Goal: Task Accomplishment & Management: Use online tool/utility

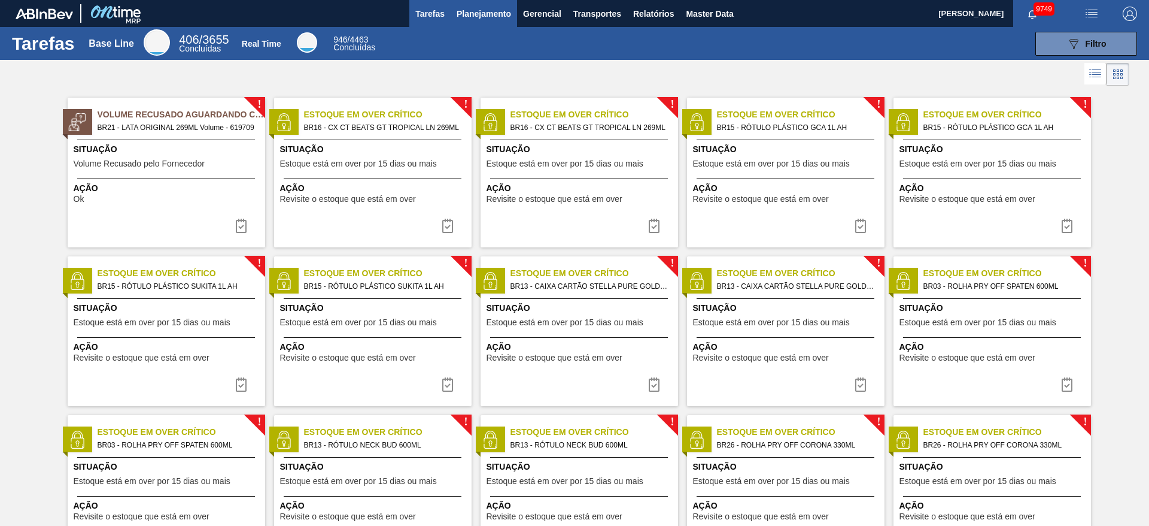
click at [487, 0] on button "Planejamento" at bounding box center [484, 13] width 66 height 27
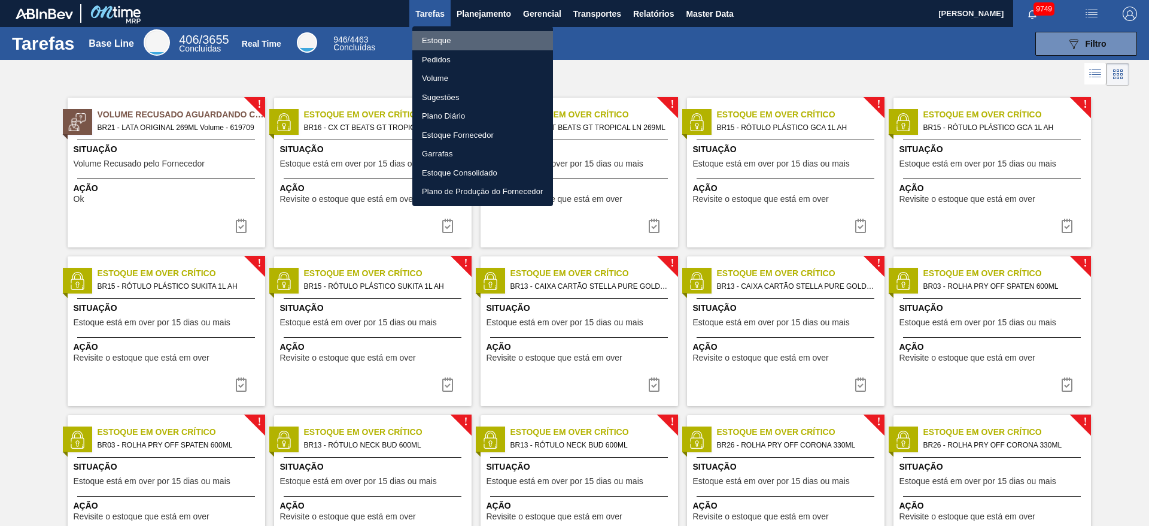
click at [459, 40] on li "Estoque" at bounding box center [482, 40] width 141 height 19
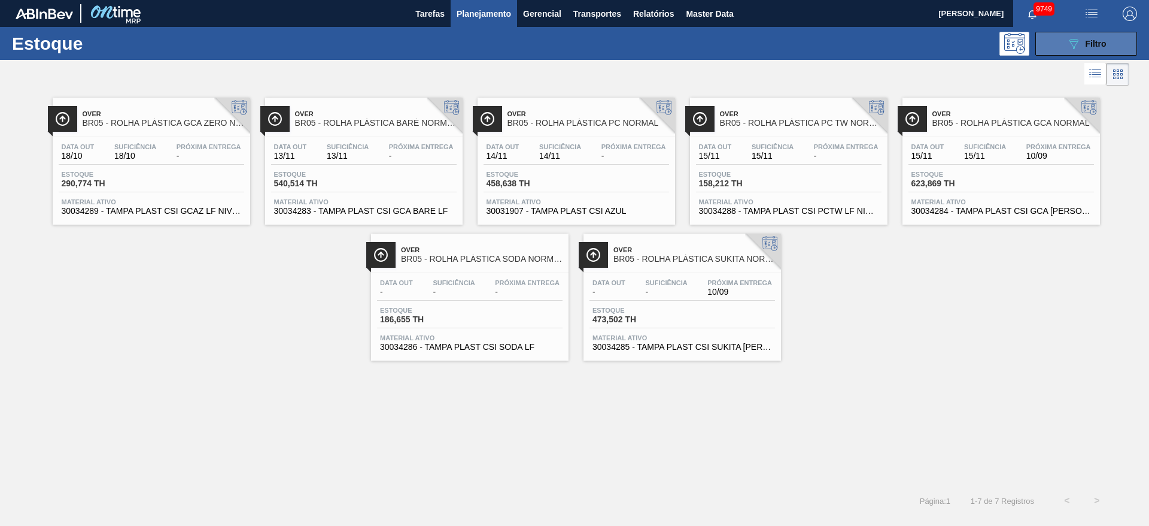
click at [1060, 41] on button "089F7B8B-B2A5-4AFE-B5C0-19BA573D28AC Filtro" at bounding box center [1087, 44] width 102 height 24
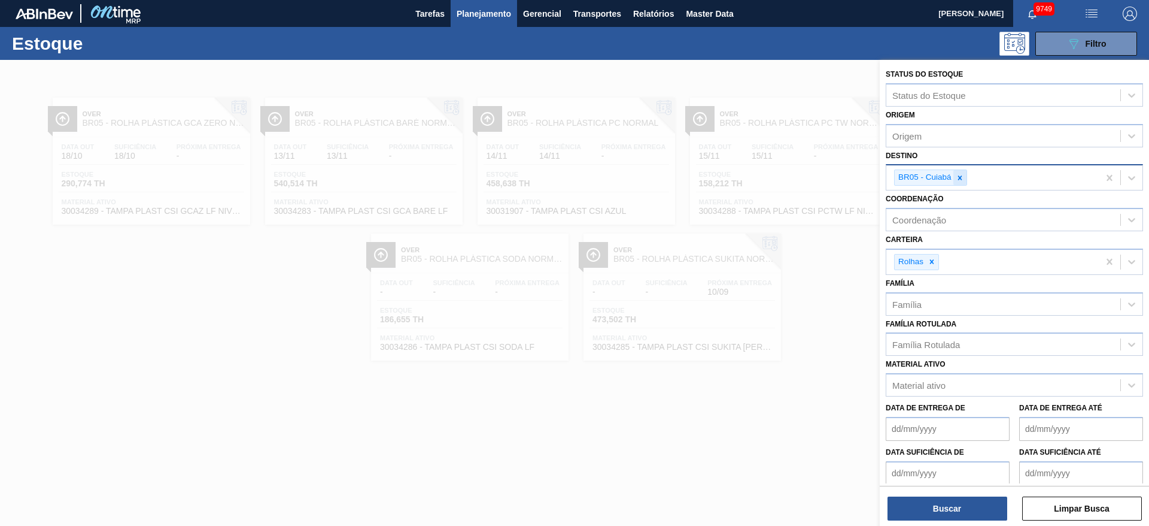
click at [957, 174] on icon at bounding box center [960, 178] width 8 height 8
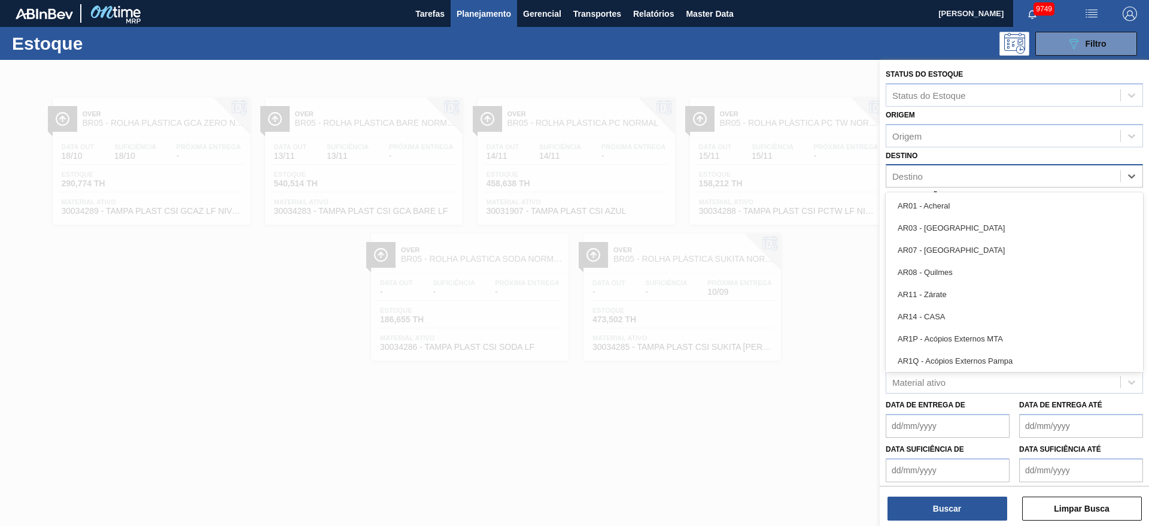
click at [957, 173] on div "Destino" at bounding box center [1004, 176] width 234 height 17
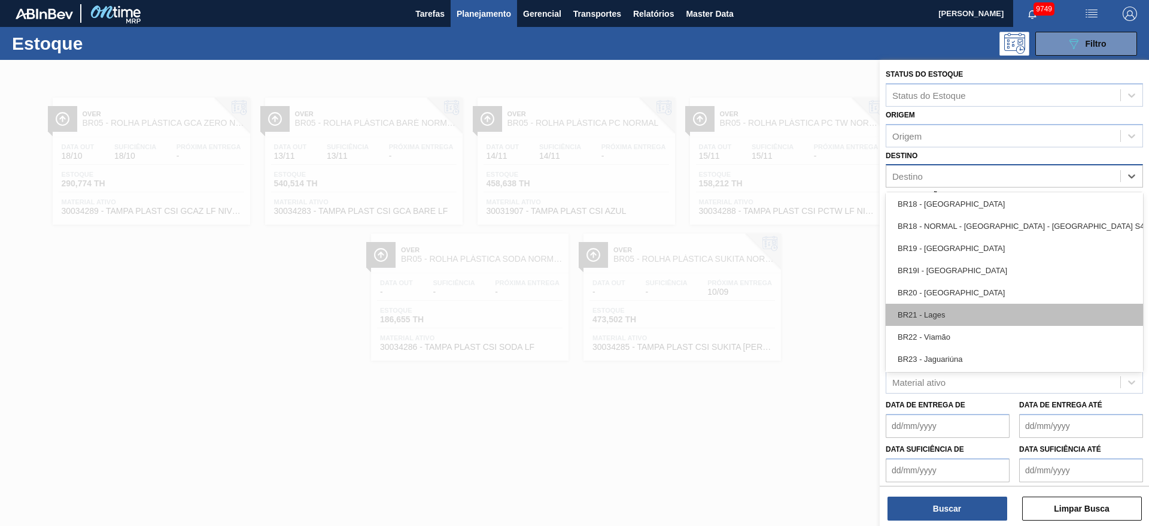
scroll to position [988, 0]
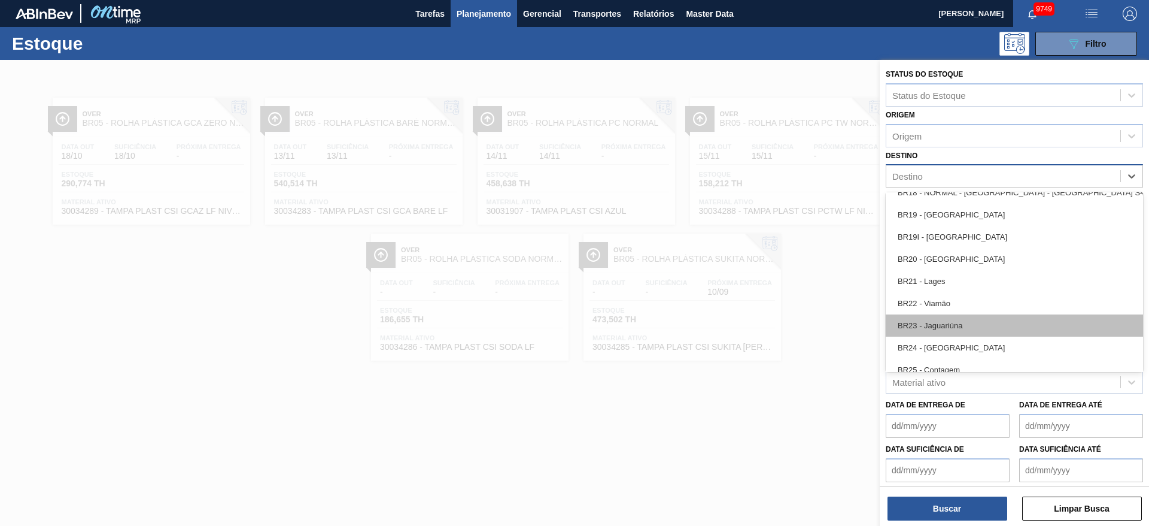
click at [958, 323] on div "BR23 - Jaguariúna" at bounding box center [1014, 325] width 257 height 22
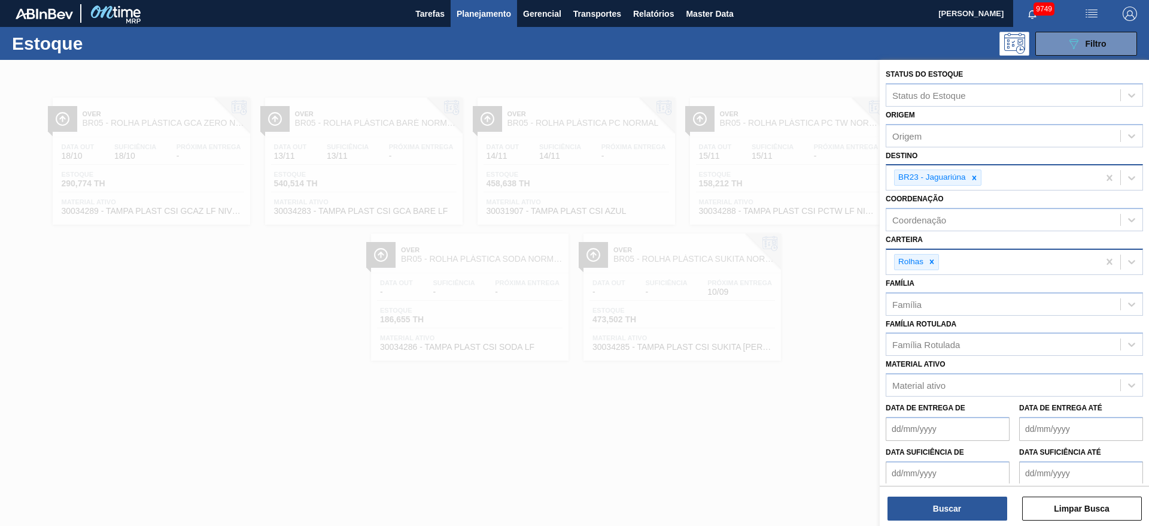
drag, startPoint x: 958, startPoint y: 323, endPoint x: 954, endPoint y: 248, distance: 75.6
click at [954, 313] on div "Status do Estoque Status do Estoque Origem Origem Destino BR23 - Jaguariúna Coo…" at bounding box center [1014, 297] width 269 height 475
click at [973, 179] on icon at bounding box center [974, 177] width 4 height 4
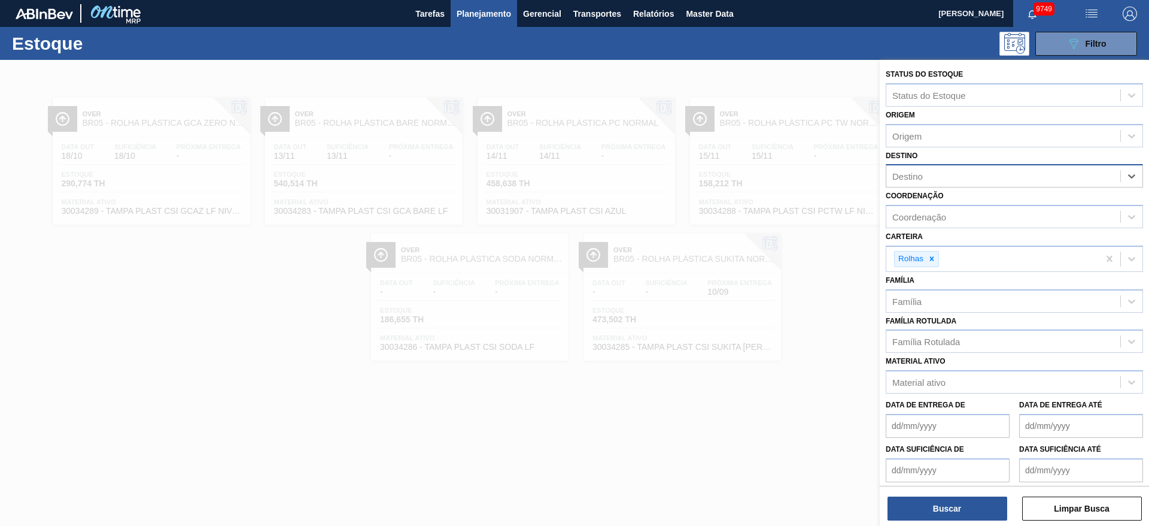
drag, startPoint x: 973, startPoint y: 179, endPoint x: 973, endPoint y: 186, distance: 7.2
click at [973, 182] on div "Destino" at bounding box center [1004, 176] width 234 height 17
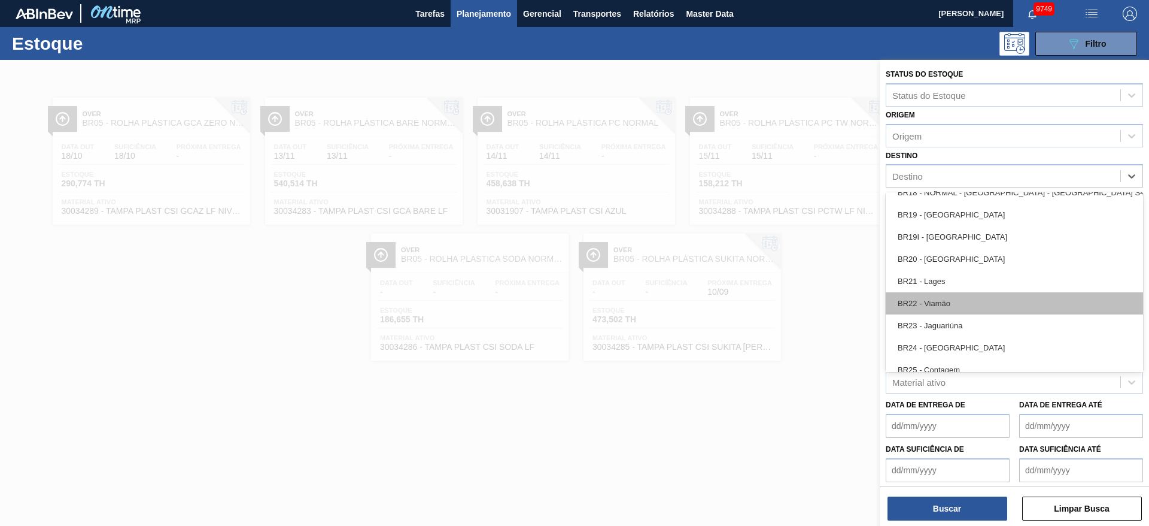
click at [941, 306] on div "BR22 - Viamão" at bounding box center [1014, 303] width 257 height 22
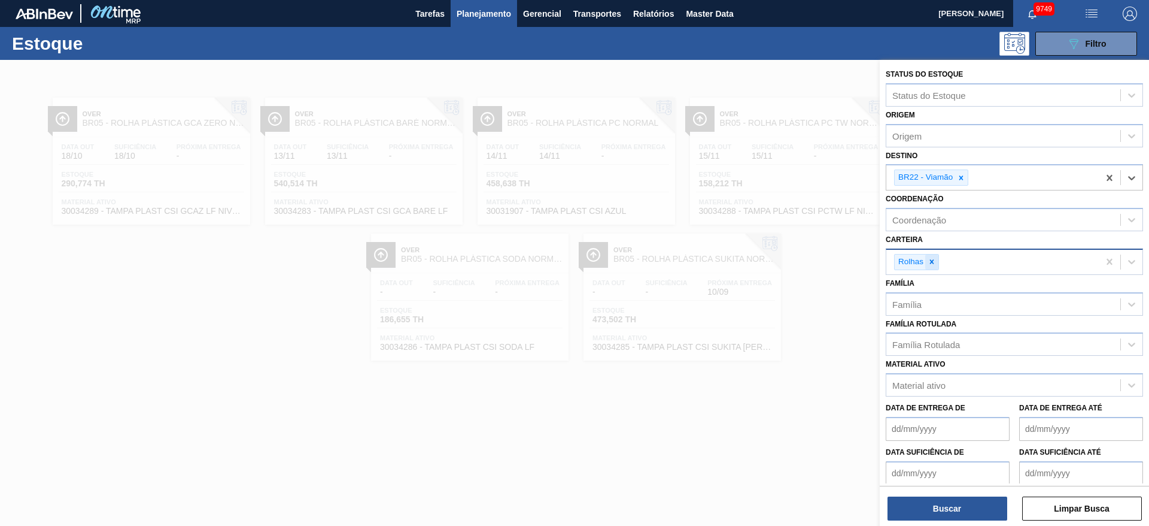
click at [926, 260] on div at bounding box center [932, 261] width 13 height 15
click at [926, 260] on div "Carteira" at bounding box center [1004, 259] width 234 height 17
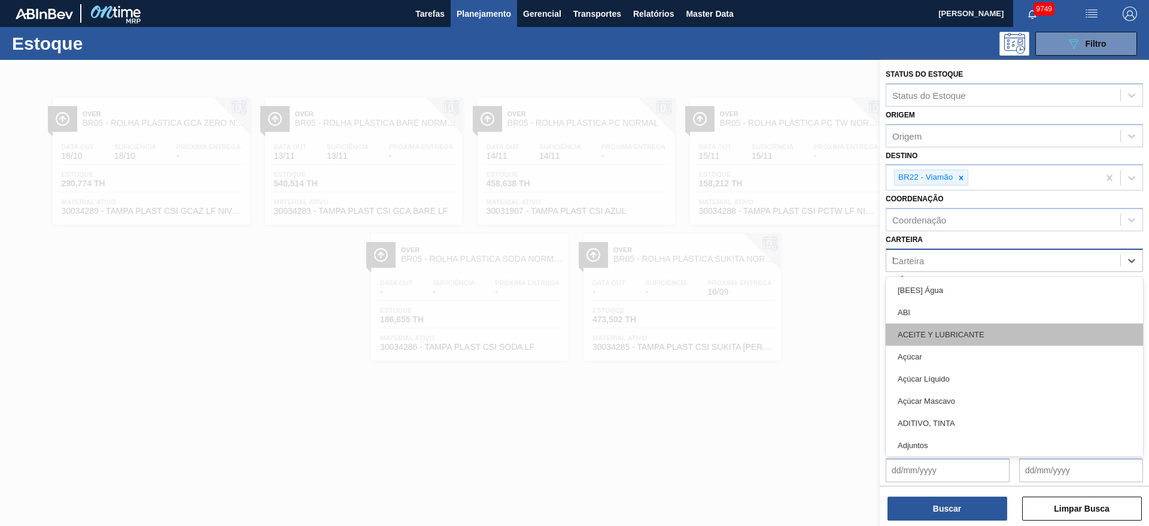
type input "ki"
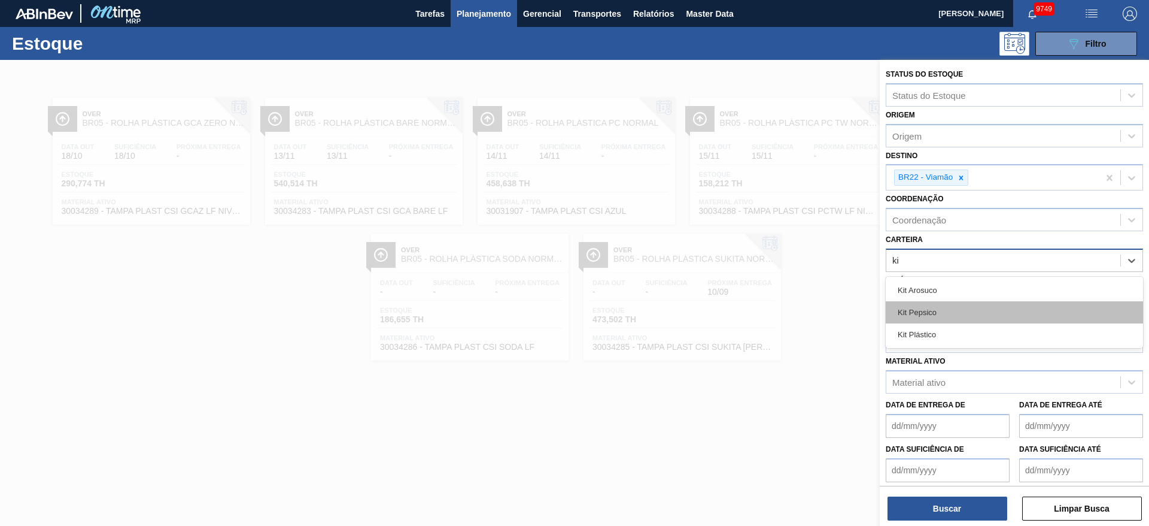
click at [926, 314] on div "Kit Pepsico" at bounding box center [1014, 312] width 257 height 22
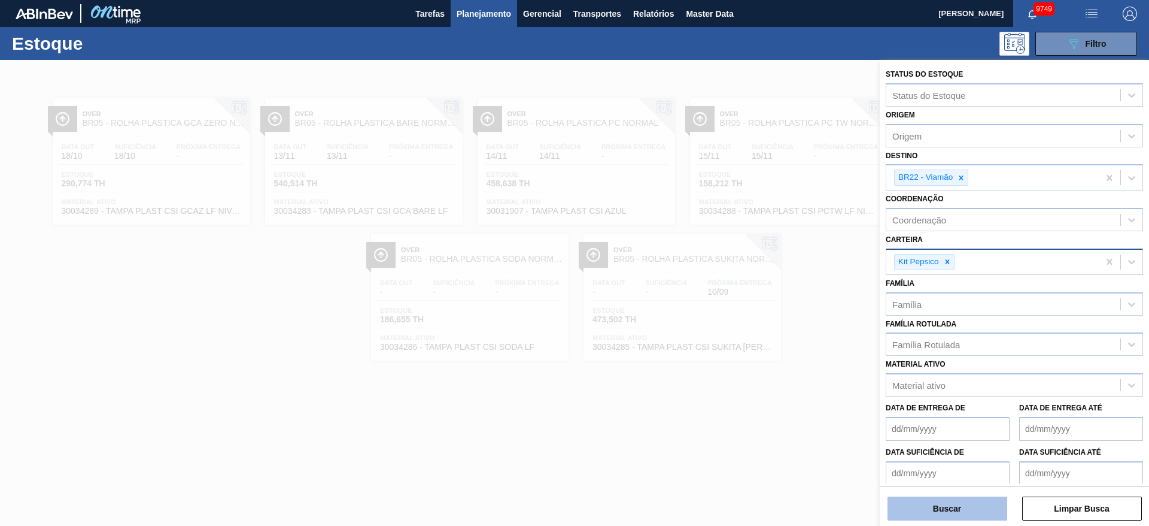
click at [951, 503] on button "Buscar" at bounding box center [948, 508] width 120 height 24
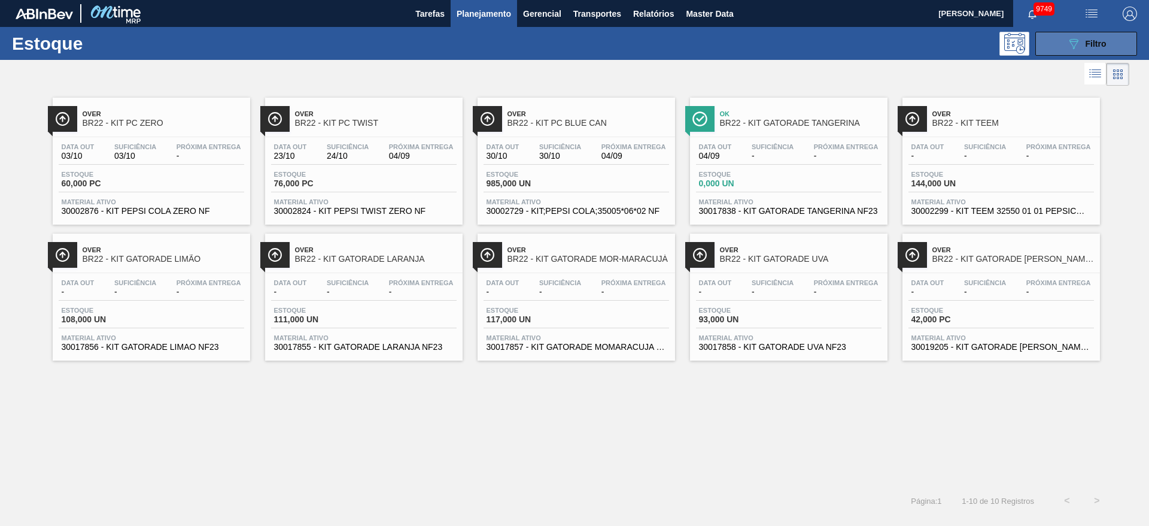
click at [1053, 46] on button "089F7B8B-B2A5-4AFE-B5C0-19BA573D28AC Filtro" at bounding box center [1087, 44] width 102 height 24
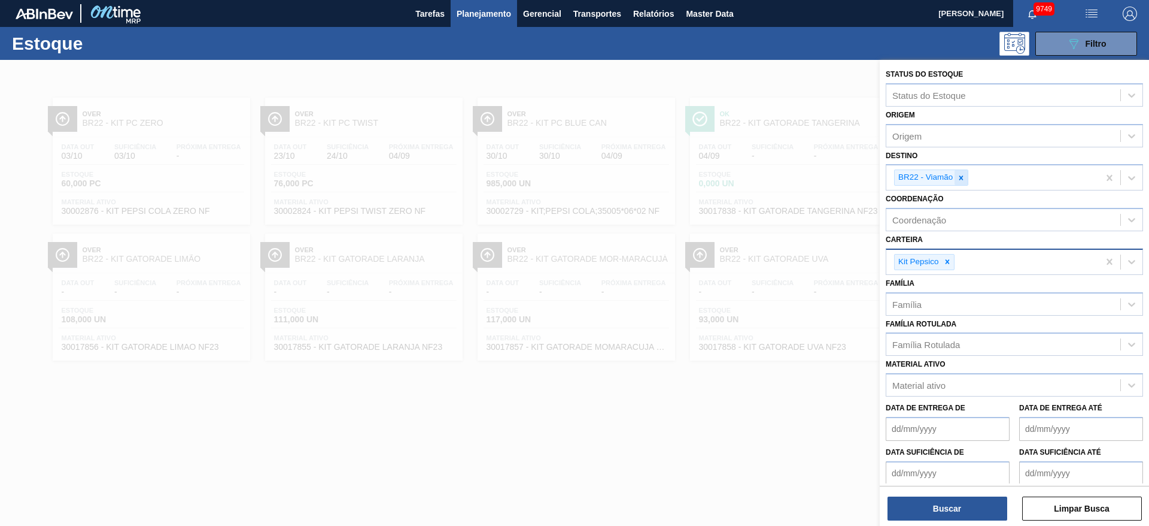
click at [958, 175] on icon at bounding box center [961, 178] width 8 height 8
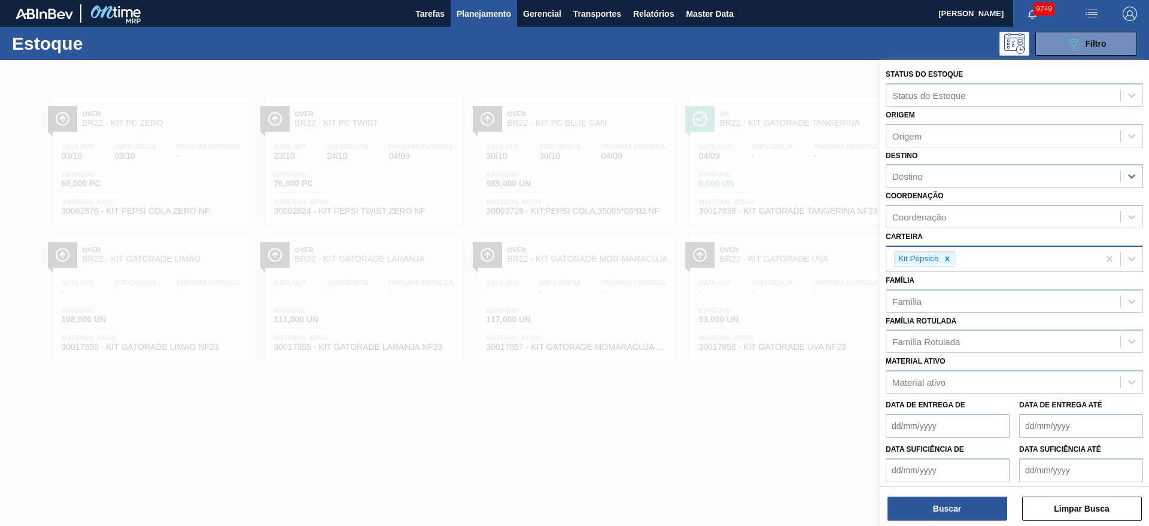
click at [949, 177] on div "Destino" at bounding box center [1004, 176] width 234 height 17
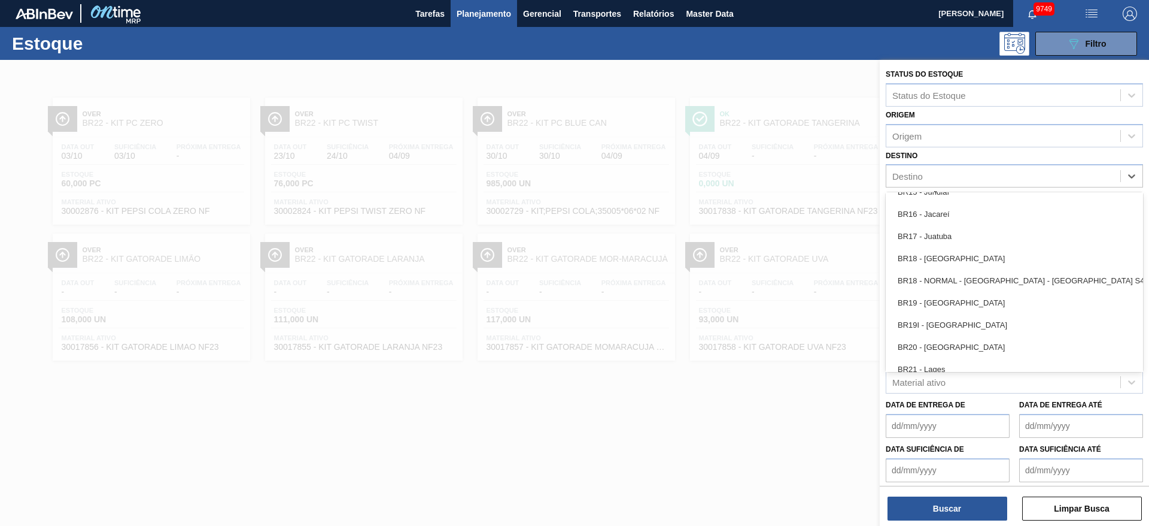
scroll to position [808, 0]
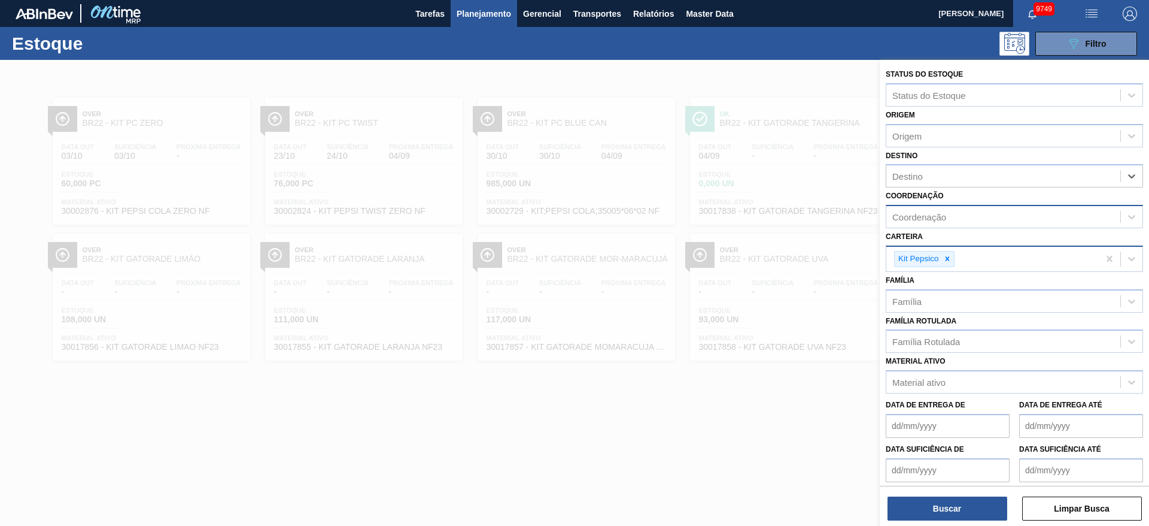
type input "13"
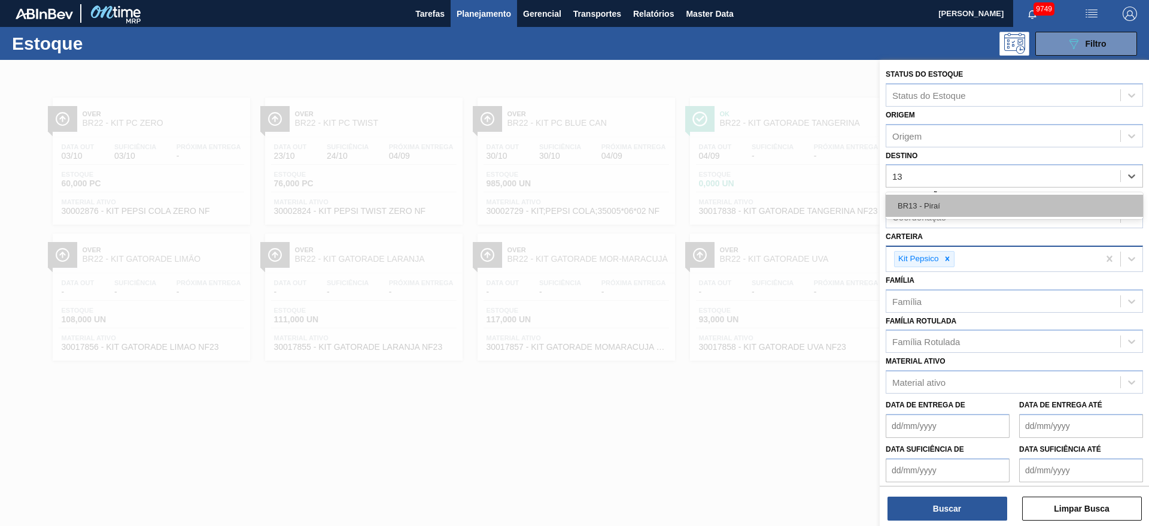
click at [952, 211] on div "BR13 - Piraí" at bounding box center [1014, 206] width 257 height 22
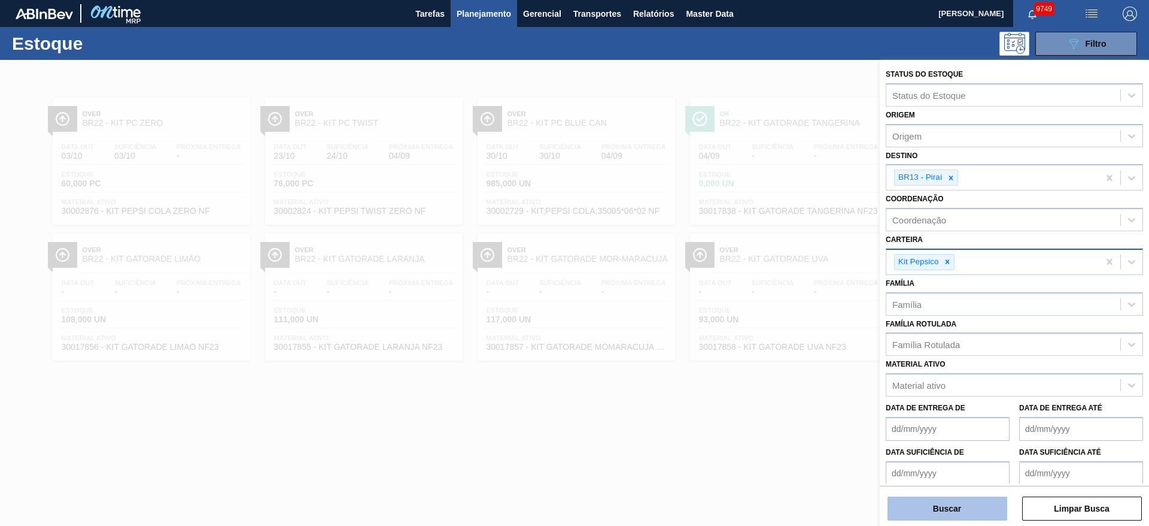
click at [925, 503] on button "Buscar" at bounding box center [948, 508] width 120 height 24
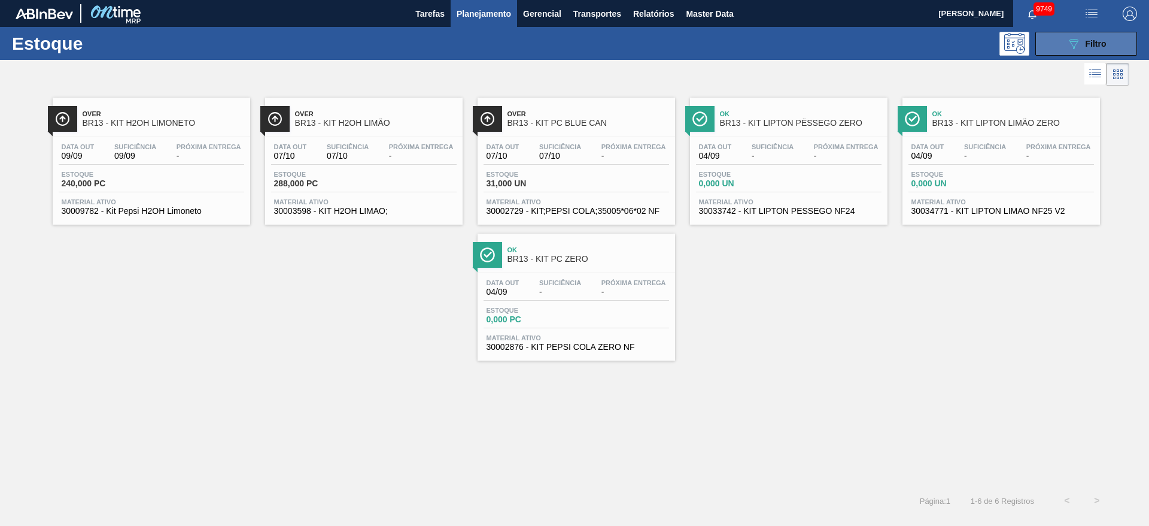
click at [1072, 40] on icon "089F7B8B-B2A5-4AFE-B5C0-19BA573D28AC" at bounding box center [1074, 44] width 14 height 14
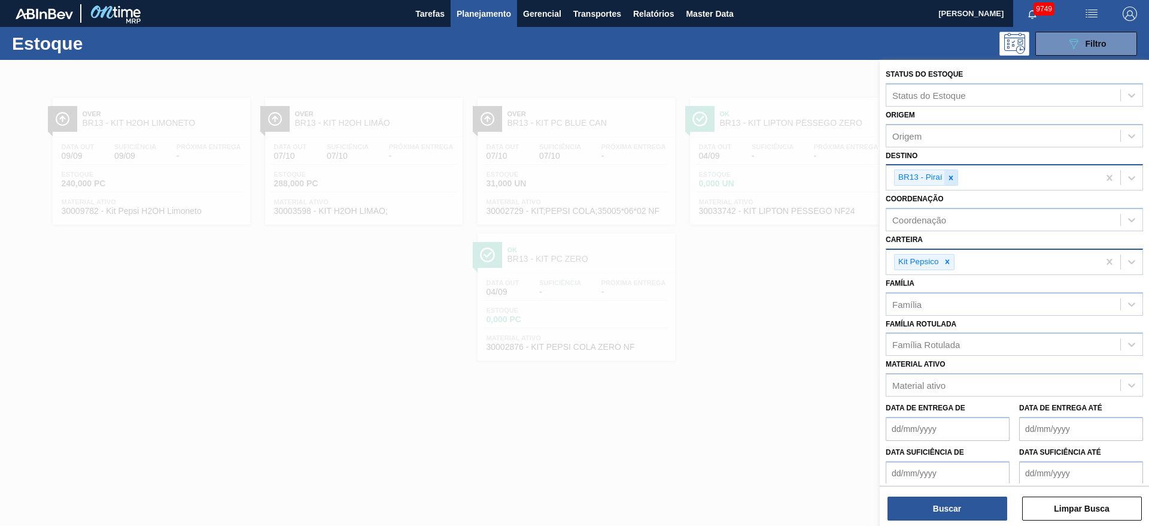
click at [953, 176] on icon at bounding box center [951, 178] width 8 height 8
click at [953, 176] on div "BR13 - Piraí" at bounding box center [993, 177] width 213 height 25
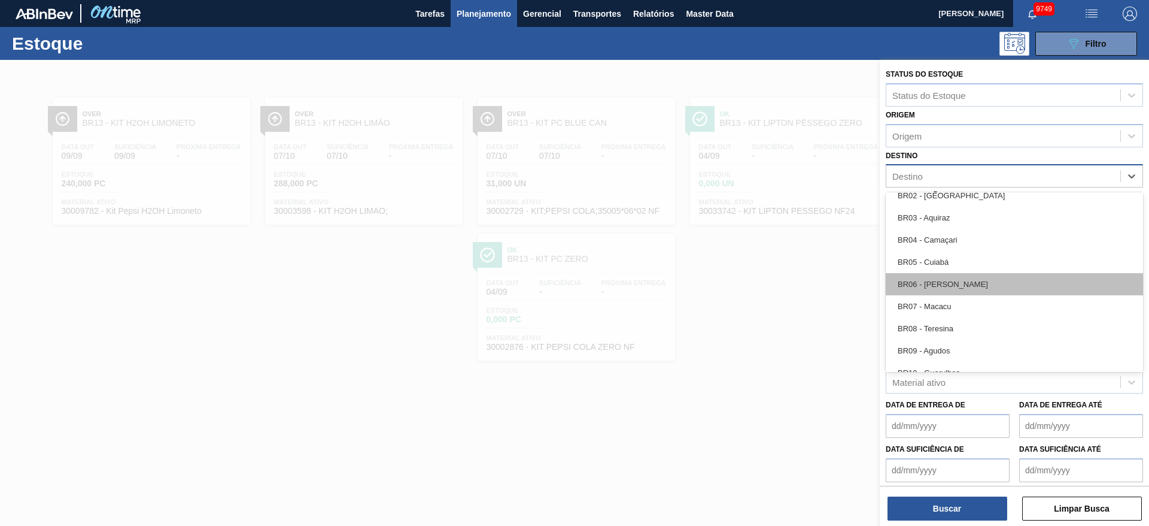
scroll to position [629, 0]
drag, startPoint x: 952, startPoint y: 289, endPoint x: 944, endPoint y: 290, distance: 8.4
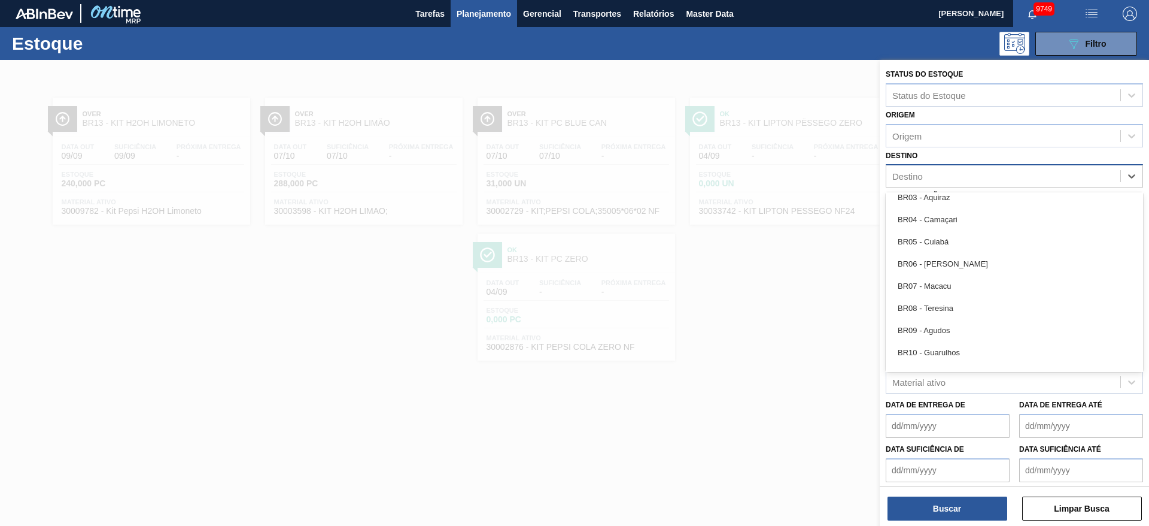
click at [951, 289] on div "BR07 - Macacu" at bounding box center [1014, 286] width 257 height 22
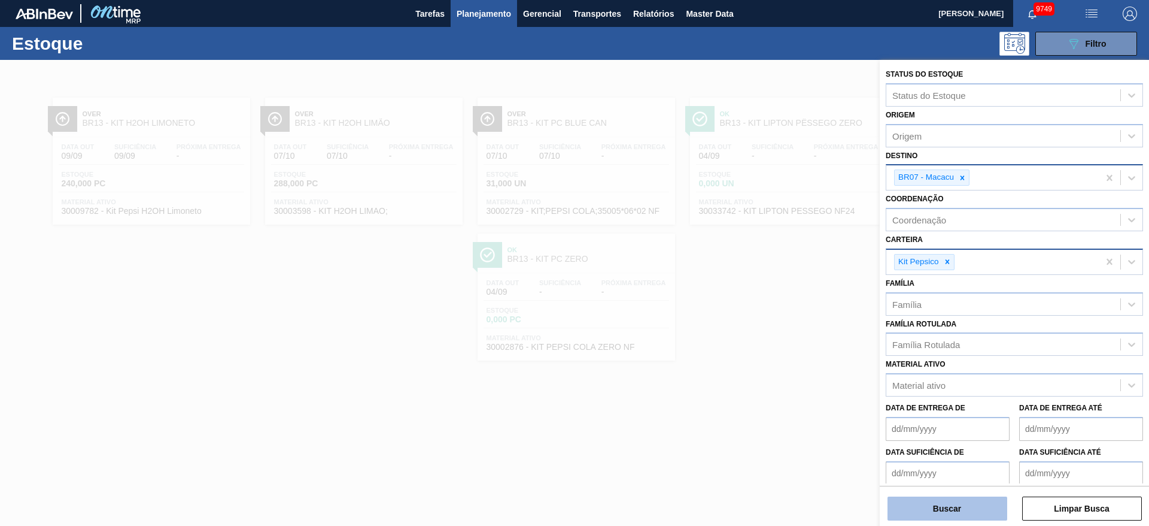
click at [942, 508] on button "Buscar" at bounding box center [948, 508] width 120 height 24
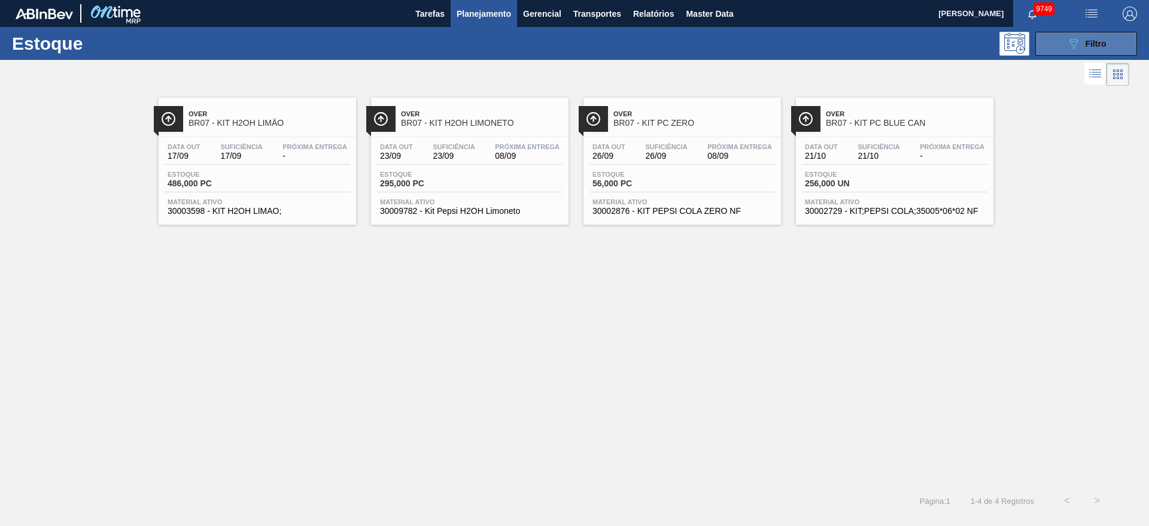
click at [1065, 42] on button "089F7B8B-B2A5-4AFE-B5C0-19BA573D28AC Filtro" at bounding box center [1087, 44] width 102 height 24
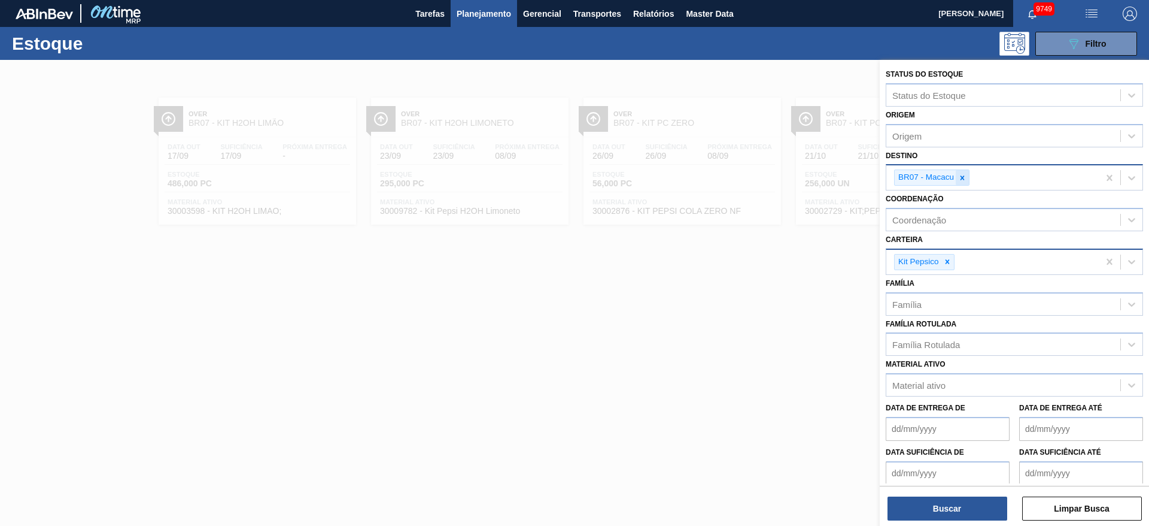
click at [963, 176] on icon at bounding box center [962, 178] width 8 height 8
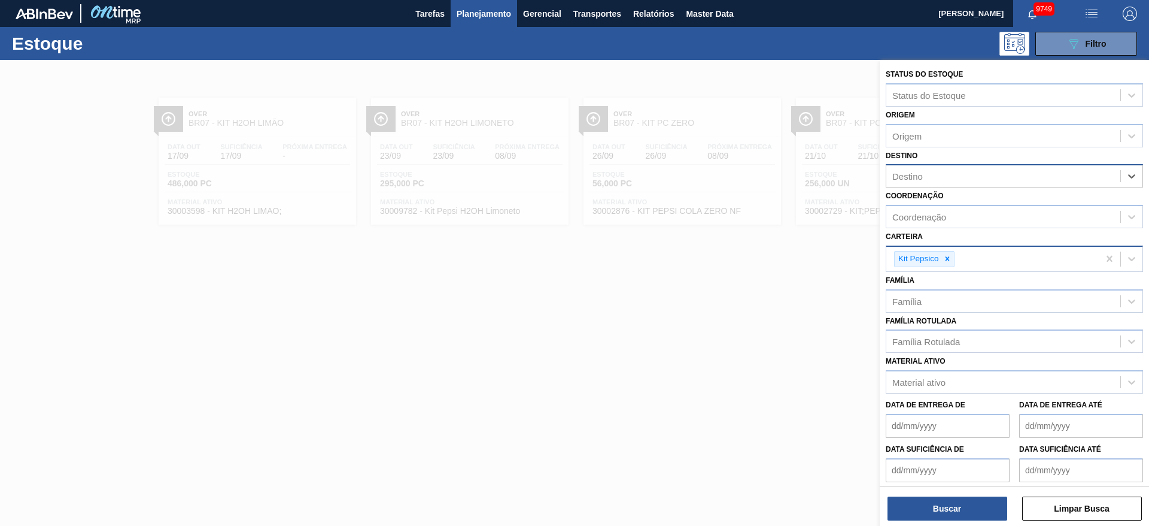
type input "2"
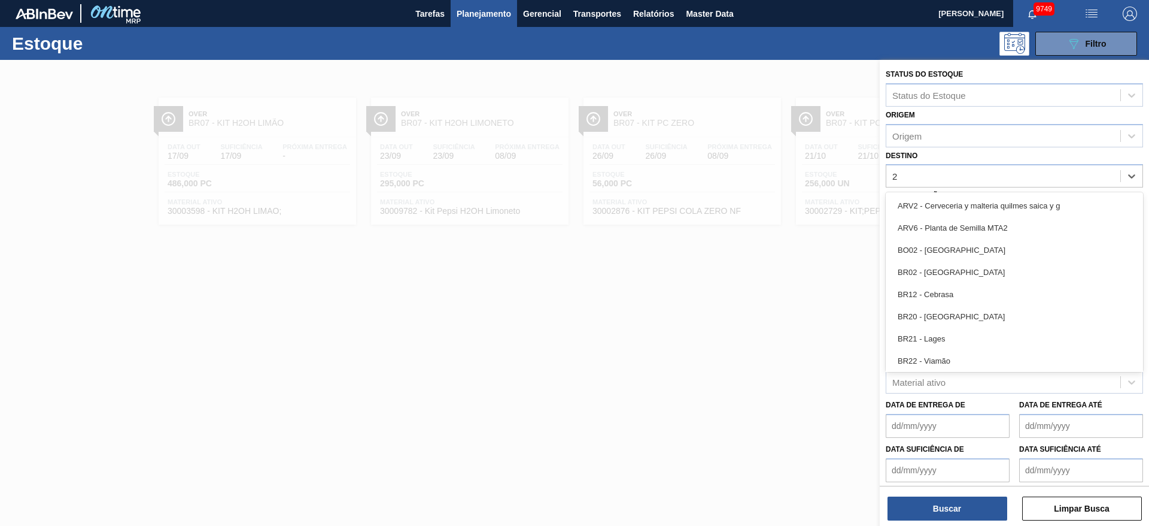
click at [954, 317] on div "BR20 - [GEOGRAPHIC_DATA]" at bounding box center [1014, 316] width 257 height 22
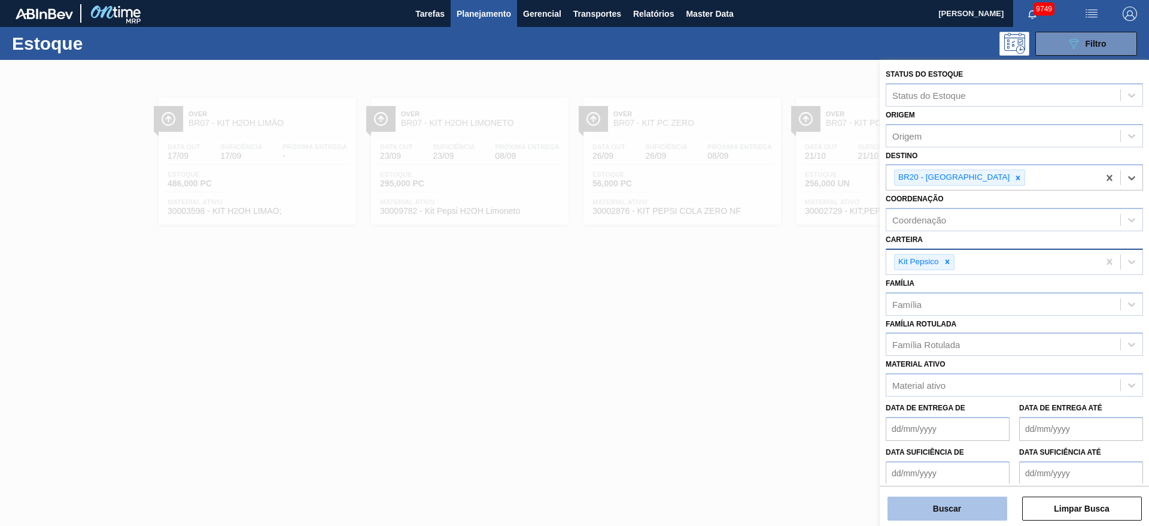
click at [945, 501] on button "Buscar" at bounding box center [948, 508] width 120 height 24
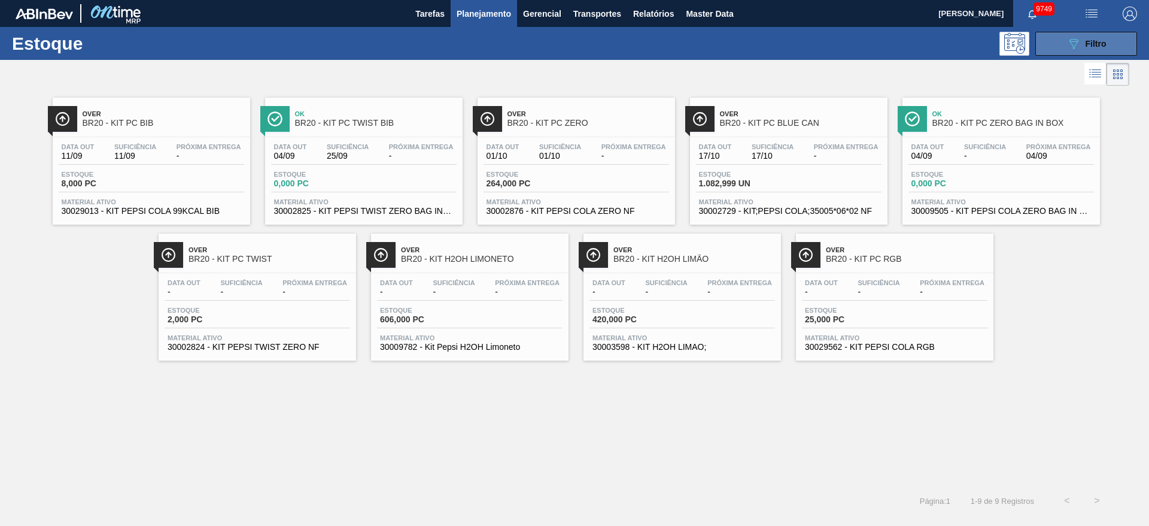
click at [1097, 41] on span "Filtro" at bounding box center [1096, 44] width 21 height 10
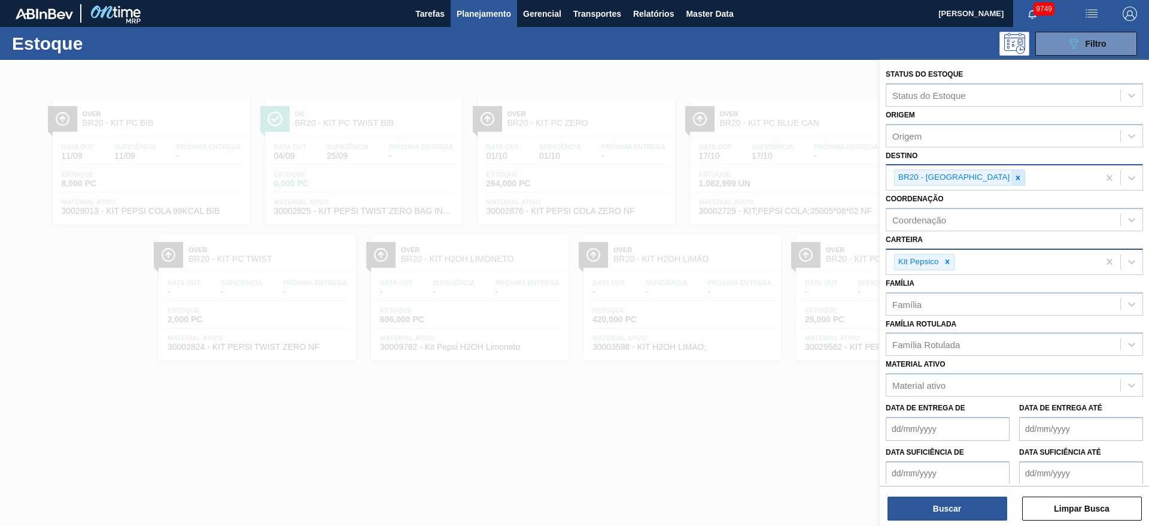
click at [1014, 181] on icon at bounding box center [1018, 178] width 8 height 8
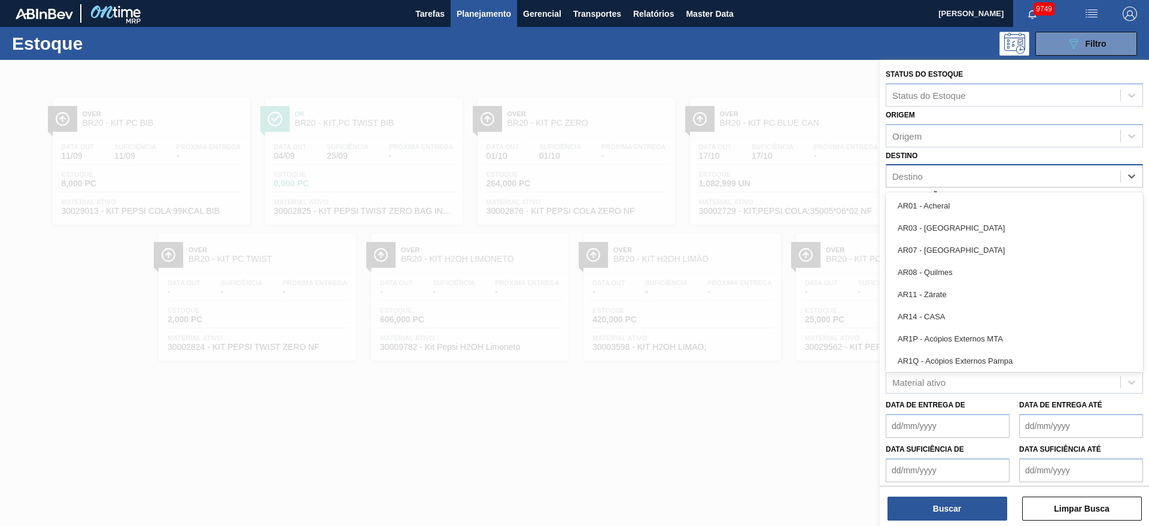
click at [967, 181] on div "Destino" at bounding box center [1004, 176] width 234 height 17
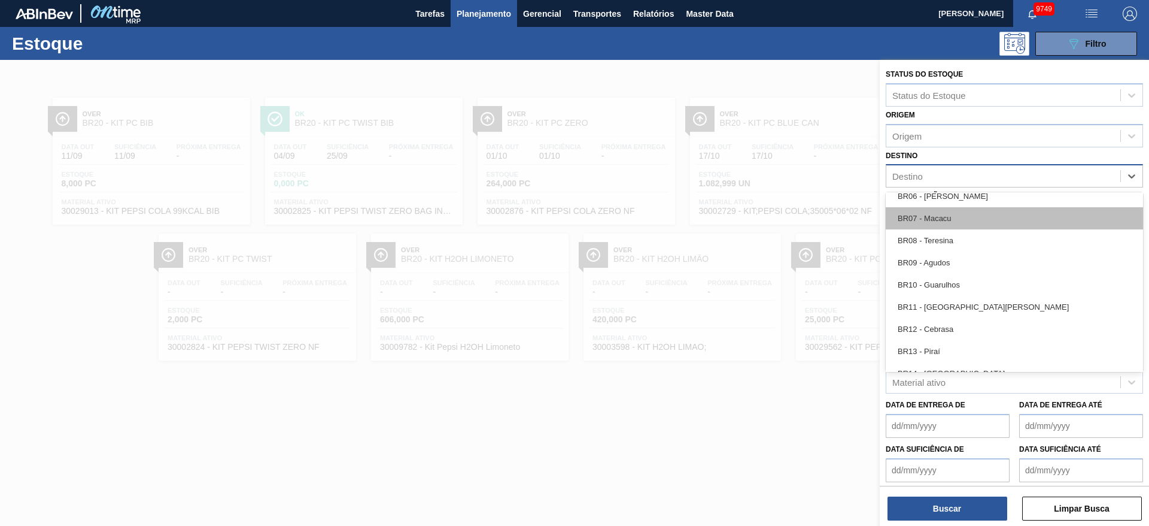
scroll to position [718, 0]
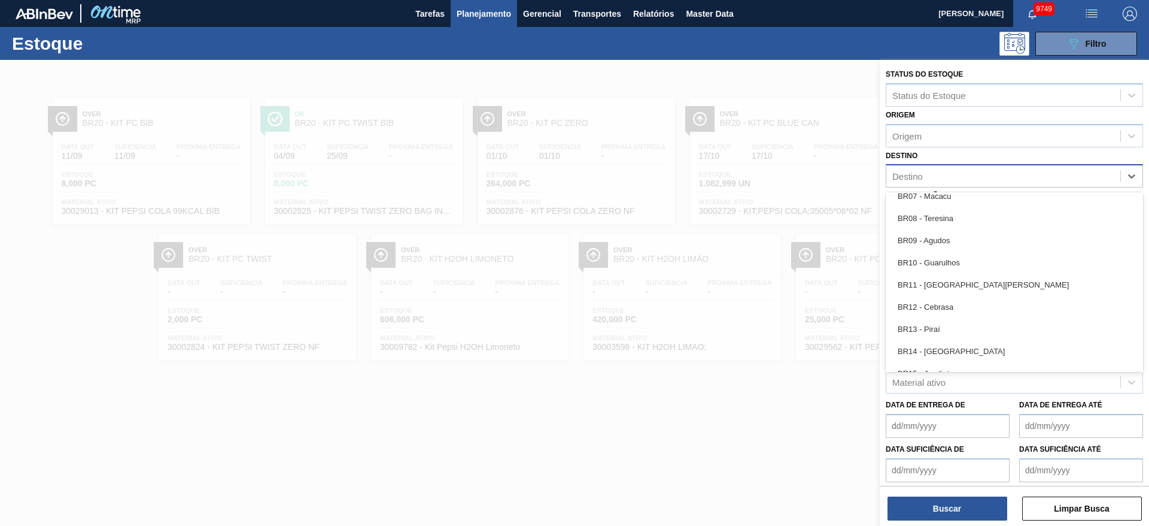
drag, startPoint x: 992, startPoint y: 304, endPoint x: 984, endPoint y: 308, distance: 9.4
click at [990, 304] on div "BR12 - Cebrasa" at bounding box center [1014, 307] width 257 height 22
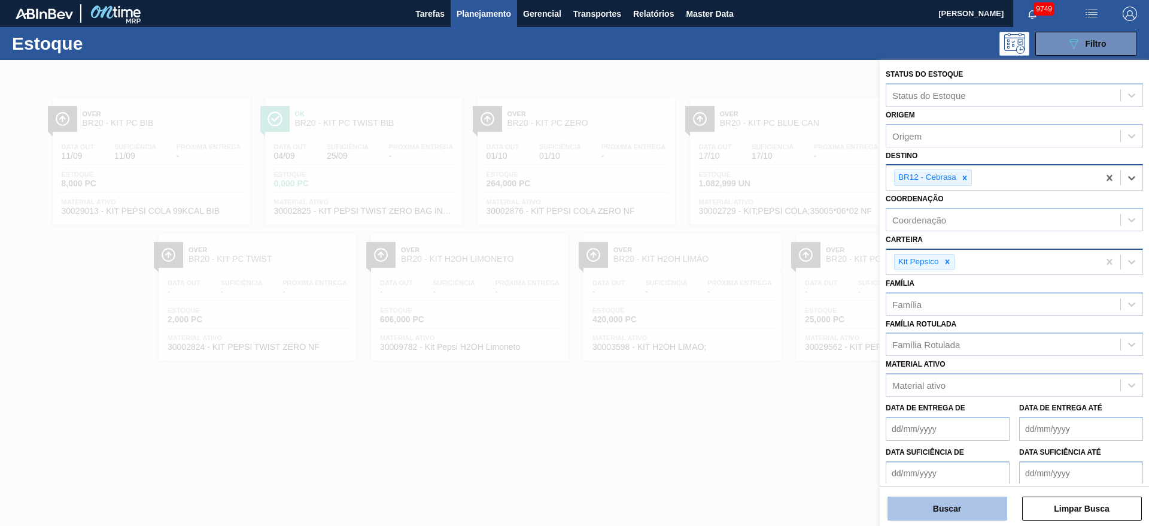
click at [929, 506] on button "Buscar" at bounding box center [948, 508] width 120 height 24
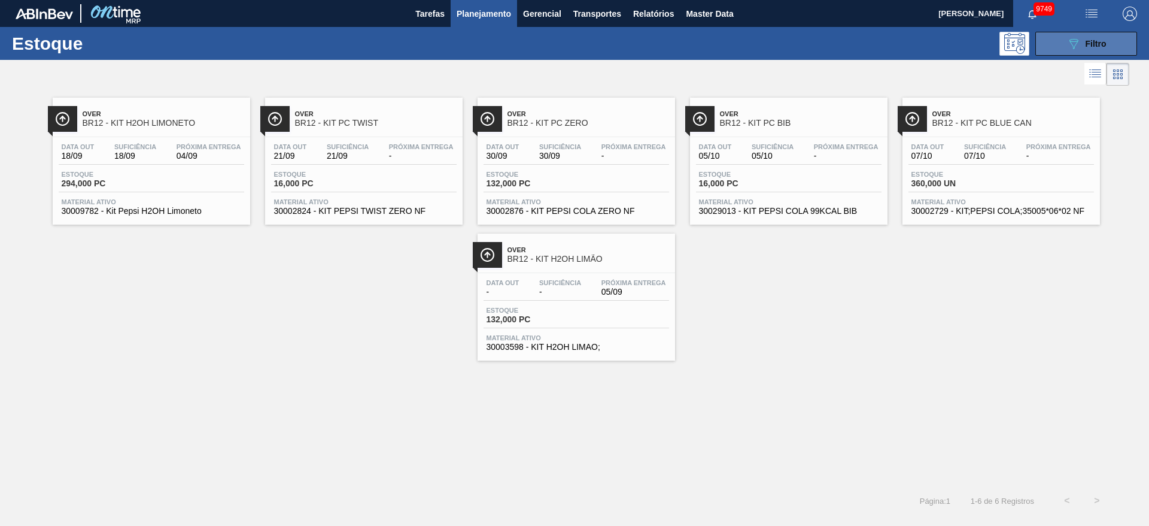
click at [1072, 32] on button "089F7B8B-B2A5-4AFE-B5C0-19BA573D28AC Filtro" at bounding box center [1087, 44] width 102 height 24
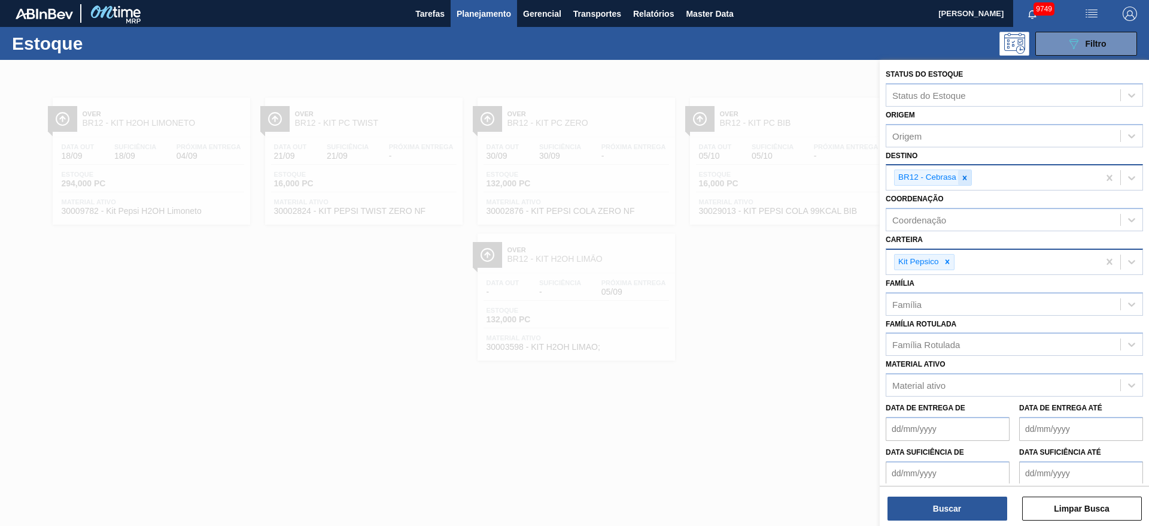
click at [960, 178] on div at bounding box center [964, 177] width 13 height 15
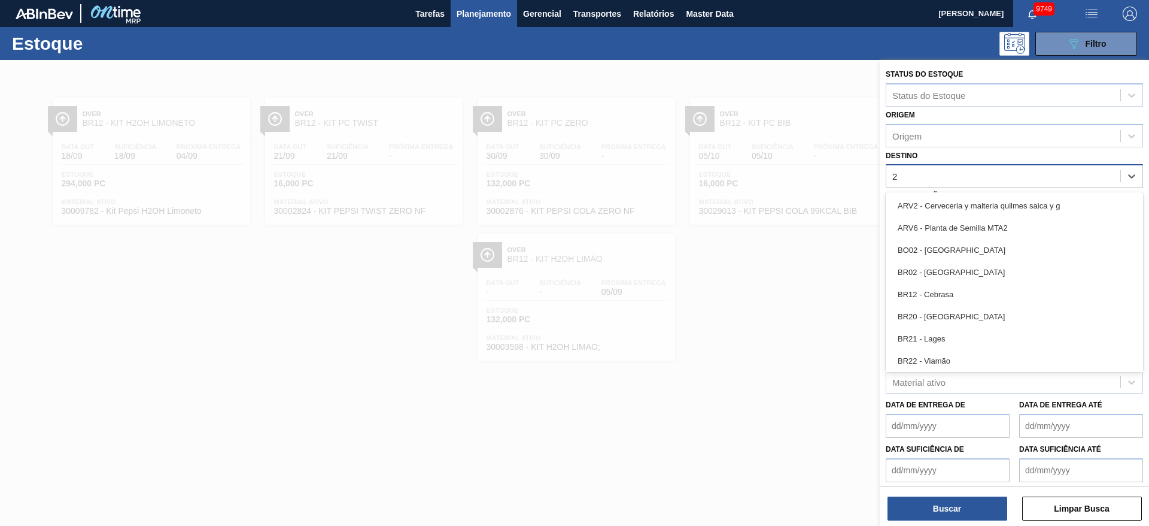
type input "27"
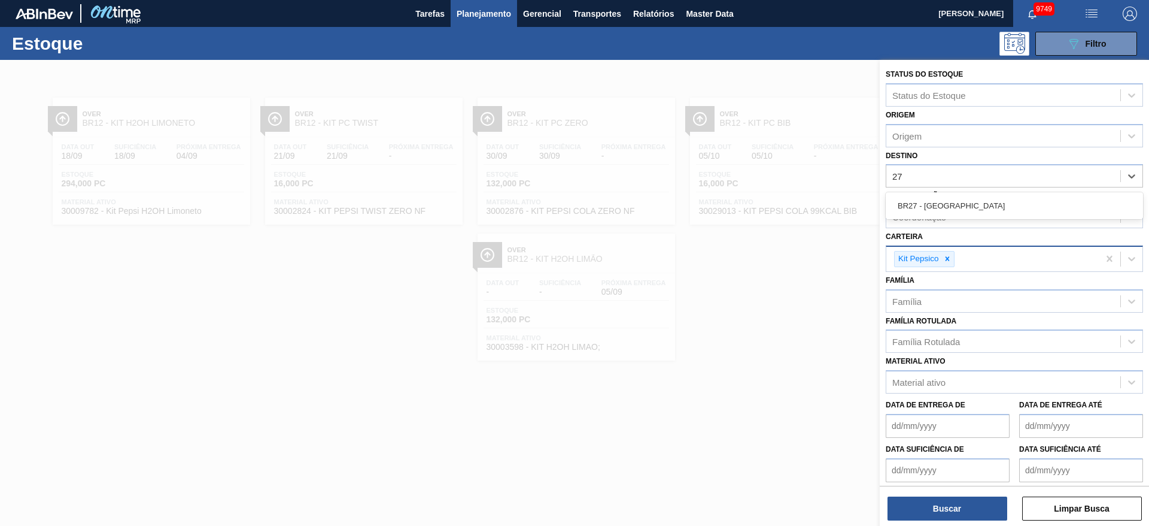
drag, startPoint x: 951, startPoint y: 204, endPoint x: 948, endPoint y: 276, distance: 71.9
click at [949, 207] on div "BR27 - [GEOGRAPHIC_DATA]" at bounding box center [1014, 206] width 257 height 22
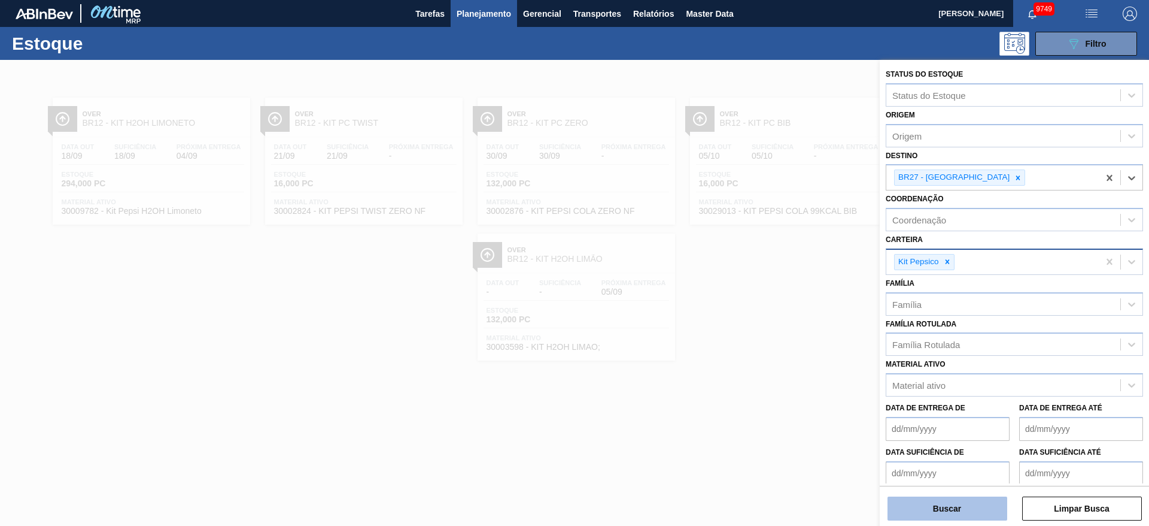
click at [955, 503] on button "Buscar" at bounding box center [948, 508] width 120 height 24
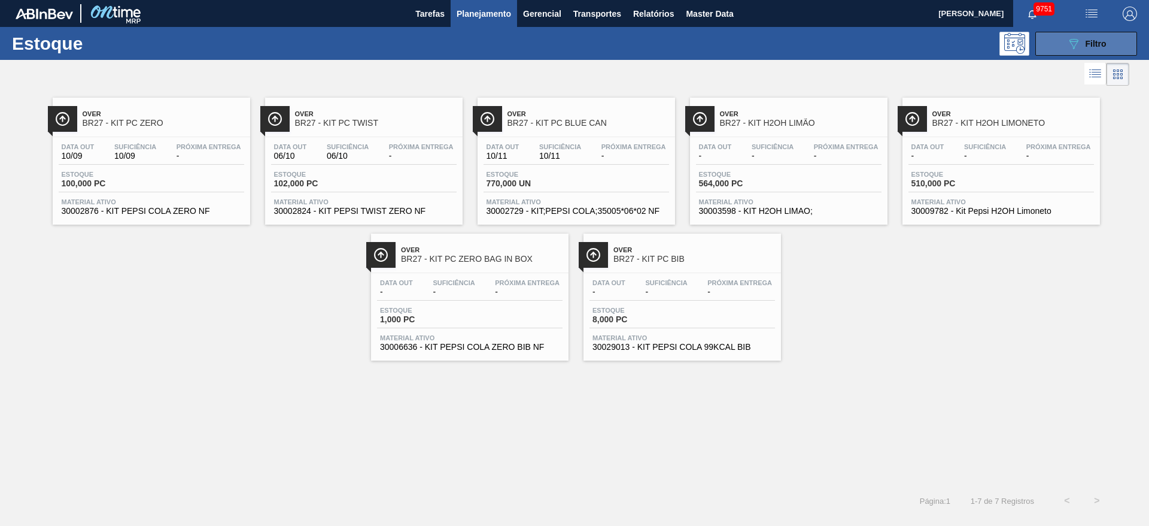
click at [1076, 41] on icon "089F7B8B-B2A5-4AFE-B5C0-19BA573D28AC" at bounding box center [1074, 44] width 14 height 14
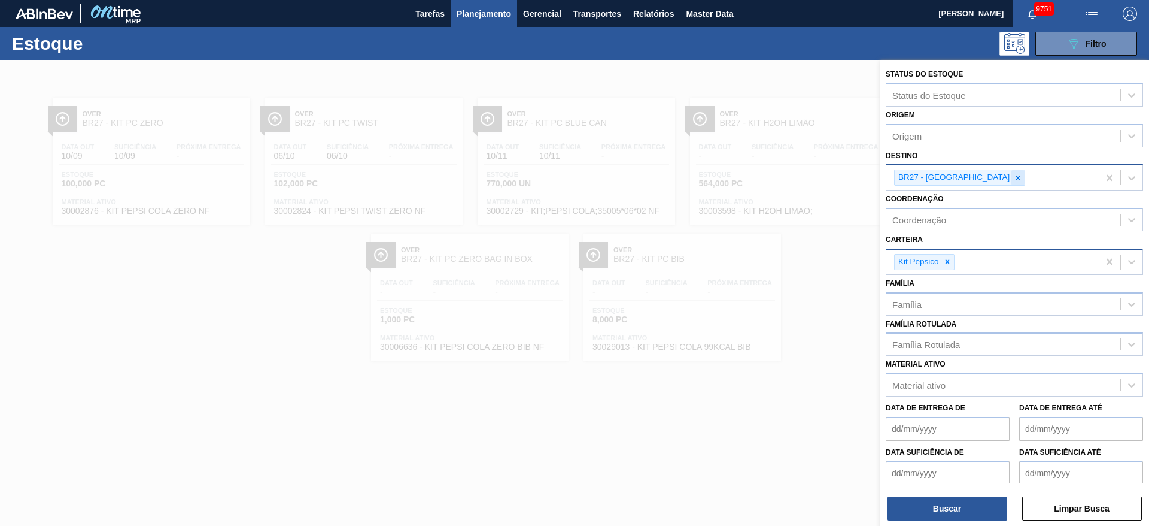
click at [1014, 180] on icon at bounding box center [1018, 178] width 8 height 8
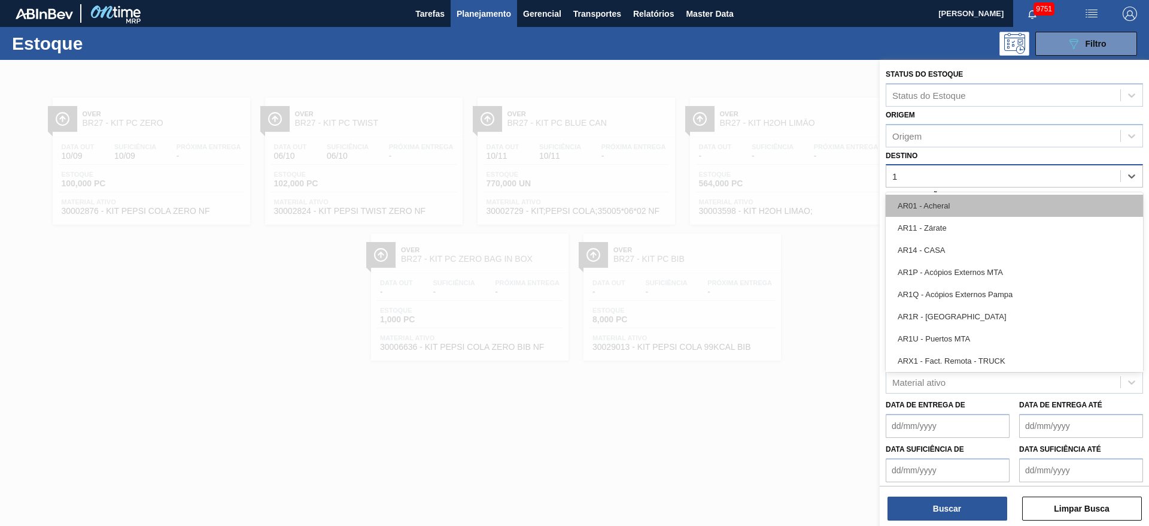
type input "12"
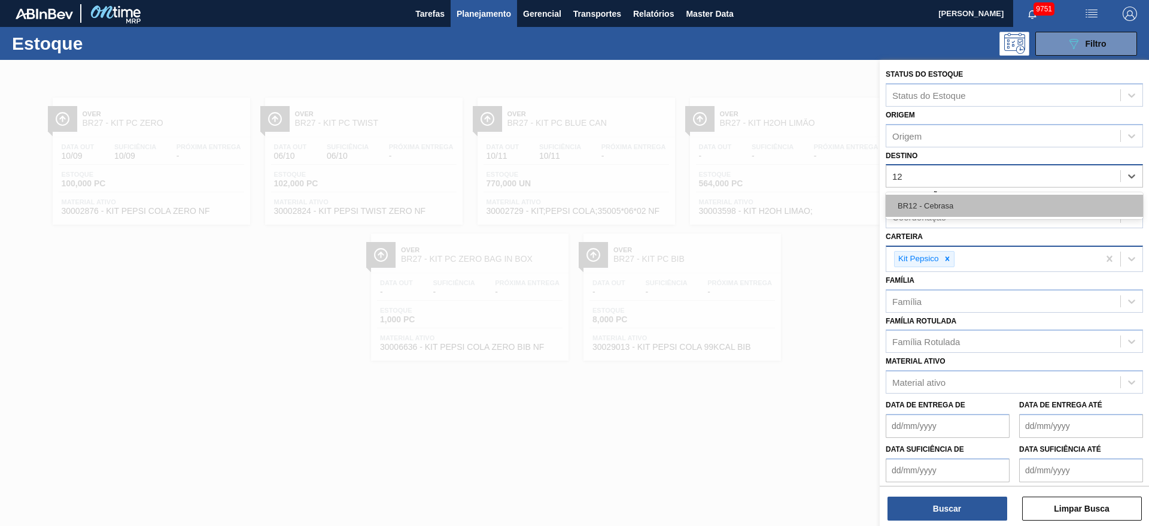
click at [958, 213] on div "BR12 - Cebrasa" at bounding box center [1014, 206] width 257 height 22
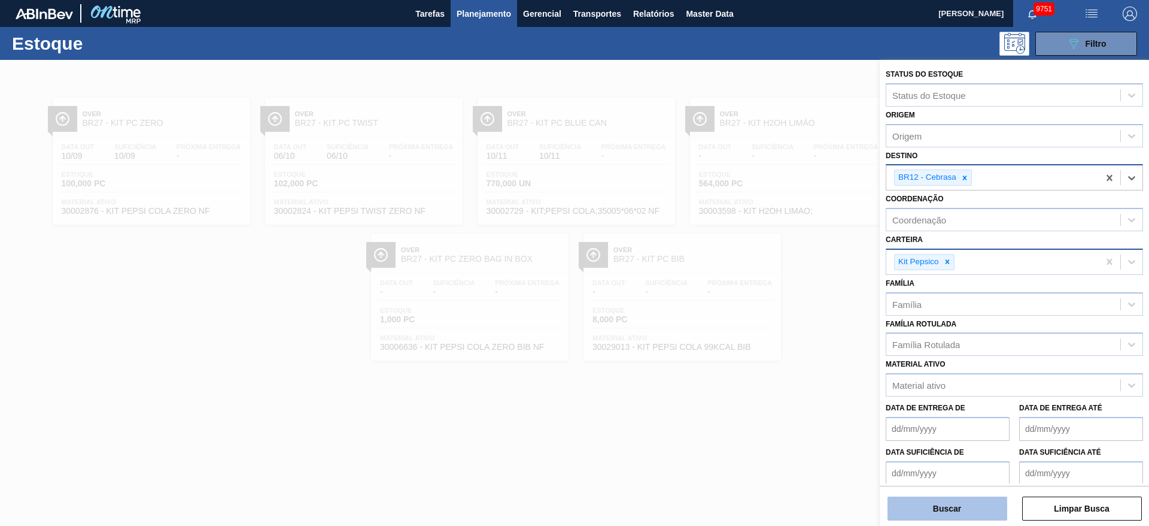
click at [958, 503] on button "Buscar" at bounding box center [948, 508] width 120 height 24
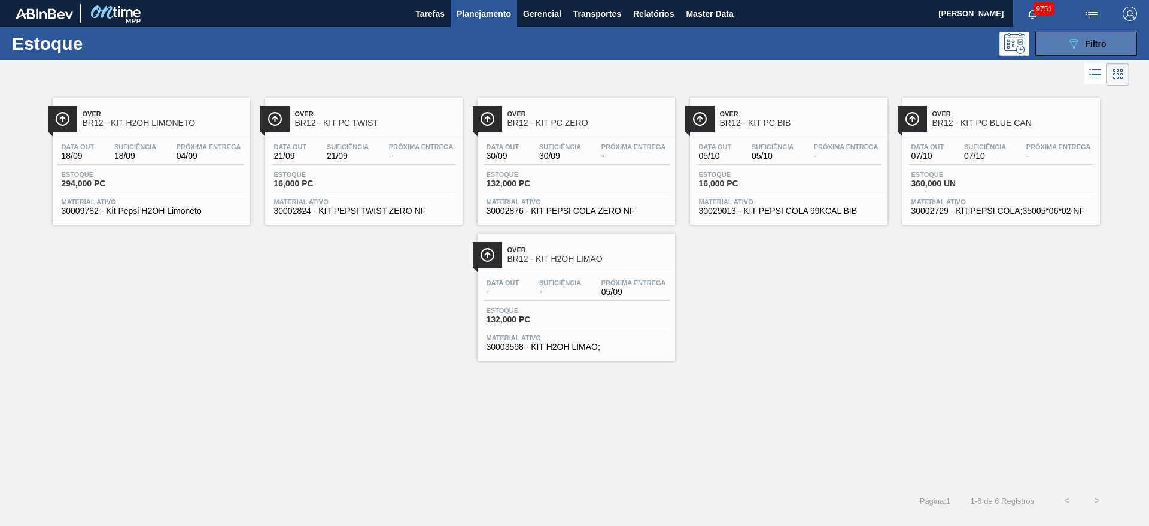
click at [1091, 47] on span "Filtro" at bounding box center [1096, 44] width 21 height 10
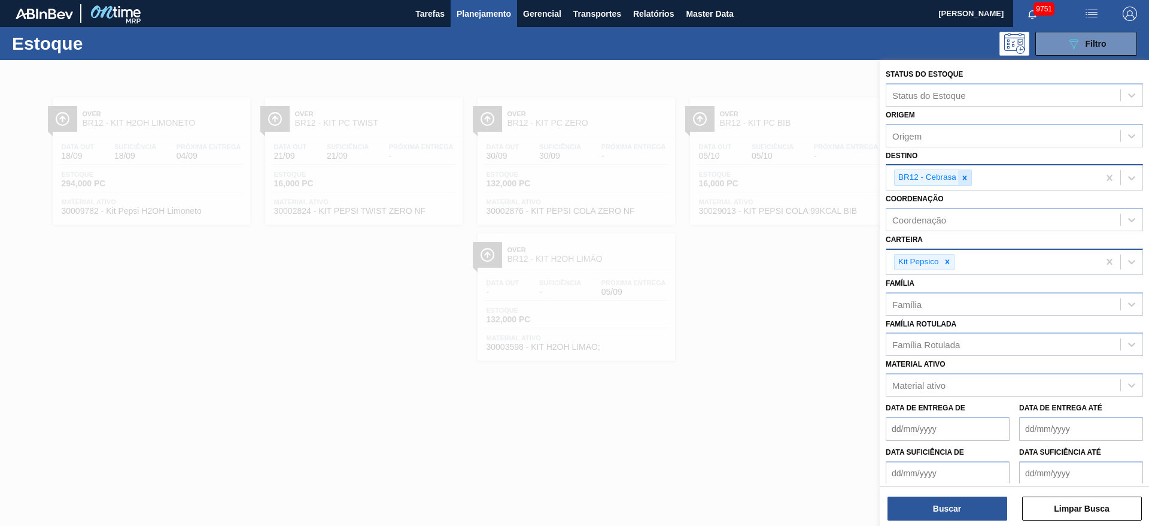
click at [968, 181] on icon at bounding box center [965, 178] width 8 height 8
type input "5"
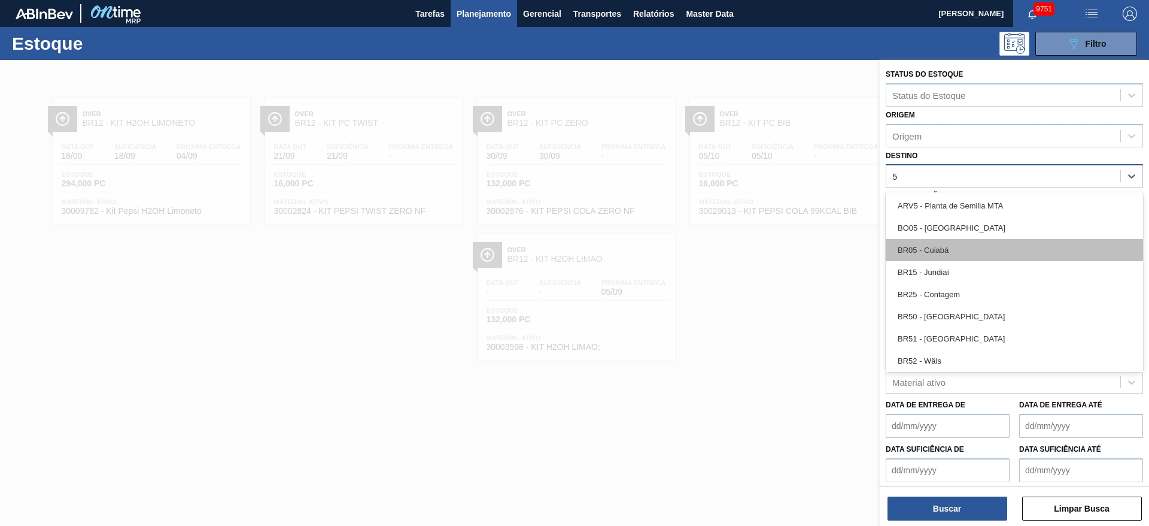
click at [945, 259] on div "BR05 - Cuiabá" at bounding box center [1014, 250] width 257 height 22
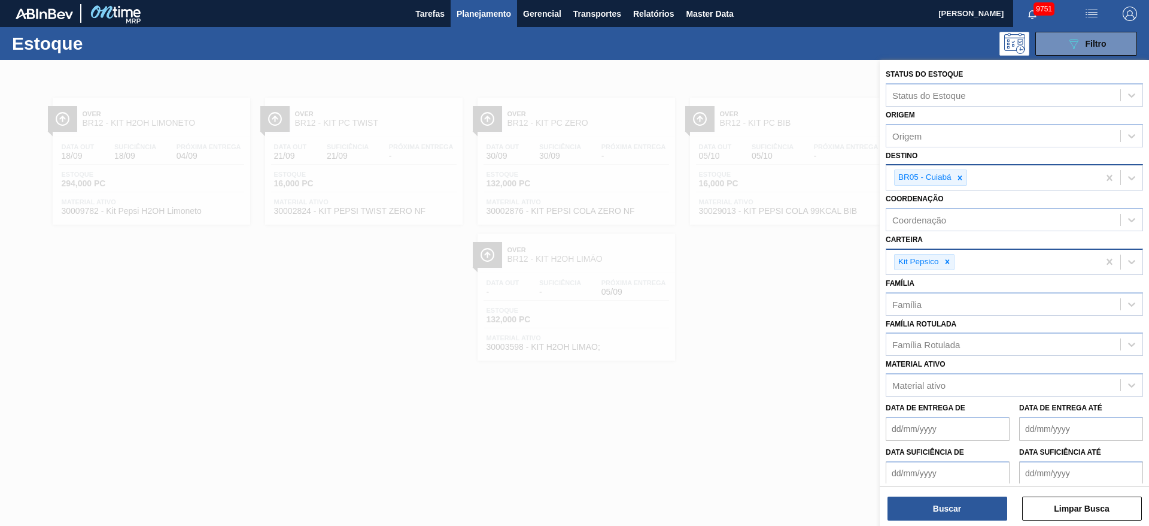
click at [932, 521] on div "Status do Estoque Status do Estoque Origem Origem Destino BR05 - Cuiabá Coorden…" at bounding box center [1014, 294] width 269 height 468
click at [930, 511] on button "Buscar" at bounding box center [948, 508] width 120 height 24
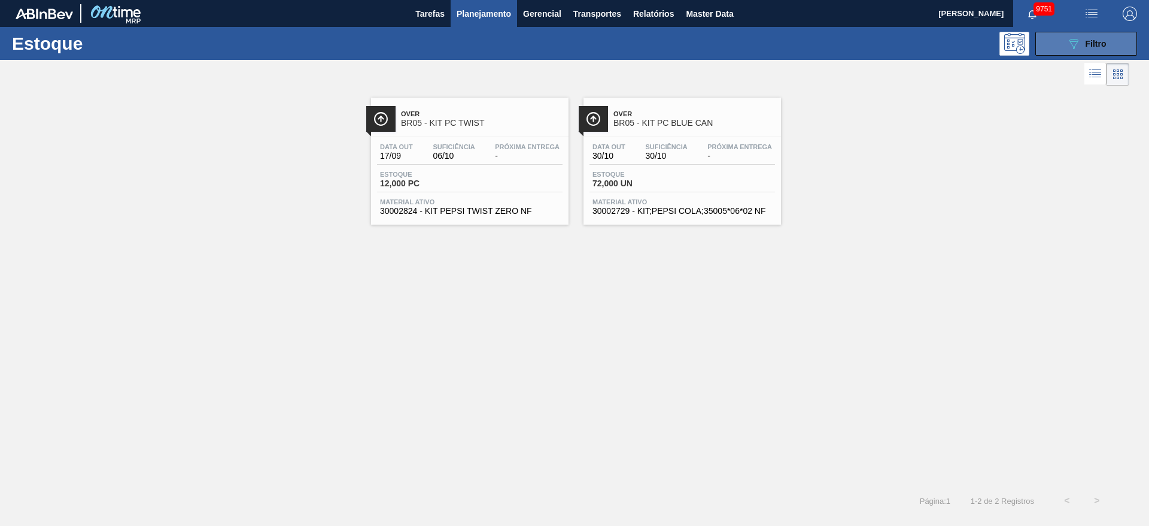
click at [1058, 43] on button "089F7B8B-B2A5-4AFE-B5C0-19BA573D28AC Filtro" at bounding box center [1087, 44] width 102 height 24
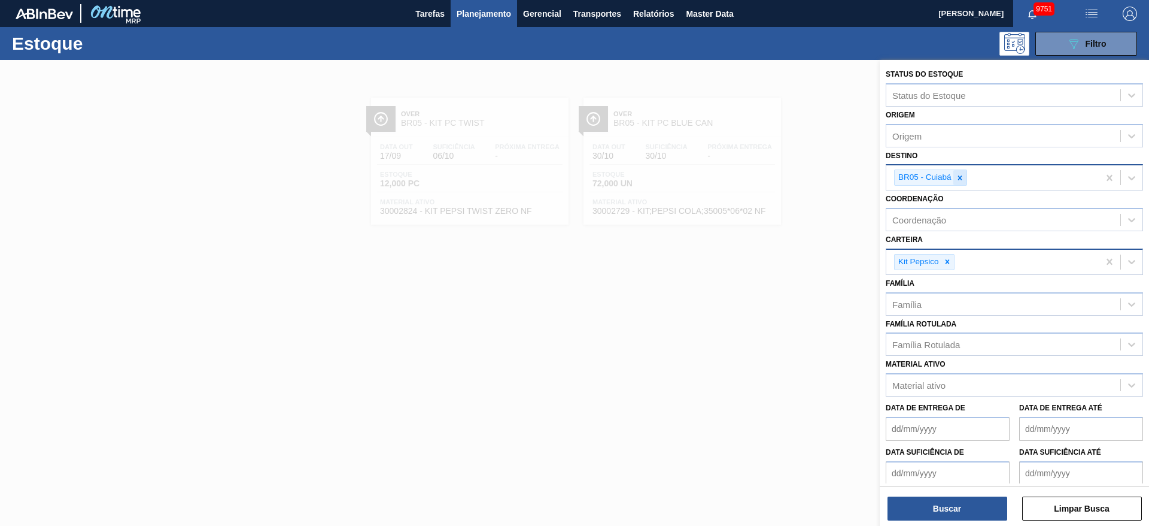
click at [958, 178] on icon at bounding box center [960, 177] width 4 height 4
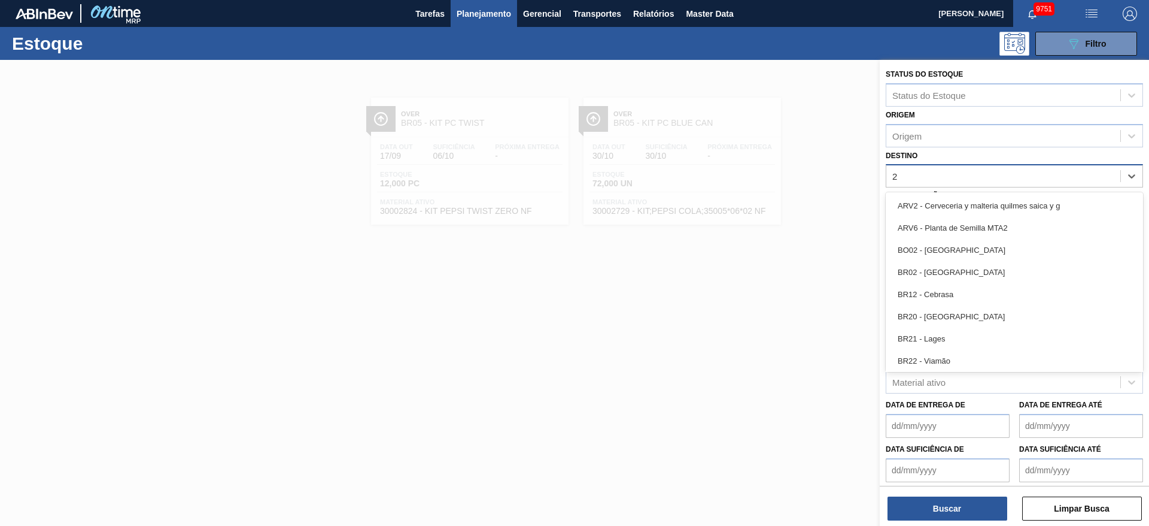
type input "28"
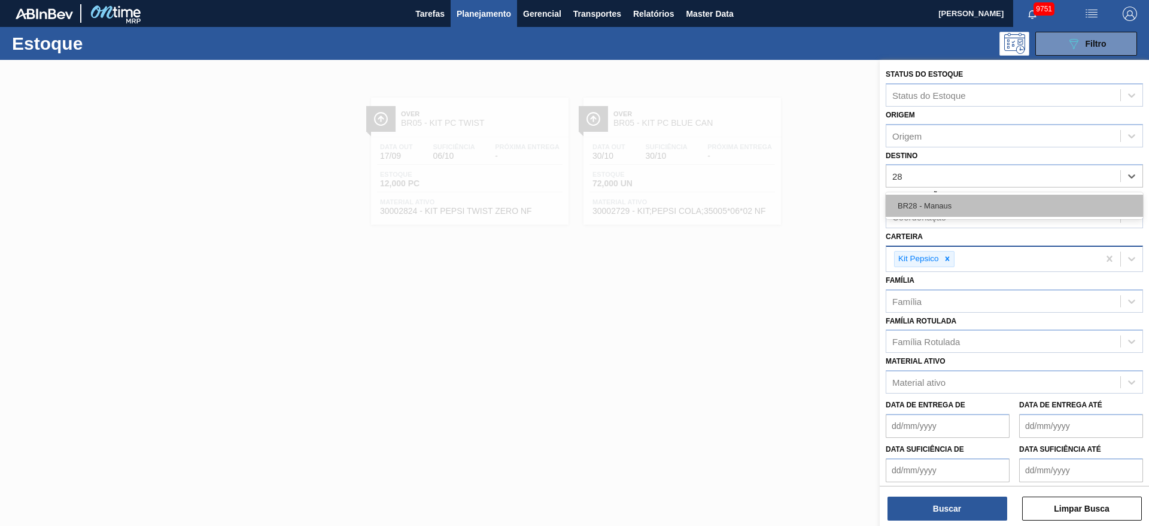
click at [950, 201] on div "BR28 - Manaus" at bounding box center [1014, 206] width 257 height 22
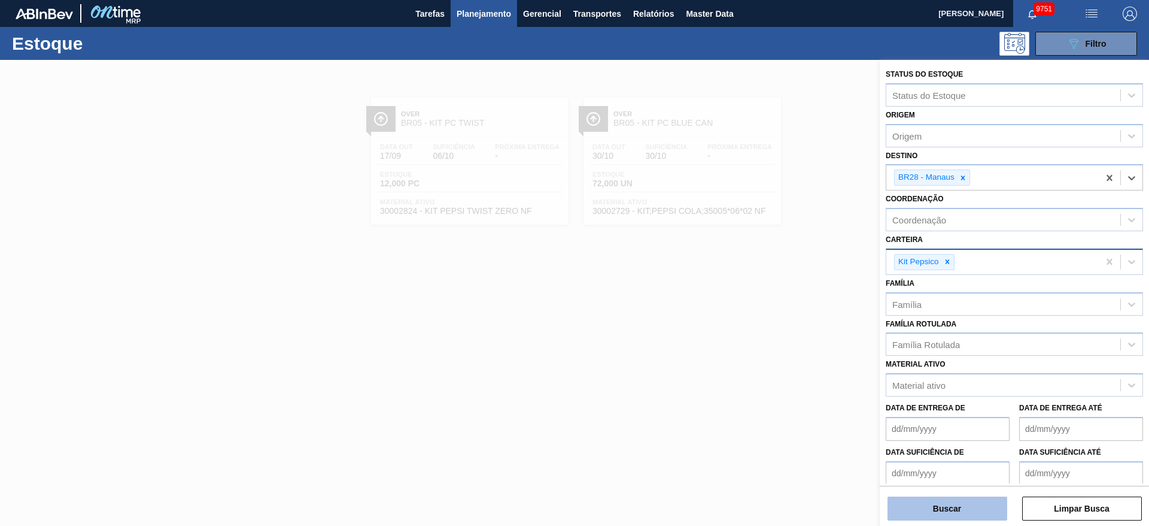
click at [957, 503] on button "Buscar" at bounding box center [948, 508] width 120 height 24
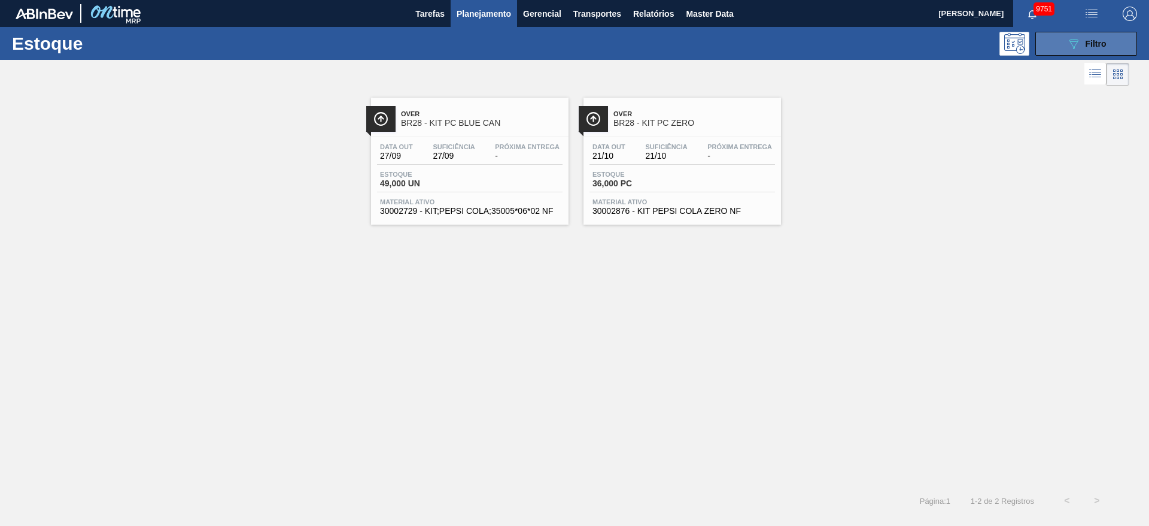
click at [1056, 52] on button "089F7B8B-B2A5-4AFE-B5C0-19BA573D28AC Filtro" at bounding box center [1087, 44] width 102 height 24
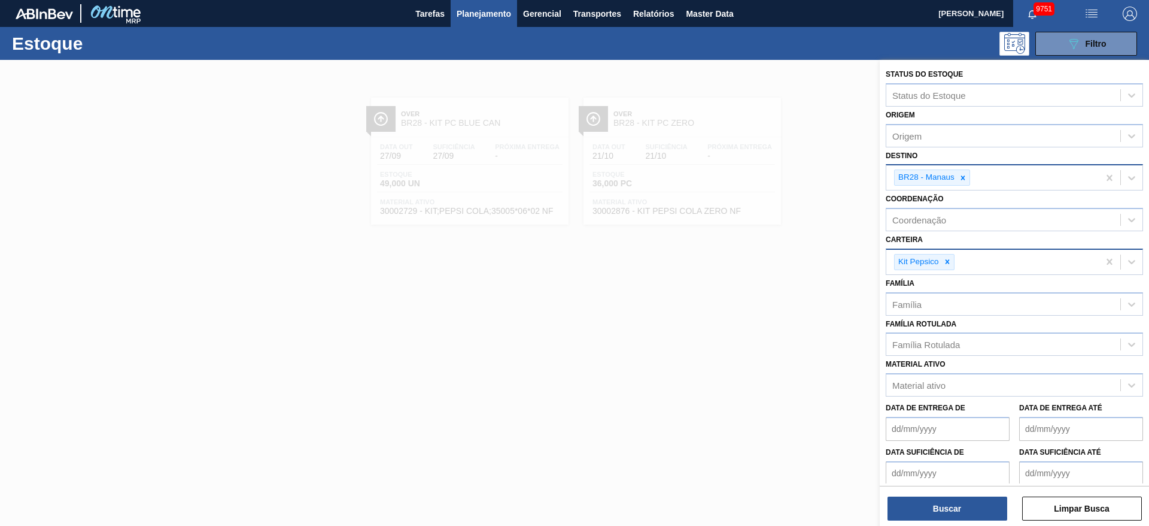
click at [958, 174] on div at bounding box center [963, 177] width 13 height 15
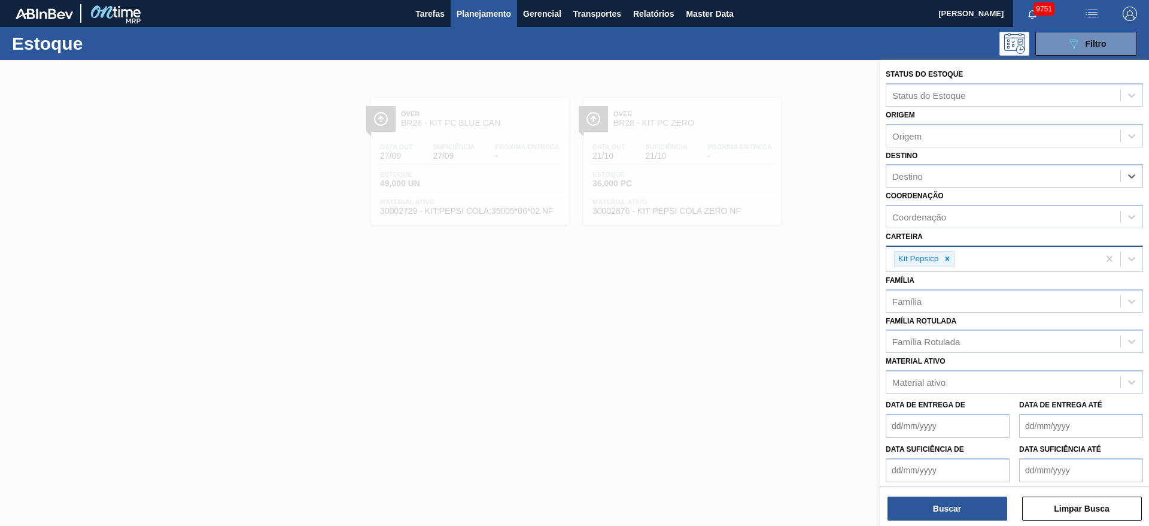
type input "15"
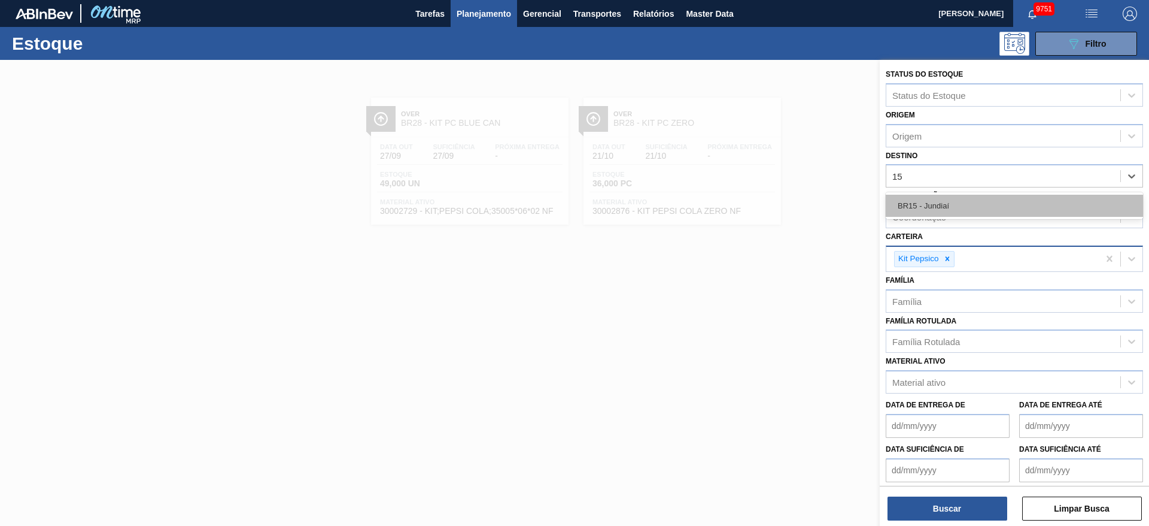
click at [938, 203] on div "BR15 - Jundiaí" at bounding box center [1014, 206] width 257 height 22
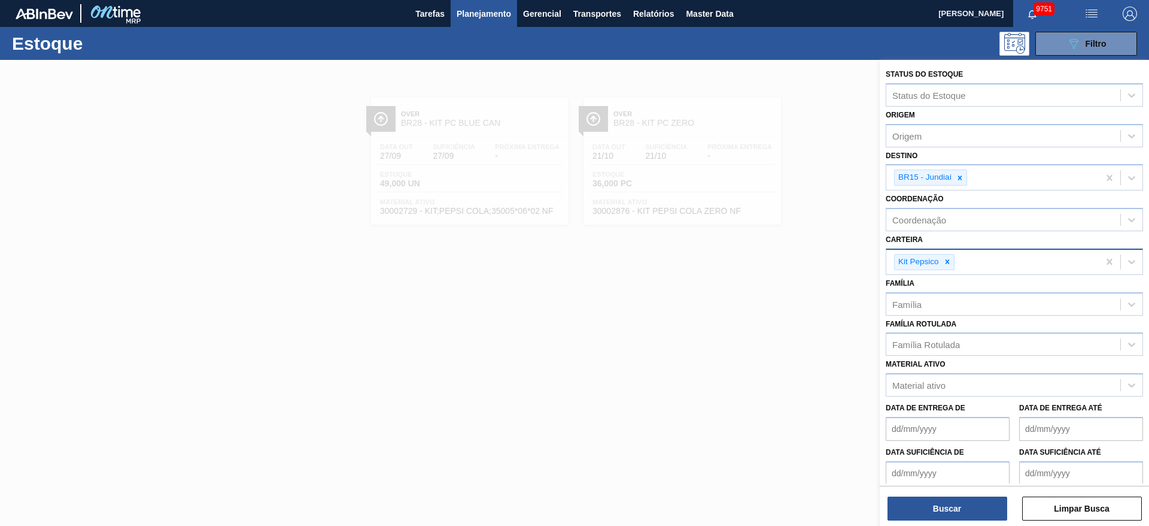
click at [939, 489] on div "Buscar Limpar Busca" at bounding box center [1014, 503] width 269 height 34
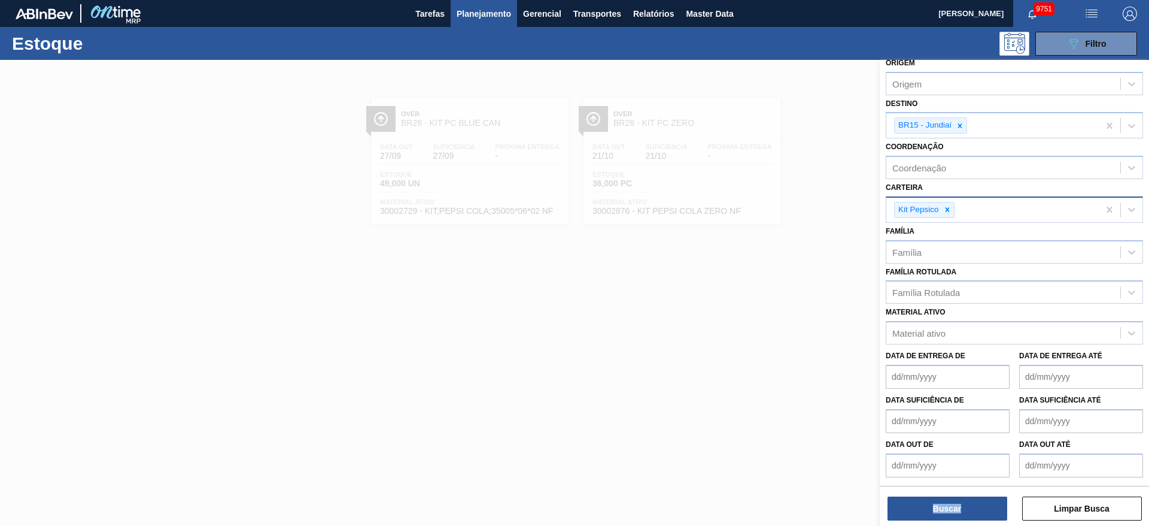
click at [939, 491] on div "Buscar Limpar Busca" at bounding box center [1014, 503] width 269 height 34
click at [941, 503] on button "Buscar" at bounding box center [948, 508] width 120 height 24
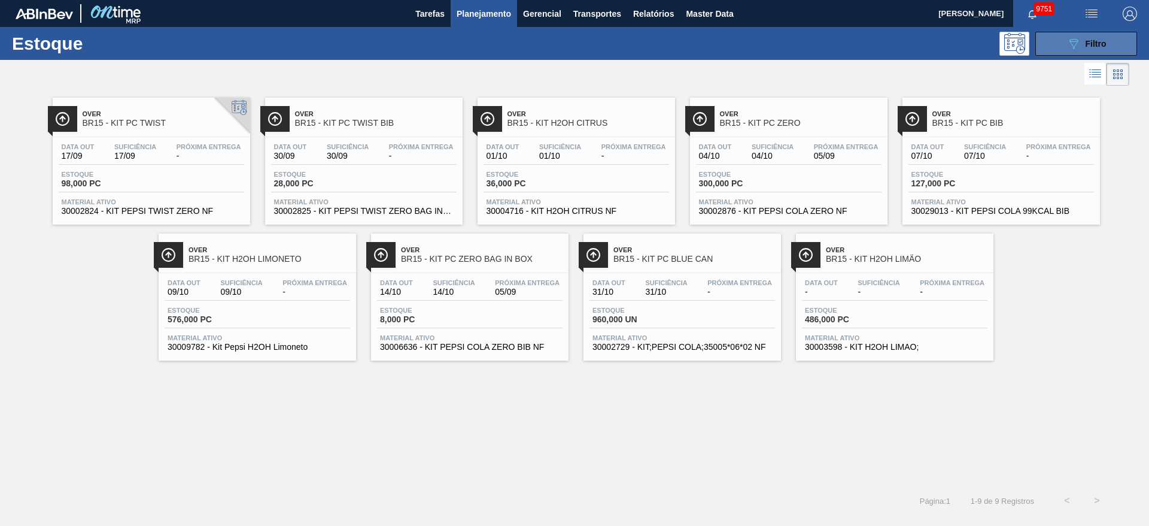
click at [1052, 43] on button "089F7B8B-B2A5-4AFE-B5C0-19BA573D28AC Filtro" at bounding box center [1087, 44] width 102 height 24
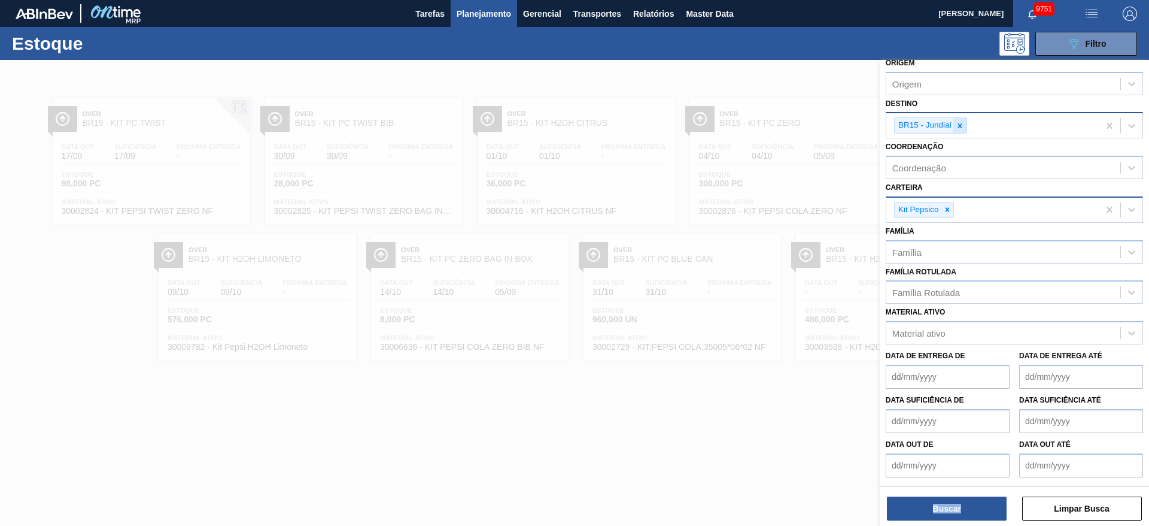
click at [960, 126] on icon at bounding box center [960, 125] width 4 height 4
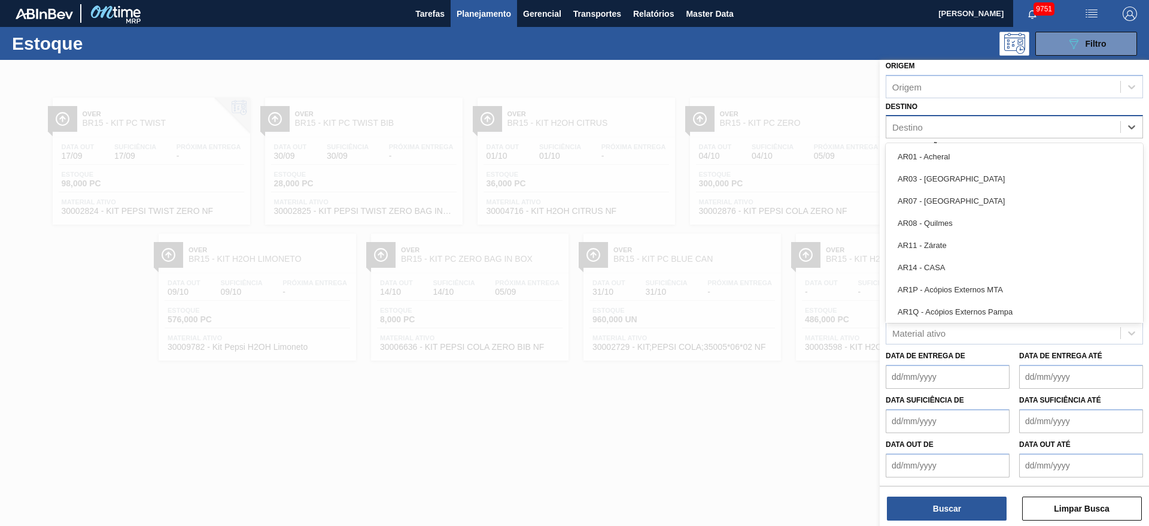
click at [949, 124] on div "Destino" at bounding box center [1004, 127] width 234 height 17
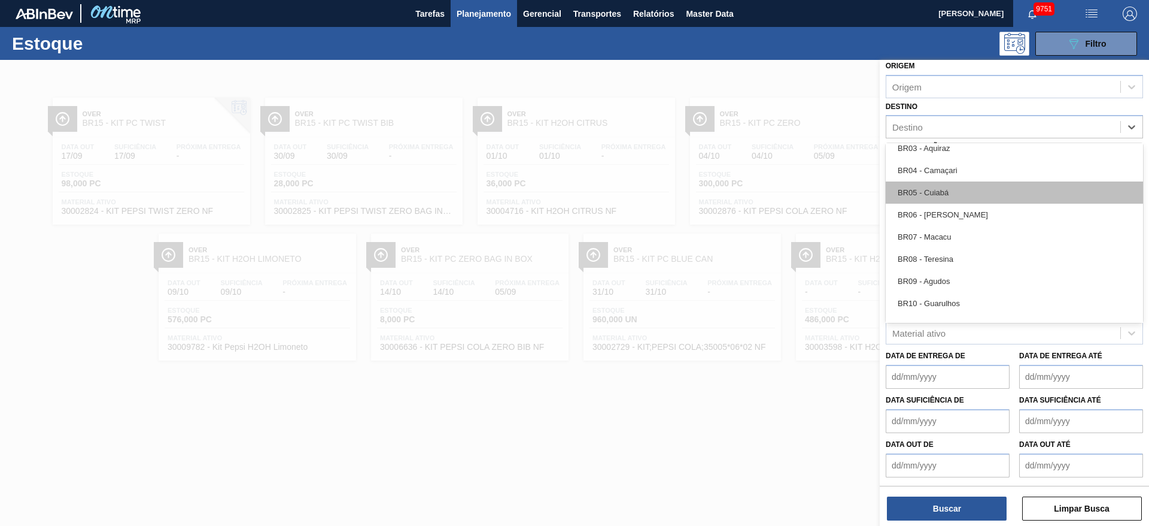
scroll to position [808, 0]
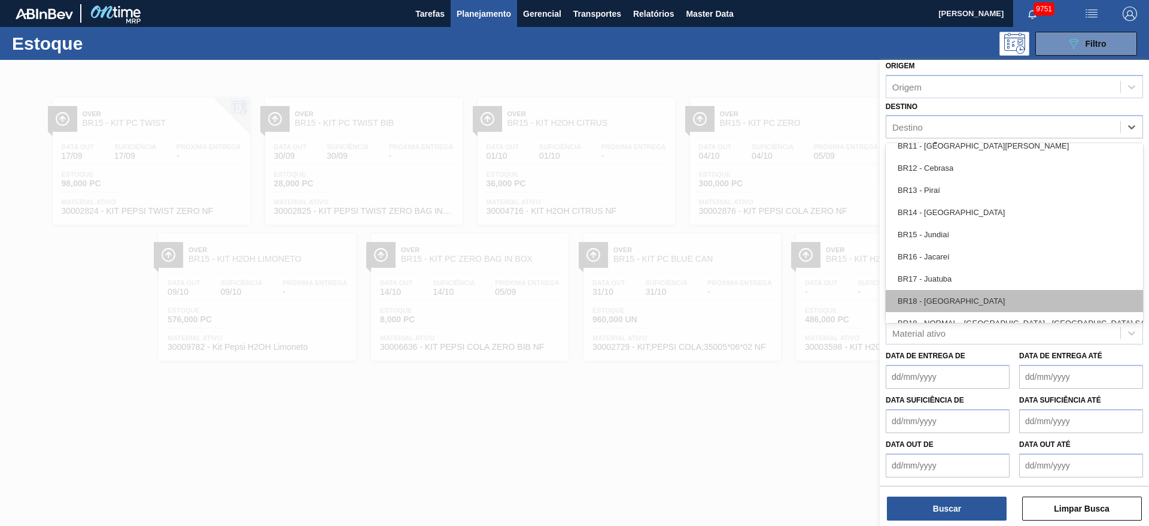
click at [956, 292] on div "BR18 - [GEOGRAPHIC_DATA]" at bounding box center [1014, 301] width 257 height 22
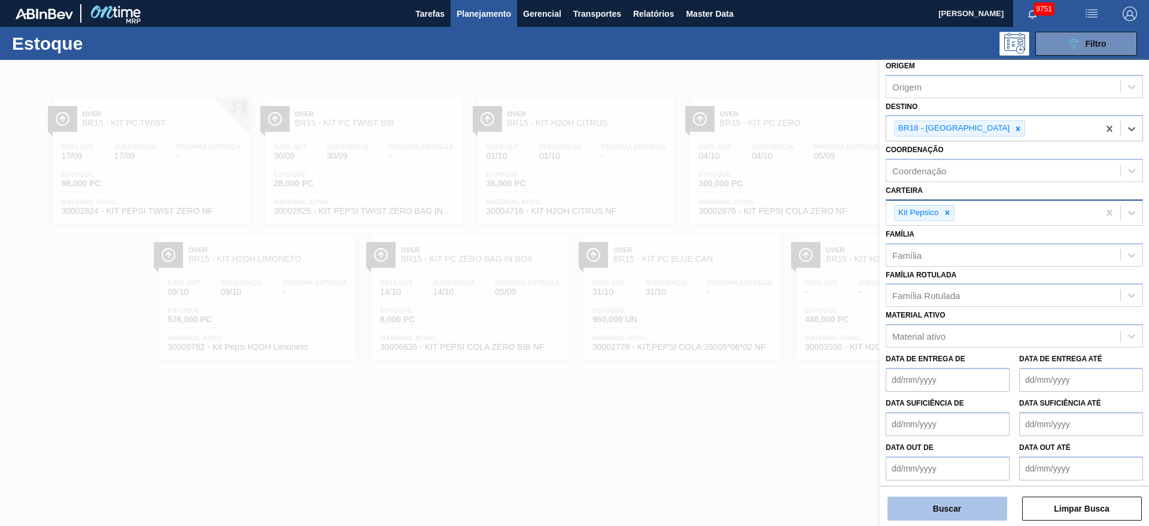
click at [929, 508] on button "Buscar" at bounding box center [948, 508] width 120 height 24
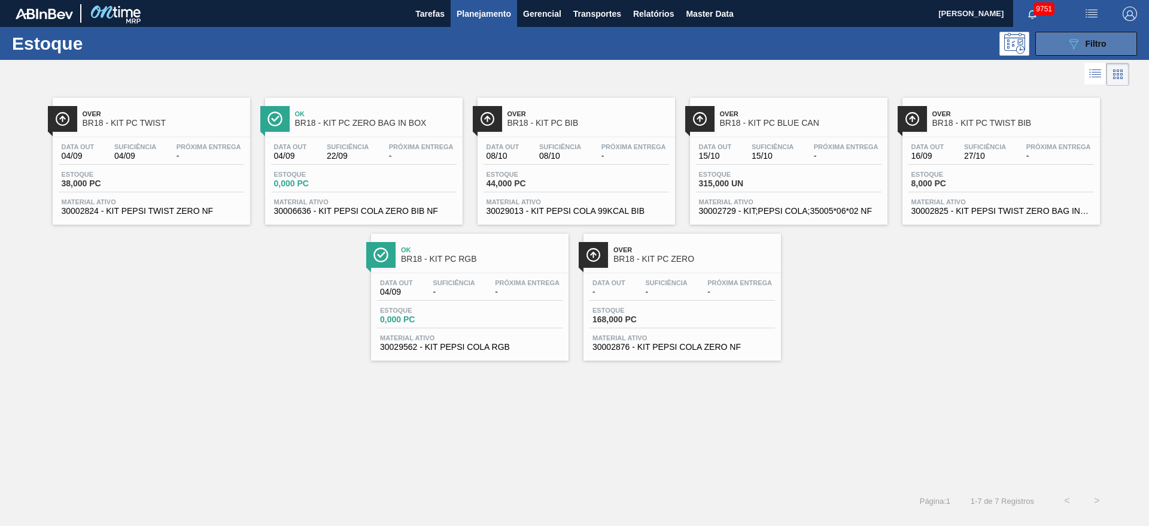
click at [1064, 51] on button "089F7B8B-B2A5-4AFE-B5C0-19BA573D28AC Filtro" at bounding box center [1087, 44] width 102 height 24
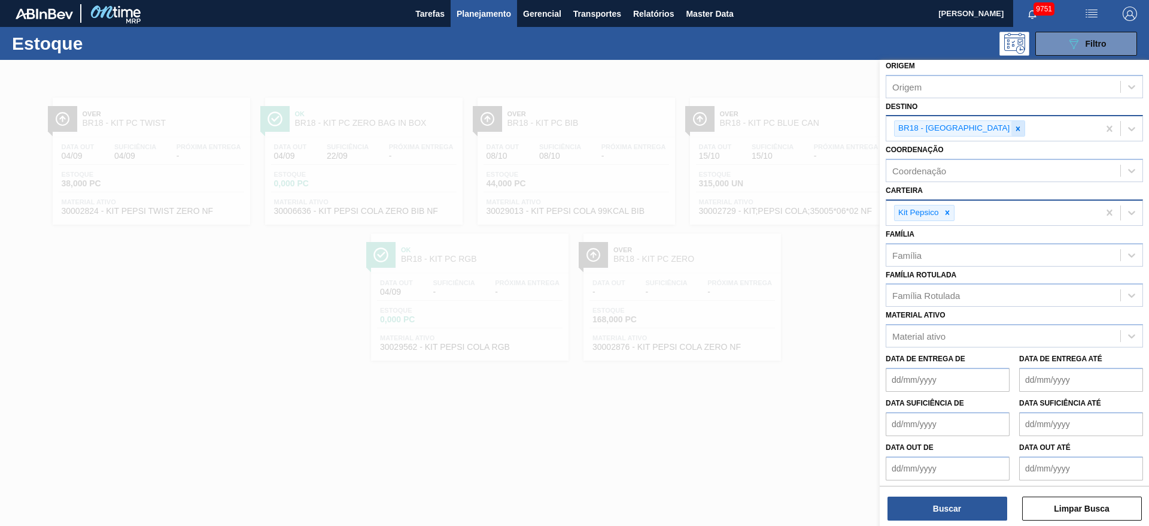
click at [1012, 133] on div at bounding box center [1018, 128] width 13 height 15
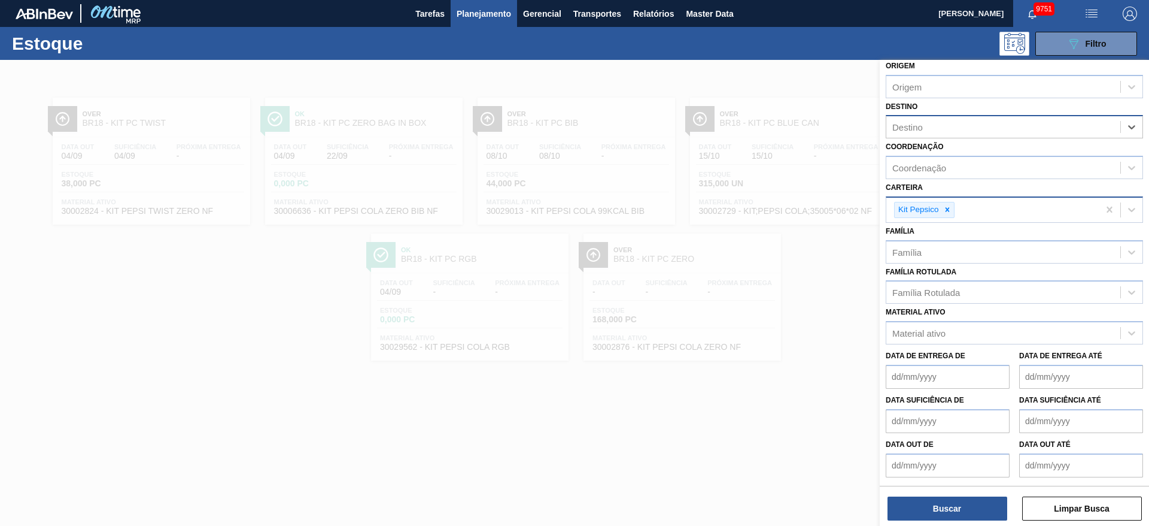
click at [977, 133] on div "Destino" at bounding box center [1004, 127] width 234 height 17
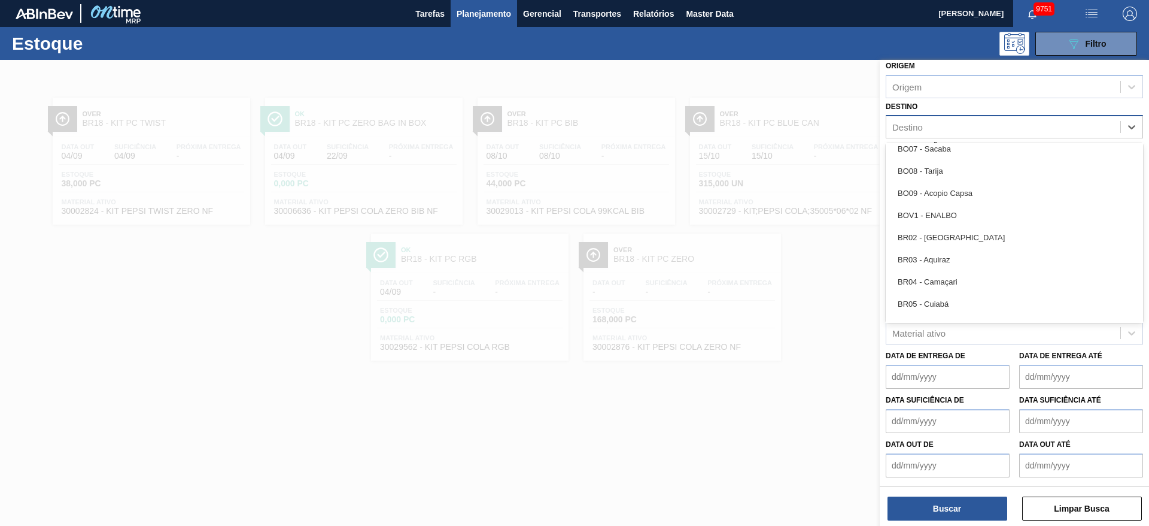
scroll to position [539, 0]
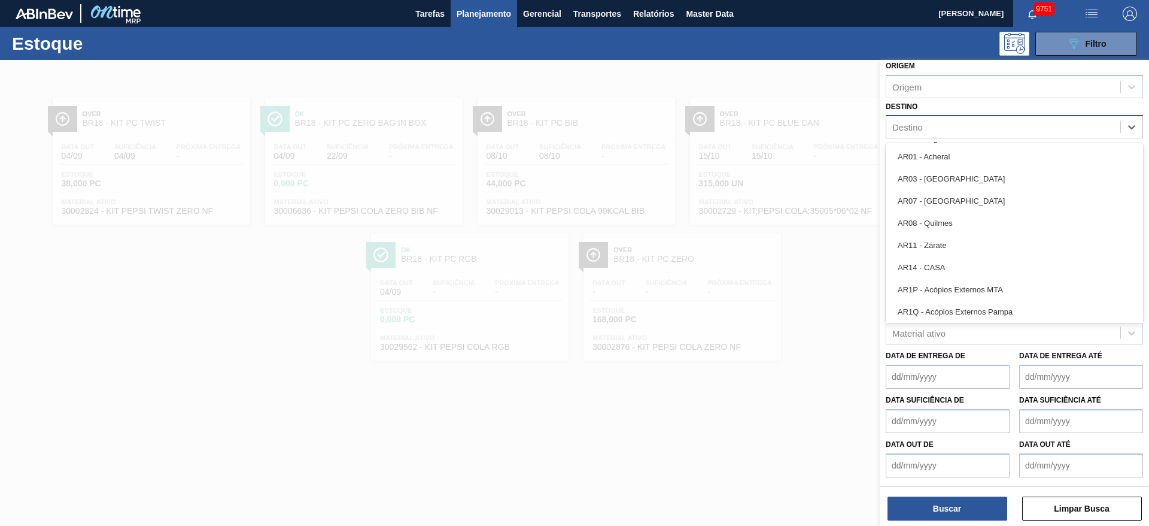
click at [929, 125] on div "Destino" at bounding box center [1004, 127] width 234 height 17
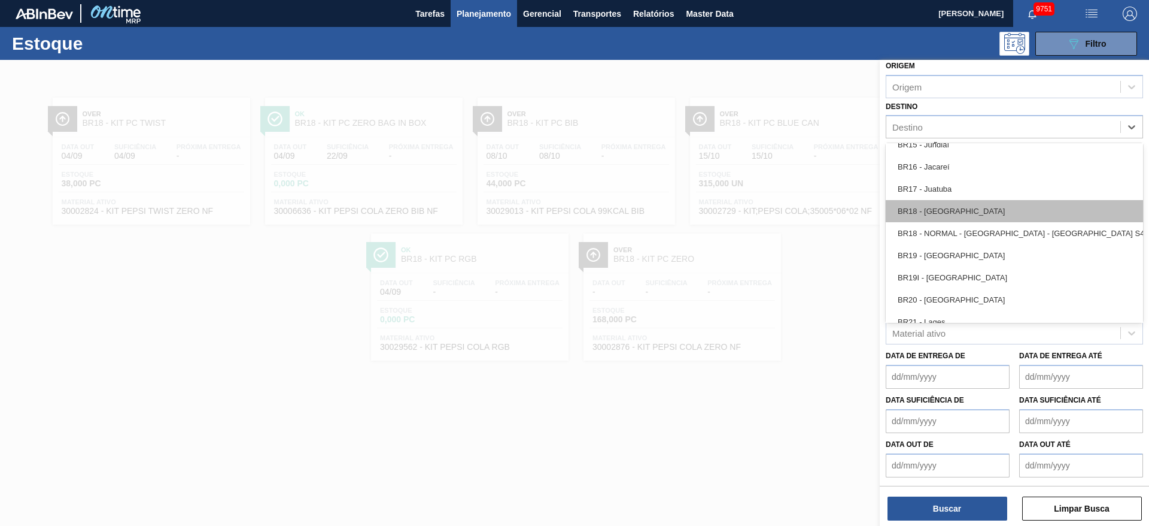
click at [964, 212] on div "BR18 - [GEOGRAPHIC_DATA]" at bounding box center [1014, 211] width 257 height 22
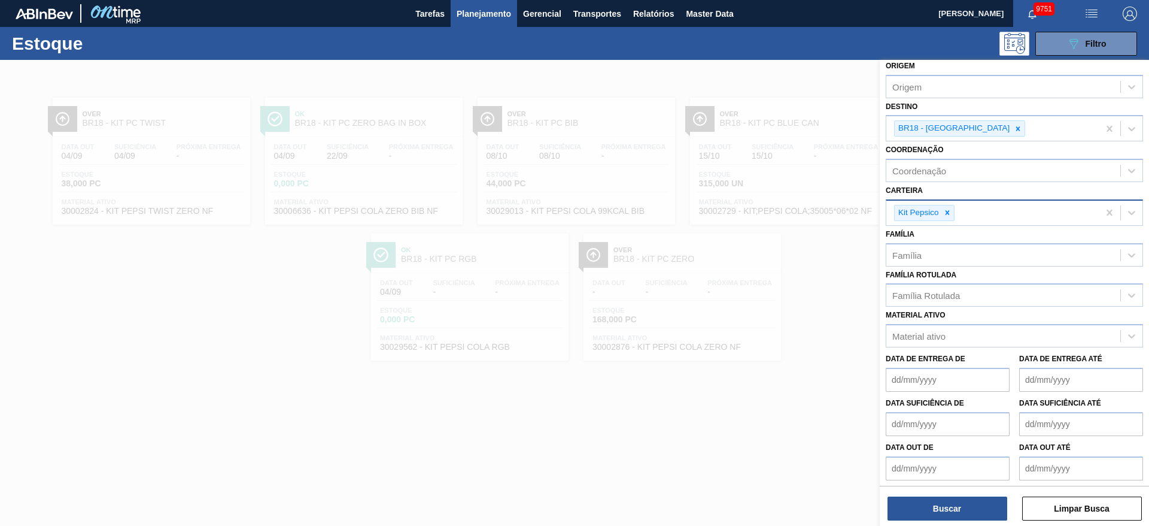
click at [844, 487] on div at bounding box center [574, 323] width 1149 height 526
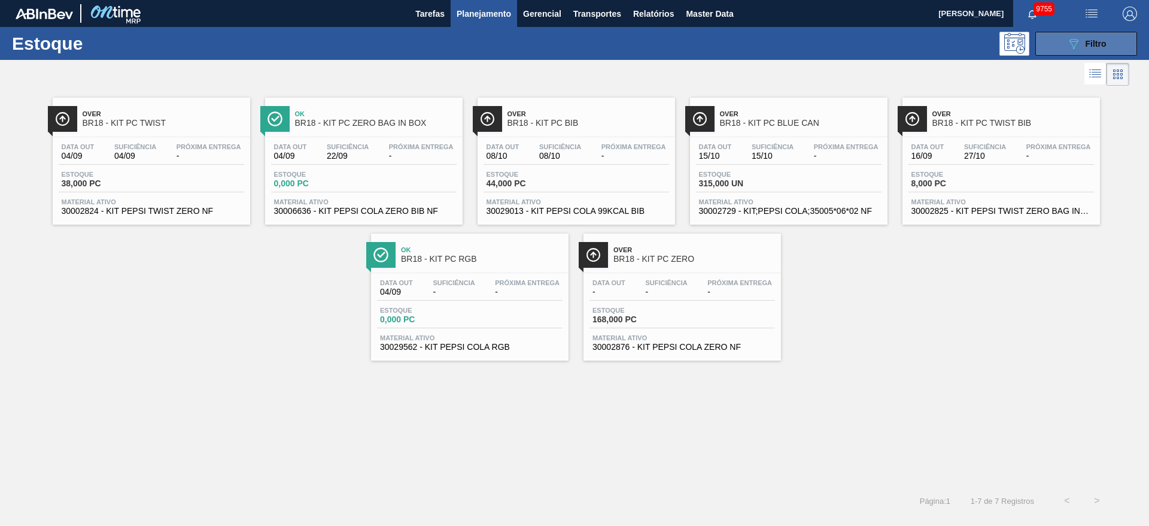
click at [1049, 39] on button "089F7B8B-B2A5-4AFE-B5C0-19BA573D28AC Filtro" at bounding box center [1087, 44] width 102 height 24
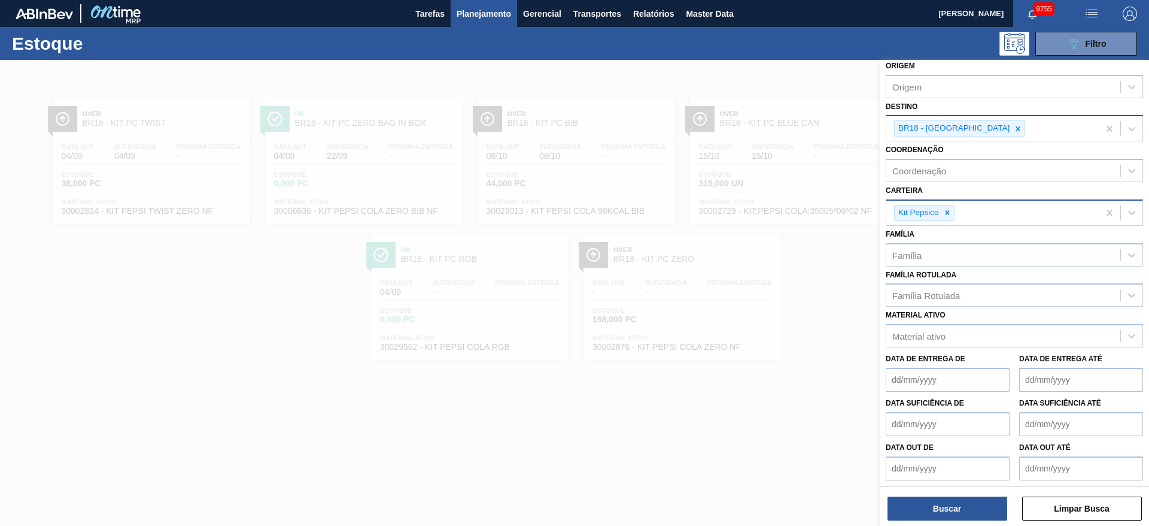
drag, startPoint x: 981, startPoint y: 129, endPoint x: 976, endPoint y: 135, distance: 7.3
click at [1017, 126] on icon at bounding box center [1019, 128] width 4 height 4
type input "3"
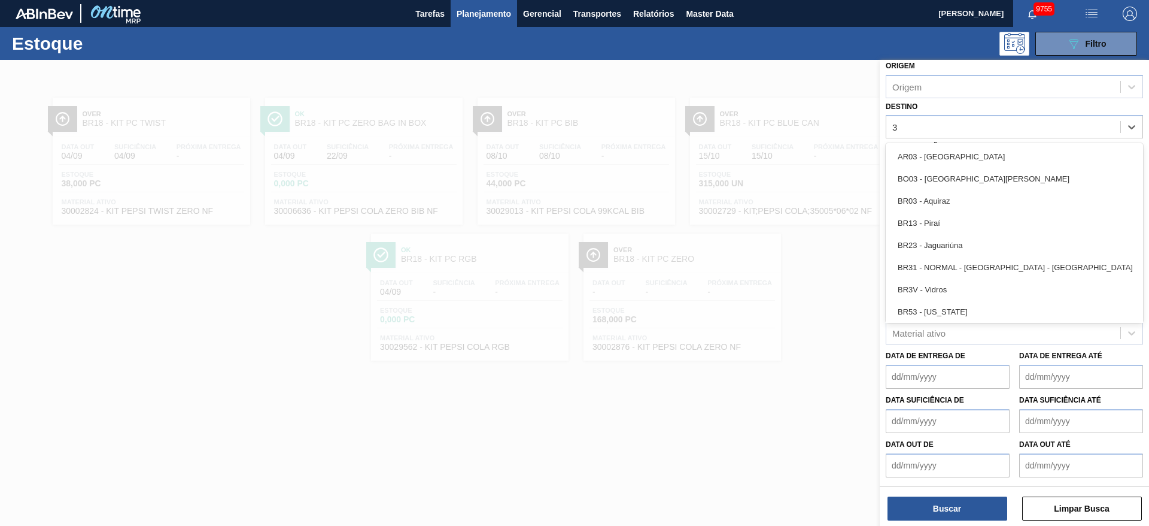
drag, startPoint x: 963, startPoint y: 194, endPoint x: 957, endPoint y: 199, distance: 8.1
click at [960, 195] on div "BR03 - Aquiraz" at bounding box center [1014, 201] width 257 height 22
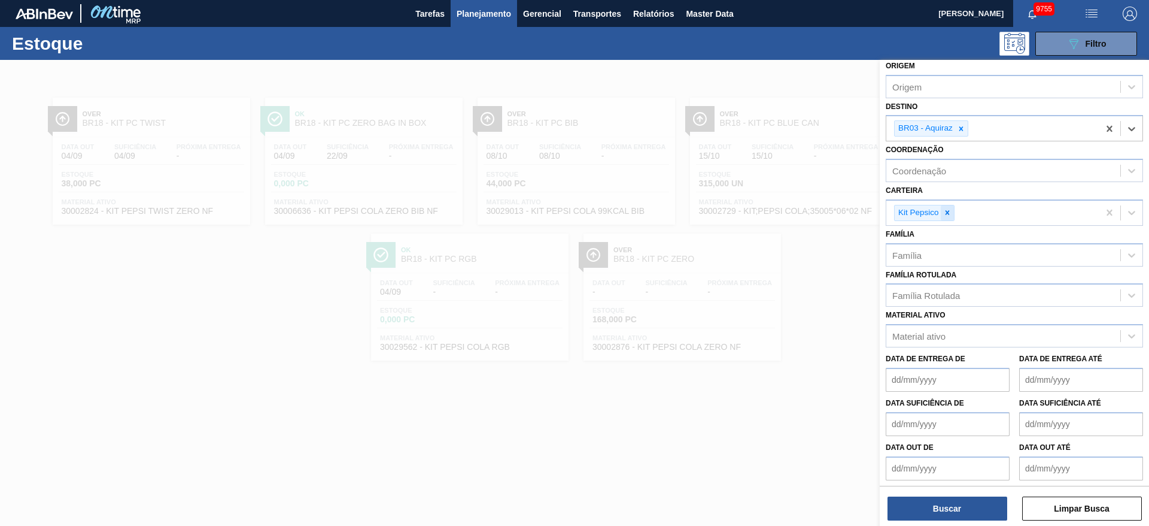
click at [942, 218] on div at bounding box center [947, 212] width 13 height 15
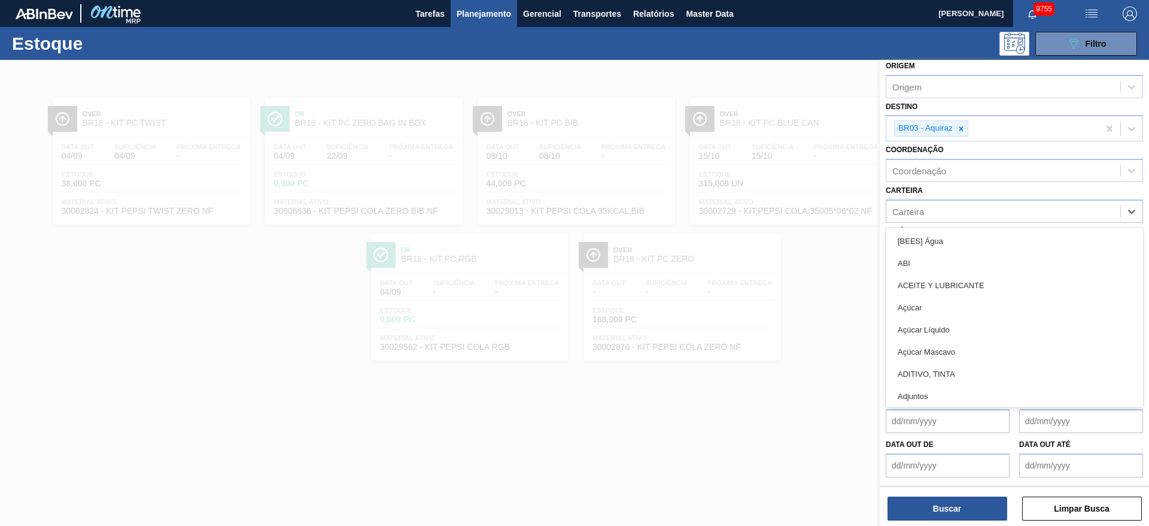
click at [942, 218] on div "Carteira" at bounding box center [1004, 210] width 234 height 17
click at [942, 311] on div "Açúcar" at bounding box center [1014, 307] width 257 height 22
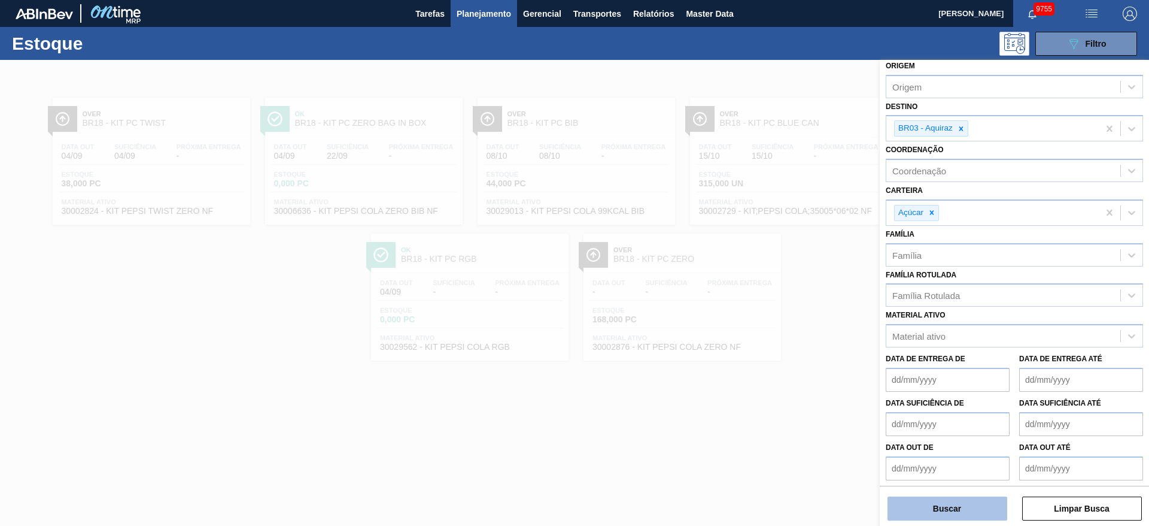
click at [941, 514] on button "Buscar" at bounding box center [948, 508] width 120 height 24
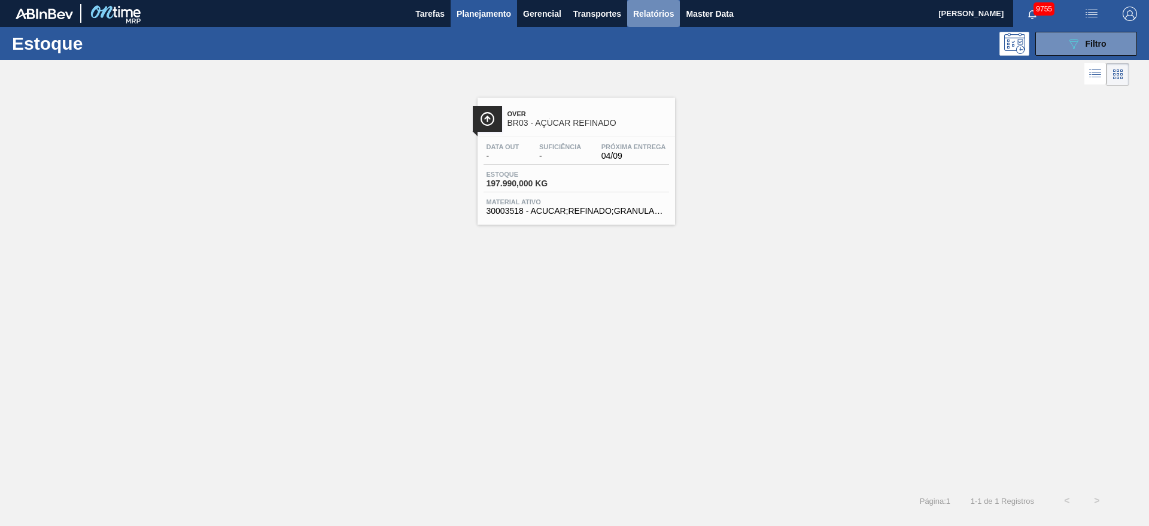
click at [661, 15] on span "Relatórios" at bounding box center [653, 14] width 41 height 14
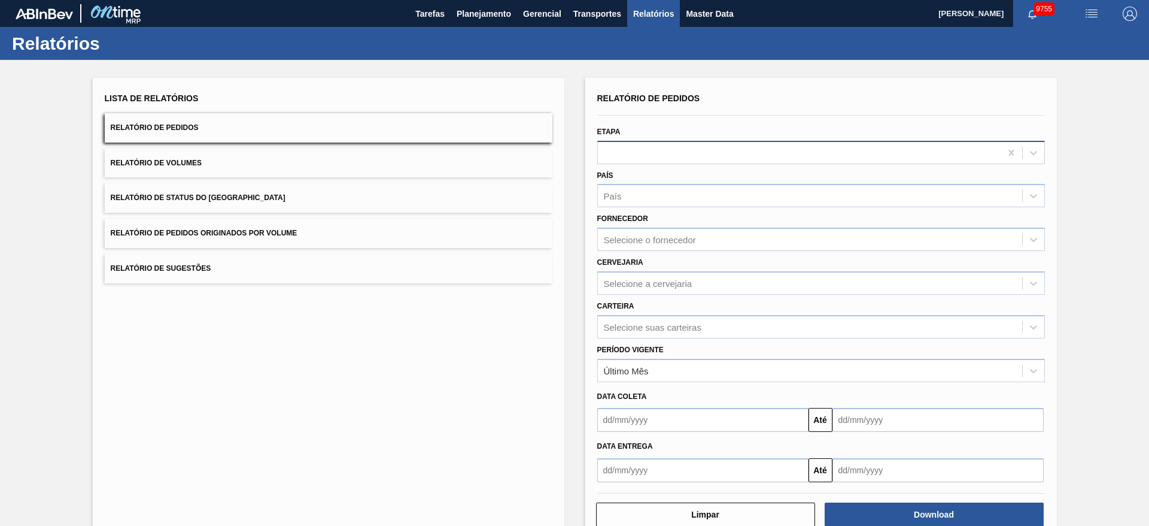
click at [652, 163] on div at bounding box center [821, 152] width 448 height 23
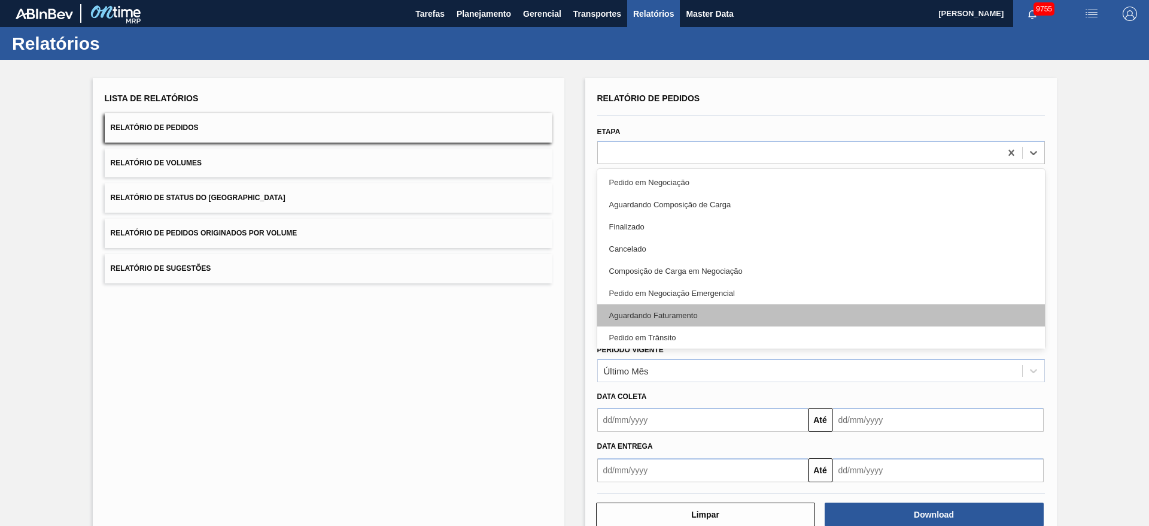
click at [683, 308] on div "Aguardando Faturamento" at bounding box center [821, 315] width 448 height 22
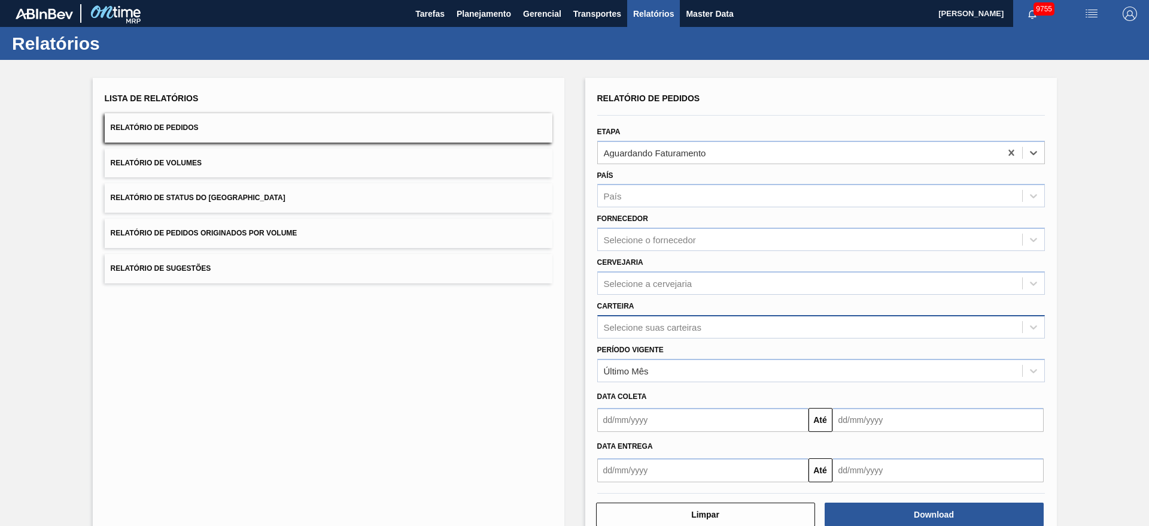
click at [669, 329] on div "Selecione suas carteiras" at bounding box center [653, 326] width 98 height 10
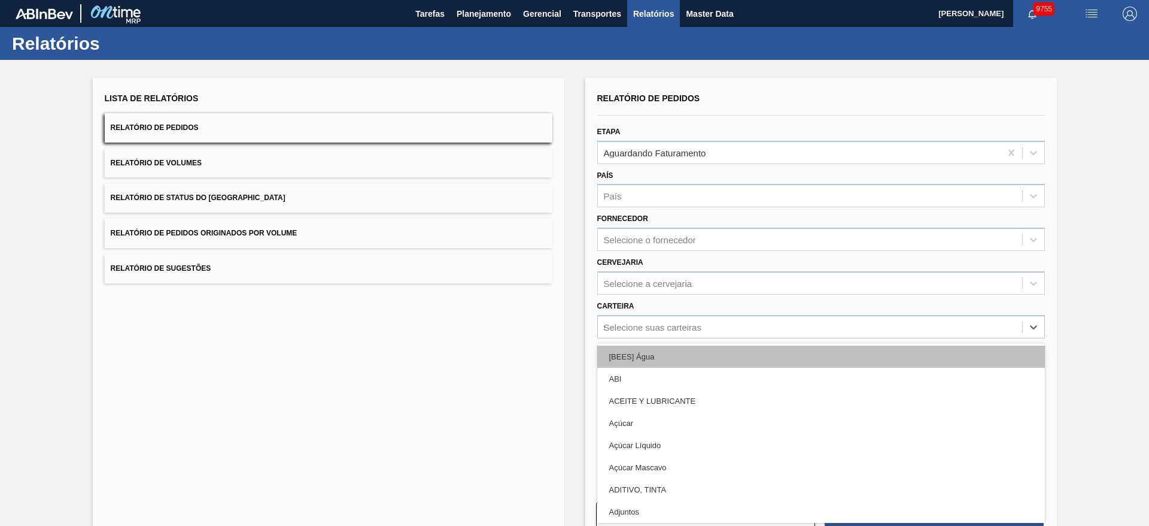
type input "su"
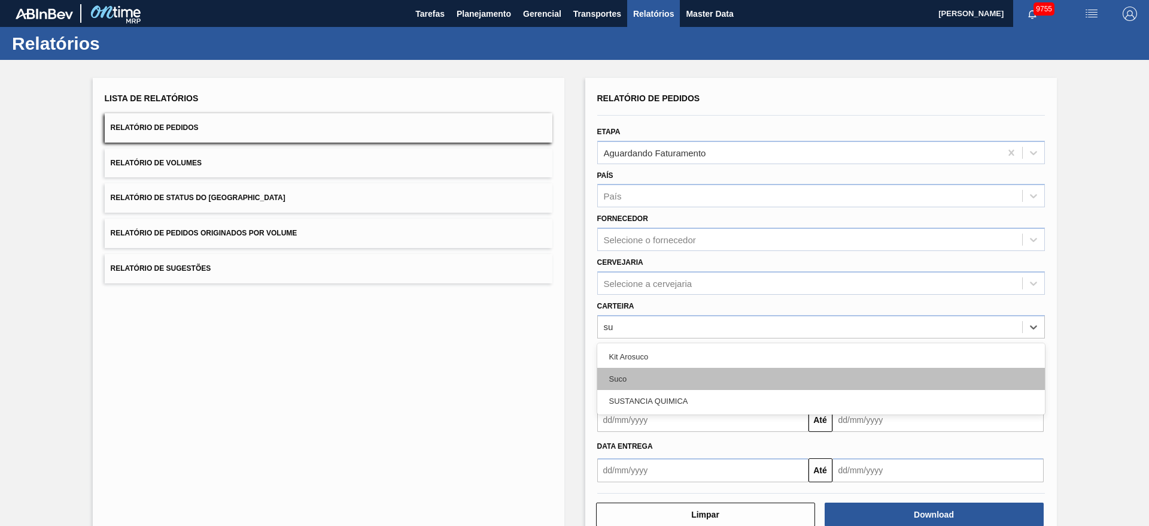
click at [627, 371] on div "Suco" at bounding box center [821, 379] width 448 height 22
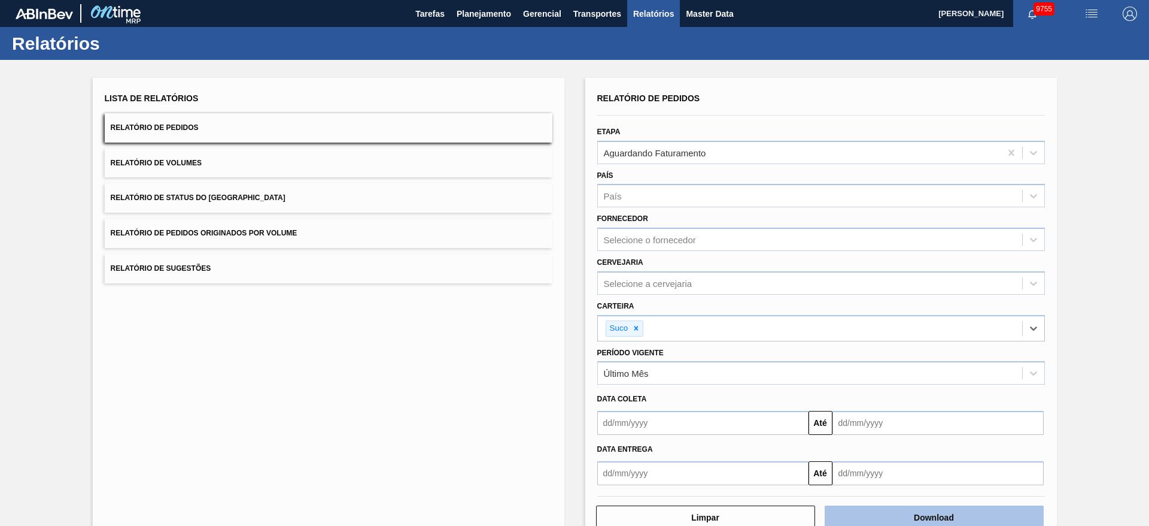
click at [905, 509] on button "Download" at bounding box center [934, 517] width 219 height 24
click at [469, 25] on button "Planejamento" at bounding box center [484, 13] width 66 height 27
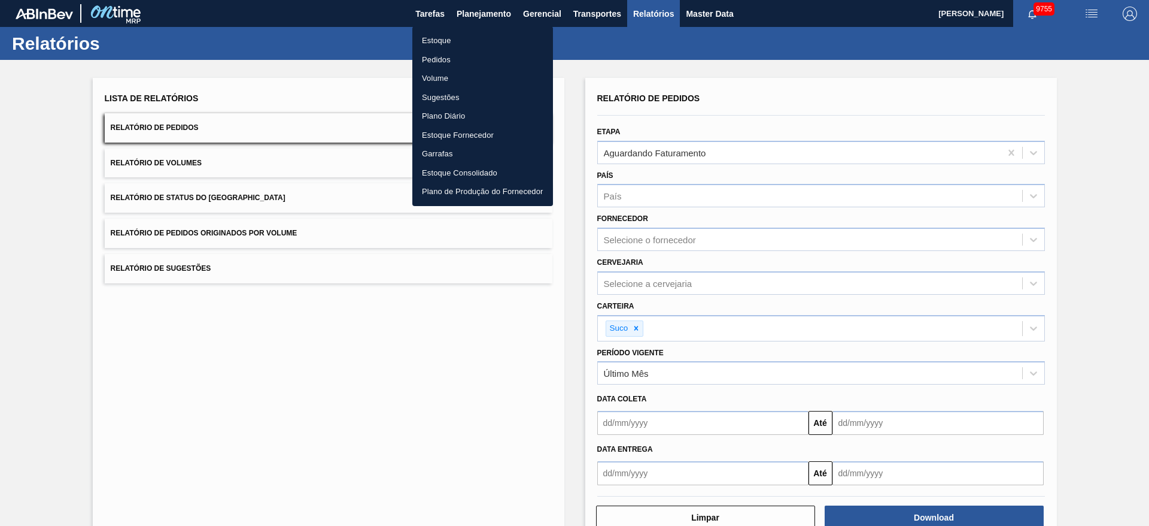
click at [471, 37] on li "Estoque" at bounding box center [482, 40] width 141 height 19
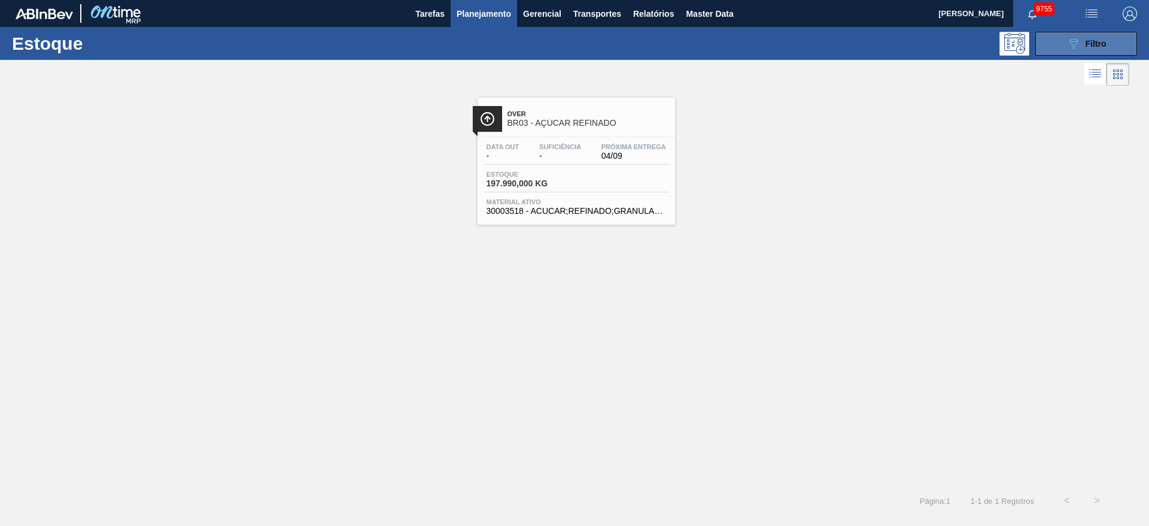
click at [1046, 40] on button "089F7B8B-B2A5-4AFE-B5C0-19BA573D28AC Filtro" at bounding box center [1087, 44] width 102 height 24
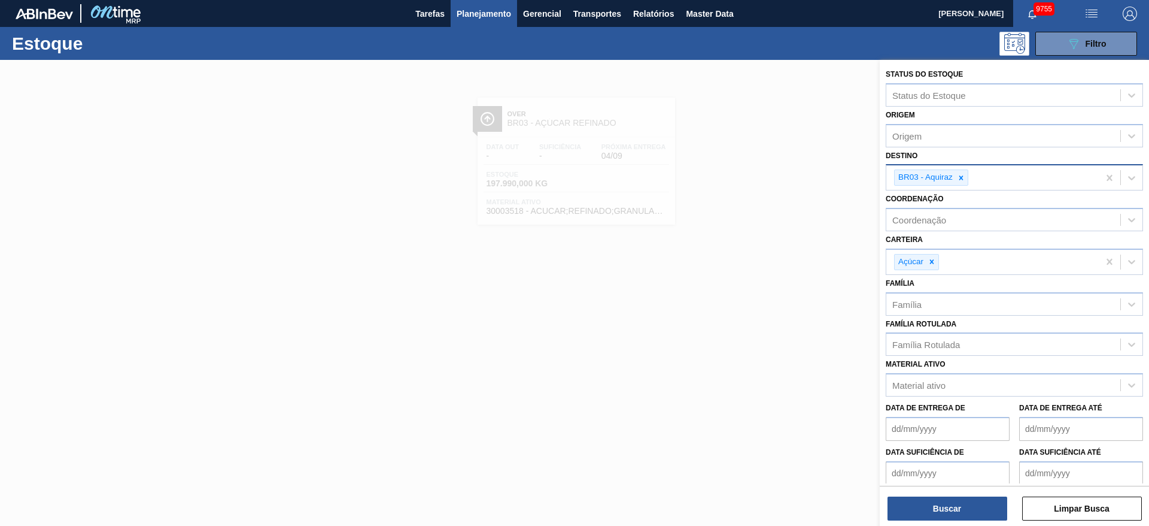
click at [953, 177] on div "BR03 - Aquiraz" at bounding box center [925, 177] width 60 height 15
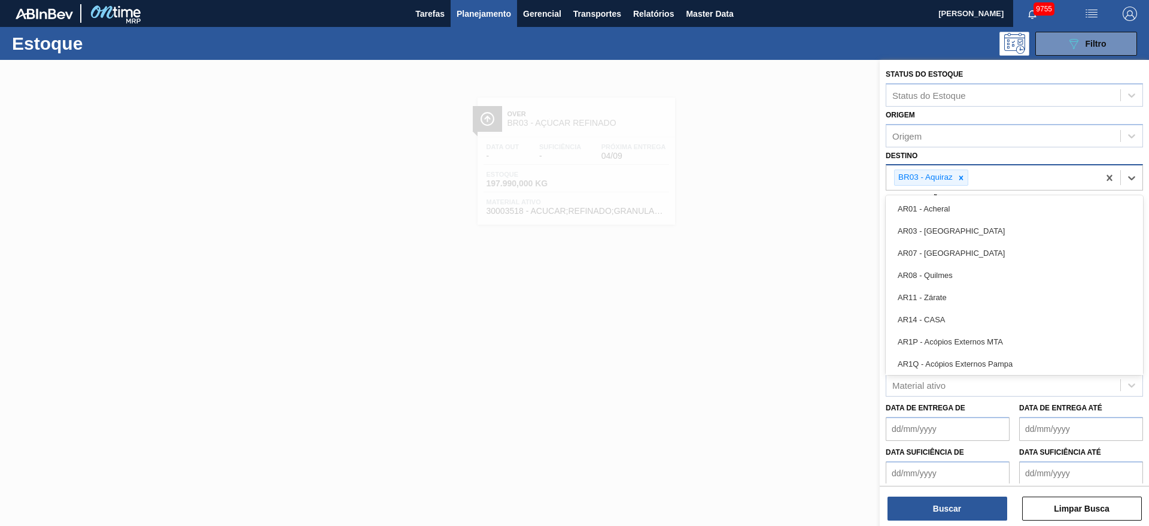
click at [963, 177] on icon at bounding box center [961, 178] width 8 height 8
type input "2"
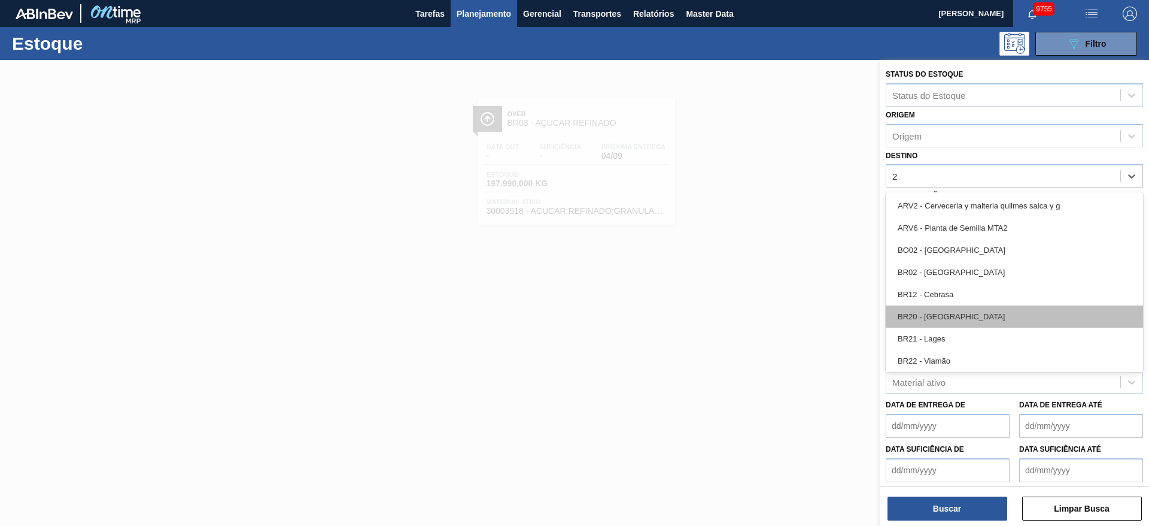
click at [955, 314] on div "BR20 - [GEOGRAPHIC_DATA]" at bounding box center [1014, 316] width 257 height 22
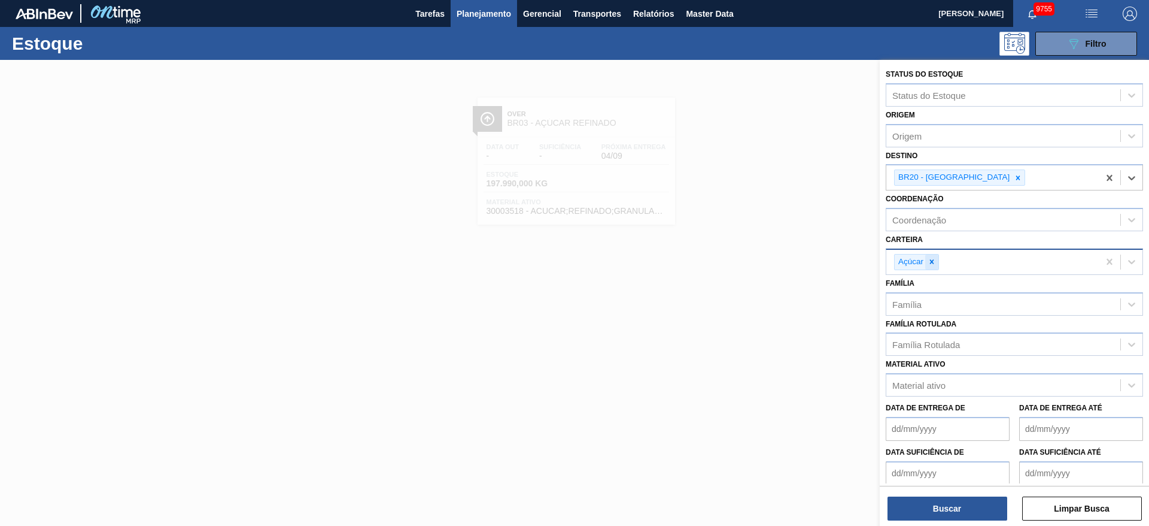
click at [929, 260] on icon at bounding box center [932, 261] width 8 height 8
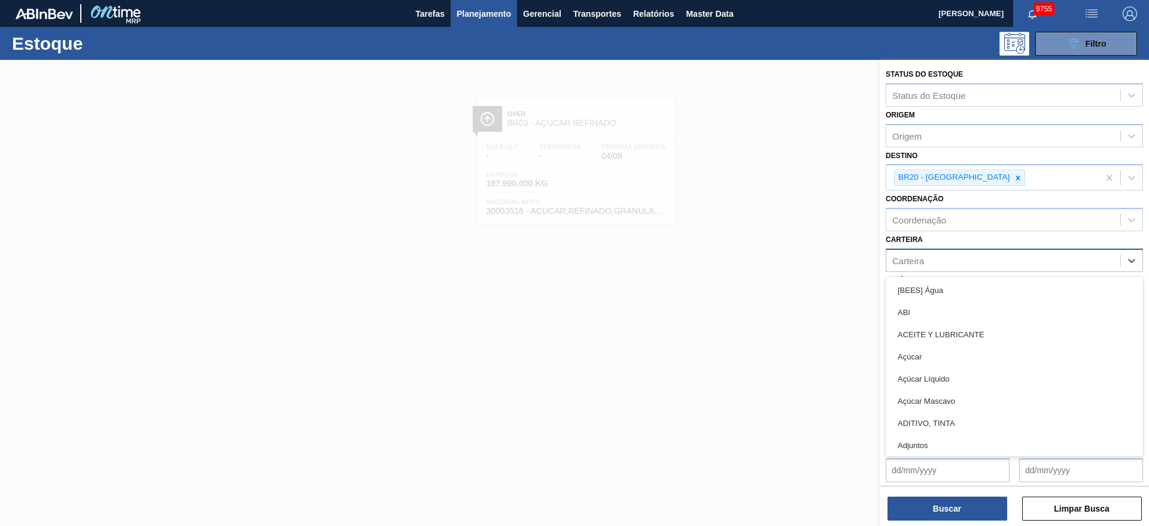
click at [929, 260] on div "Carteira" at bounding box center [1004, 259] width 234 height 17
type input "ki"
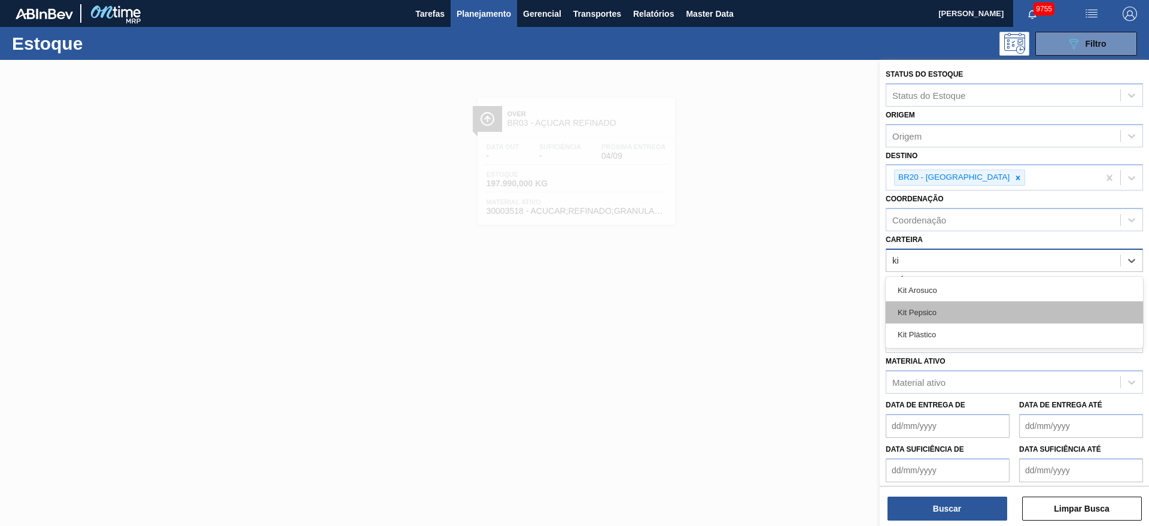
click at [930, 310] on div "Kit Pepsico" at bounding box center [1014, 312] width 257 height 22
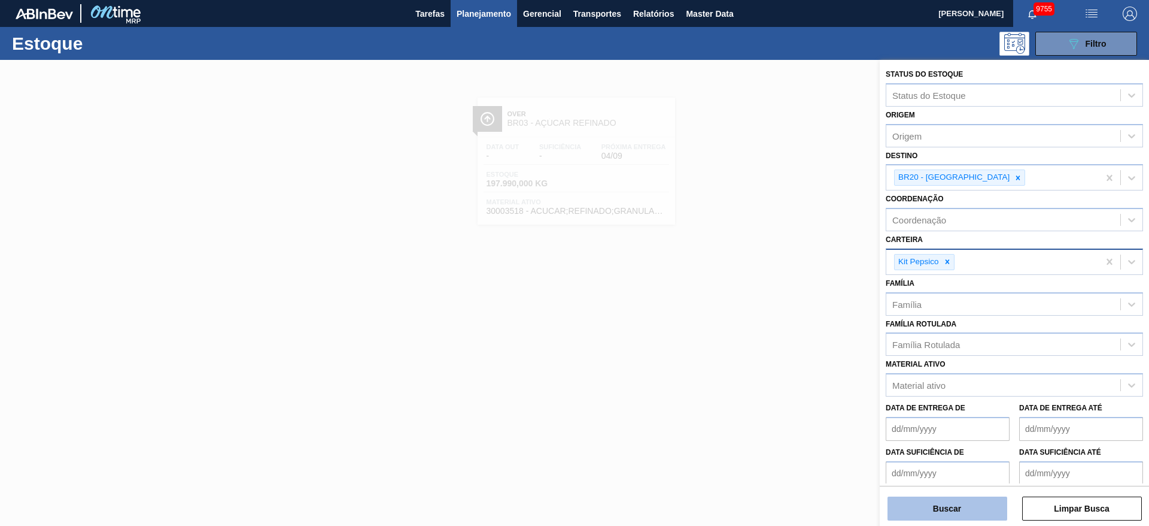
click at [944, 511] on button "Buscar" at bounding box center [948, 508] width 120 height 24
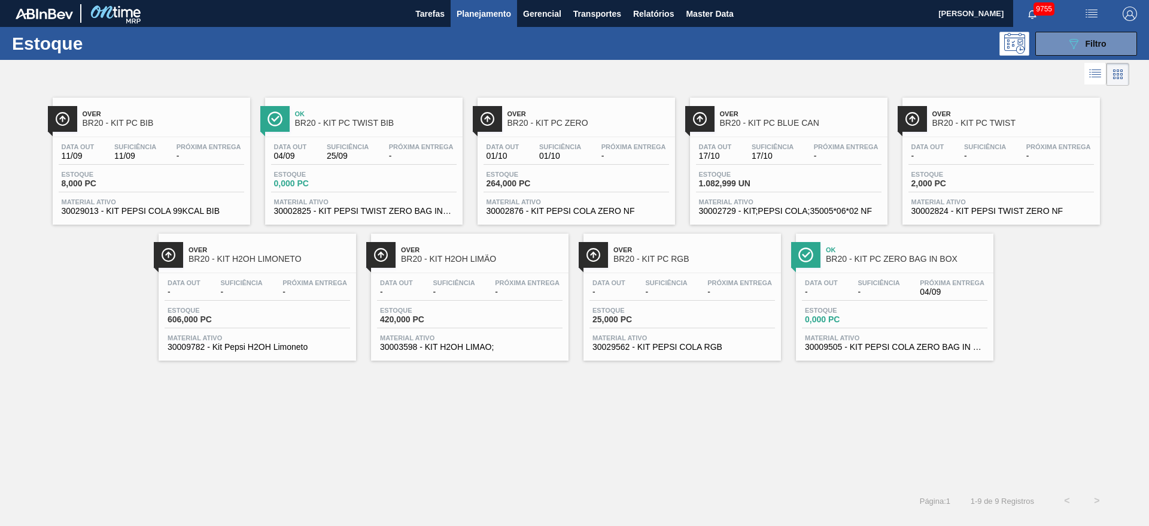
drag, startPoint x: 1066, startPoint y: 37, endPoint x: 1058, endPoint y: 62, distance: 25.8
click at [1067, 39] on button "089F7B8B-B2A5-4AFE-B5C0-19BA573D28AC Filtro" at bounding box center [1087, 44] width 102 height 24
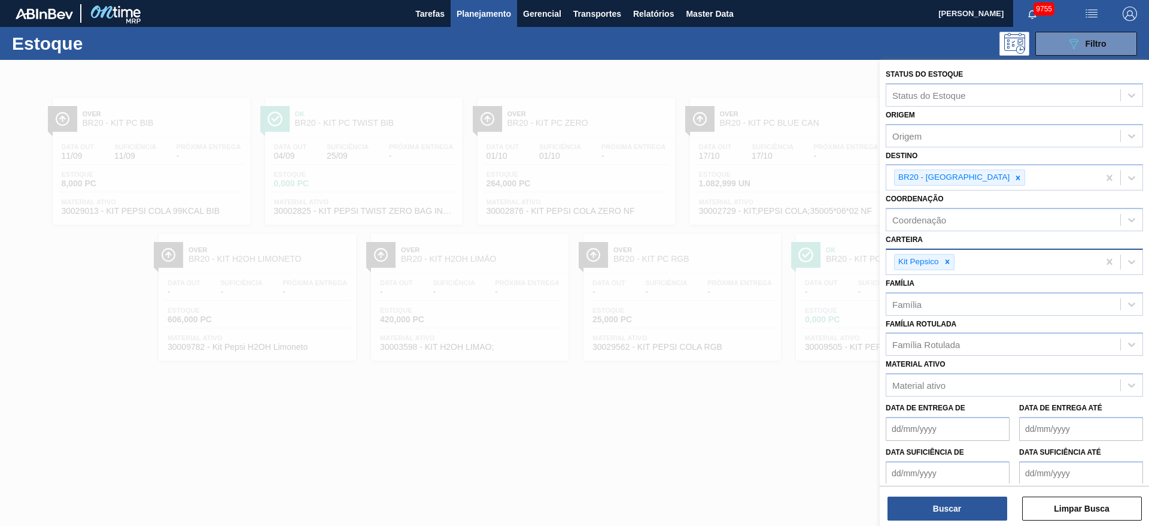
click at [951, 263] on icon at bounding box center [948, 261] width 8 height 8
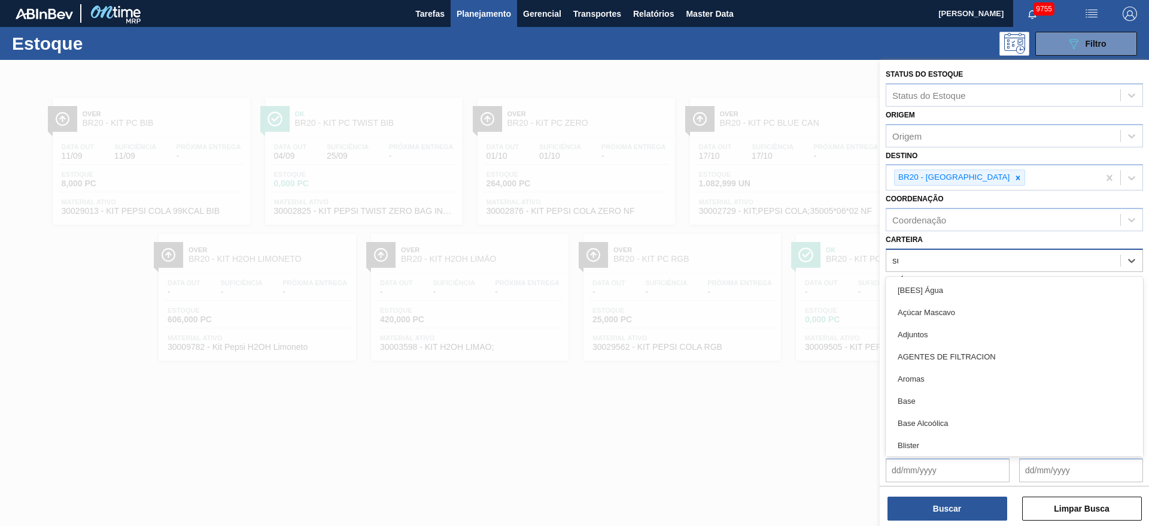
type input "suc"
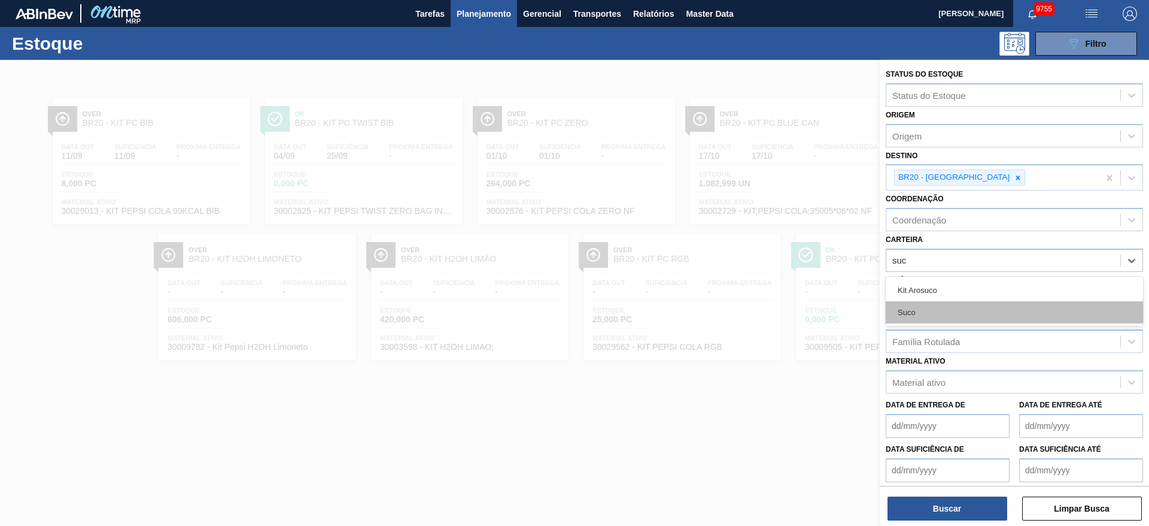
click at [941, 310] on div "Suco" at bounding box center [1014, 312] width 257 height 22
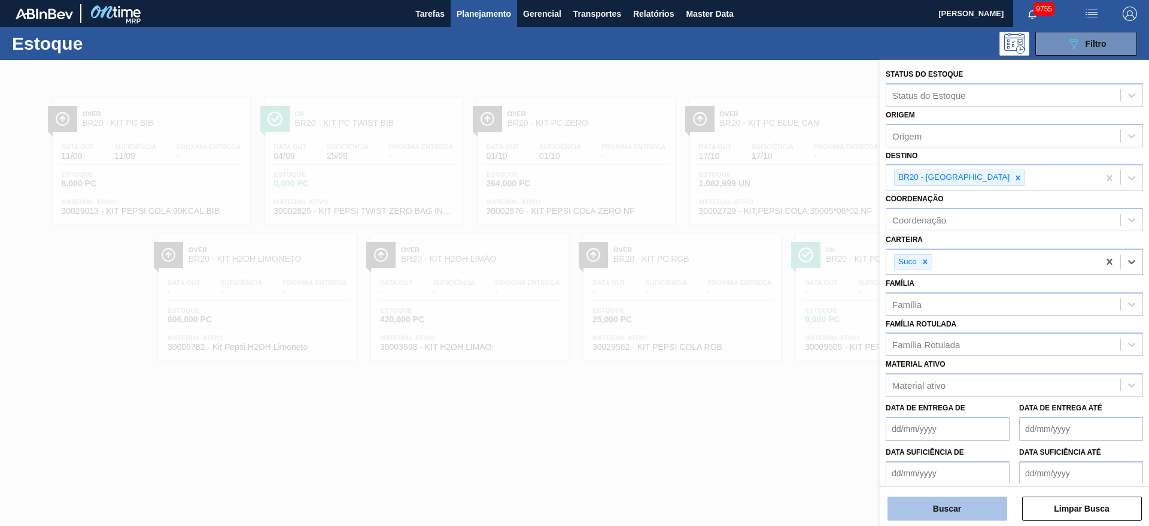
click at [947, 501] on button "Buscar" at bounding box center [948, 508] width 120 height 24
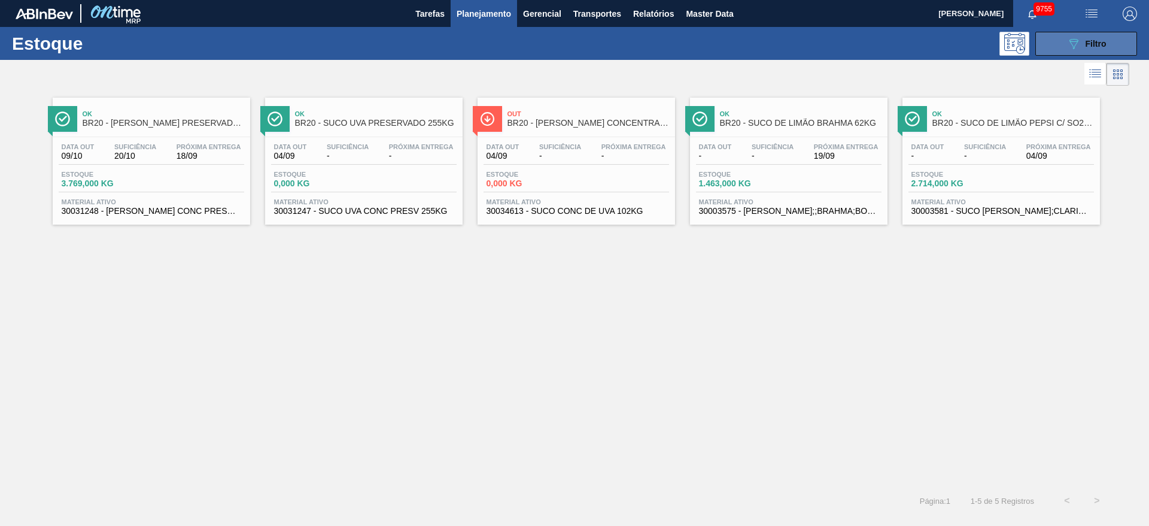
click at [1099, 40] on span "Filtro" at bounding box center [1096, 44] width 21 height 10
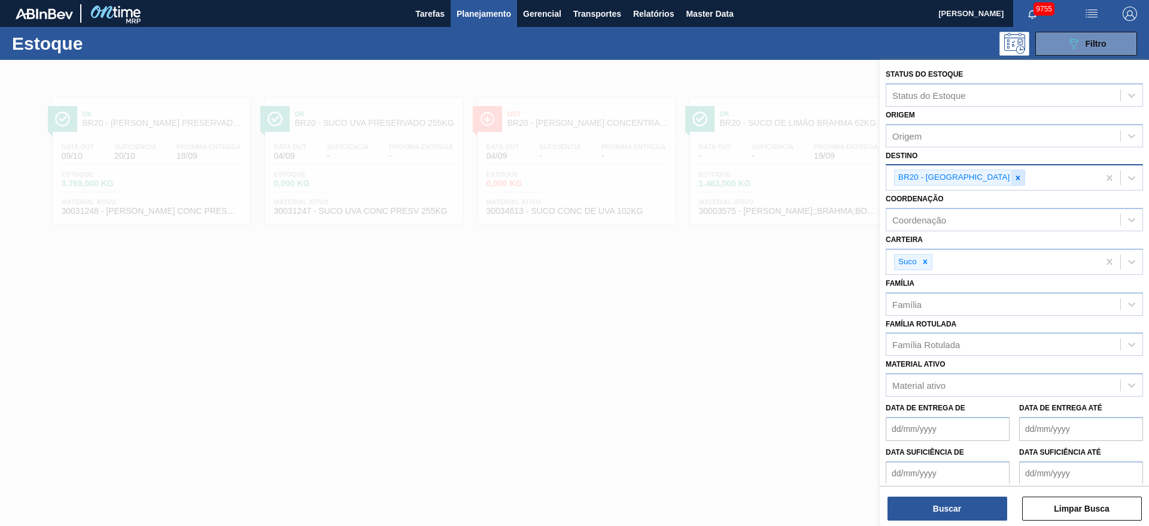
click at [1012, 184] on div at bounding box center [1018, 177] width 13 height 15
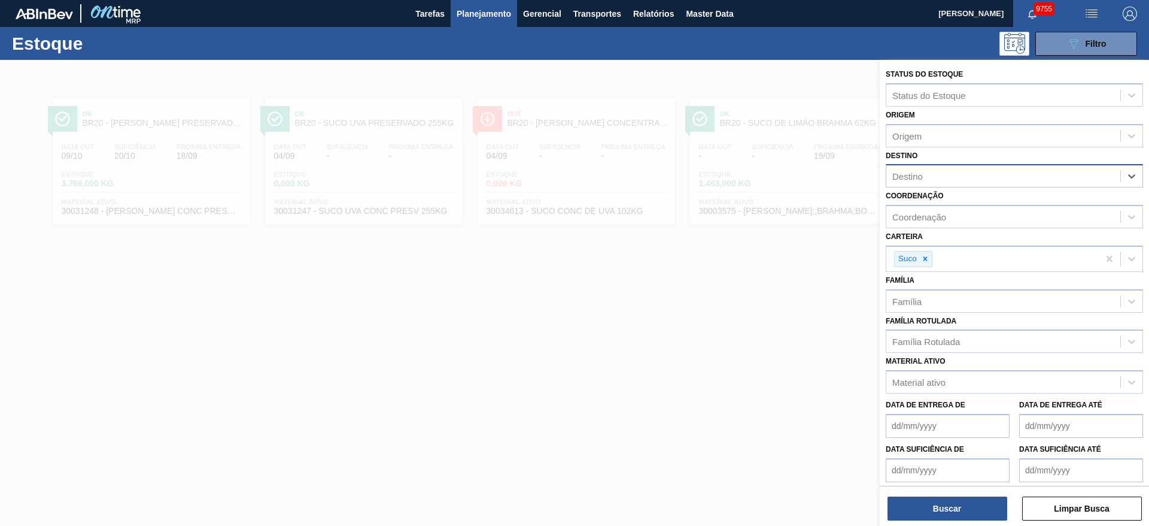
type input "7"
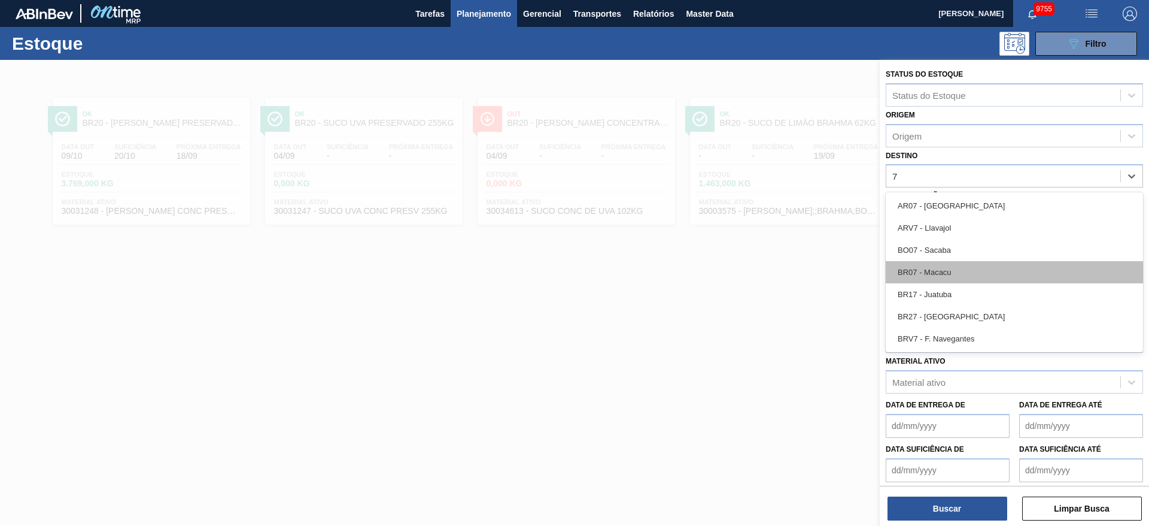
click at [950, 275] on div "BR07 - Macacu" at bounding box center [1014, 272] width 257 height 22
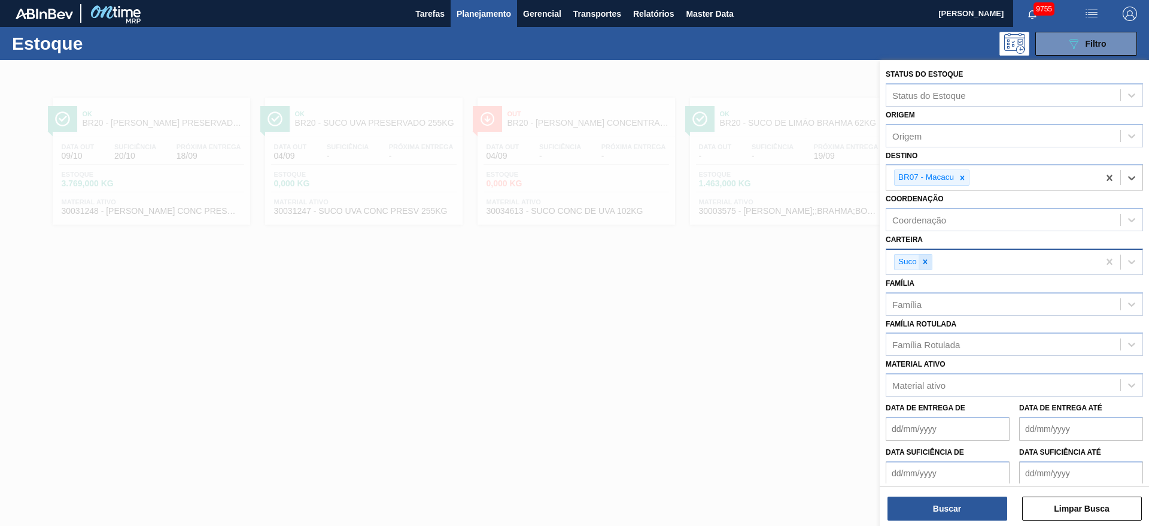
click at [927, 267] on div at bounding box center [925, 261] width 13 height 15
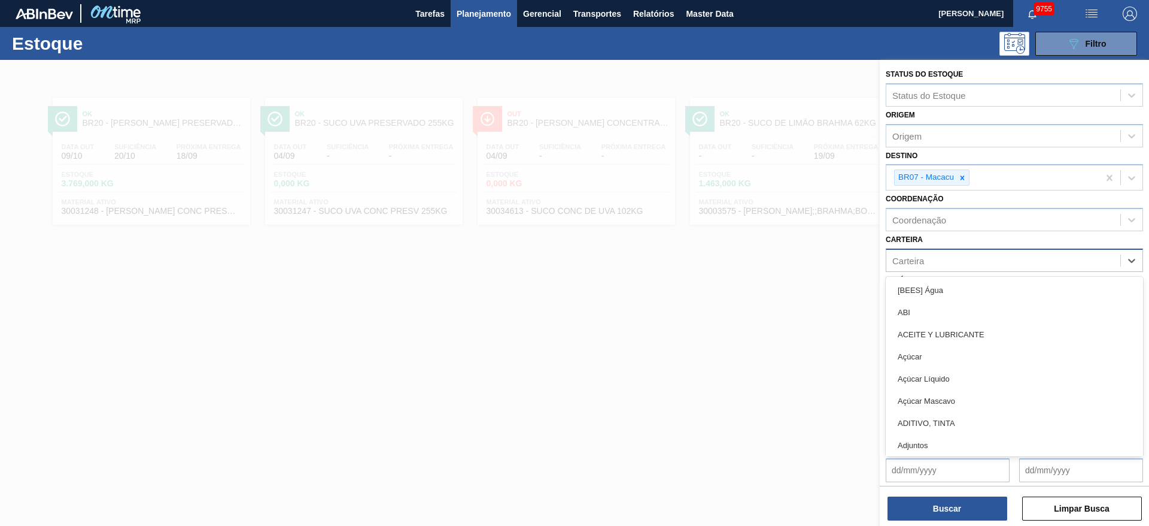
click at [927, 267] on div "Carteira" at bounding box center [1004, 259] width 234 height 17
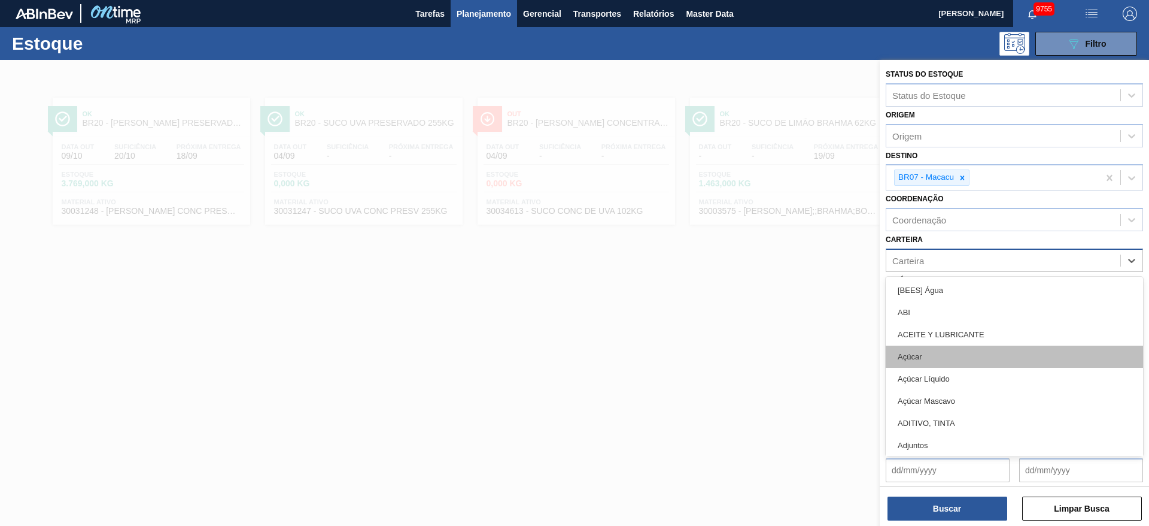
click at [939, 362] on div "Açúcar" at bounding box center [1014, 356] width 257 height 22
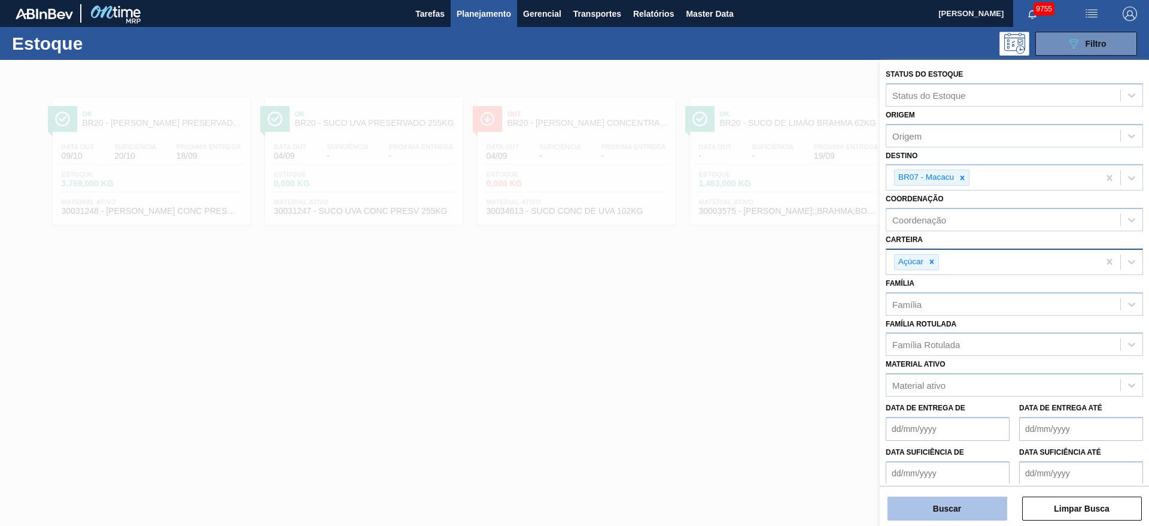
click at [946, 506] on button "Buscar" at bounding box center [948, 508] width 120 height 24
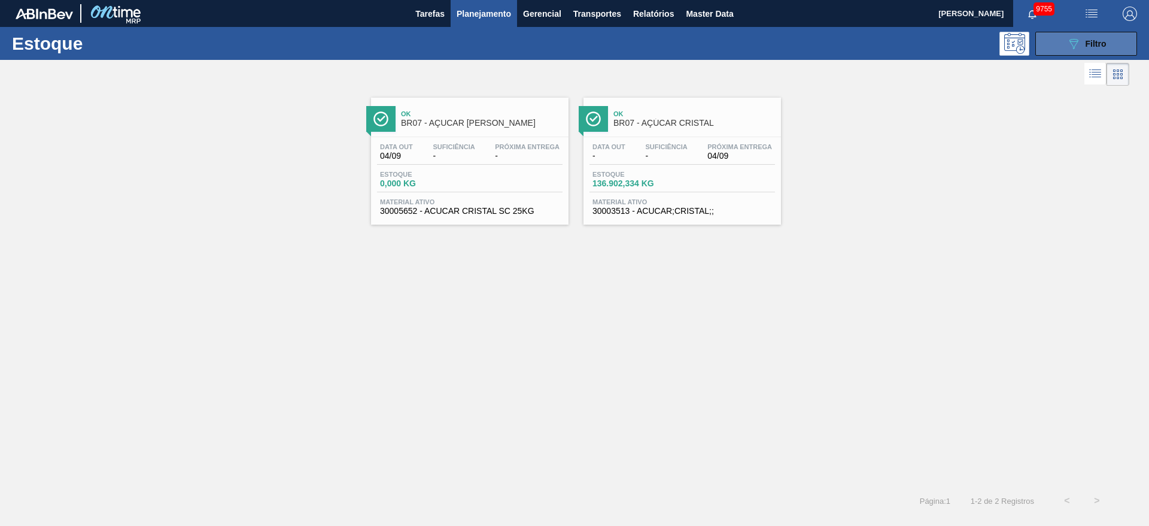
click at [1081, 34] on button "089F7B8B-B2A5-4AFE-B5C0-19BA573D28AC Filtro" at bounding box center [1087, 44] width 102 height 24
click at [1071, 35] on button "089F7B8B-B2A5-4AFE-B5C0-19BA573D28AC Filtro" at bounding box center [1087, 44] width 102 height 24
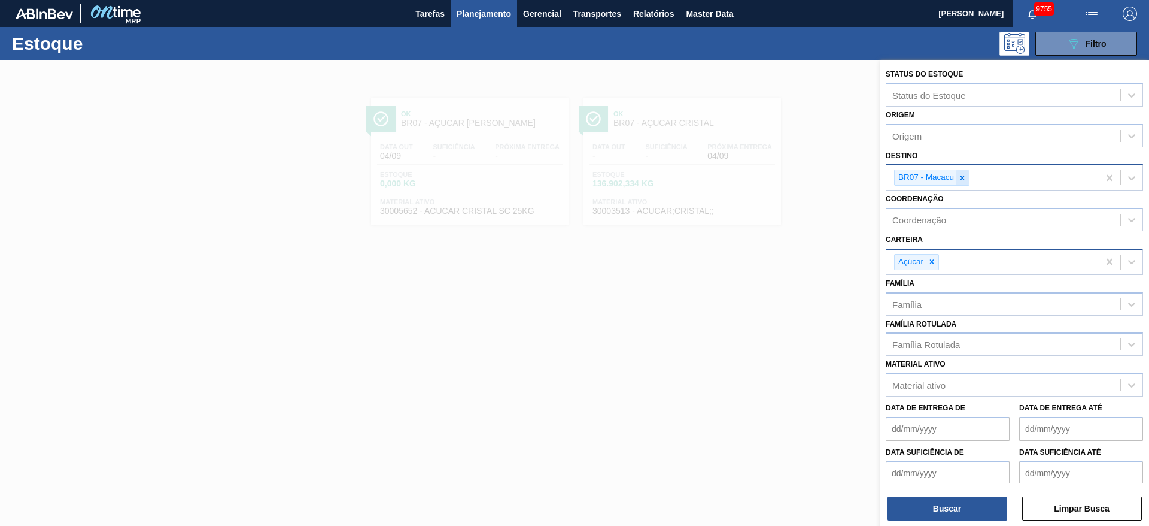
click at [969, 177] on div at bounding box center [962, 177] width 13 height 15
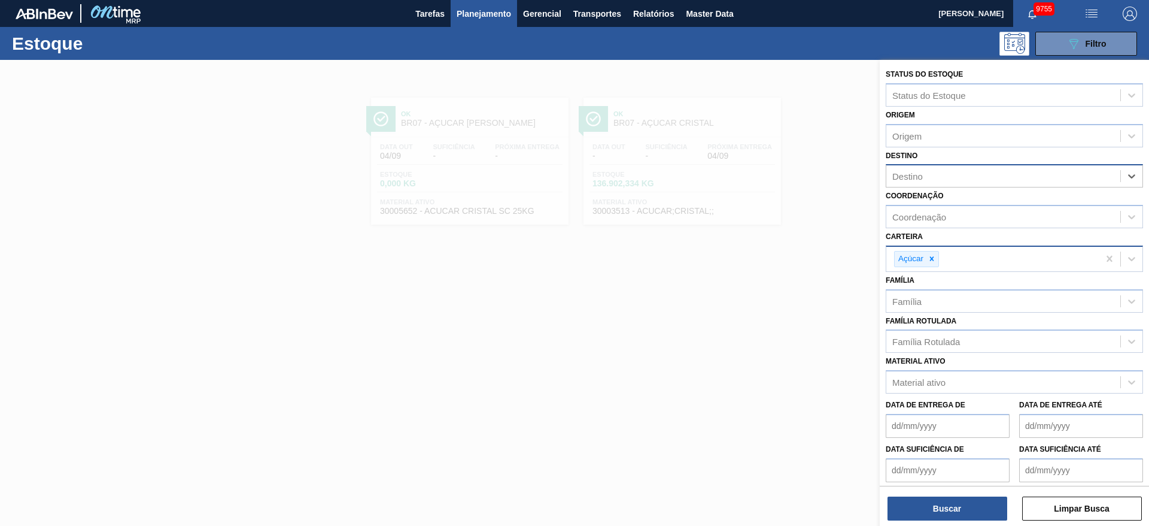
click at [960, 179] on div "Destino" at bounding box center [1004, 176] width 234 height 17
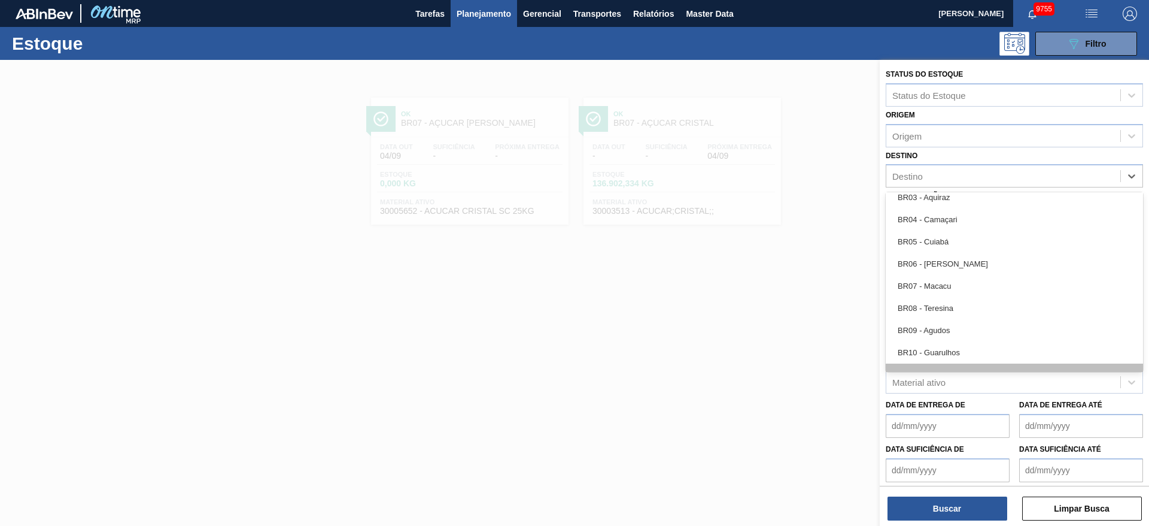
scroll to position [718, 0]
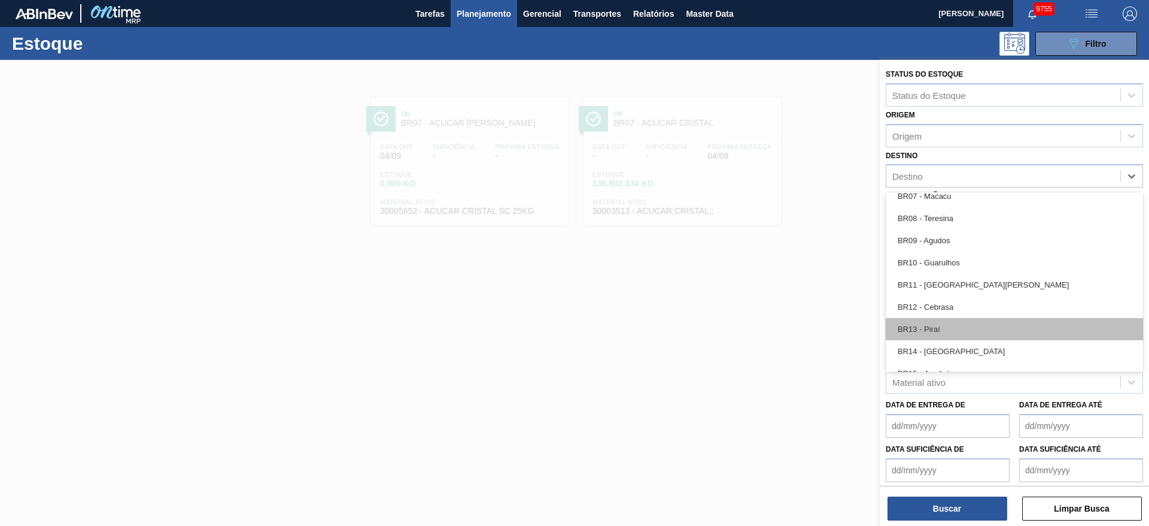
click at [938, 327] on div "BR13 - Piraí" at bounding box center [1014, 329] width 257 height 22
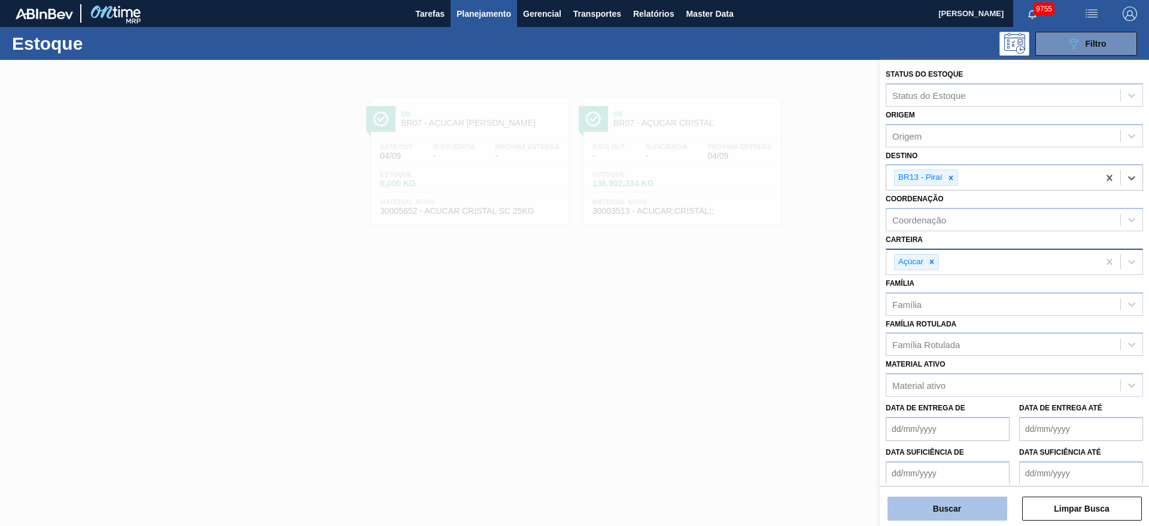
click at [950, 490] on div "Buscar Limpar Busca" at bounding box center [1014, 503] width 269 height 34
click at [951, 505] on button "Buscar" at bounding box center [948, 508] width 120 height 24
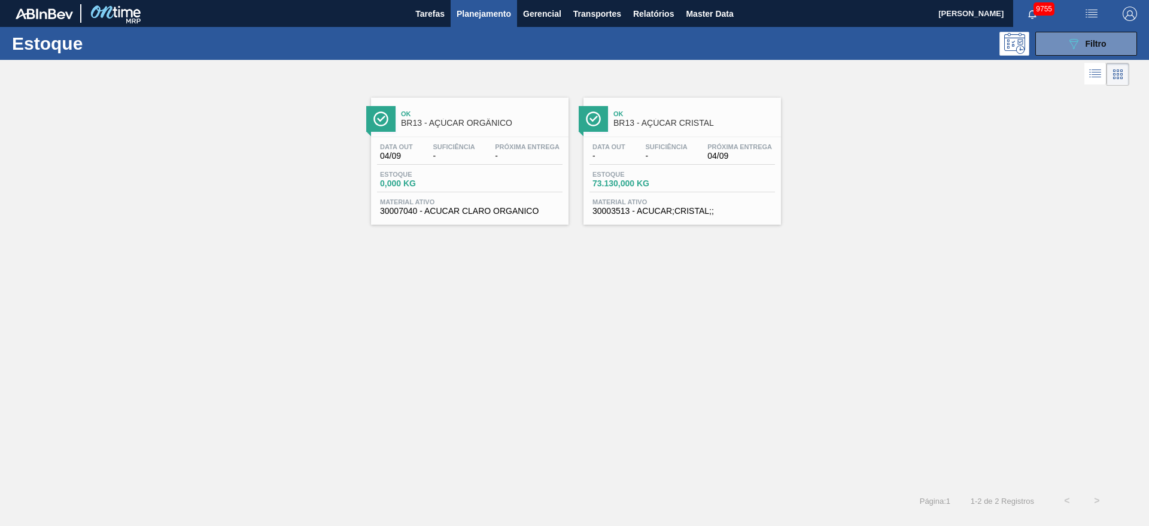
click at [1048, 55] on div "Estoque 089F7B8B-B2A5-4AFE-B5C0-19BA573D28AC Filtro" at bounding box center [574, 43] width 1149 height 33
click at [1044, 45] on button "089F7B8B-B2A5-4AFE-B5C0-19BA573D28AC Filtro" at bounding box center [1087, 44] width 102 height 24
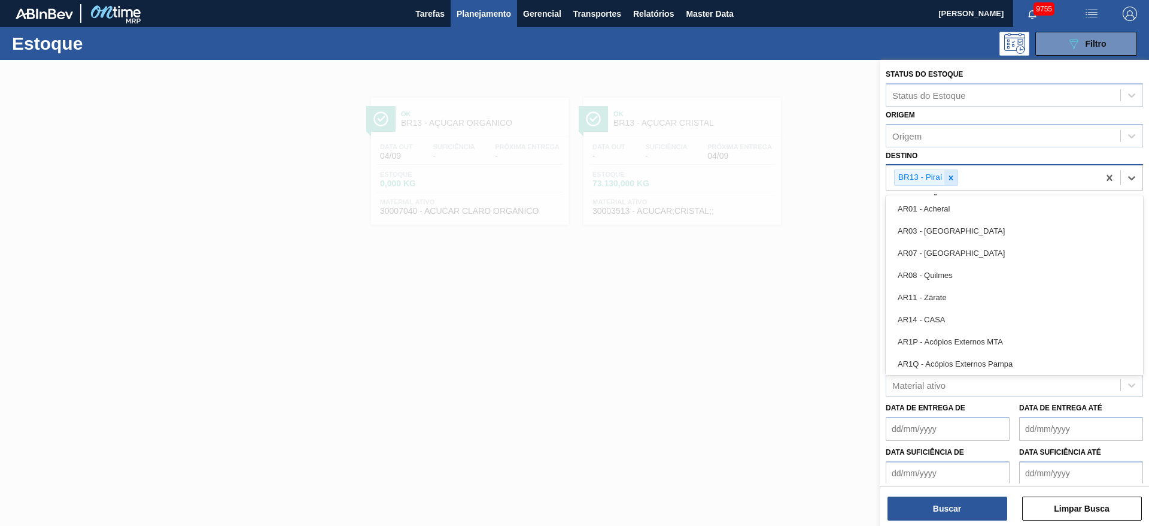
click at [945, 181] on div "BR13 - Piraí" at bounding box center [926, 177] width 64 height 16
click at [947, 180] on icon at bounding box center [951, 178] width 8 height 8
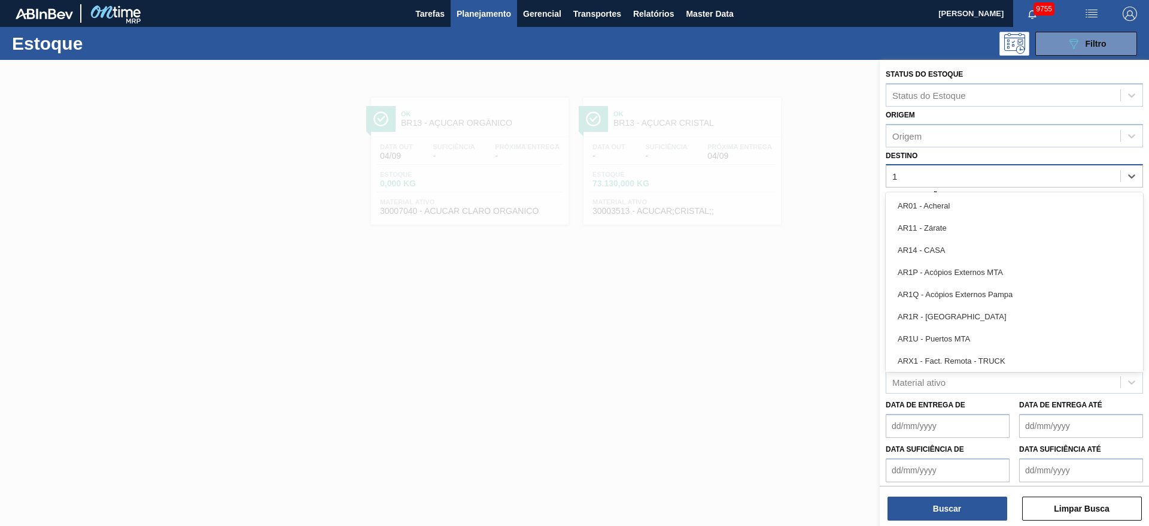
type input "12"
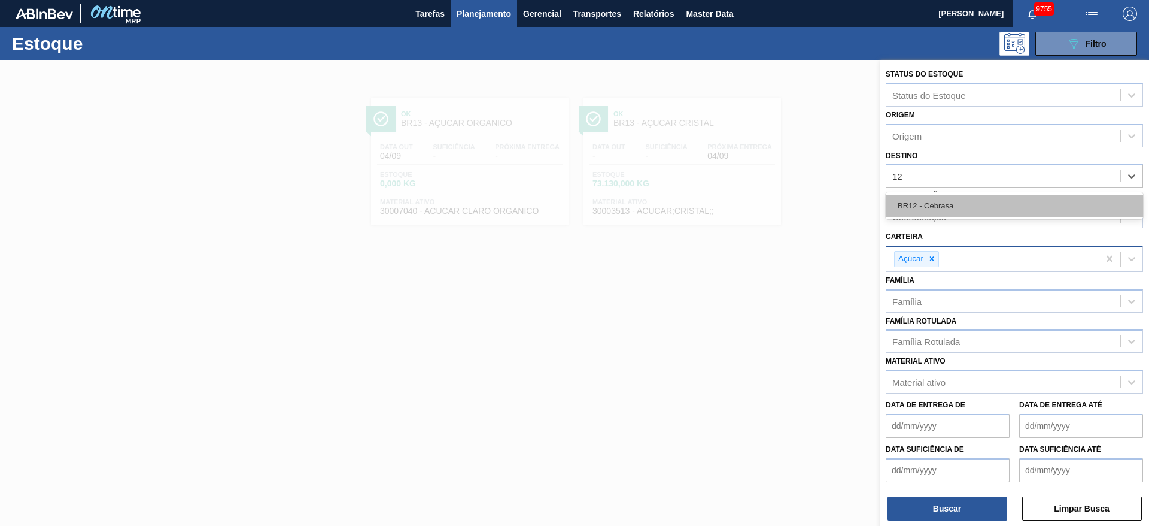
drag, startPoint x: 945, startPoint y: 207, endPoint x: 934, endPoint y: 224, distance: 19.9
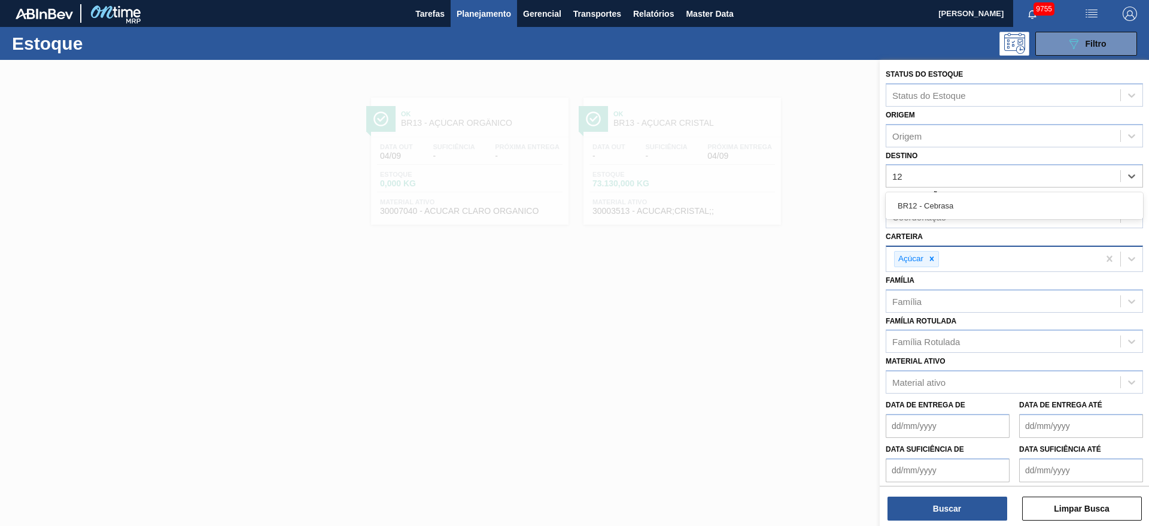
click at [944, 208] on div "BR12 - Cebrasa" at bounding box center [1014, 206] width 257 height 22
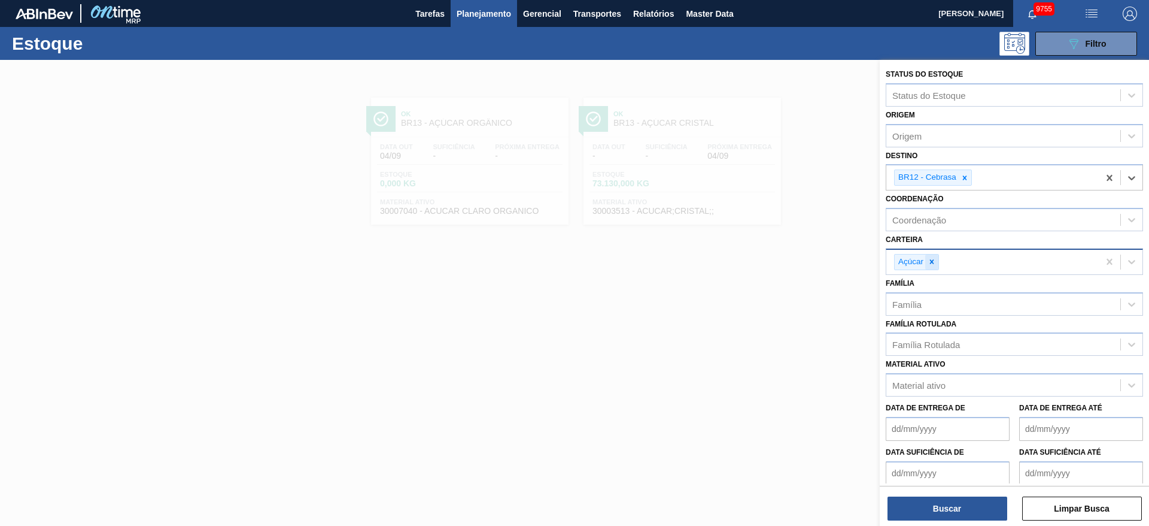
click at [934, 262] on icon at bounding box center [932, 261] width 8 height 8
click at [1139, 12] on span "button" at bounding box center [1130, 14] width 29 height 14
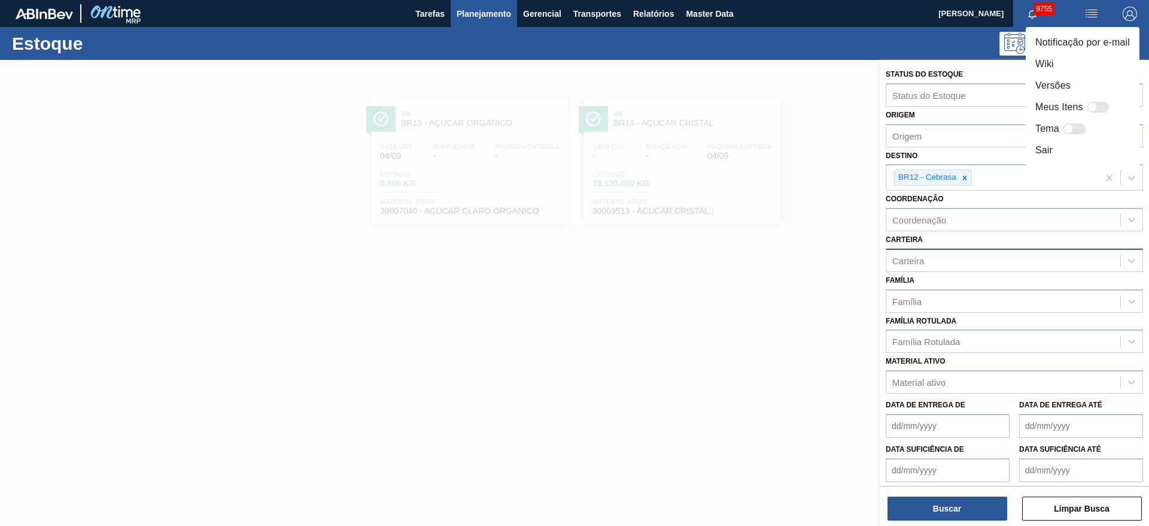
click at [1105, 102] on div at bounding box center [1098, 107] width 23 height 11
checkbox input "false"
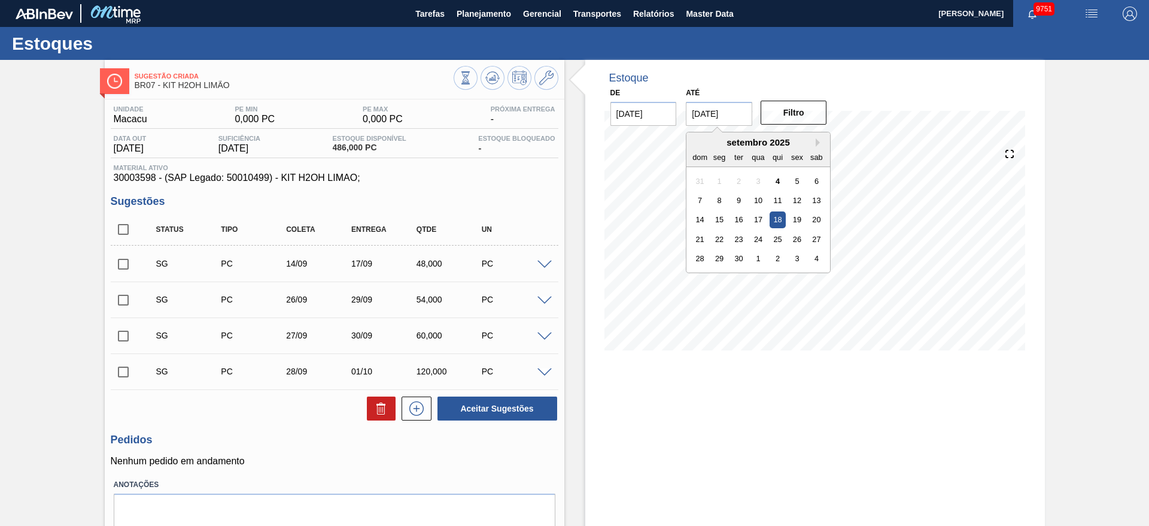
click at [698, 110] on input "[DATE]" at bounding box center [719, 114] width 66 height 24
click at [819, 139] on button "Next Month" at bounding box center [820, 142] width 8 height 8
click at [821, 256] on div "1" at bounding box center [817, 258] width 16 height 16
type input "[DATE]"
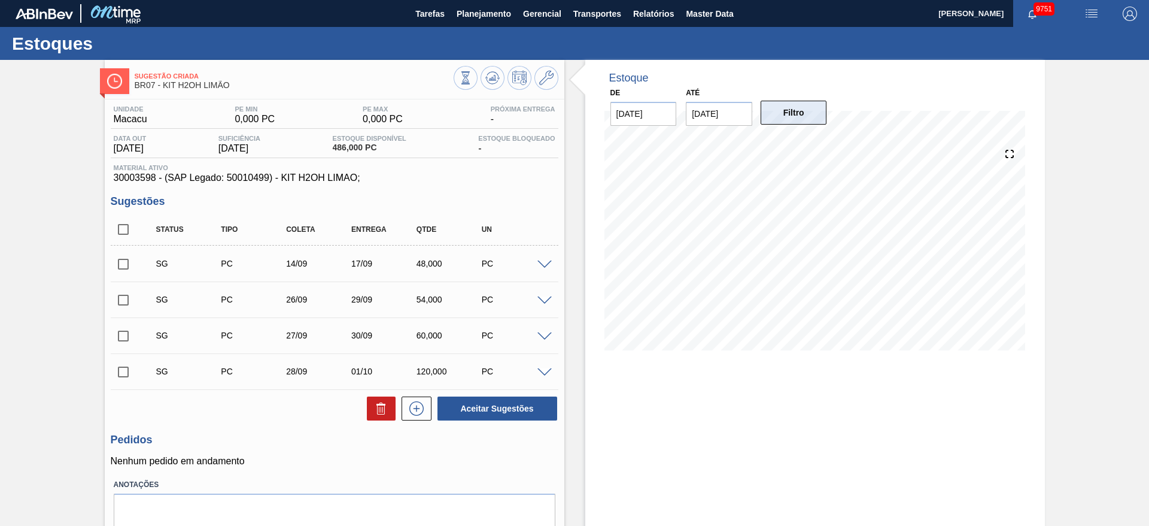
click at [782, 123] on button "Filtro" at bounding box center [794, 113] width 66 height 24
click at [124, 226] on input "checkbox" at bounding box center [123, 229] width 25 height 25
checkbox input "true"
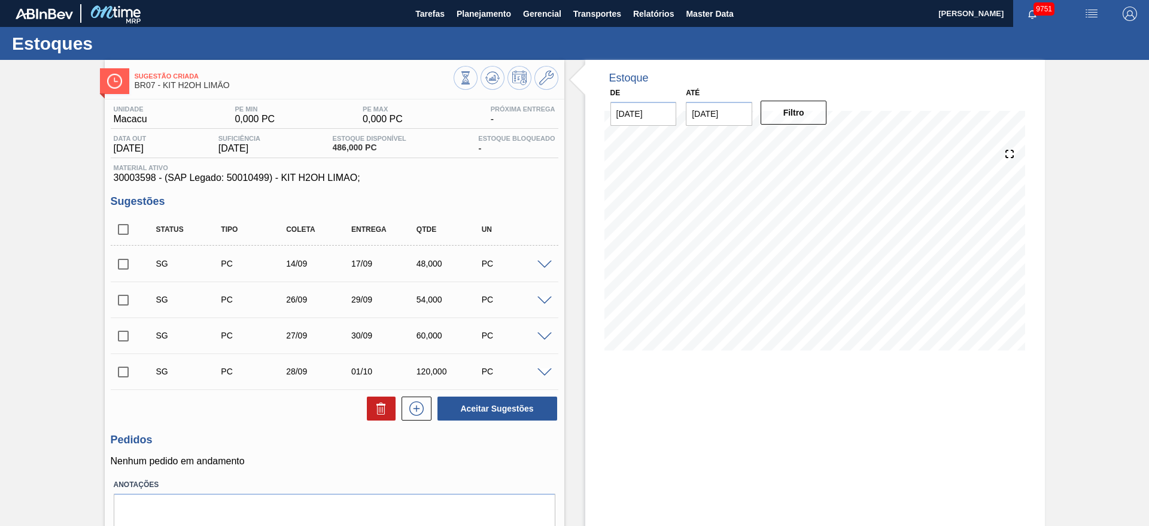
checkbox input "true"
click at [393, 409] on button at bounding box center [381, 408] width 29 height 24
checkbox input "false"
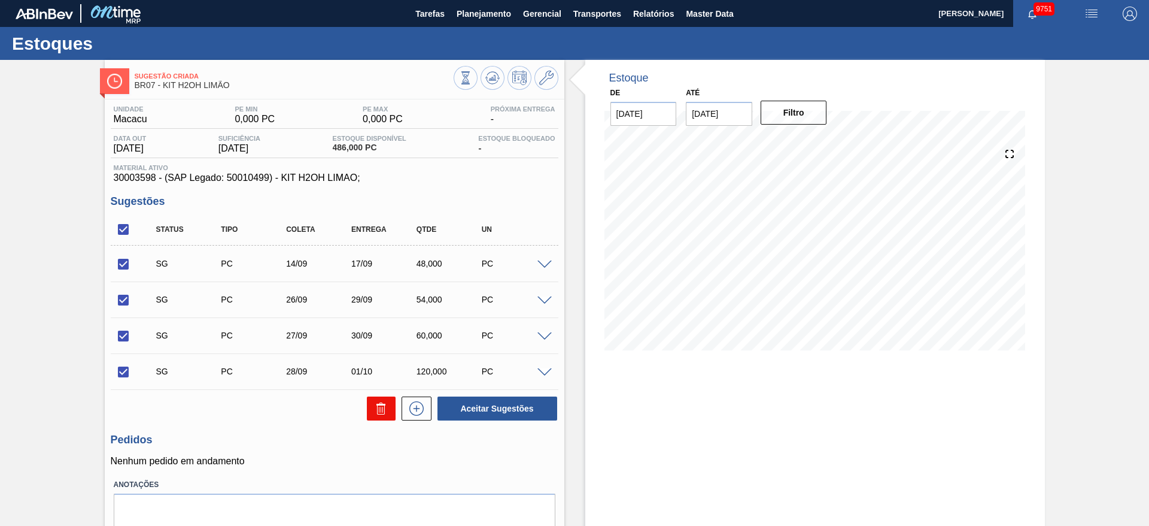
checkbox input "false"
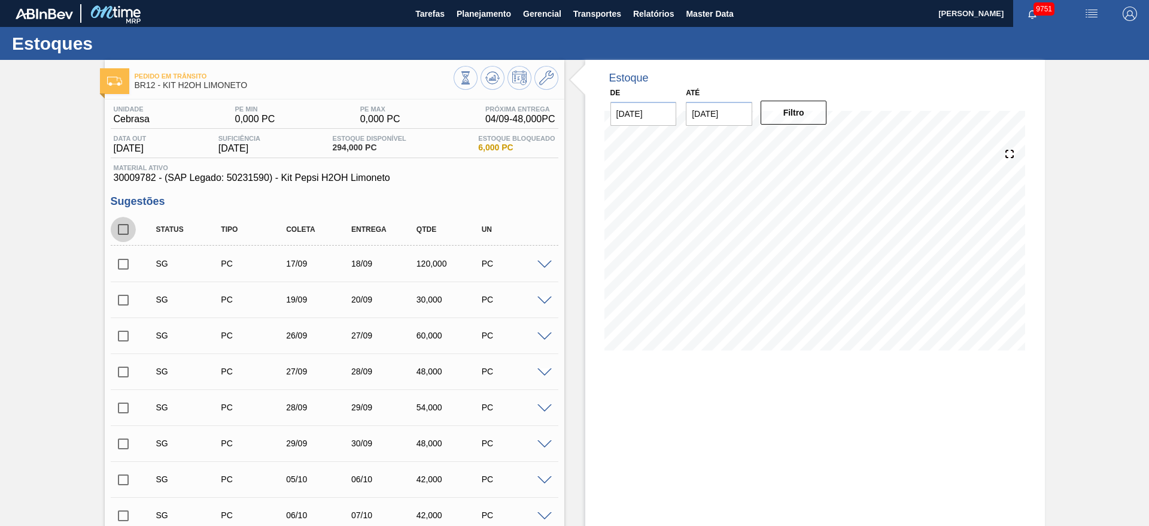
click at [125, 233] on input "checkbox" at bounding box center [123, 229] width 25 height 25
checkbox input "true"
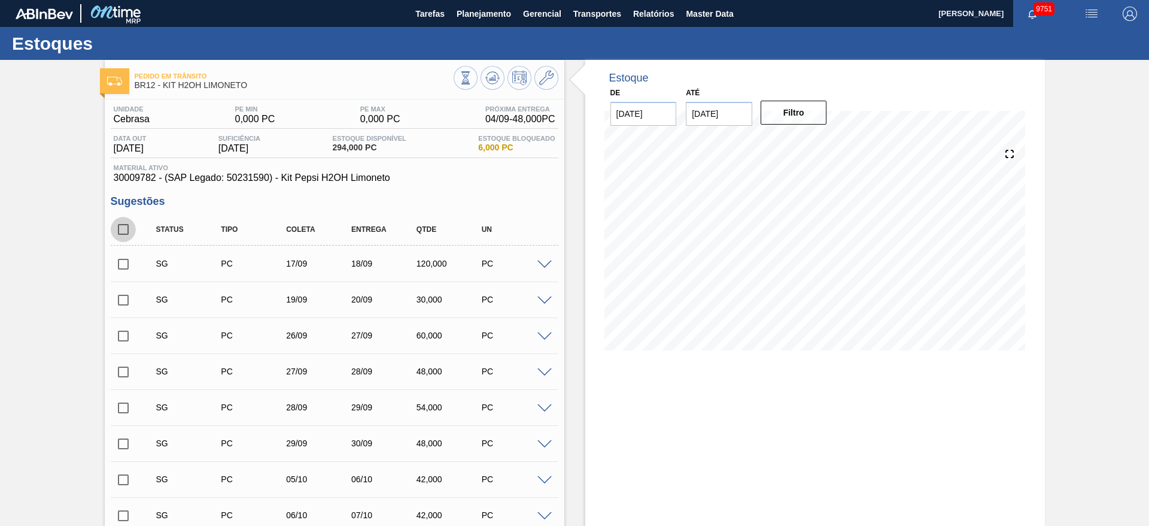
checkbox input "true"
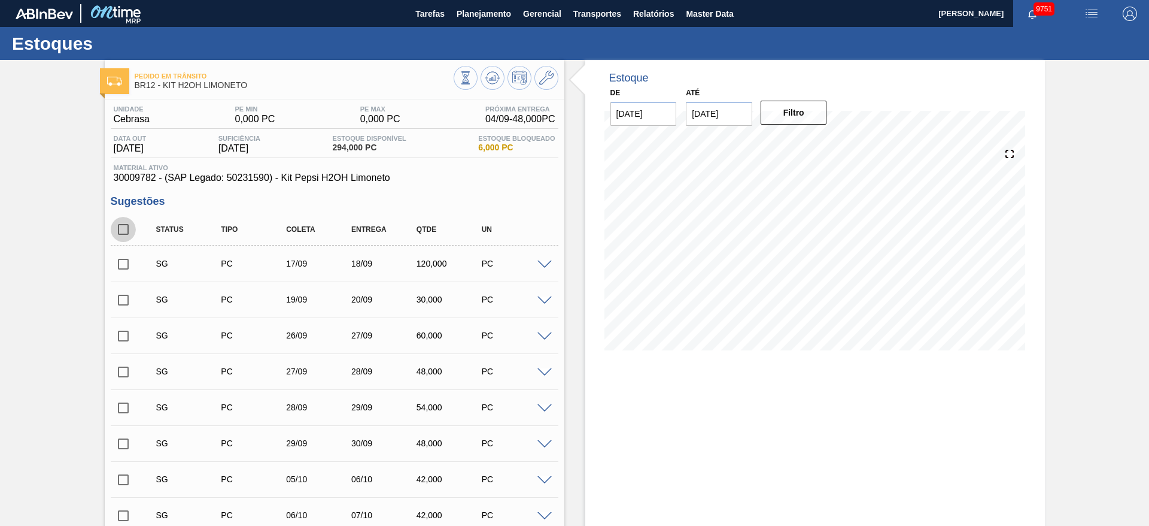
checkbox input "true"
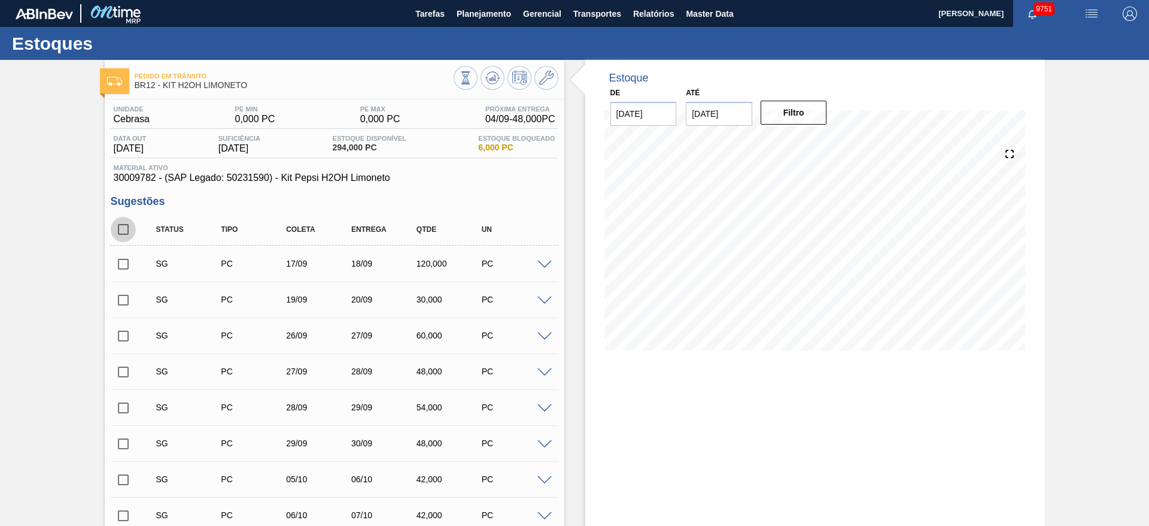
checkbox input "true"
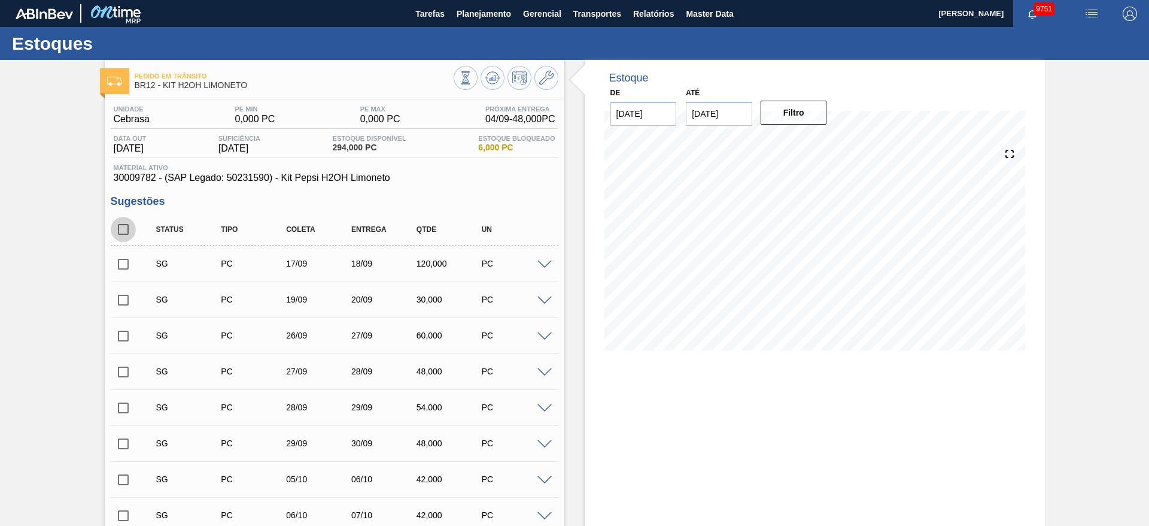
checkbox input "true"
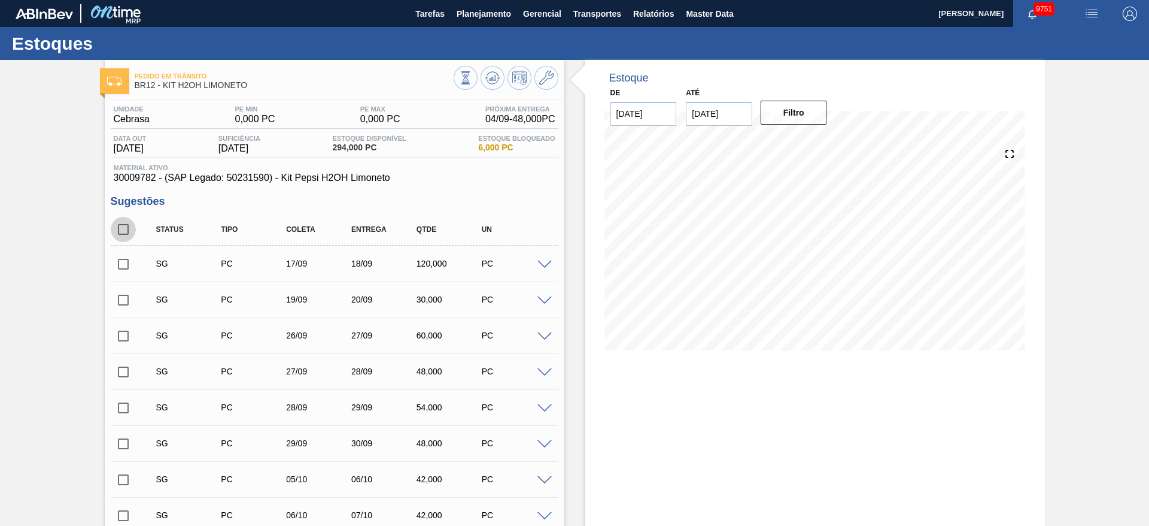
checkbox input "true"
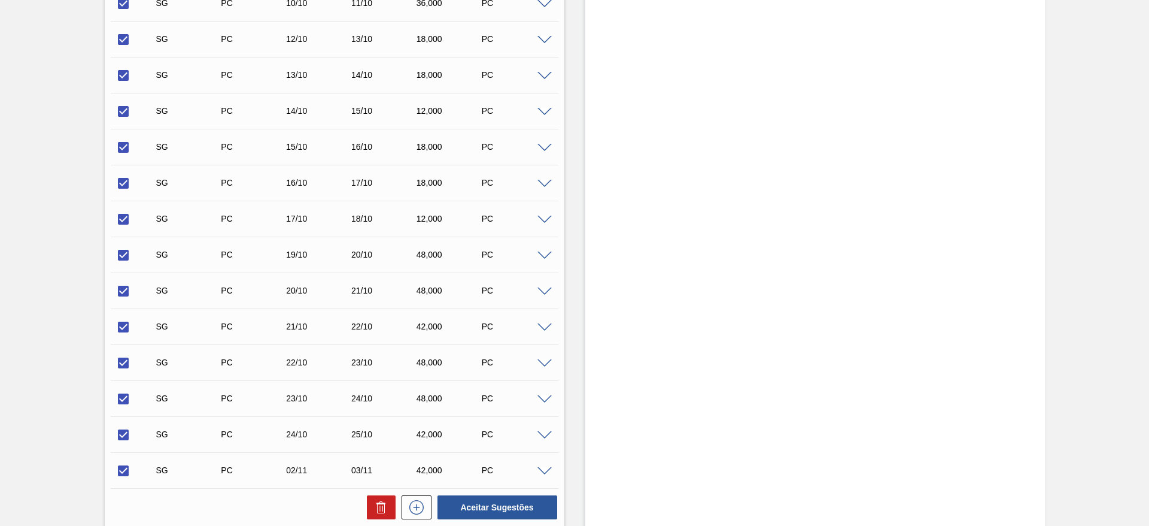
scroll to position [824, 0]
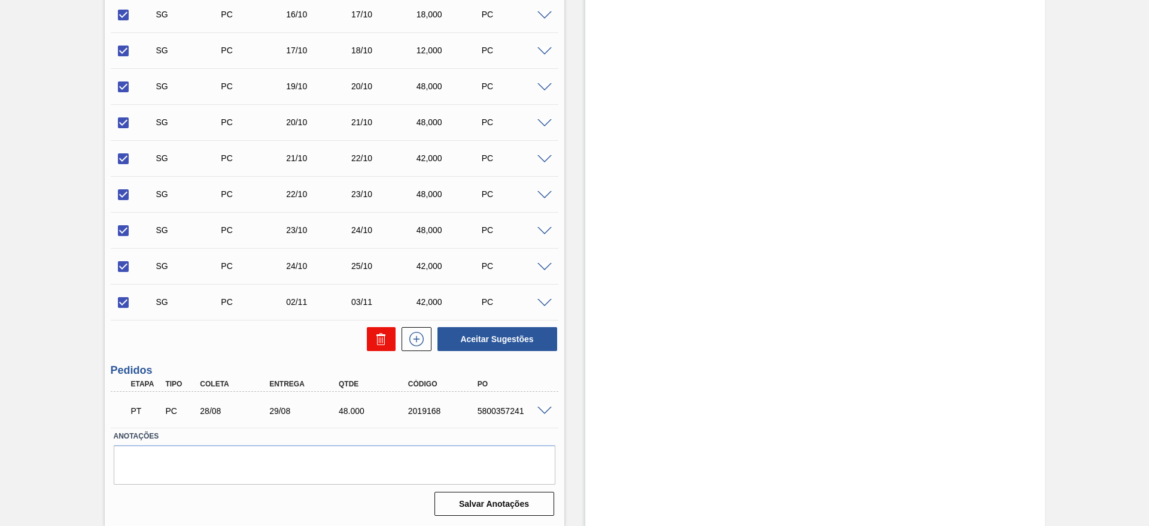
click at [370, 336] on button at bounding box center [381, 339] width 29 height 24
checkbox input "false"
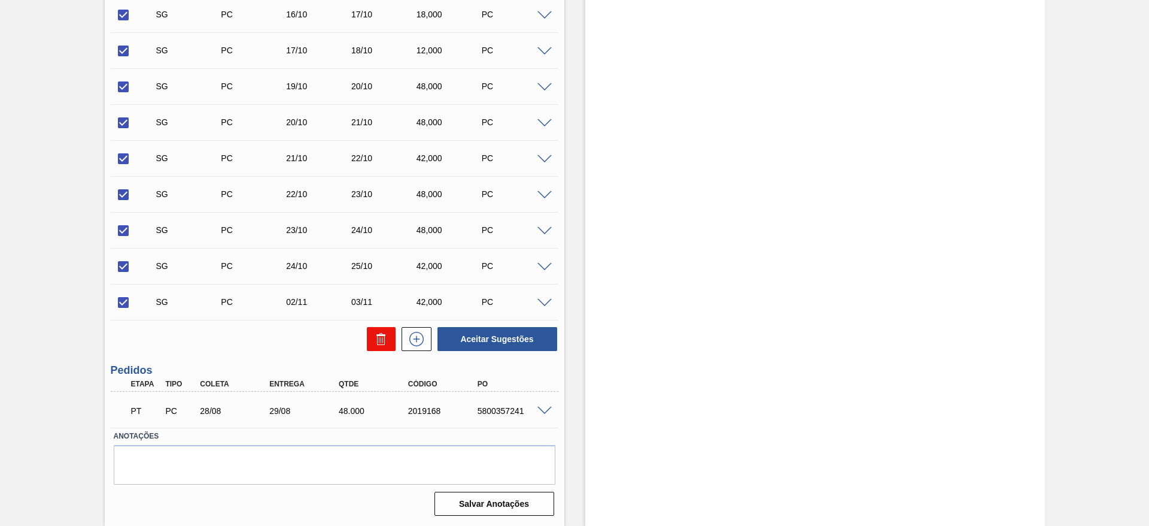
checkbox input "false"
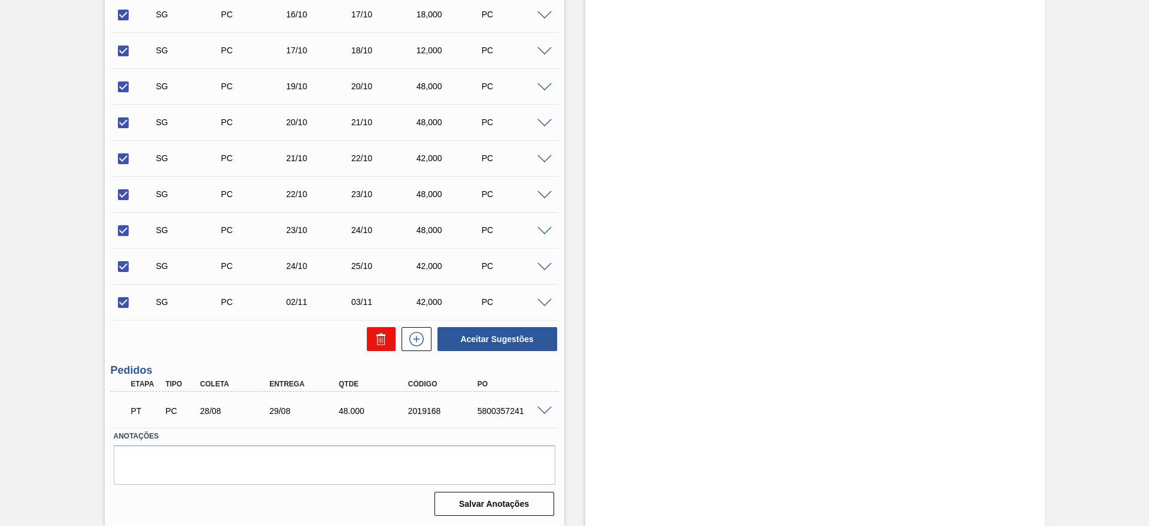
checkbox input "false"
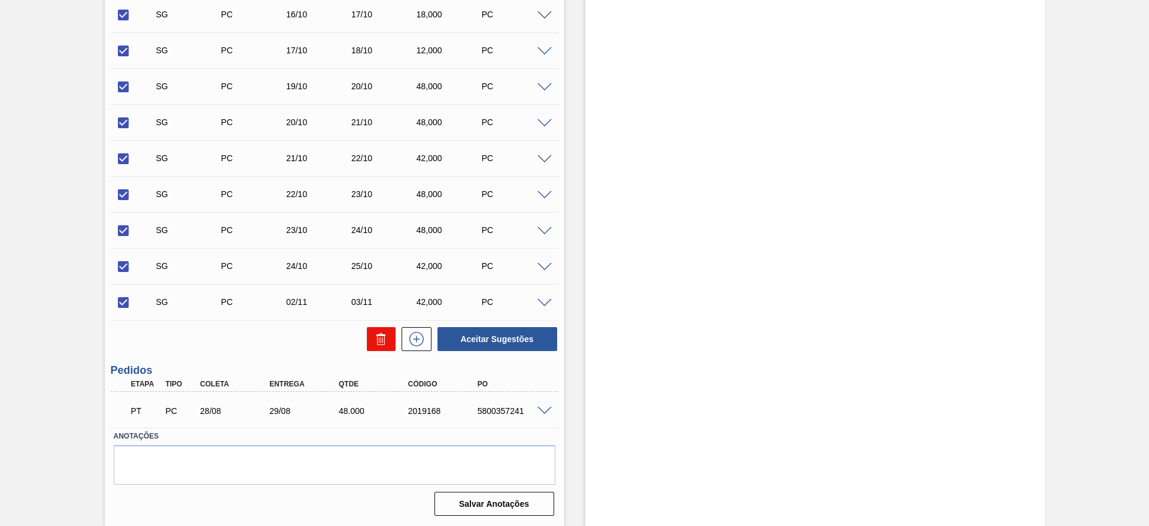
checkbox input "false"
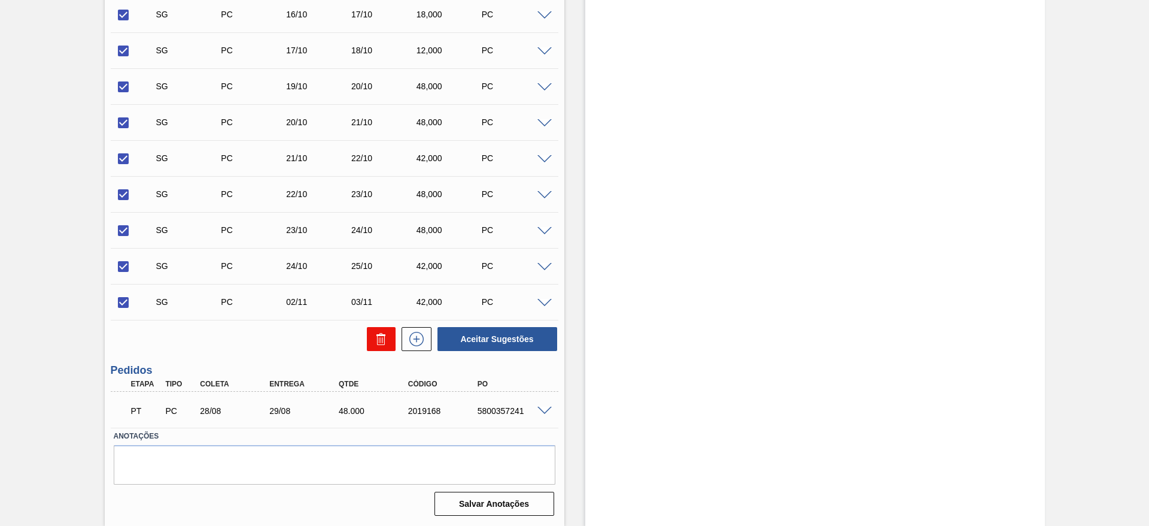
checkbox input "false"
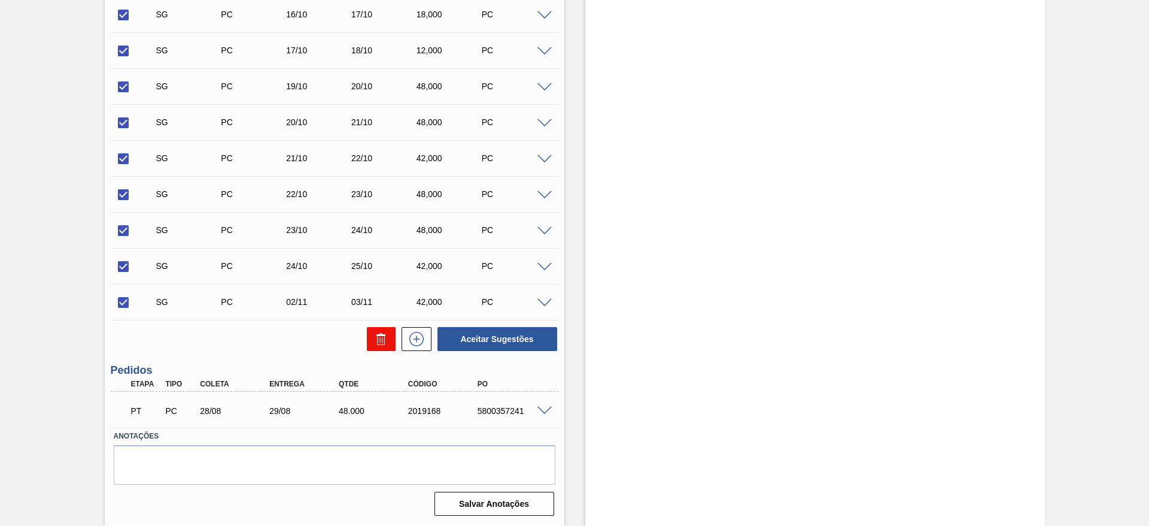
checkbox input "false"
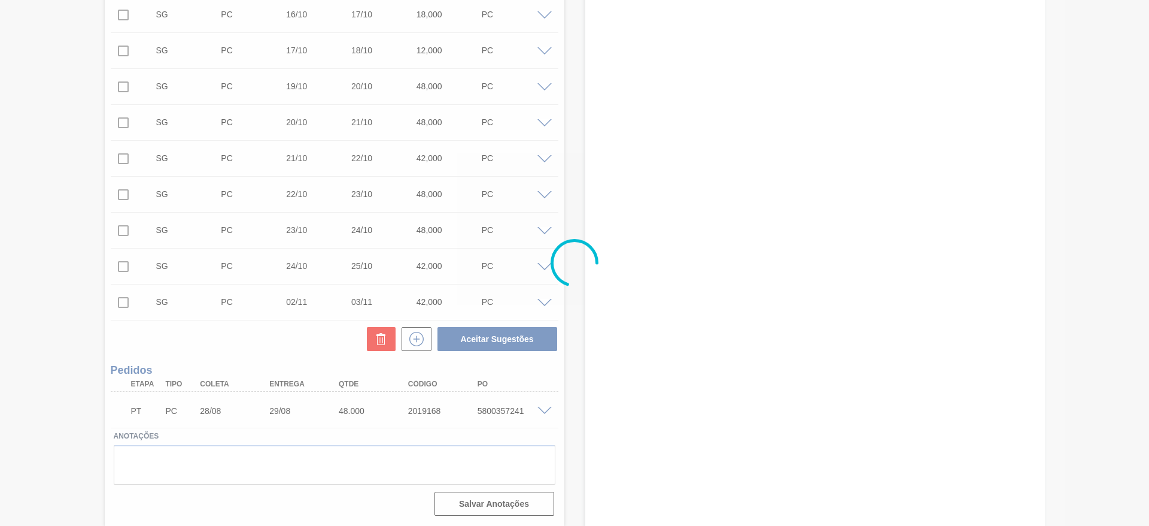
scroll to position [0, 0]
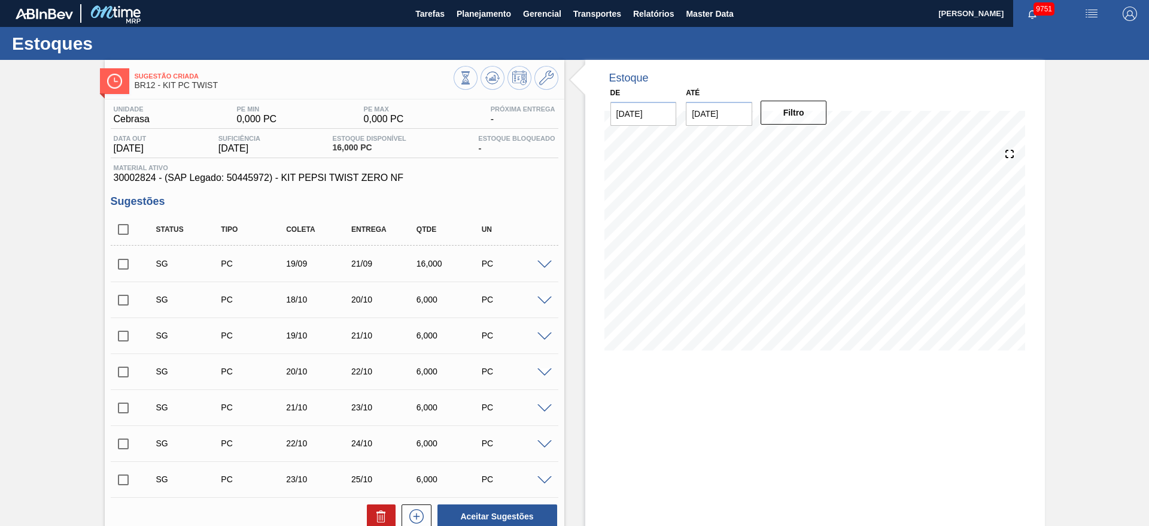
click at [120, 228] on input "checkbox" at bounding box center [123, 229] width 25 height 25
checkbox input "true"
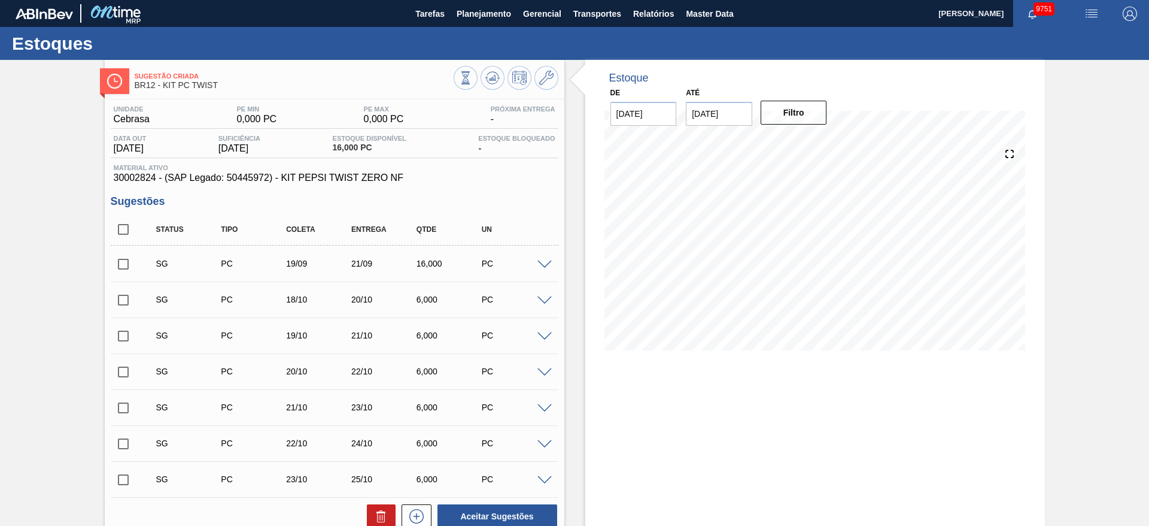
checkbox input "true"
click at [371, 512] on button at bounding box center [381, 516] width 29 height 24
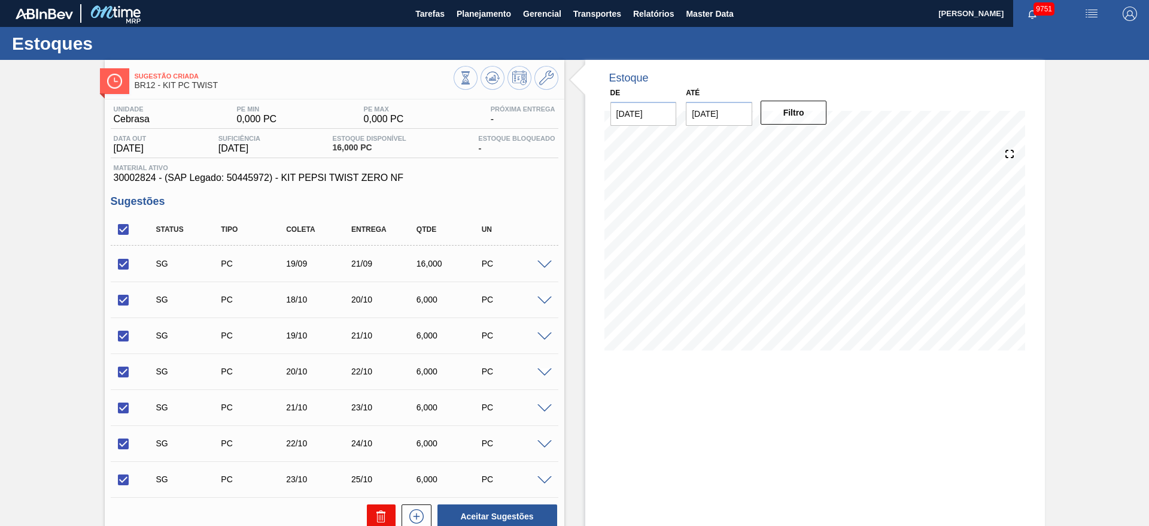
checkbox input "false"
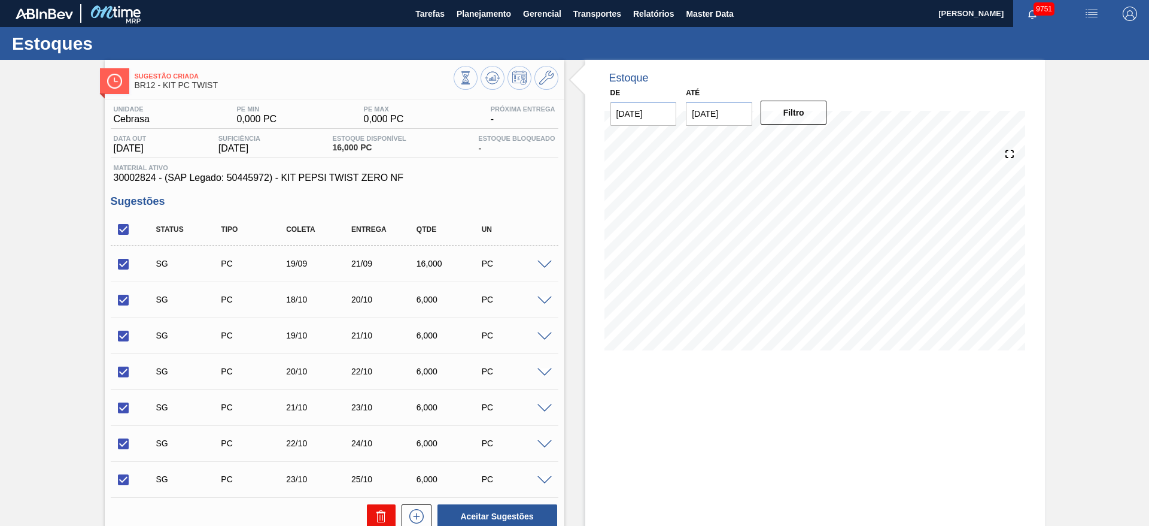
checkbox input "false"
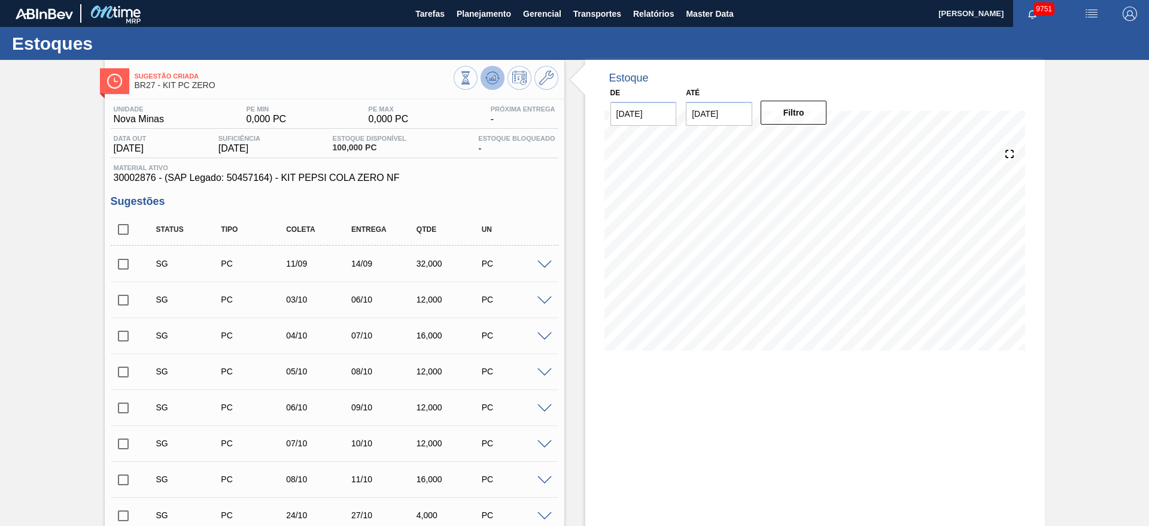
click at [498, 76] on icon at bounding box center [493, 75] width 12 height 7
click at [126, 231] on input "checkbox" at bounding box center [123, 229] width 25 height 25
checkbox input "true"
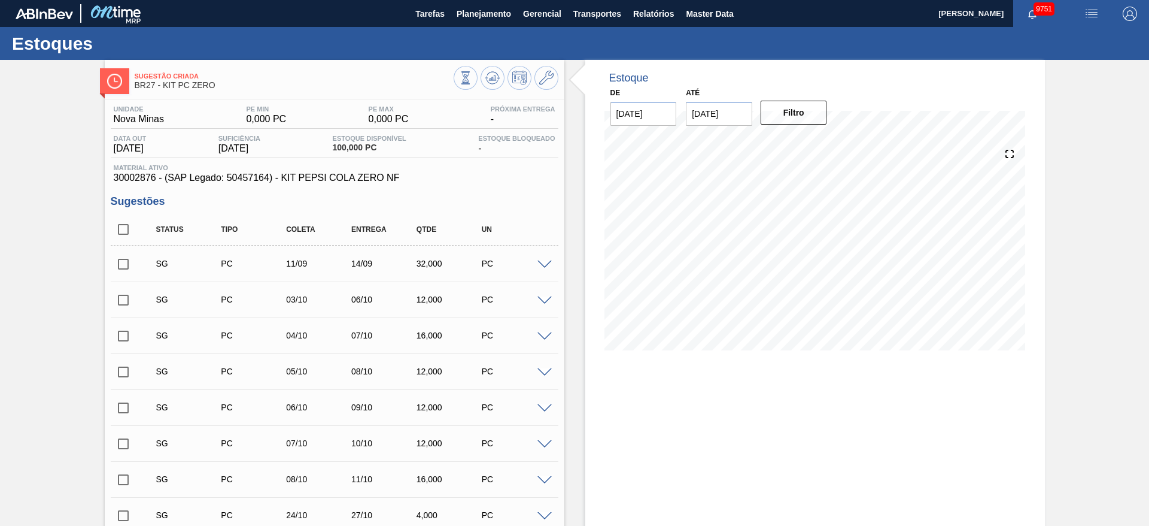
checkbox input "true"
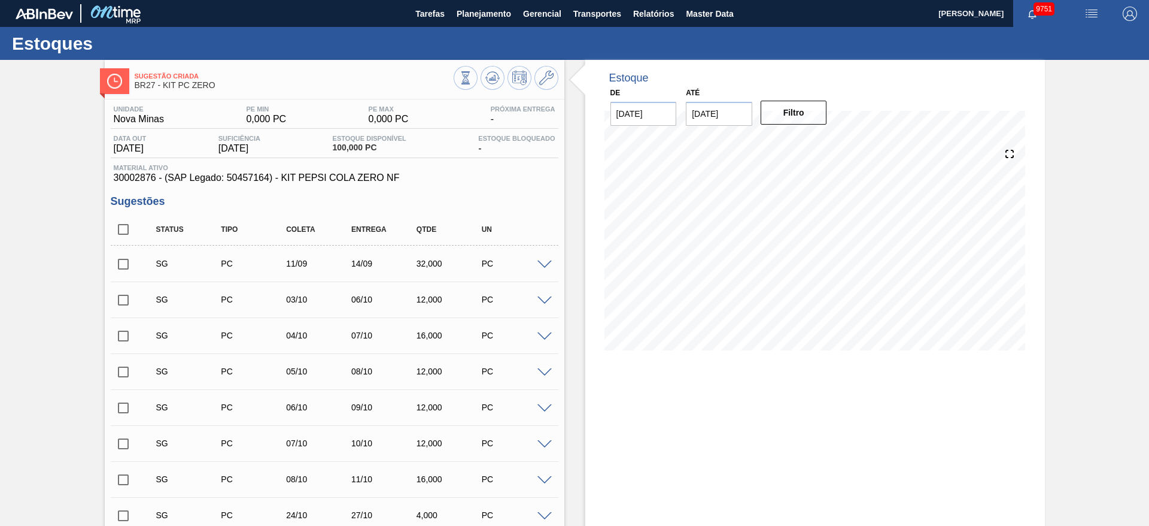
checkbox input "true"
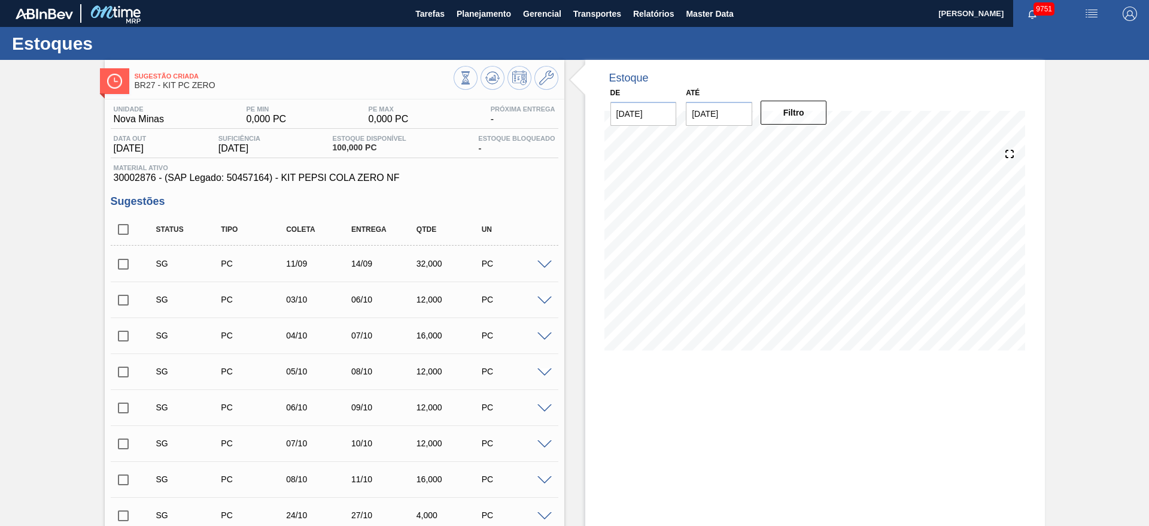
checkbox input "true"
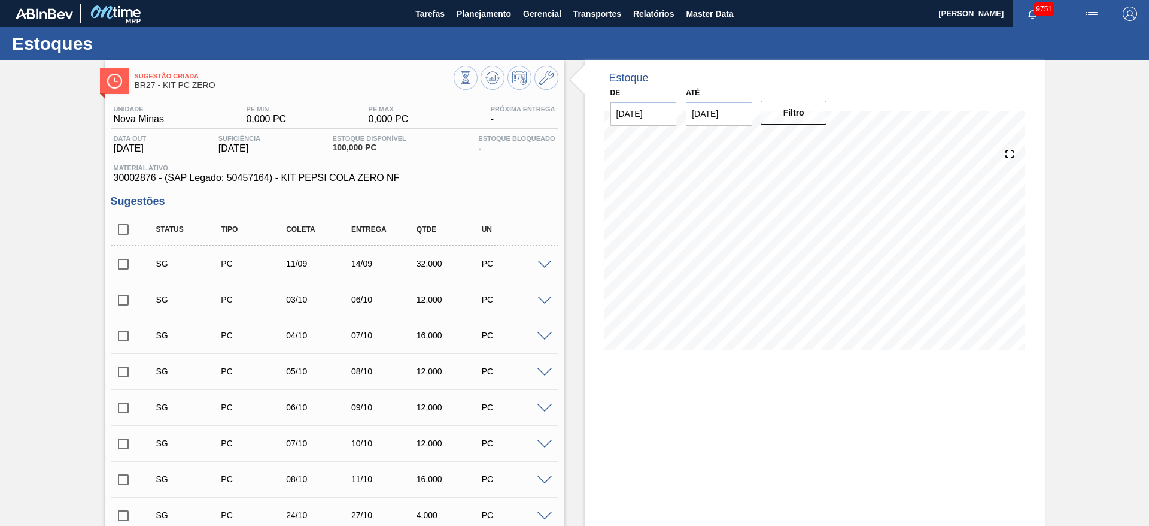
checkbox input "true"
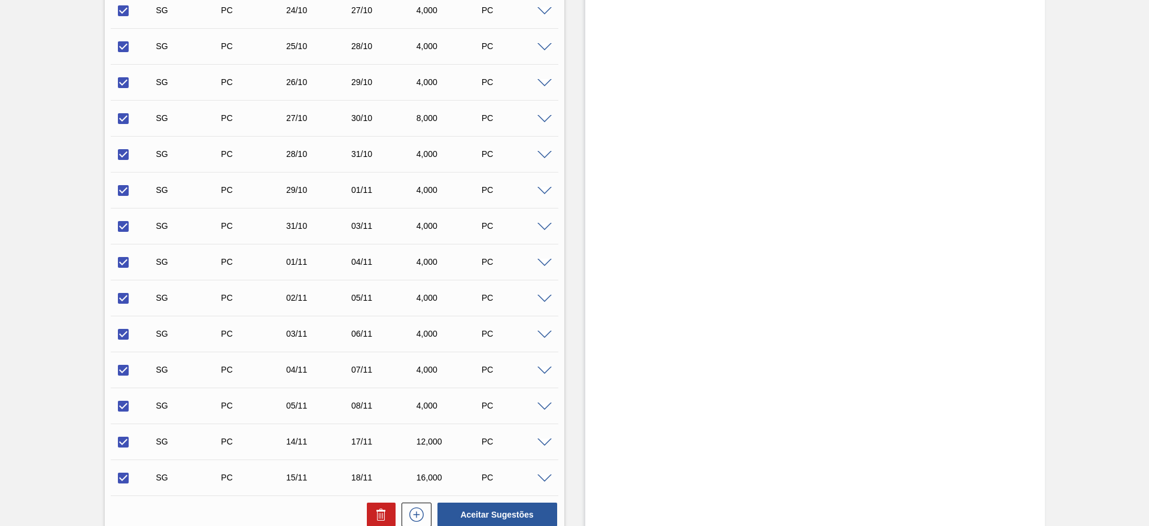
scroll to position [659, 0]
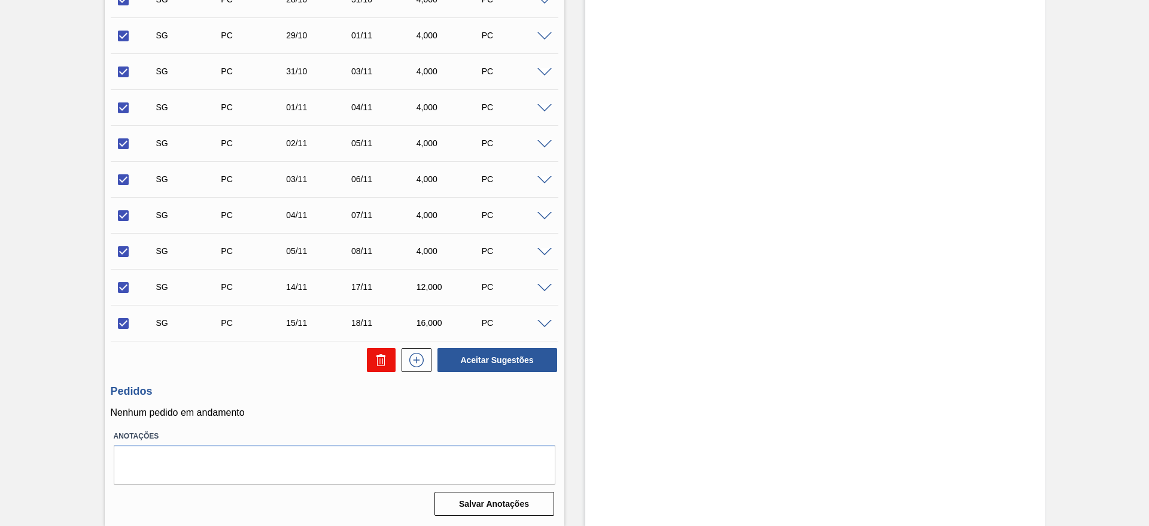
click at [370, 361] on button at bounding box center [381, 360] width 29 height 24
checkbox input "false"
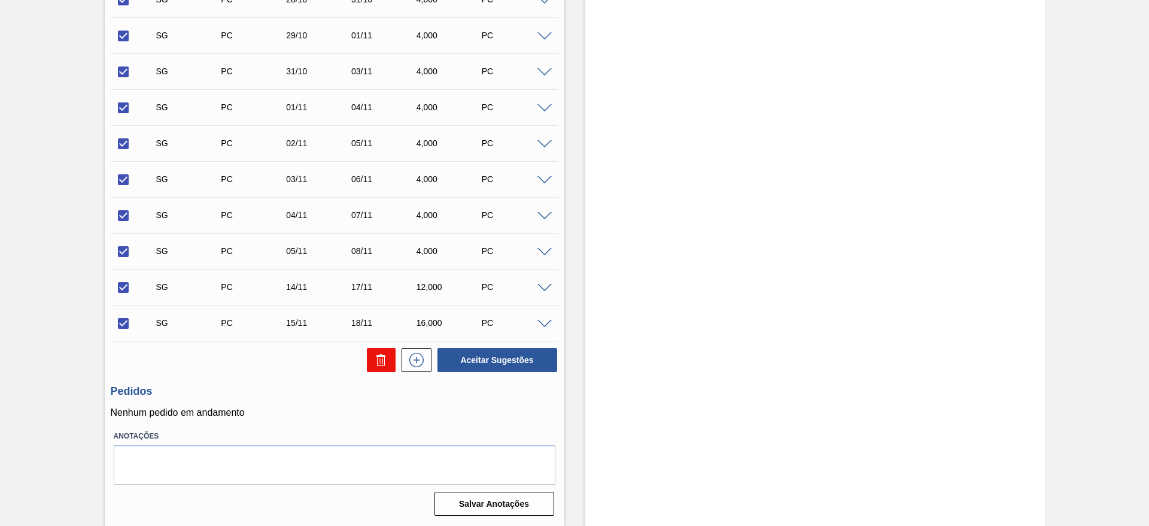
checkbox input "false"
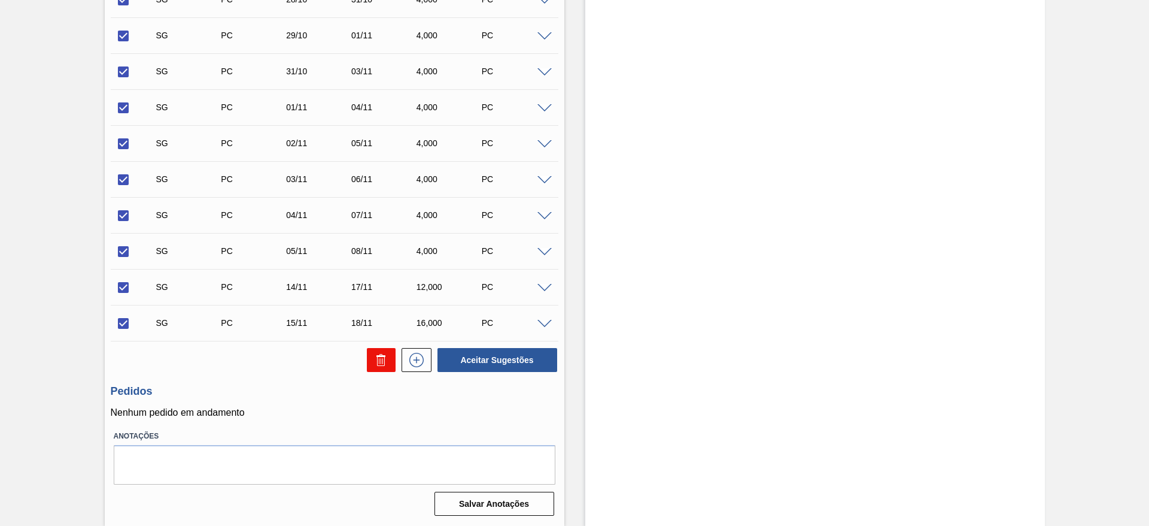
checkbox input "false"
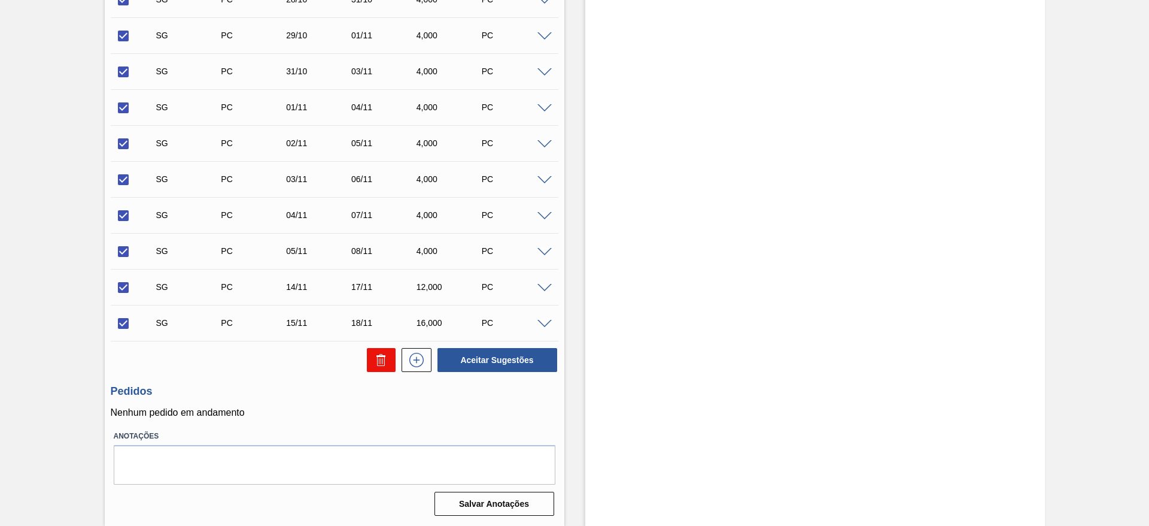
checkbox input "false"
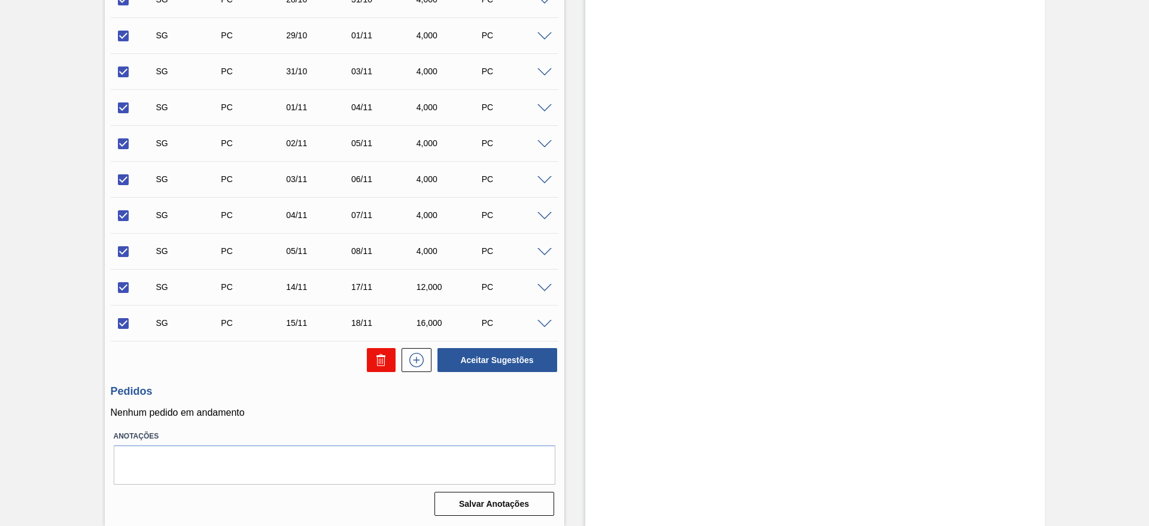
checkbox input "false"
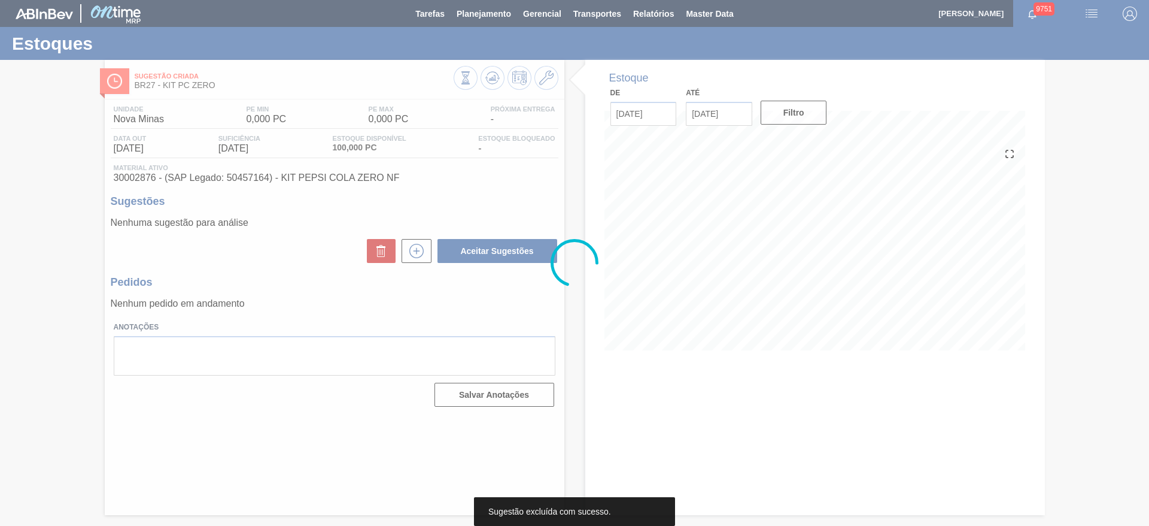
scroll to position [0, 0]
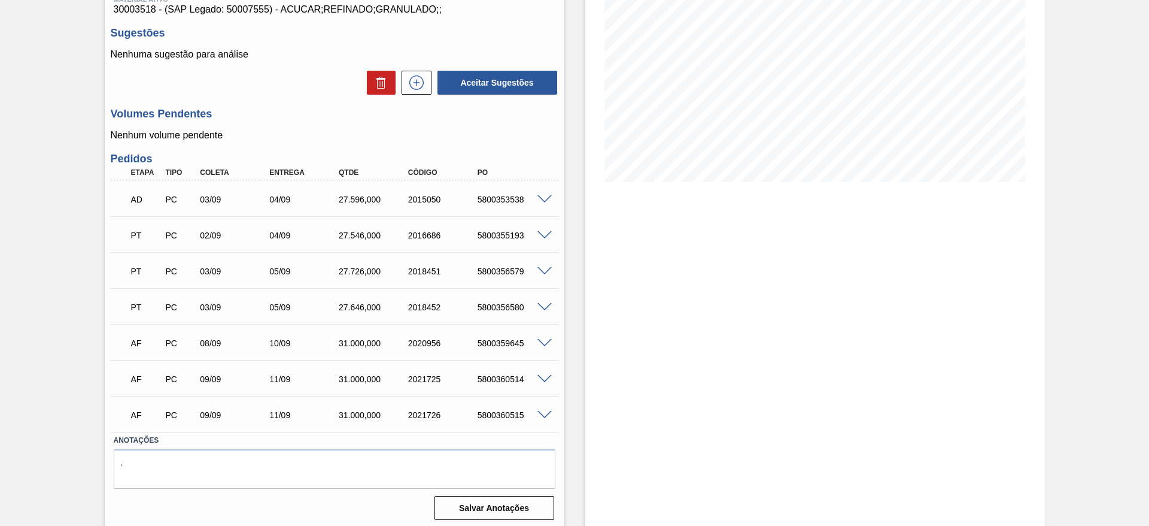
scroll to position [172, 0]
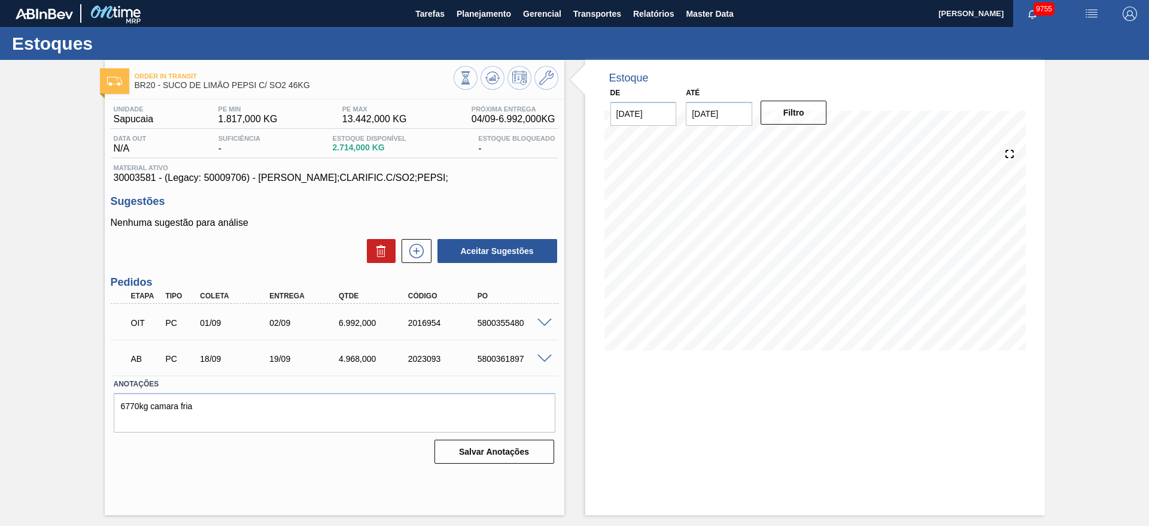
click at [544, 357] on span at bounding box center [545, 358] width 14 height 9
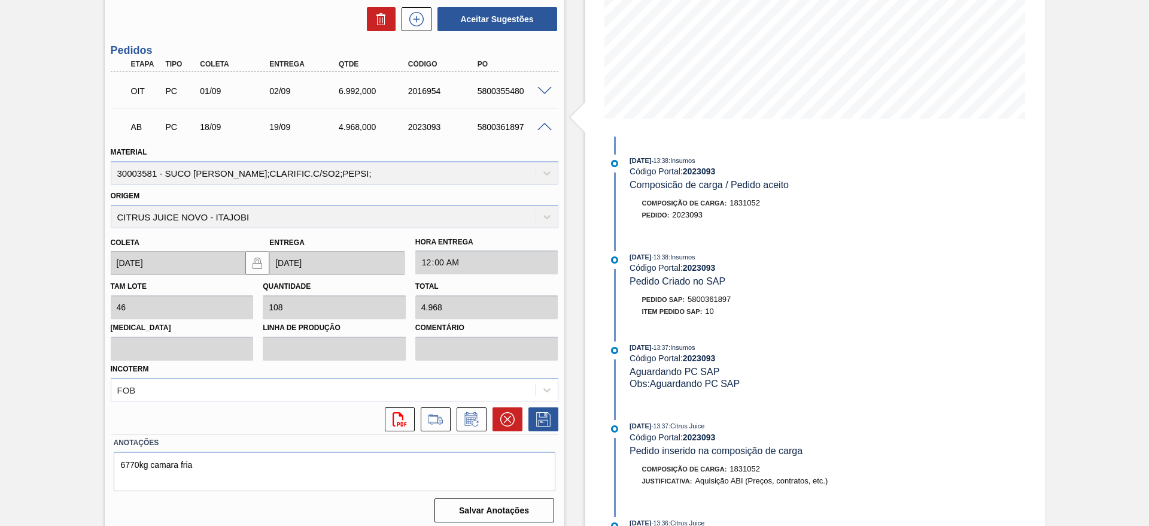
scroll to position [238, 0]
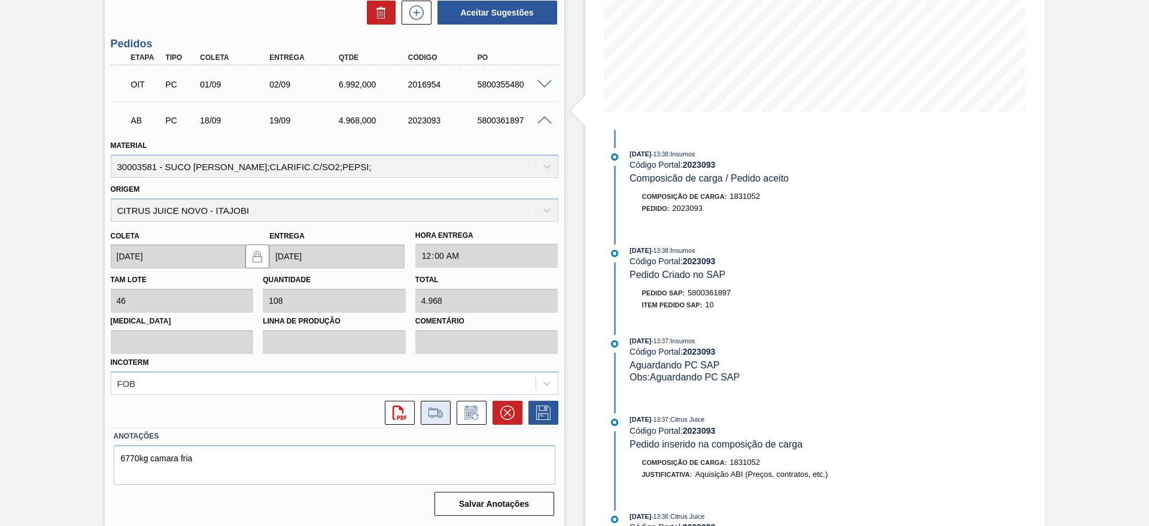
click at [441, 411] on icon at bounding box center [435, 412] width 19 height 14
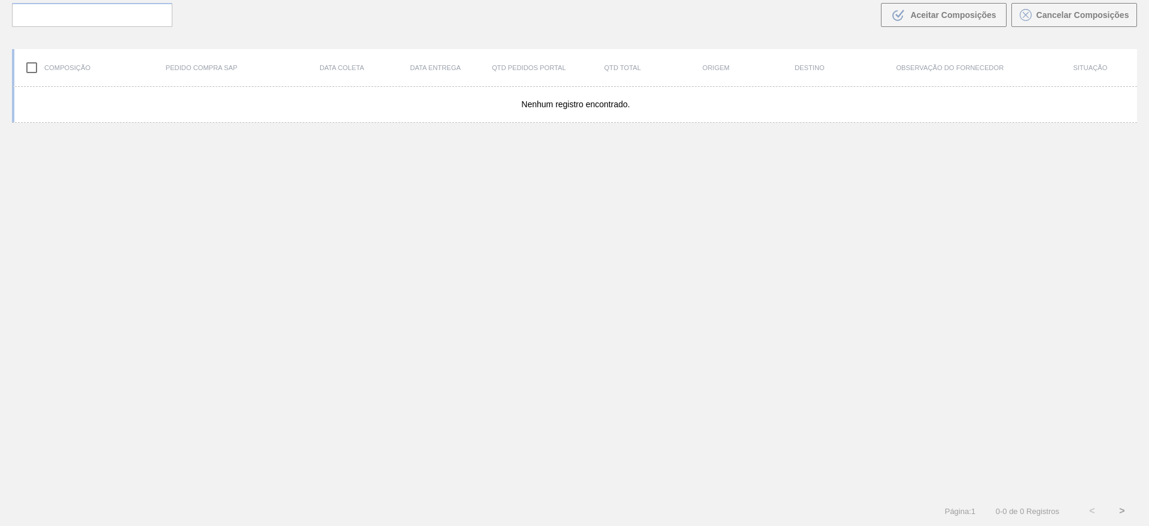
scroll to position [86, 0]
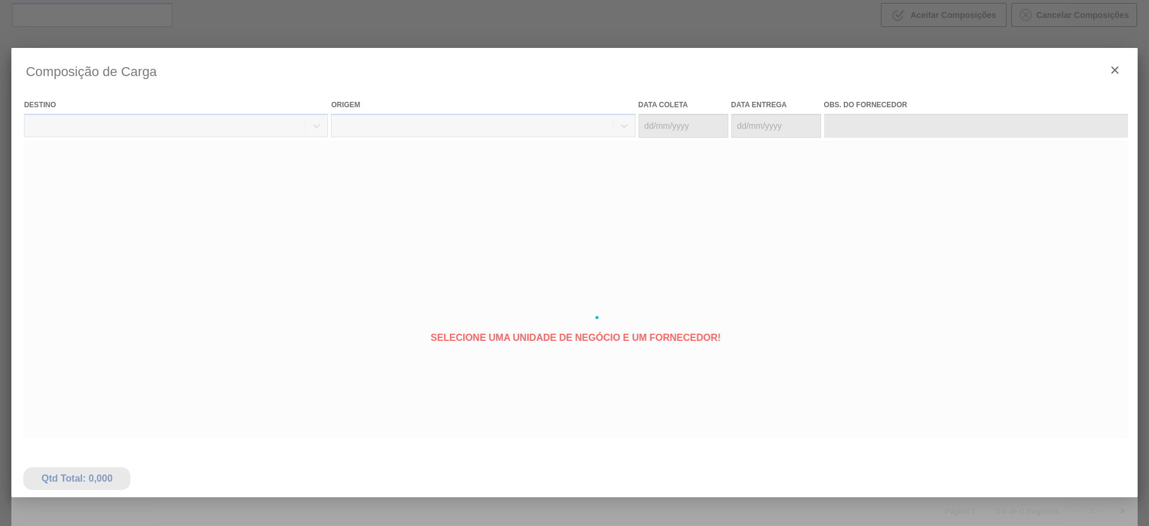
type coleta "[DATE]"
type entrega "[DATE]"
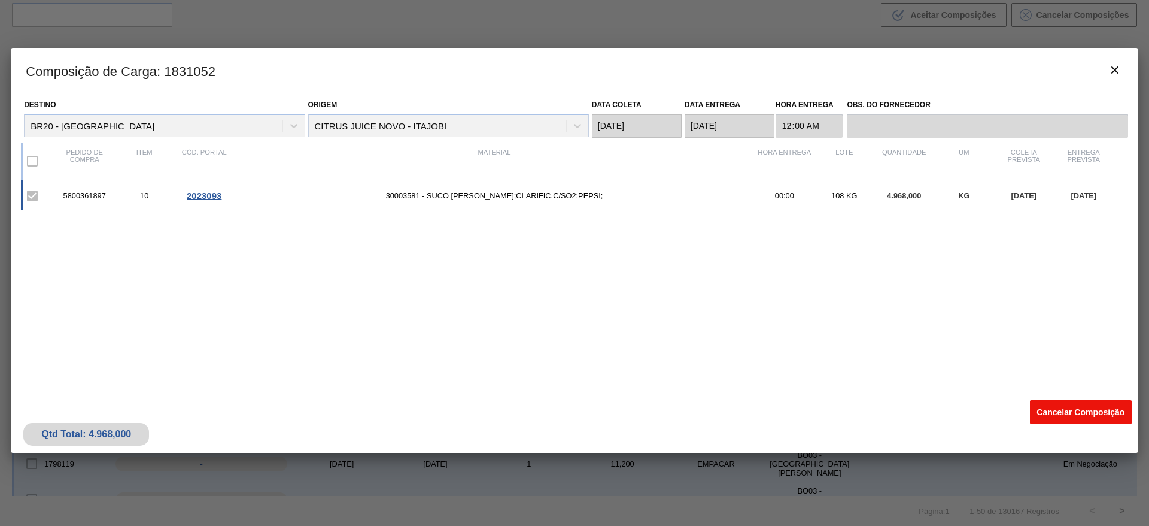
click at [1061, 412] on button "Cancelar Composição" at bounding box center [1081, 412] width 102 height 24
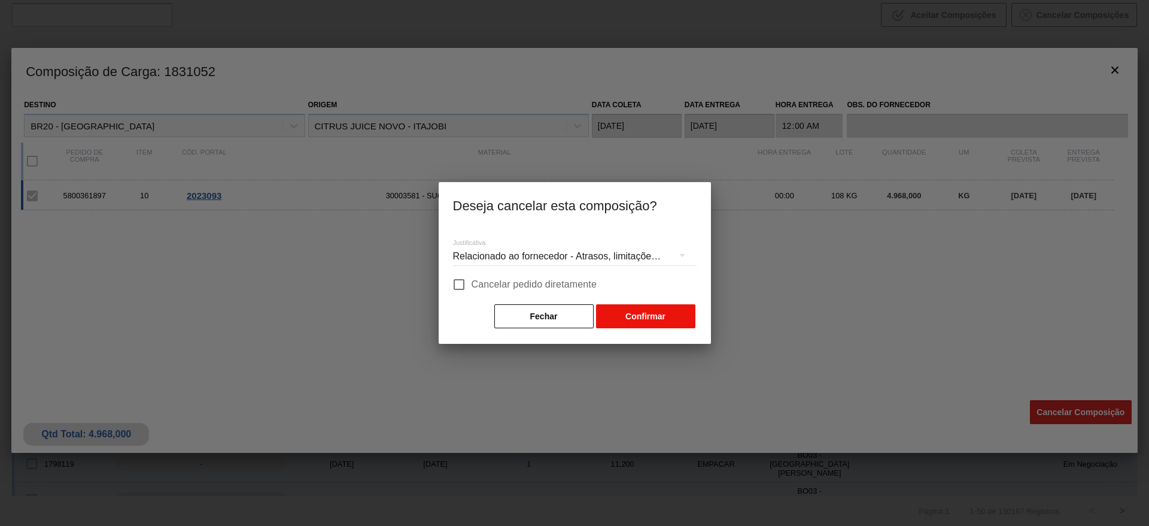
click at [641, 316] on button "Confirmar" at bounding box center [645, 316] width 99 height 24
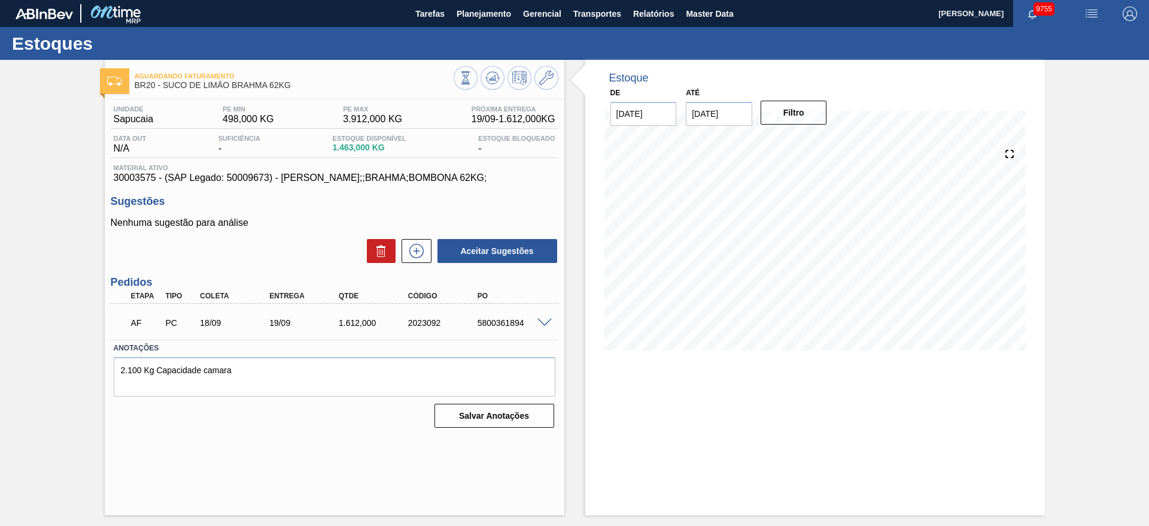
click at [542, 321] on span at bounding box center [545, 322] width 14 height 9
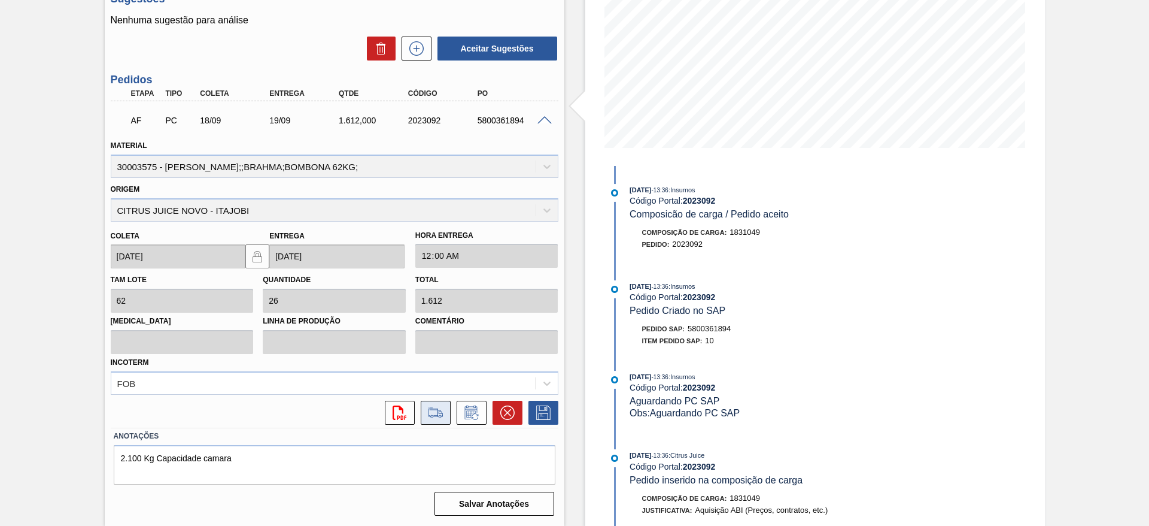
click at [436, 414] on icon at bounding box center [435, 412] width 19 height 14
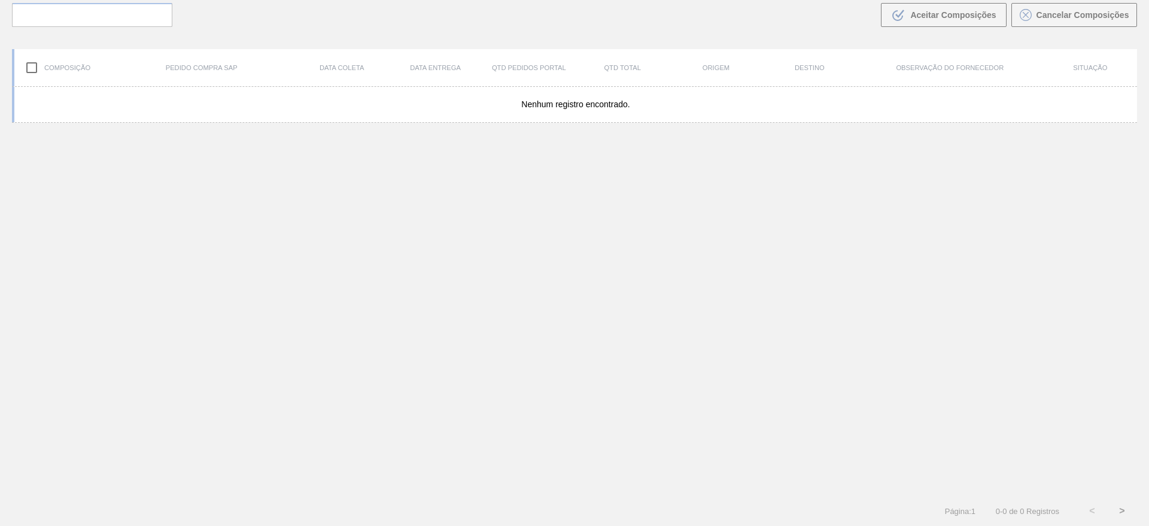
scroll to position [86, 0]
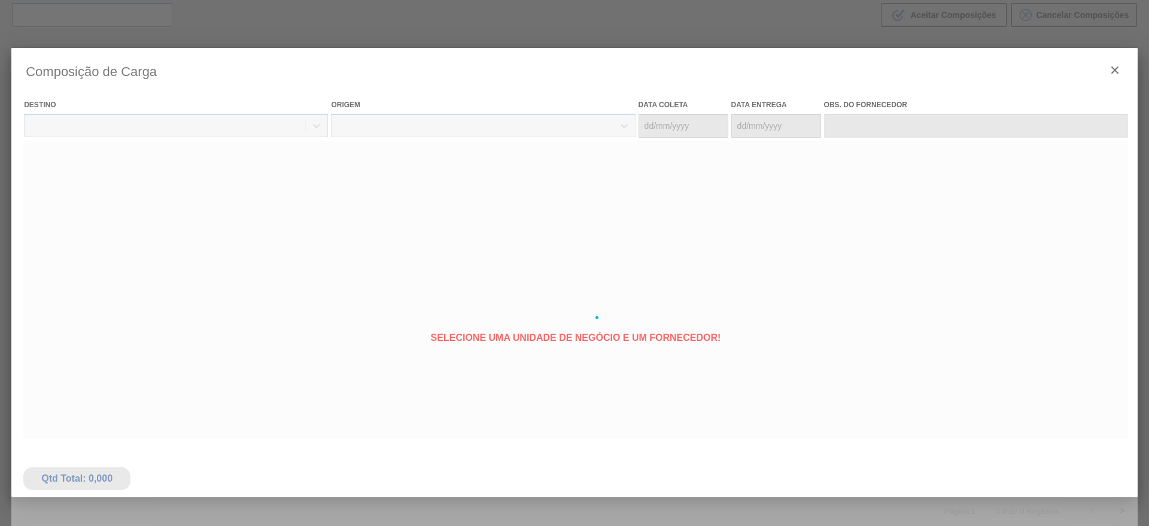
type coleta "[DATE]"
type entrega "[DATE]"
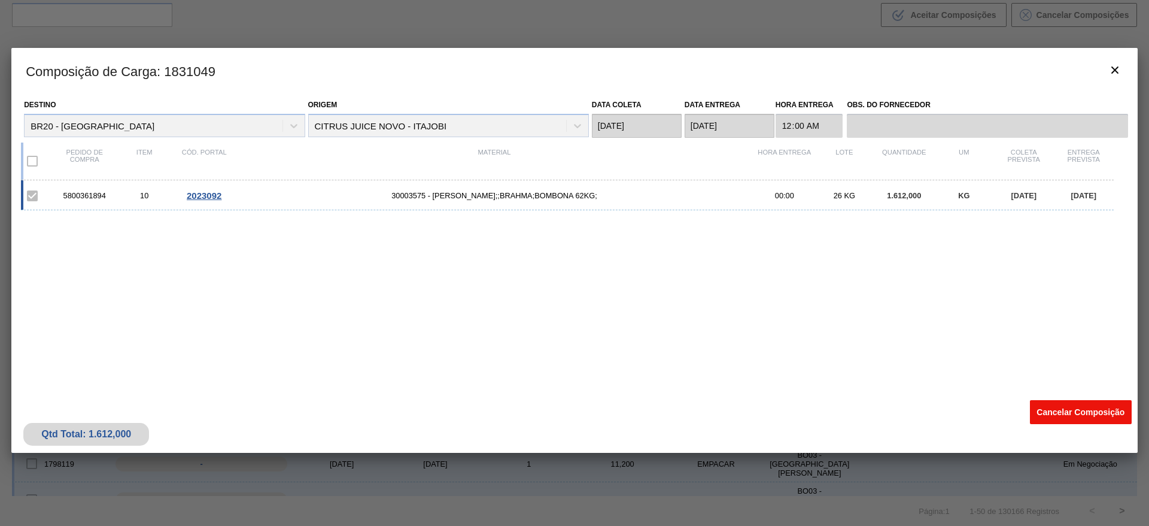
click at [1080, 408] on button "Cancelar Composição" at bounding box center [1081, 412] width 102 height 24
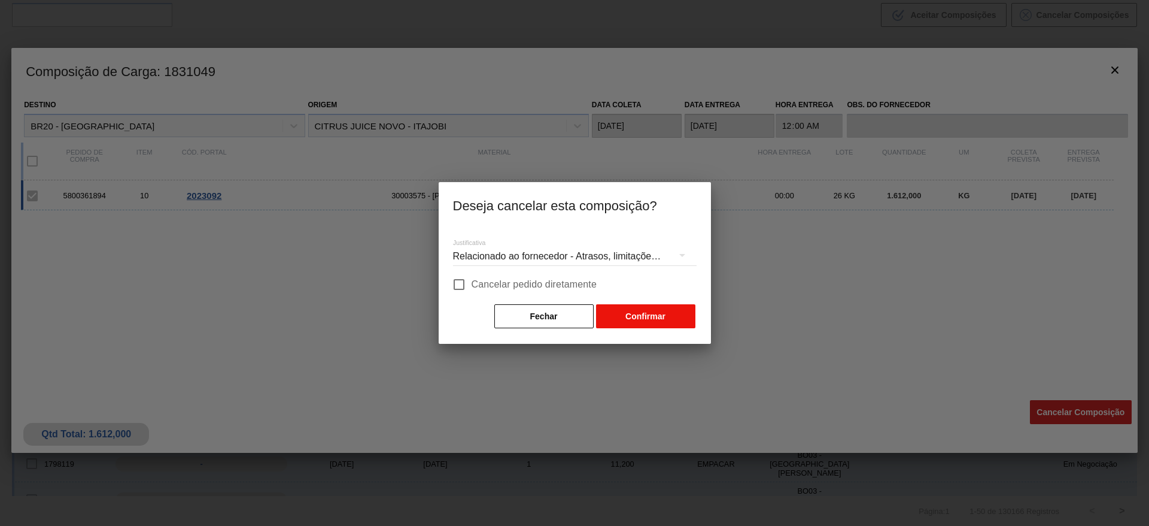
click at [677, 313] on button "Confirmar" at bounding box center [645, 316] width 99 height 24
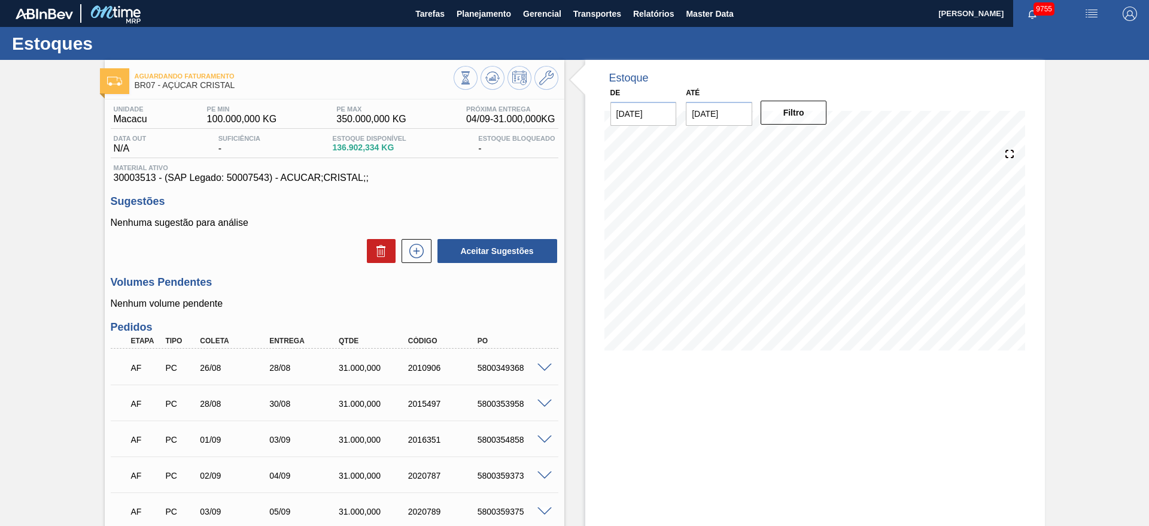
scroll to position [90, 0]
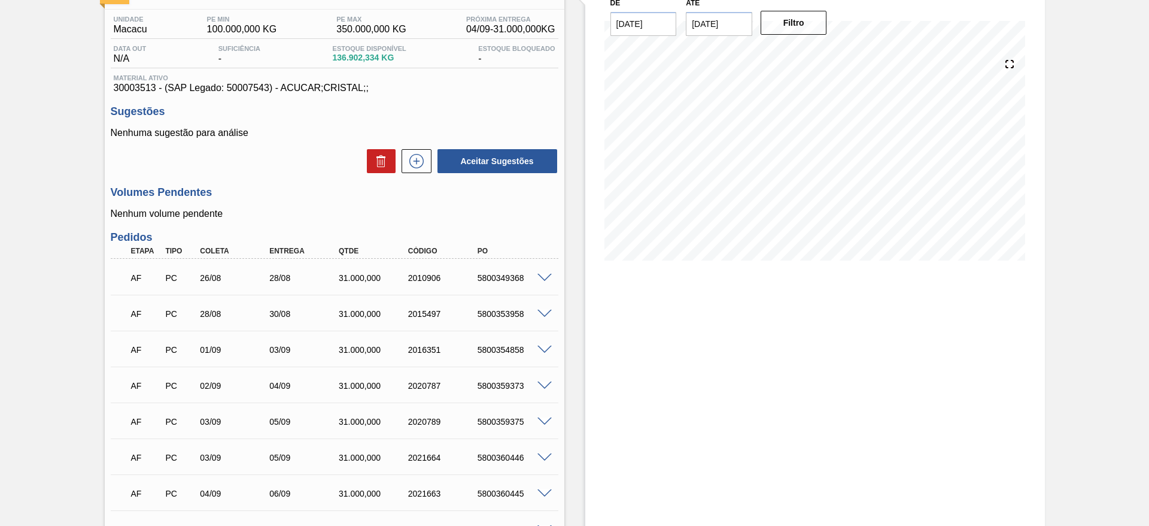
click at [502, 278] on div "5800349368" at bounding box center [514, 278] width 78 height 10
click at [501, 277] on div "5800349368" at bounding box center [514, 278] width 78 height 10
copy div "5800349368"
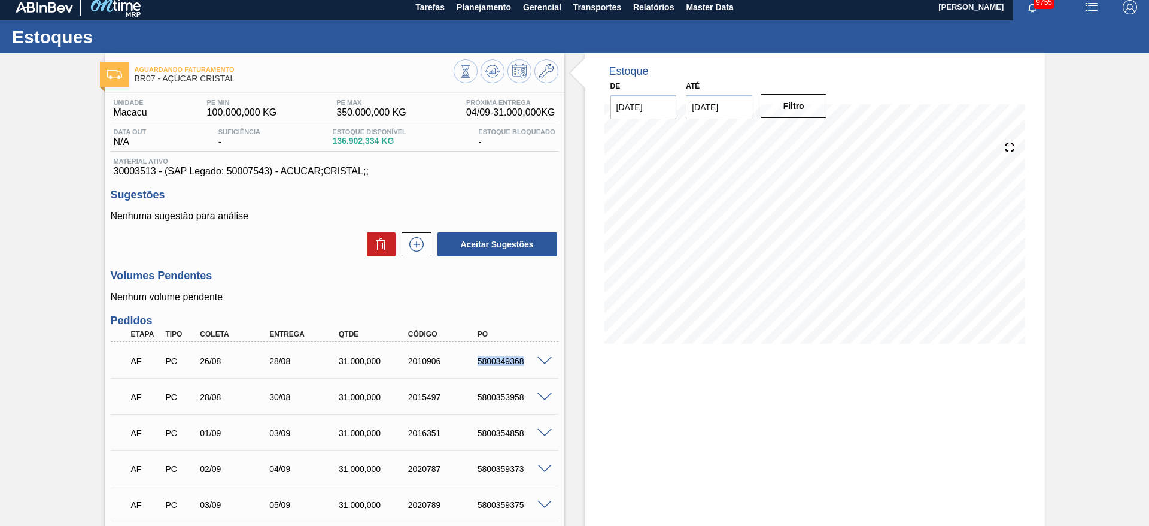
scroll to position [0, 0]
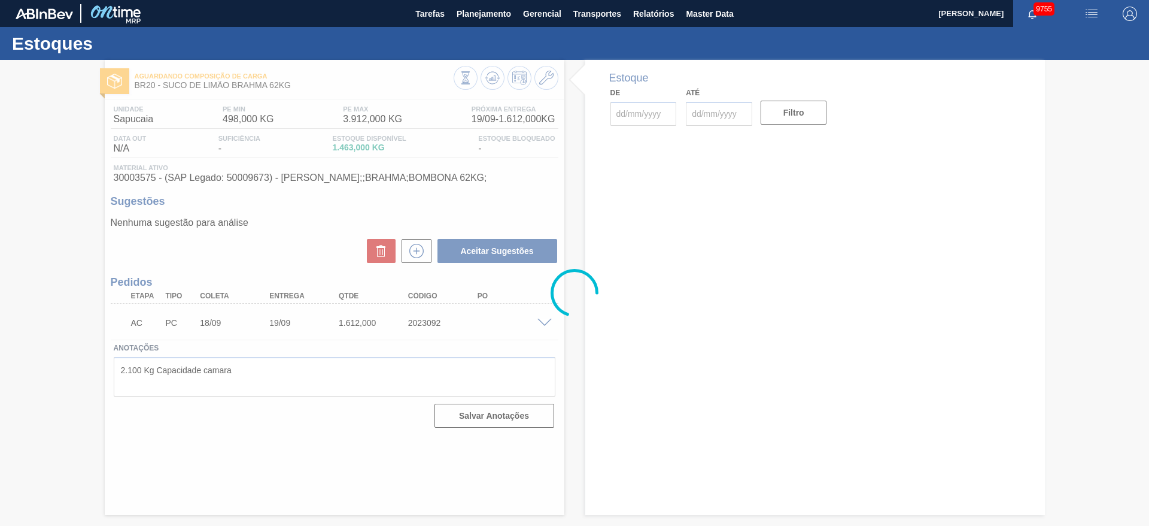
type input "[DATE]"
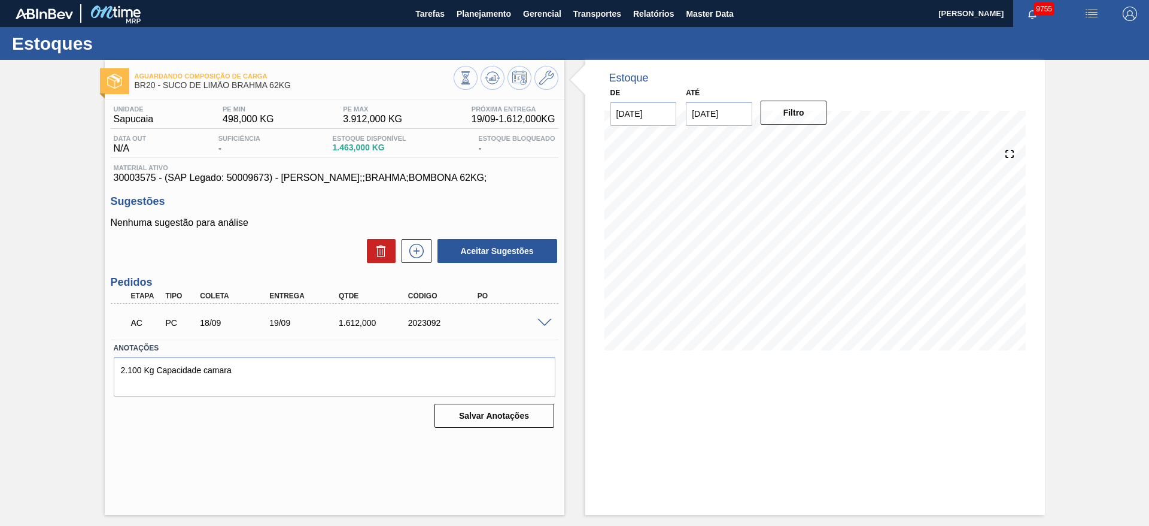
checkbox input "true"
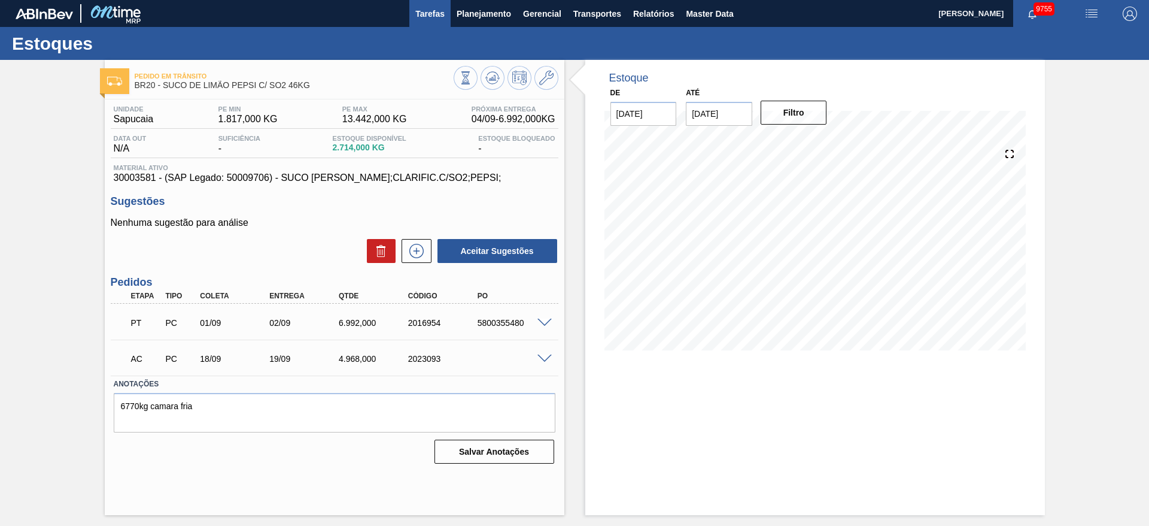
checkbox input "true"
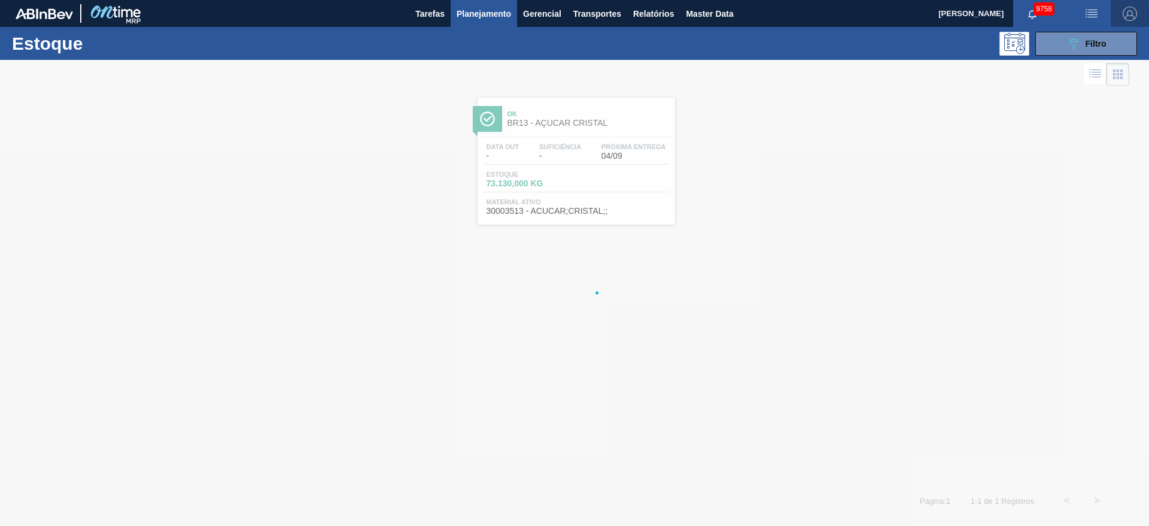
click at [1128, 10] on img "button" at bounding box center [1130, 14] width 14 height 14
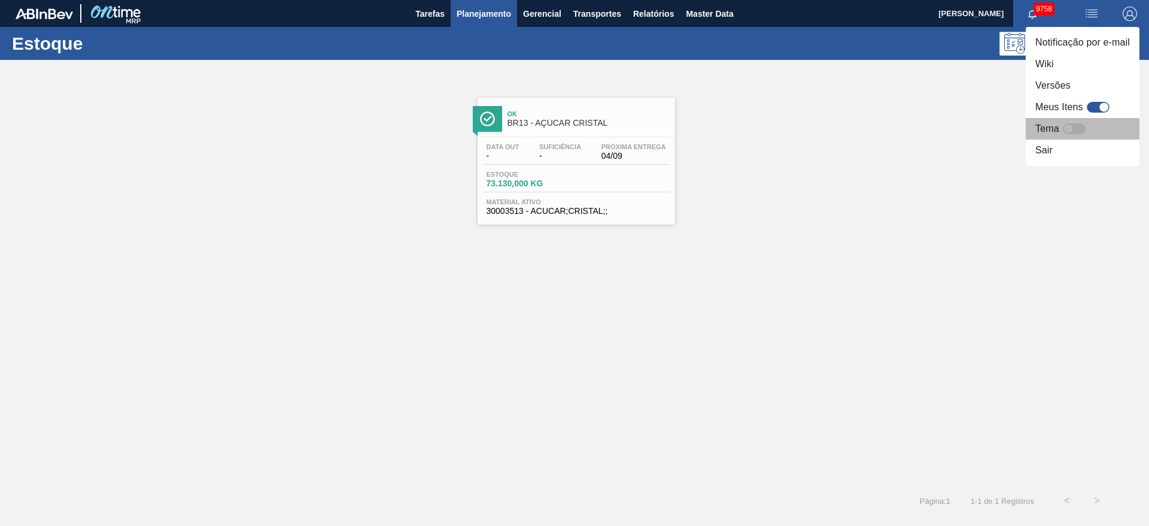
click at [1079, 127] on div at bounding box center [1074, 128] width 23 height 11
checkbox input "true"
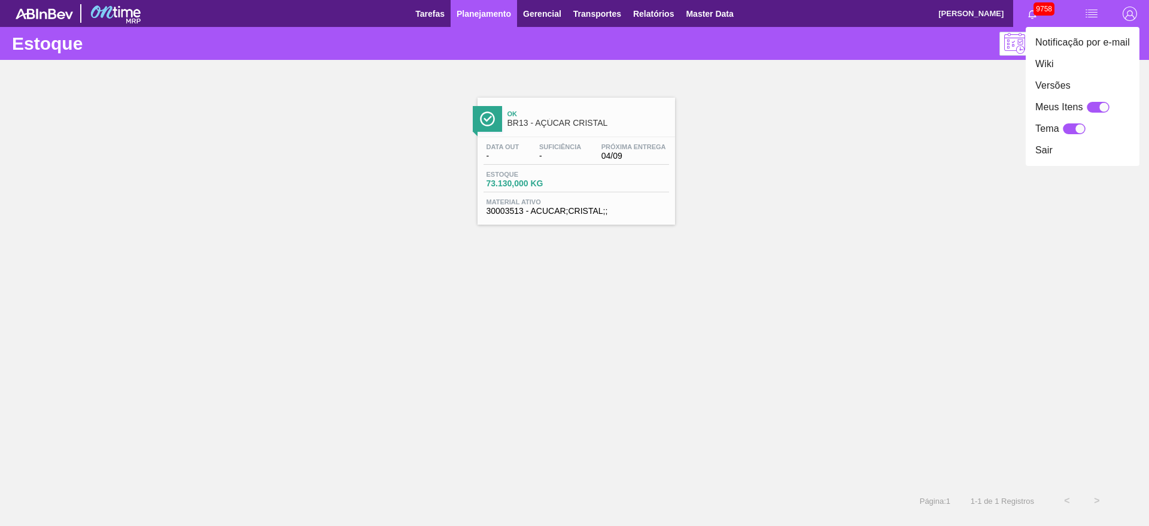
click at [917, 187] on div at bounding box center [574, 263] width 1149 height 526
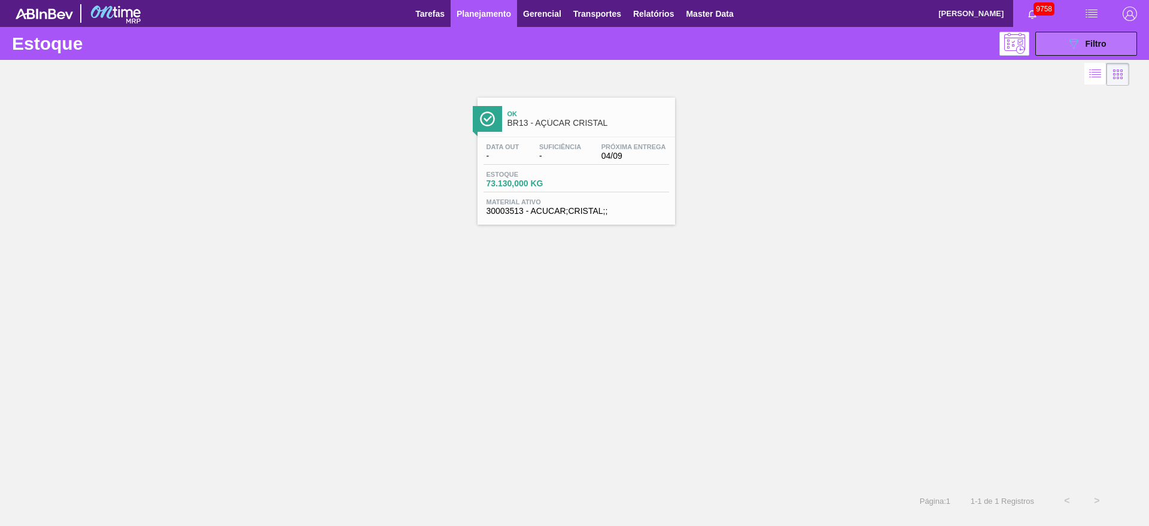
click at [1071, 45] on icon "089F7B8B-B2A5-4AFE-B5C0-19BA573D28AC" at bounding box center [1074, 44] width 14 height 14
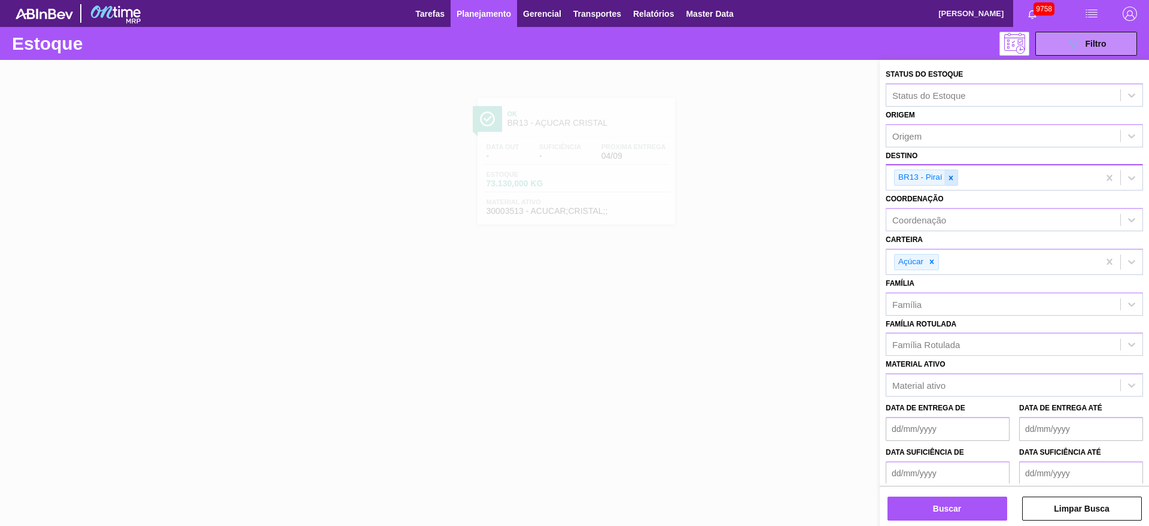
click at [953, 180] on icon at bounding box center [951, 178] width 8 height 8
type input "2"
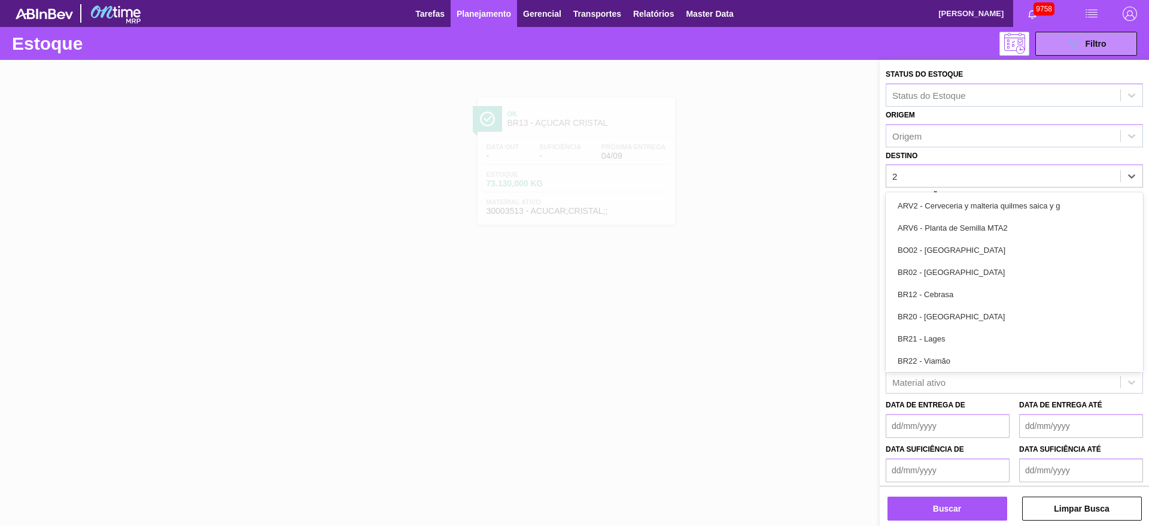
click at [945, 195] on div "ARV2 - Cerveceria y malteria quilmes saica y g" at bounding box center [1014, 206] width 257 height 22
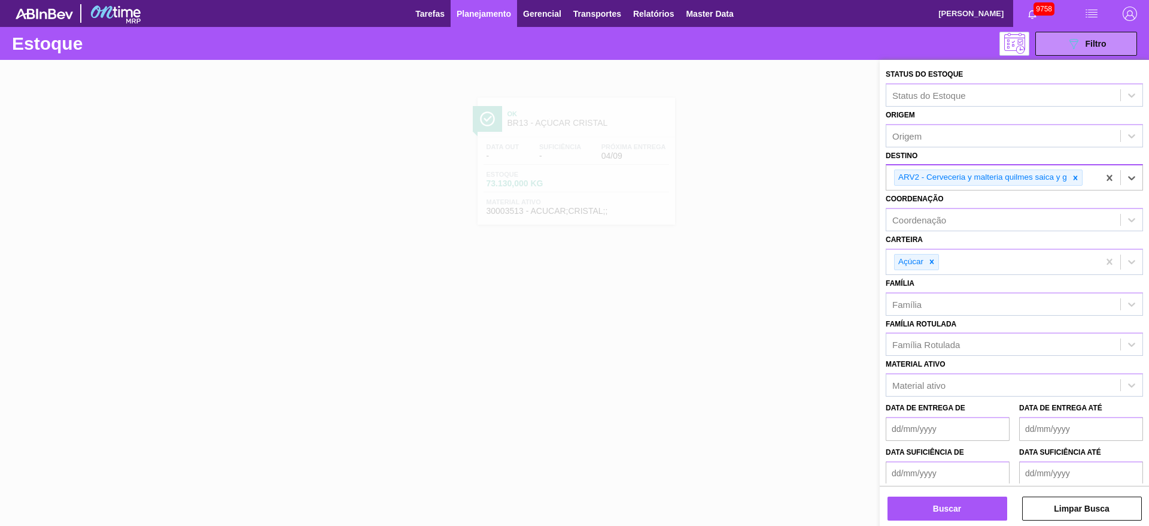
click at [947, 183] on div "ARV2 - Cerveceria y malteria quilmes saica y g" at bounding box center [982, 177] width 174 height 15
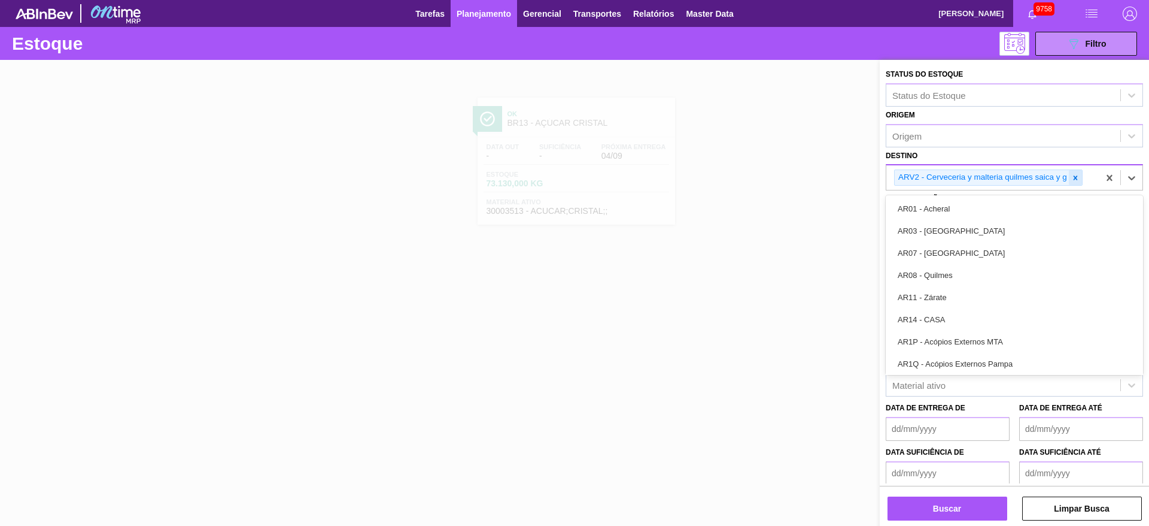
click at [1076, 180] on icon at bounding box center [1076, 178] width 8 height 8
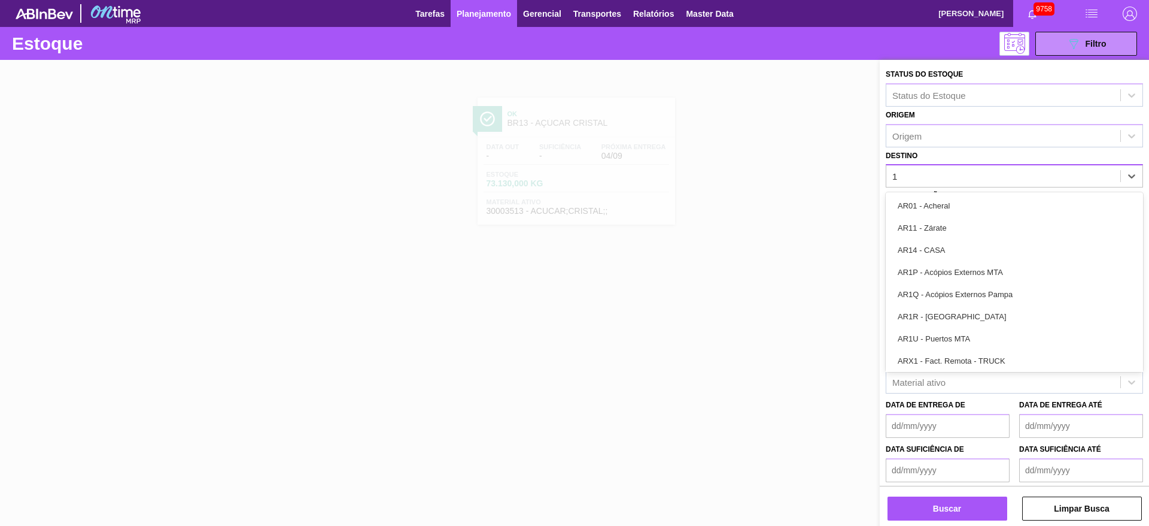
type input "12"
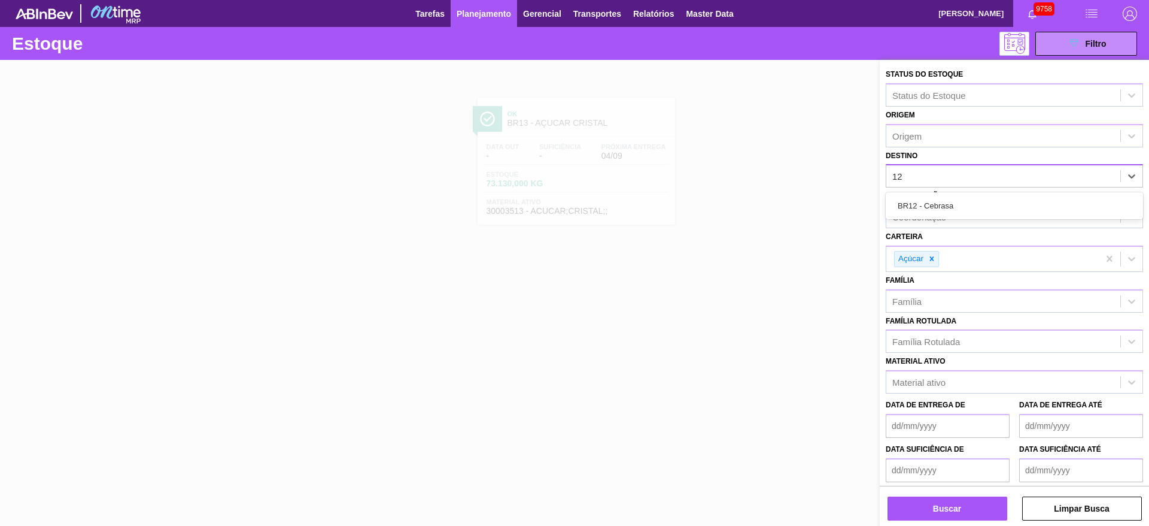
drag, startPoint x: 978, startPoint y: 201, endPoint x: 962, endPoint y: 211, distance: 18.6
click at [967, 207] on div "BR12 - Cebrasa" at bounding box center [1014, 206] width 257 height 22
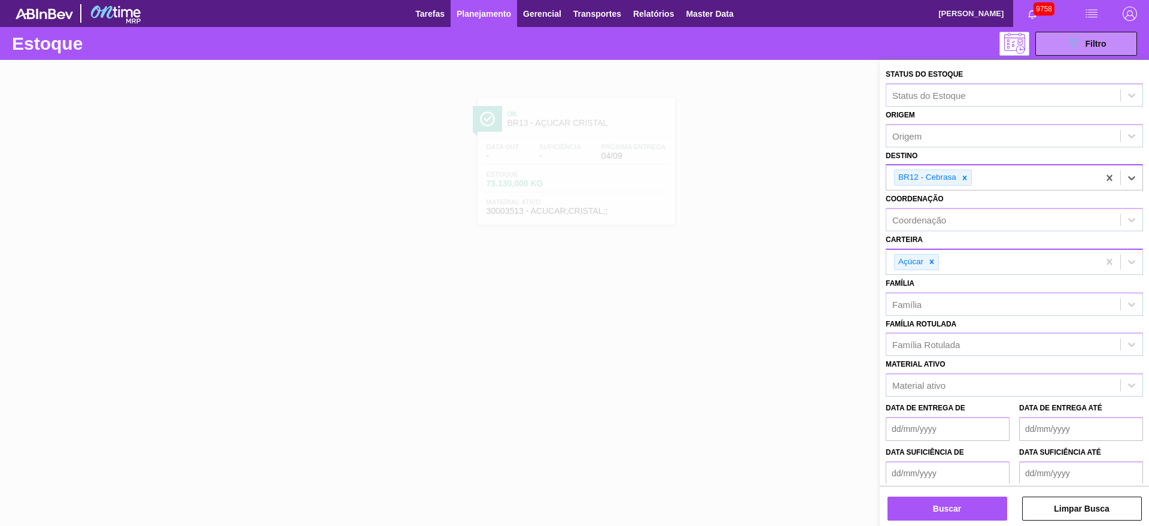
click at [927, 258] on div at bounding box center [932, 261] width 13 height 15
click at [927, 258] on div "Carteira" at bounding box center [1004, 259] width 234 height 17
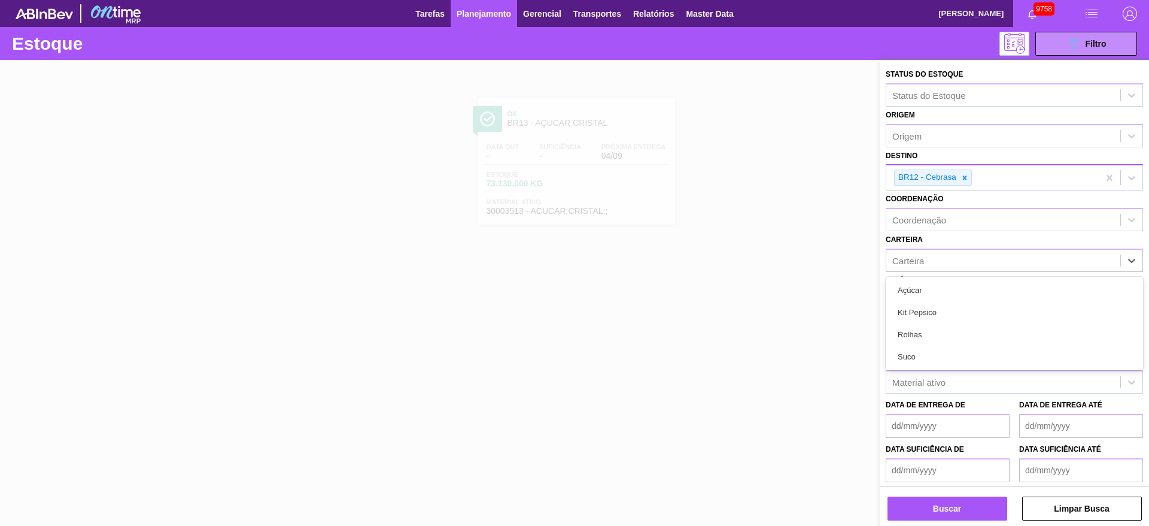
click at [932, 353] on div "Suco" at bounding box center [1014, 356] width 257 height 22
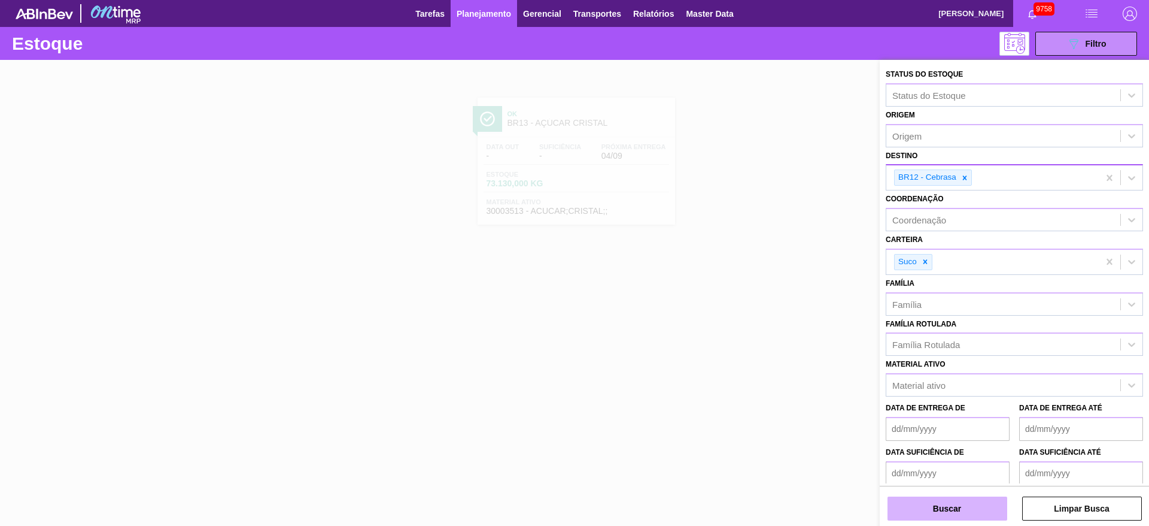
click at [934, 508] on button "Buscar" at bounding box center [948, 508] width 120 height 24
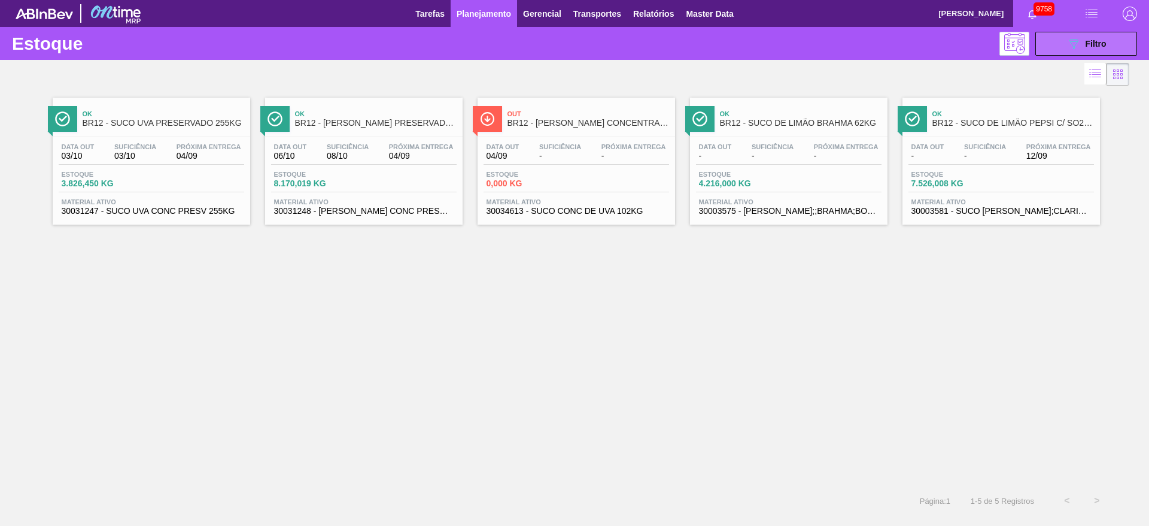
drag, startPoint x: 1102, startPoint y: 45, endPoint x: 1094, endPoint y: 49, distance: 8.0
click at [1099, 46] on span "Filtro" at bounding box center [1096, 44] width 21 height 10
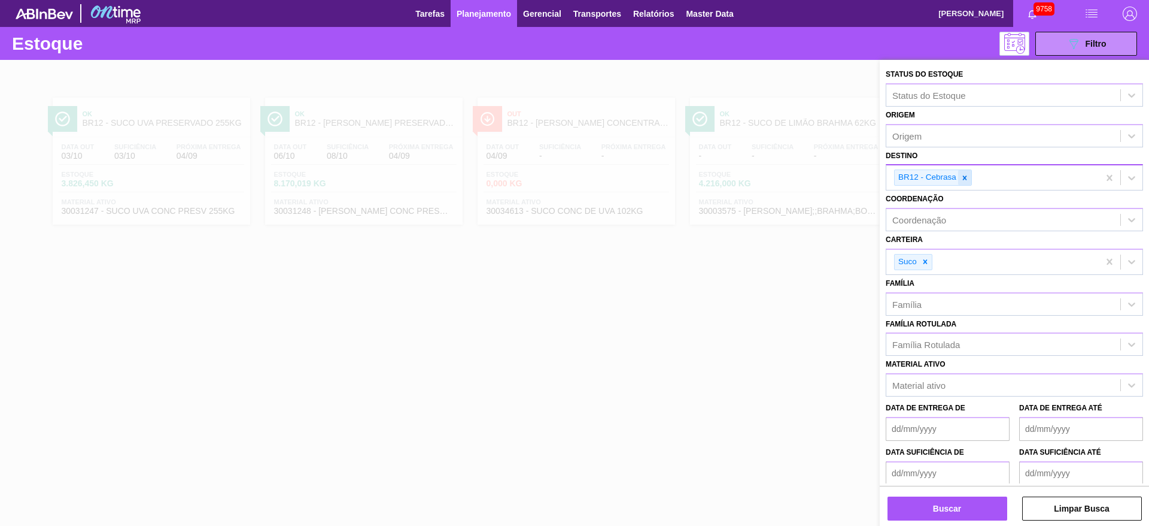
click at [964, 177] on icon at bounding box center [965, 177] width 4 height 4
type input "7"
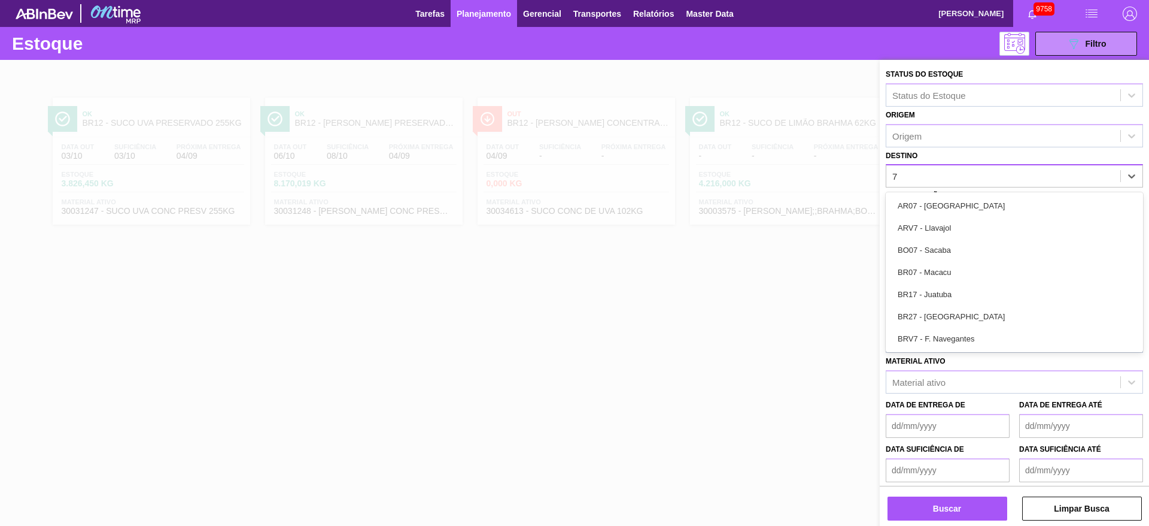
click at [948, 273] on div "BR07 - Macacu" at bounding box center [1014, 272] width 257 height 22
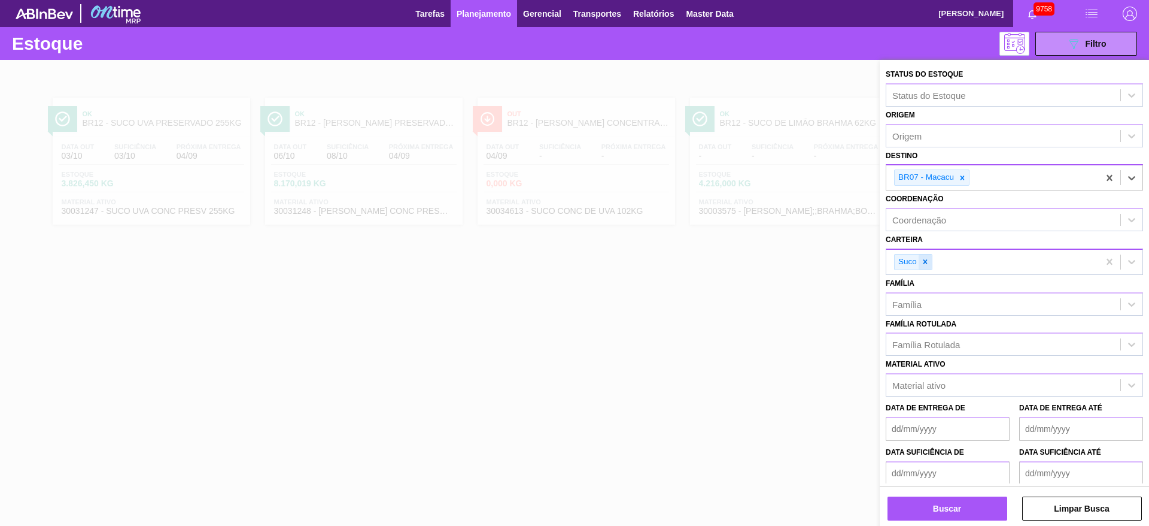
click at [920, 260] on div at bounding box center [925, 261] width 13 height 15
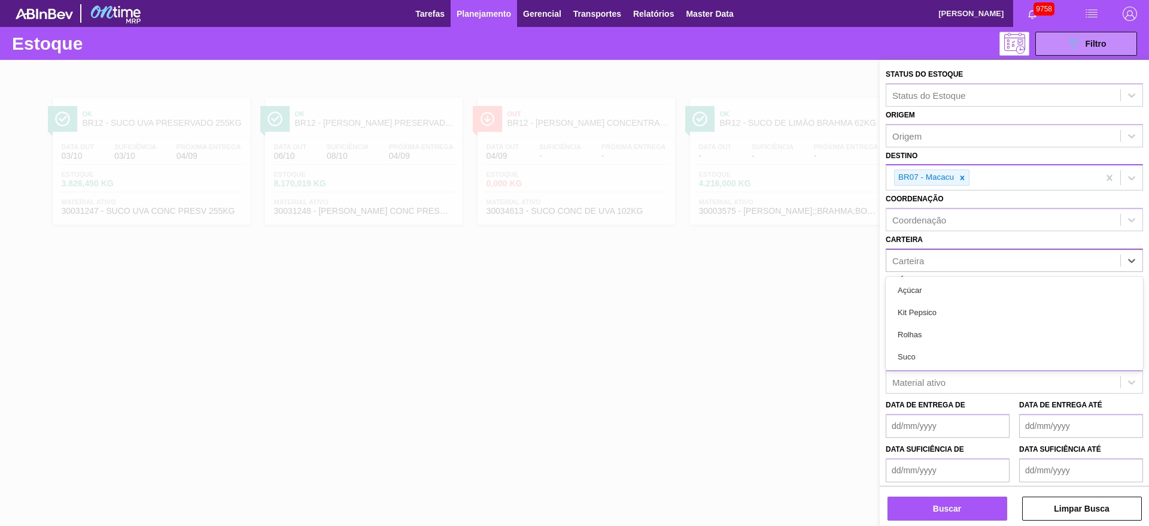
click at [920, 260] on div "Carteira" at bounding box center [909, 260] width 32 height 10
drag, startPoint x: 939, startPoint y: 290, endPoint x: 900, endPoint y: 426, distance: 141.8
click at [940, 290] on div "Açúcar" at bounding box center [1014, 290] width 257 height 22
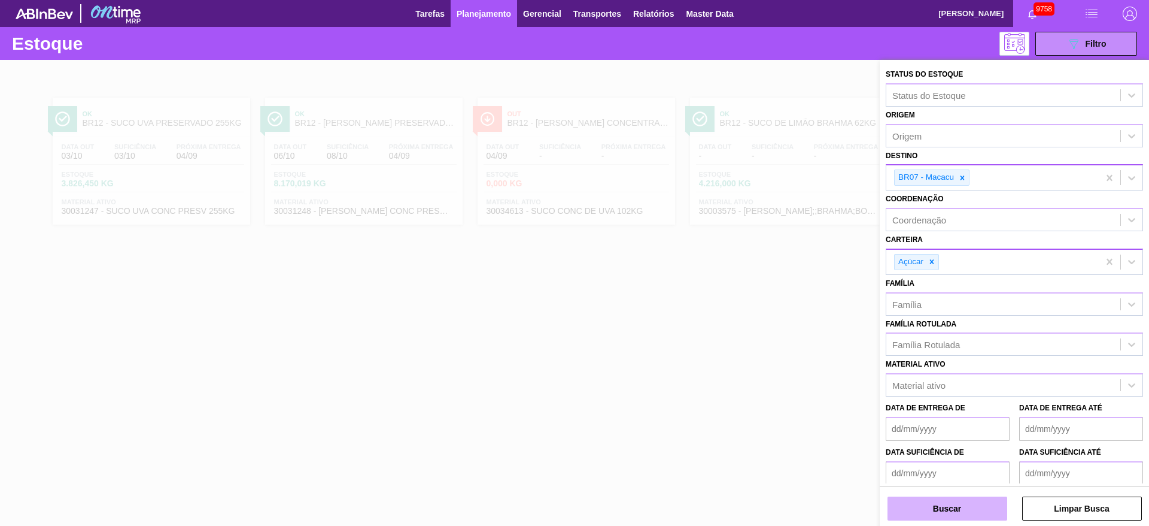
click at [982, 515] on button "Buscar" at bounding box center [948, 508] width 120 height 24
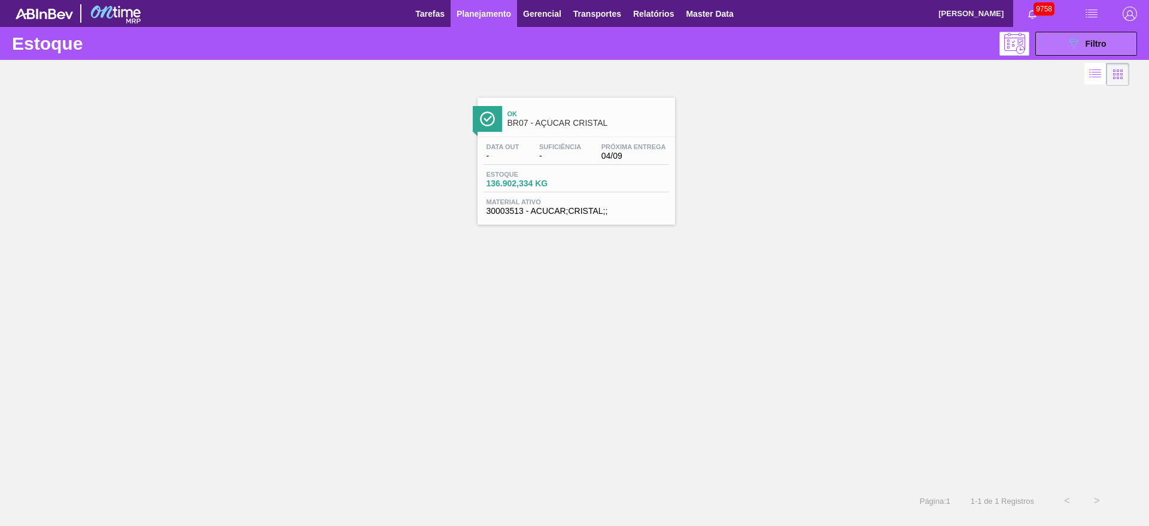
click at [1093, 32] on button "089F7B8B-B2A5-4AFE-B5C0-19BA573D28AC Filtro" at bounding box center [1087, 44] width 102 height 24
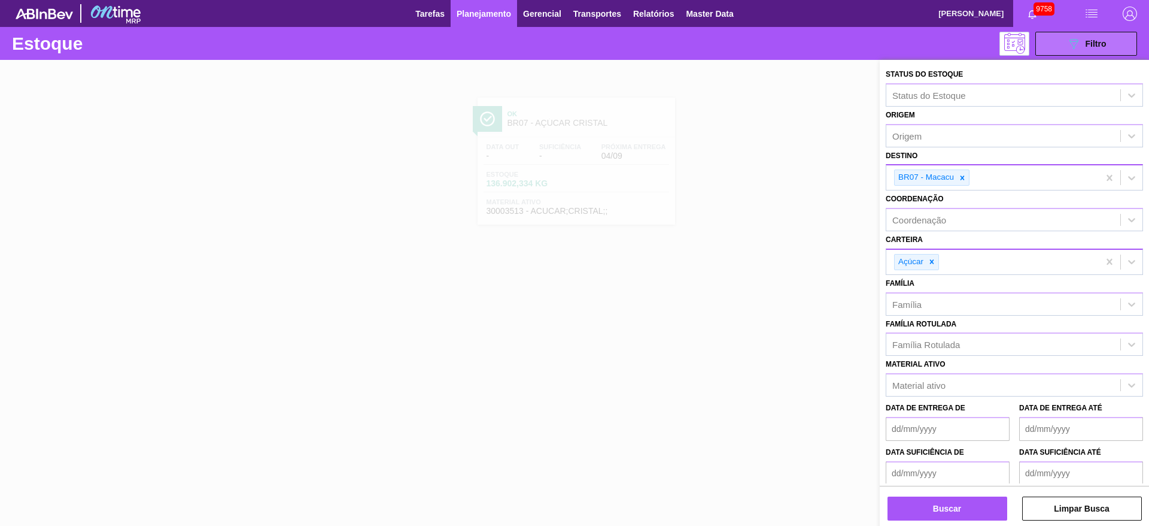
click at [1081, 41] on div "089F7B8B-B2A5-4AFE-B5C0-19BA573D28AC Filtro" at bounding box center [1087, 44] width 40 height 14
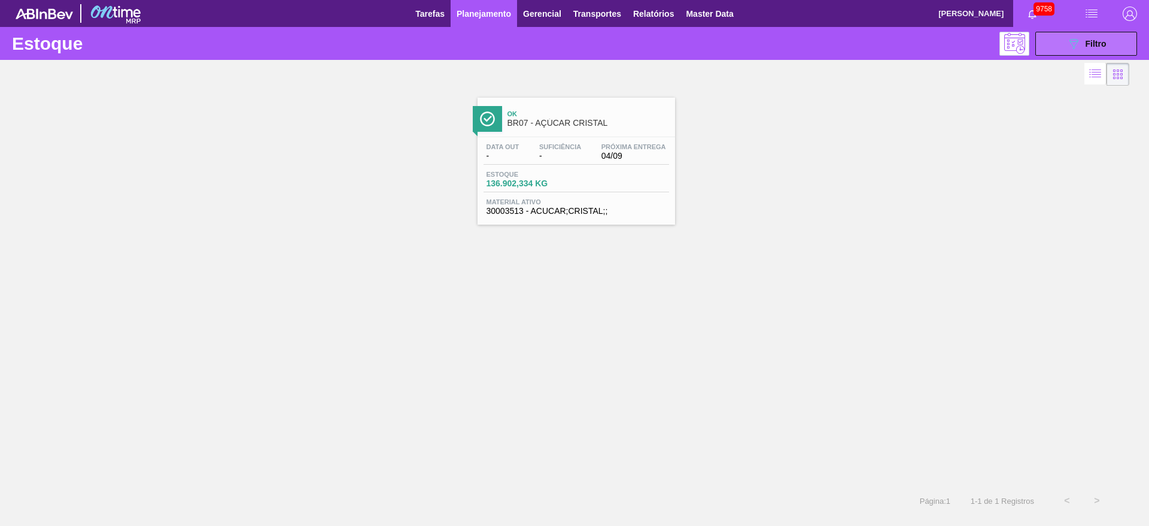
click at [1062, 45] on button "089F7B8B-B2A5-4AFE-B5C0-19BA573D28AC Filtro" at bounding box center [1087, 44] width 102 height 24
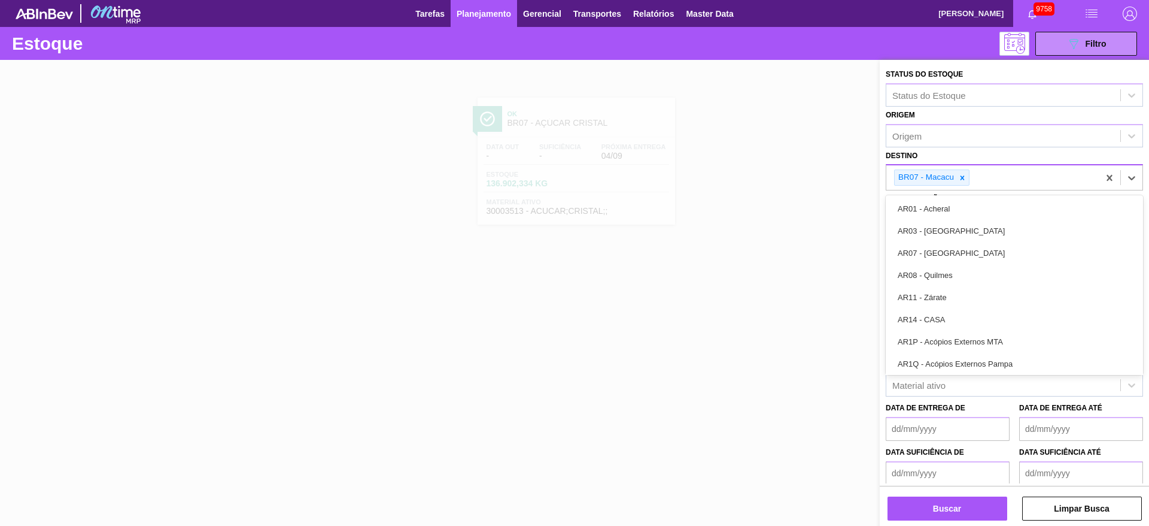
click at [973, 181] on input "Destino" at bounding box center [972, 177] width 1 height 10
click at [969, 177] on div at bounding box center [962, 177] width 13 height 15
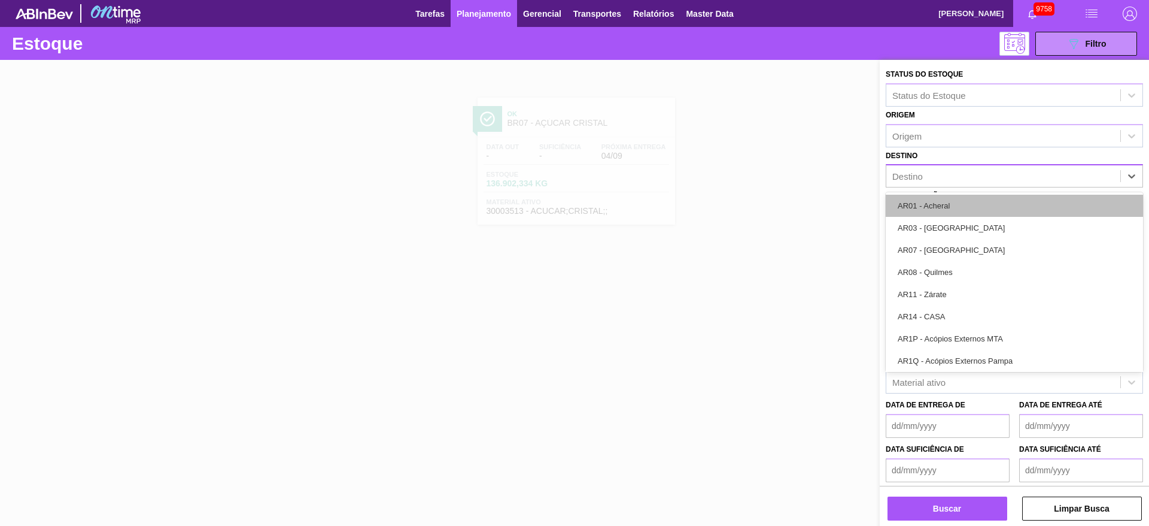
type input "12"
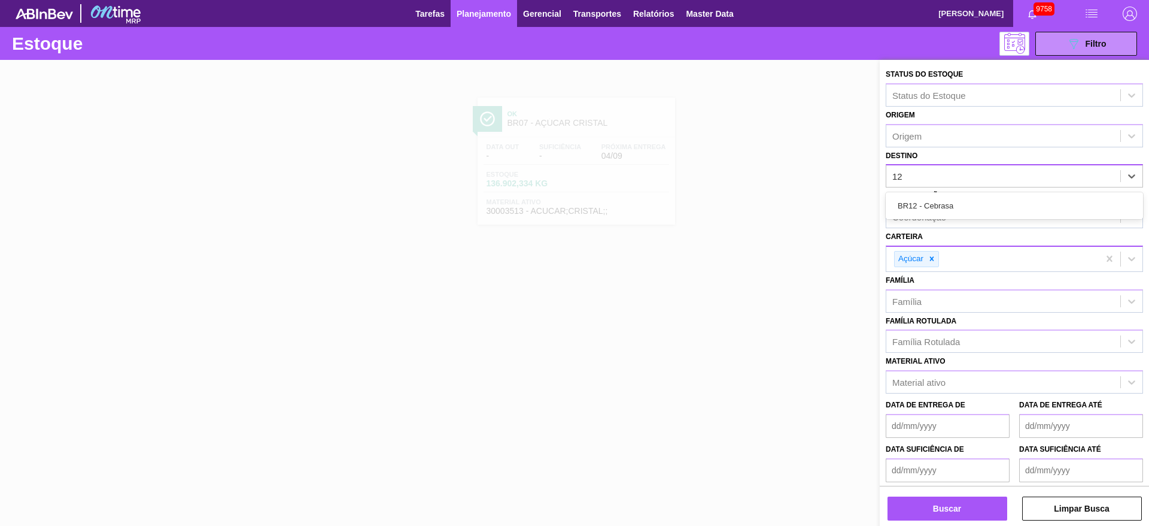
drag, startPoint x: 951, startPoint y: 207, endPoint x: 947, endPoint y: 215, distance: 9.7
click at [950, 207] on div "BR12 - Cebrasa" at bounding box center [1014, 206] width 257 height 22
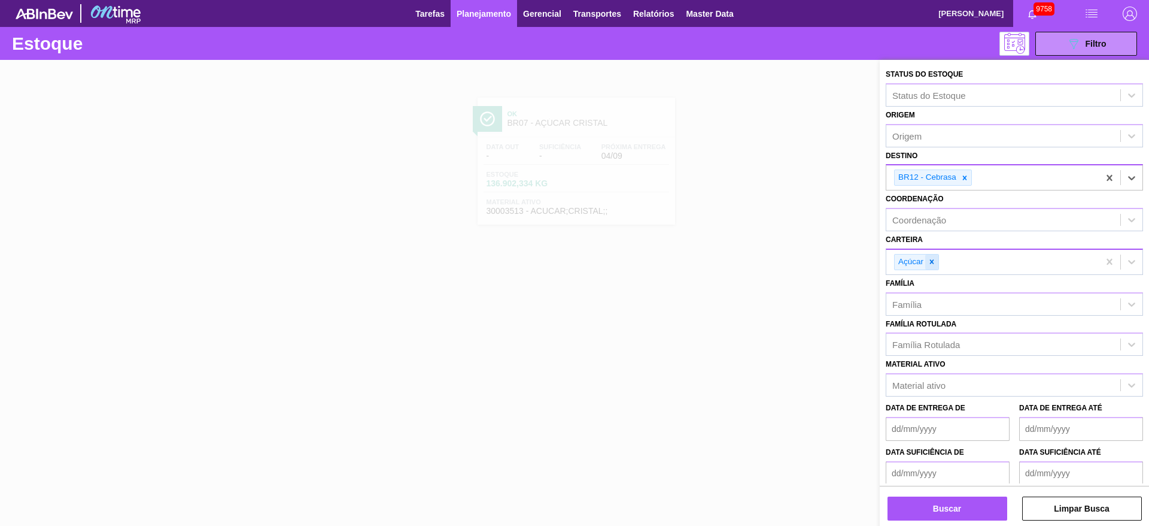
click at [928, 266] on div at bounding box center [932, 261] width 13 height 15
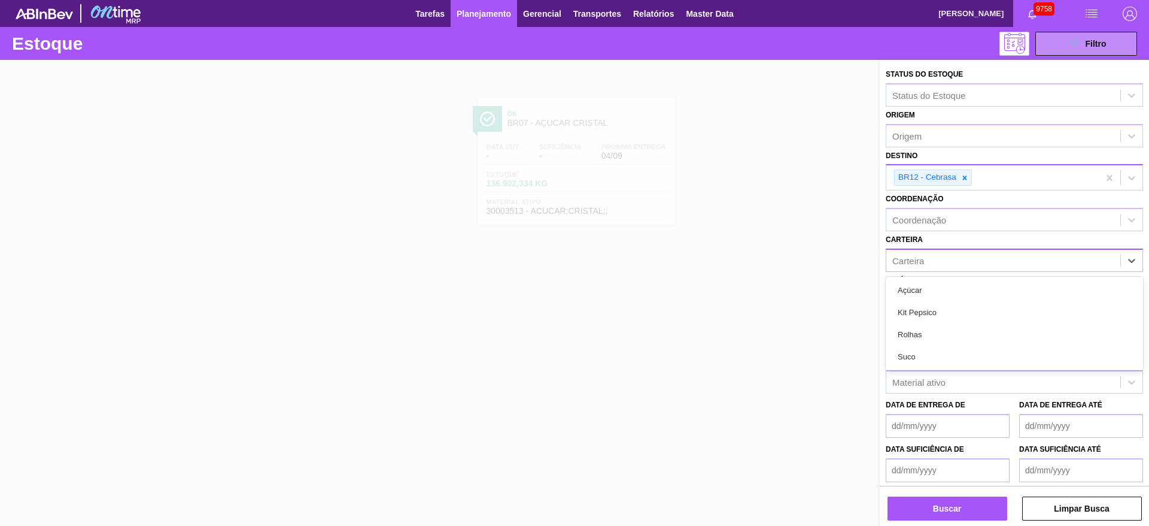
click at [928, 266] on div "Carteira" at bounding box center [1004, 259] width 234 height 17
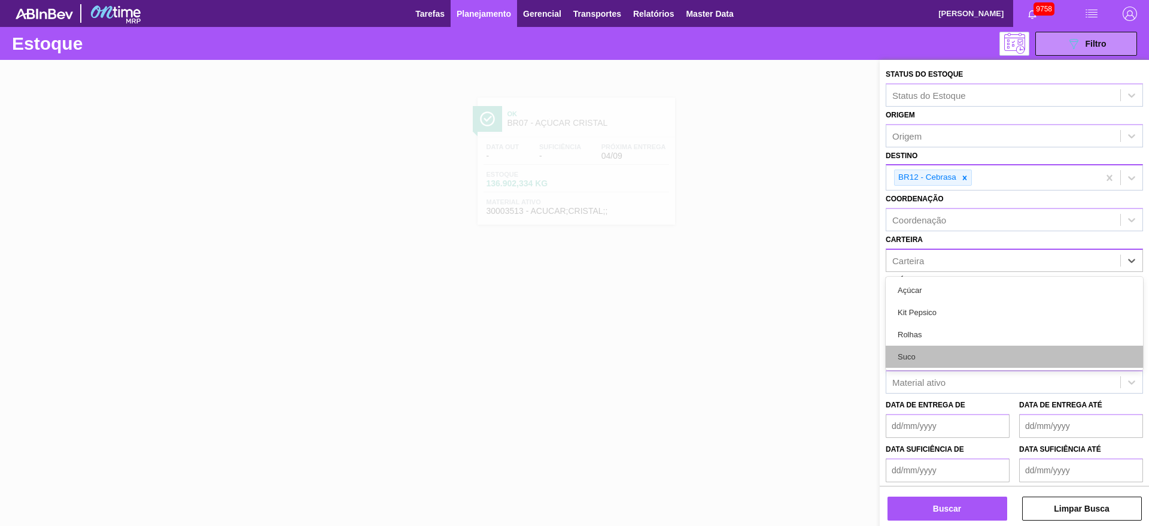
click at [918, 355] on div "Suco" at bounding box center [1014, 356] width 257 height 22
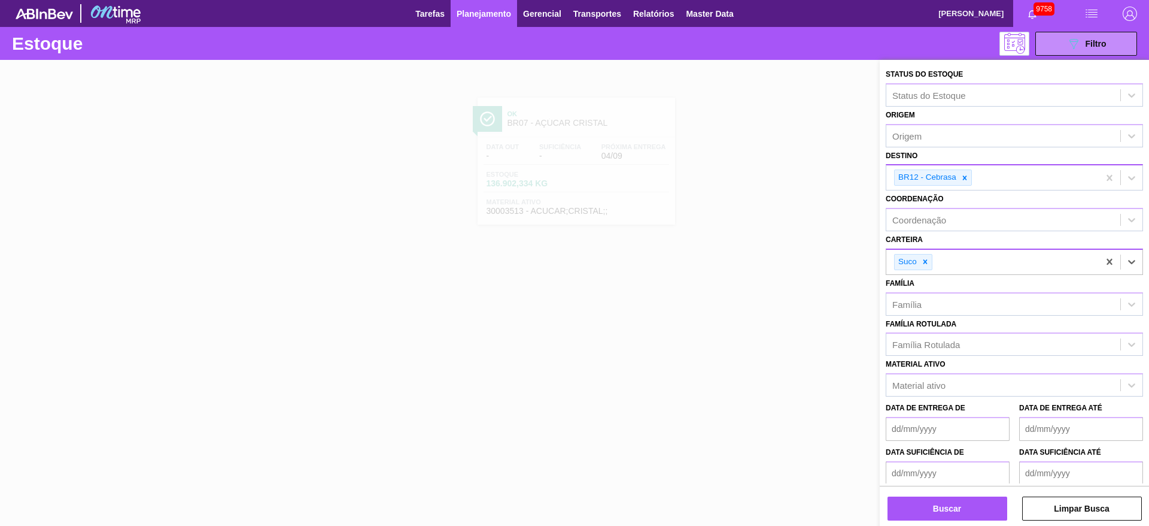
click at [927, 494] on div "Buscar Limpar Busca" at bounding box center [1014, 503] width 269 height 34
click at [928, 507] on button "Buscar" at bounding box center [948, 508] width 120 height 24
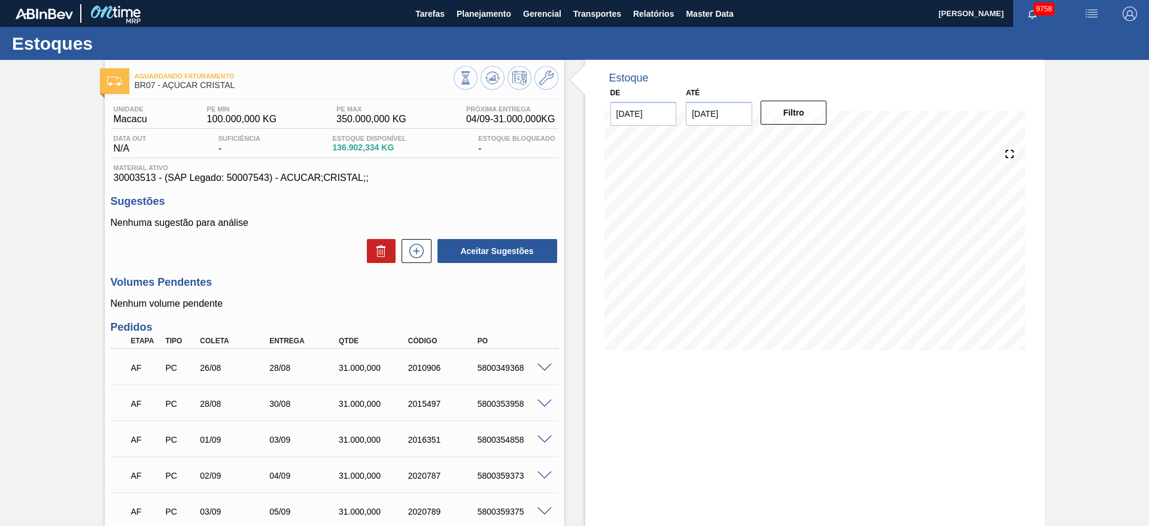
click at [491, 399] on div "5800353958" at bounding box center [514, 404] width 78 height 10
copy div "5800353958"
click at [550, 368] on span at bounding box center [545, 367] width 14 height 9
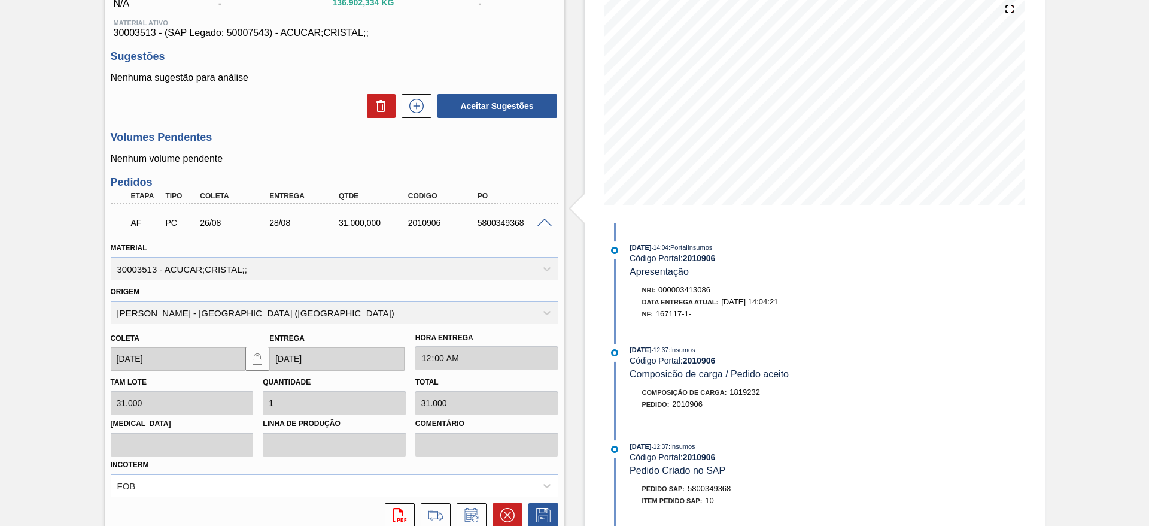
scroll to position [359, 0]
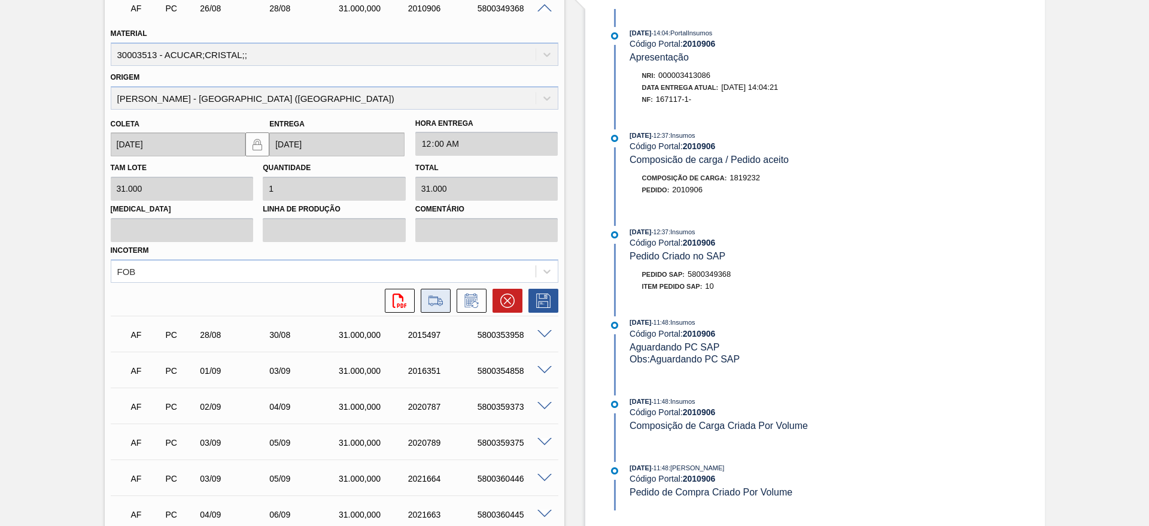
click at [428, 305] on icon at bounding box center [435, 300] width 19 height 14
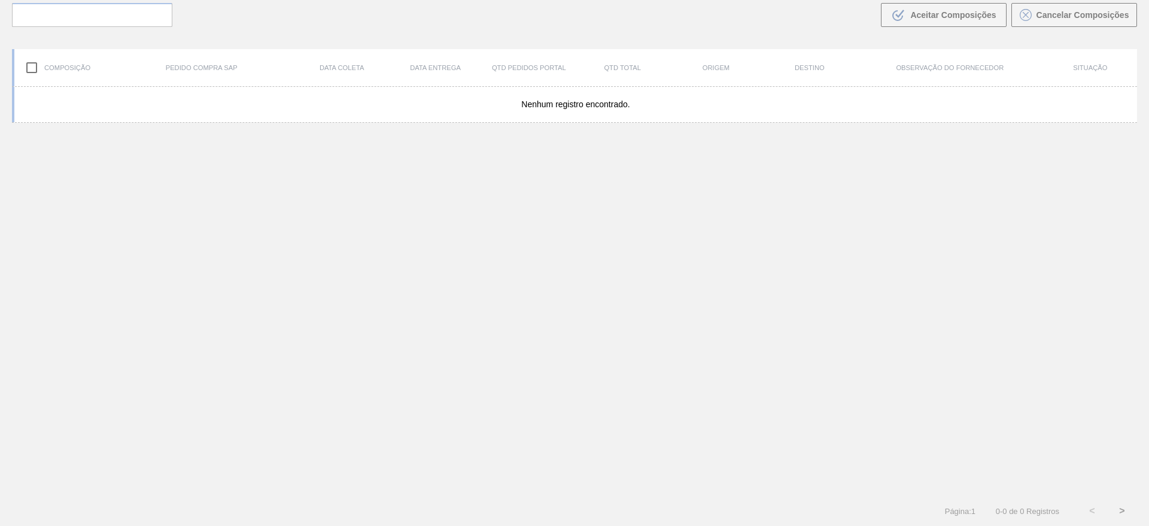
scroll to position [86, 0]
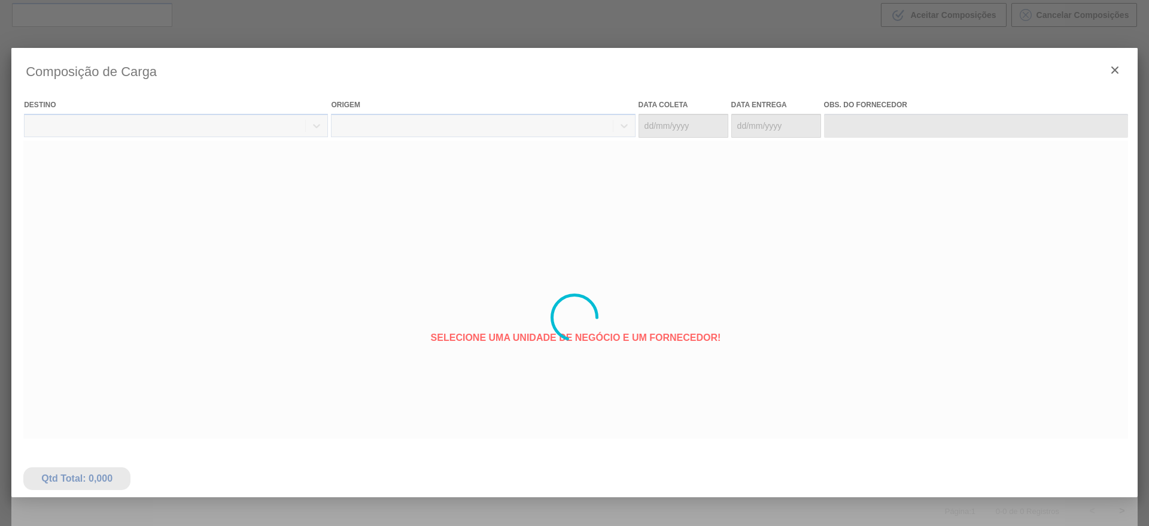
type coleta "26/08/2025"
type entrega "28/08/2025"
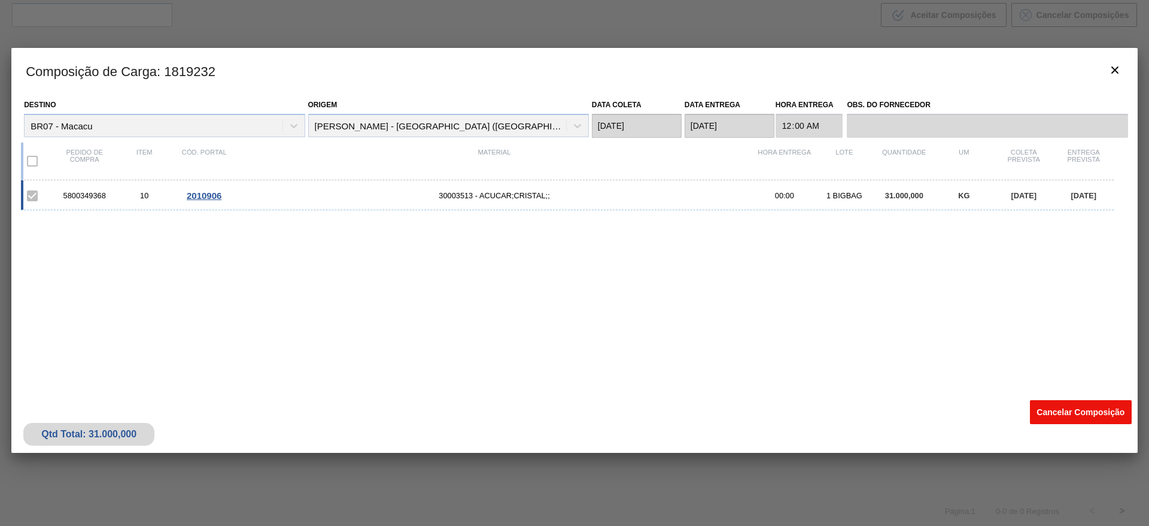
click at [1084, 425] on div "Qtd Total: 31.000,000 Cancelar Composição" at bounding box center [574, 423] width 1127 height 59
click at [1084, 413] on button "Cancelar Composição" at bounding box center [1081, 412] width 102 height 24
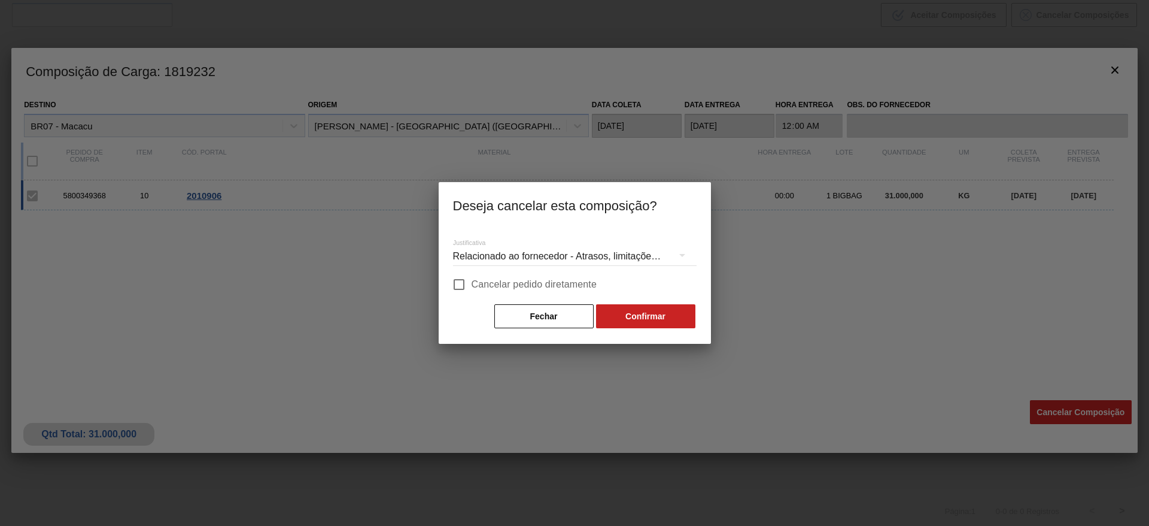
click at [536, 269] on div "Relacionado ao fornecedor - Atrasos, limitações de capacidade, etc." at bounding box center [575, 256] width 244 height 34
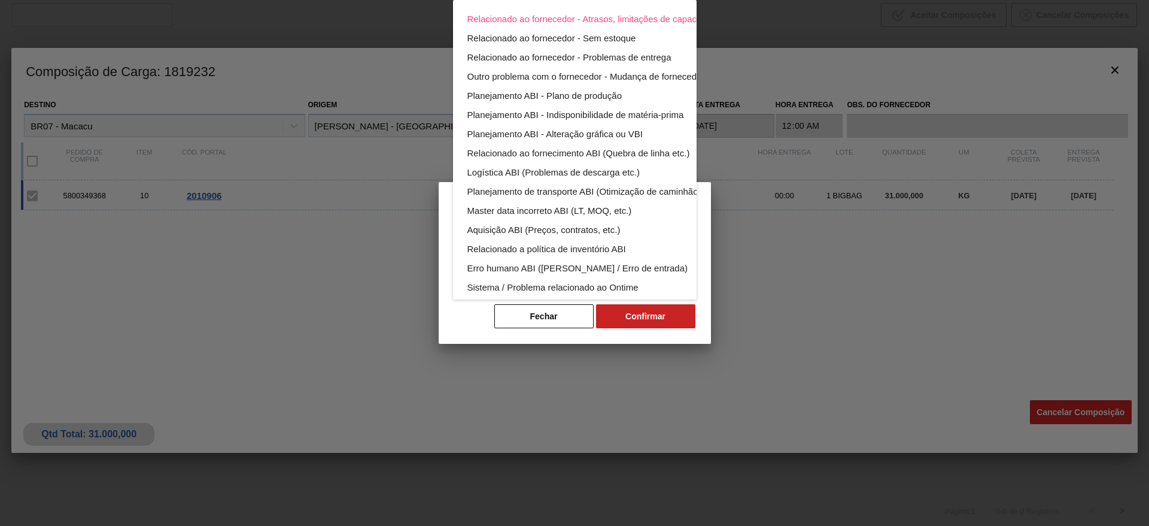
click at [535, 273] on div "Relacionado ao fornecedor - Atrasos, limitações de capacidade, etc. Relacionado…" at bounding box center [574, 263] width 1149 height 526
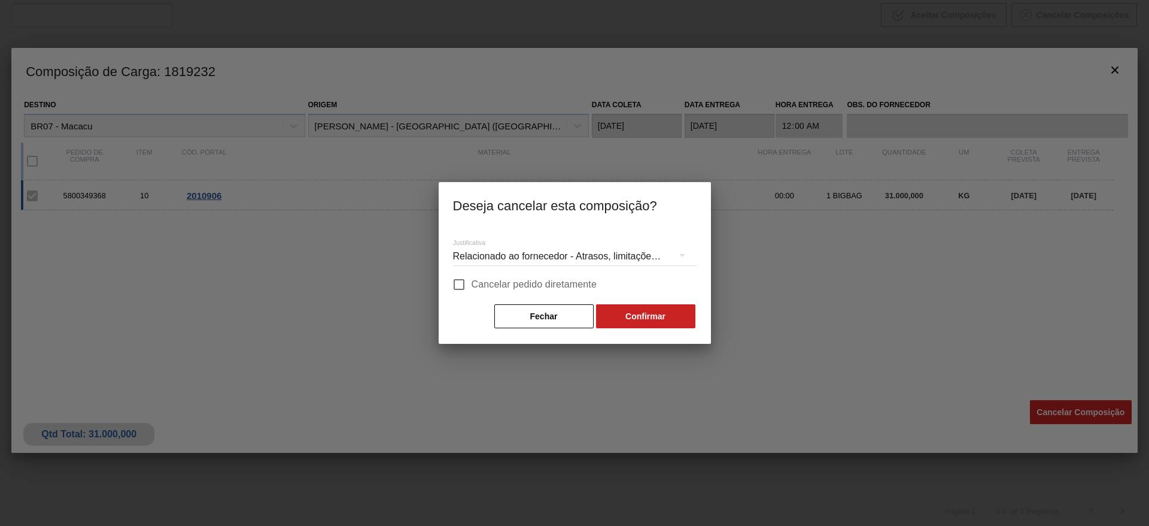
click at [535, 287] on div "Relacionado ao fornecedor - Atrasos, limitações de capacidade, etc. Relacionado…" at bounding box center [574, 263] width 1149 height 526
click at [562, 286] on span "Cancelar pedido diretamente" at bounding box center [535, 284] width 126 height 14
click at [472, 286] on input "Cancelar pedido diretamente" at bounding box center [459, 284] width 25 height 25
checkbox input "true"
click at [639, 314] on button "Confirmar" at bounding box center [645, 316] width 99 height 24
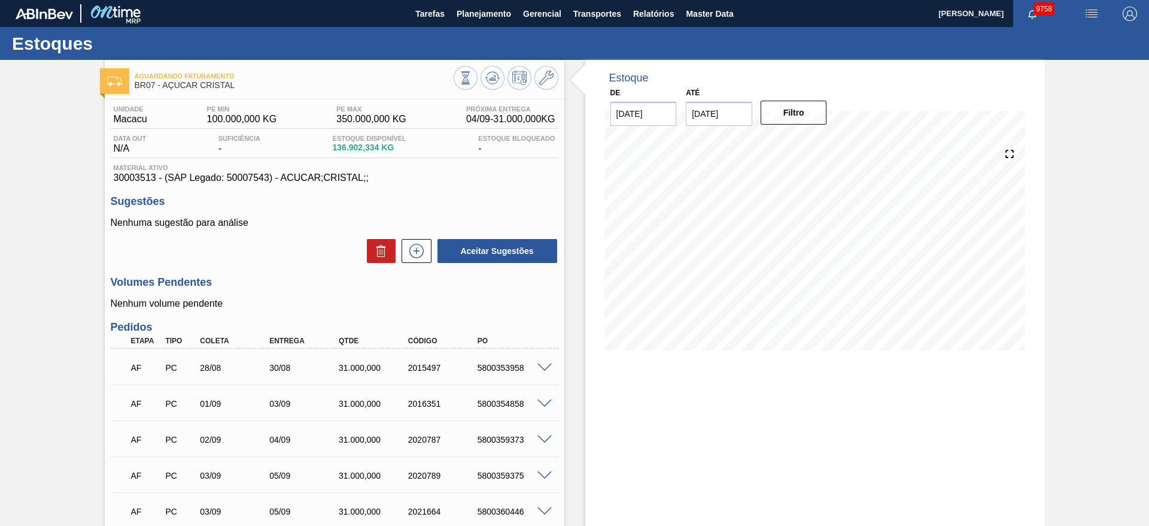
click at [541, 374] on div "AF PC 28/08 30/08 31.000,000 2015497 5800353958" at bounding box center [335, 366] width 448 height 30
click at [543, 369] on span at bounding box center [545, 367] width 14 height 9
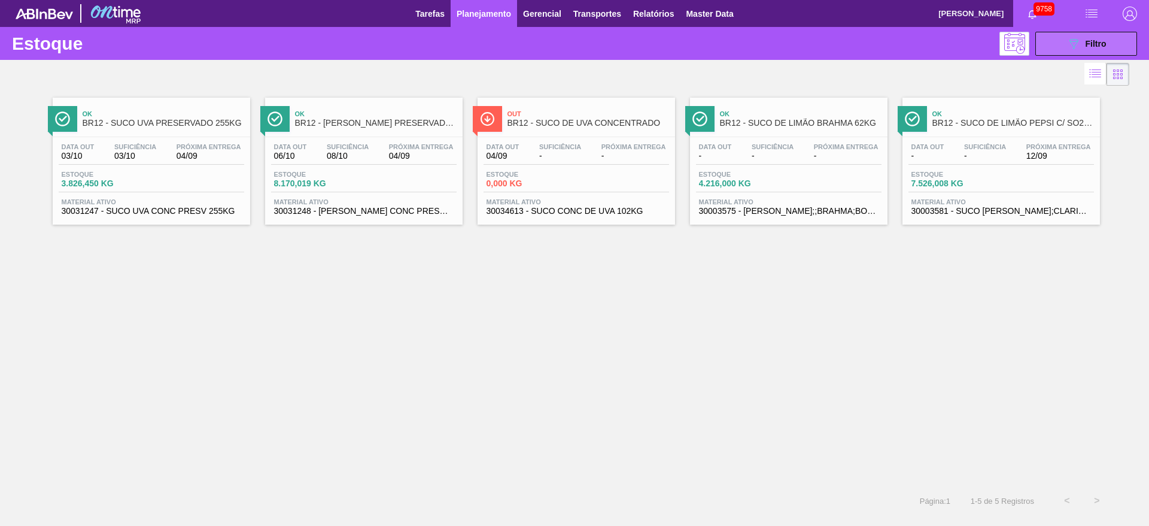
click at [1100, 43] on span "Filtro" at bounding box center [1096, 44] width 21 height 10
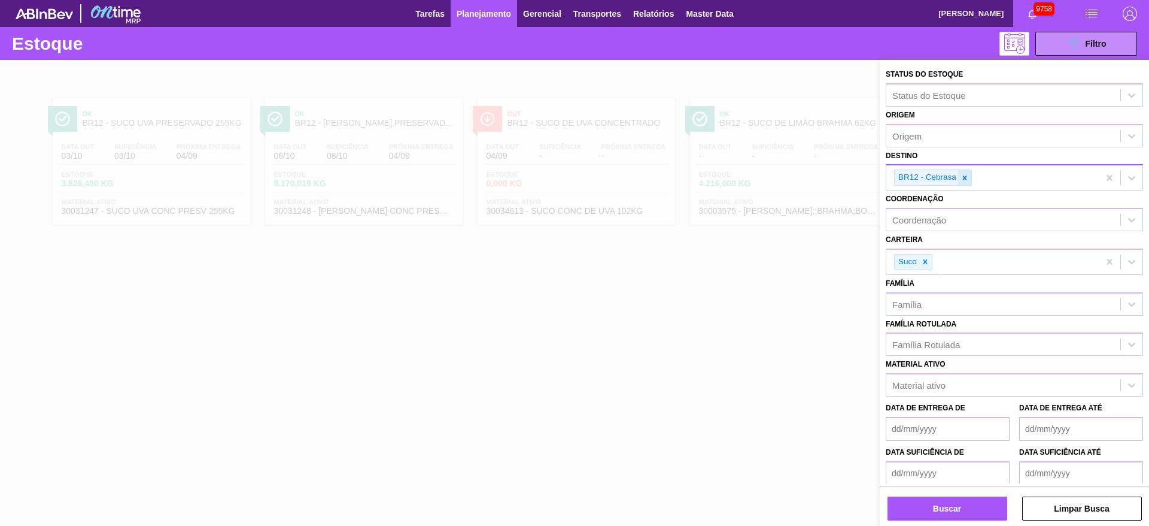
click at [967, 174] on icon at bounding box center [965, 178] width 8 height 8
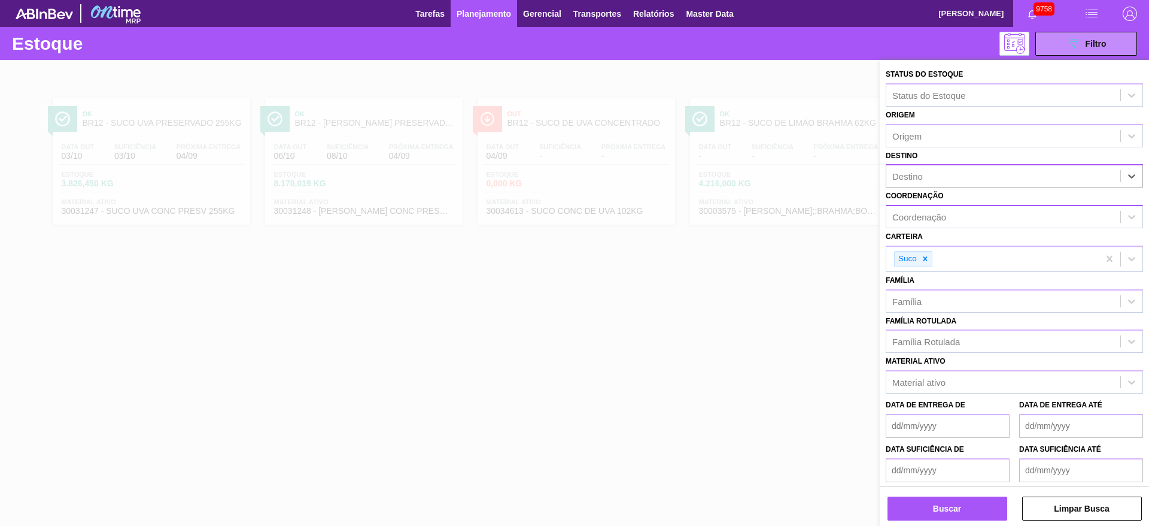
type input "3"
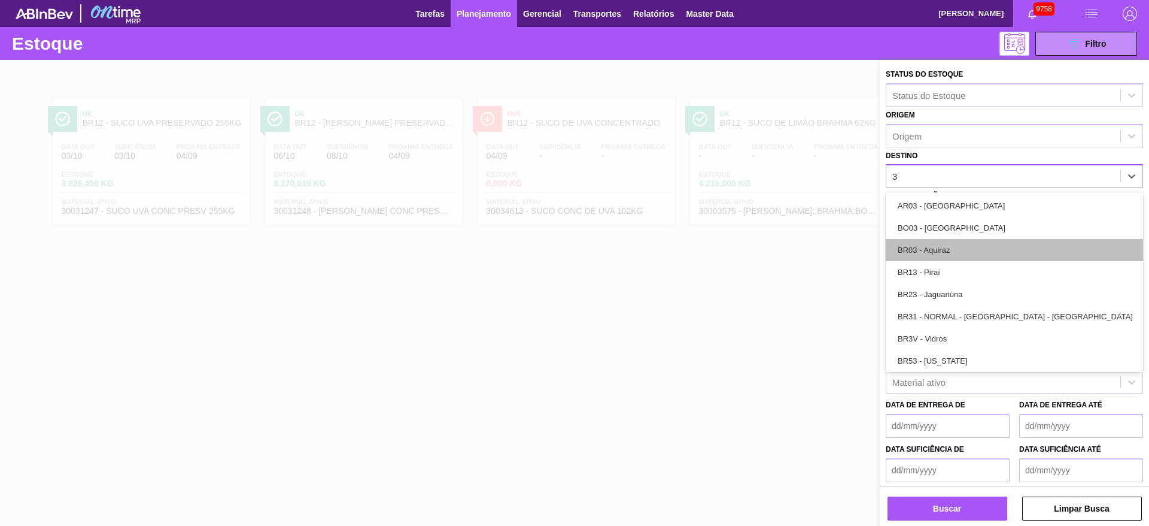
click at [937, 256] on div "BR03 - Aquiraz" at bounding box center [1014, 250] width 257 height 22
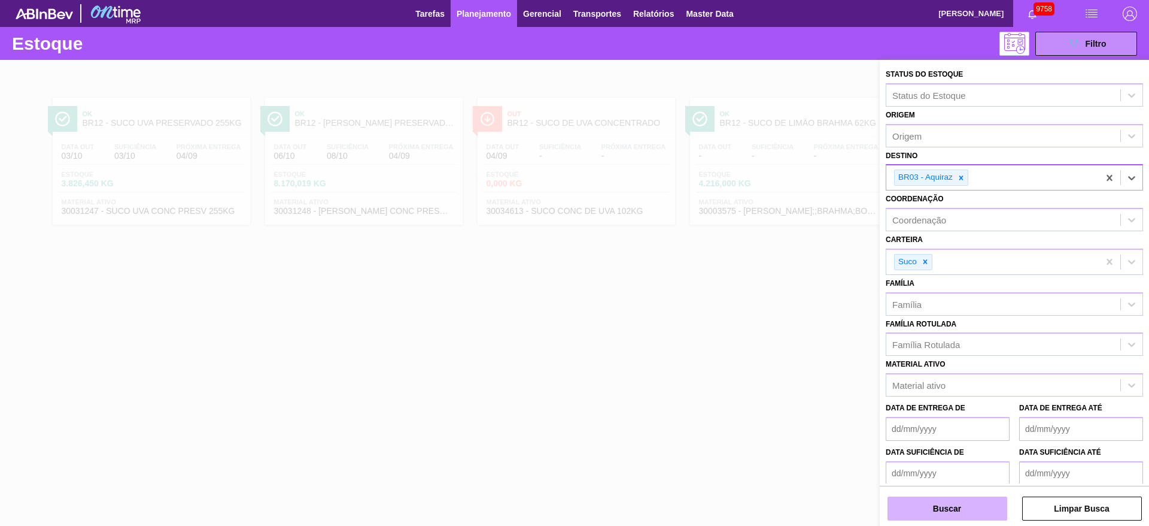
click at [943, 508] on button "Buscar" at bounding box center [948, 508] width 120 height 24
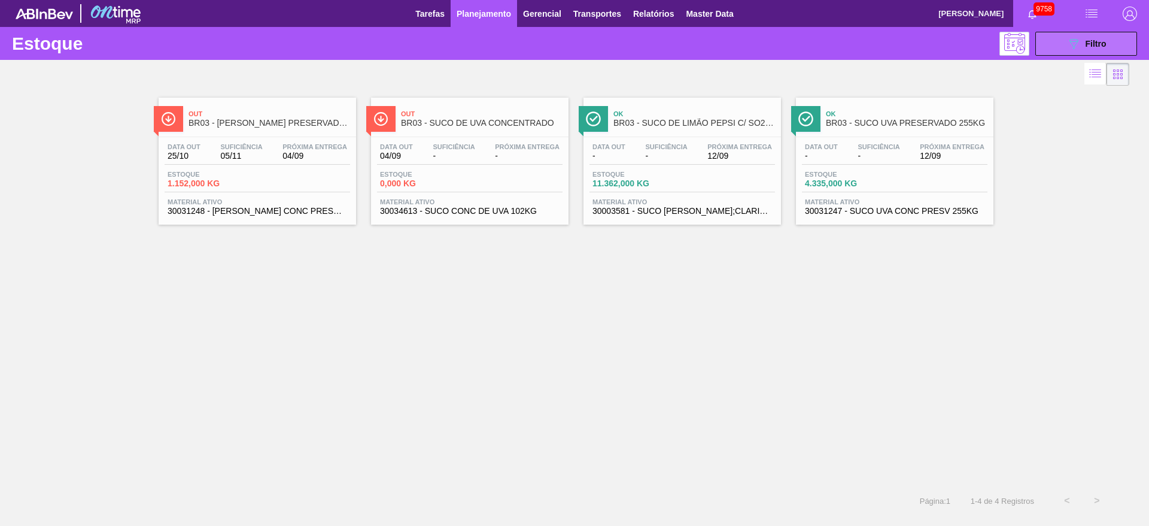
click at [1063, 33] on button "089F7B8B-B2A5-4AFE-B5C0-19BA573D28AC Filtro" at bounding box center [1087, 44] width 102 height 24
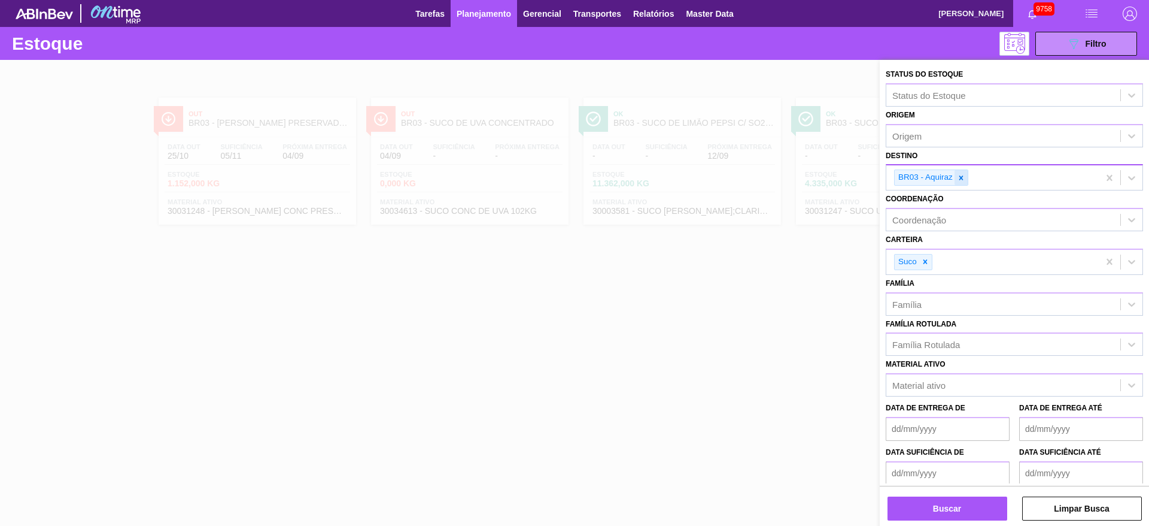
click at [963, 182] on div at bounding box center [961, 177] width 13 height 15
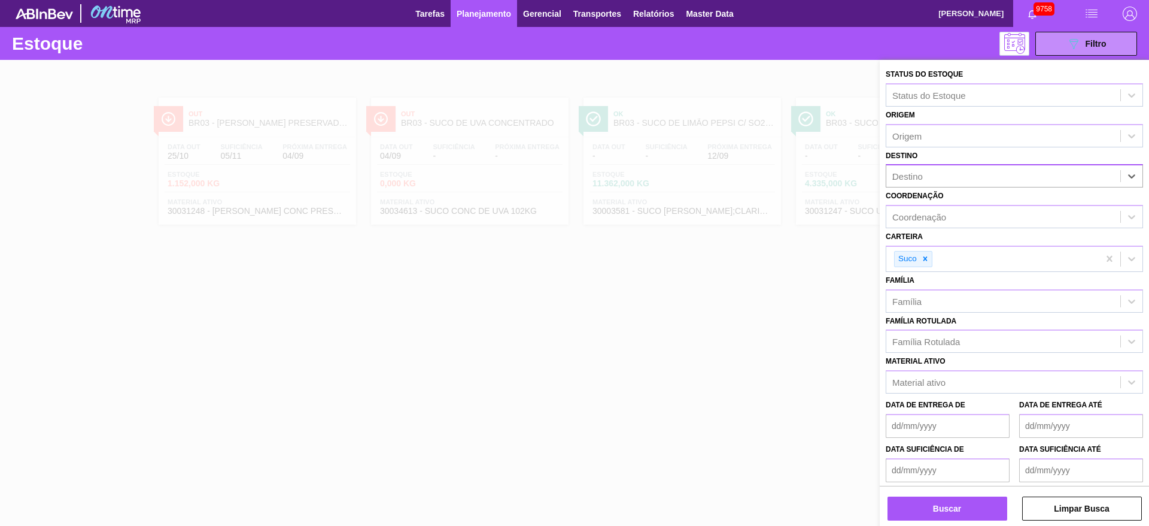
type input "27"
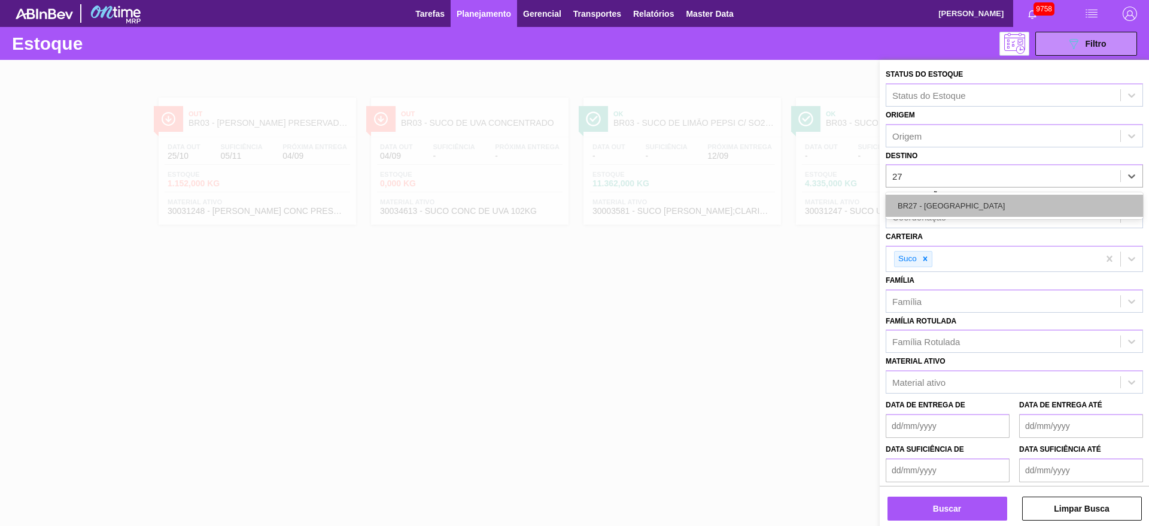
click at [942, 213] on div "BR27 - [GEOGRAPHIC_DATA]" at bounding box center [1014, 206] width 257 height 22
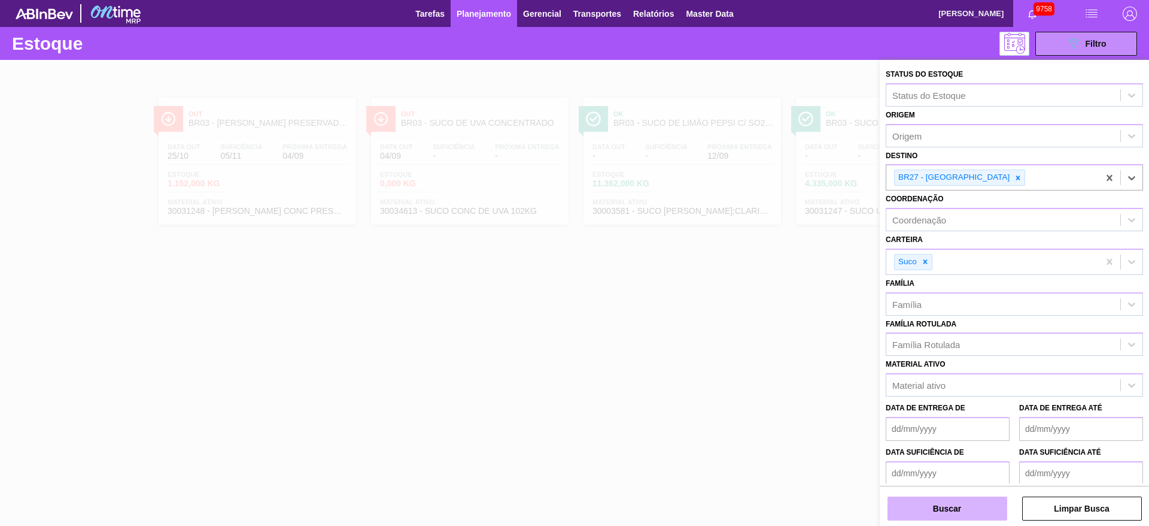
click at [933, 498] on button "Buscar" at bounding box center [948, 508] width 120 height 24
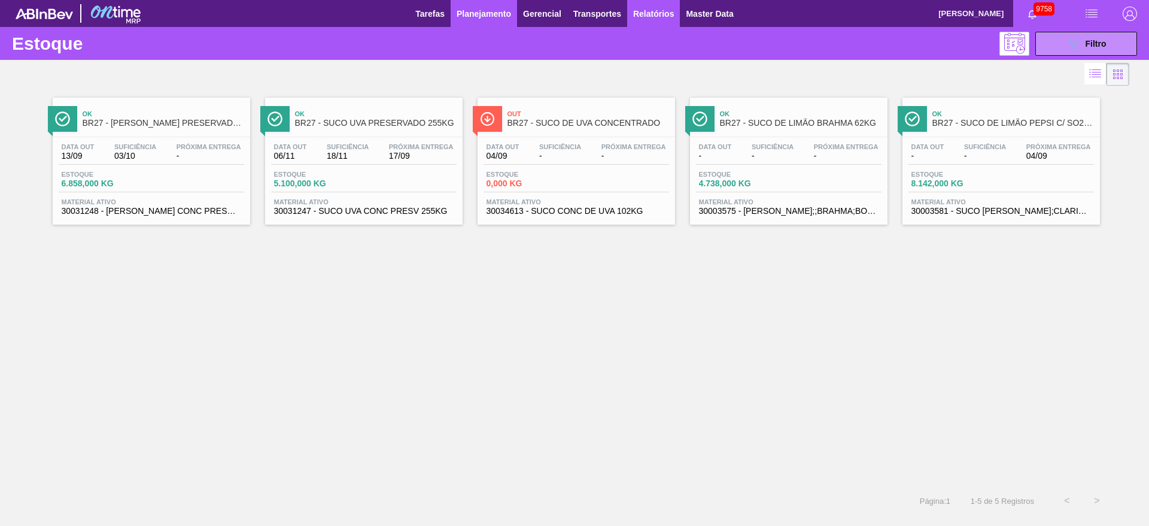
click at [638, 16] on span "Relatórios" at bounding box center [653, 14] width 41 height 14
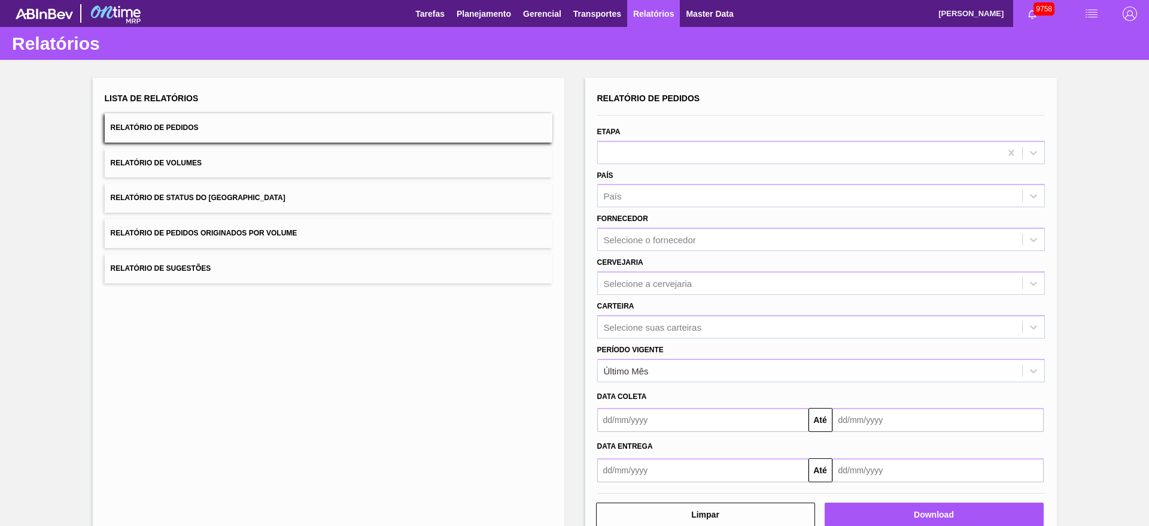
drag, startPoint x: 669, startPoint y: 159, endPoint x: 663, endPoint y: 166, distance: 9.4
click at [668, 160] on div at bounding box center [799, 152] width 403 height 17
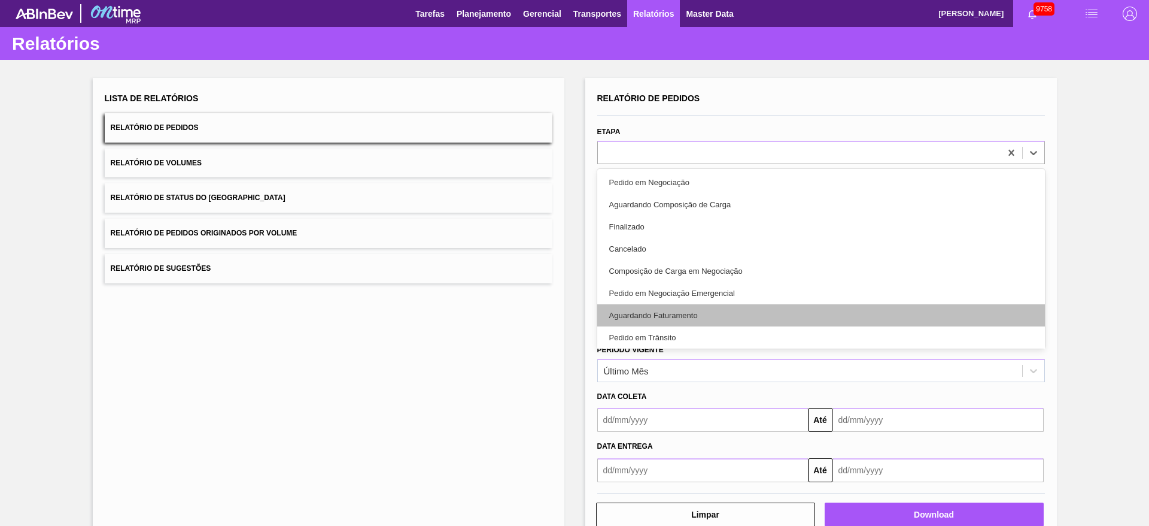
click at [659, 313] on div "Aguardando Faturamento" at bounding box center [821, 315] width 448 height 22
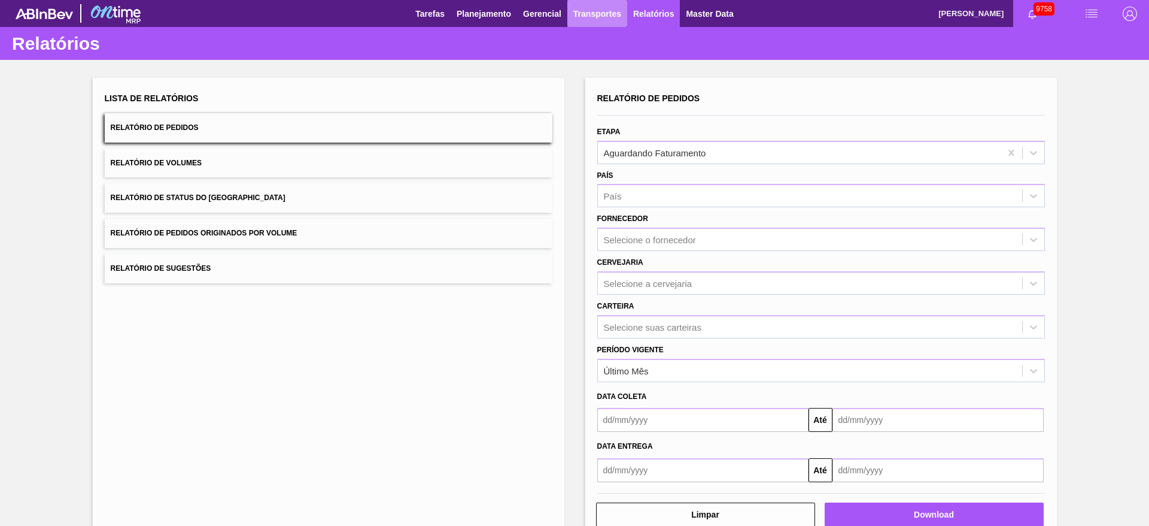
click at [593, 16] on span "Transportes" at bounding box center [598, 14] width 48 height 14
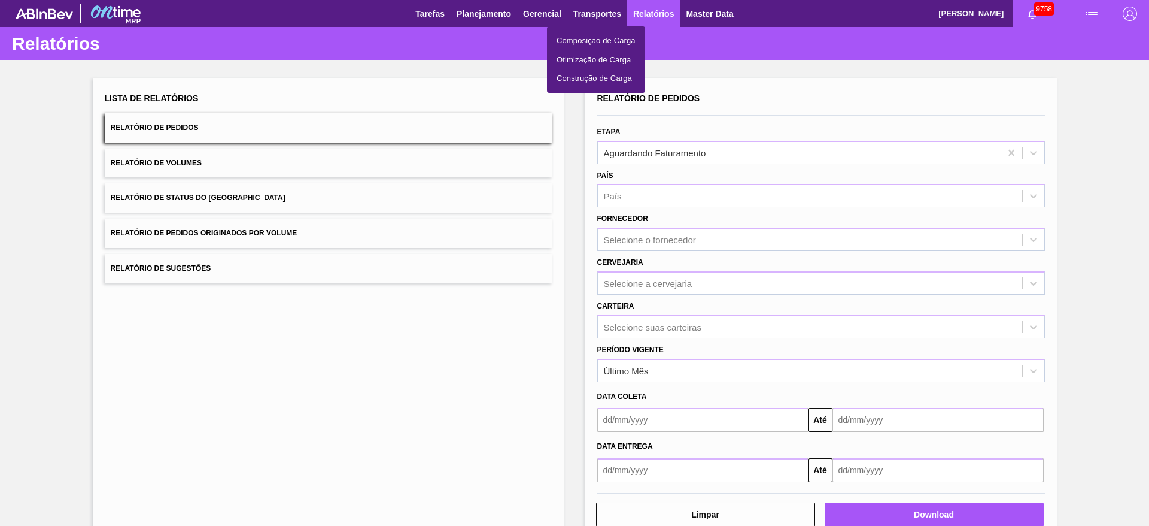
click at [668, 366] on div at bounding box center [574, 263] width 1149 height 526
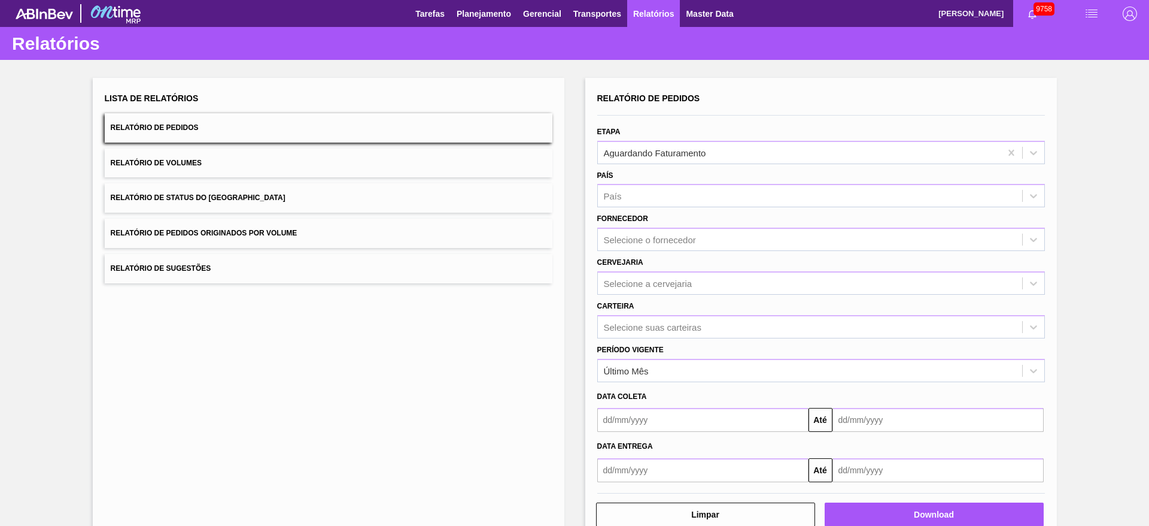
click at [668, 380] on div "Último Mês" at bounding box center [821, 370] width 448 height 23
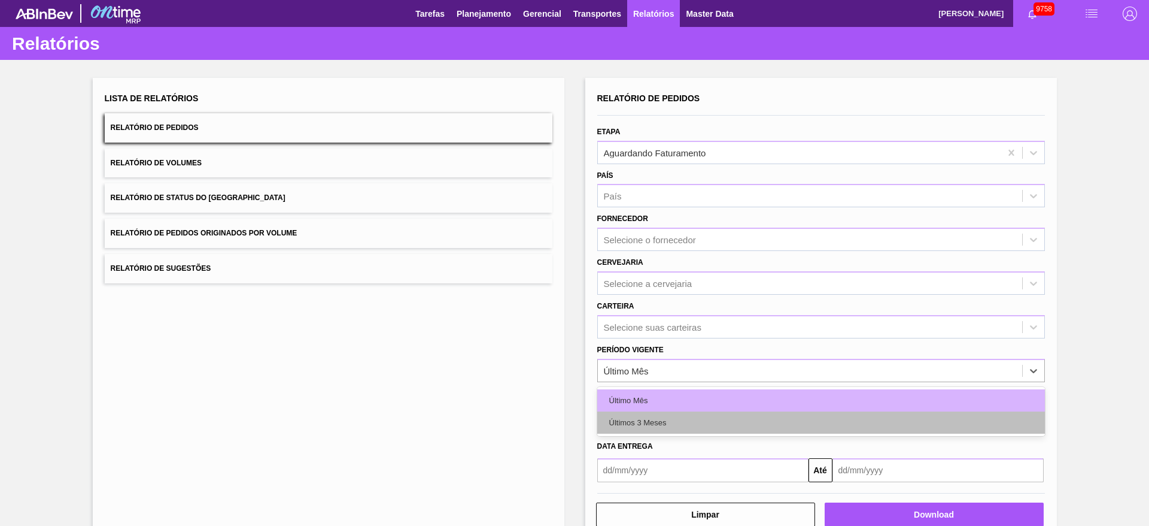
click at [666, 416] on div "Últimos 3 Meses" at bounding box center [821, 422] width 448 height 22
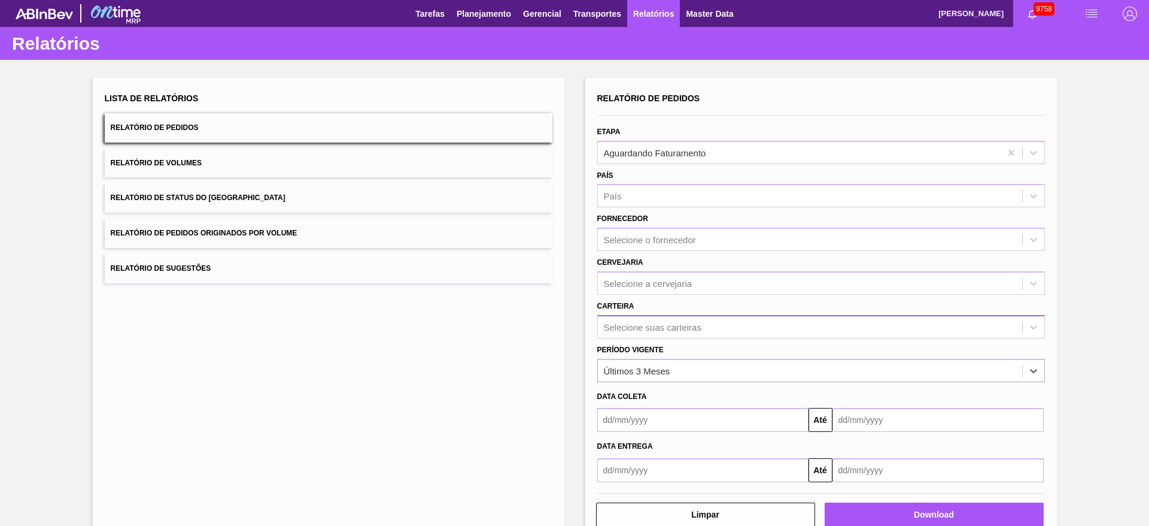
click at [660, 333] on div "Selecione suas carteiras" at bounding box center [810, 326] width 424 height 17
type input "suco"
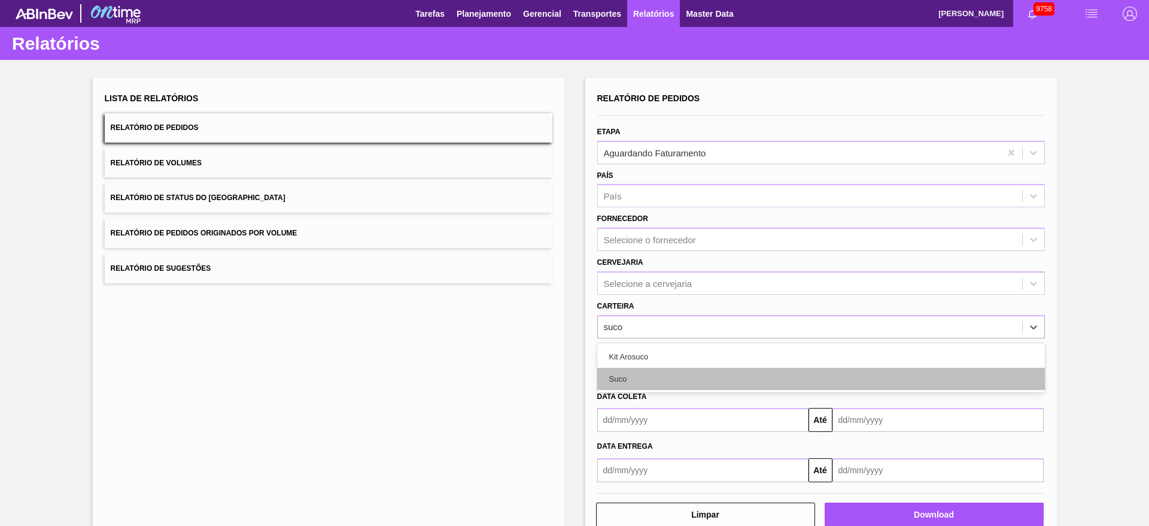
click at [818, 383] on div "Suco" at bounding box center [821, 379] width 448 height 22
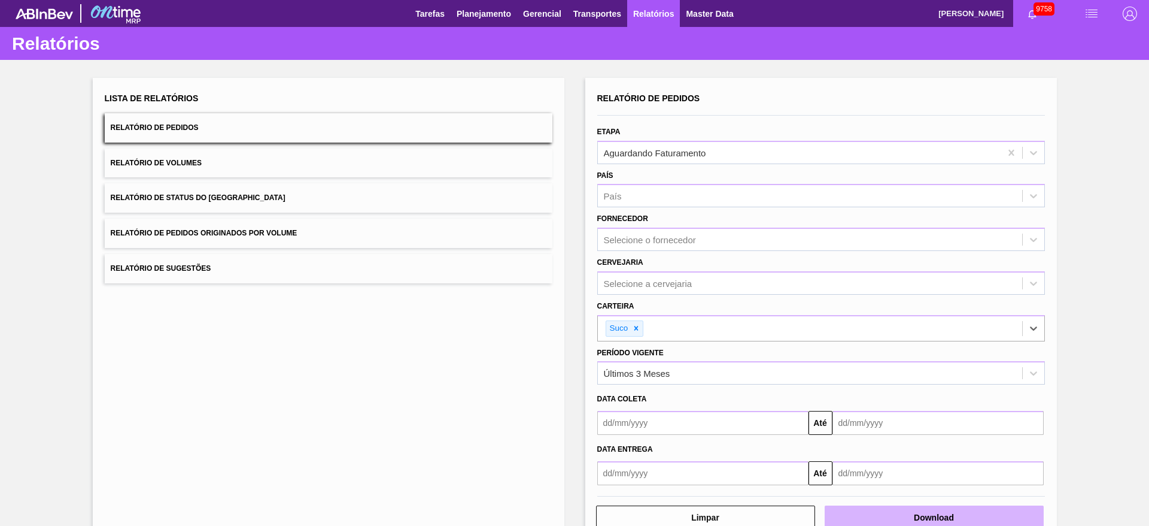
click at [917, 521] on button "Download" at bounding box center [934, 517] width 219 height 24
click at [475, 15] on span "Planejamento" at bounding box center [484, 14] width 54 height 14
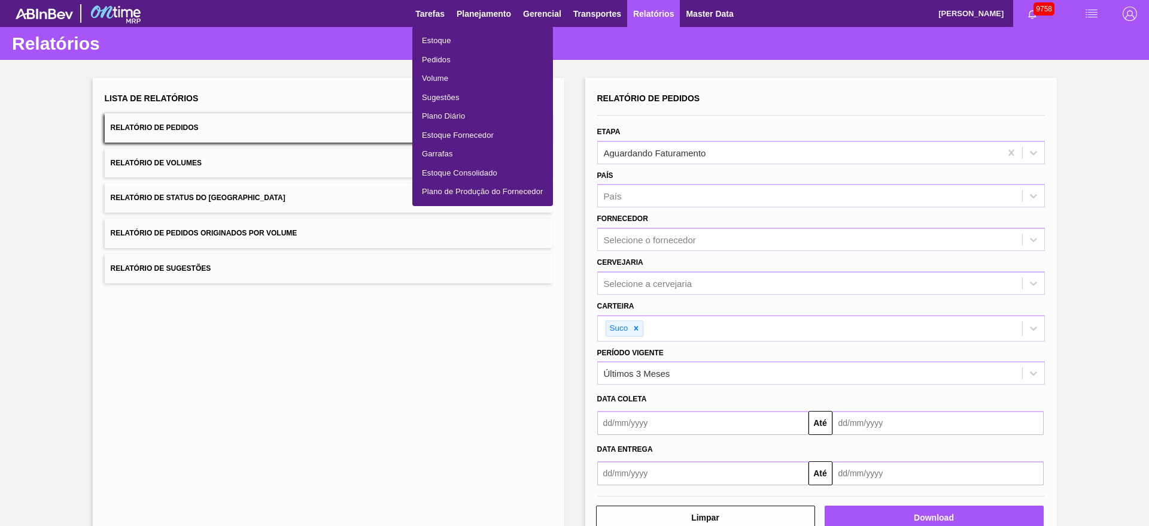
drag, startPoint x: 475, startPoint y: 20, endPoint x: 471, endPoint y: 35, distance: 15.0
click at [477, 20] on div at bounding box center [574, 263] width 1149 height 526
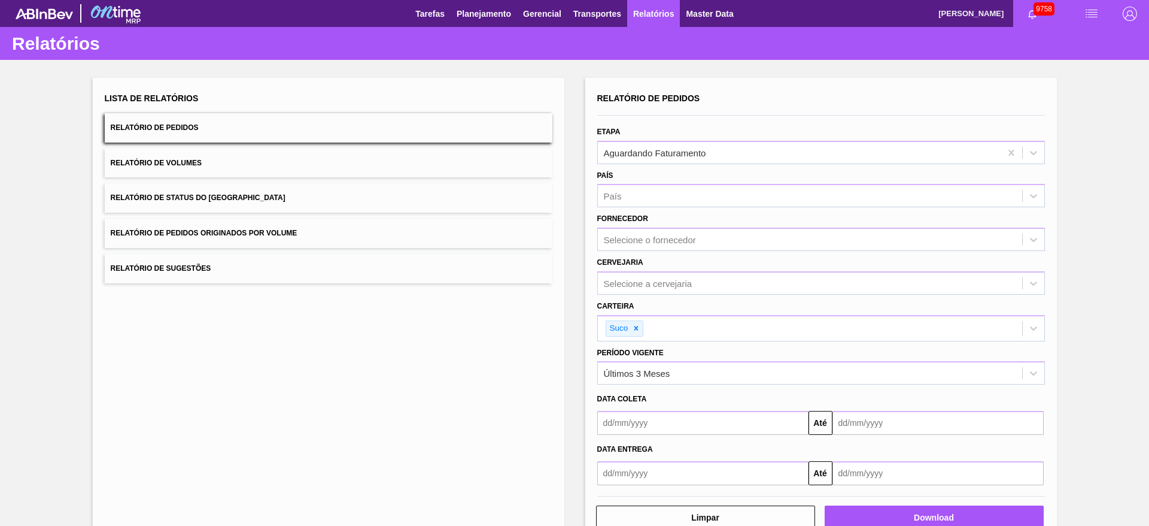
click at [471, 35] on ul "Estoque Pedidos Volume Sugestões Plano Diário Estoque Fornecedor Garrafas Estoq…" at bounding box center [482, 84] width 105 height 101
drag, startPoint x: 474, startPoint y: 11, endPoint x: 478, endPoint y: 32, distance: 21.3
click at [474, 11] on span "Planejamento" at bounding box center [484, 14] width 54 height 14
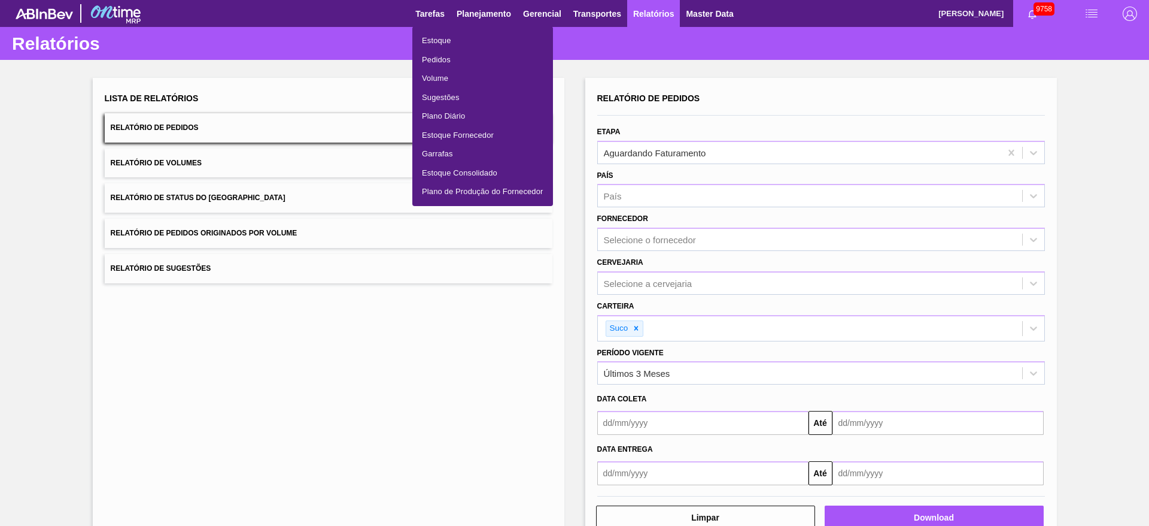
click at [483, 40] on li "Estoque" at bounding box center [482, 40] width 141 height 19
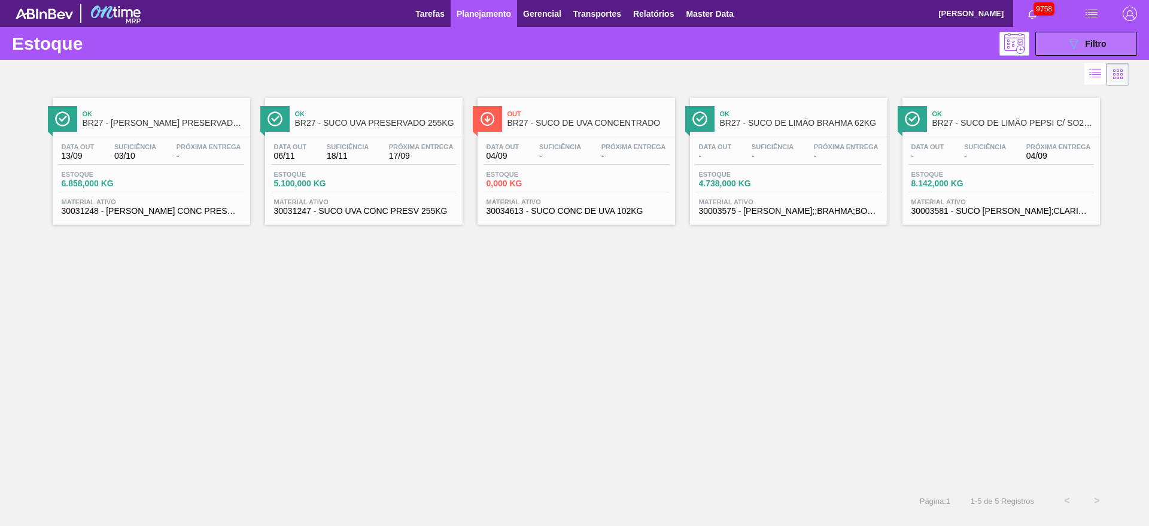
click at [1075, 51] on button "089F7B8B-B2A5-4AFE-B5C0-19BA573D28AC Filtro" at bounding box center [1087, 44] width 102 height 24
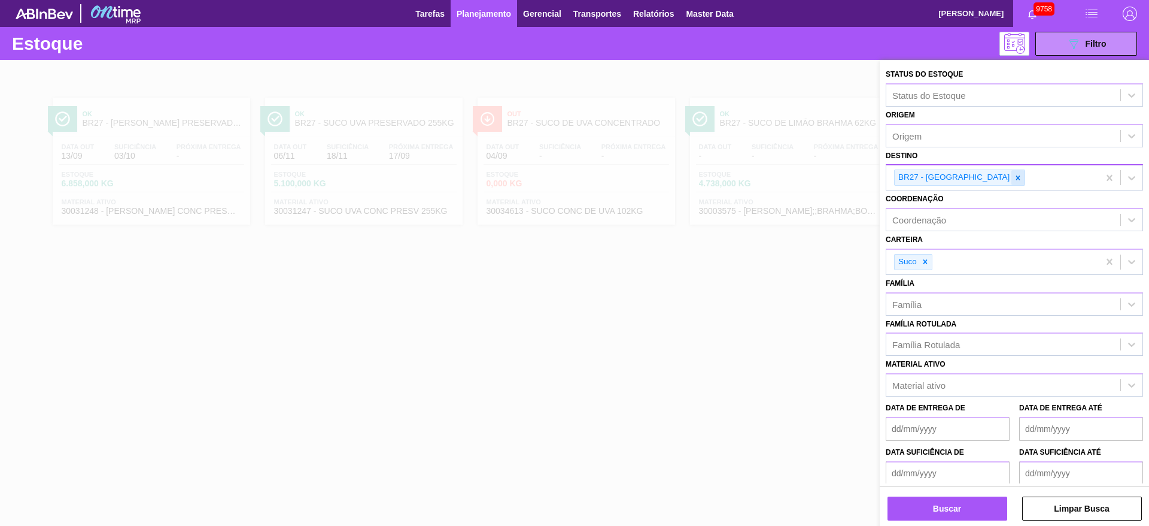
click at [1014, 176] on icon at bounding box center [1018, 178] width 8 height 8
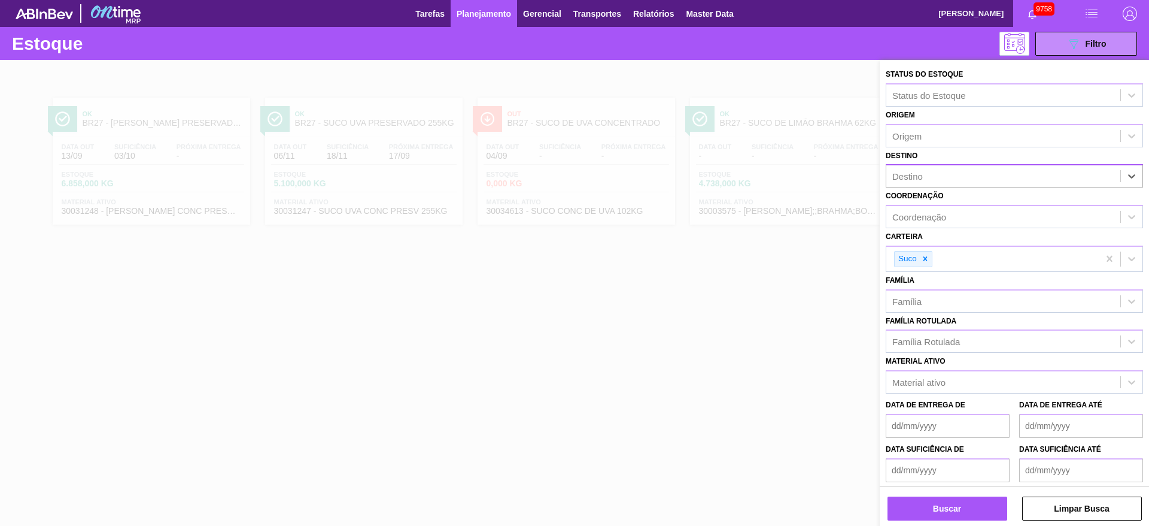
type input "12"
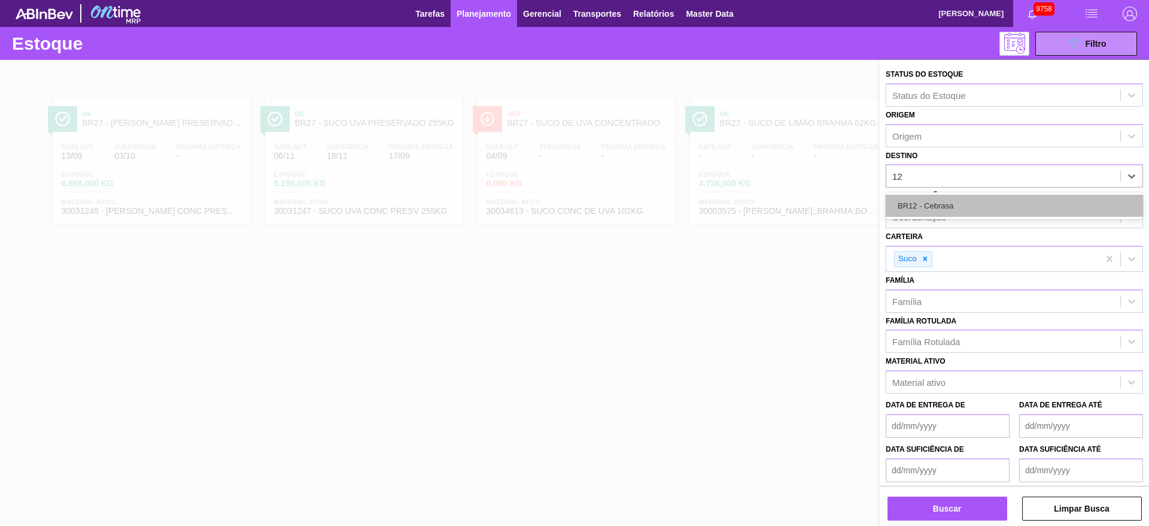
click at [950, 199] on div "BR12 - Cebrasa" at bounding box center [1014, 206] width 257 height 22
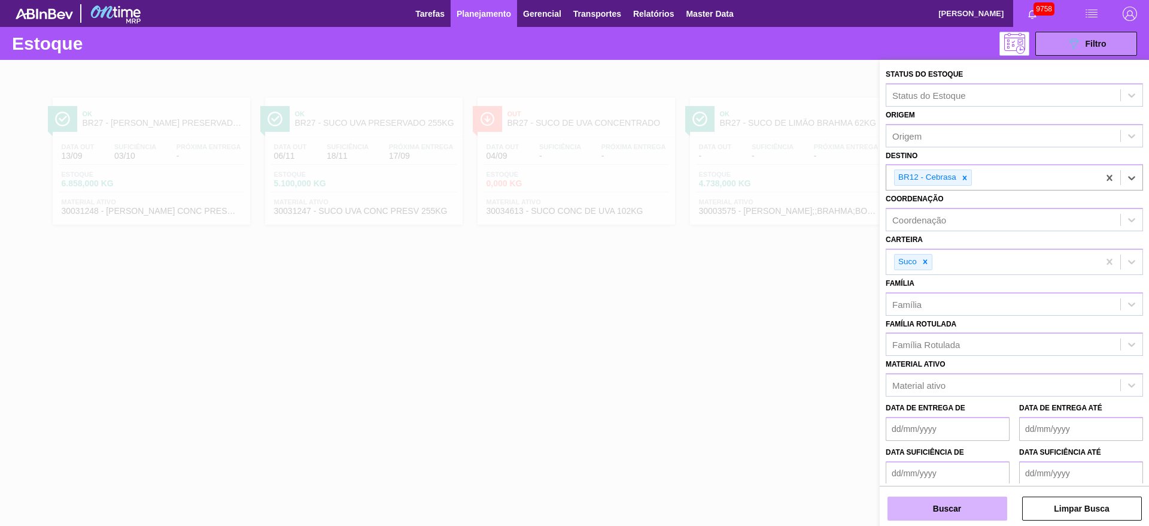
click at [959, 512] on button "Buscar" at bounding box center [948, 508] width 120 height 24
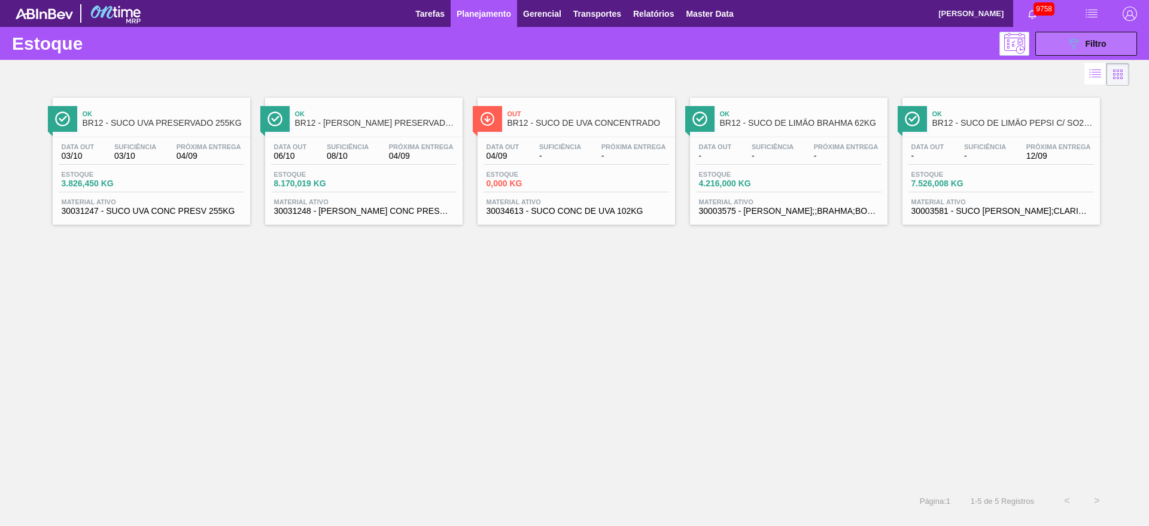
click at [1065, 43] on button "089F7B8B-B2A5-4AFE-B5C0-19BA573D28AC Filtro" at bounding box center [1087, 44] width 102 height 24
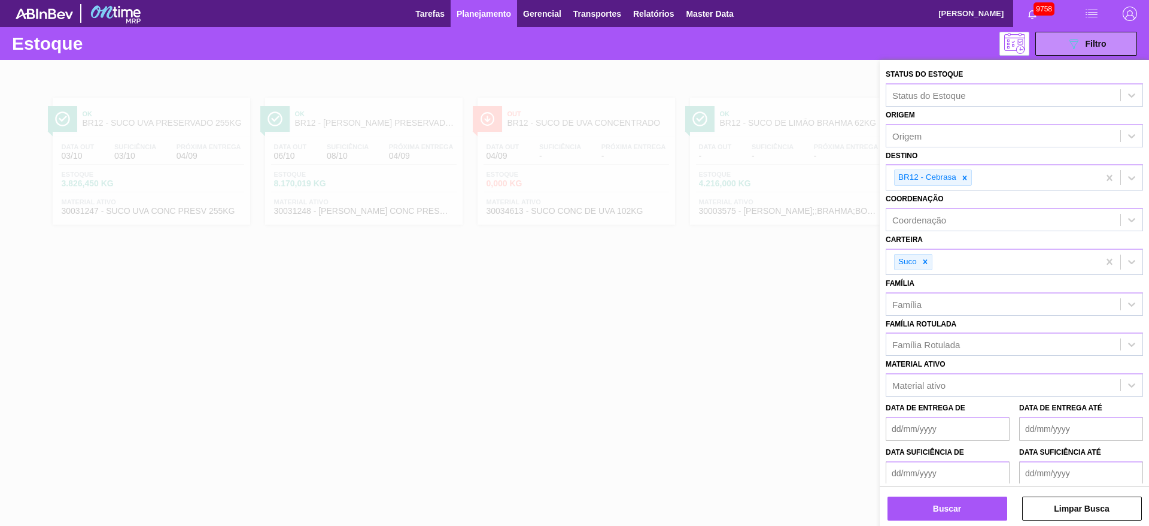
drag, startPoint x: 967, startPoint y: 180, endPoint x: 960, endPoint y: 201, distance: 22.2
click at [964, 184] on div at bounding box center [964, 177] width 13 height 15
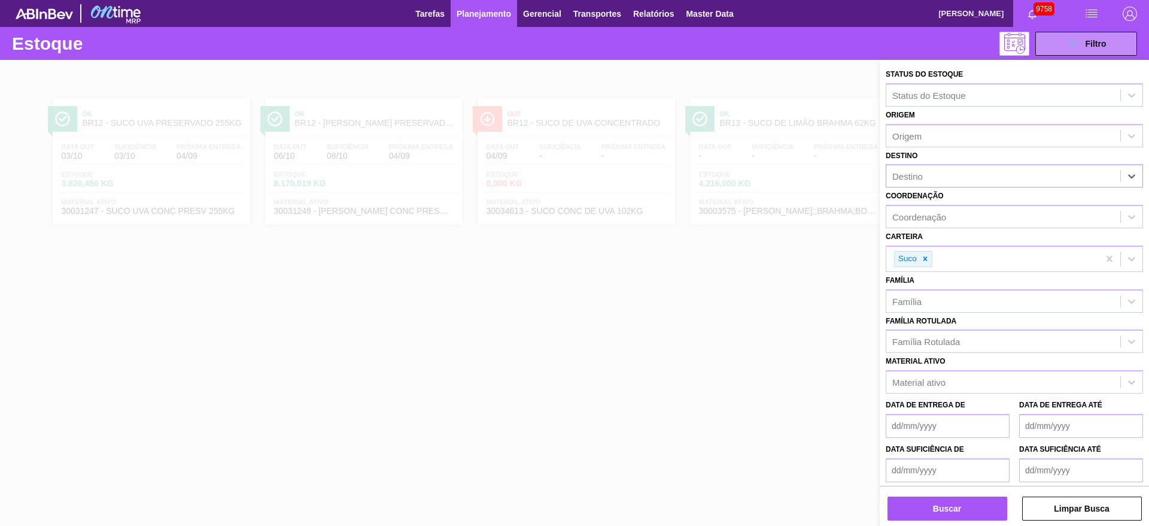
drag, startPoint x: 936, startPoint y: 345, endPoint x: 938, endPoint y: 354, distance: 9.7
click at [936, 346] on div "Família Rotulada" at bounding box center [927, 341] width 68 height 10
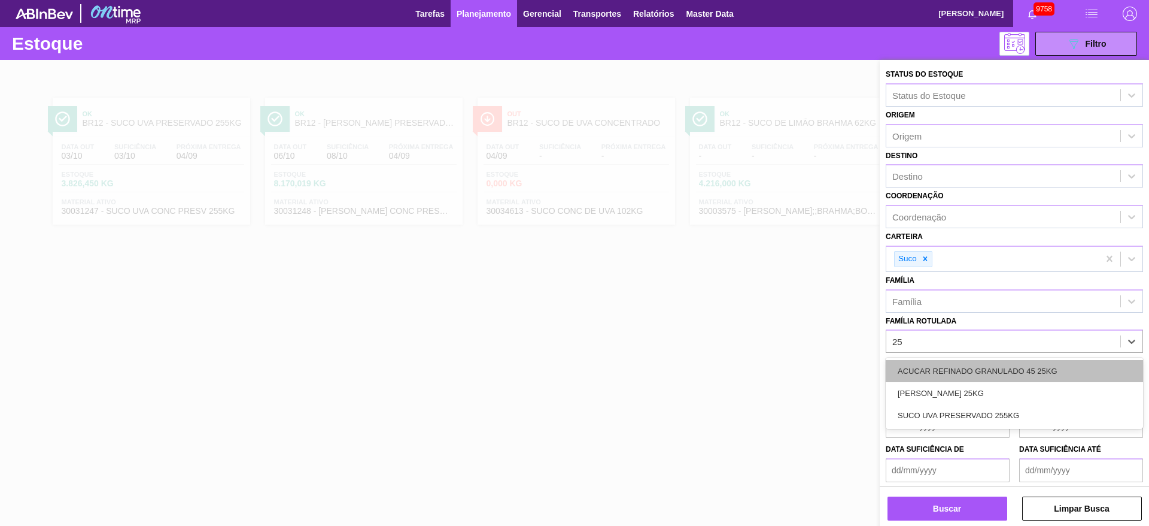
type Rotulada "255"
click at [939, 365] on div "SUCO UVA PRESERVADO 255KG" at bounding box center [1014, 371] width 257 height 22
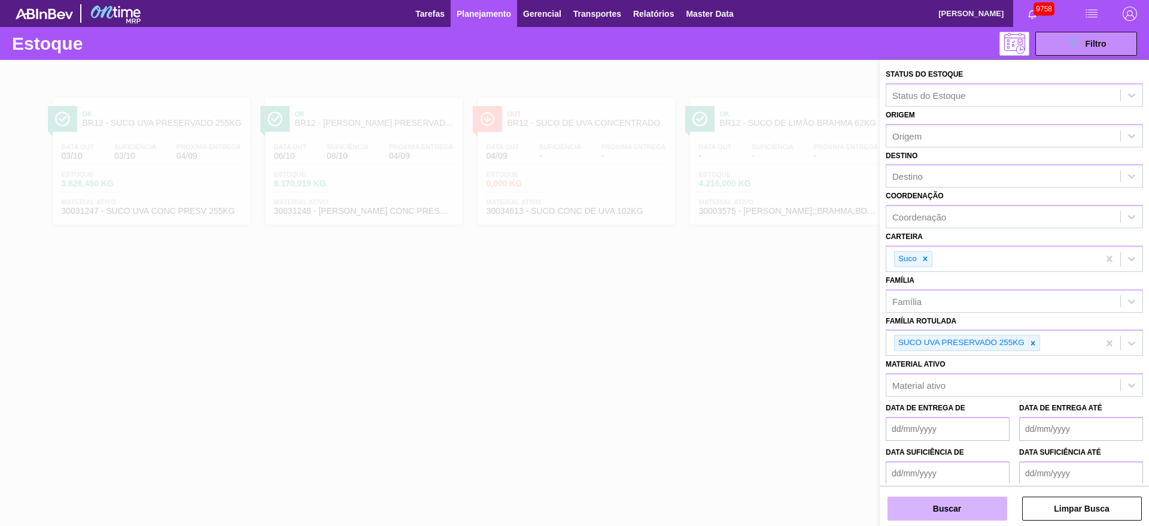
click at [953, 517] on button "Buscar" at bounding box center [948, 508] width 120 height 24
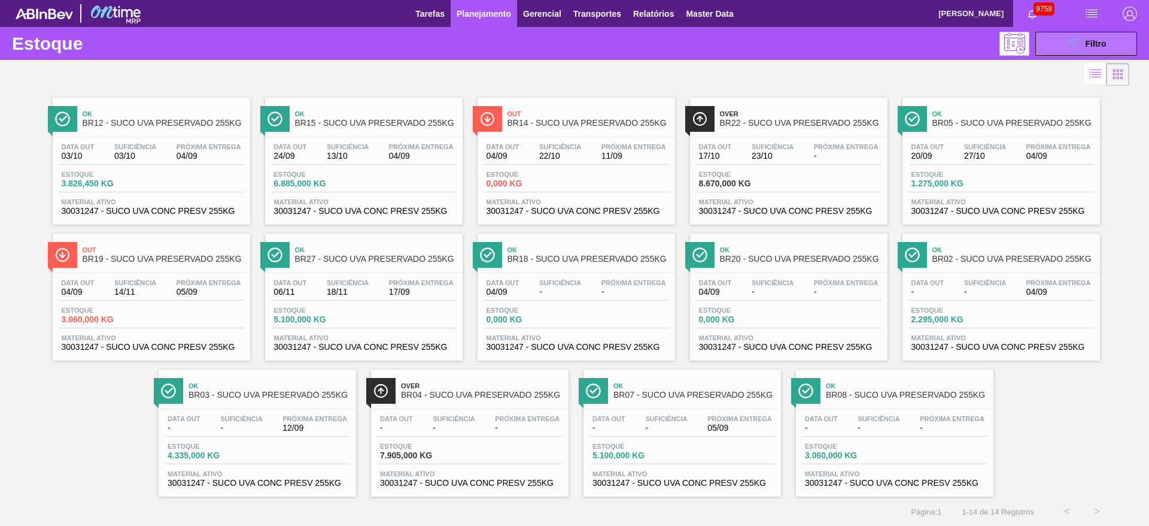
drag, startPoint x: 1116, startPoint y: 45, endPoint x: 1110, endPoint y: 48, distance: 6.7
click at [1114, 48] on button "089F7B8B-B2A5-4AFE-B5C0-19BA573D28AC Filtro" at bounding box center [1087, 44] width 102 height 24
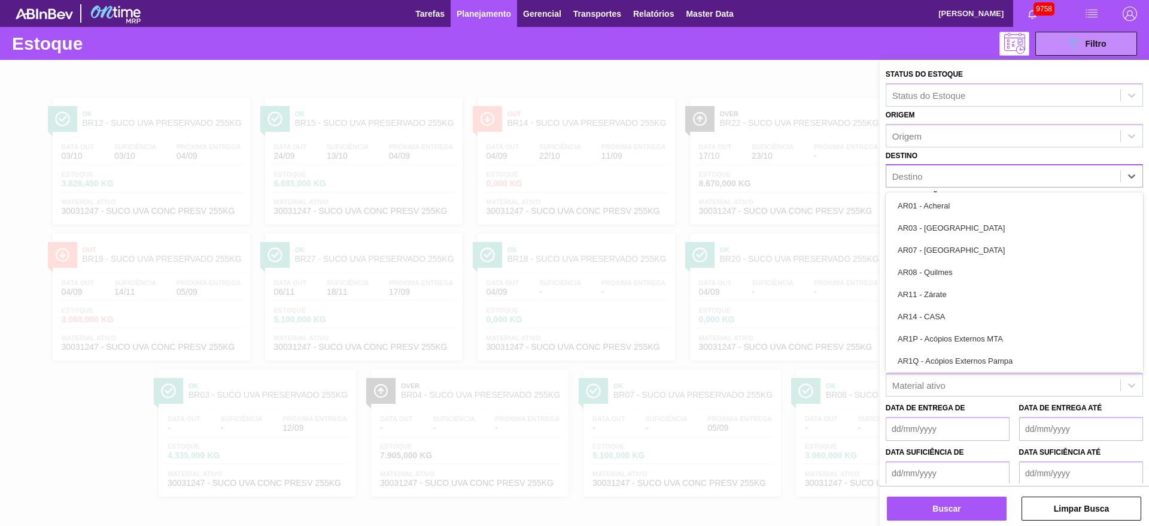
click at [955, 179] on div "Destino" at bounding box center [1004, 176] width 234 height 17
type input "3"
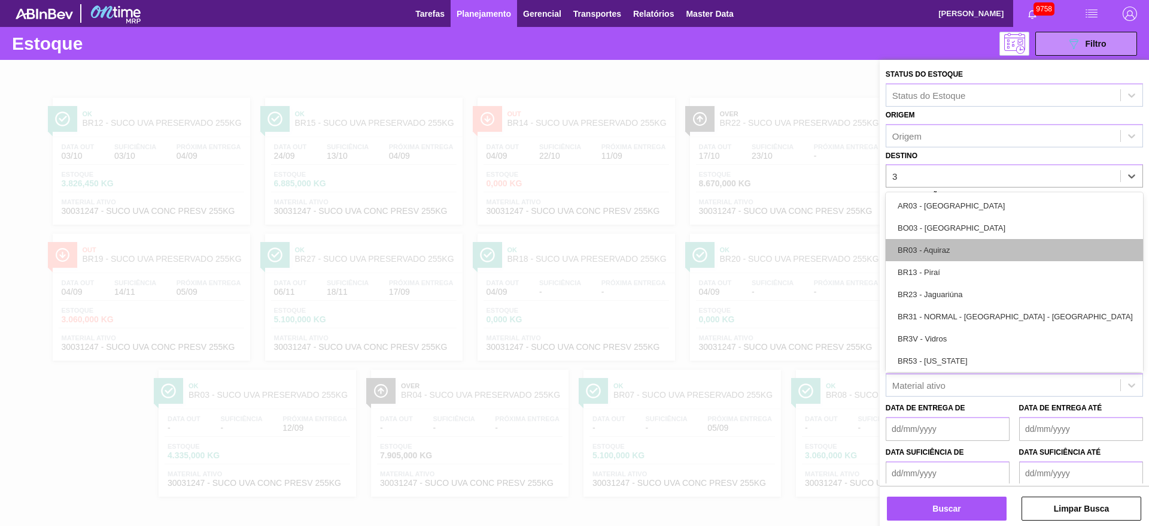
click at [958, 251] on div "BR03 - Aquiraz" at bounding box center [1014, 250] width 257 height 22
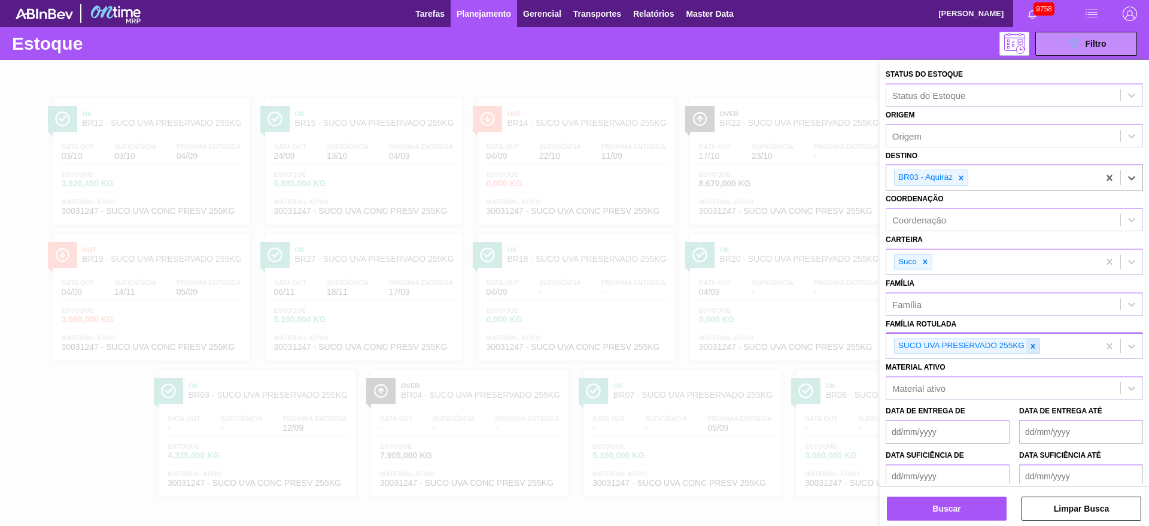
click at [1028, 346] on div at bounding box center [1033, 345] width 13 height 15
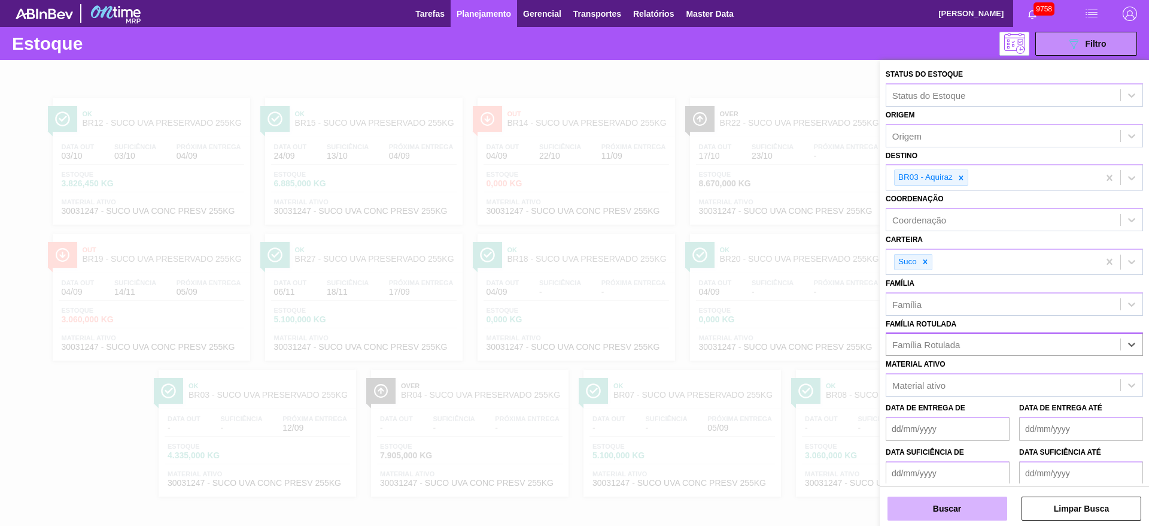
click at [962, 500] on button "Buscar" at bounding box center [948, 508] width 120 height 24
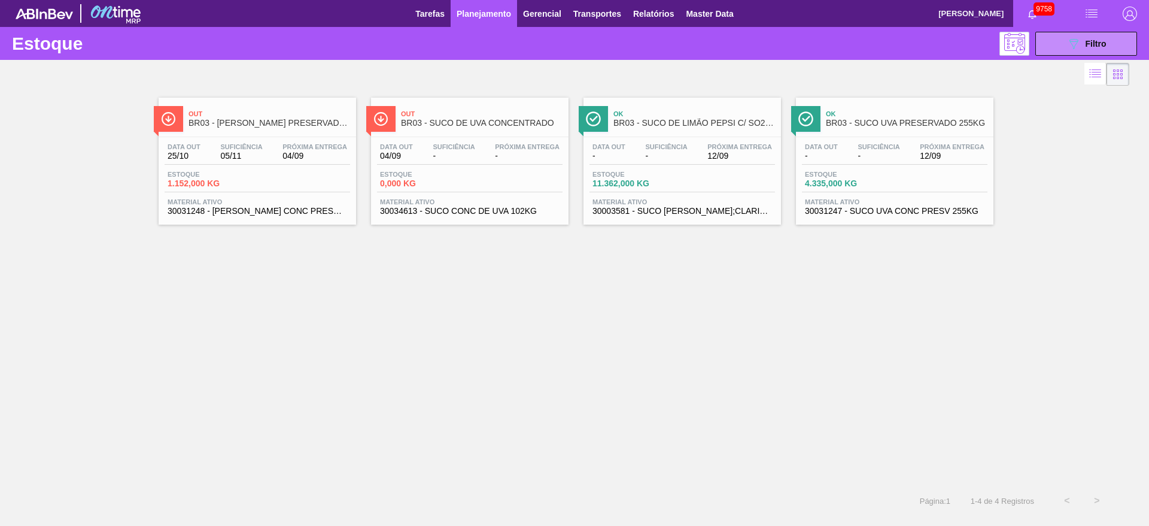
click at [1046, 27] on div "Estoque 089F7B8B-B2A5-4AFE-B5C0-19BA573D28AC Filtro" at bounding box center [574, 43] width 1149 height 33
click at [1055, 47] on button "089F7B8B-B2A5-4AFE-B5C0-19BA573D28AC Filtro" at bounding box center [1087, 44] width 102 height 24
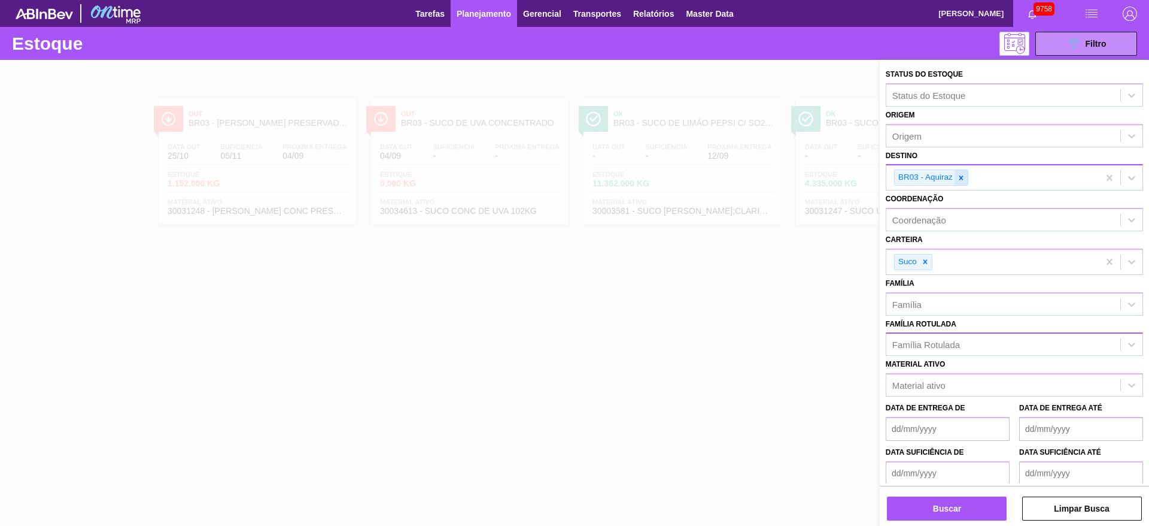
drag, startPoint x: 963, startPoint y: 178, endPoint x: 961, endPoint y: 255, distance: 77.3
click at [963, 180] on icon at bounding box center [961, 178] width 8 height 8
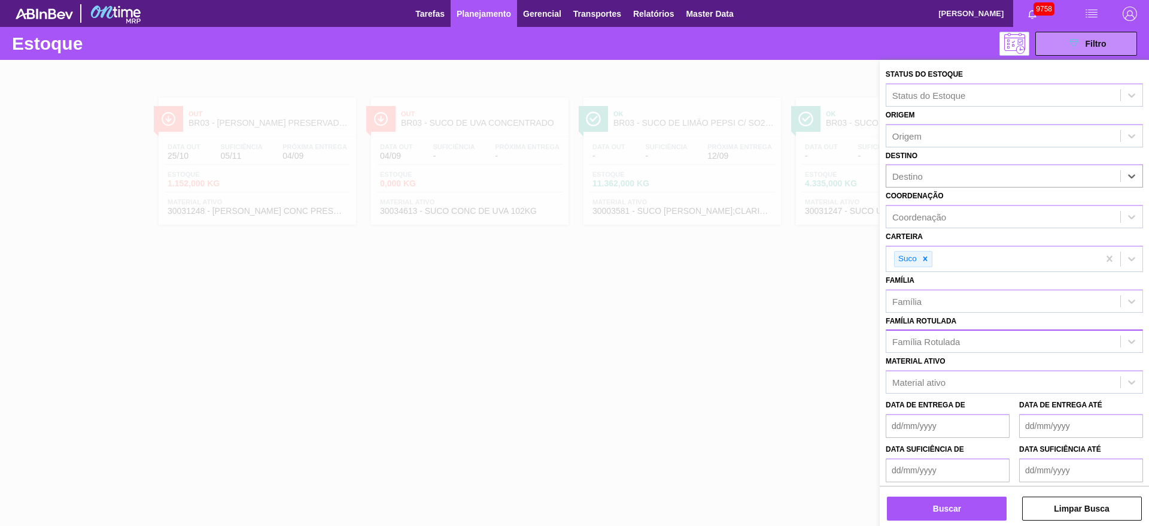
click at [955, 342] on div "Família Rotulada" at bounding box center [927, 341] width 68 height 10
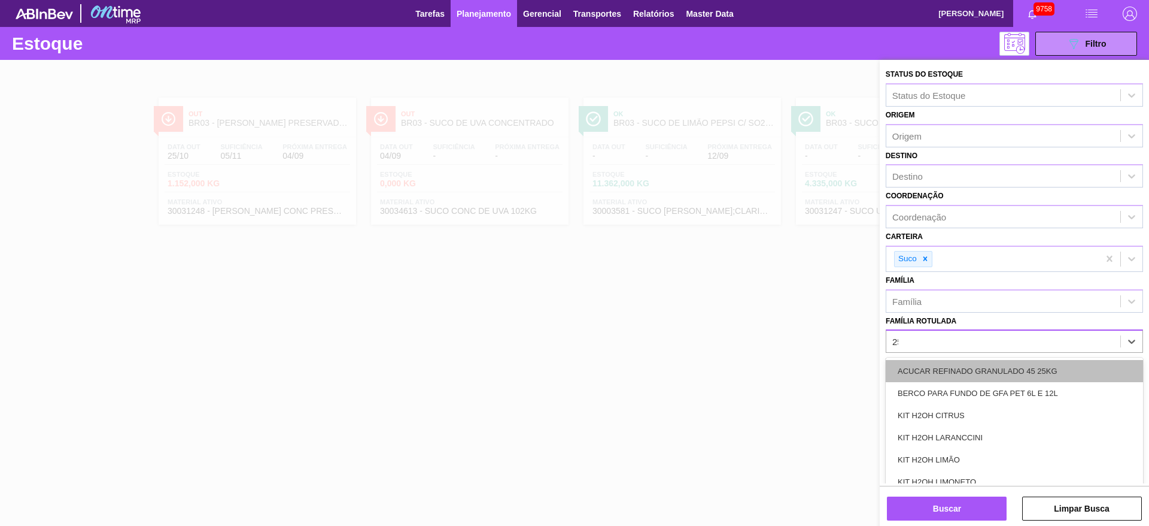
type Rotulada "255"
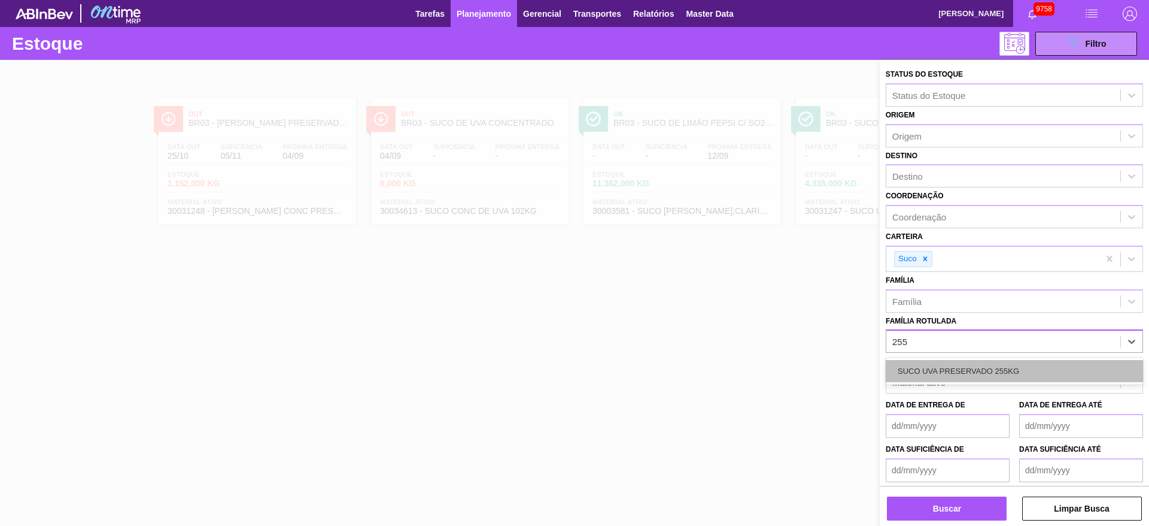
click at [944, 371] on div "SUCO UVA PRESERVADO 255KG" at bounding box center [1014, 371] width 257 height 22
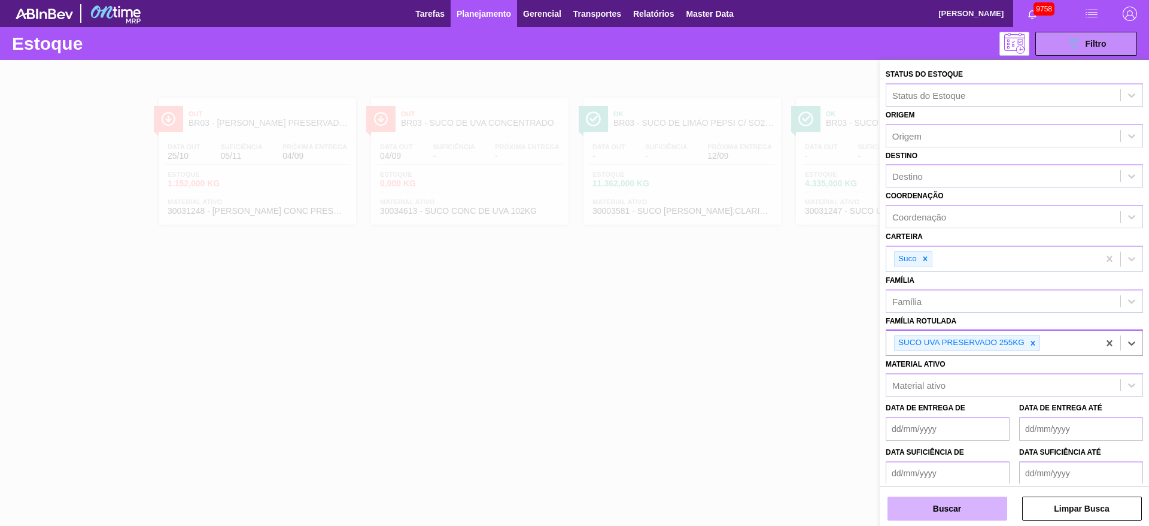
click at [960, 512] on button "Buscar" at bounding box center [948, 508] width 120 height 24
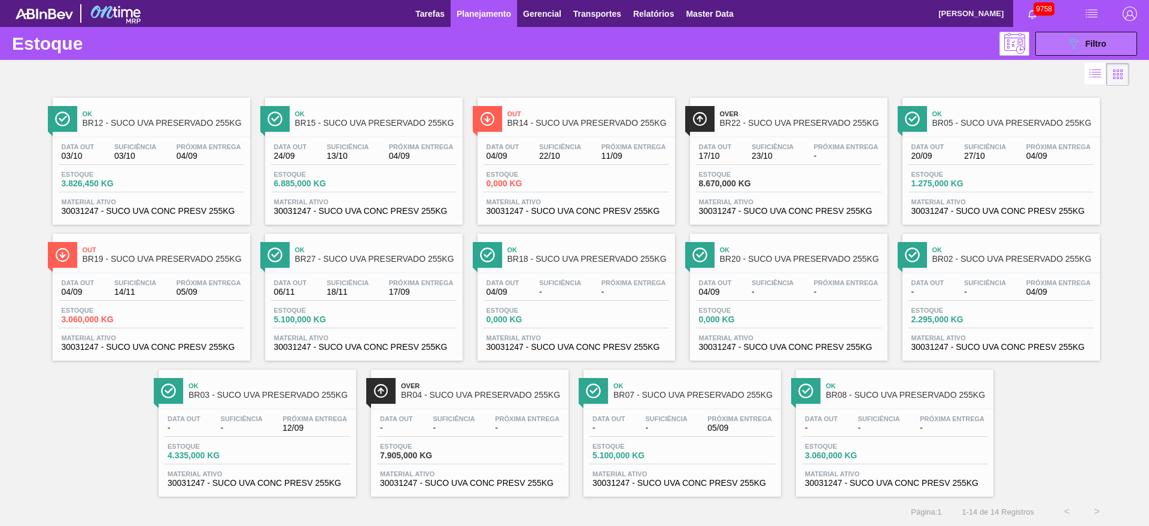
drag, startPoint x: 1083, startPoint y: 44, endPoint x: 1076, endPoint y: 50, distance: 9.0
click at [1082, 44] on div "089F7B8B-B2A5-4AFE-B5C0-19BA573D28AC Filtro" at bounding box center [1087, 44] width 40 height 14
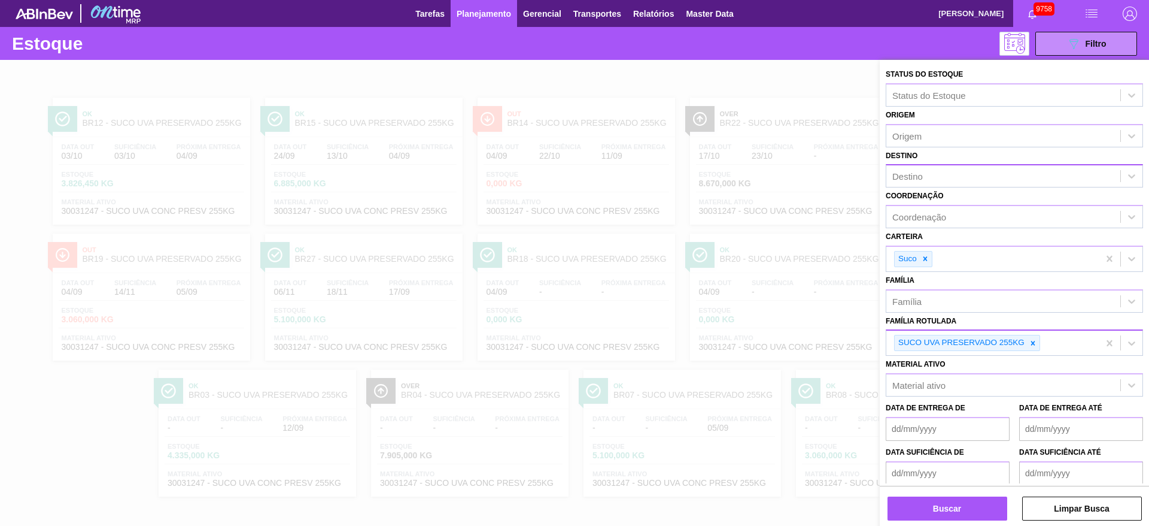
click at [951, 171] on div "Destino" at bounding box center [1004, 176] width 234 height 17
type input "5"
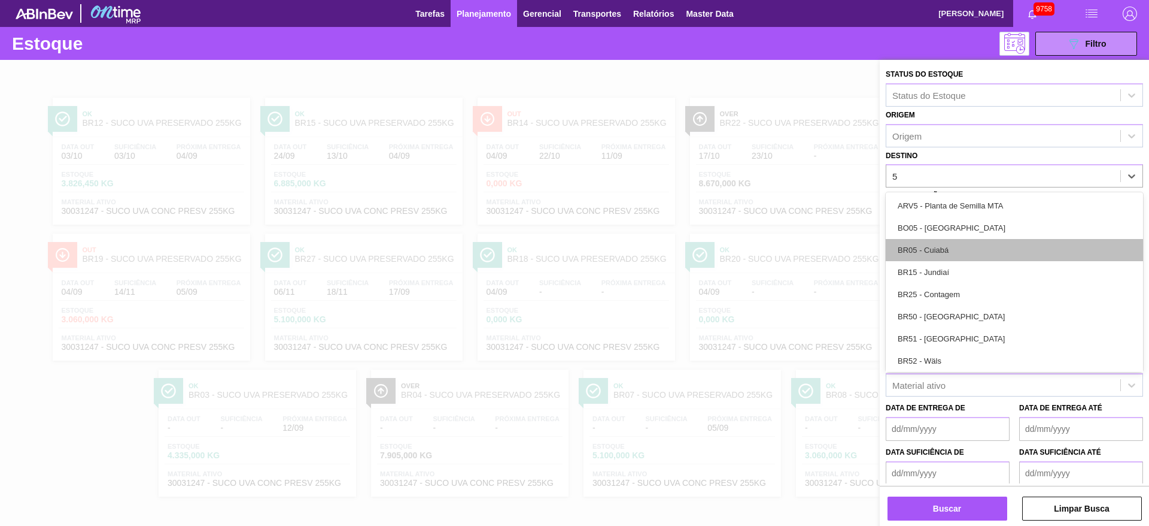
click at [942, 257] on div "BR05 - Cuiabá" at bounding box center [1014, 250] width 257 height 22
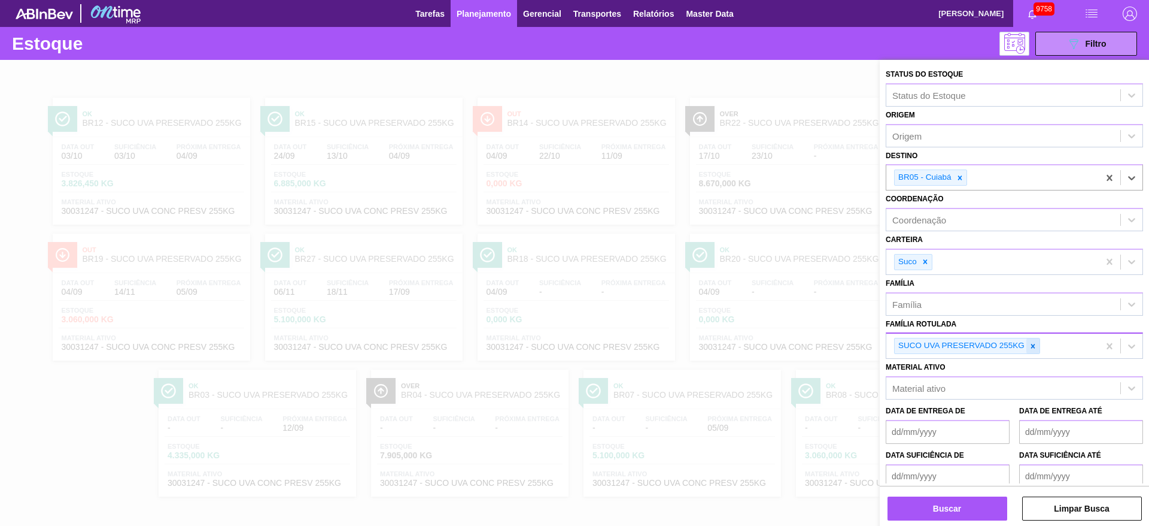
click at [1032, 348] on icon at bounding box center [1033, 346] width 8 height 8
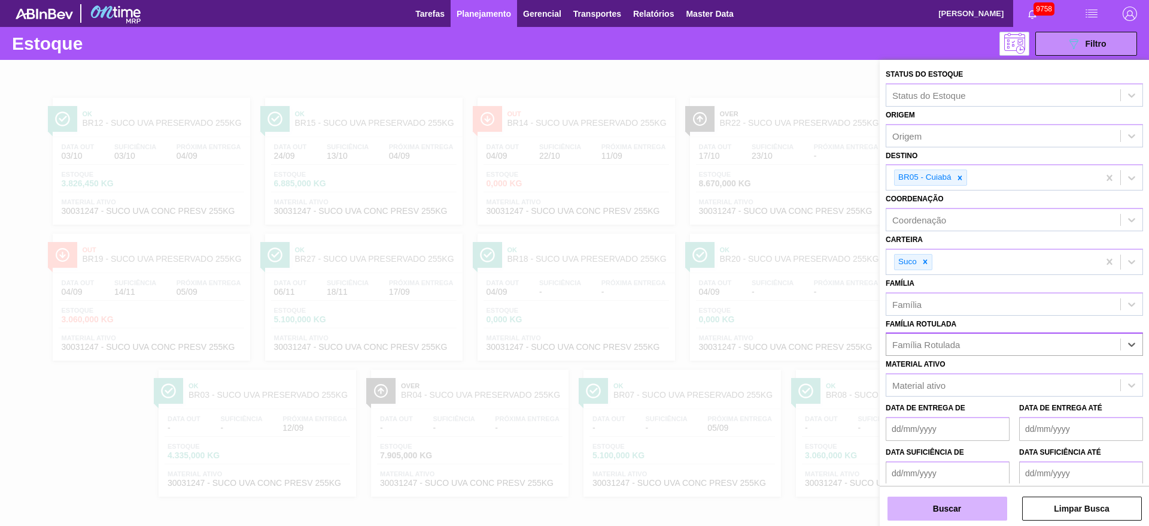
click at [953, 508] on button "Buscar" at bounding box center [948, 508] width 120 height 24
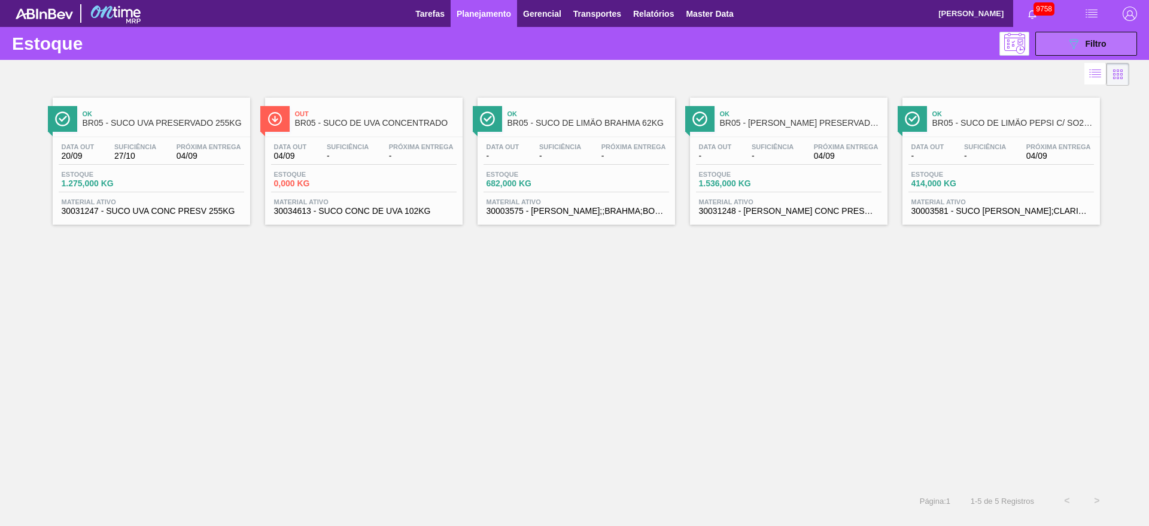
drag, startPoint x: 1094, startPoint y: 45, endPoint x: 1078, endPoint y: 50, distance: 16.9
click at [1091, 45] on span "Filtro" at bounding box center [1096, 44] width 21 height 10
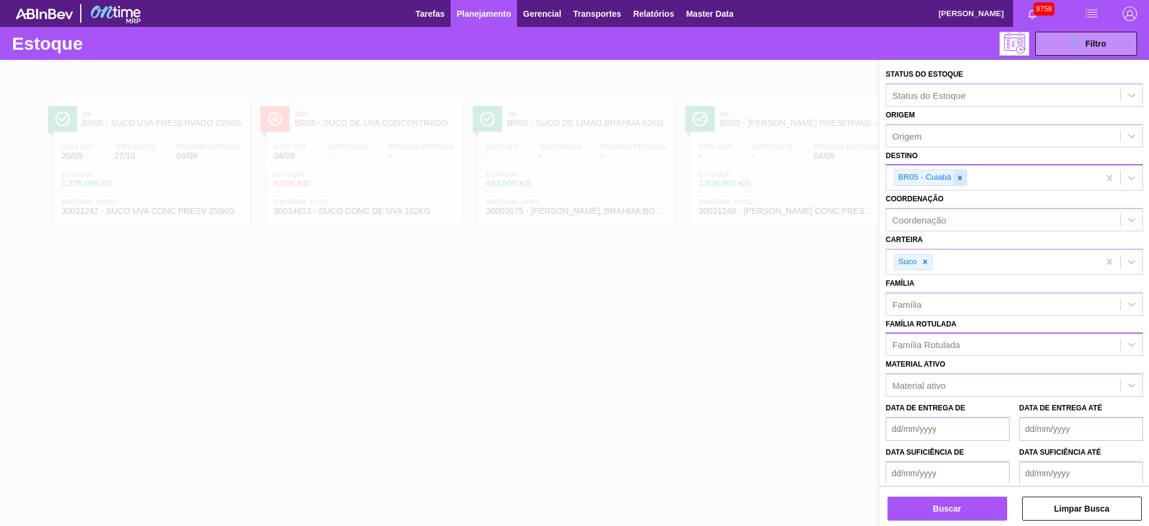
click at [957, 175] on icon at bounding box center [960, 178] width 8 height 8
type input "3"
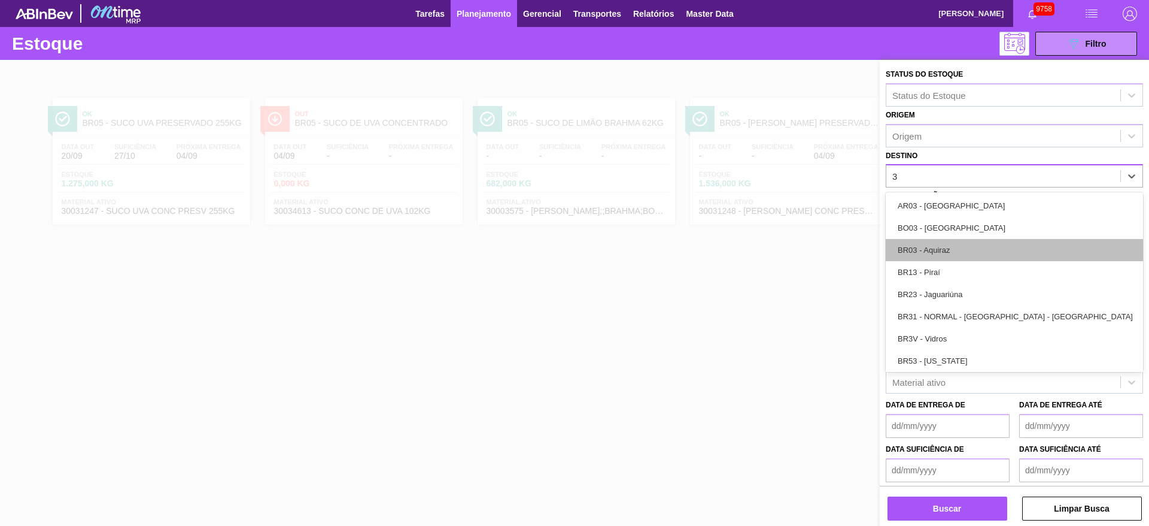
drag, startPoint x: 958, startPoint y: 234, endPoint x: 944, endPoint y: 250, distance: 22.0
click at [944, 250] on div "AR03 - Corrientes BO03 - Santa Cruz BR03 - Aquiraz BR13 - Piraí BR23 - Jaguariú…" at bounding box center [1014, 282] width 257 height 180
click at [944, 250] on div "BR03 - Aquiraz" at bounding box center [1014, 250] width 257 height 22
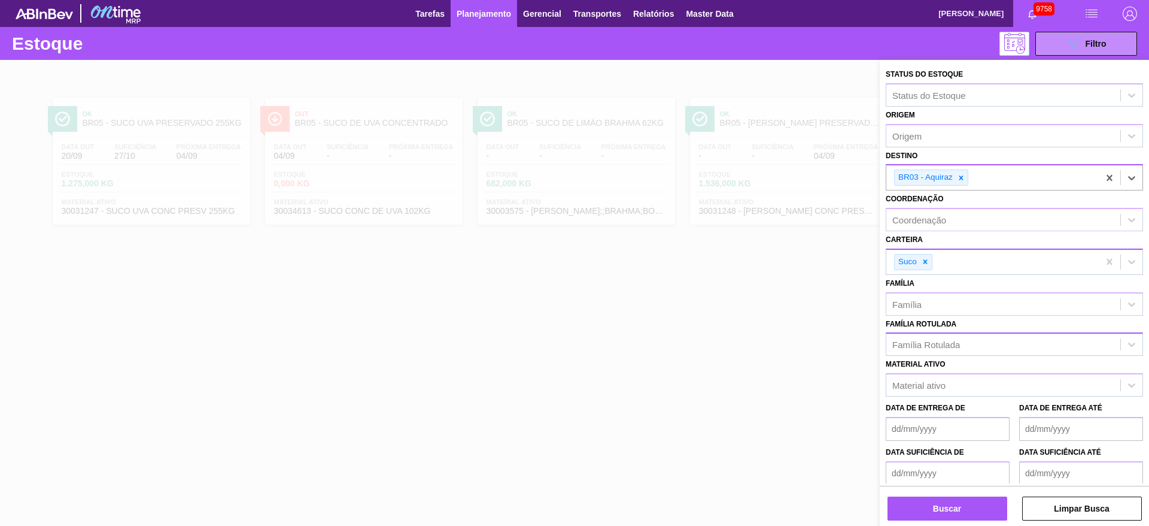
drag, startPoint x: 920, startPoint y: 260, endPoint x: 926, endPoint y: 260, distance: 6.0
click at [926, 260] on div at bounding box center [925, 261] width 13 height 15
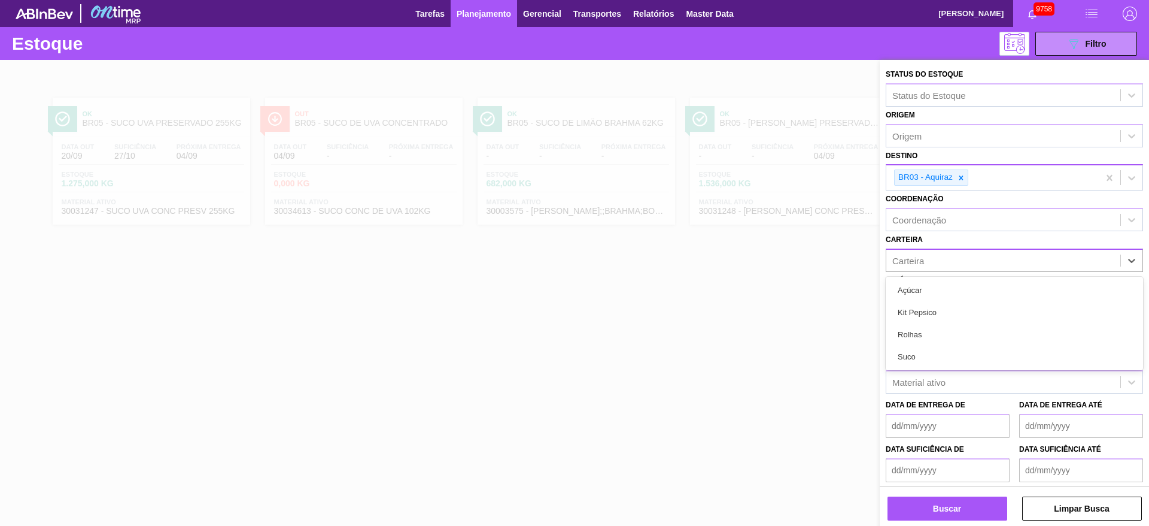
click at [926, 260] on div "Carteira" at bounding box center [1004, 259] width 234 height 17
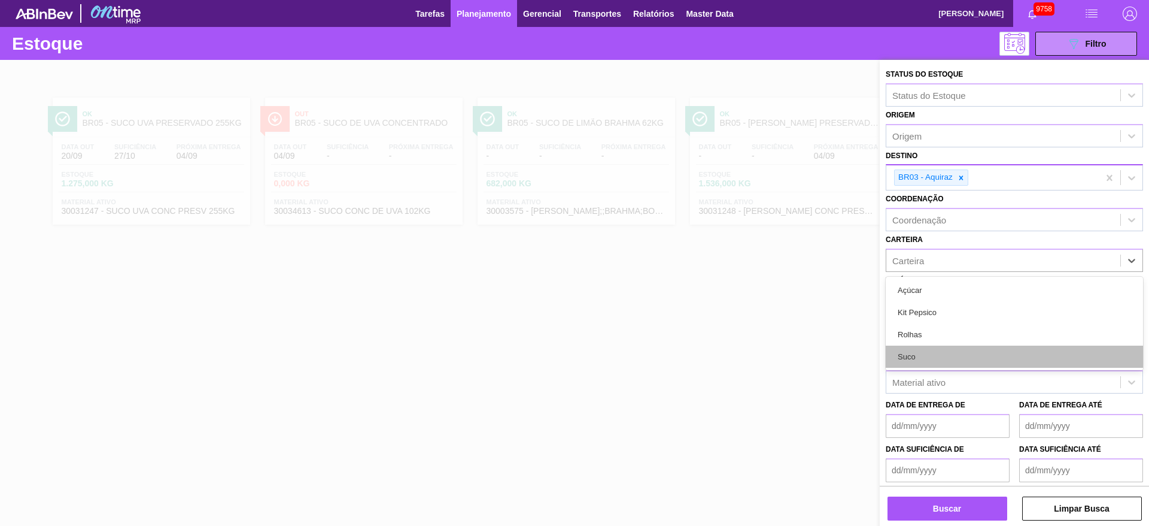
click at [938, 358] on div "Suco" at bounding box center [1014, 356] width 257 height 22
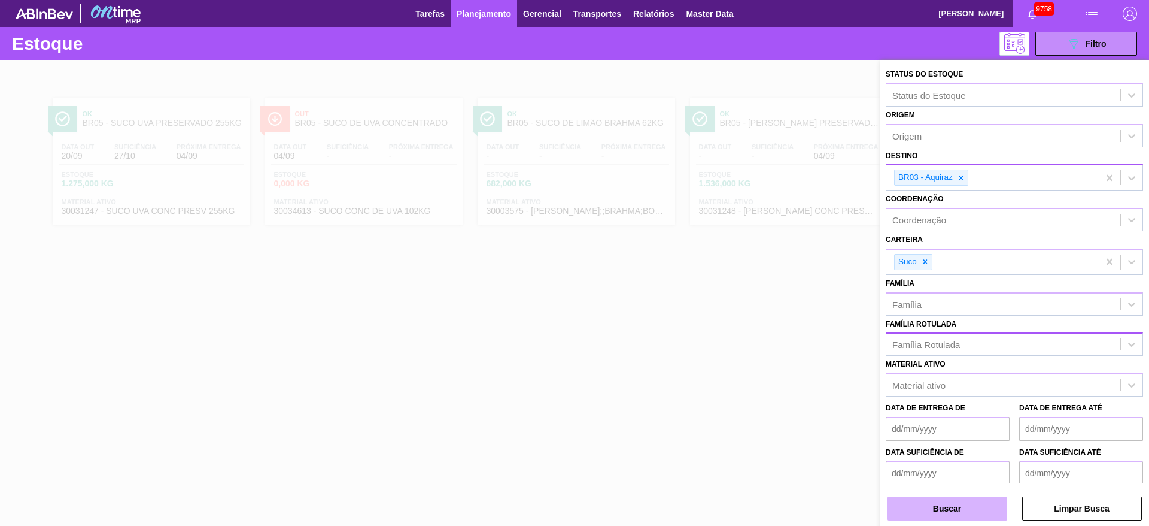
click at [960, 514] on button "Buscar" at bounding box center [948, 508] width 120 height 24
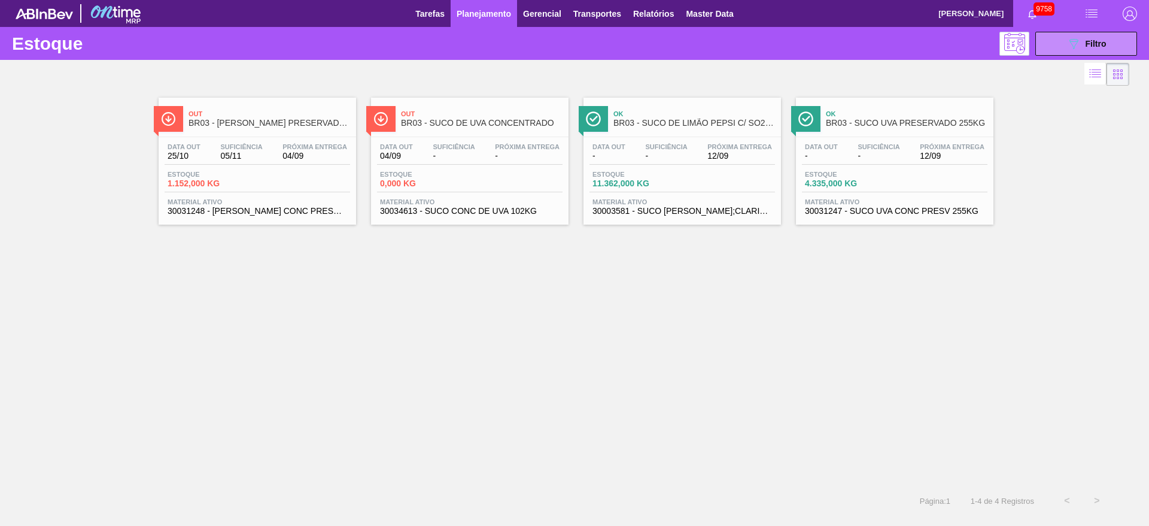
drag, startPoint x: 254, startPoint y: 151, endPoint x: 260, endPoint y: 155, distance: 7.5
click at [1051, 41] on button "089F7B8B-B2A5-4AFE-B5C0-19BA573D28AC Filtro" at bounding box center [1087, 44] width 102 height 24
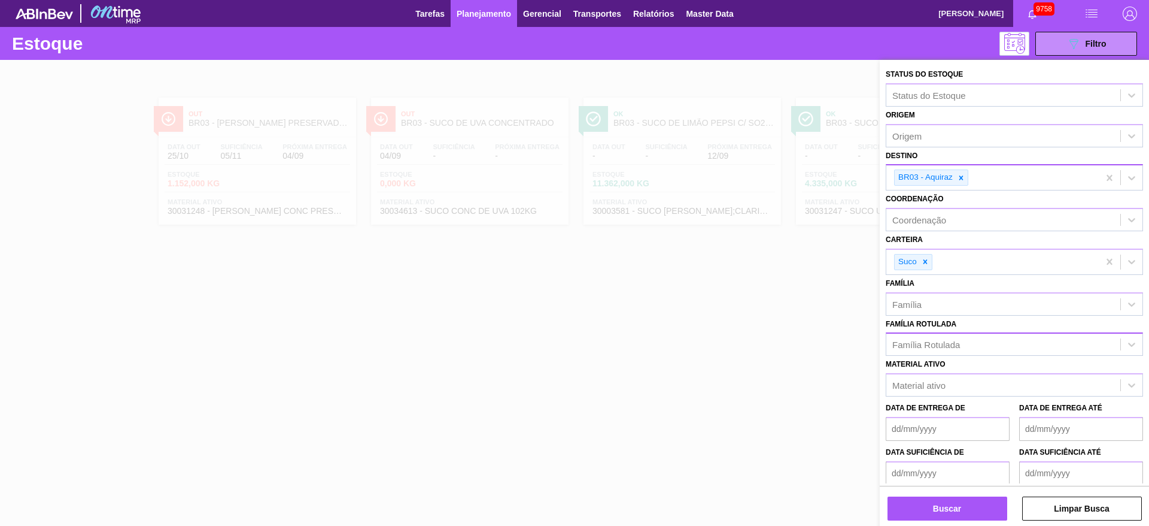
click at [963, 182] on div at bounding box center [961, 177] width 13 height 15
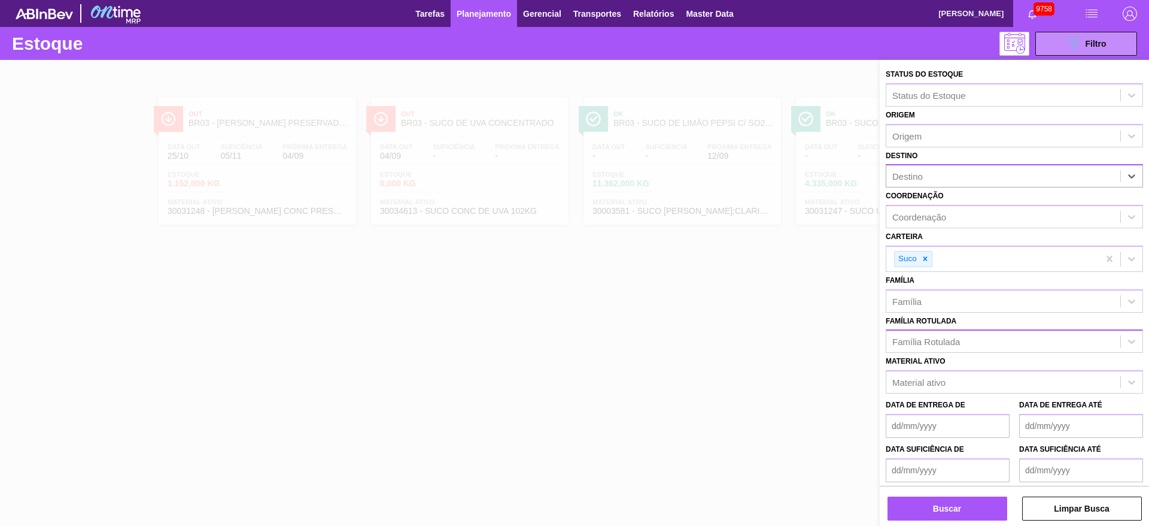
type input "4"
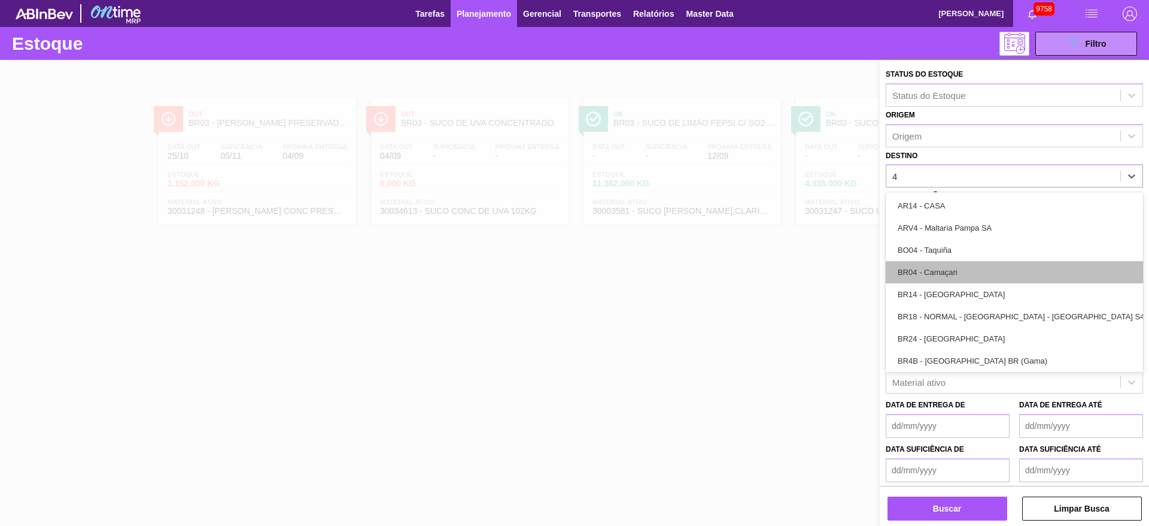
click at [955, 266] on div "BR04 - Camaçari" at bounding box center [1014, 272] width 257 height 22
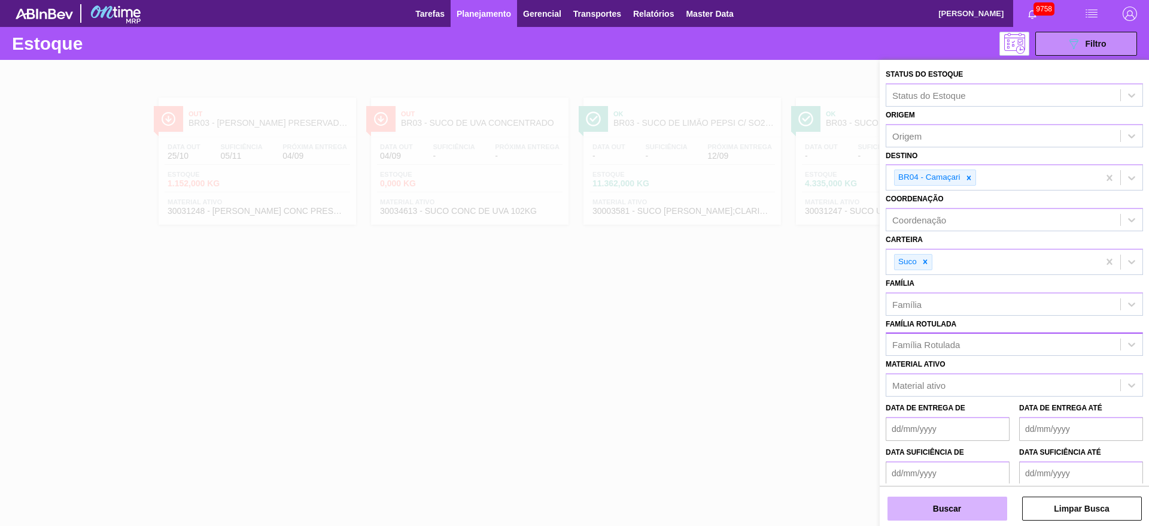
click at [951, 508] on button "Buscar" at bounding box center [948, 508] width 120 height 24
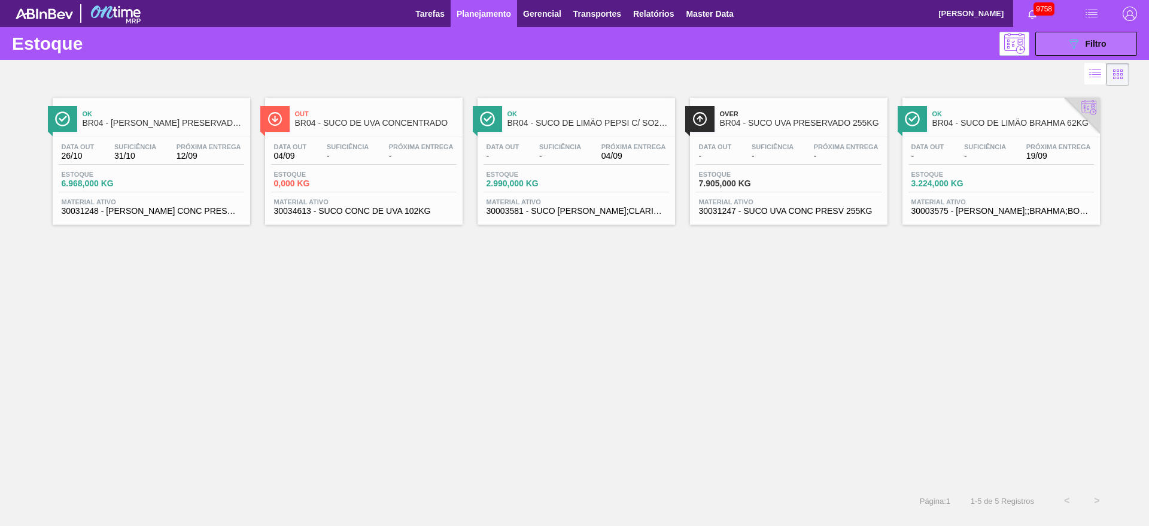
click at [1049, 42] on button "089F7B8B-B2A5-4AFE-B5C0-19BA573D28AC Filtro" at bounding box center [1087, 44] width 102 height 24
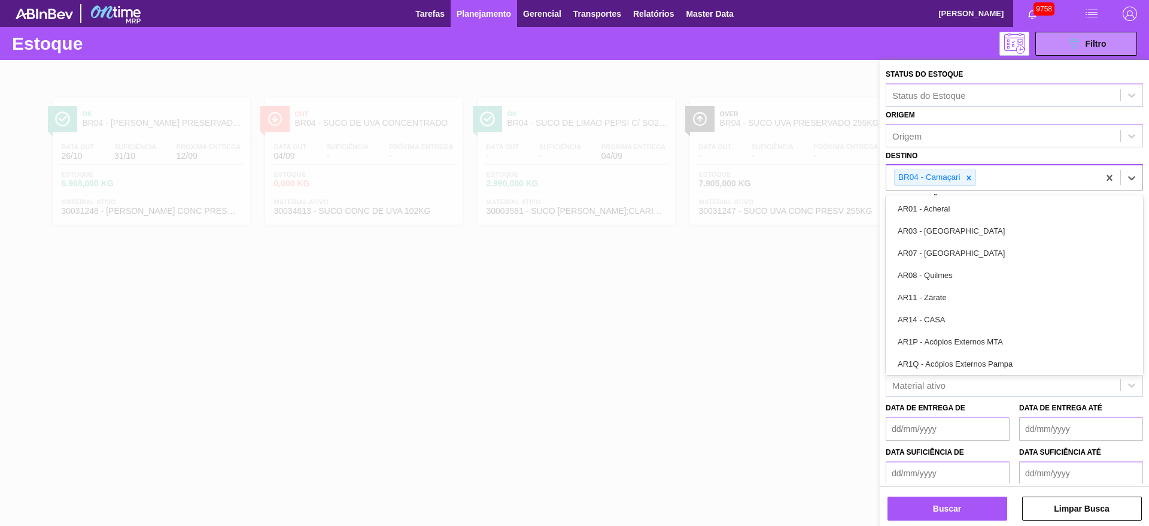
click at [971, 186] on div "BR04 - Camaçari" at bounding box center [993, 177] width 213 height 25
click at [967, 178] on icon at bounding box center [969, 178] width 8 height 8
type input "5"
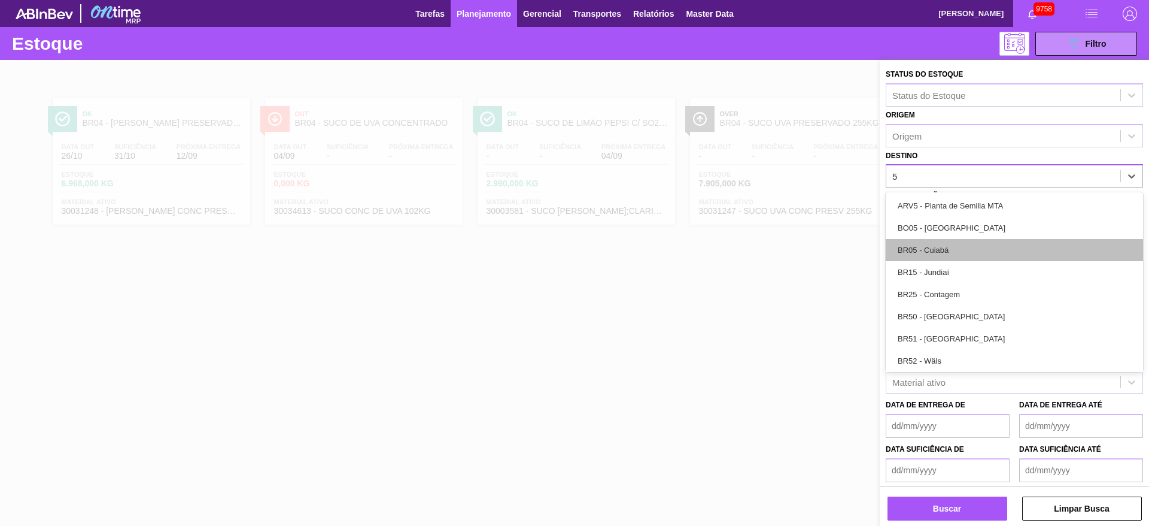
click at [953, 241] on div "BR05 - Cuiabá" at bounding box center [1014, 250] width 257 height 22
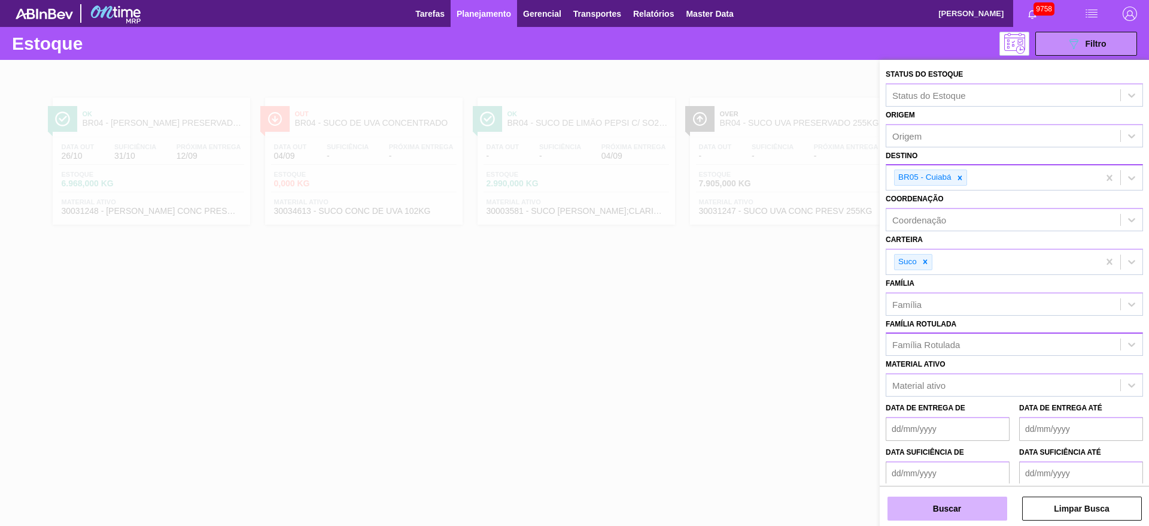
click at [944, 511] on button "Buscar" at bounding box center [948, 508] width 120 height 24
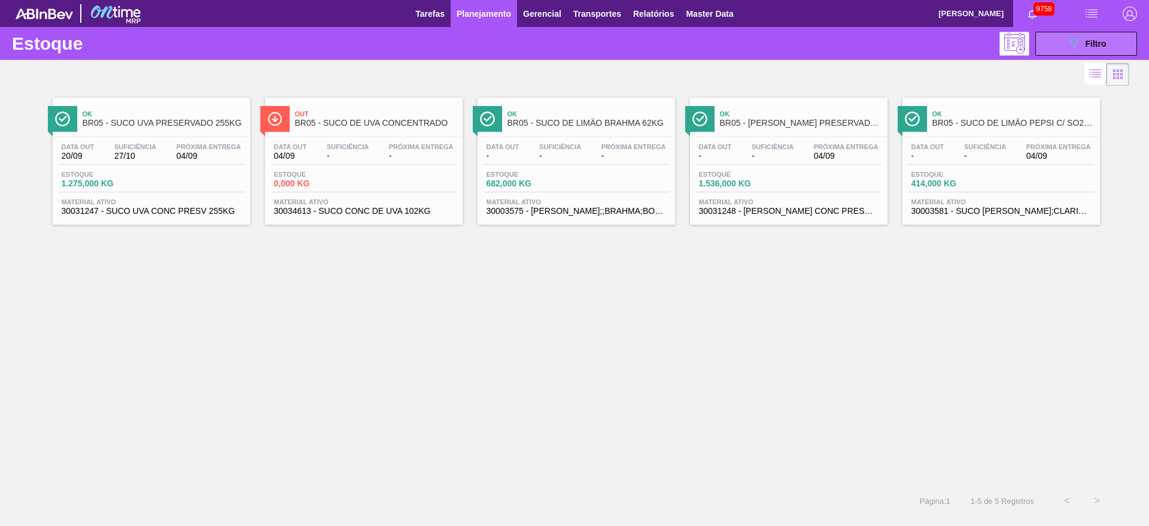
click at [1089, 40] on span "Filtro" at bounding box center [1096, 44] width 21 height 10
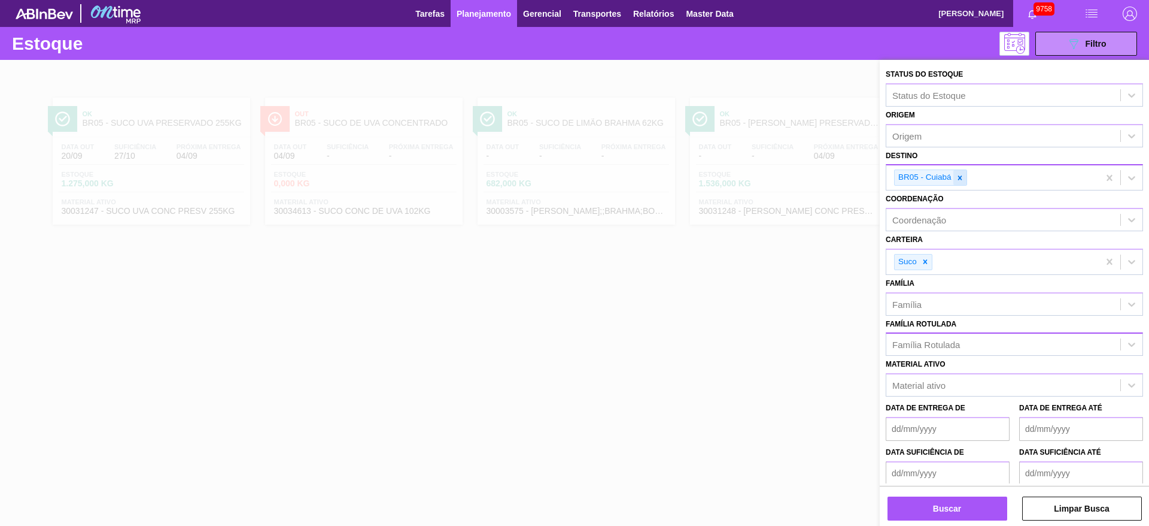
click at [962, 174] on icon at bounding box center [960, 178] width 8 height 8
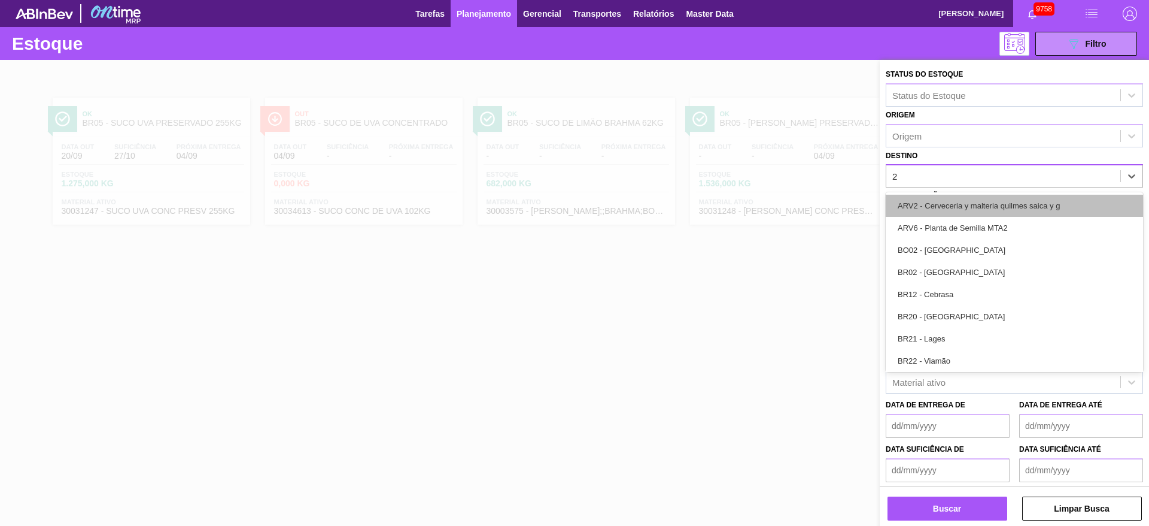
type input "27"
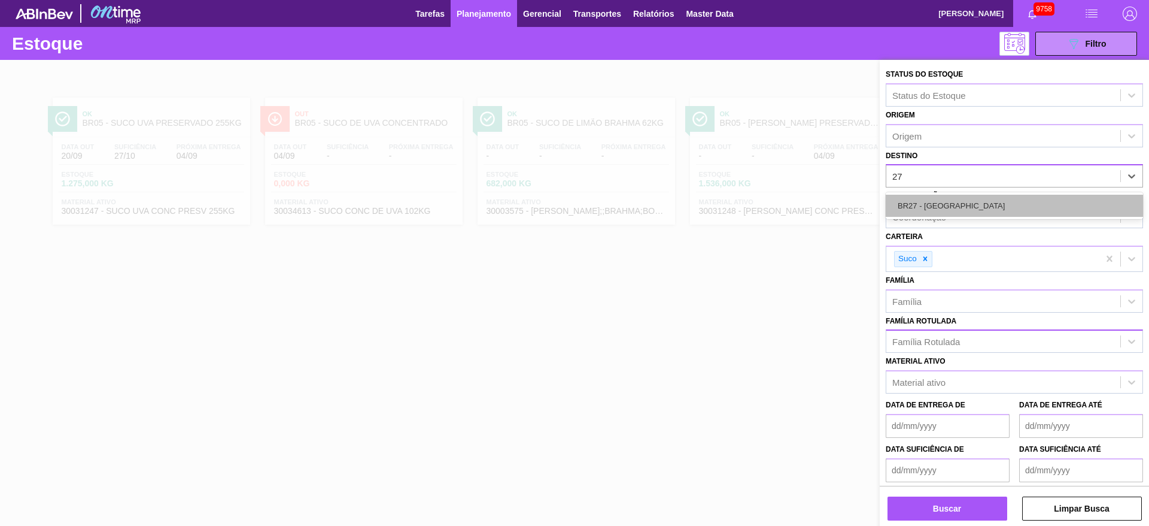
click at [942, 212] on div "BR27 - Nova Minas" at bounding box center [1014, 206] width 257 height 22
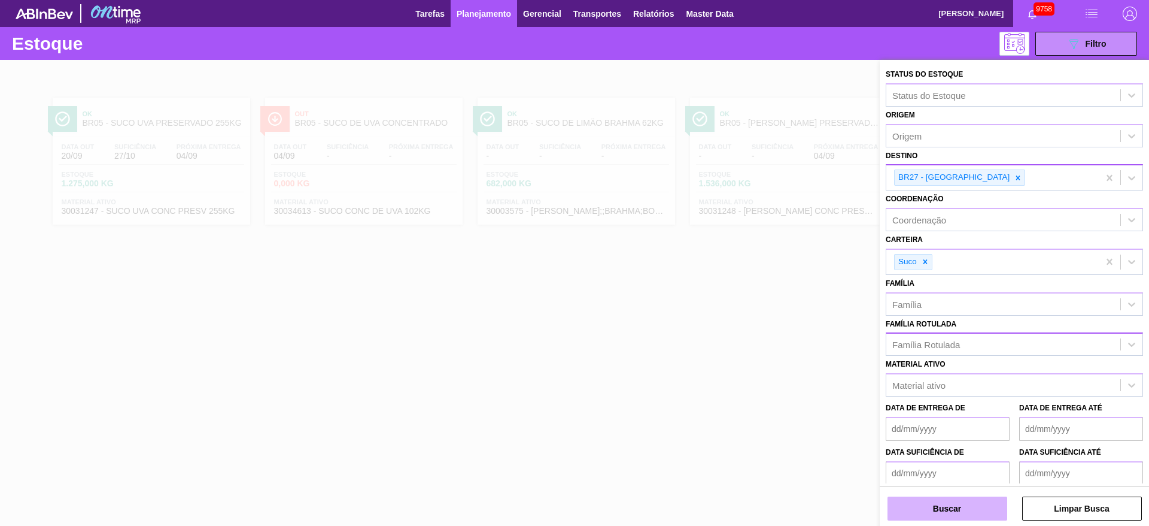
click at [946, 509] on button "Buscar" at bounding box center [948, 508] width 120 height 24
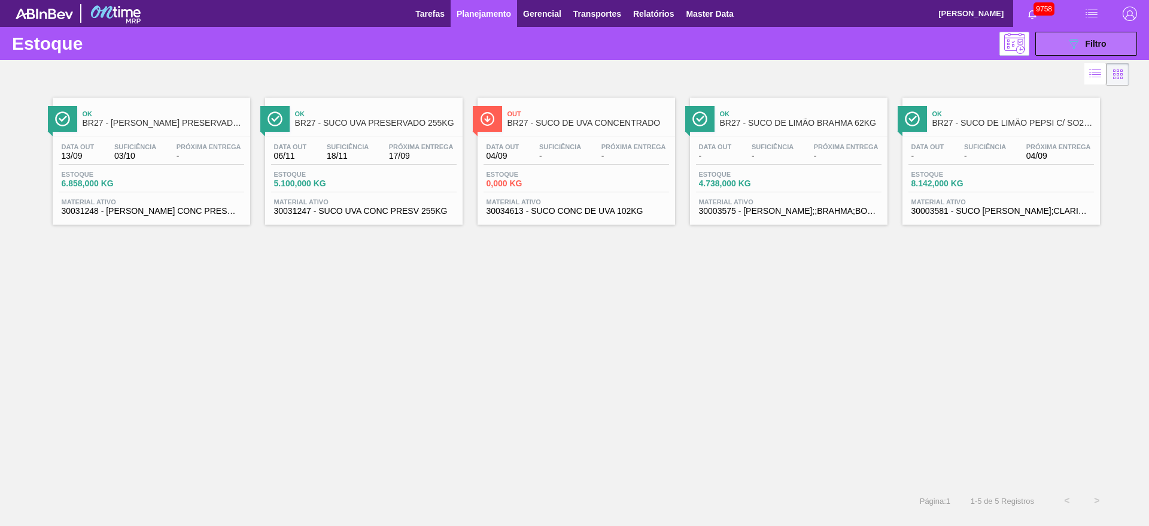
click at [1049, 53] on button "089F7B8B-B2A5-4AFE-B5C0-19BA573D28AC Filtro" at bounding box center [1087, 44] width 102 height 24
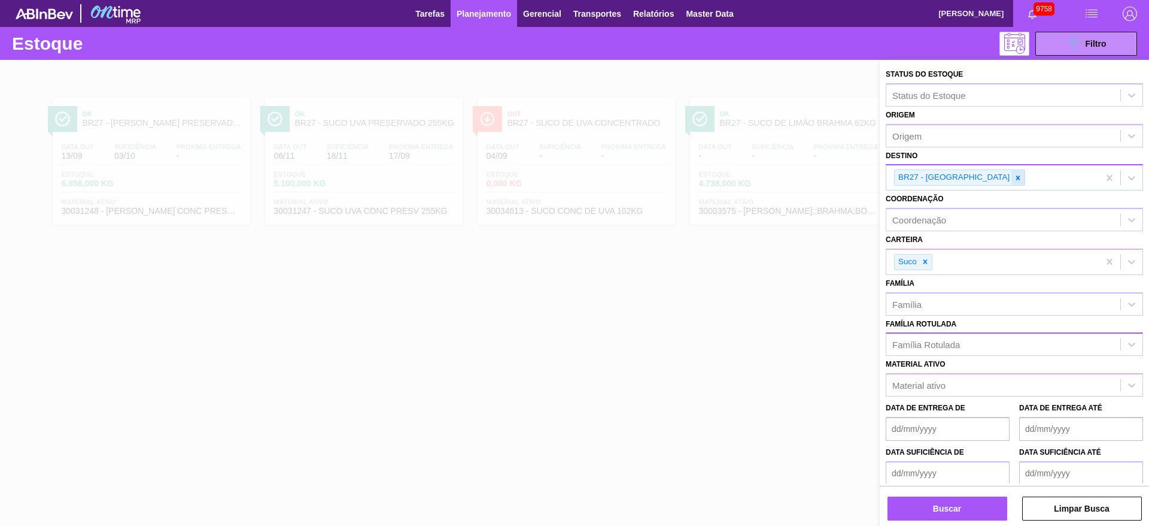
click at [1014, 174] on icon at bounding box center [1018, 178] width 8 height 8
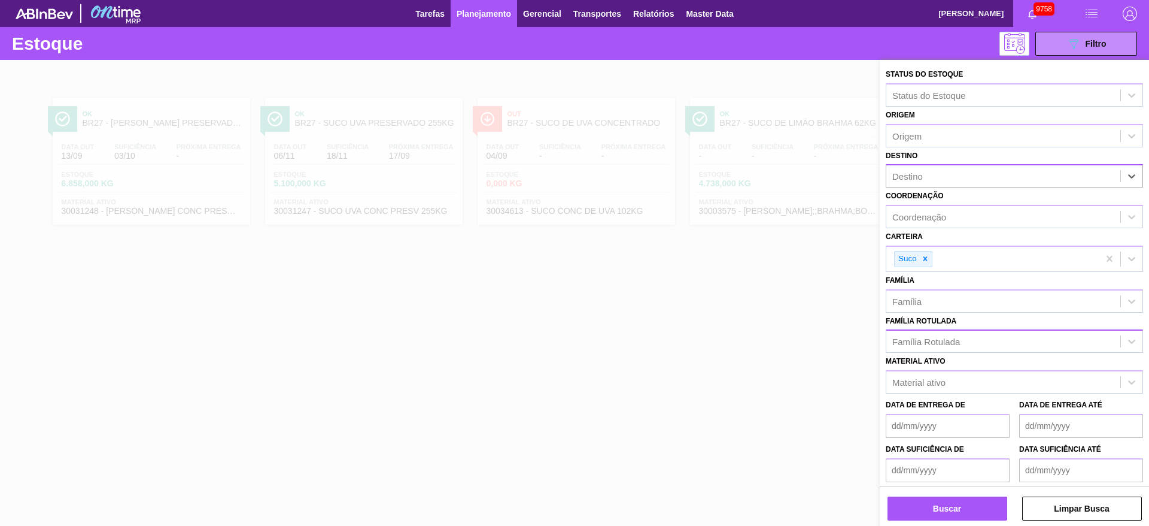
type input "18"
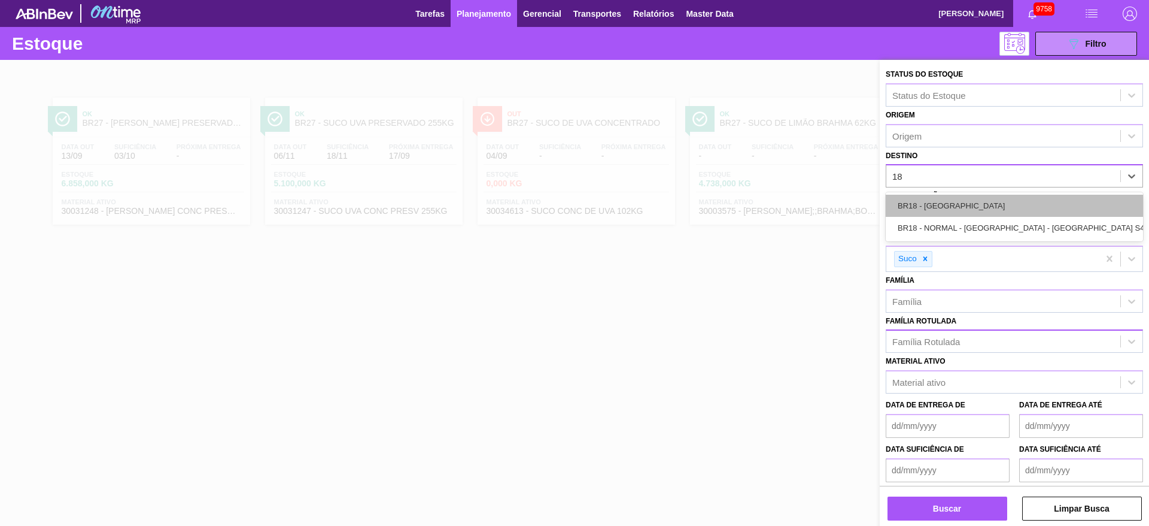
click at [967, 208] on div "BR18 - [GEOGRAPHIC_DATA]" at bounding box center [1014, 206] width 257 height 22
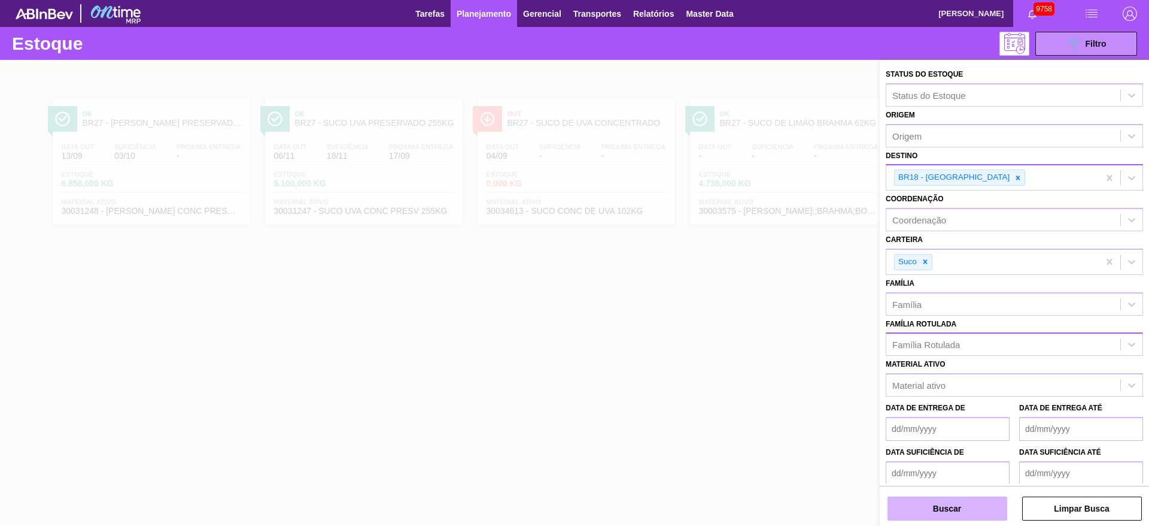
click at [938, 502] on button "Buscar" at bounding box center [948, 508] width 120 height 24
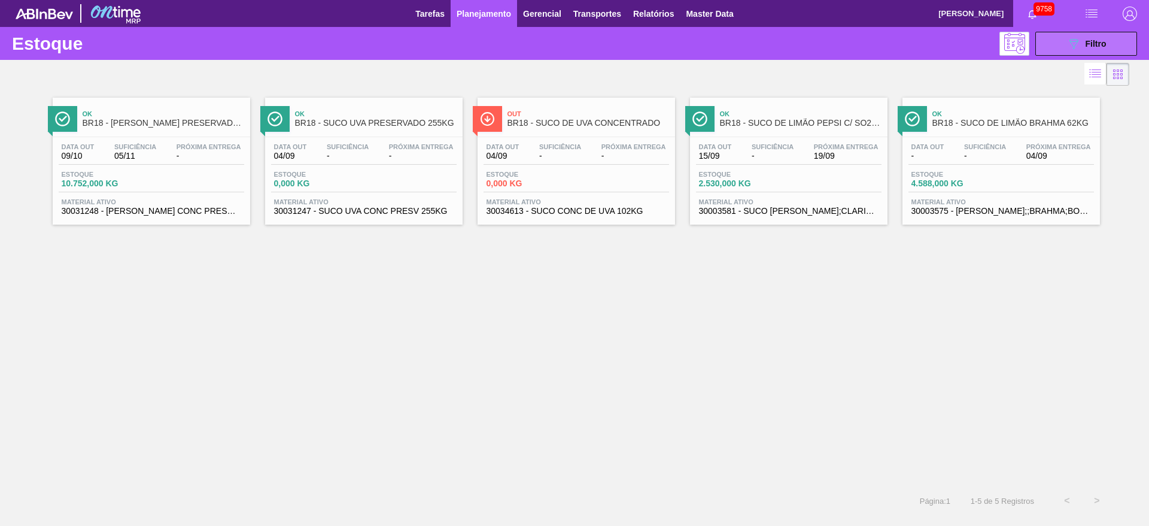
click at [1097, 33] on button "089F7B8B-B2A5-4AFE-B5C0-19BA573D28AC Filtro" at bounding box center [1087, 44] width 102 height 24
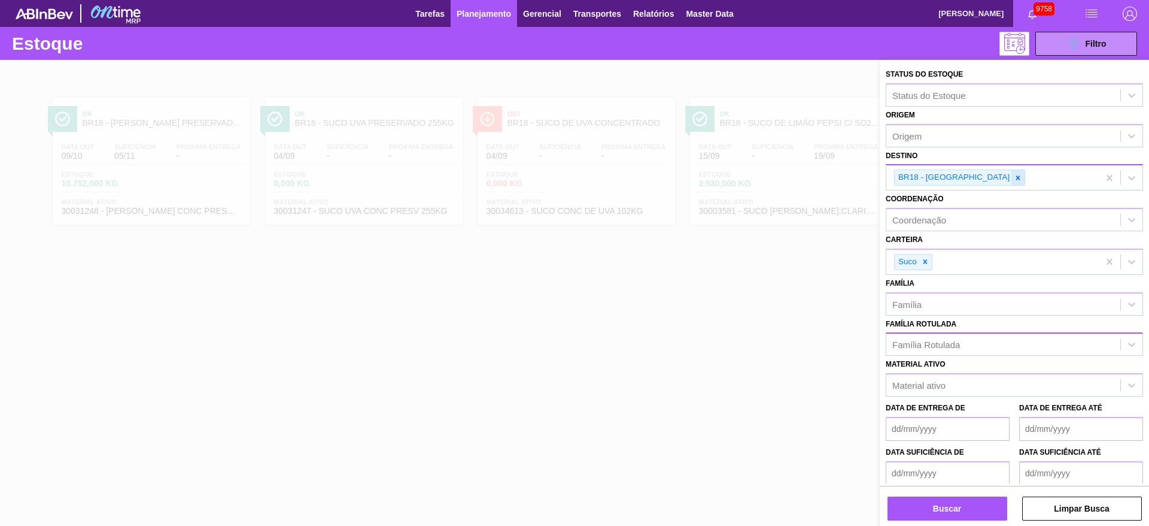
click at [1014, 180] on icon at bounding box center [1018, 178] width 8 height 8
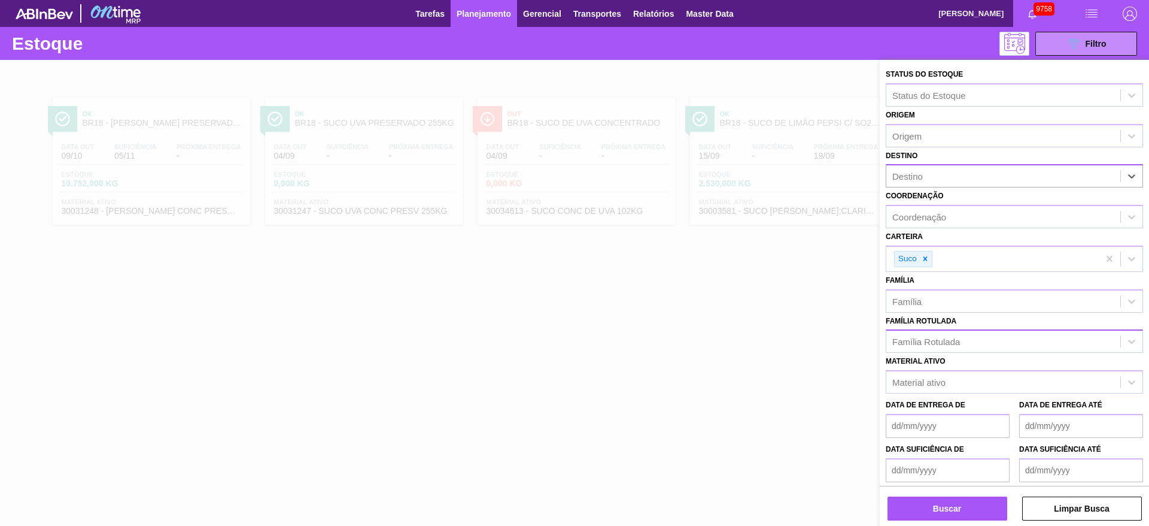
type input "2"
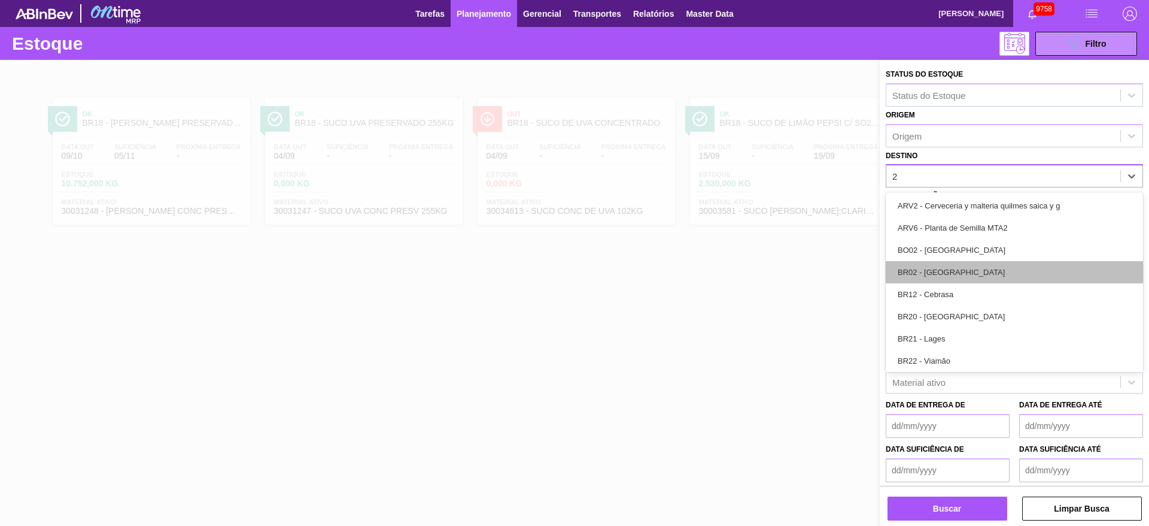
drag, startPoint x: 954, startPoint y: 267, endPoint x: 926, endPoint y: 357, distance: 94.5
click at [953, 269] on div "BR02 - Sergipe" at bounding box center [1014, 272] width 257 height 22
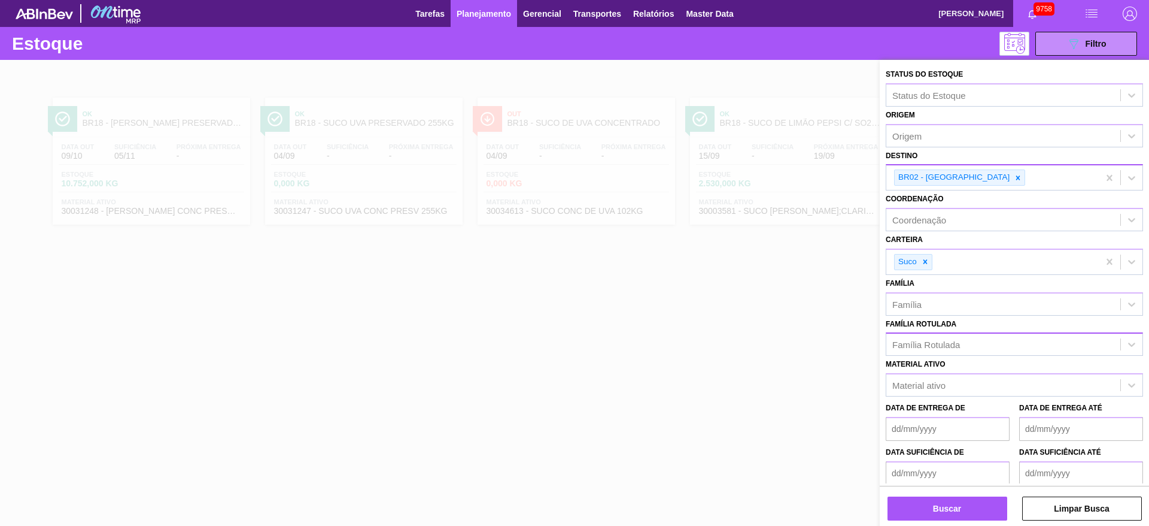
click at [945, 493] on div "Buscar Limpar Busca" at bounding box center [1014, 503] width 269 height 34
click at [945, 495] on div "Buscar Limpar Busca" at bounding box center [1014, 503] width 269 height 34
click at [947, 495] on div "Buscar Limpar Busca" at bounding box center [1014, 503] width 269 height 34
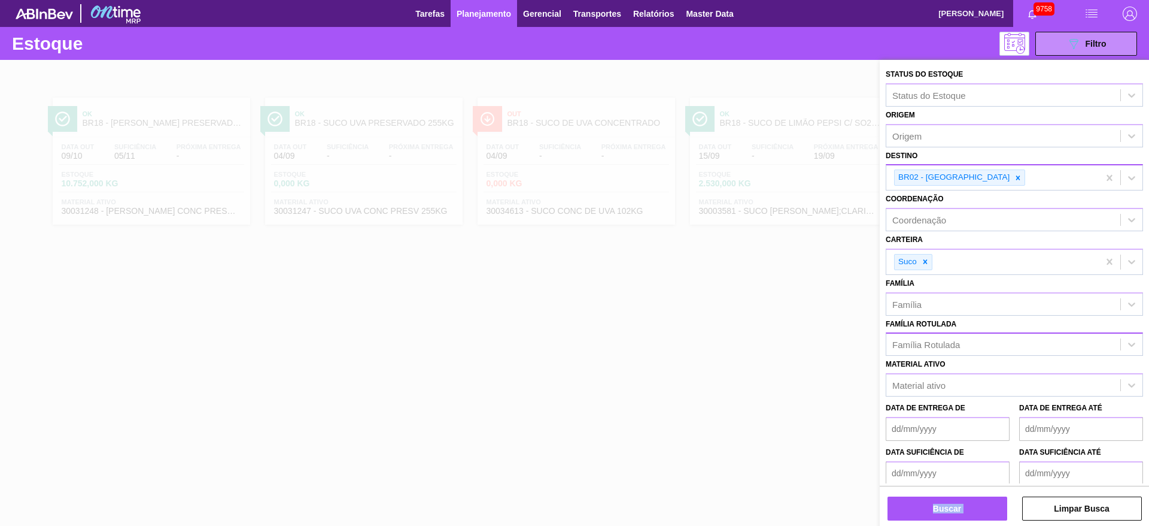
scroll to position [52, 0]
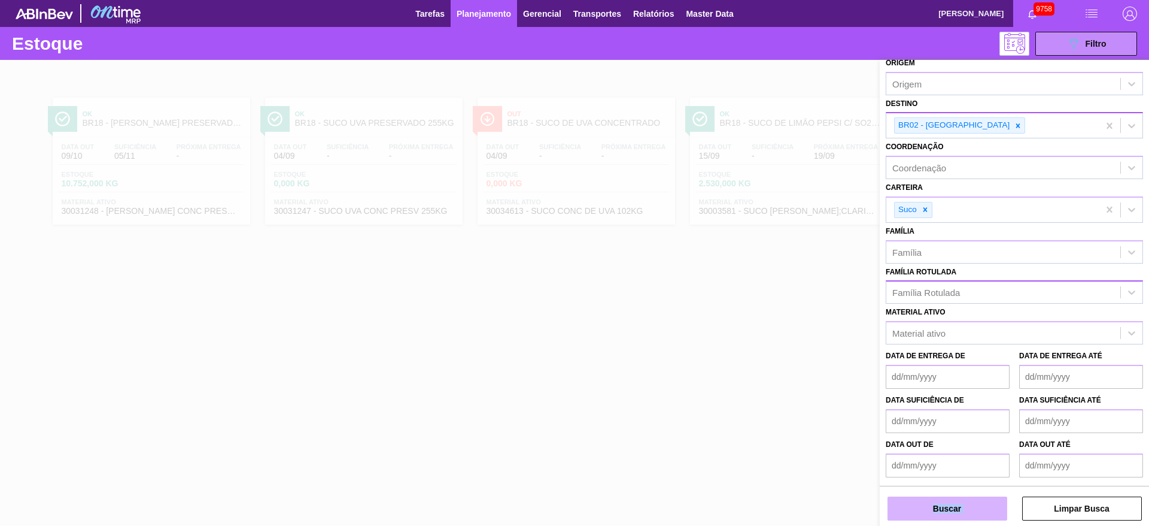
click at [967, 514] on button "Buscar" at bounding box center [948, 508] width 120 height 24
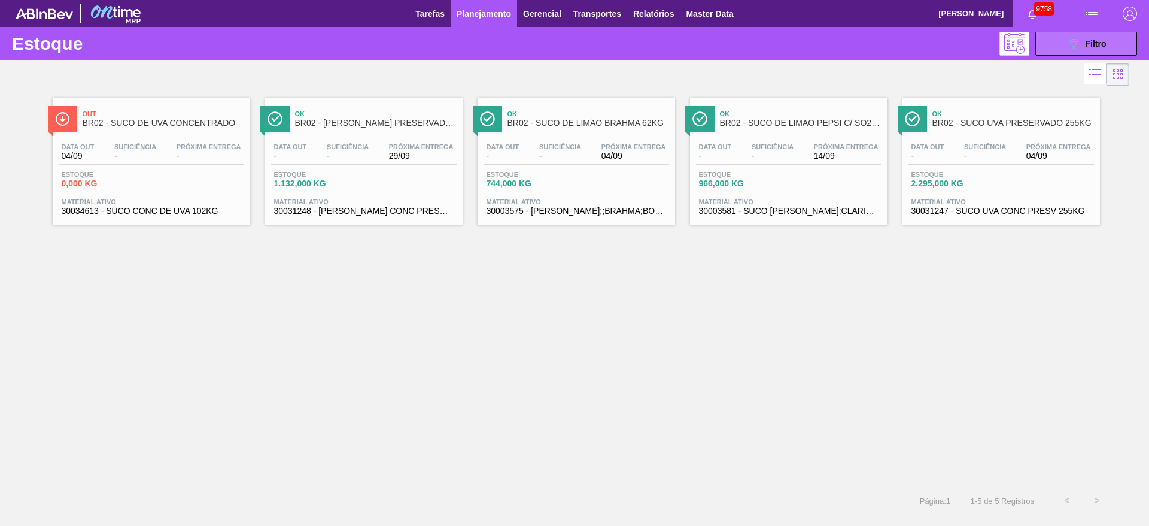
drag, startPoint x: 1063, startPoint y: 32, endPoint x: 1055, endPoint y: 45, distance: 15.8
click at [1064, 32] on button "089F7B8B-B2A5-4AFE-B5C0-19BA573D28AC Filtro" at bounding box center [1087, 44] width 102 height 24
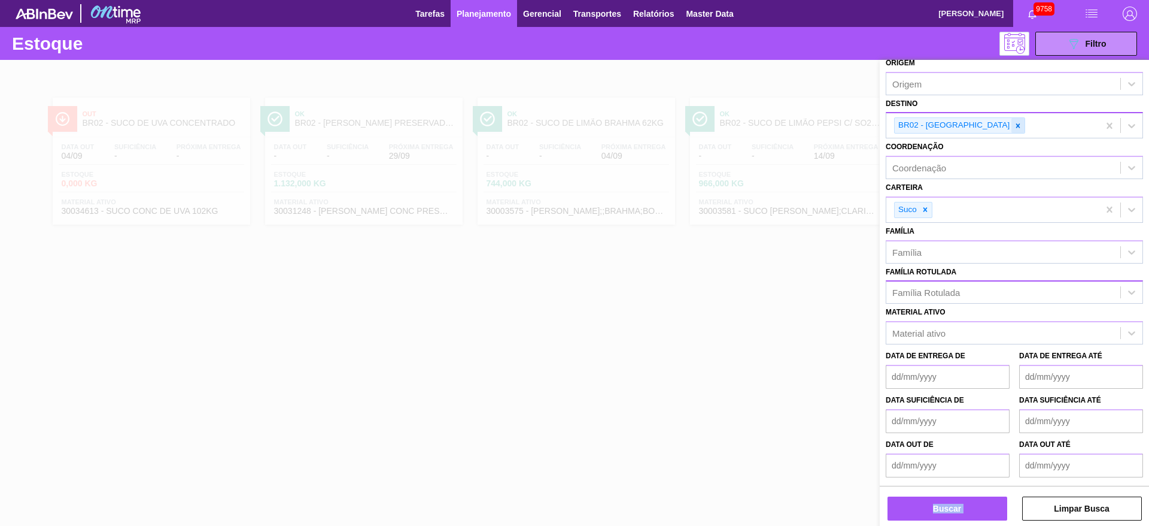
click at [1014, 128] on icon at bounding box center [1018, 126] width 8 height 8
type input "8"
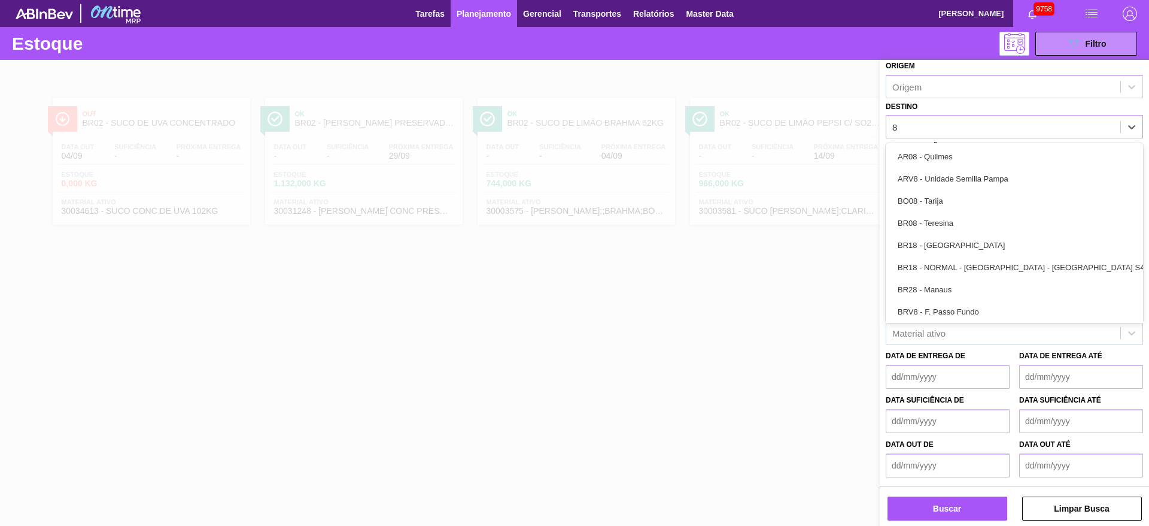
drag, startPoint x: 949, startPoint y: 224, endPoint x: 932, endPoint y: 295, distance: 73.2
click at [946, 226] on div "BR08 - Teresina" at bounding box center [1014, 223] width 257 height 22
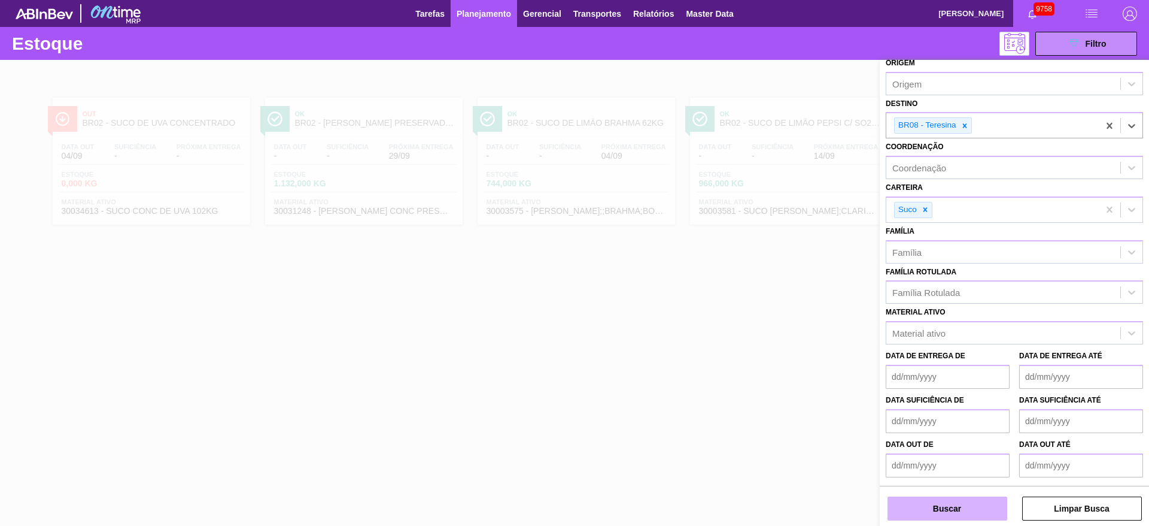
click at [940, 515] on button "Buscar" at bounding box center [948, 508] width 120 height 24
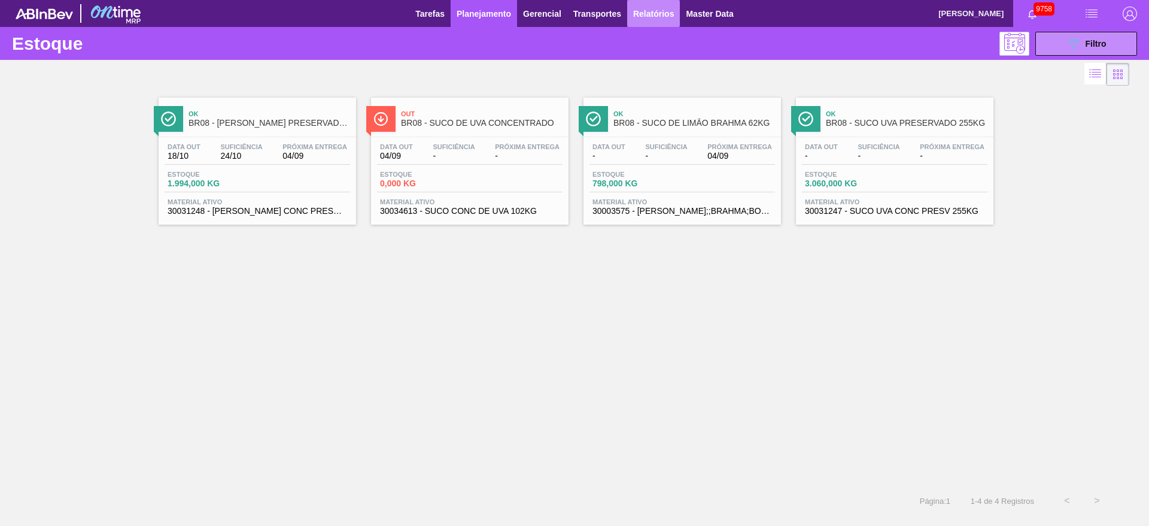
click at [656, 19] on span "Relatórios" at bounding box center [653, 14] width 41 height 14
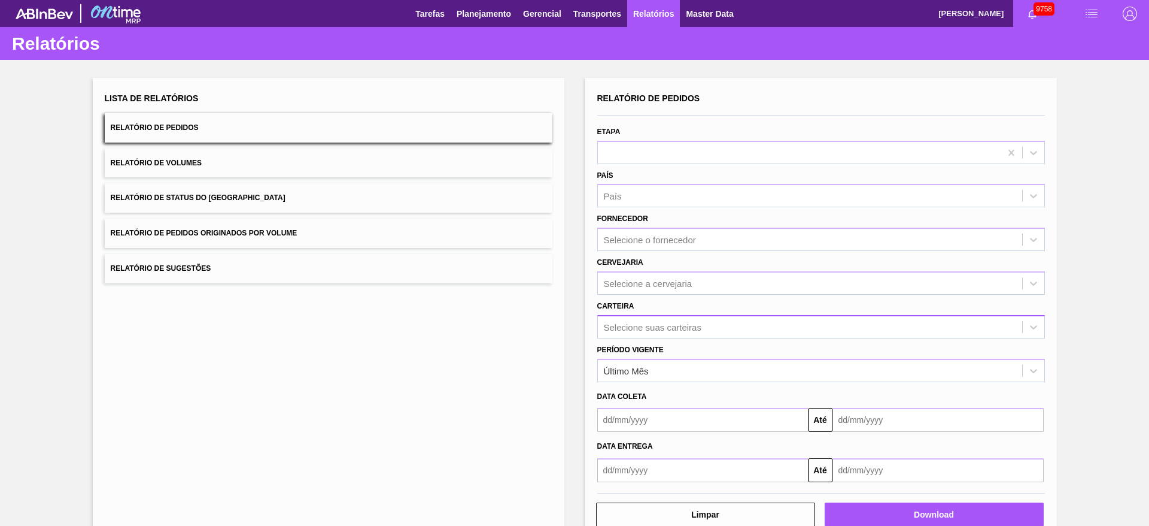
click at [654, 321] on div "Selecione suas carteiras" at bounding box center [653, 326] width 98 height 10
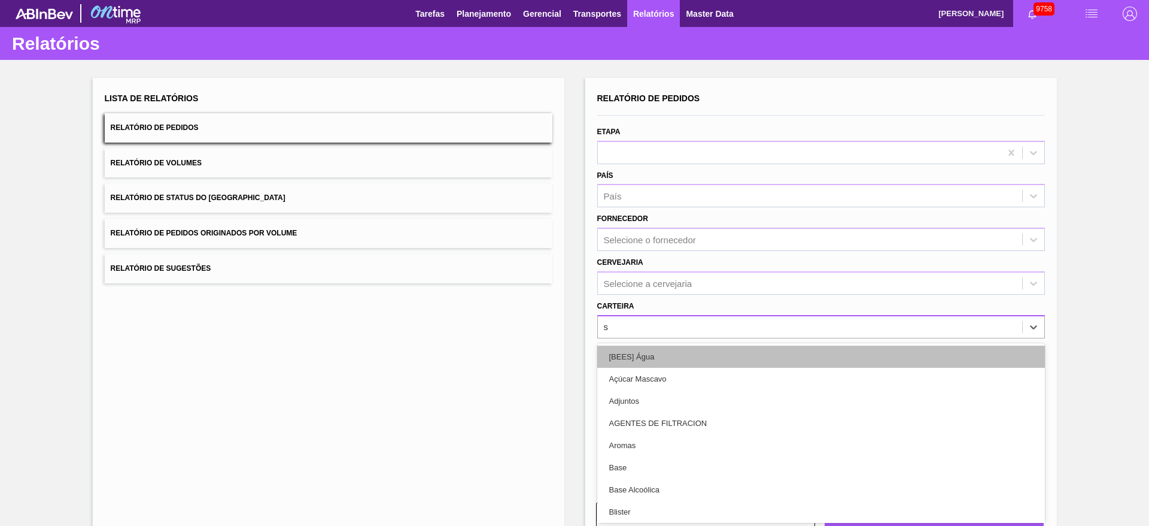
type input "su"
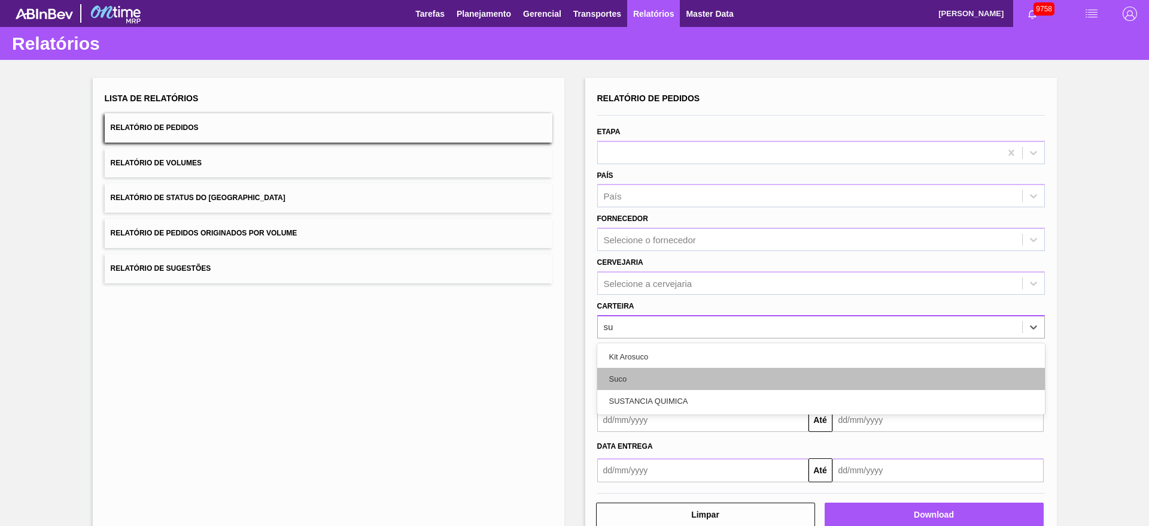
click at [648, 375] on div "Suco" at bounding box center [821, 379] width 448 height 22
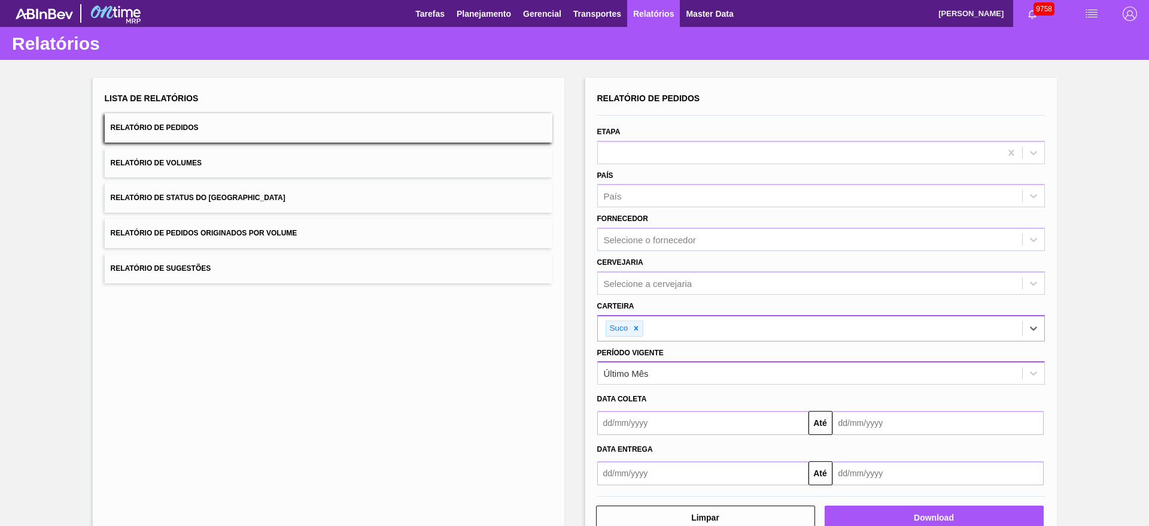
click at [645, 377] on div "Último Mês" at bounding box center [626, 373] width 45 height 10
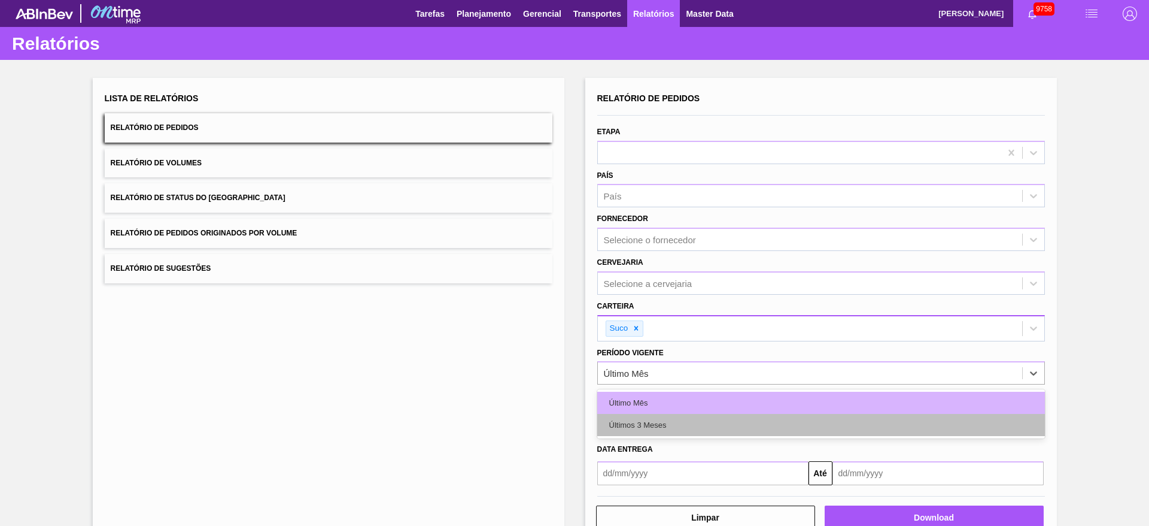
click at [653, 426] on div "Últimos 3 Meses" at bounding box center [821, 425] width 448 height 22
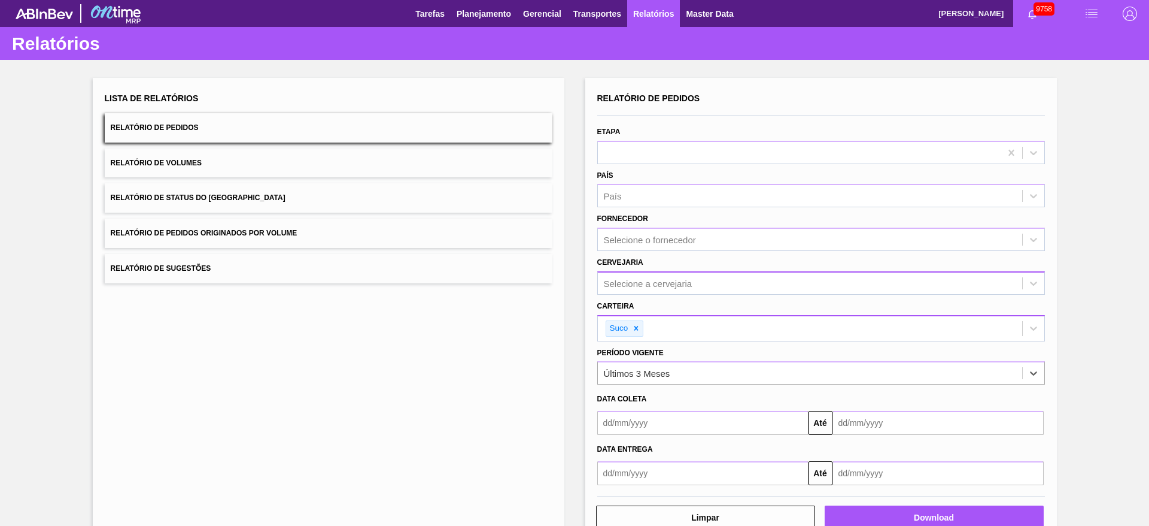
click at [680, 276] on div "Selecione a cervejaria" at bounding box center [810, 282] width 424 height 17
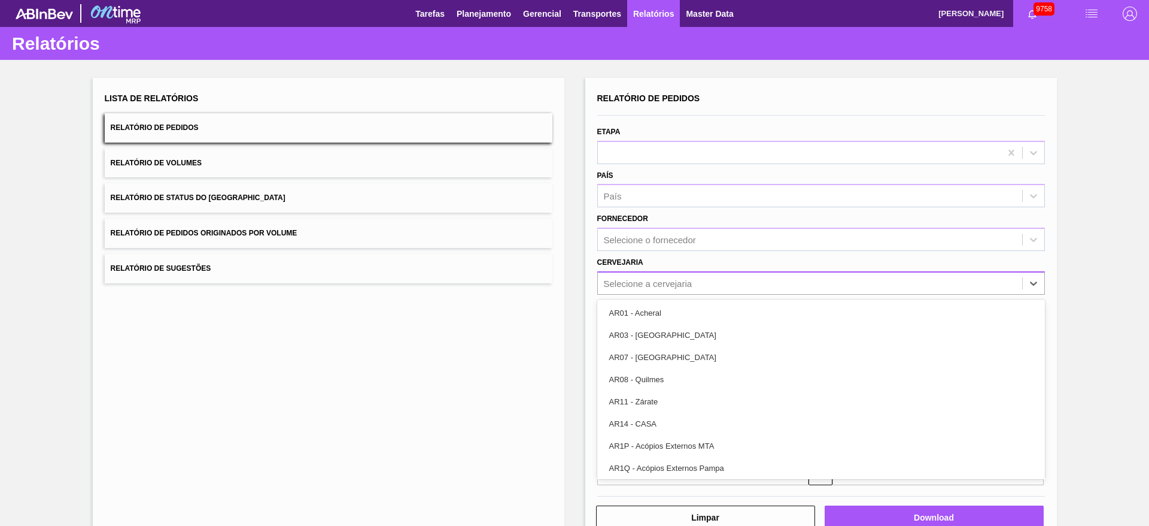
type input "13"
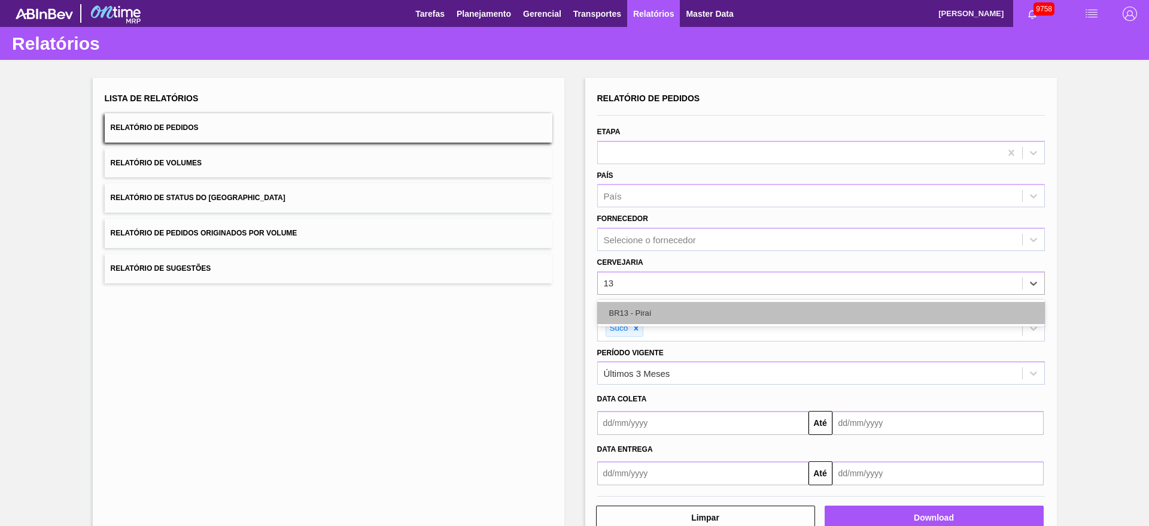
click at [668, 308] on div "BR13 - Piraí" at bounding box center [821, 313] width 448 height 22
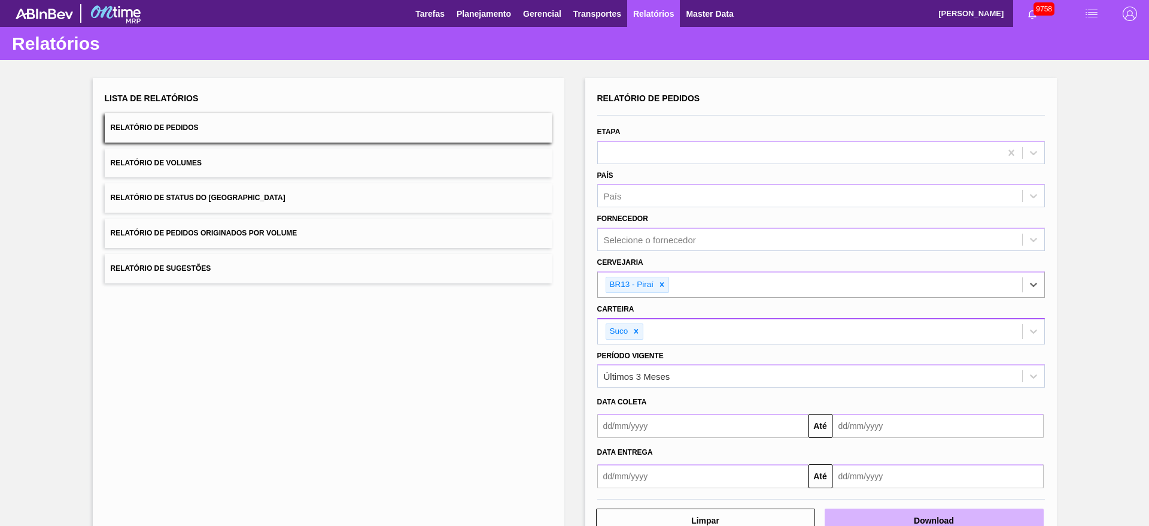
click at [929, 514] on button "Download" at bounding box center [934, 520] width 219 height 24
click at [465, 12] on span "Planejamento" at bounding box center [484, 14] width 54 height 14
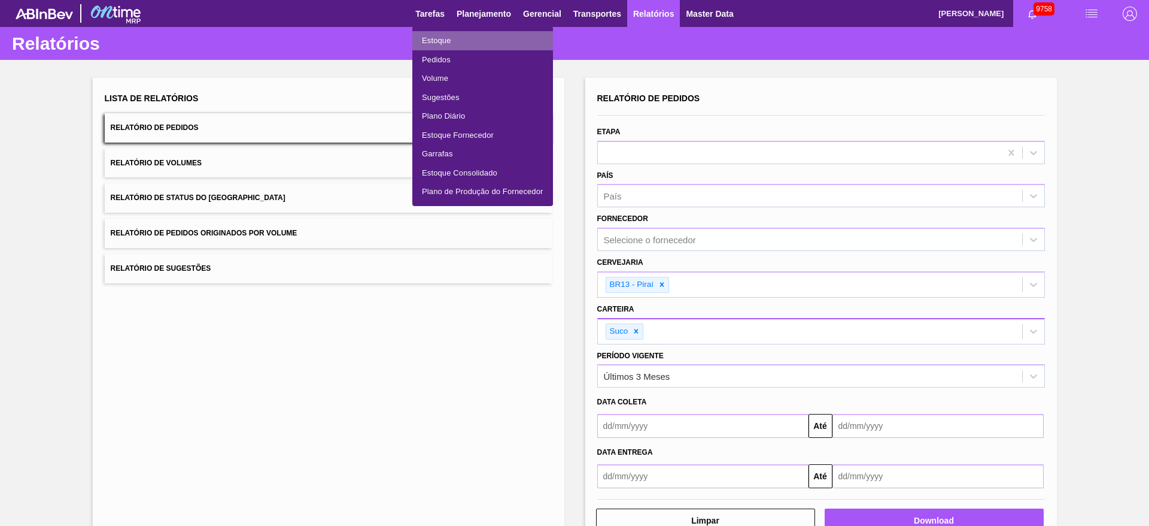
click at [441, 37] on li "Estoque" at bounding box center [482, 40] width 141 height 19
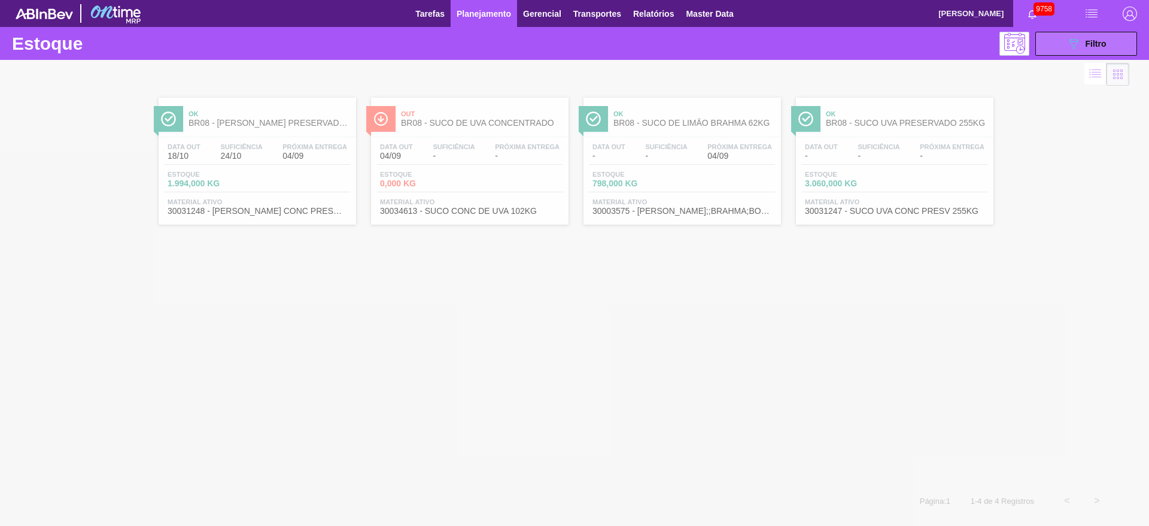
click at [1096, 44] on span "Filtro" at bounding box center [1096, 44] width 21 height 10
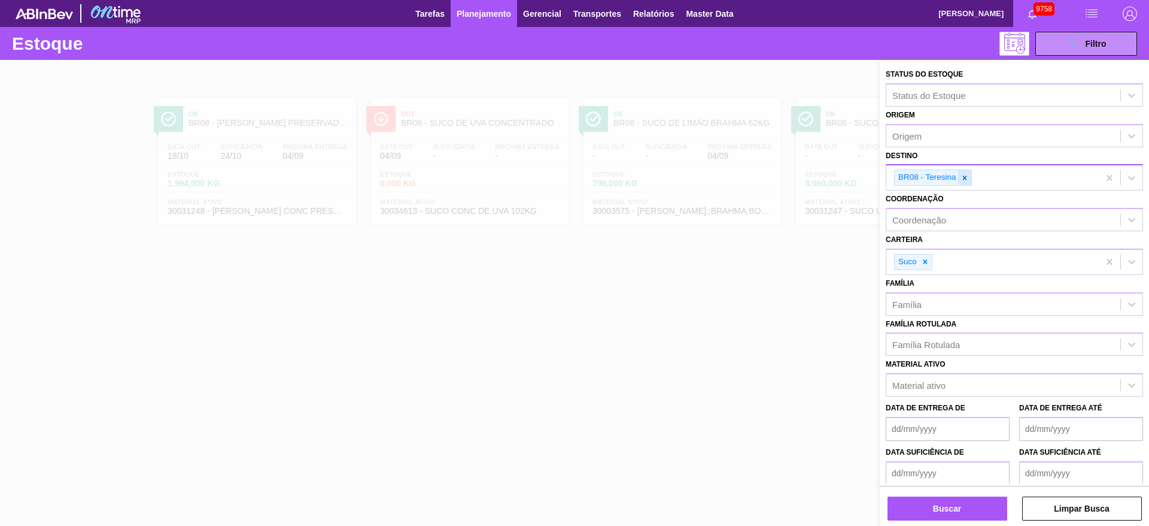
click at [966, 181] on icon at bounding box center [965, 178] width 8 height 8
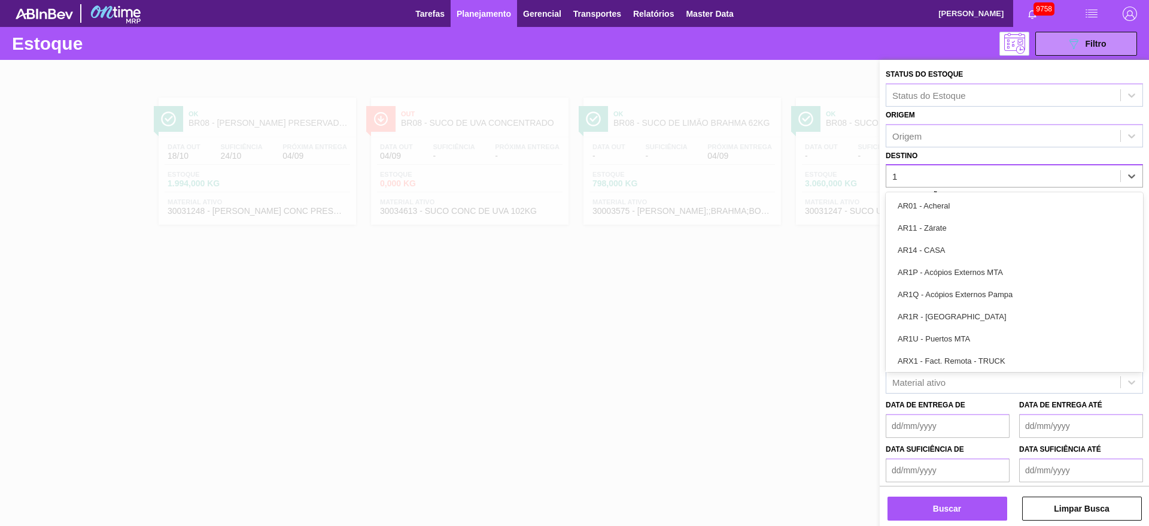
type input "13"
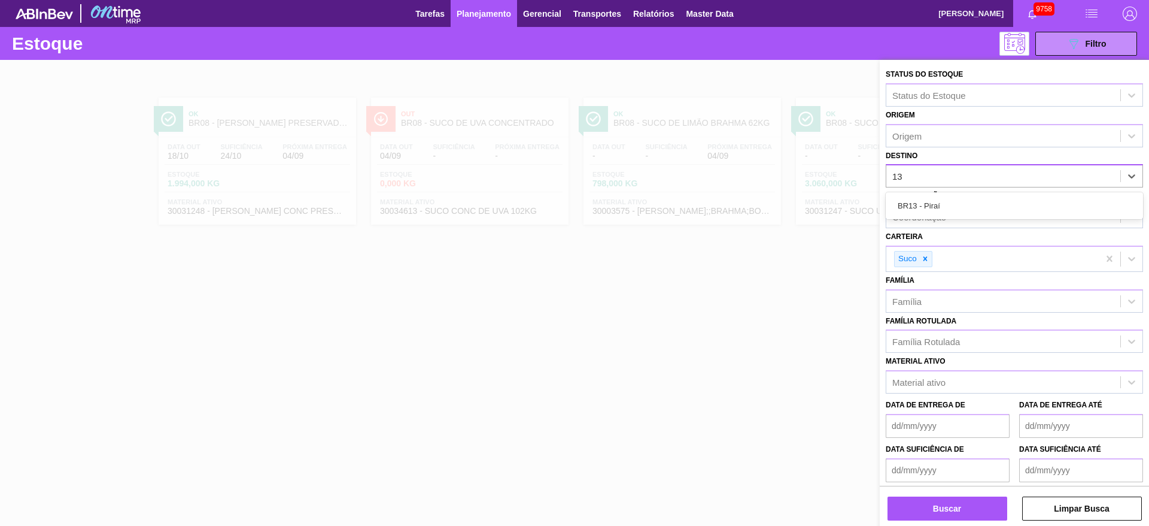
drag, startPoint x: 947, startPoint y: 207, endPoint x: 944, endPoint y: 213, distance: 6.7
click at [947, 208] on div "BR13 - Piraí" at bounding box center [1014, 206] width 257 height 22
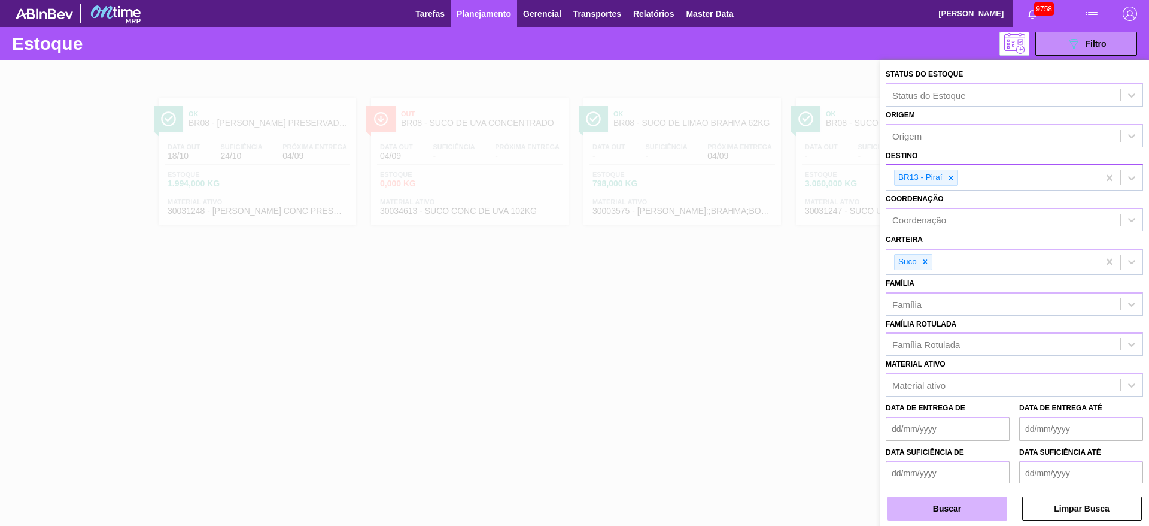
click at [957, 514] on button "Buscar" at bounding box center [948, 508] width 120 height 24
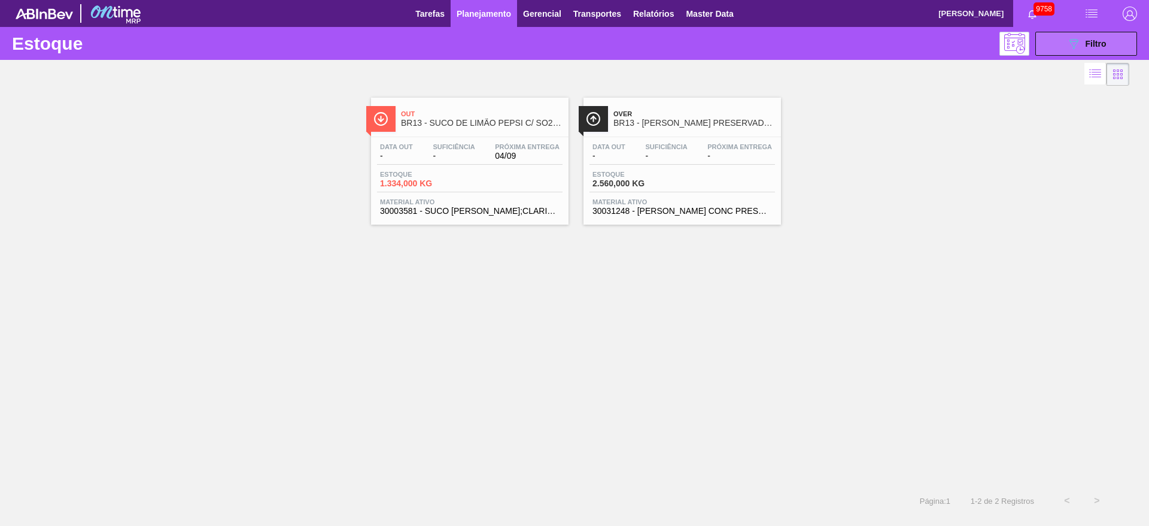
click at [1059, 43] on button "089F7B8B-B2A5-4AFE-B5C0-19BA573D28AC Filtro" at bounding box center [1087, 44] width 102 height 24
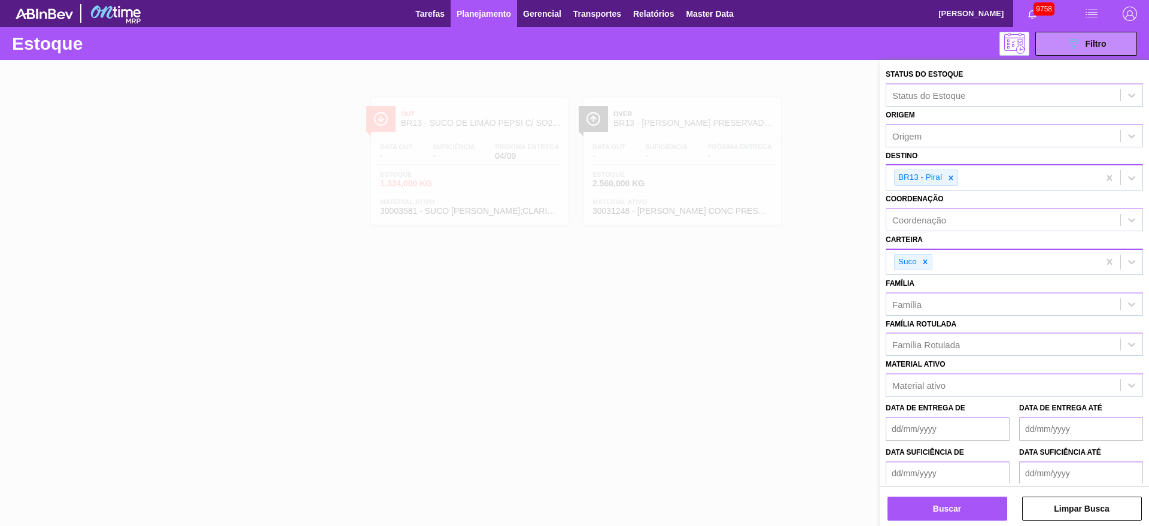
click at [927, 267] on div at bounding box center [925, 261] width 13 height 15
click at [927, 267] on div "Suco" at bounding box center [993, 262] width 213 height 25
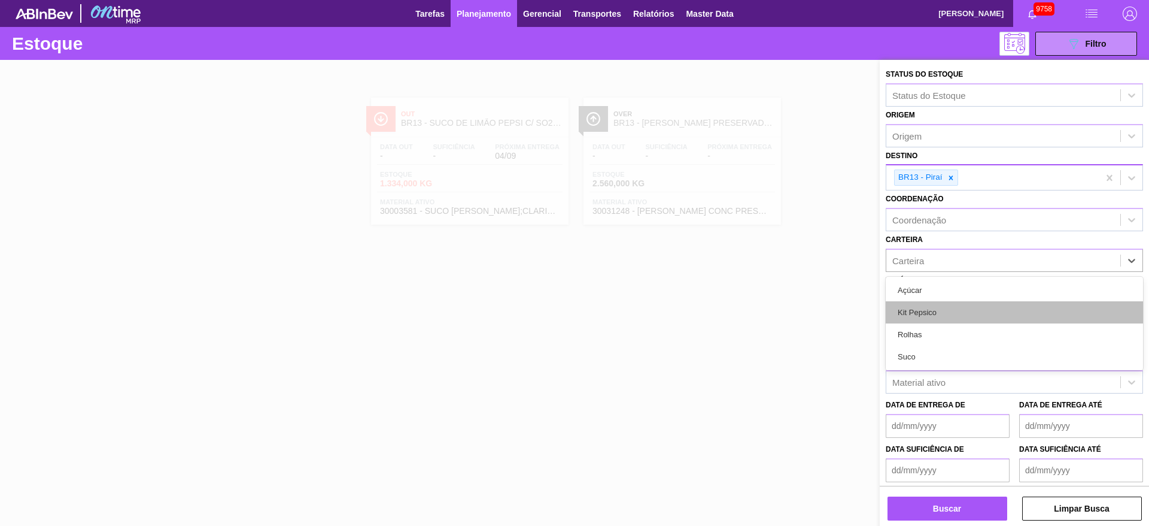
click at [924, 309] on div "Kit Pepsico" at bounding box center [1014, 312] width 257 height 22
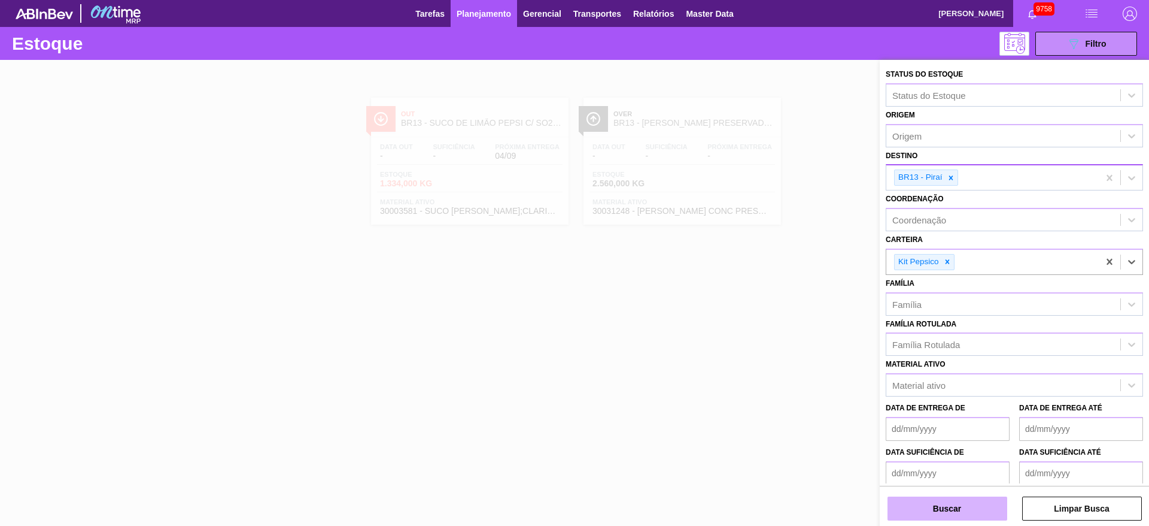
click at [941, 502] on button "Buscar" at bounding box center [948, 508] width 120 height 24
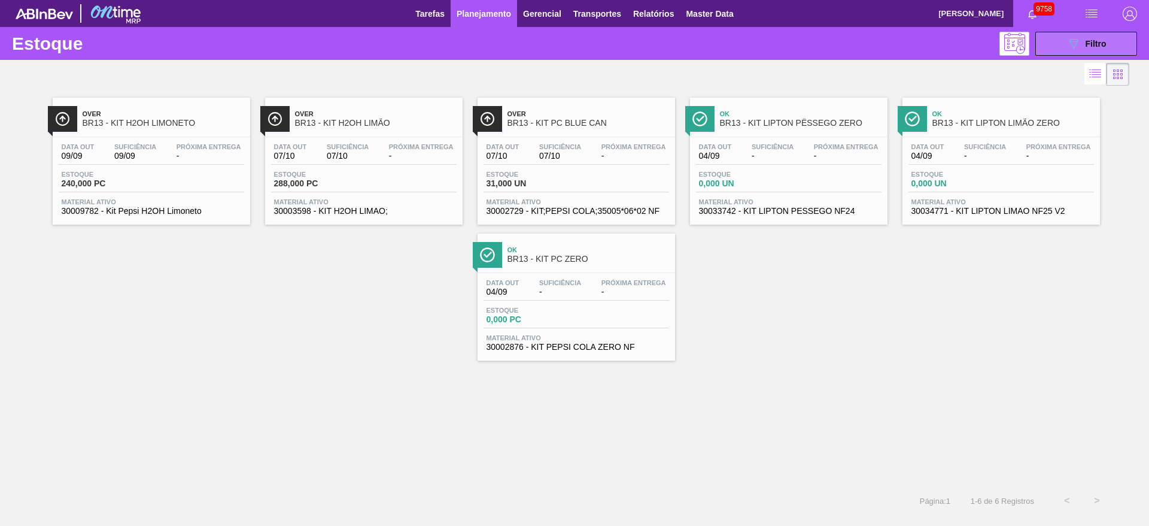
click at [1088, 43] on span "Filtro" at bounding box center [1096, 44] width 21 height 10
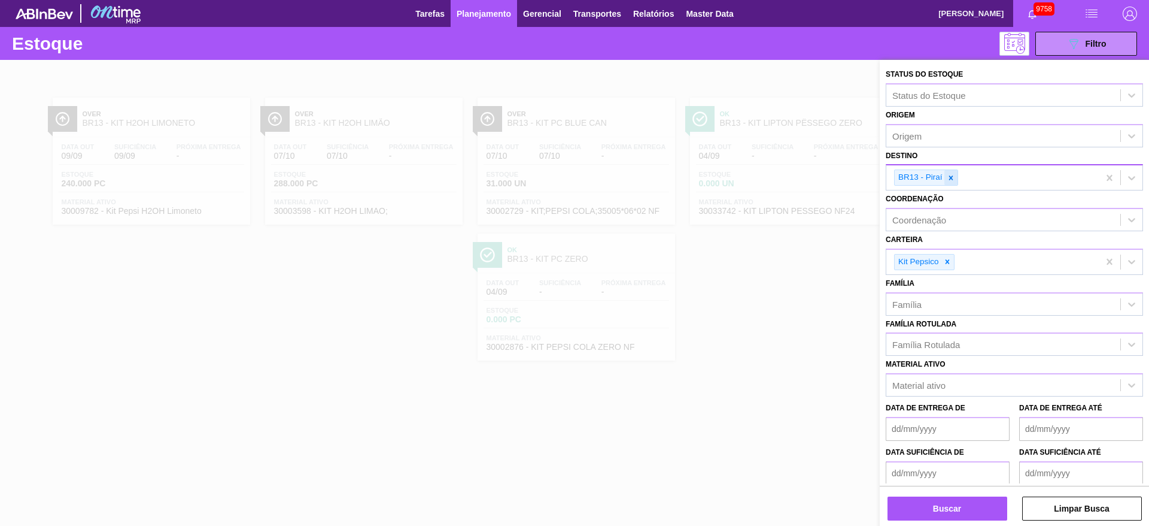
click at [949, 183] on div at bounding box center [951, 177] width 13 height 15
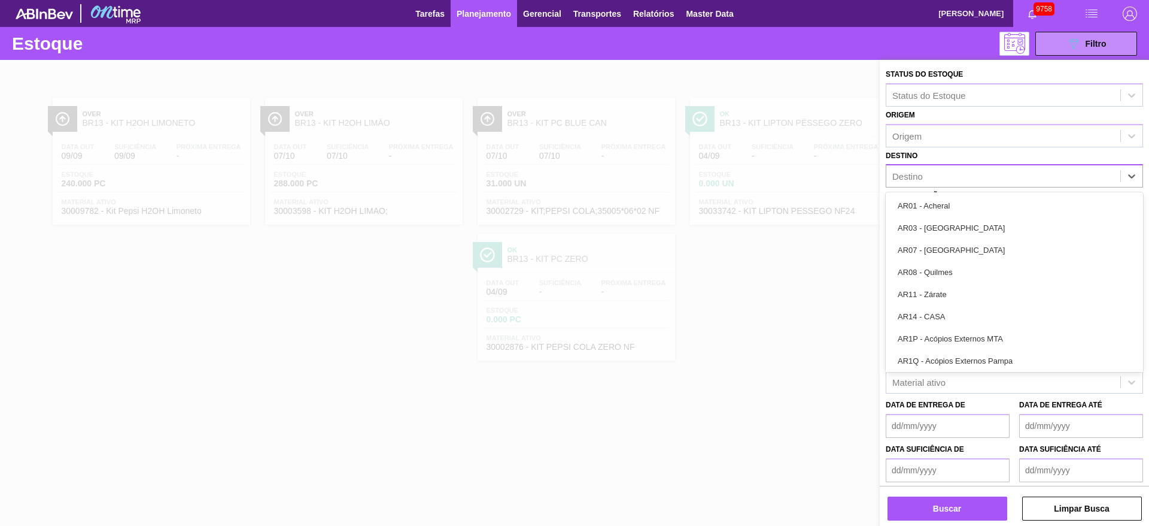
click at [950, 180] on div "Destino" at bounding box center [1004, 176] width 234 height 17
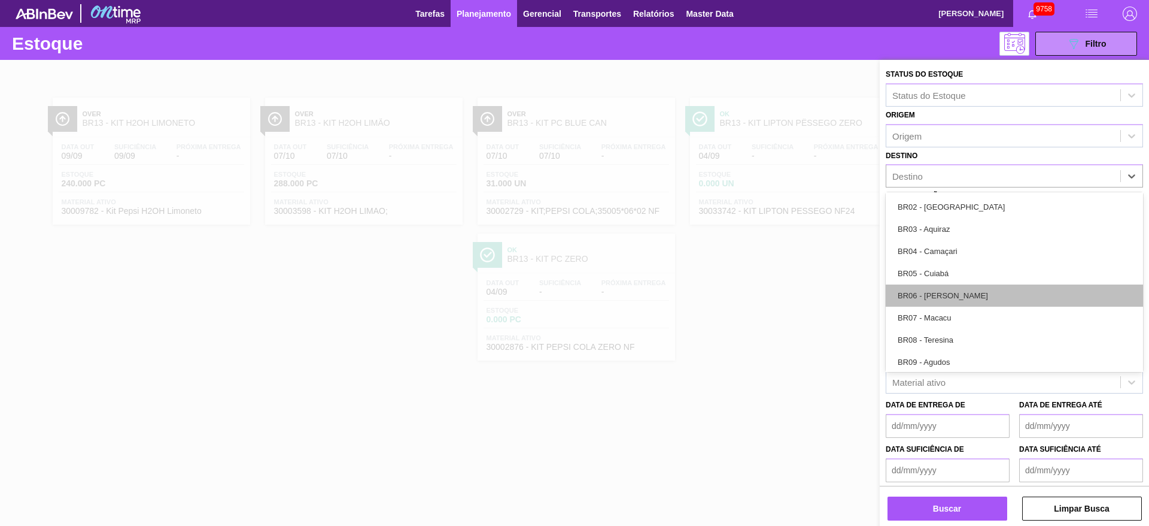
scroll to position [629, 0]
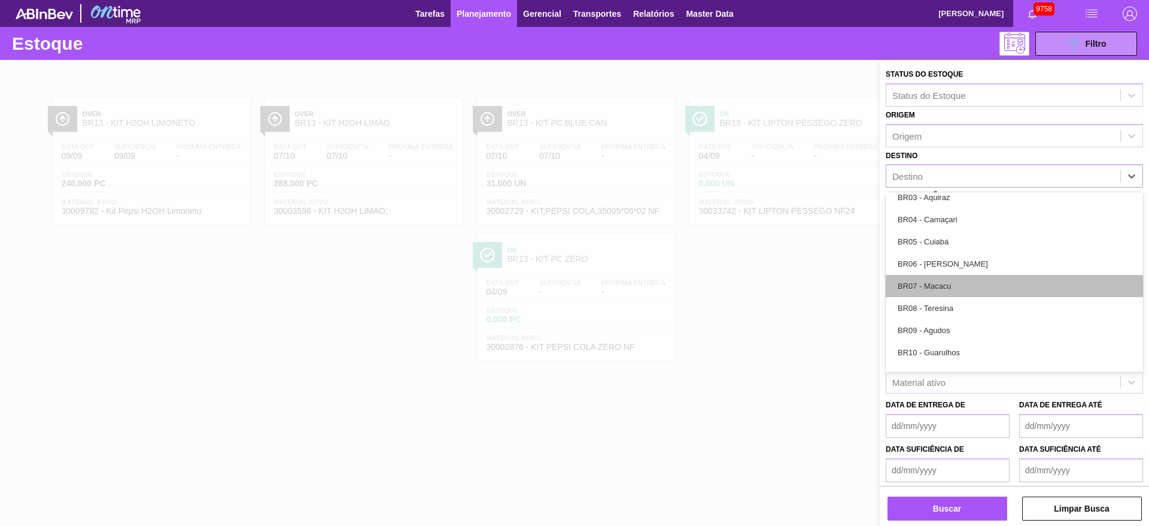
click at [944, 292] on div "BR07 - Macacu" at bounding box center [1014, 286] width 257 height 22
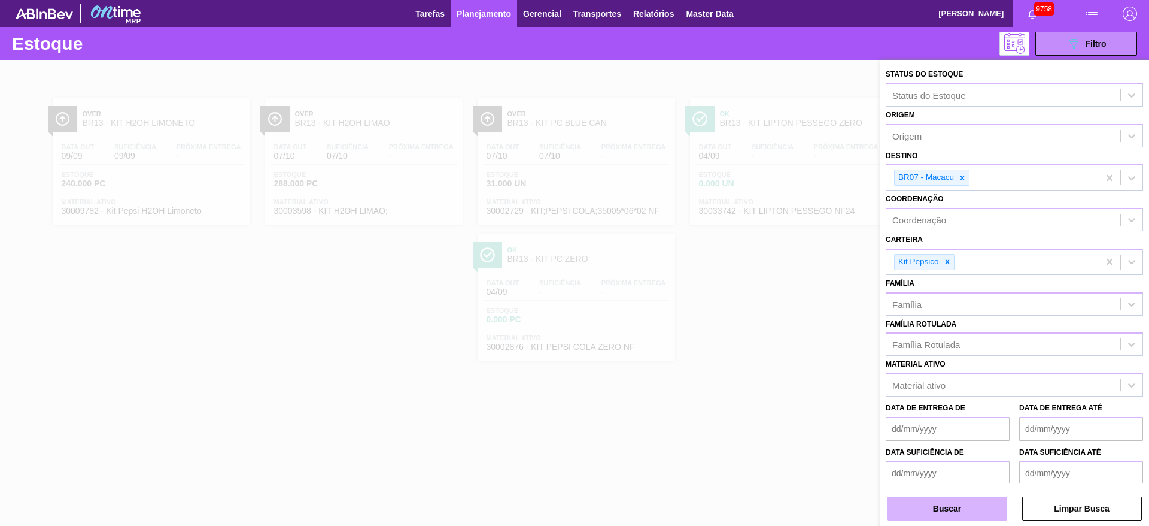
click at [941, 508] on button "Buscar" at bounding box center [948, 508] width 120 height 24
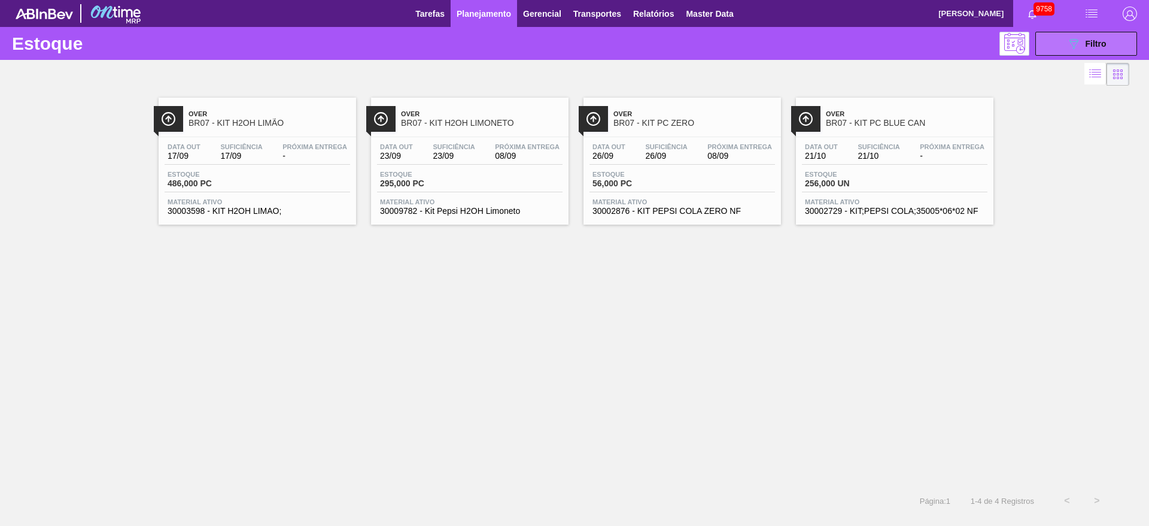
click at [1085, 40] on div "089F7B8B-B2A5-4AFE-B5C0-19BA573D28AC Filtro" at bounding box center [1087, 44] width 40 height 14
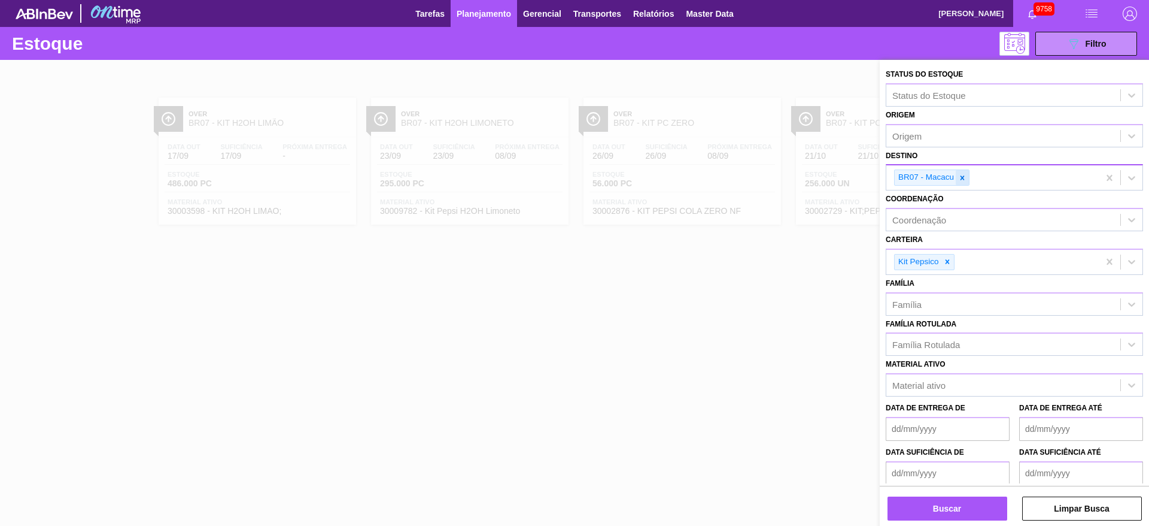
click at [963, 180] on icon at bounding box center [962, 178] width 8 height 8
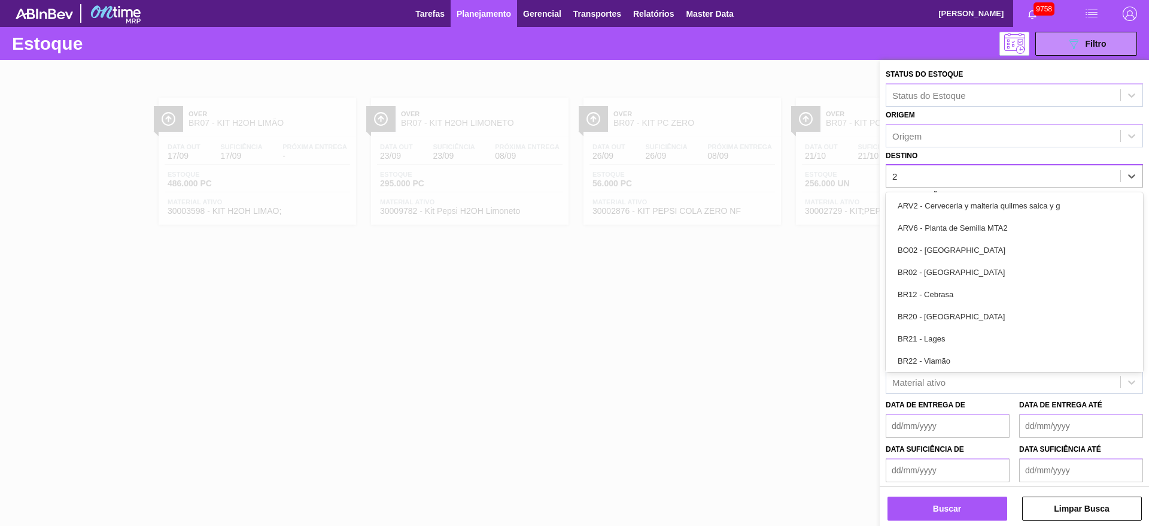
type input "27"
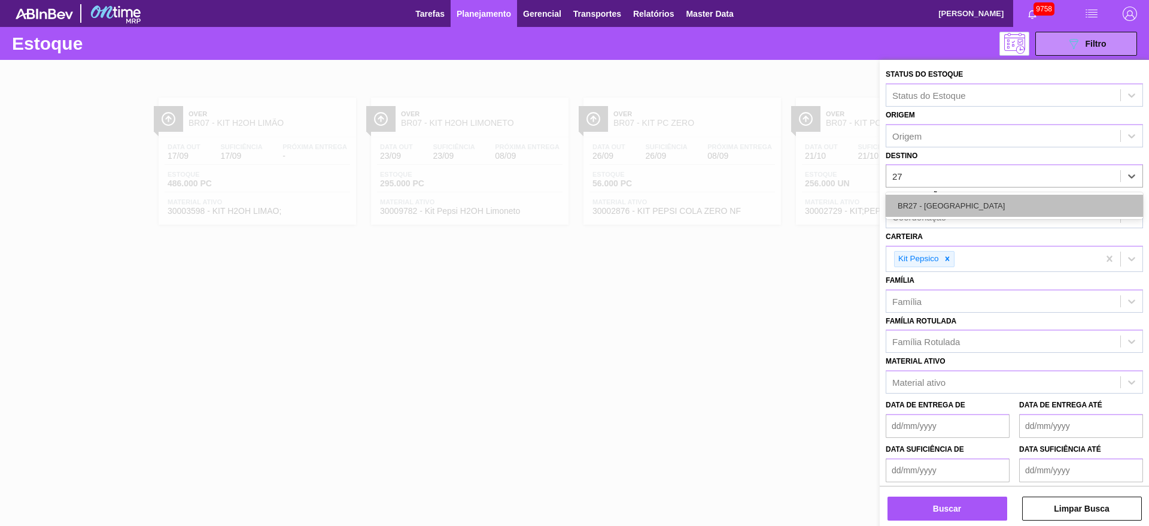
click at [951, 202] on div "BR27 - Nova Minas" at bounding box center [1014, 206] width 257 height 22
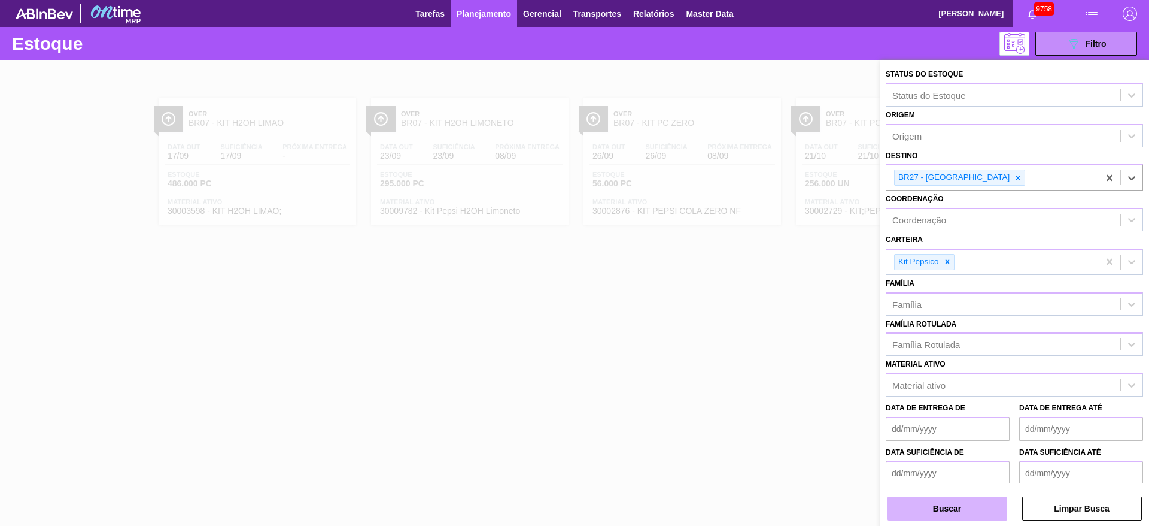
click at [950, 503] on button "Buscar" at bounding box center [948, 508] width 120 height 24
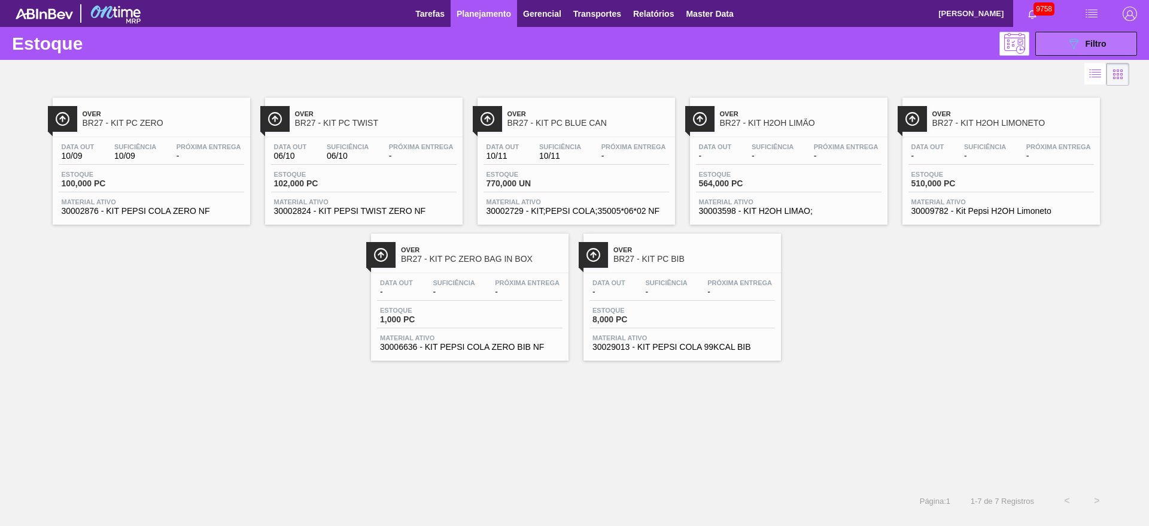
click at [1048, 43] on button "089F7B8B-B2A5-4AFE-B5C0-19BA573D28AC Filtro" at bounding box center [1087, 44] width 102 height 24
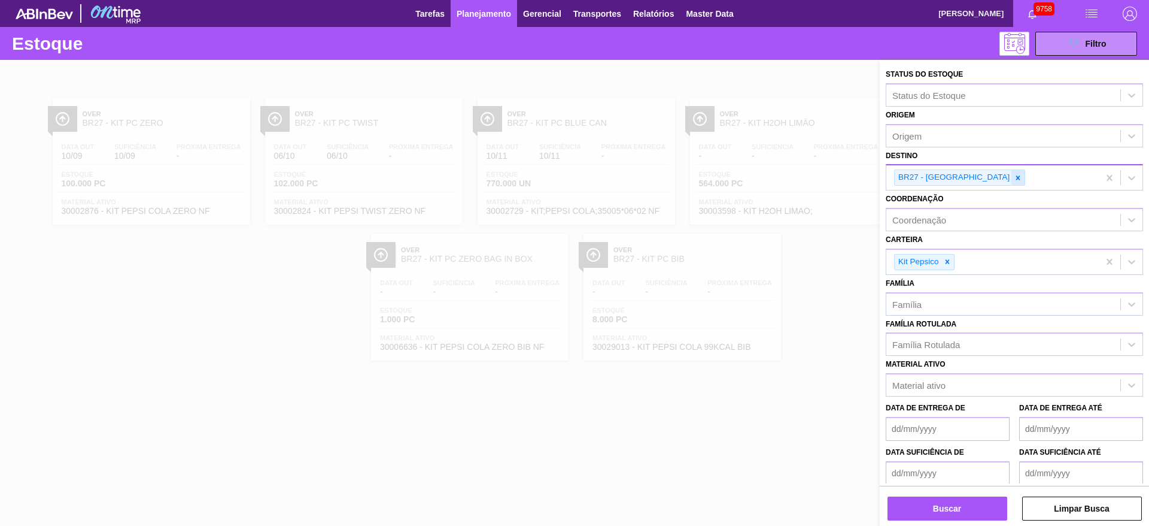
click at [1017, 179] on icon at bounding box center [1019, 177] width 4 height 4
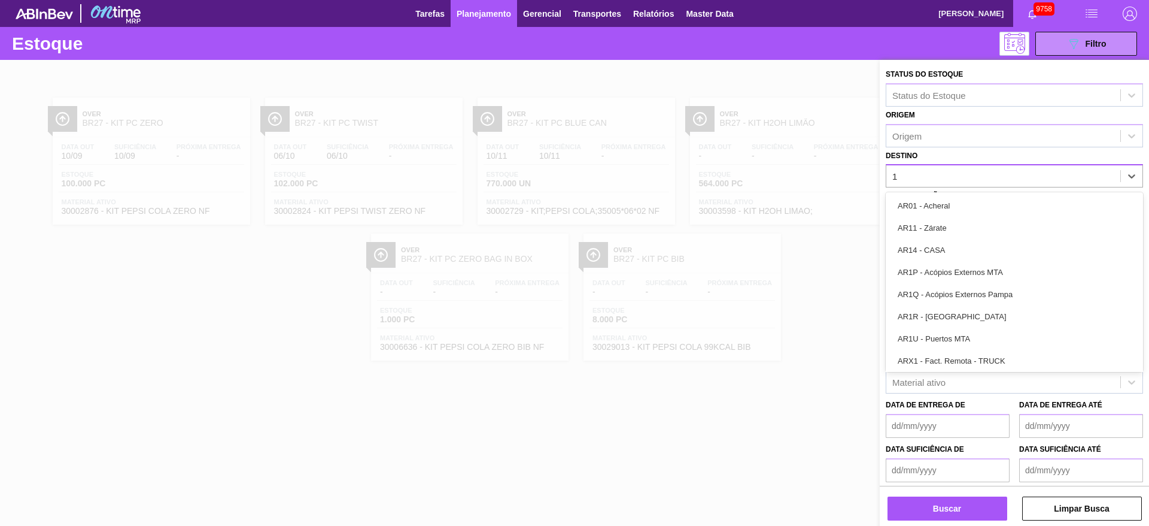
type input "12"
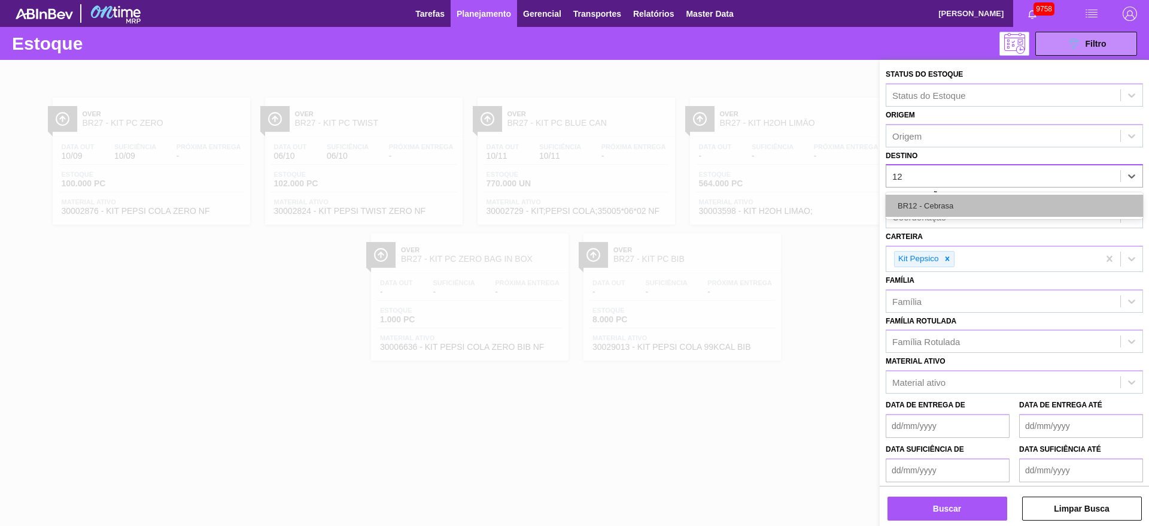
drag, startPoint x: 948, startPoint y: 196, endPoint x: 944, endPoint y: 219, distance: 23.6
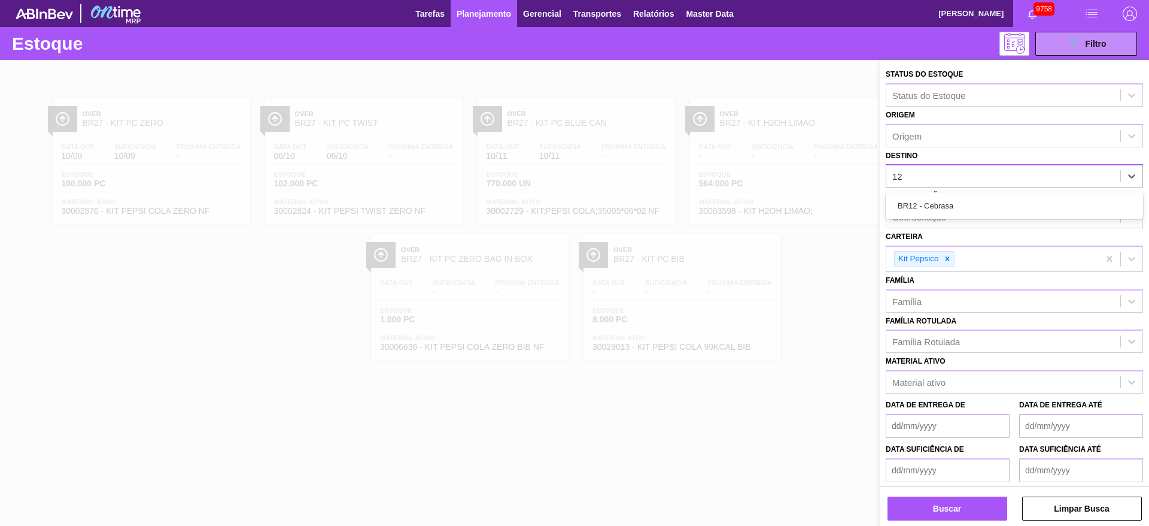
click at [945, 197] on div "BR12 - Cebrasa" at bounding box center [1014, 206] width 257 height 22
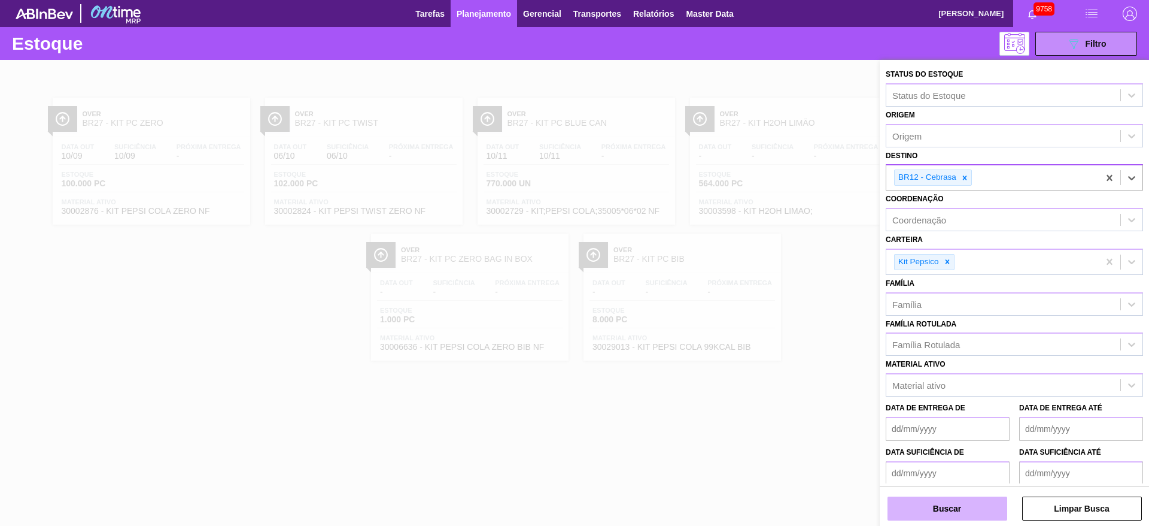
click at [950, 512] on button "Buscar" at bounding box center [948, 508] width 120 height 24
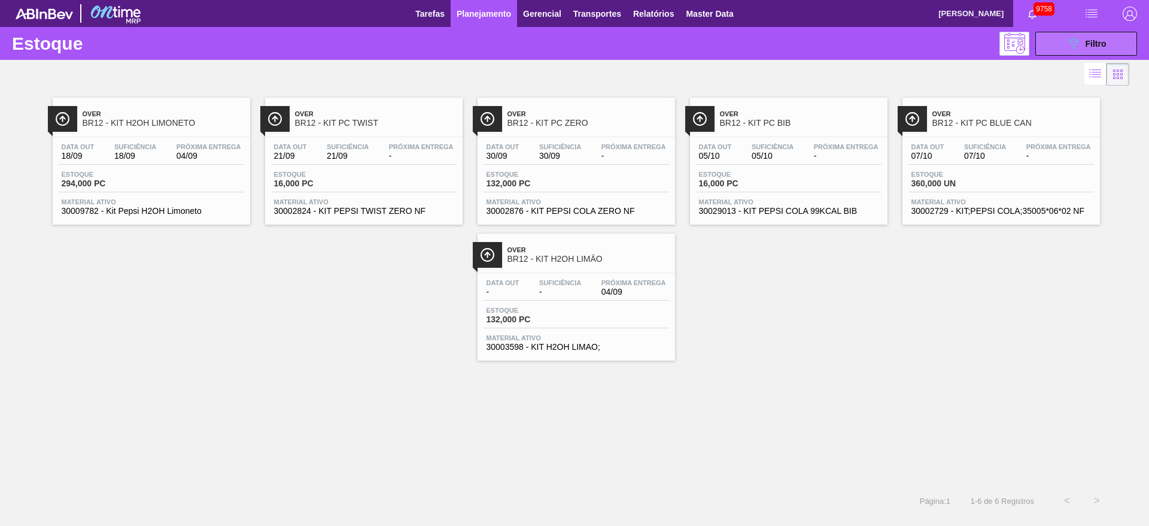
click at [1055, 40] on button "089F7B8B-B2A5-4AFE-B5C0-19BA573D28AC Filtro" at bounding box center [1087, 44] width 102 height 24
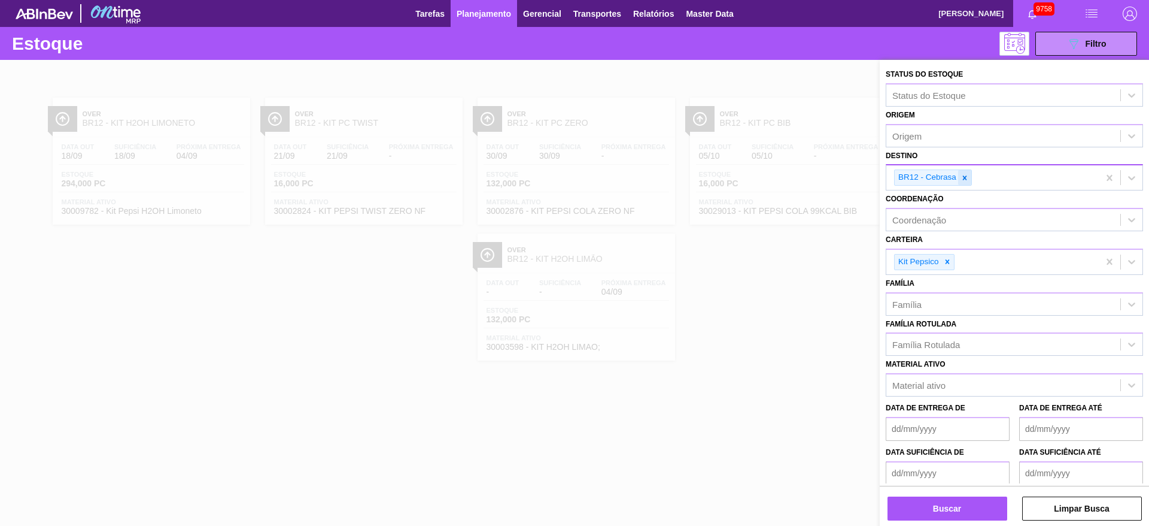
click at [960, 183] on div at bounding box center [964, 177] width 13 height 15
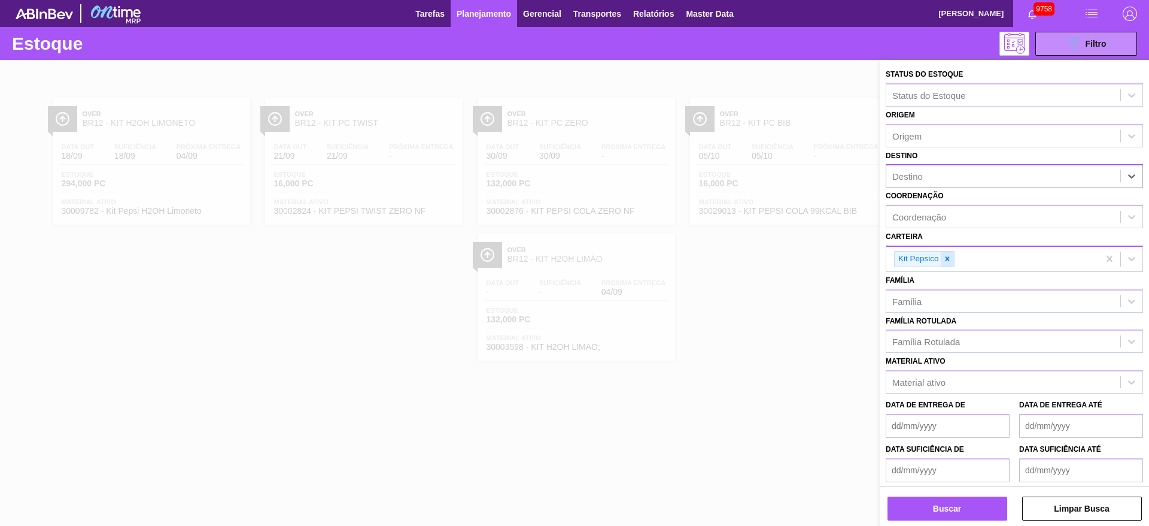
click at [951, 253] on div at bounding box center [947, 258] width 13 height 15
click at [936, 345] on div "Família Rotulada" at bounding box center [1004, 338] width 234 height 17
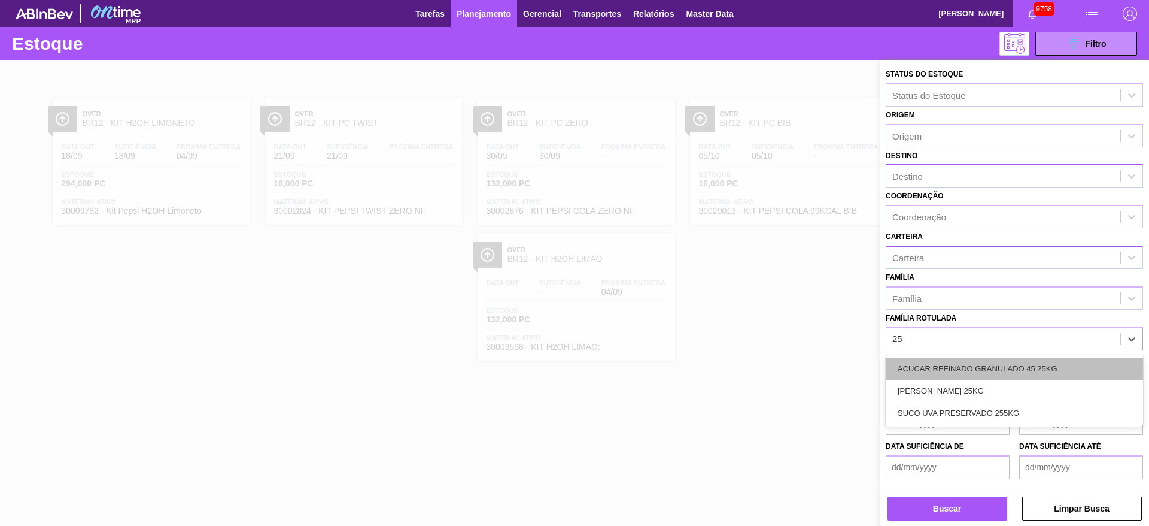
type Rotulada "255"
click at [936, 369] on div "SUCO UVA PRESERVADO 255KG" at bounding box center [1014, 368] width 257 height 22
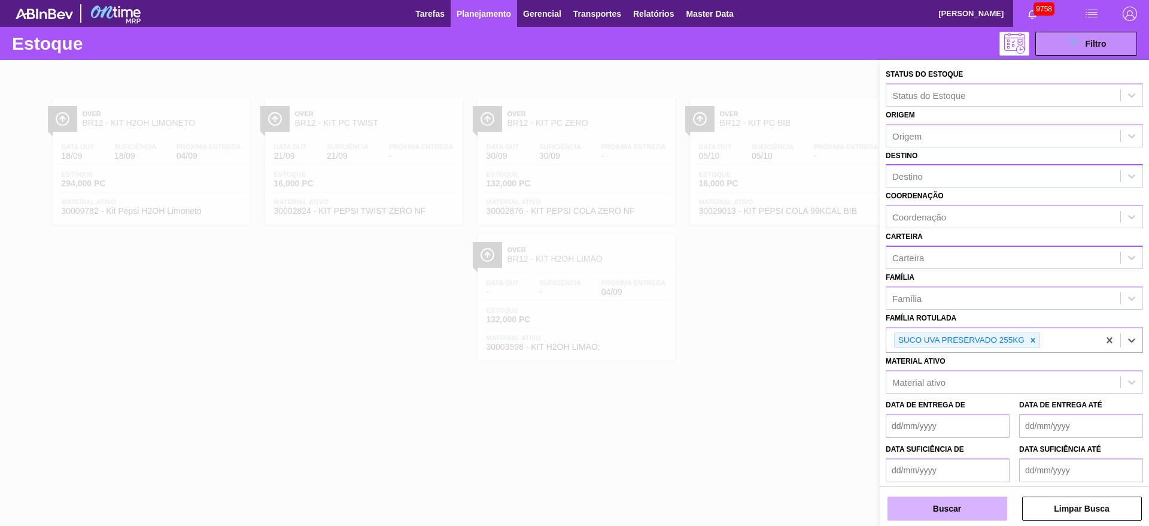
click at [947, 511] on button "Buscar" at bounding box center [948, 508] width 120 height 24
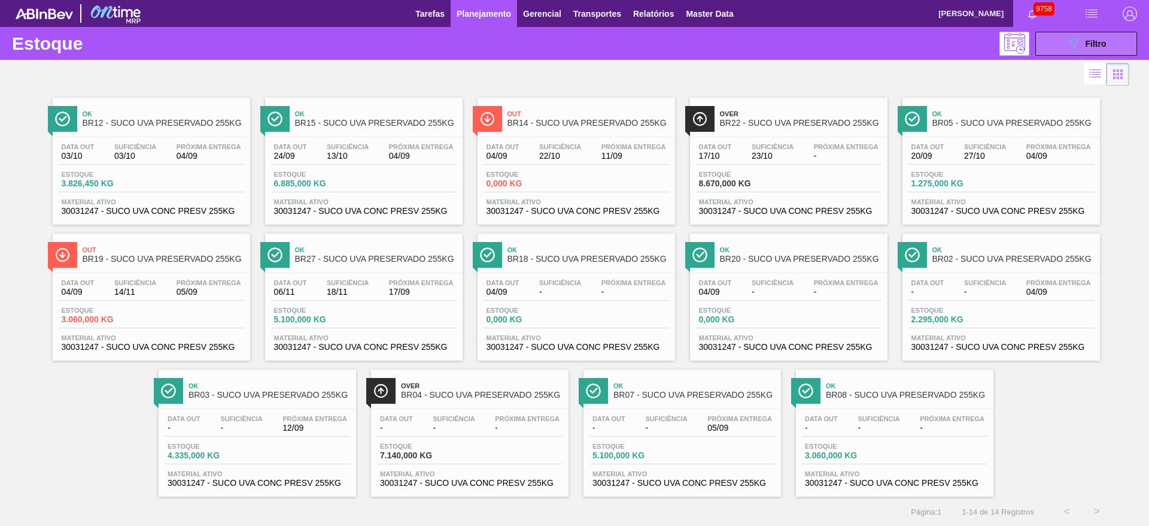
click at [1052, 52] on button "089F7B8B-B2A5-4AFE-B5C0-19BA573D28AC Filtro" at bounding box center [1087, 44] width 102 height 24
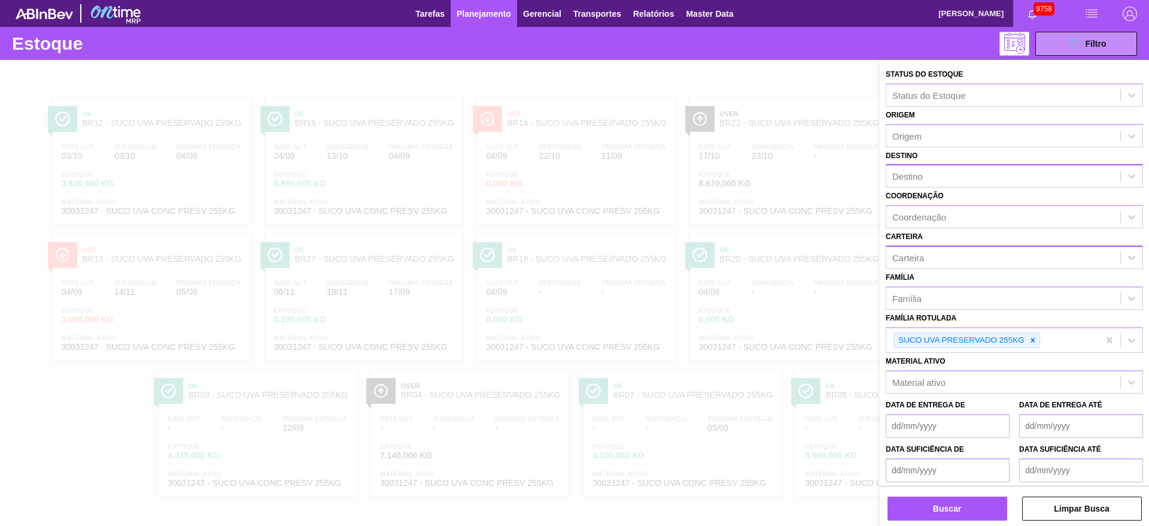
click at [940, 172] on div "Destino" at bounding box center [1004, 176] width 234 height 17
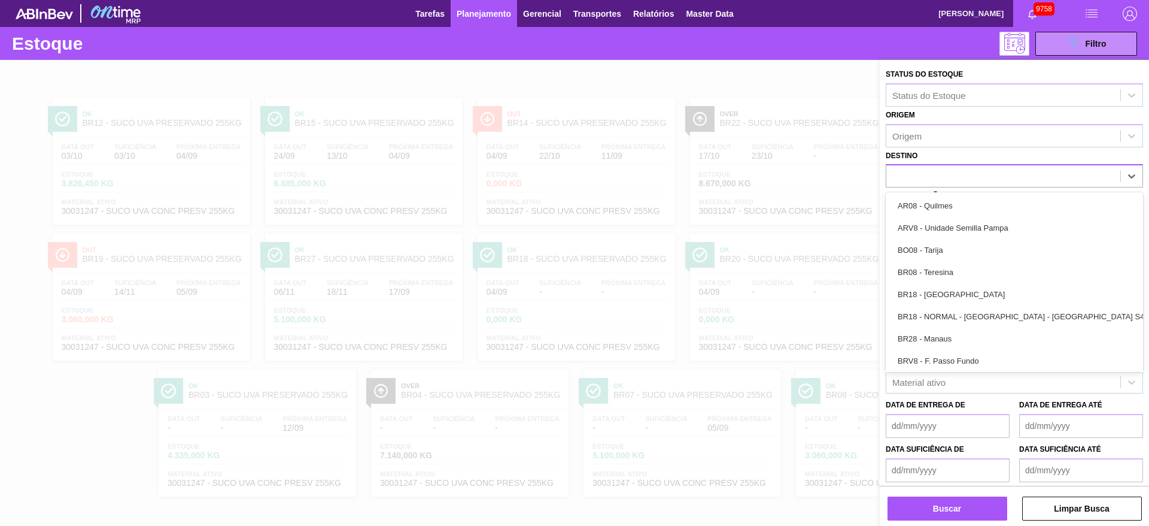
type input "8"
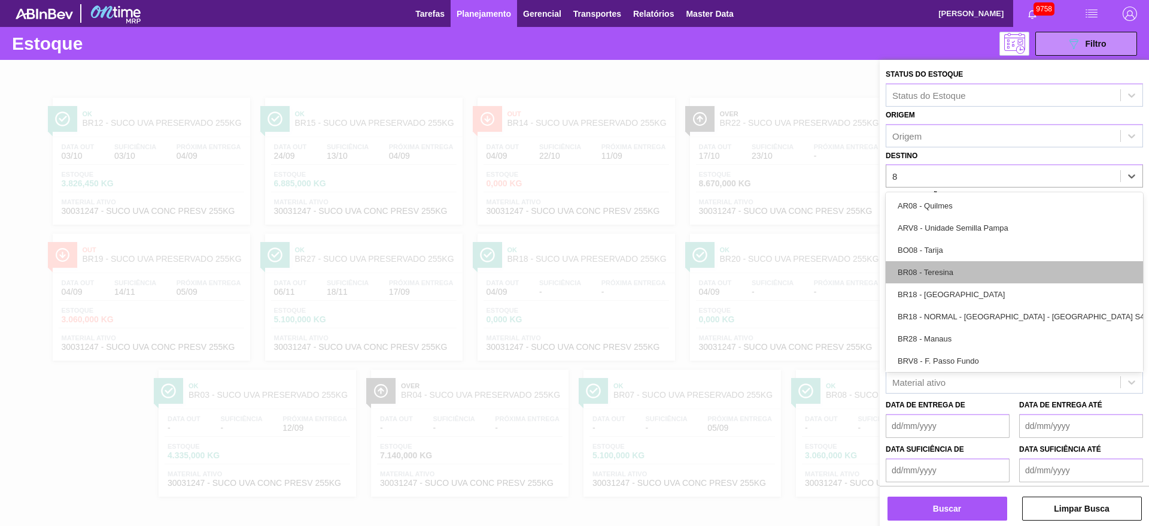
click at [943, 276] on div "BR08 - Teresina" at bounding box center [1014, 272] width 257 height 22
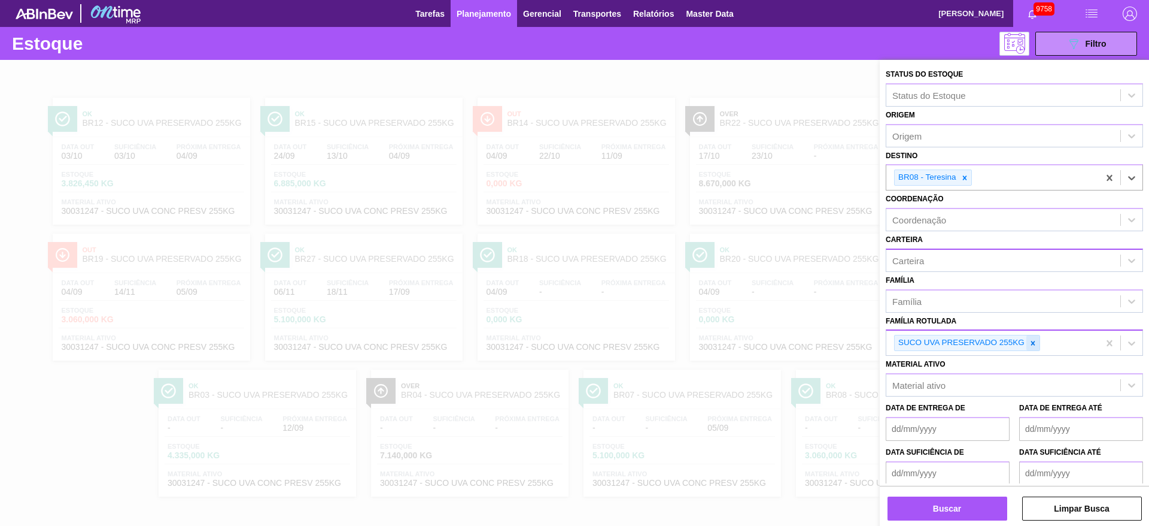
click at [1037, 344] on icon at bounding box center [1033, 343] width 8 height 8
click at [945, 263] on div "Carteira" at bounding box center [1004, 259] width 234 height 17
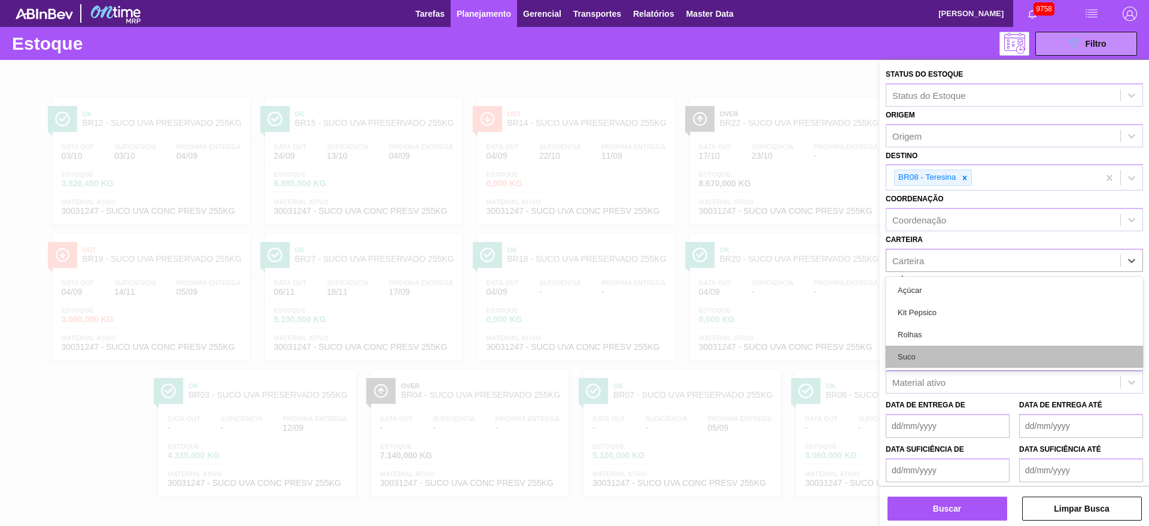
drag, startPoint x: 932, startPoint y: 292, endPoint x: 932, endPoint y: 348, distance: 56.3
click at [932, 348] on div "Açúcar Kit Pepsico Rolhas Suco" at bounding box center [1014, 323] width 257 height 93
drag, startPoint x: 932, startPoint y: 348, endPoint x: 931, endPoint y: 390, distance: 41.9
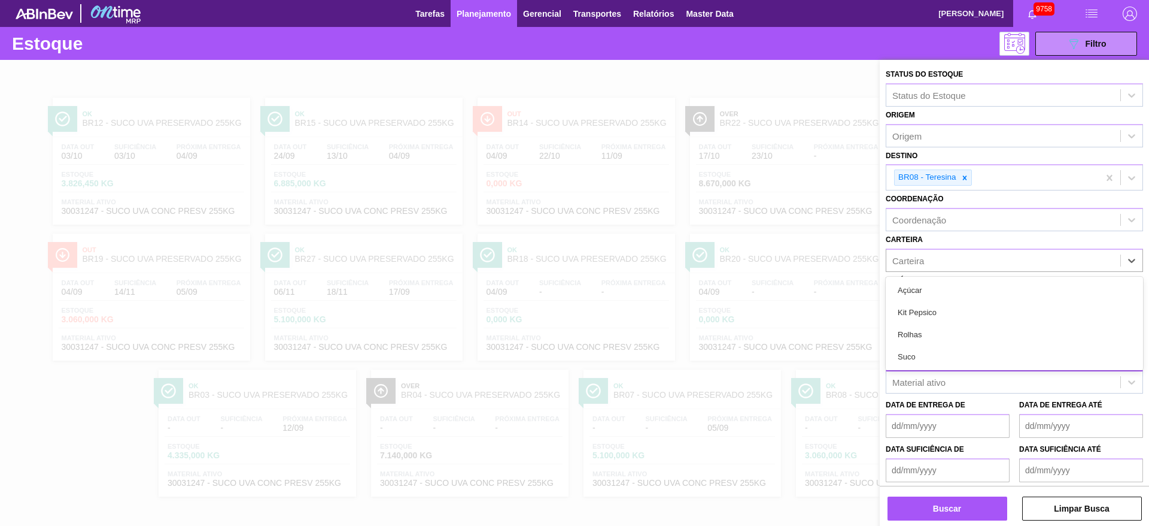
click at [930, 351] on div "Suco" at bounding box center [1014, 356] width 257 height 22
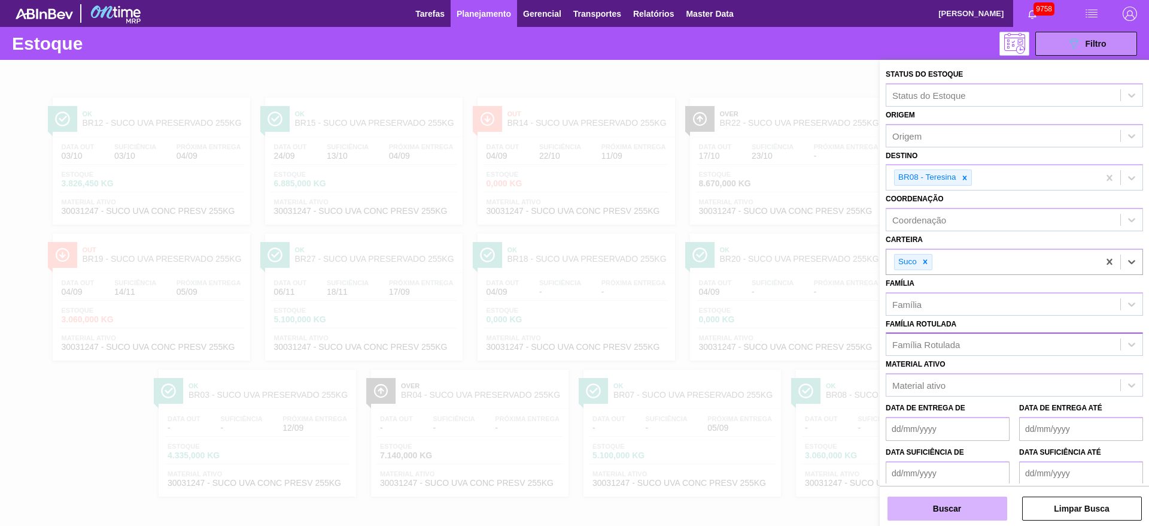
click at [963, 509] on button "Buscar" at bounding box center [948, 508] width 120 height 24
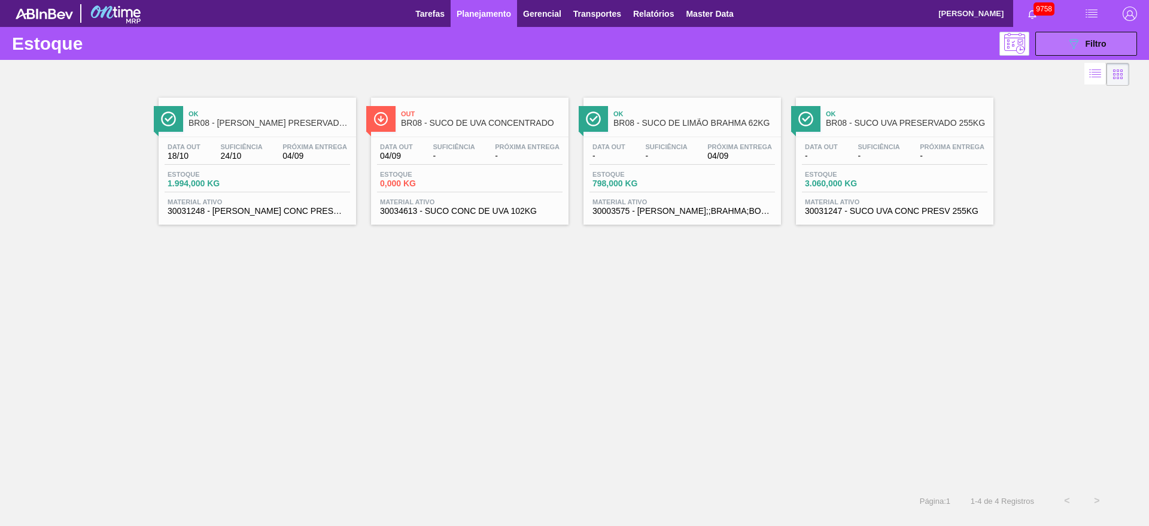
click at [1103, 51] on button "089F7B8B-B2A5-4AFE-B5C0-19BA573D28AC Filtro" at bounding box center [1087, 44] width 102 height 24
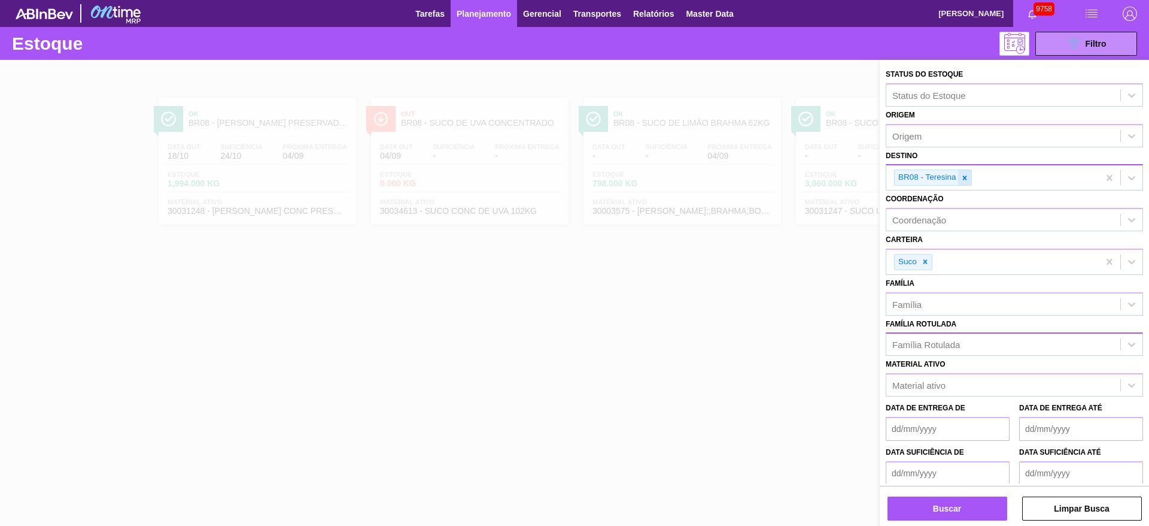
click at [964, 177] on icon at bounding box center [965, 177] width 4 height 4
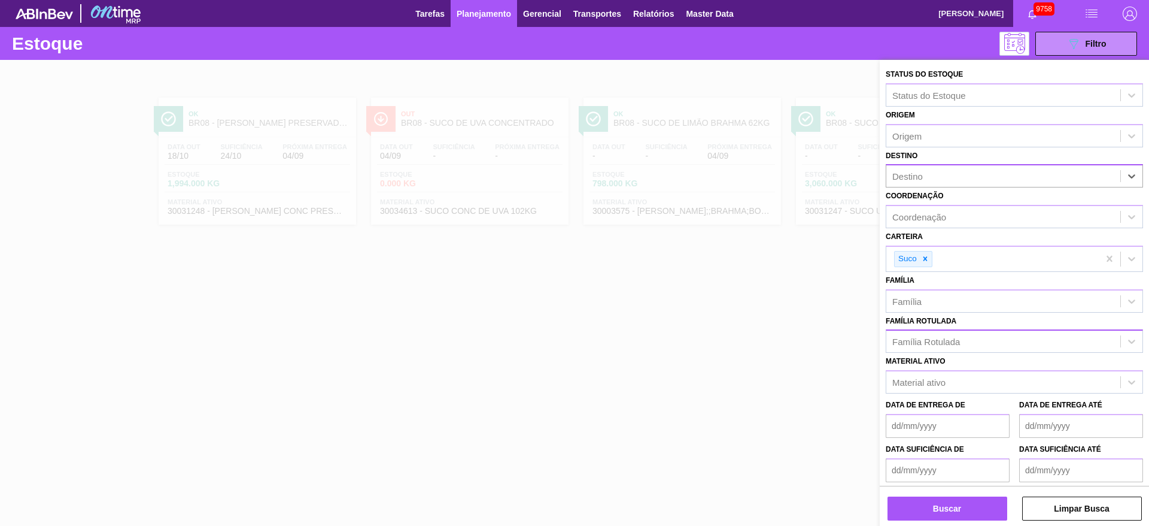
type input "4"
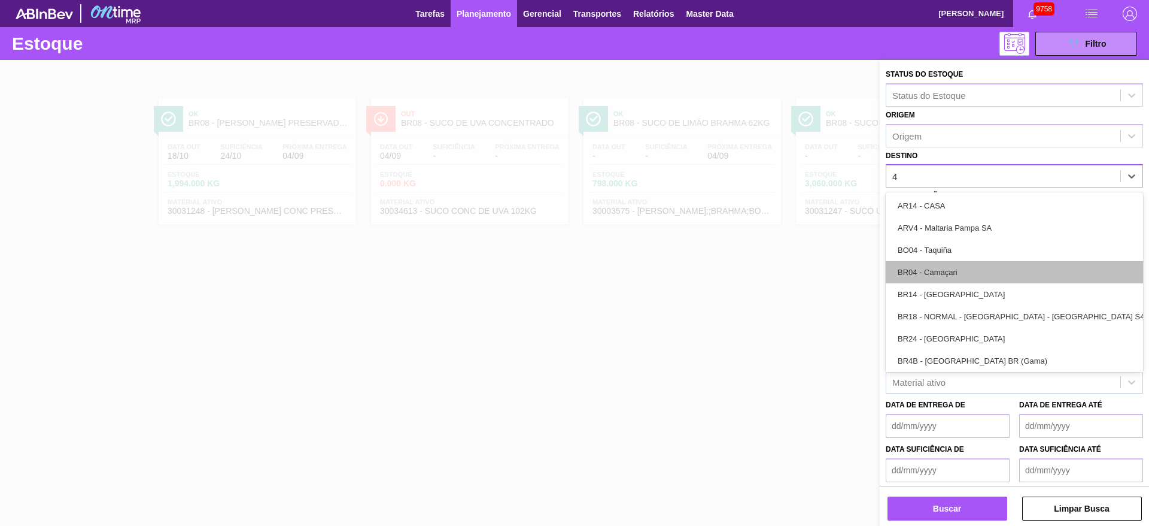
drag, startPoint x: 965, startPoint y: 278, endPoint x: 961, endPoint y: 338, distance: 59.4
click at [965, 280] on div "BR04 - Camaçari" at bounding box center [1014, 272] width 257 height 22
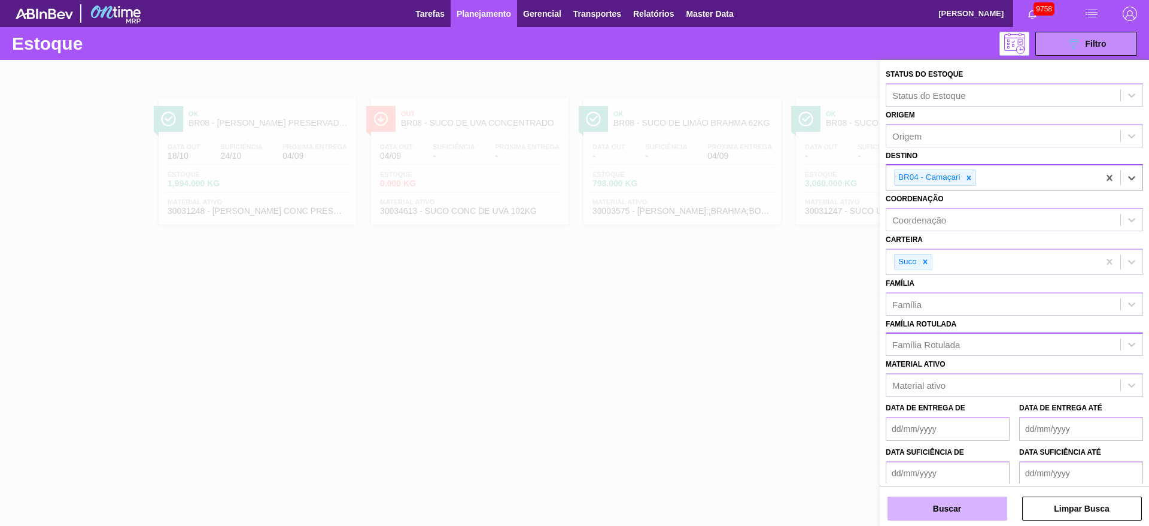
click at [949, 507] on button "Buscar" at bounding box center [948, 508] width 120 height 24
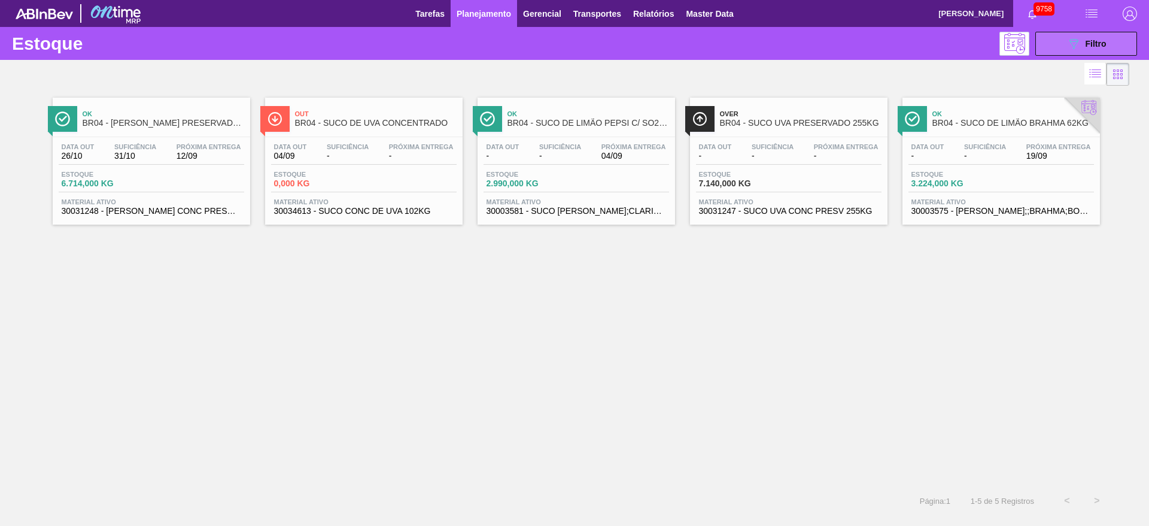
click at [1057, 43] on button "089F7B8B-B2A5-4AFE-B5C0-19BA573D28AC Filtro" at bounding box center [1087, 44] width 102 height 24
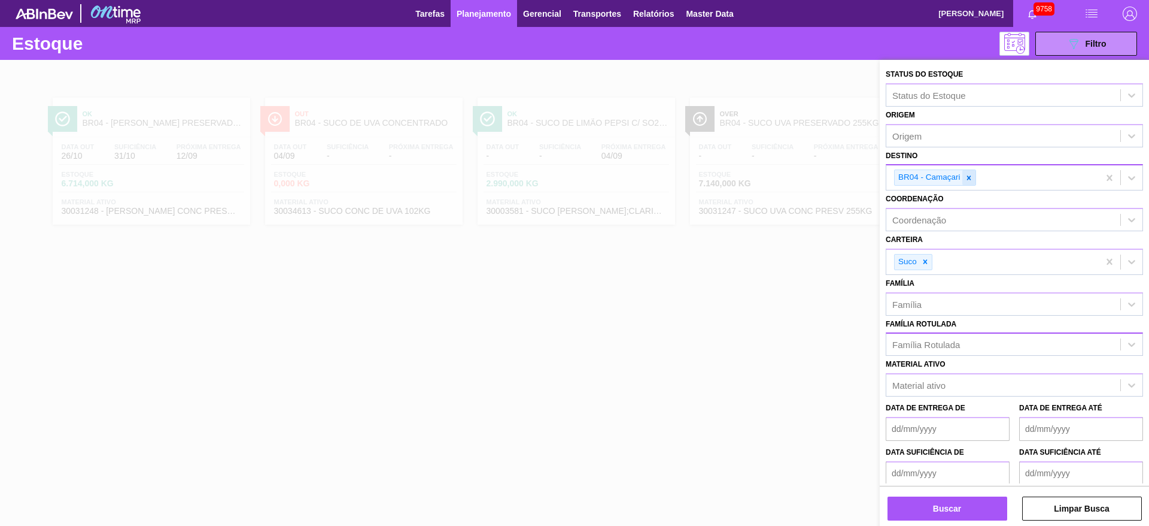
click at [975, 177] on div at bounding box center [969, 177] width 13 height 15
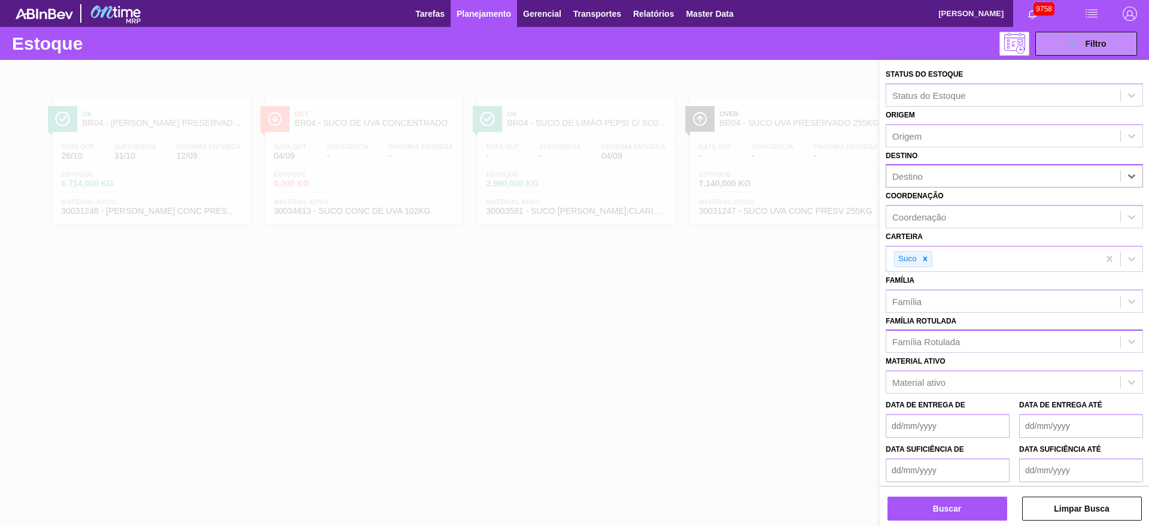
click at [975, 177] on div "Destino" at bounding box center [1004, 176] width 234 height 17
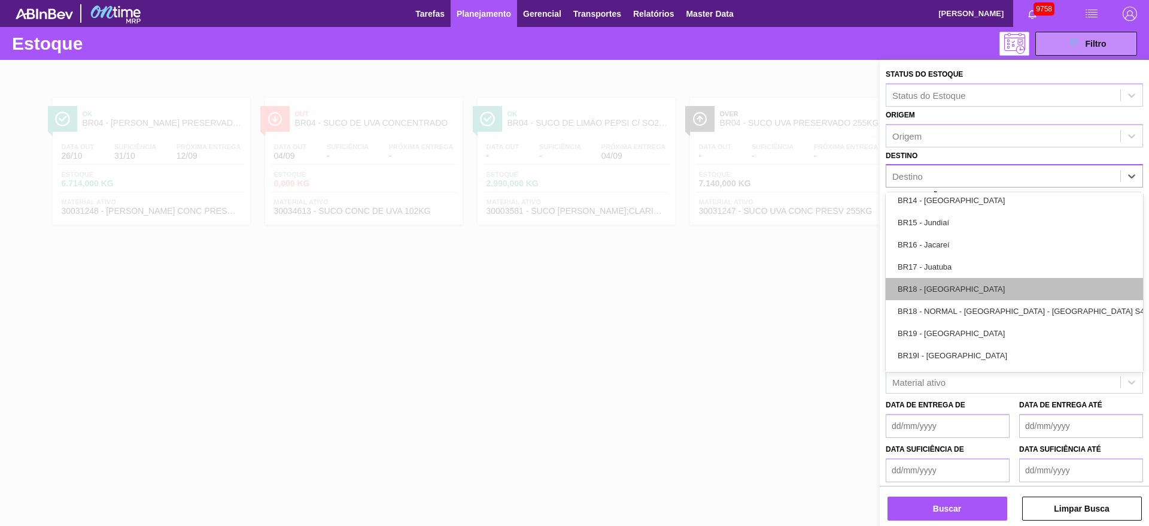
scroll to position [988, 0]
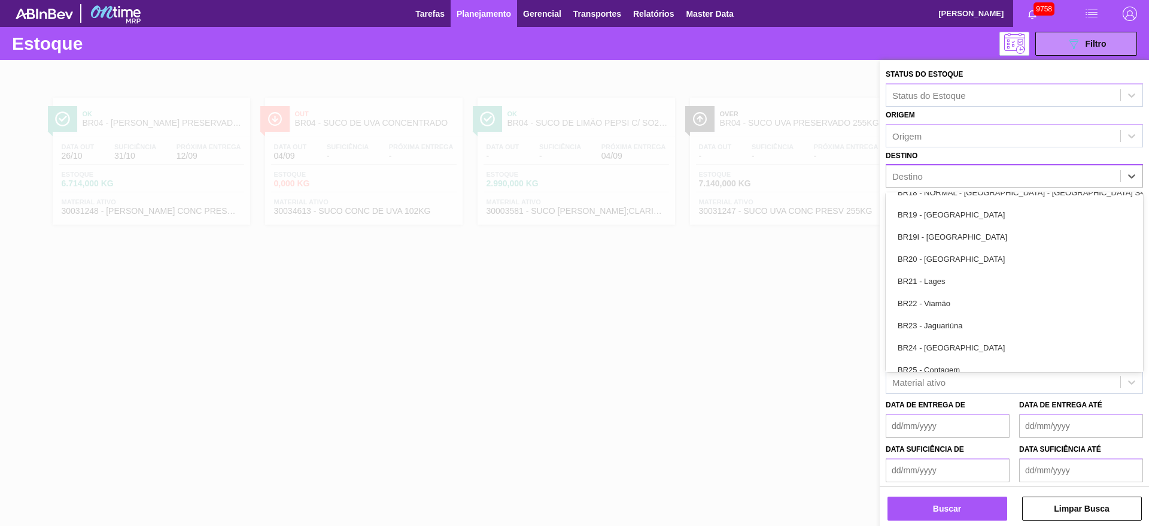
click at [960, 335] on div "BR23 - Jaguariúna" at bounding box center [1014, 325] width 257 height 22
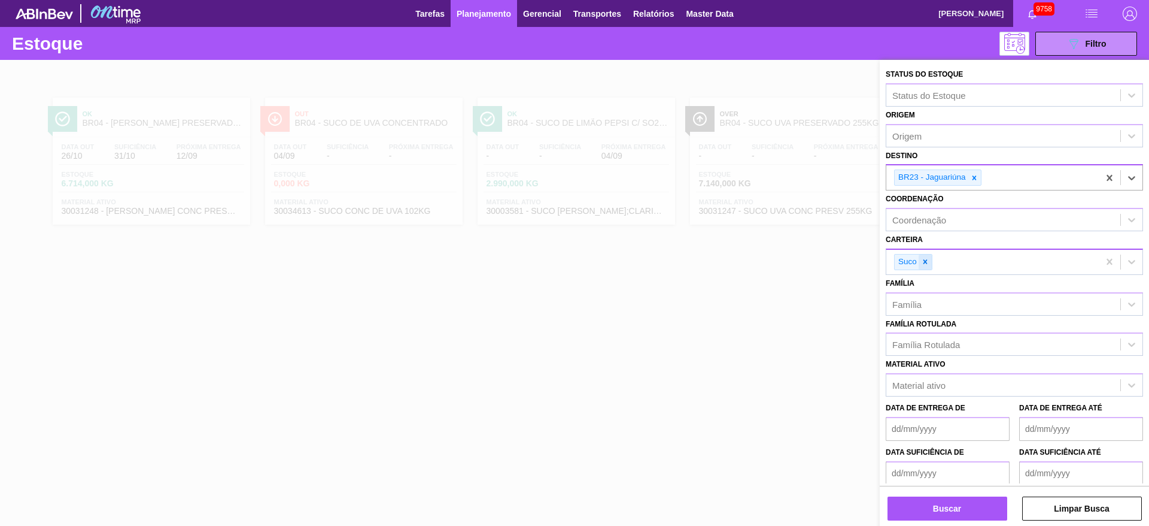
click at [930, 263] on div at bounding box center [925, 261] width 13 height 15
click at [930, 263] on div "Suco" at bounding box center [993, 262] width 213 height 25
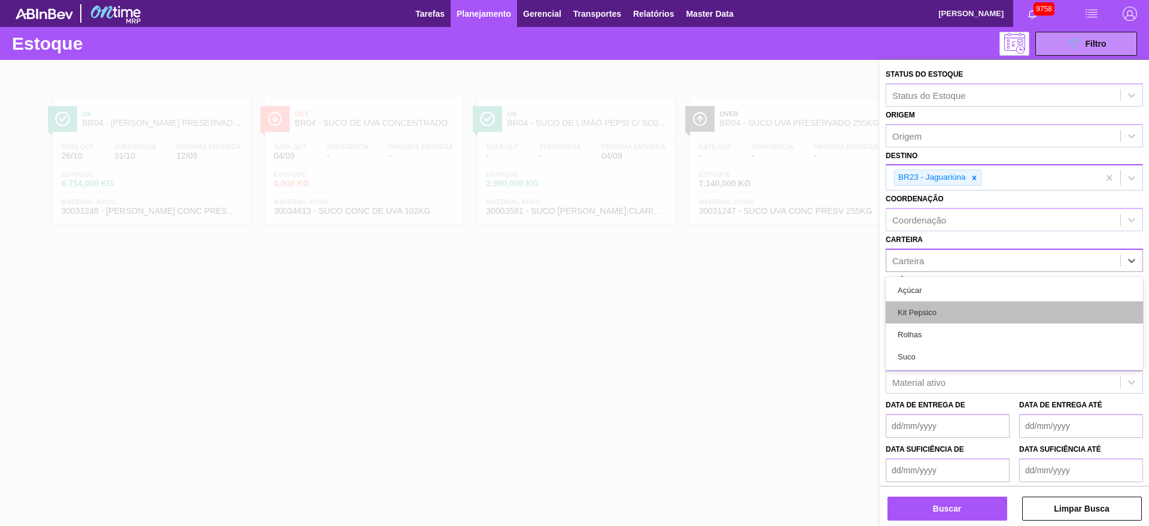
click at [937, 311] on div "Kit Pepsico" at bounding box center [1014, 312] width 257 height 22
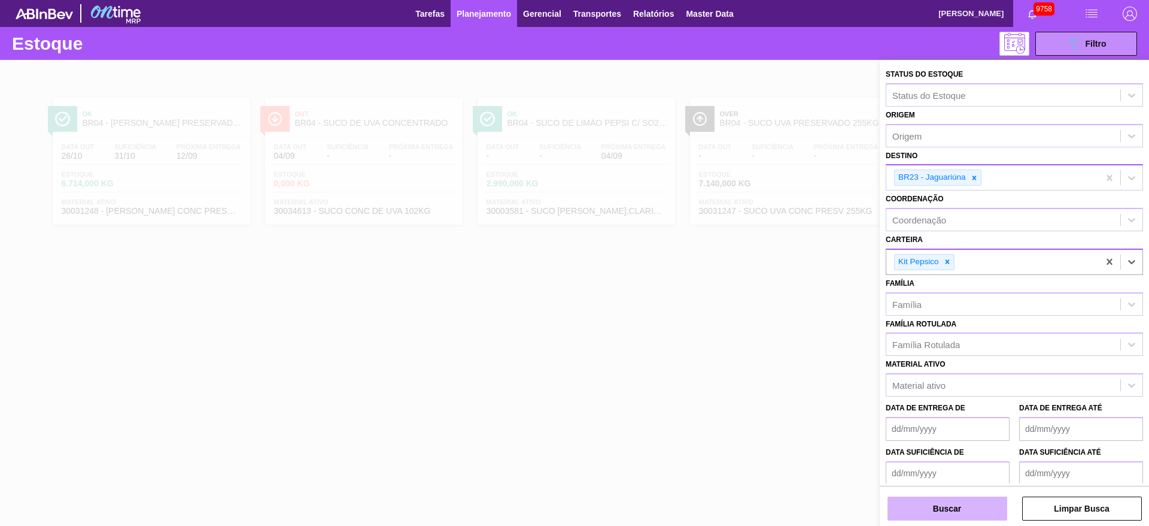
click at [938, 504] on button "Buscar" at bounding box center [948, 508] width 120 height 24
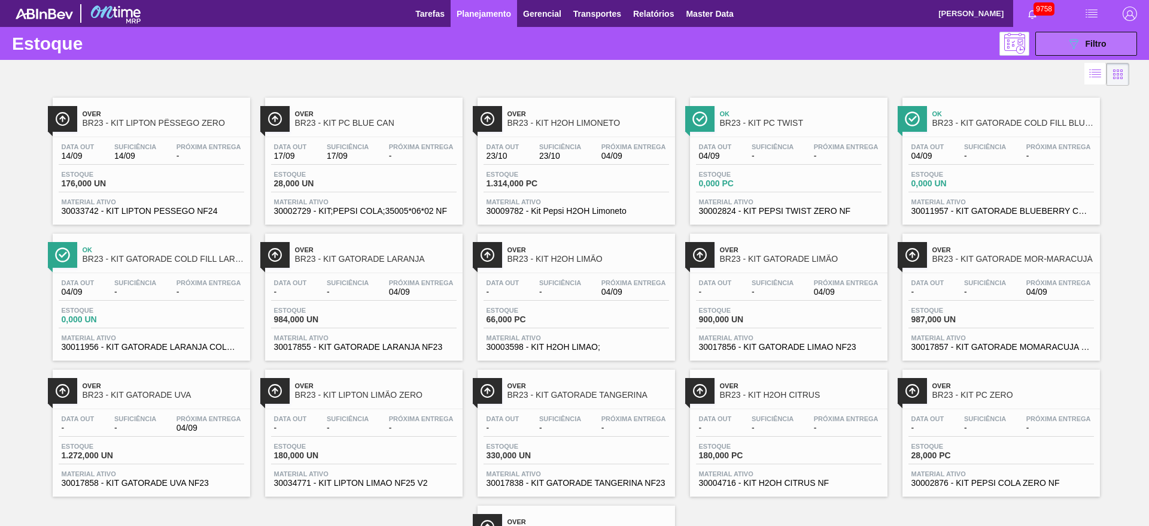
click at [1054, 47] on button "089F7B8B-B2A5-4AFE-B5C0-19BA573D28AC Filtro" at bounding box center [1087, 44] width 102 height 24
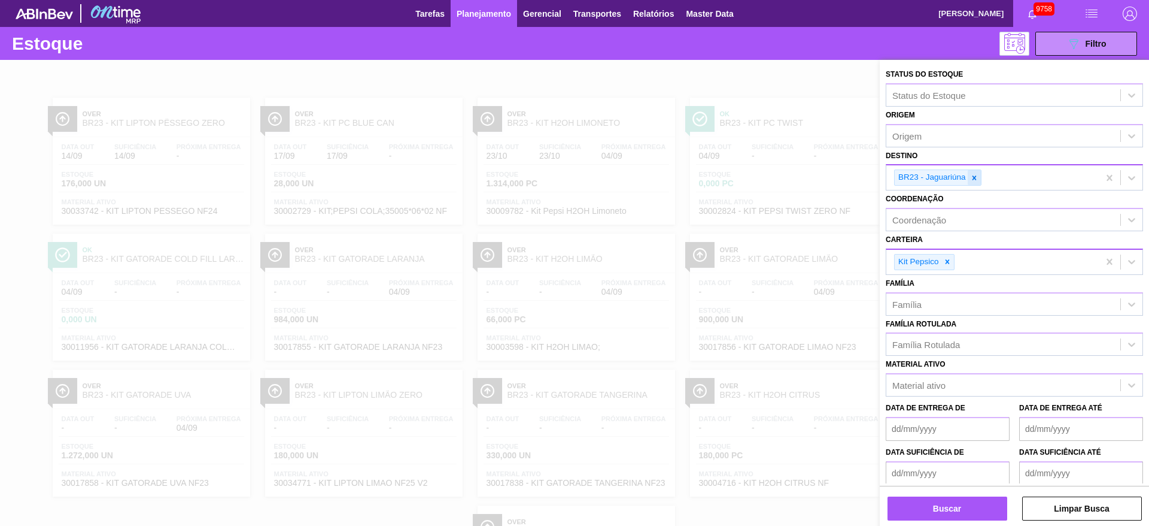
click at [975, 171] on div at bounding box center [974, 177] width 13 height 15
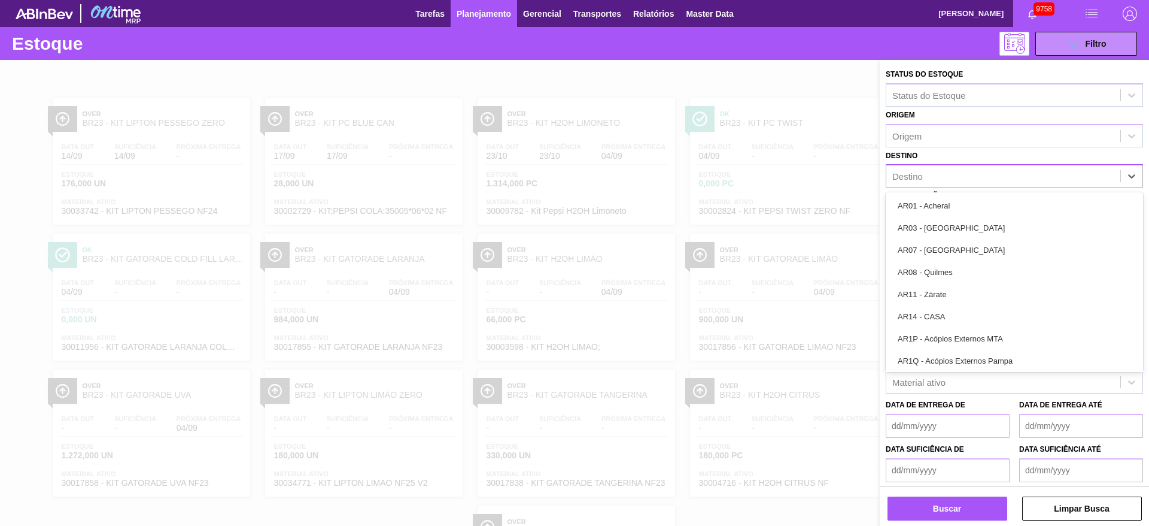
click at [975, 171] on div "Destino" at bounding box center [1004, 176] width 234 height 17
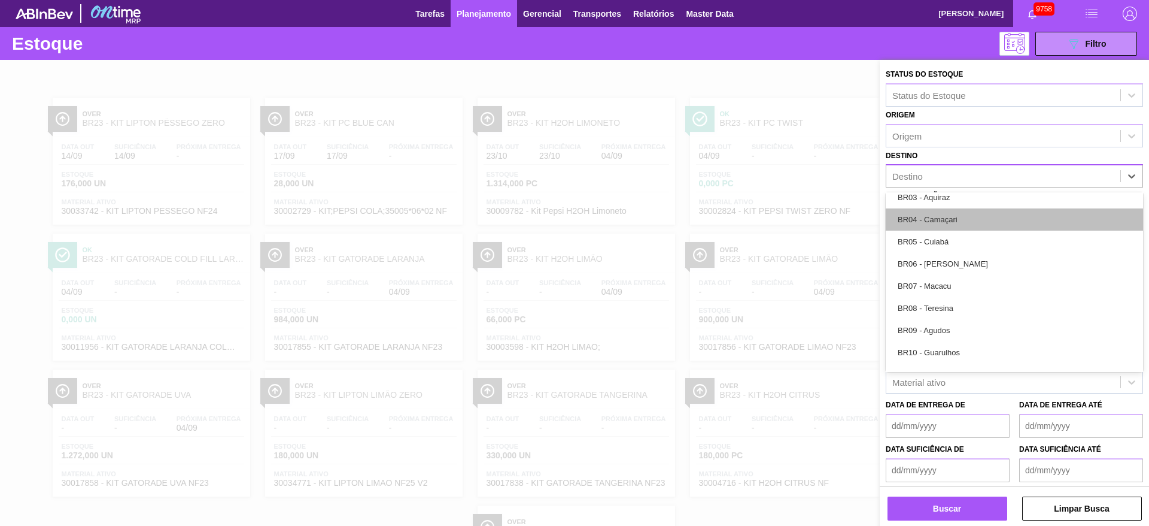
scroll to position [539, 0]
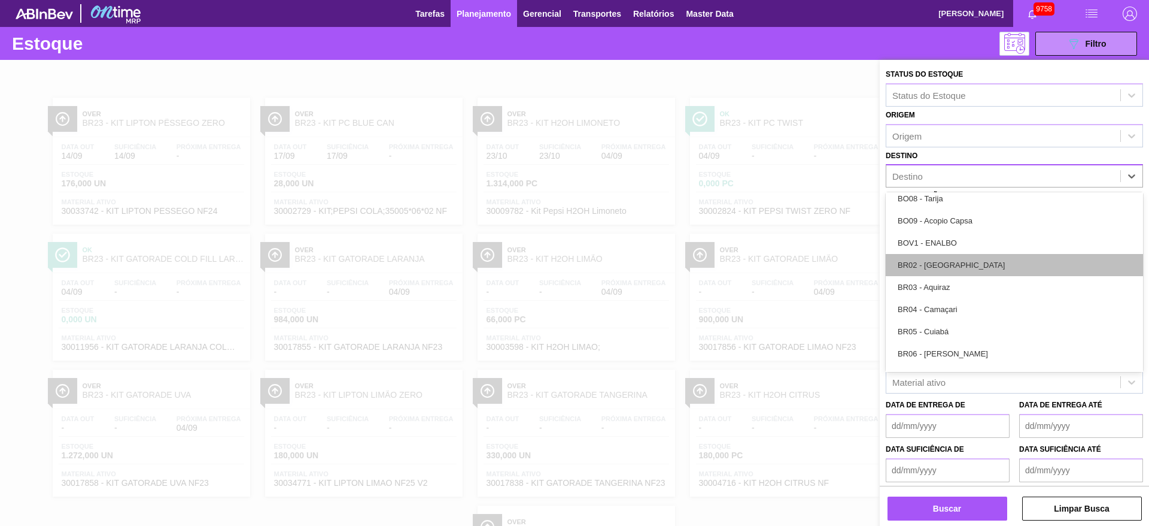
click at [966, 270] on div "BR02 - Sergipe" at bounding box center [1014, 265] width 257 height 22
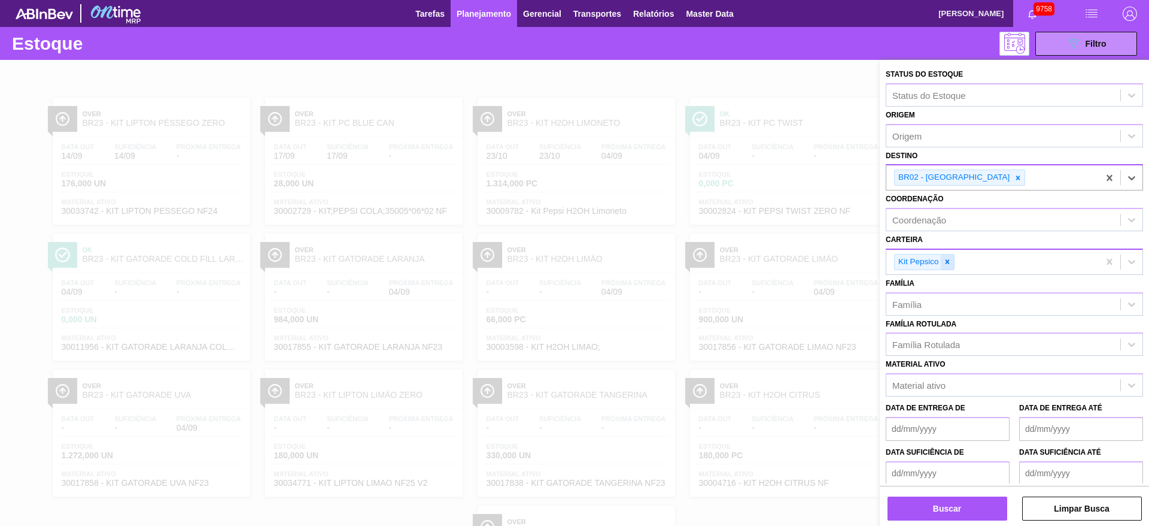
click at [944, 262] on icon at bounding box center [948, 261] width 8 height 8
click at [944, 262] on div "Carteira" at bounding box center [1004, 259] width 234 height 17
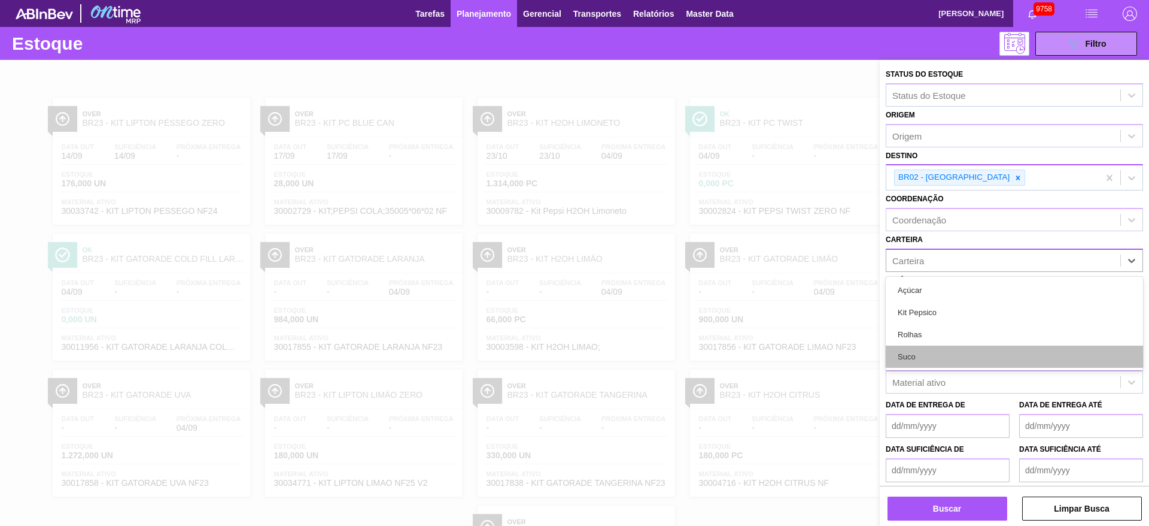
drag, startPoint x: 940, startPoint y: 287, endPoint x: 946, endPoint y: 356, distance: 69.1
click at [946, 356] on div "Açúcar Kit Pepsico Rolhas Suco" at bounding box center [1014, 323] width 257 height 93
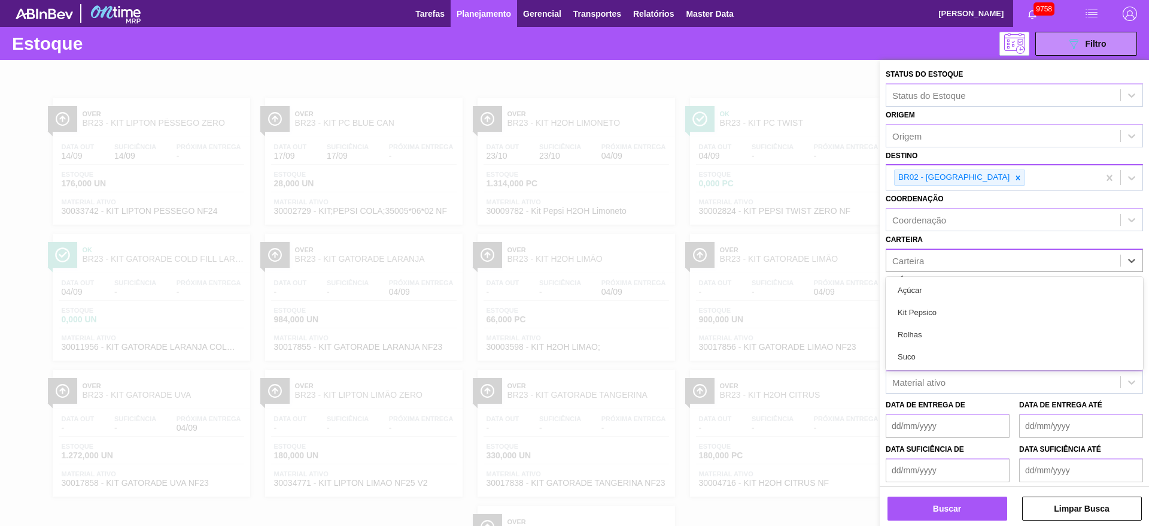
drag, startPoint x: 946, startPoint y: 356, endPoint x: 944, endPoint y: 362, distance: 6.3
click at [944, 358] on div "Suco" at bounding box center [1014, 356] width 257 height 22
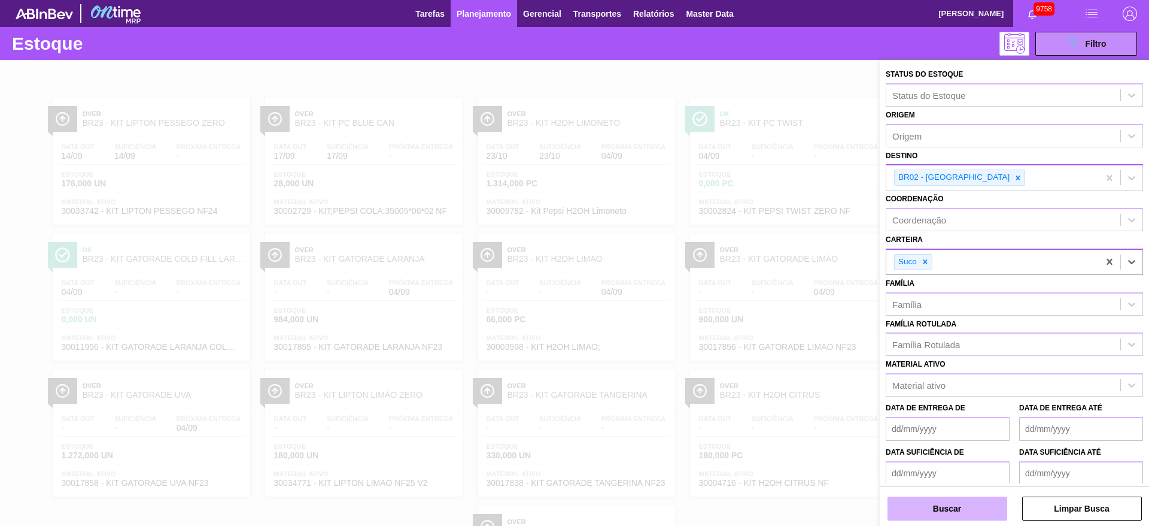
click at [953, 500] on button "Buscar" at bounding box center [948, 508] width 120 height 24
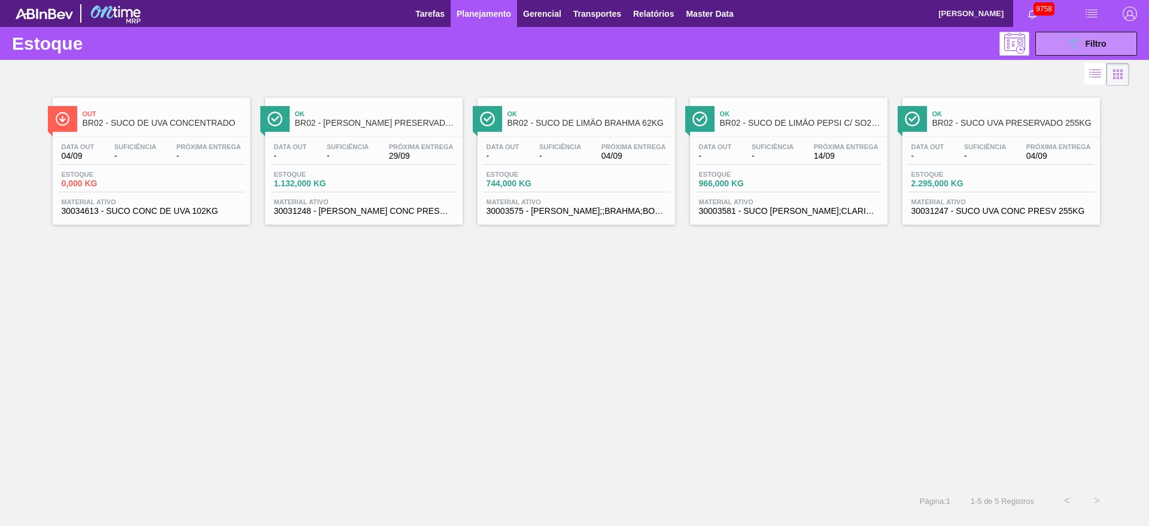
drag, startPoint x: 600, startPoint y: 135, endPoint x: 632, endPoint y: 142, distance: 32.7
drag, startPoint x: 1096, startPoint y: 52, endPoint x: 1088, endPoint y: 53, distance: 7.2
click at [1091, 52] on button "089F7B8B-B2A5-4AFE-B5C0-19BA573D28AC Filtro" at bounding box center [1087, 44] width 102 height 24
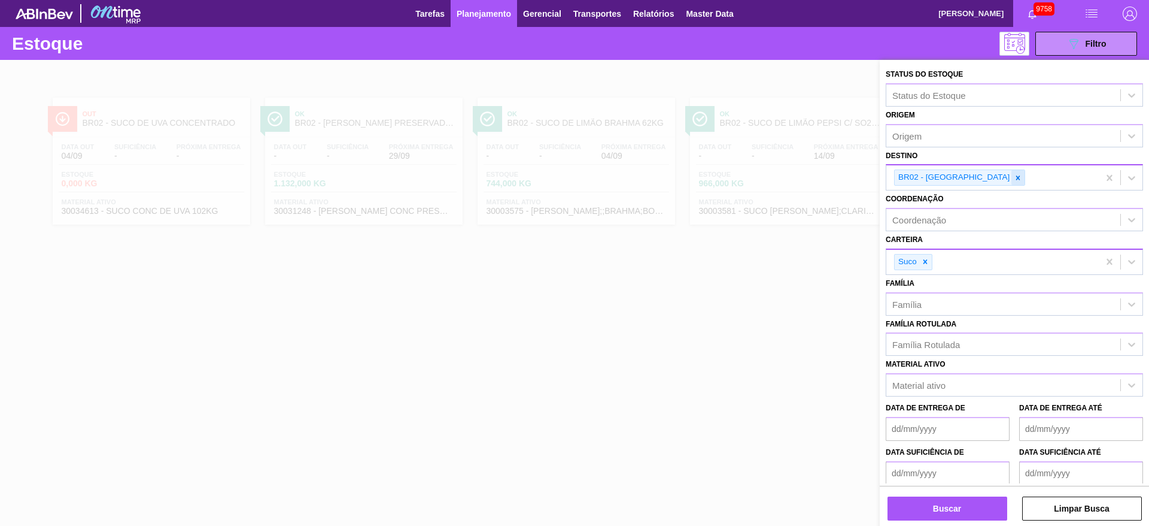
click at [1014, 177] on icon at bounding box center [1018, 178] width 8 height 8
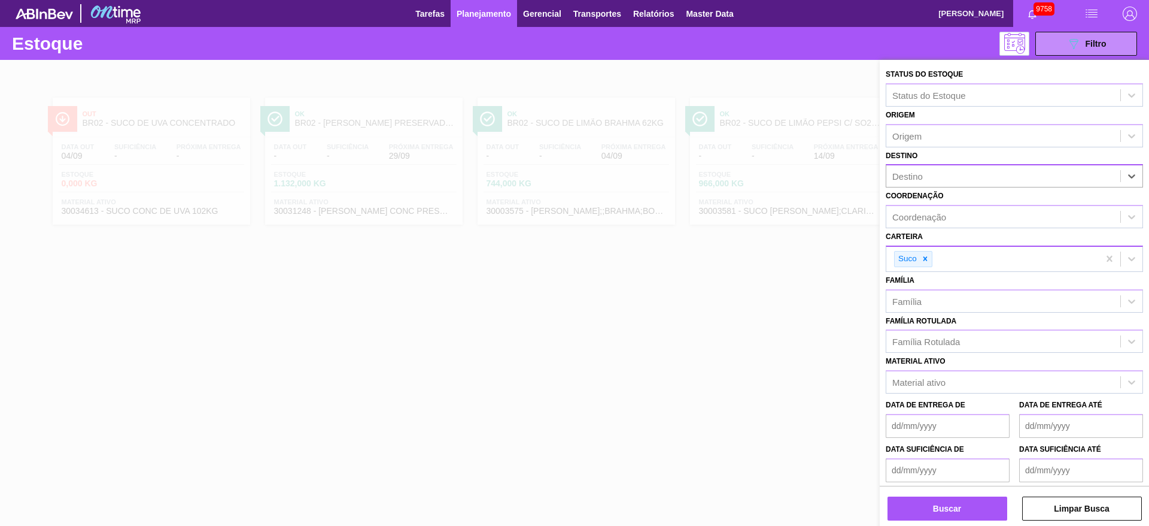
type input "15"
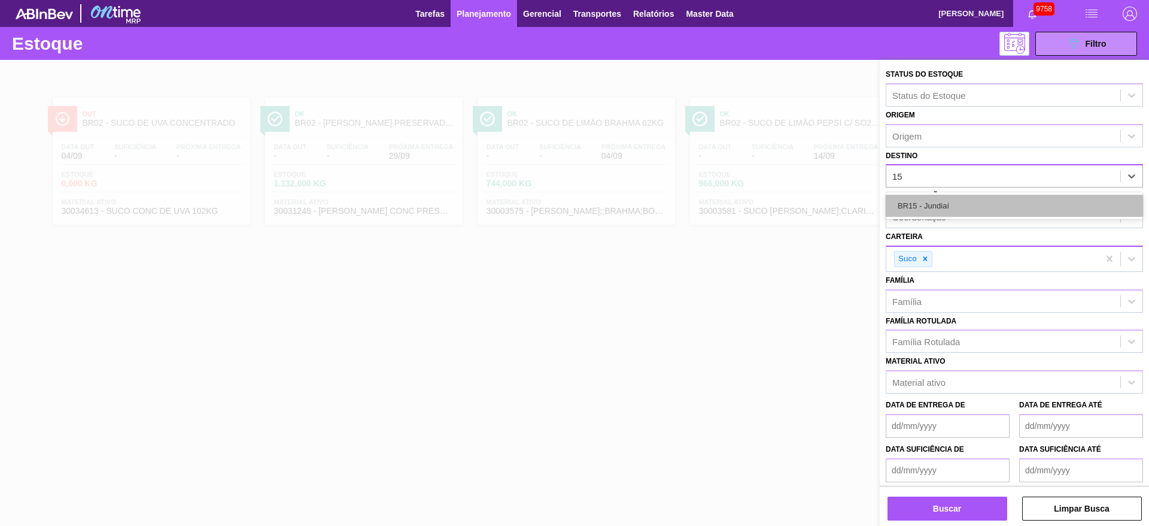
click at [929, 212] on div "BR15 - Jundiaí" at bounding box center [1014, 206] width 257 height 22
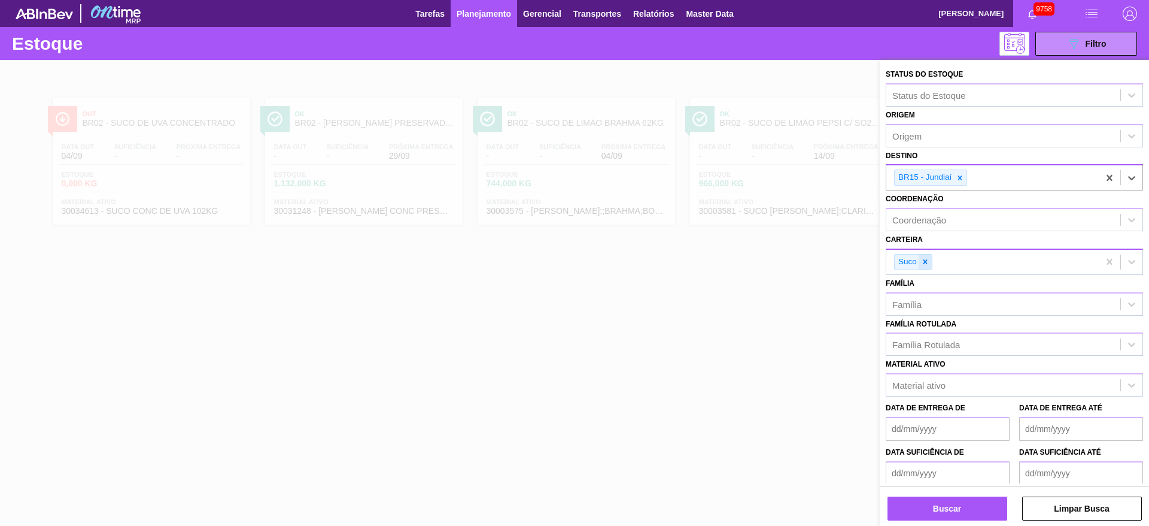
click at [927, 266] on div at bounding box center [925, 261] width 13 height 15
click at [927, 266] on div "Carteira" at bounding box center [1004, 259] width 234 height 17
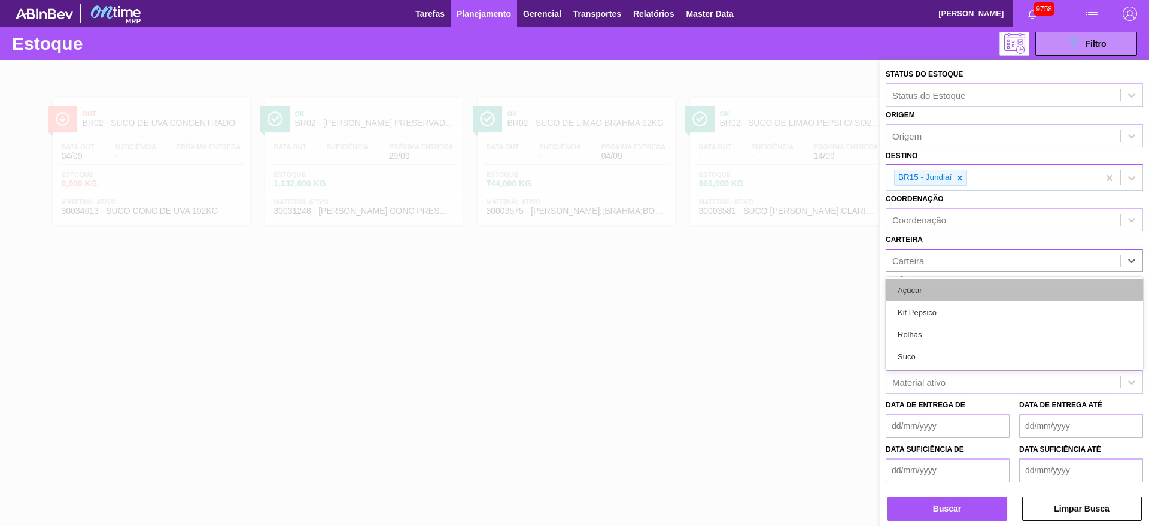
click at [928, 291] on div "Açúcar" at bounding box center [1014, 290] width 257 height 22
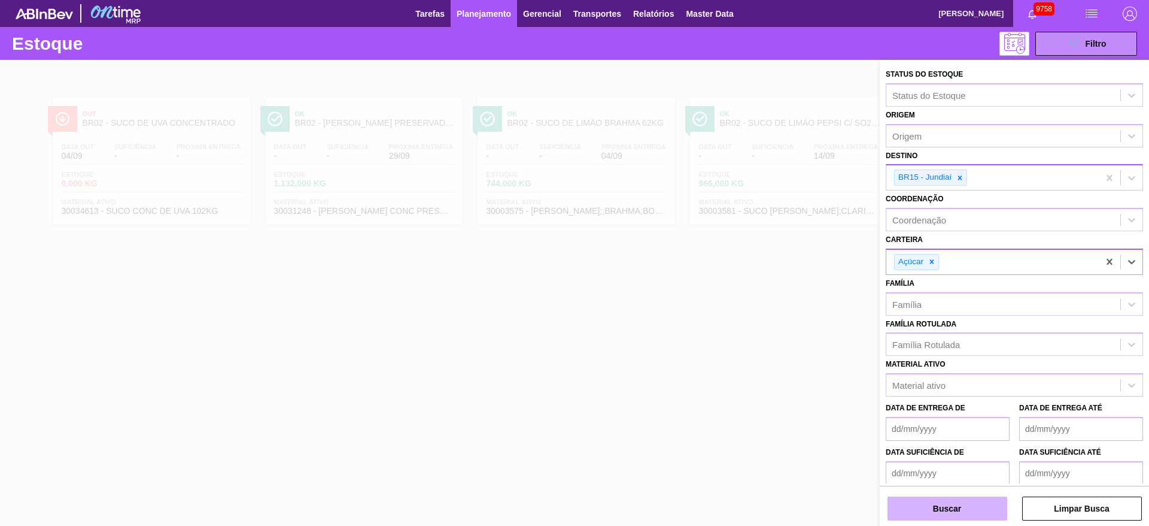
click at [971, 500] on button "Buscar" at bounding box center [948, 508] width 120 height 24
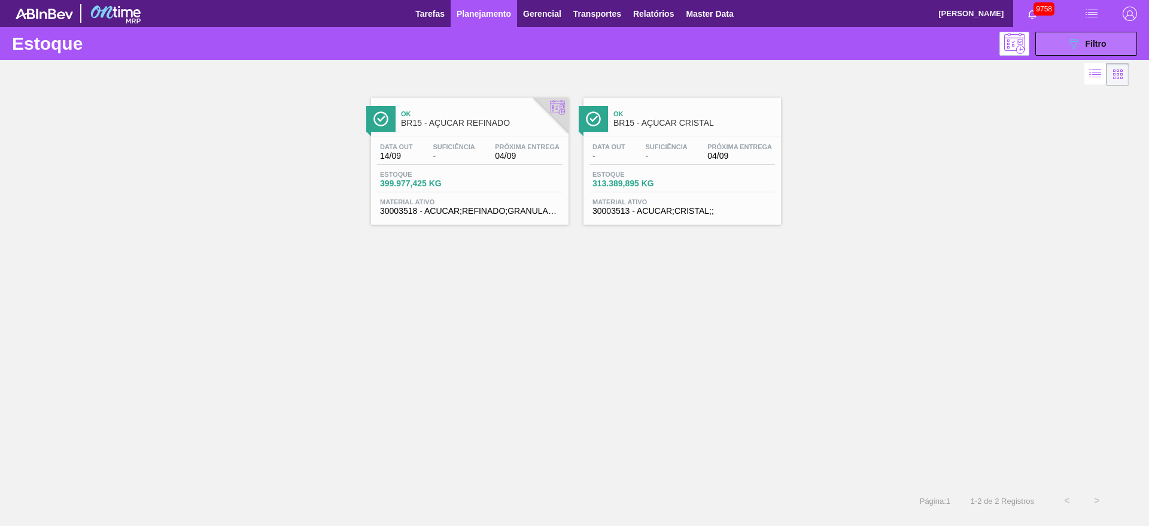
click at [1076, 37] on icon "089F7B8B-B2A5-4AFE-B5C0-19BA573D28AC" at bounding box center [1074, 44] width 14 height 14
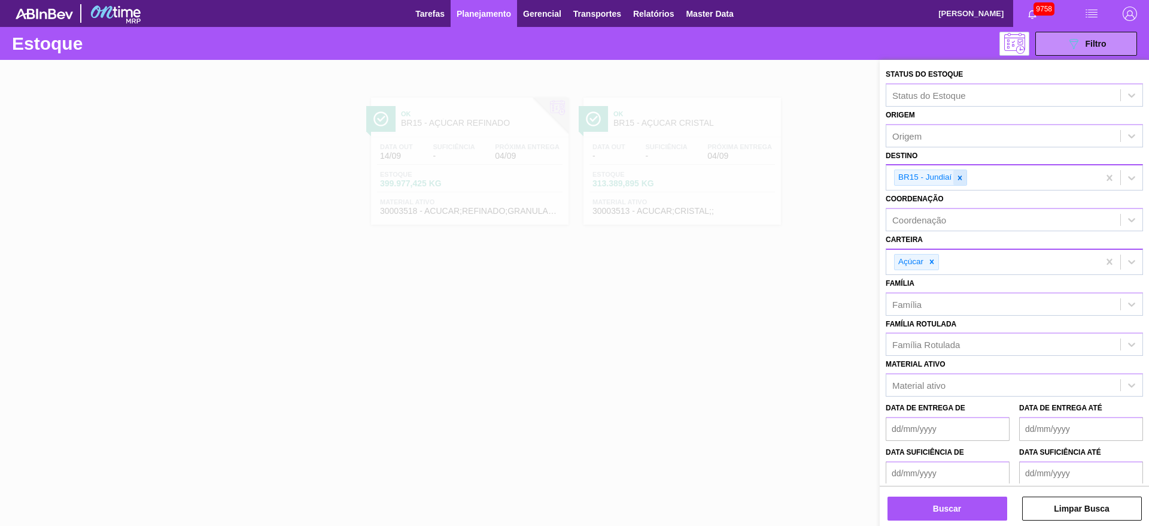
click at [961, 172] on div at bounding box center [960, 177] width 13 height 15
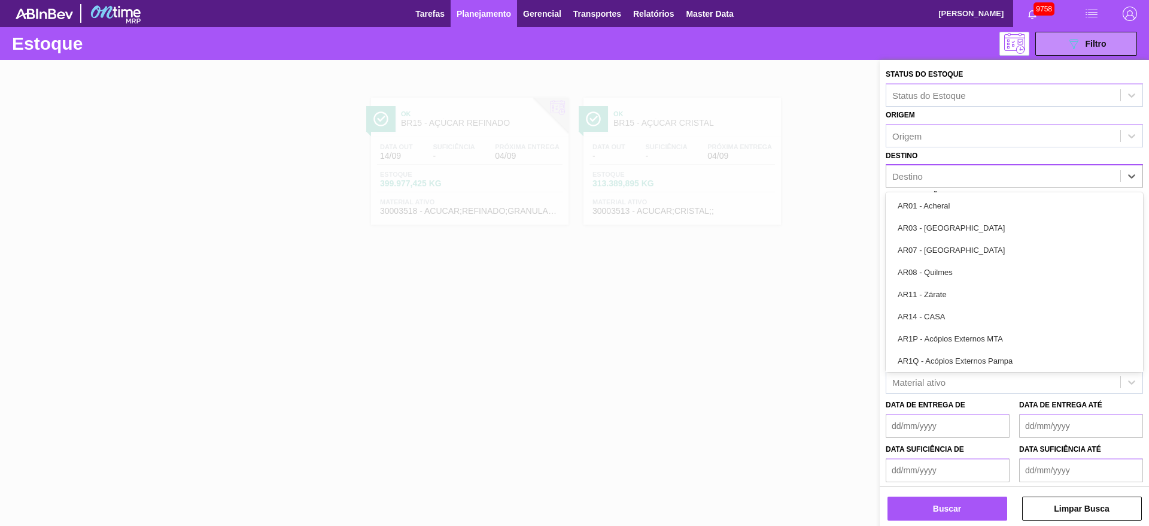
click at [961, 172] on div "Destino" at bounding box center [1004, 176] width 234 height 17
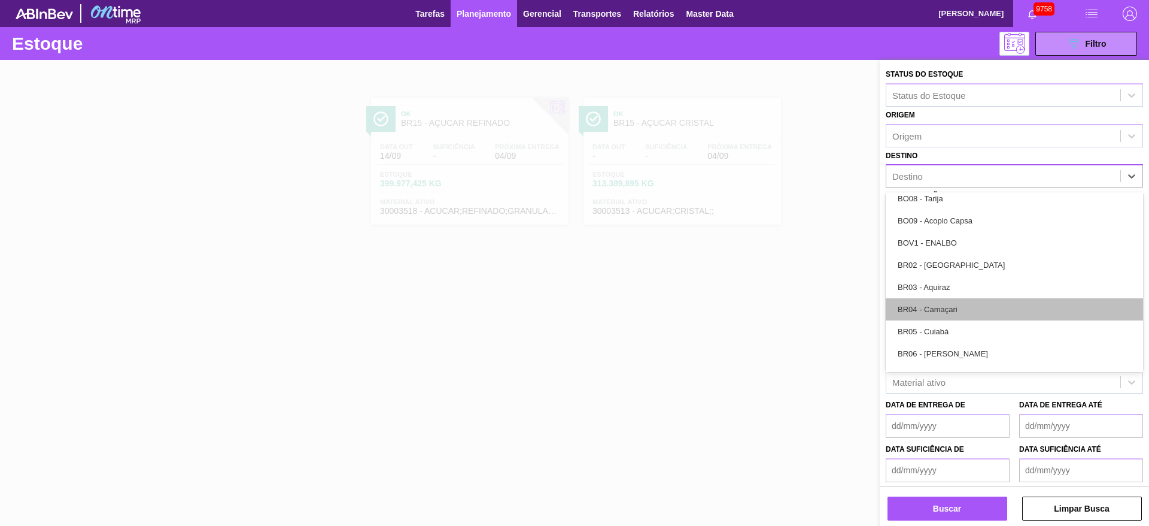
click at [960, 298] on div "BR04 - Camaçari" at bounding box center [1014, 309] width 257 height 22
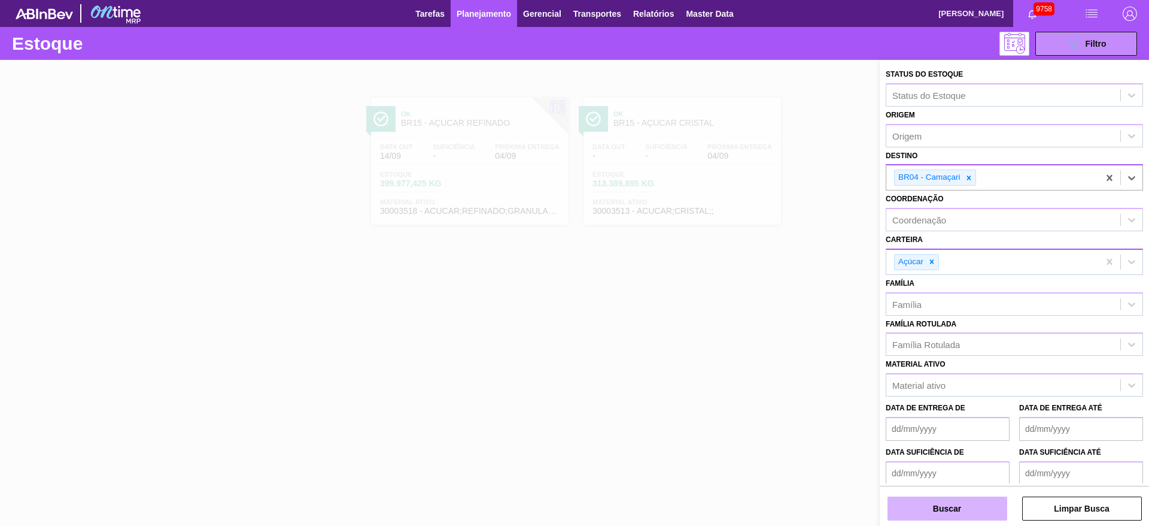
click at [964, 500] on button "Buscar" at bounding box center [948, 508] width 120 height 24
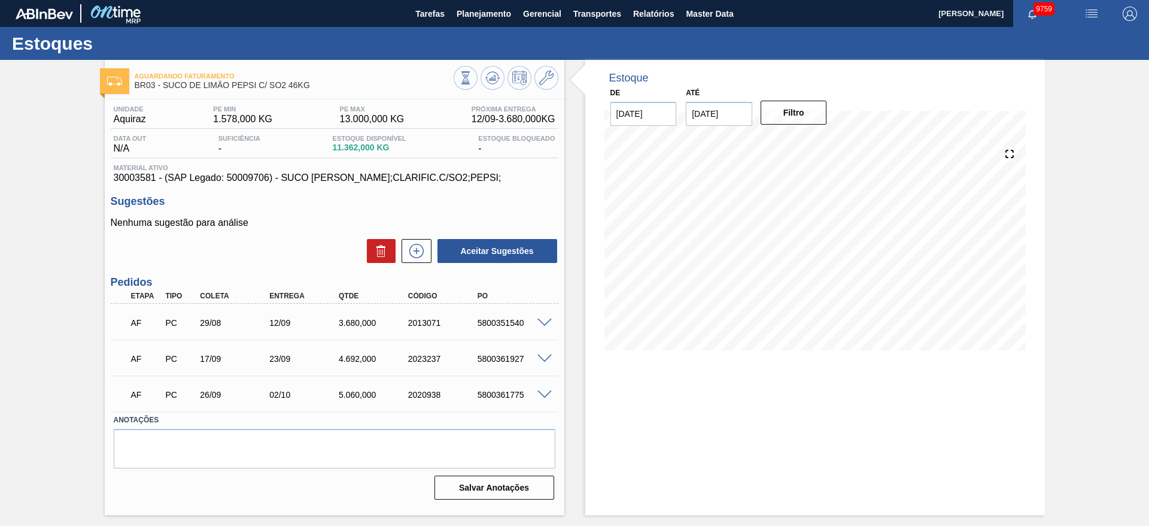
click at [502, 318] on div "5800351540" at bounding box center [514, 323] width 78 height 10
click at [486, 26] on button "Planejamento" at bounding box center [484, 13] width 66 height 27
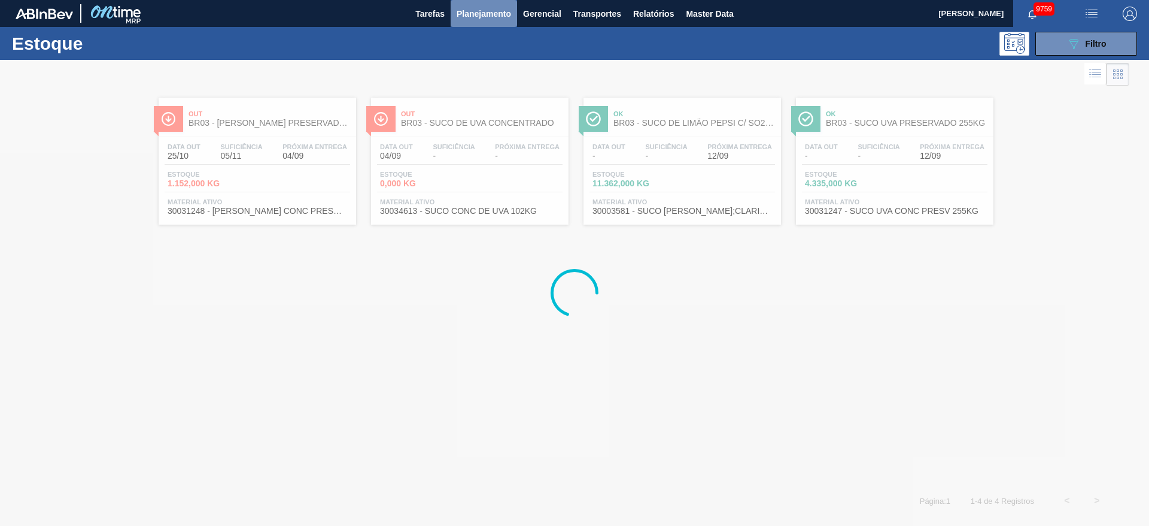
click at [494, 22] on button "Planejamento" at bounding box center [484, 13] width 66 height 27
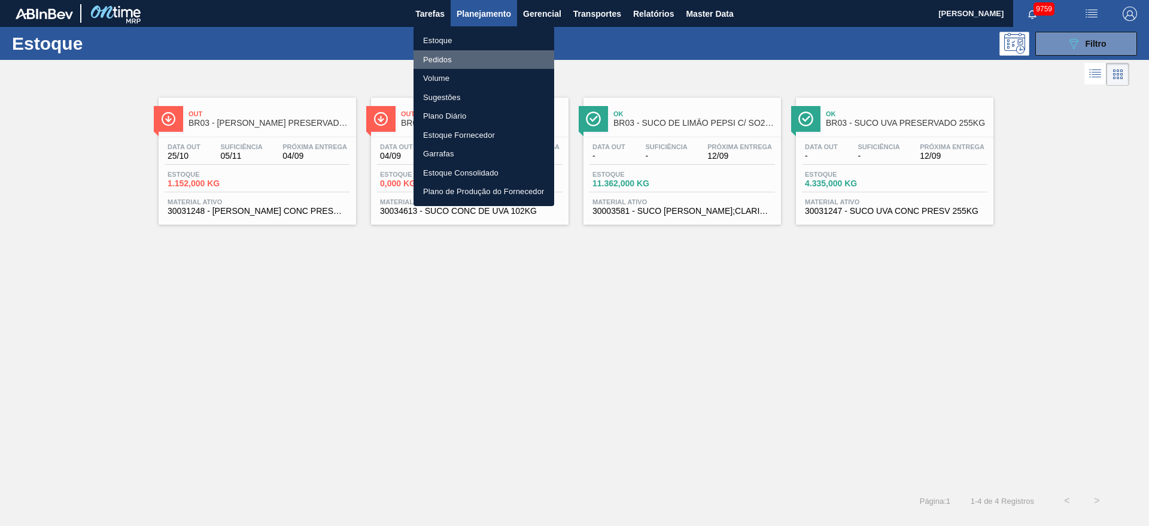
click at [451, 59] on li "Pedidos" at bounding box center [484, 59] width 141 height 19
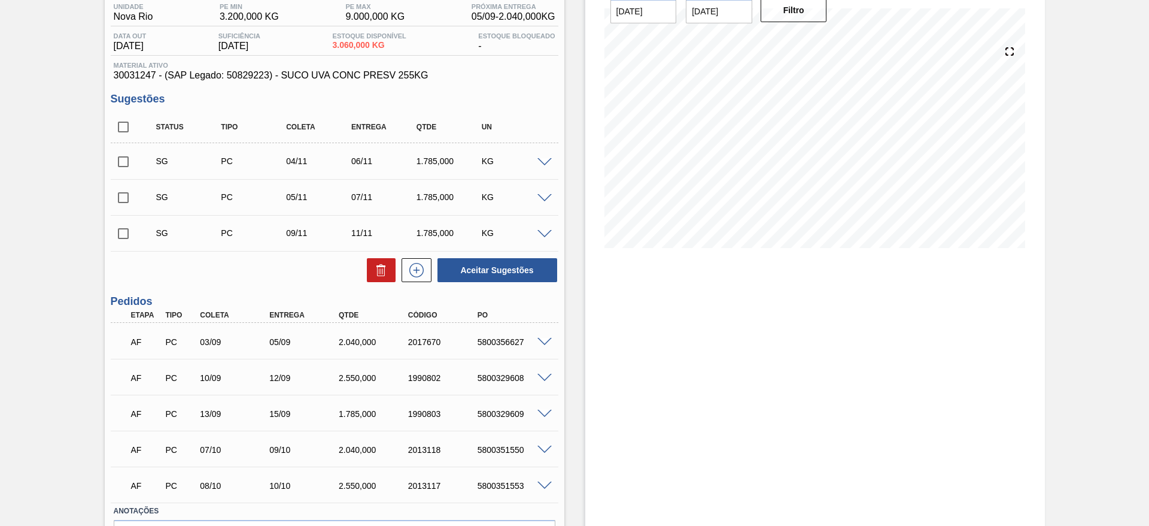
scroll to position [177, 0]
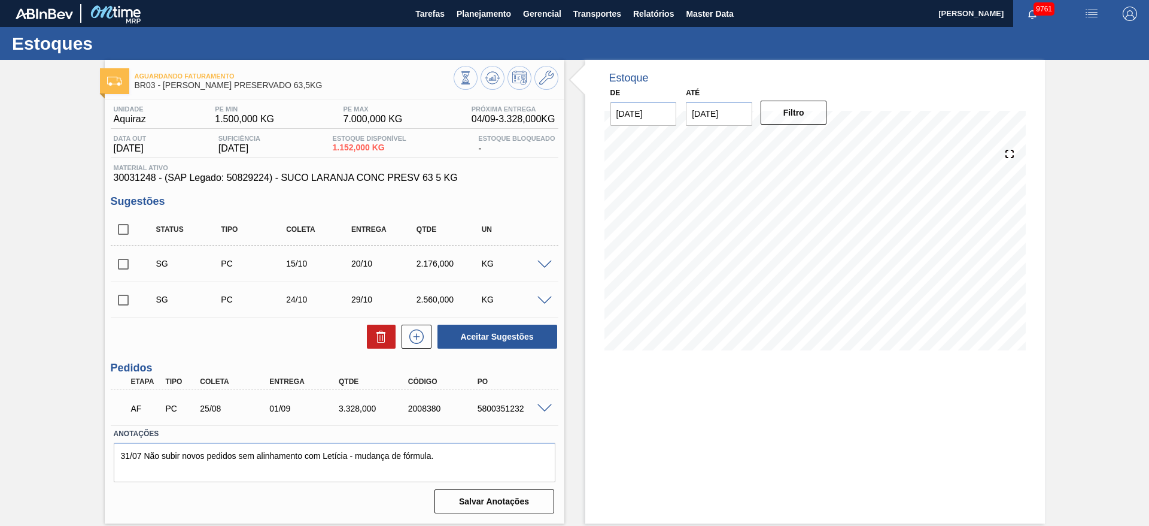
click at [123, 263] on input "checkbox" at bounding box center [123, 263] width 25 height 25
click at [496, 332] on button "Aceitar Sugestões" at bounding box center [498, 336] width 120 height 24
checkbox input "false"
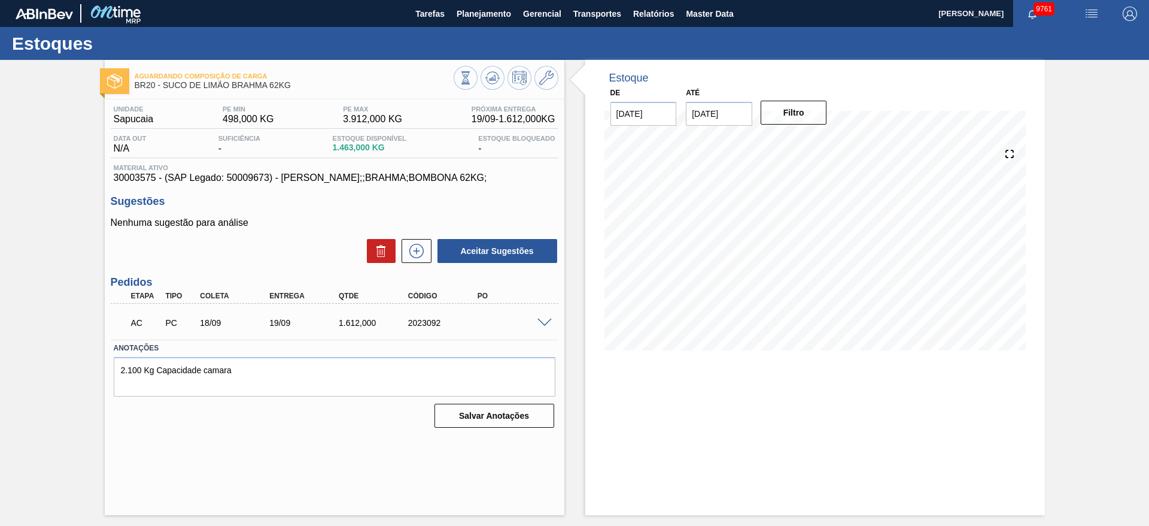
click at [542, 320] on span at bounding box center [545, 322] width 14 height 9
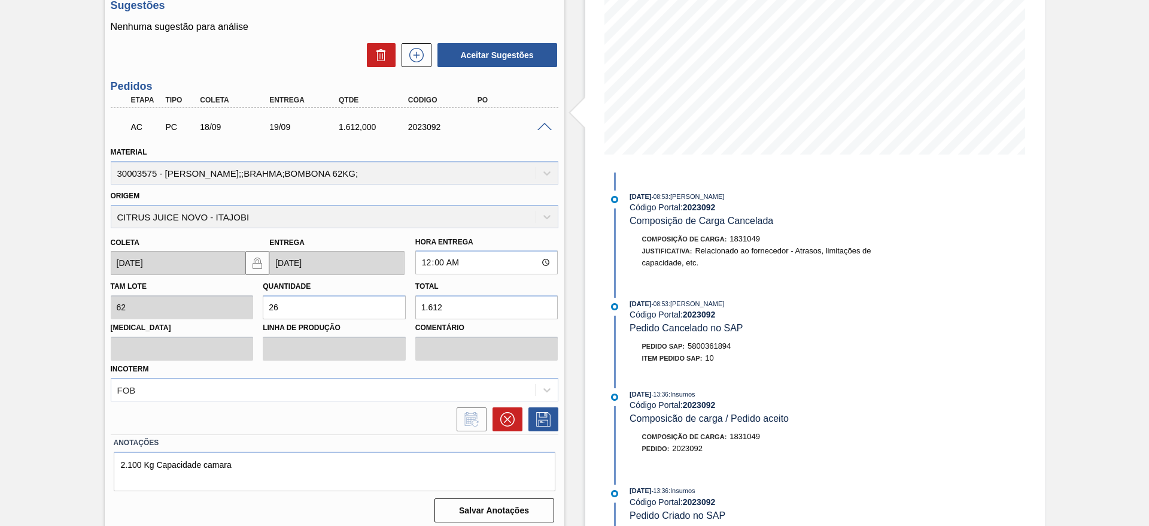
scroll to position [202, 0]
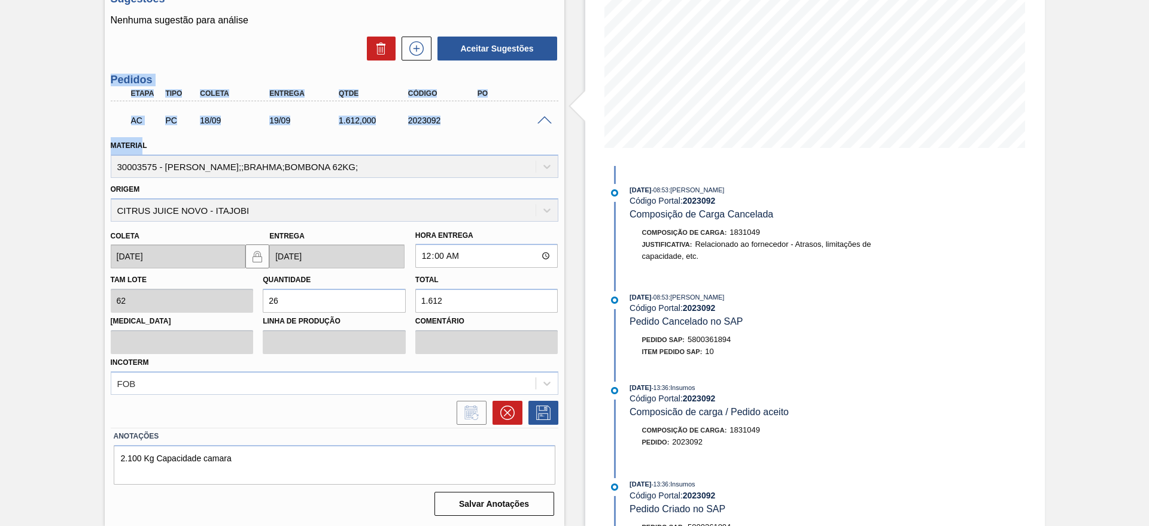
drag, startPoint x: 97, startPoint y: 72, endPoint x: 140, endPoint y: 147, distance: 86.4
click at [140, 147] on div "Aguardando Composição de Carga BR20 - SUCO DE LIMÃO BRAHMA 62KG Unidade Sapucai…" at bounding box center [574, 192] width 1149 height 668
click at [88, 128] on div "Aguardando Composição de Carga BR20 - SUCO DE LIMÃO BRAHMA 62KG Unidade Sapucai…" at bounding box center [574, 192] width 1149 height 668
drag, startPoint x: 110, startPoint y: 92, endPoint x: 142, endPoint y: 171, distance: 85.2
click at [144, 156] on div "Aguardando Composição de Carga BR20 - SUCO DE LIMÃO BRAHMA 62KG Unidade Sapucai…" at bounding box center [574, 192] width 1149 height 668
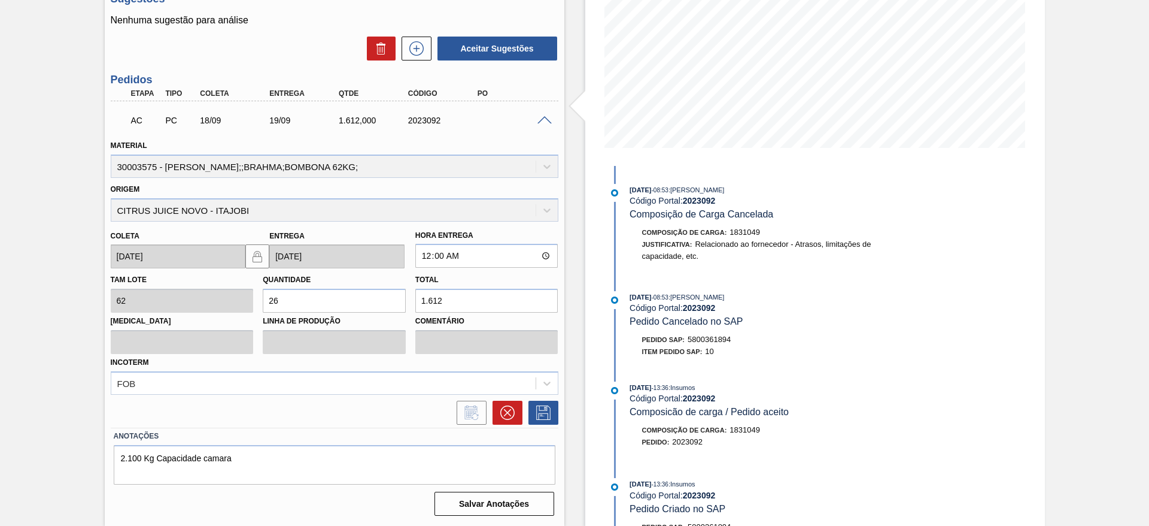
click at [78, 198] on div "Aguardando Composição de Carga BR20 - SUCO DE LIMÃO BRAHMA 62KG Unidade Sapucai…" at bounding box center [574, 192] width 1149 height 668
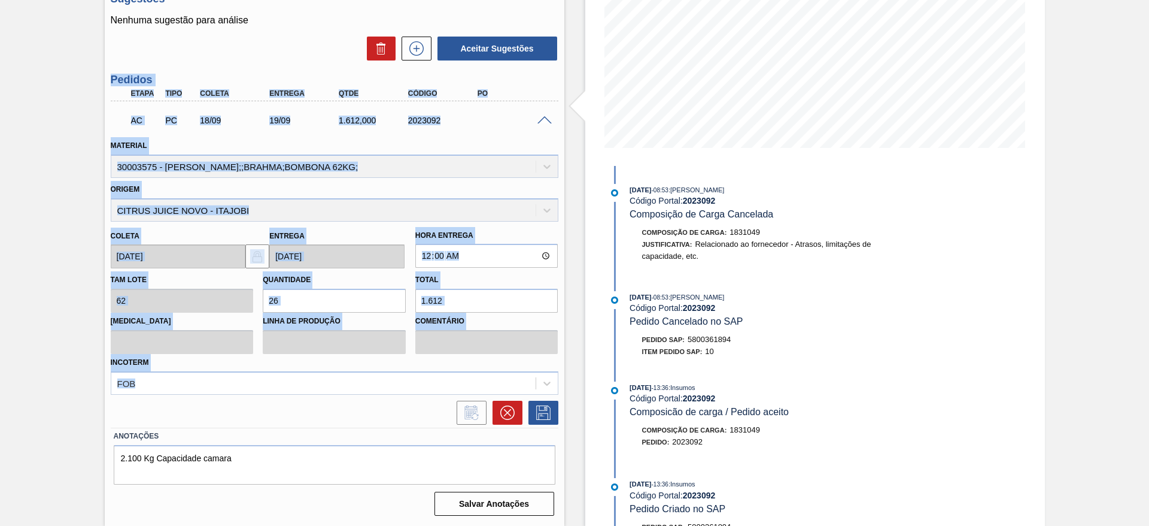
drag, startPoint x: 103, startPoint y: 80, endPoint x: 316, endPoint y: 402, distance: 386.4
click at [316, 402] on div "Aguardando Composição de Carga BR20 - SUCO DE LIMÃO BRAHMA 62KG Unidade Sapucai…" at bounding box center [574, 192] width 1149 height 668
click at [342, 406] on div at bounding box center [335, 413] width 448 height 24
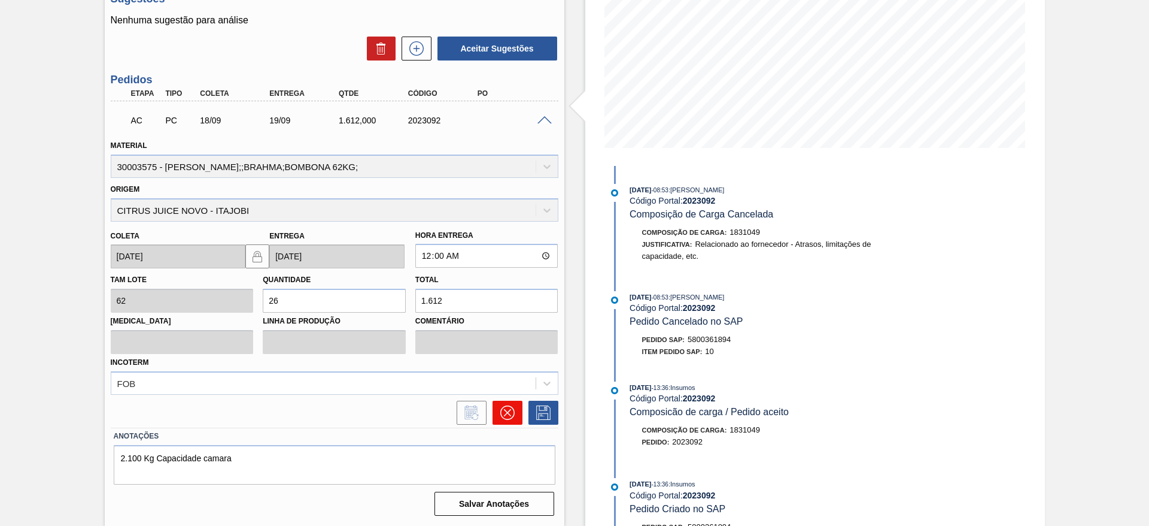
click at [511, 409] on icon at bounding box center [507, 412] width 14 height 14
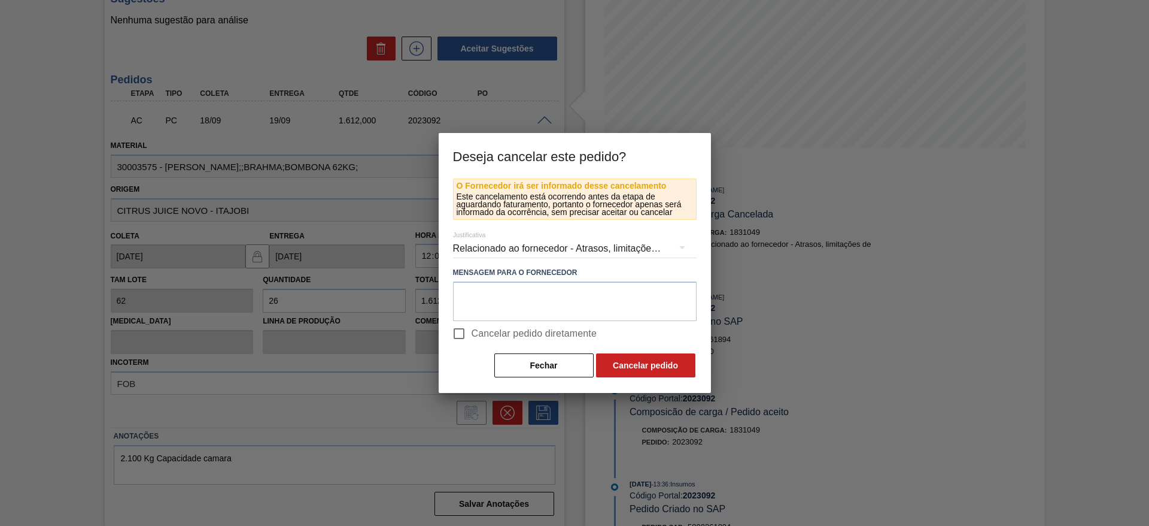
click at [501, 327] on span "Cancelar pedido diretamente" at bounding box center [535, 333] width 126 height 14
click at [472, 327] on input "Cancelar pedido diretamente" at bounding box center [459, 333] width 25 height 25
checkbox input "true"
click at [631, 366] on button "Cancelar pedido" at bounding box center [645, 365] width 99 height 24
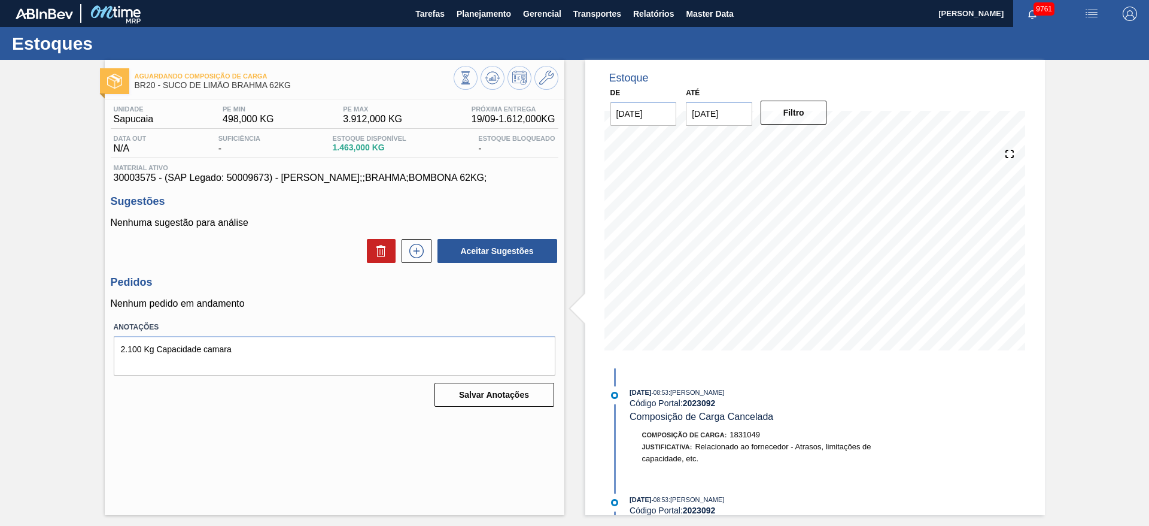
scroll to position [0, 0]
click at [412, 249] on icon at bounding box center [416, 251] width 19 height 14
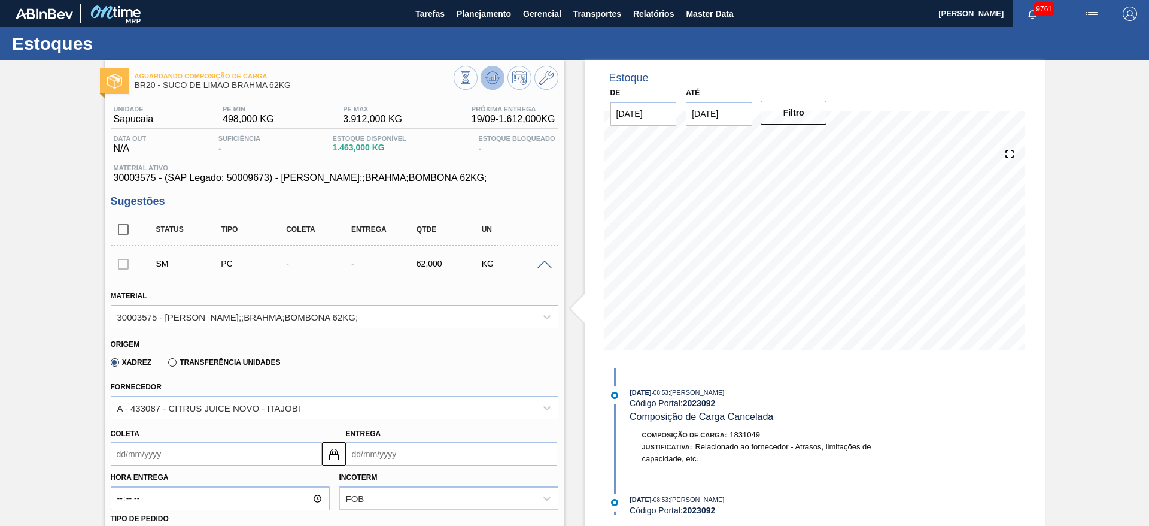
click at [500, 84] on button at bounding box center [493, 78] width 24 height 24
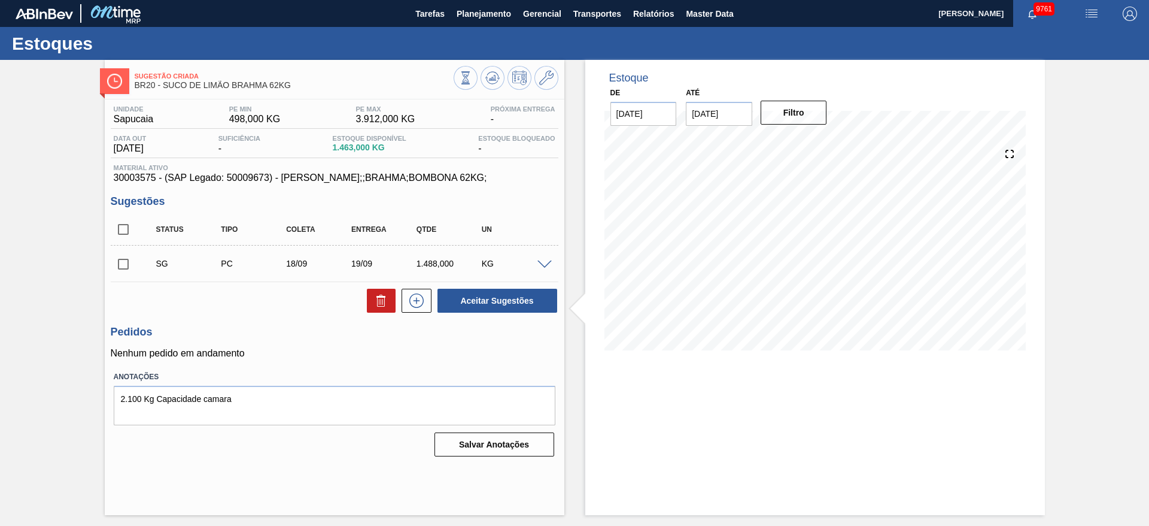
click at [123, 268] on input "checkbox" at bounding box center [123, 263] width 25 height 25
click at [546, 260] on span at bounding box center [545, 264] width 14 height 9
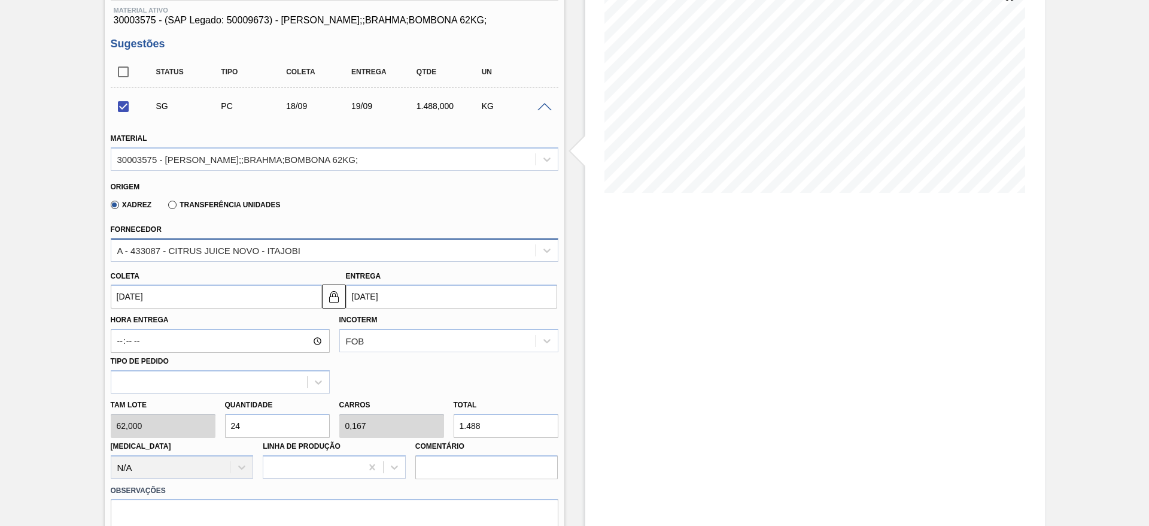
scroll to position [180, 0]
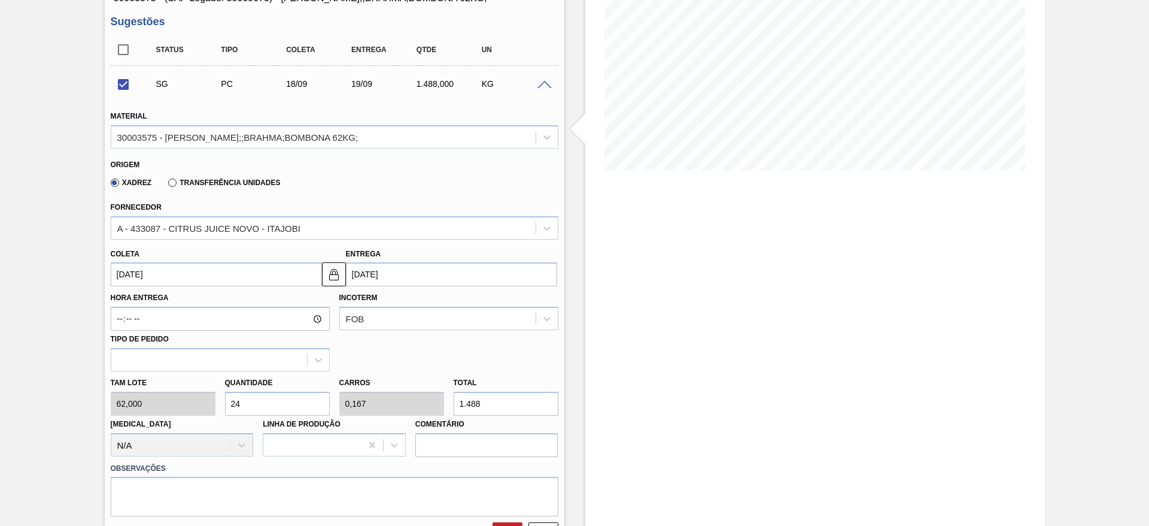
click at [544, 83] on span at bounding box center [545, 85] width 14 height 9
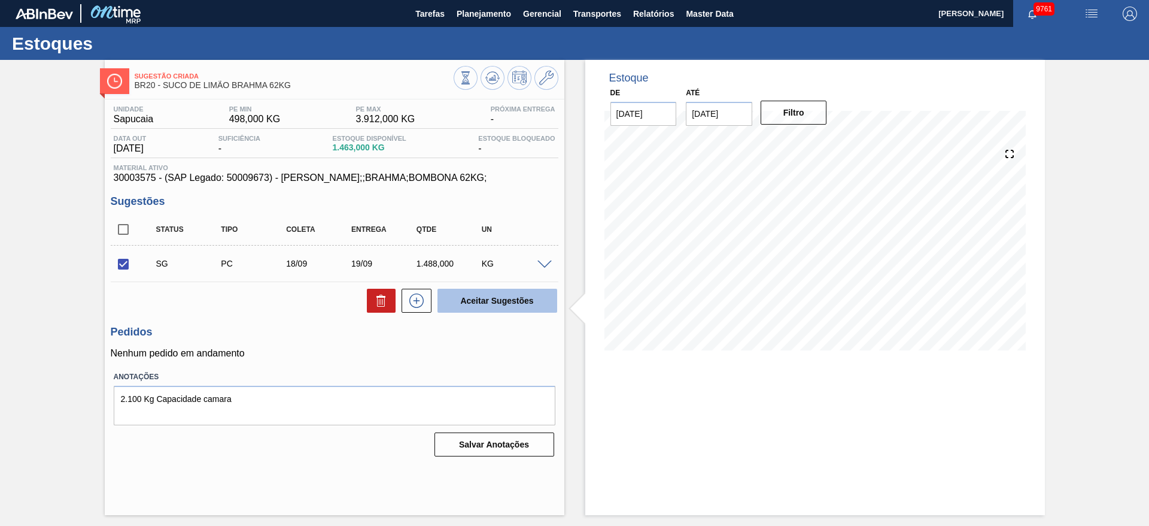
click at [491, 308] on button "Aceitar Sugestões" at bounding box center [498, 301] width 120 height 24
checkbox input "false"
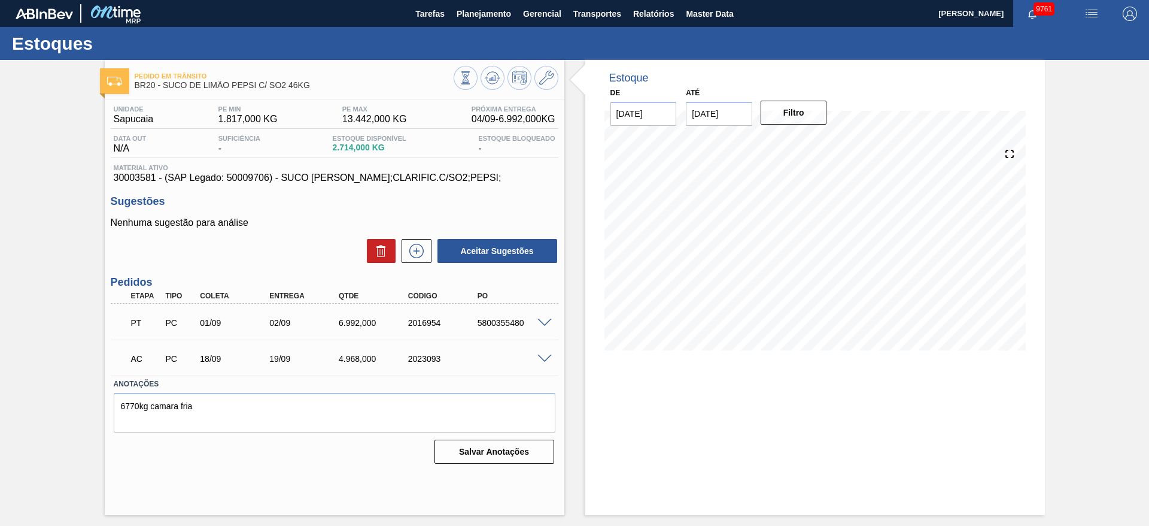
click at [548, 359] on span at bounding box center [545, 358] width 14 height 9
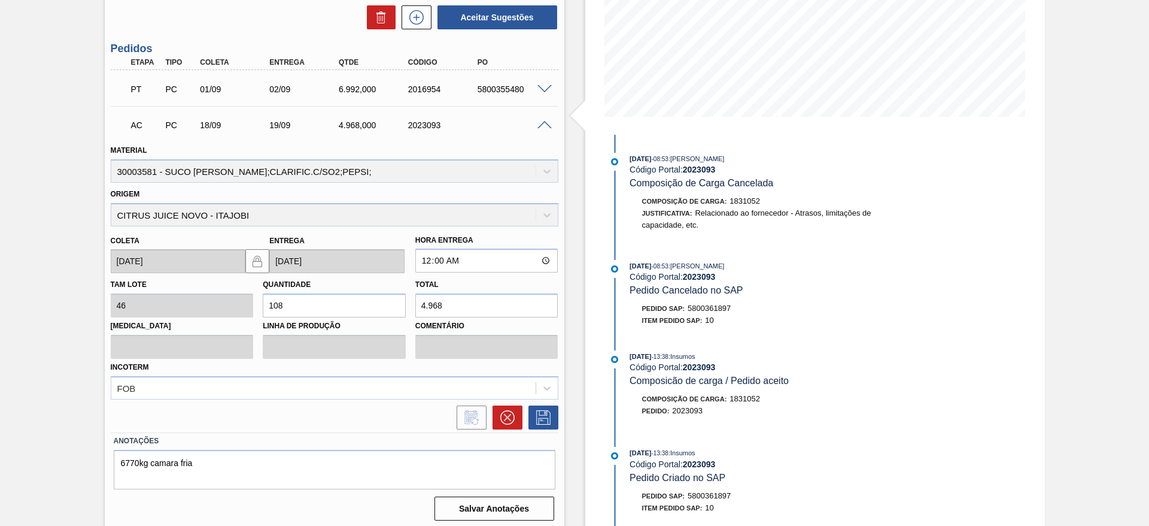
scroll to position [238, 0]
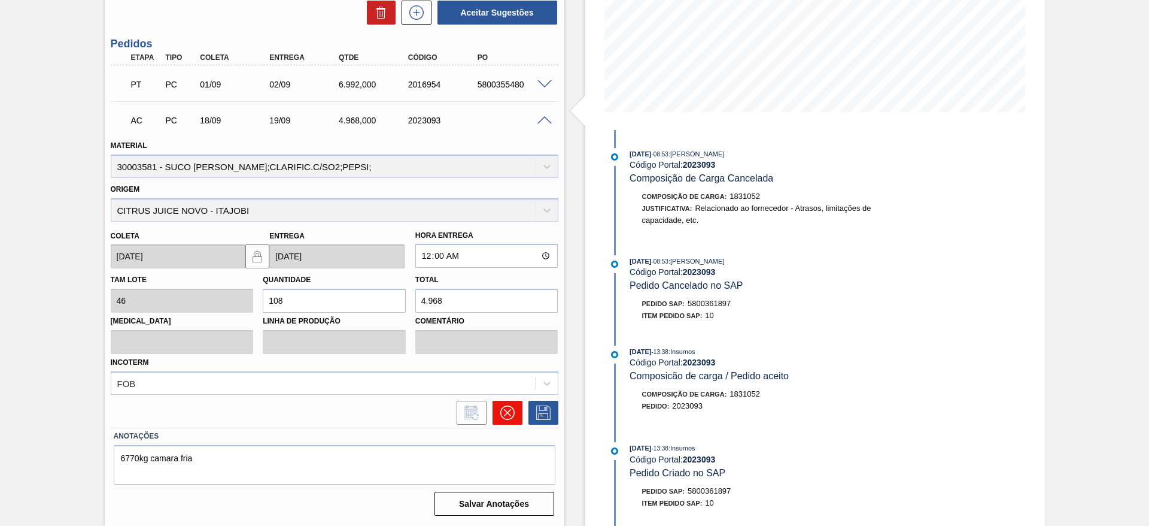
click at [508, 410] on icon at bounding box center [506, 412] width 7 height 7
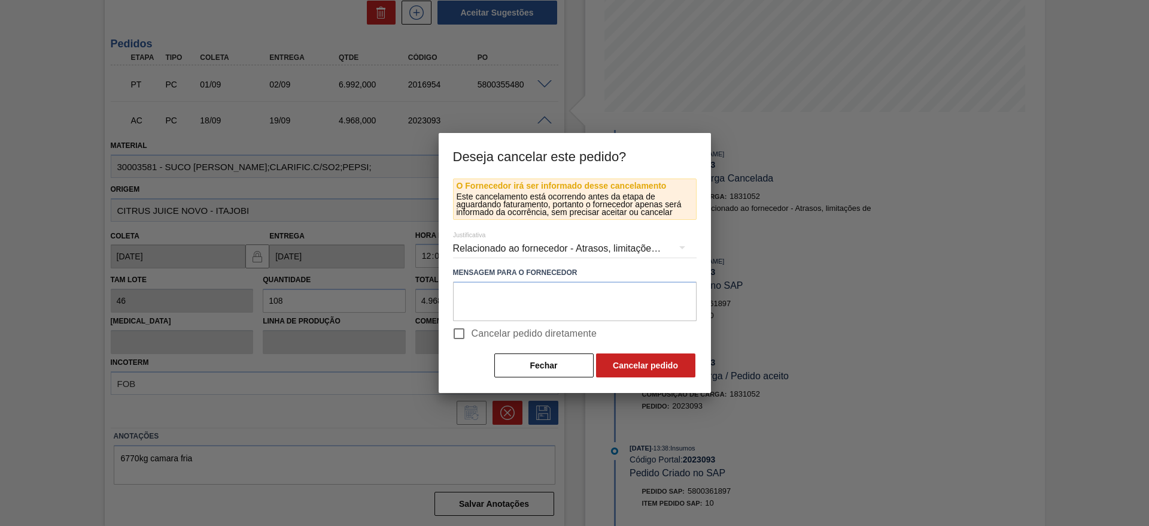
click at [538, 326] on span "Cancelar pedido diretamente" at bounding box center [535, 333] width 126 height 14
click at [472, 326] on input "Cancelar pedido diretamente" at bounding box center [459, 333] width 25 height 25
checkbox input "true"
click at [614, 358] on button "Cancelar pedido" at bounding box center [645, 365] width 99 height 24
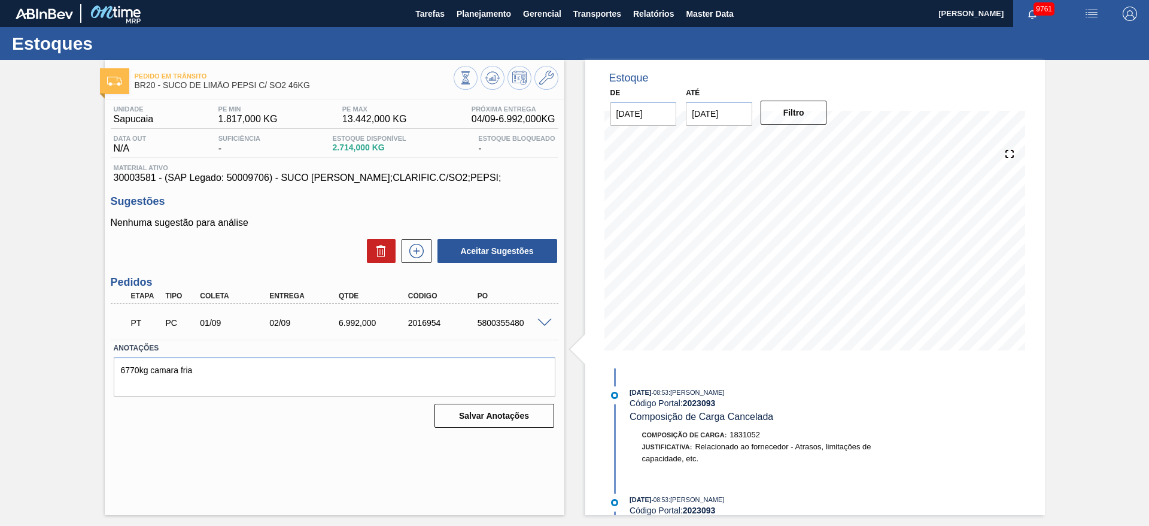
scroll to position [0, 0]
click at [417, 251] on icon at bounding box center [416, 251] width 1 height 7
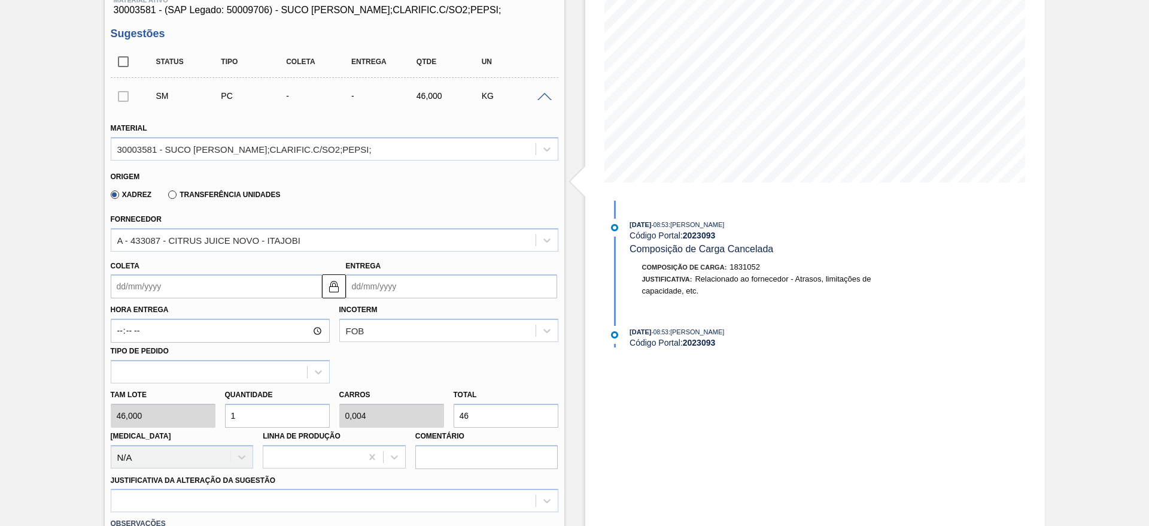
scroll to position [180, 0]
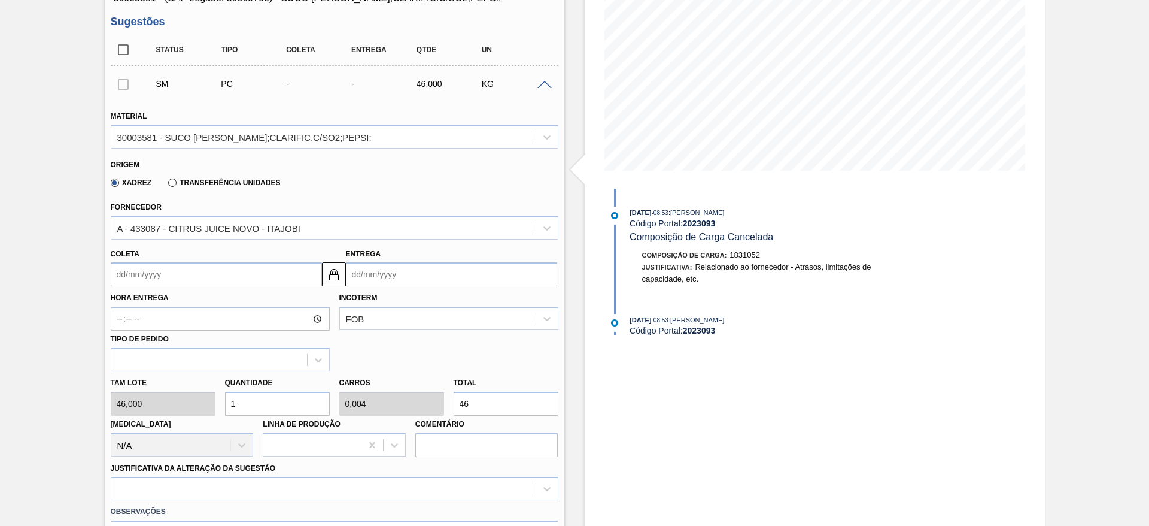
click at [207, 405] on div "Tam lote 46,000 Quantidade 1 Carros 0,004 Total 46 Doca N/A Linha de Produção C…" at bounding box center [334, 414] width 457 height 86
type input "10"
type input "0,043"
type input "460"
type input "100"
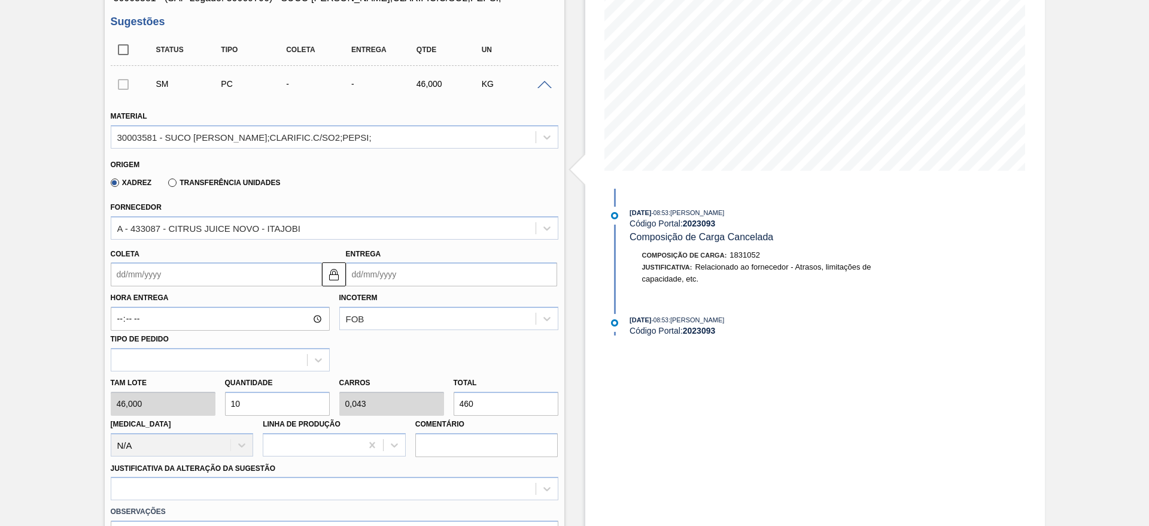
type input "0,427"
type input "4.600"
type input "1.000"
type input "4,274"
type input "46.000"
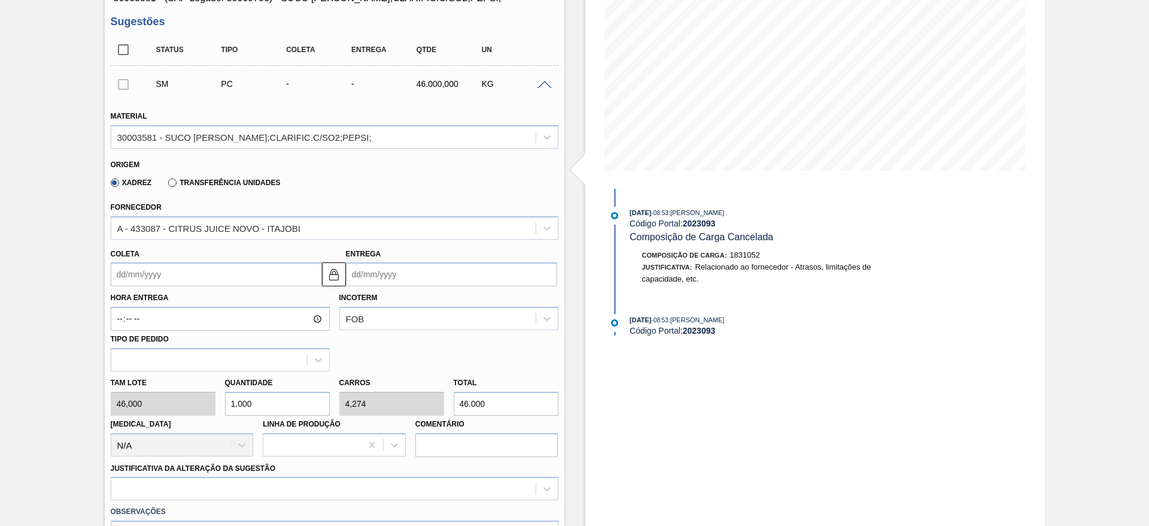
type input "100"
type input "0,427"
type input "4.600"
type input "10"
type input "0,043"
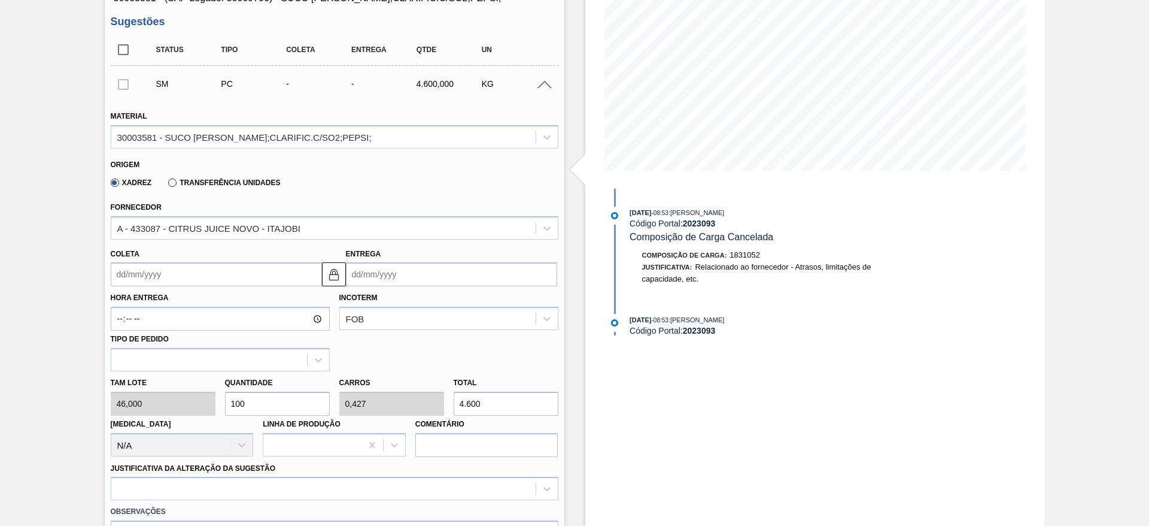
type input "460"
type input "1"
type input "0,004"
type input "46"
type input "12"
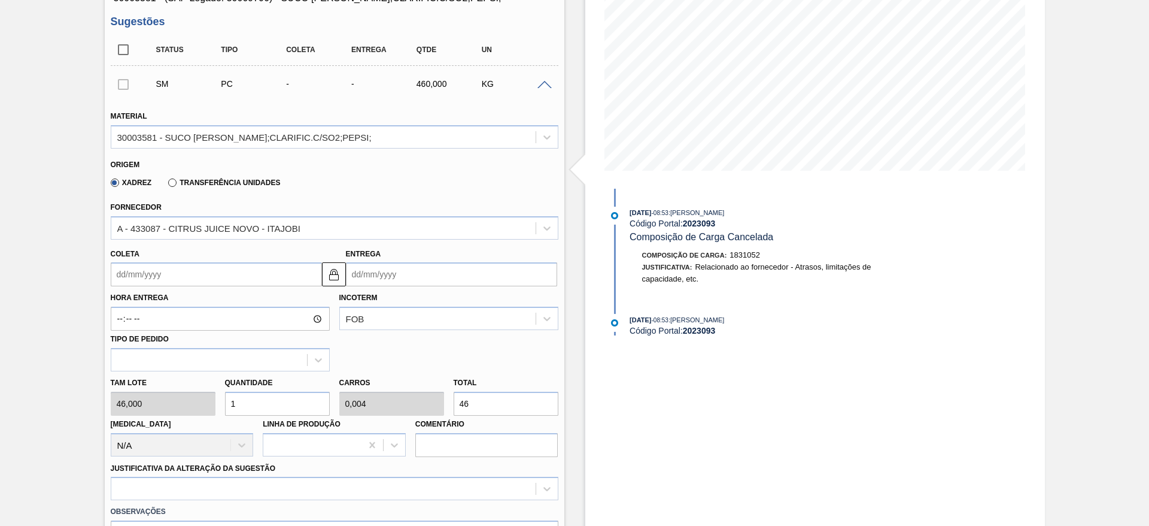
type input "0,051"
type input "552"
type input "120"
type input "0,513"
type input "5.520"
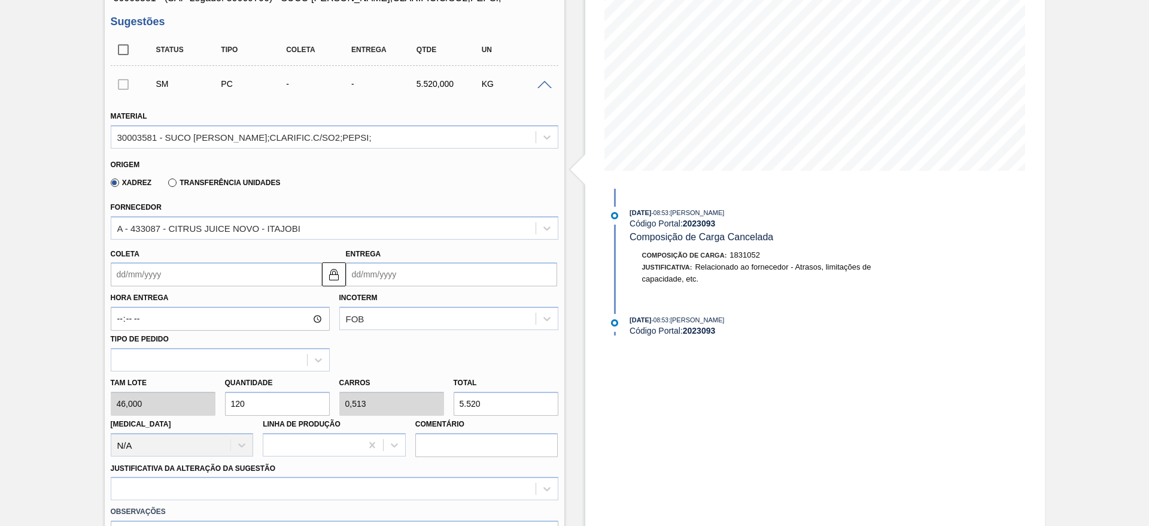
type input "12"
type input "0,051"
type input "552"
type input "1"
type input "0,004"
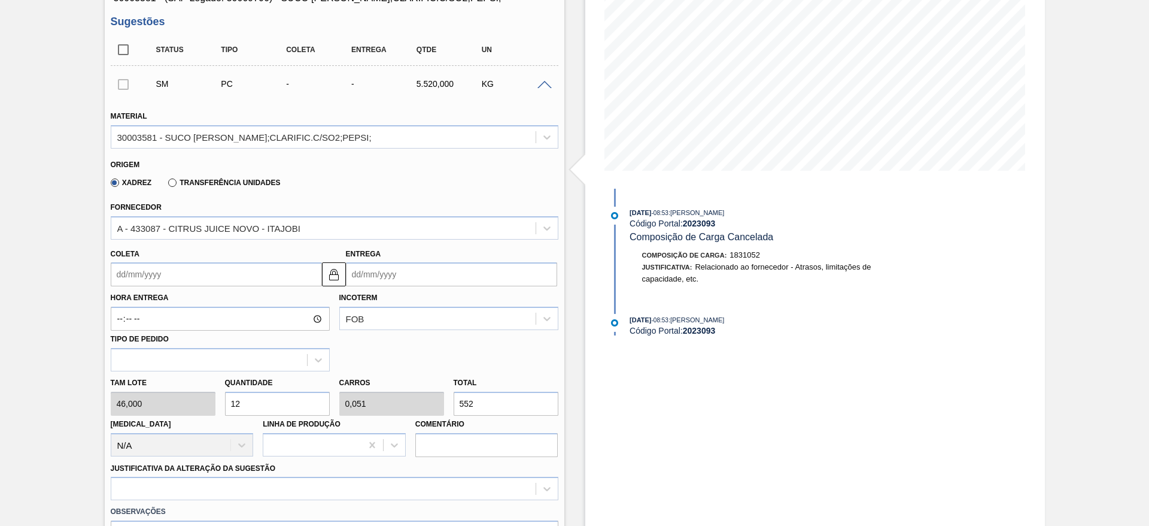
type input "46"
type input "11"
type input "0,047"
type input "506"
type input "110"
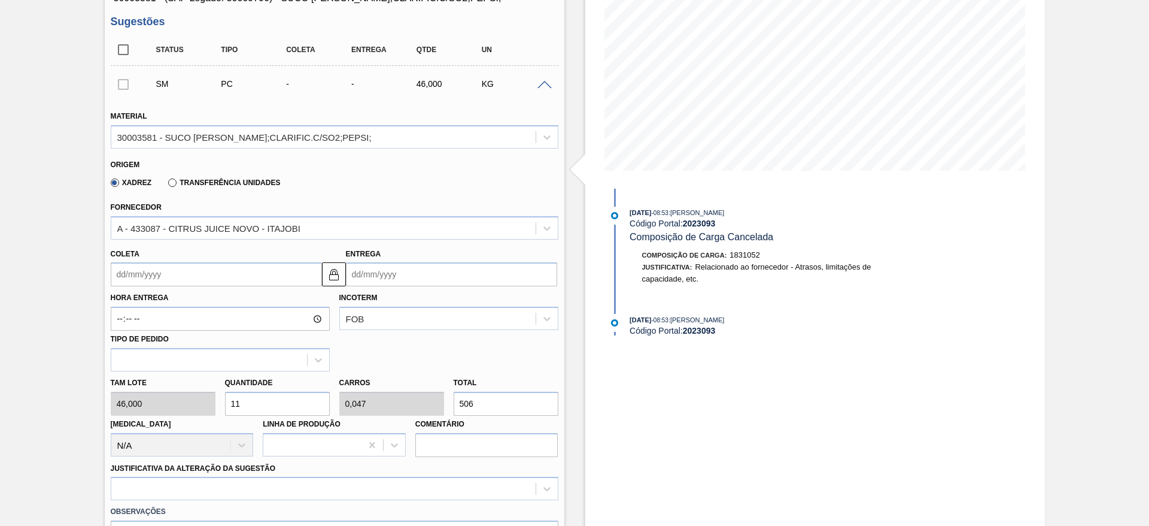
type input "0,47"
type input "5.060"
type input "11"
type input "0,047"
type input "506"
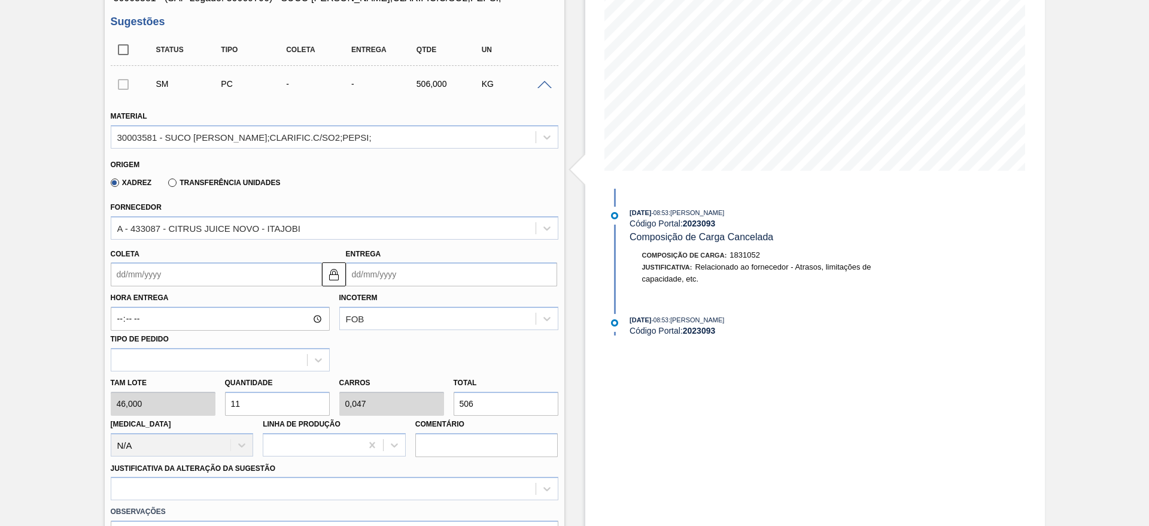
type input "1"
type input "0,004"
type input "46"
type input "10"
type input "0,043"
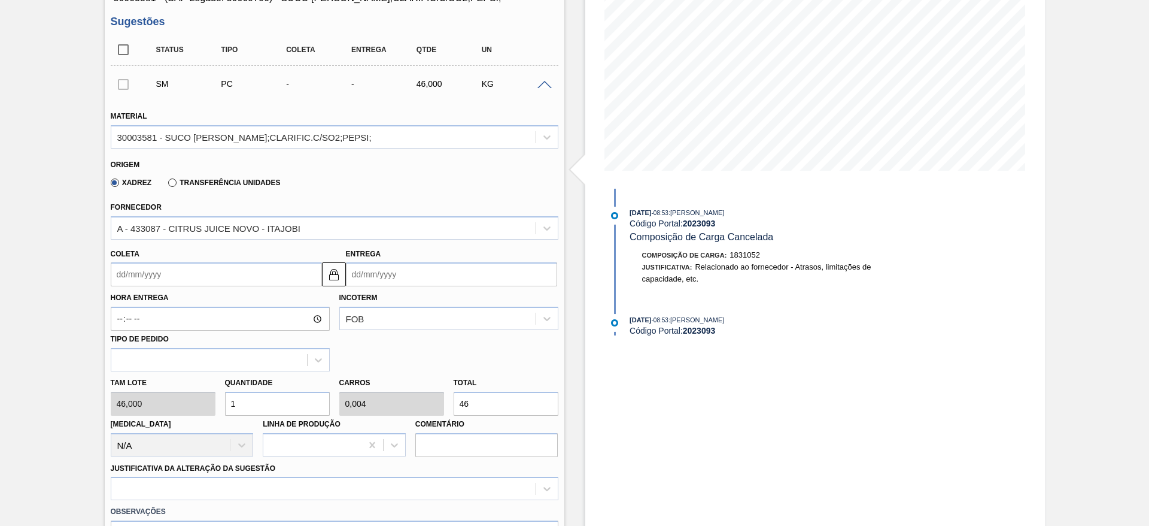
type input "460"
type input "108"
type input "0,462"
type input "4.968"
type input "108"
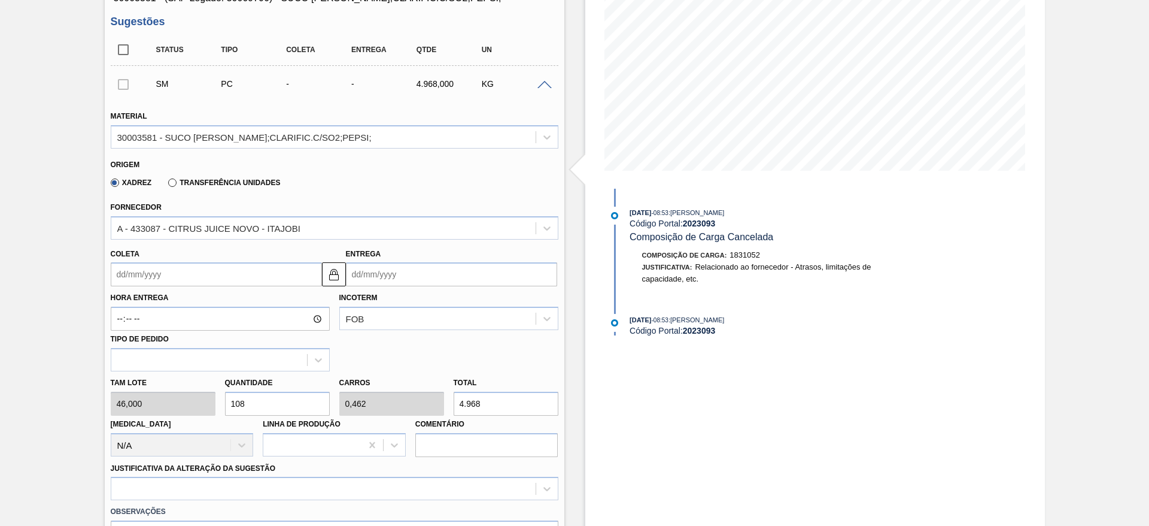
click at [150, 256] on div "Coleta" at bounding box center [216, 265] width 211 height 41
click at [141, 262] on div "Coleta" at bounding box center [216, 265] width 211 height 41
click at [142, 269] on input "Coleta" at bounding box center [216, 274] width 211 height 24
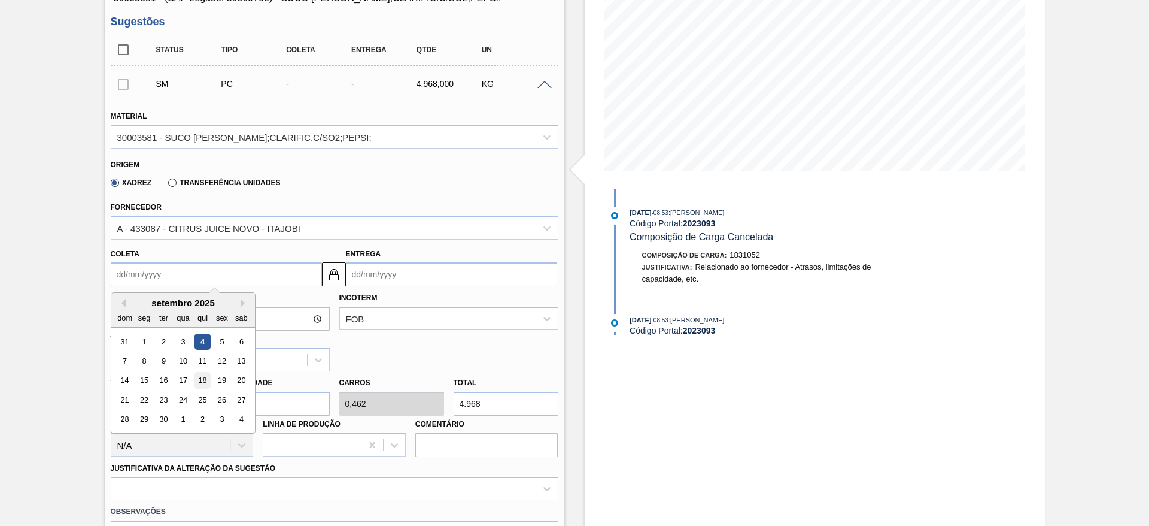
click at [207, 377] on div "18" at bounding box center [202, 380] width 16 height 16
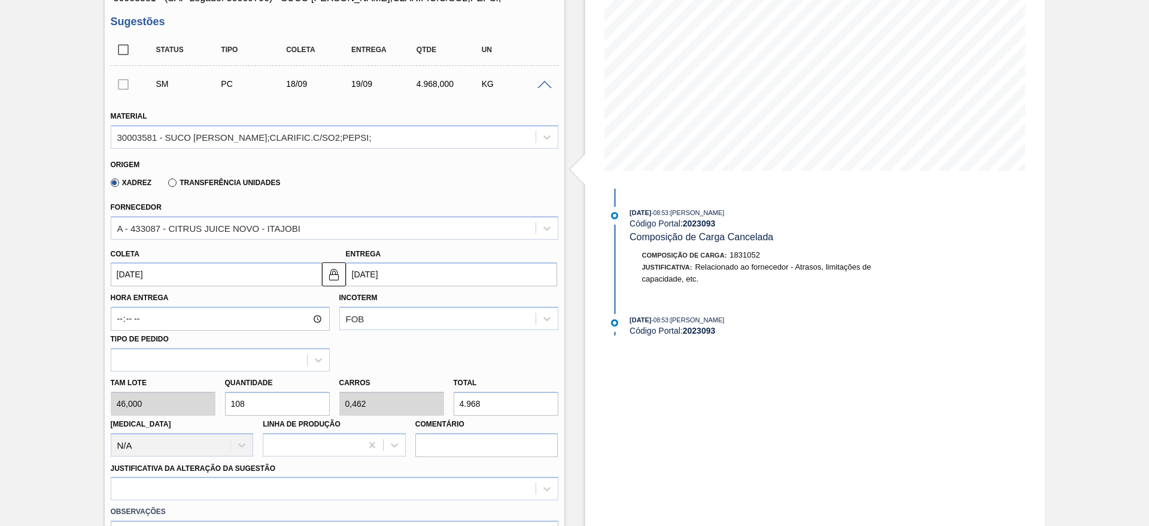
type input "18/09/2025"
type input "19/09/2025"
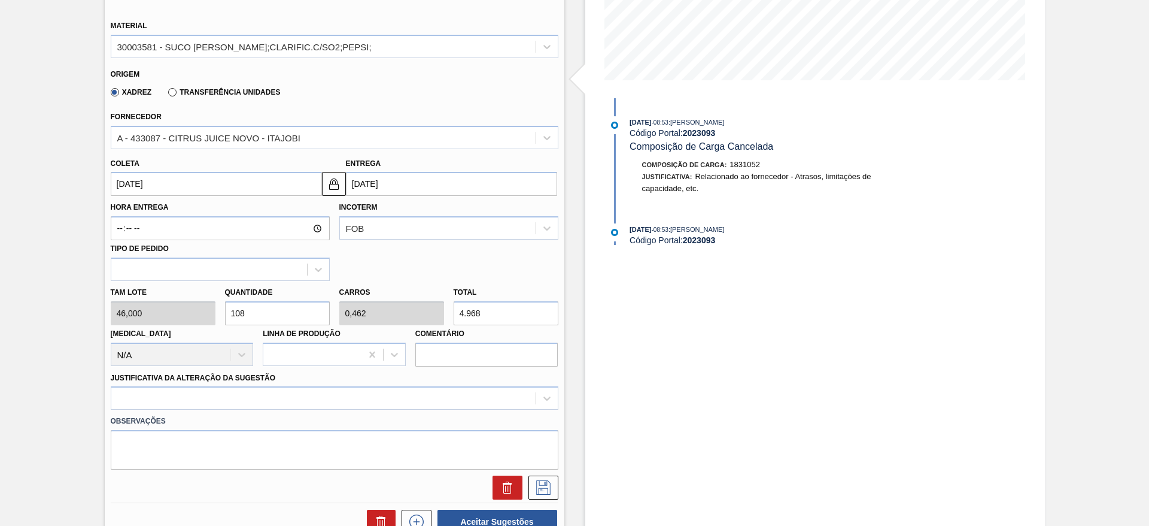
scroll to position [359, 0]
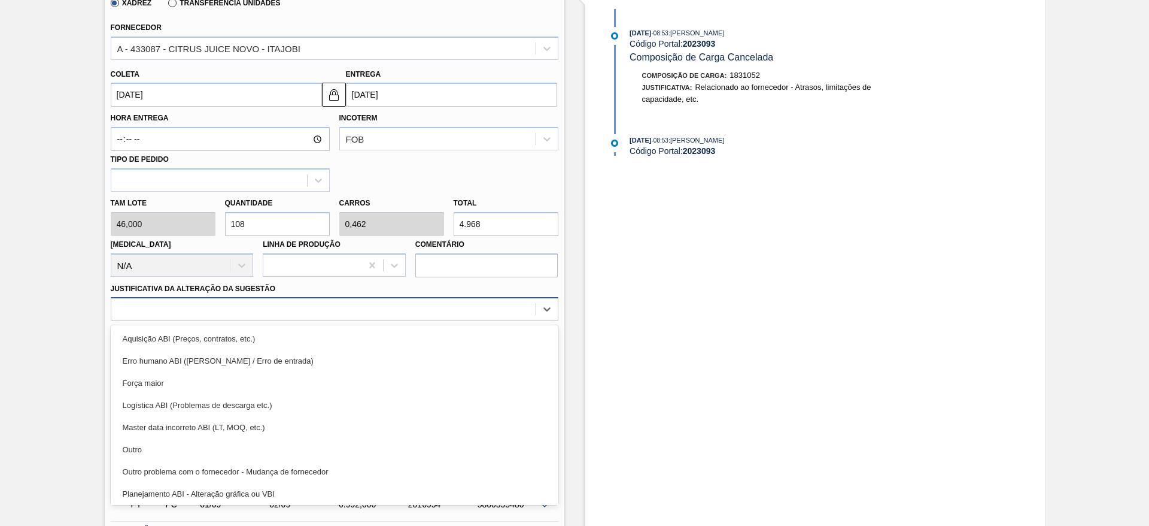
click at [381, 304] on div at bounding box center [323, 309] width 424 height 17
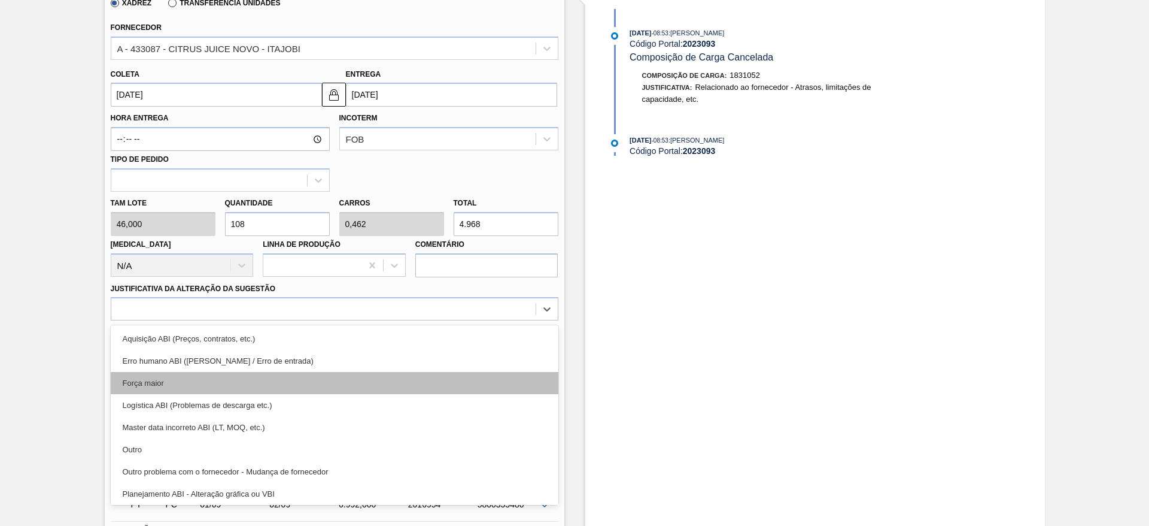
scroll to position [180, 0]
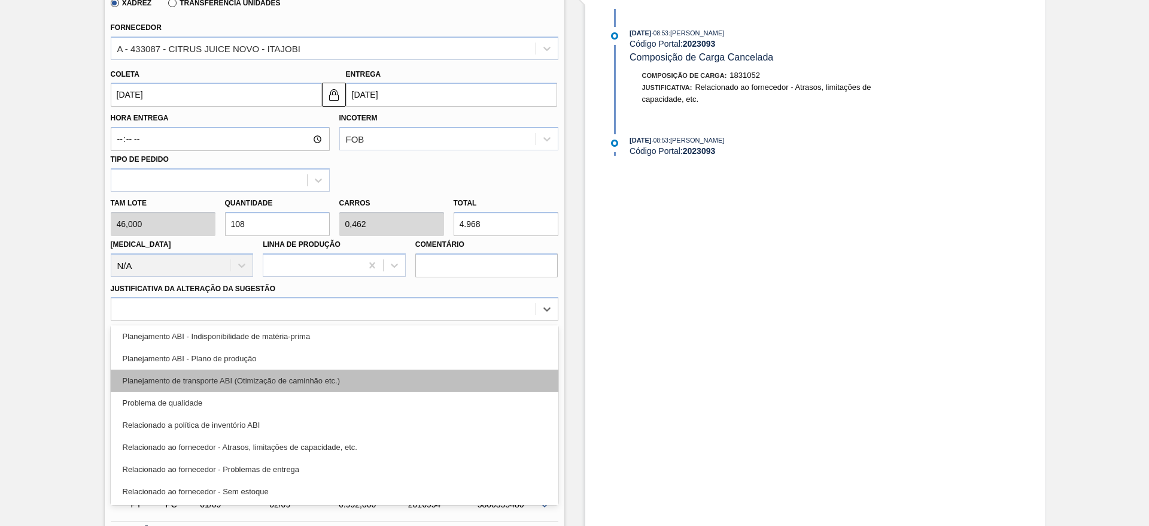
click at [359, 383] on div "Planejamento de transporte ABI (Otimização de caminhão etc.)" at bounding box center [335, 380] width 448 height 22
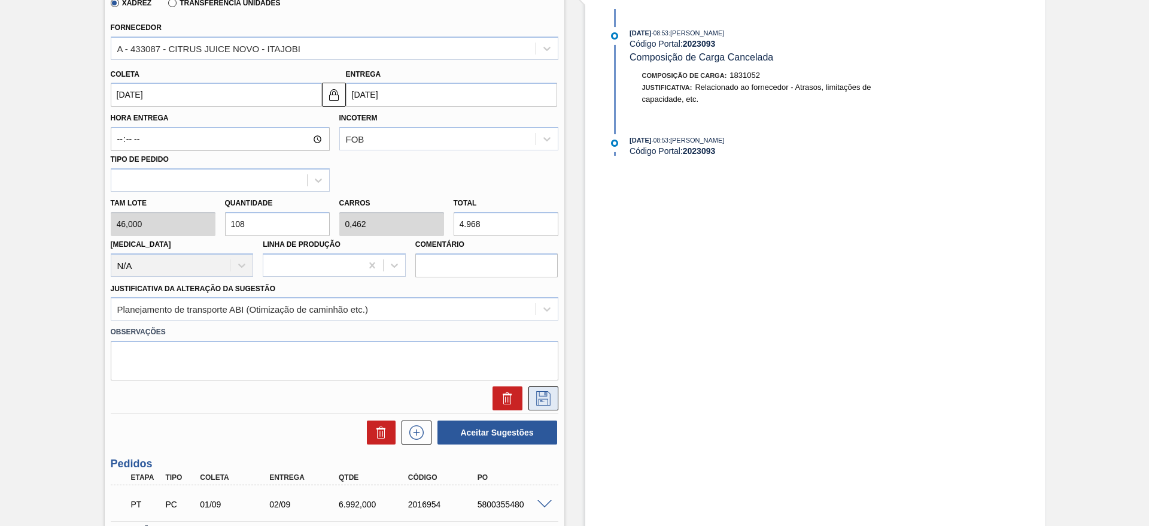
click at [554, 401] on div at bounding box center [334, 398] width 457 height 24
click at [549, 401] on icon at bounding box center [543, 398] width 14 height 14
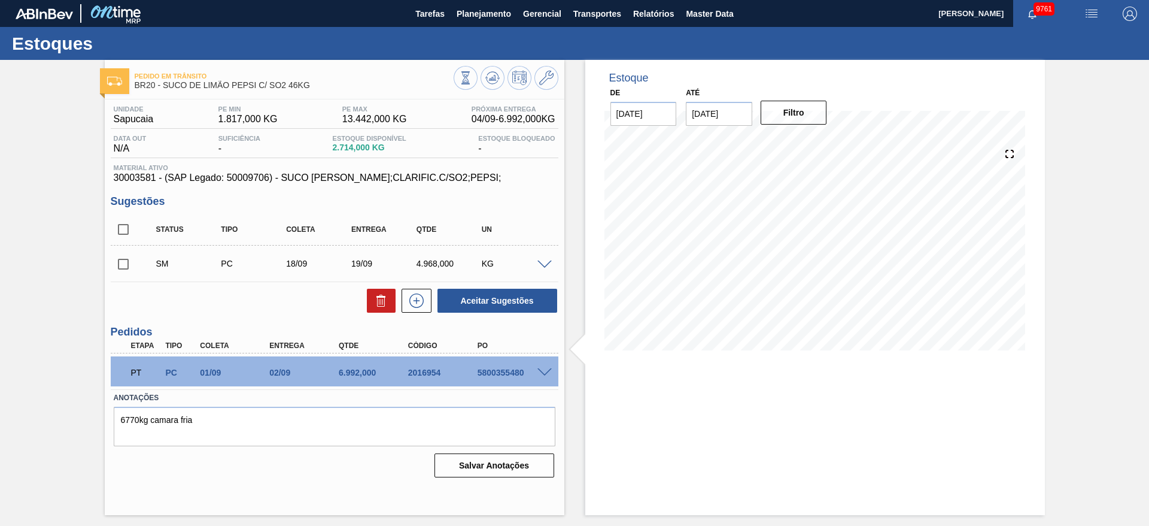
scroll to position [0, 0]
click at [115, 261] on input "checkbox" at bounding box center [123, 263] width 25 height 25
click at [531, 305] on button "Aceitar Sugestões" at bounding box center [498, 301] width 120 height 24
checkbox input "false"
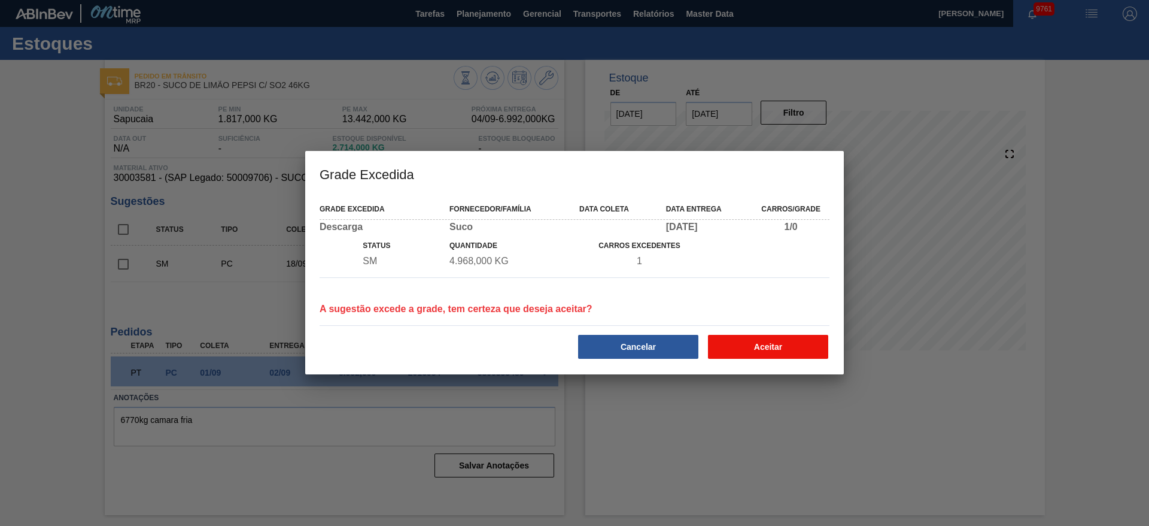
click at [765, 346] on button "Aceitar" at bounding box center [768, 347] width 120 height 24
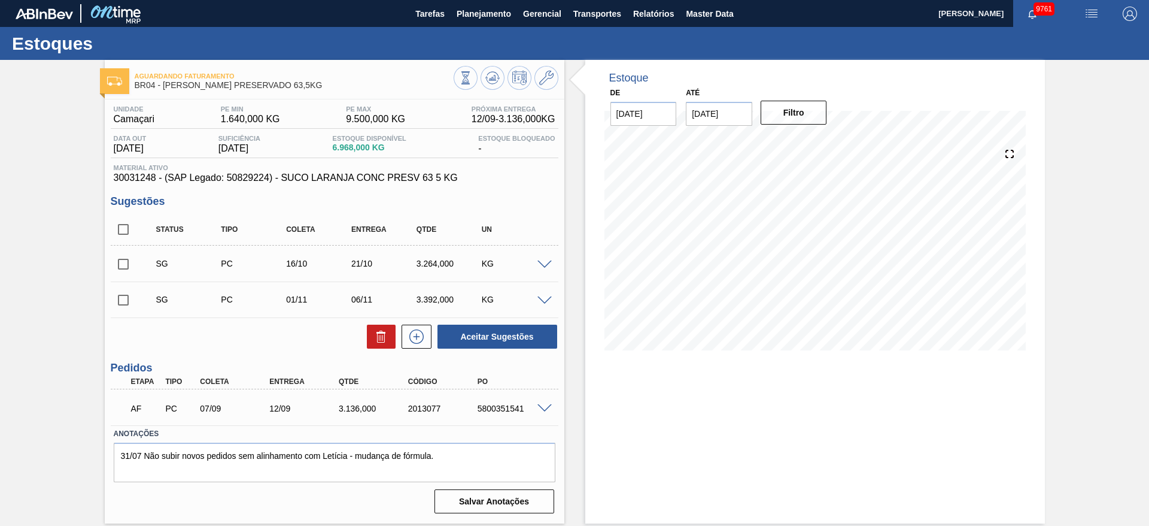
click at [128, 257] on input "checkbox" at bounding box center [123, 263] width 25 height 25
click at [480, 339] on button "Aceitar Sugestões" at bounding box center [498, 336] width 120 height 24
checkbox input "false"
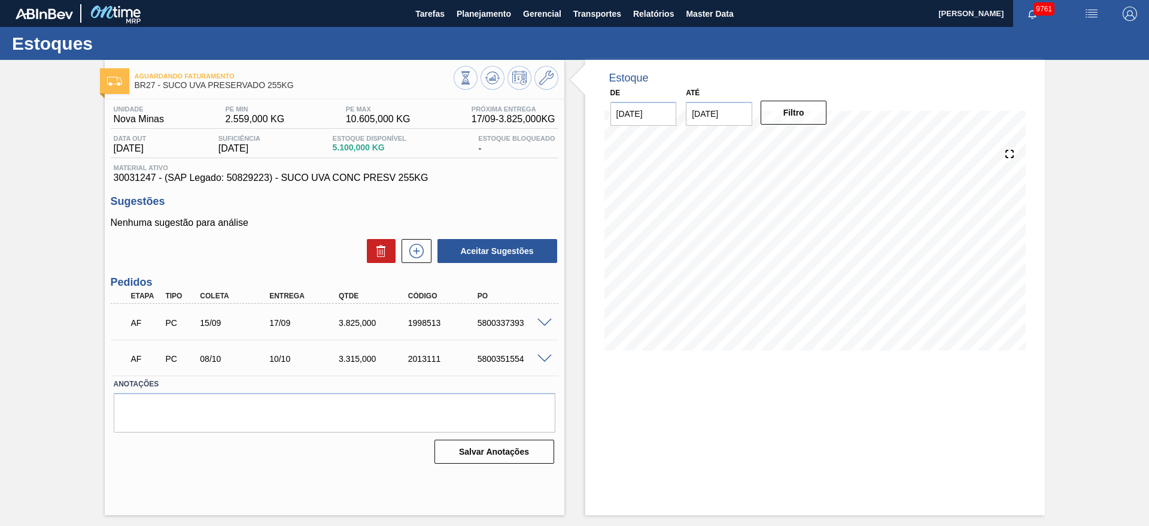
click at [542, 378] on label "Anotações" at bounding box center [335, 383] width 442 height 17
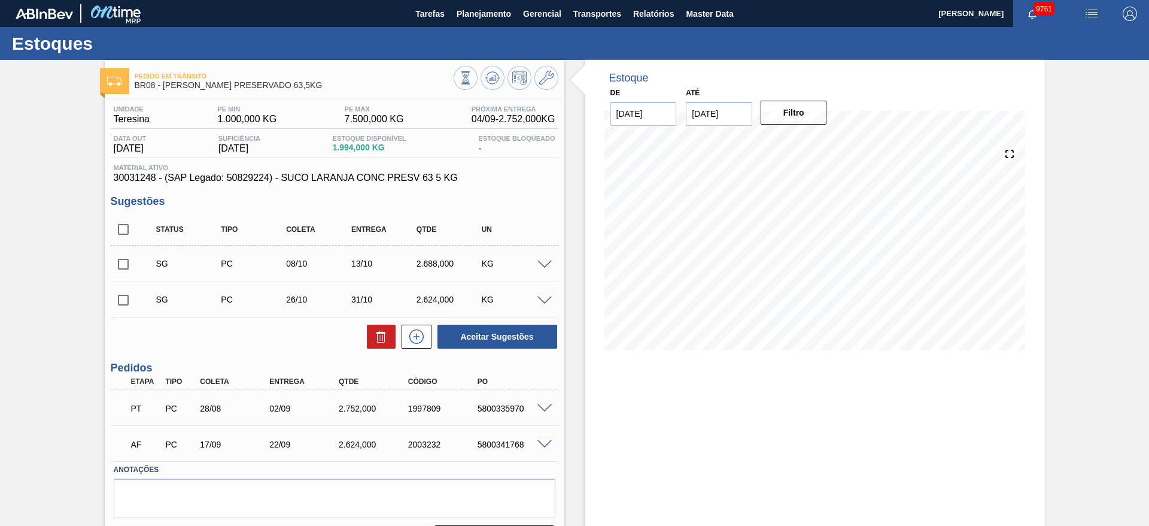
click at [120, 262] on input "checkbox" at bounding box center [123, 263] width 25 height 25
click at [513, 342] on button "Aceitar Sugestões" at bounding box center [498, 336] width 120 height 24
checkbox input "false"
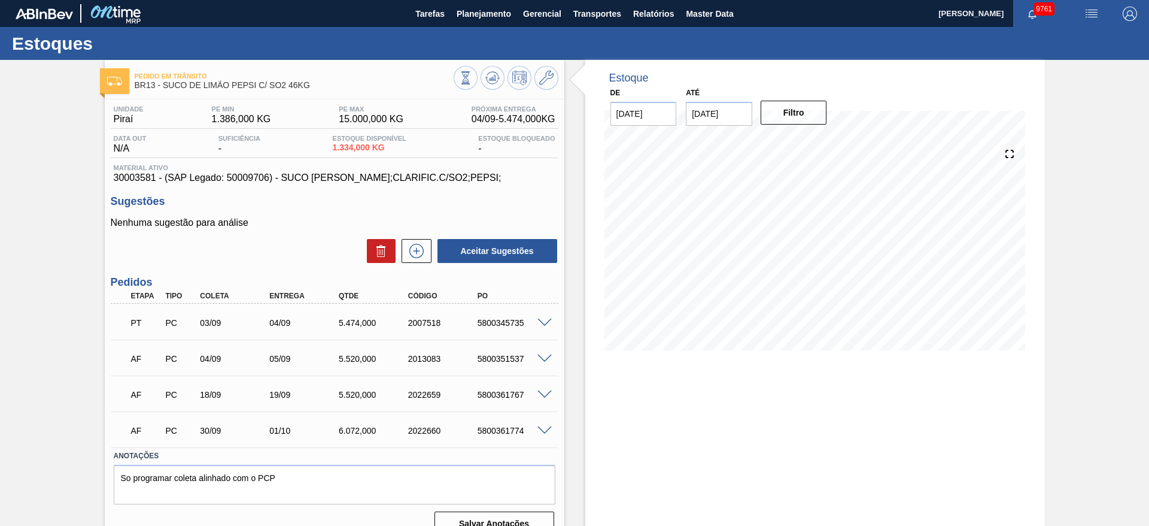
click at [545, 326] on div "5800345735" at bounding box center [514, 323] width 78 height 10
click at [541, 316] on div "PT PC 03/09 04/09 5.474,000 2007518 5800345735" at bounding box center [335, 322] width 448 height 30
click at [541, 321] on span at bounding box center [545, 322] width 14 height 9
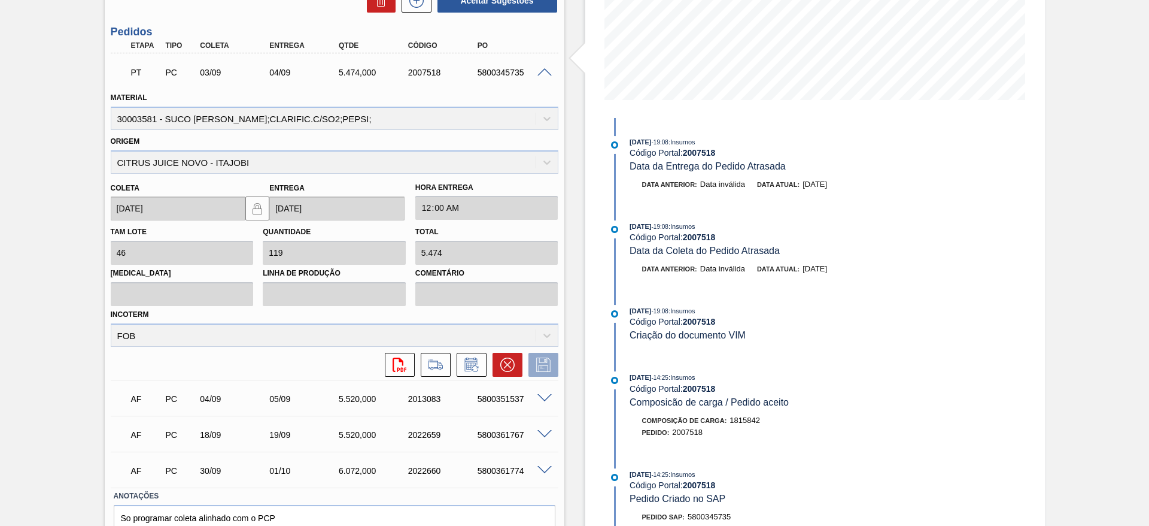
scroll to position [310, 0]
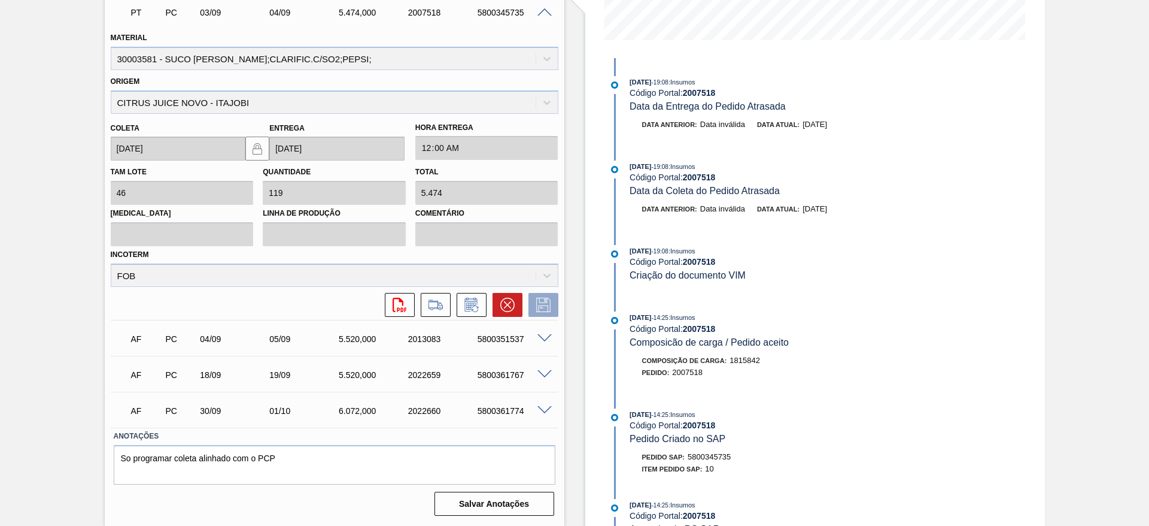
click at [720, 454] on span "5800345735" at bounding box center [709, 456] width 43 height 9
copy span "5800345735"
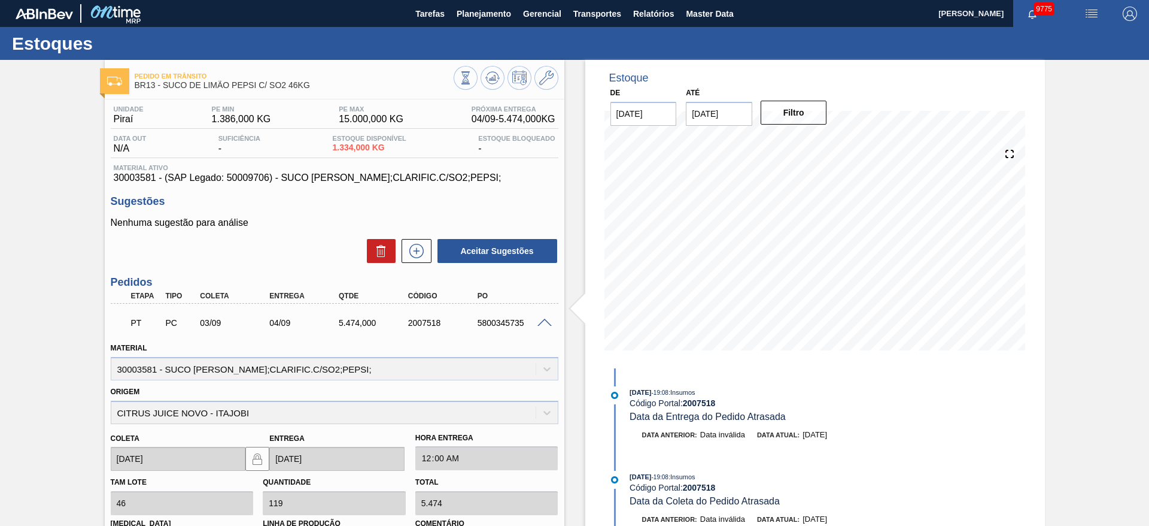
click at [290, 180] on span "30003581 - (SAP Legado: 50009706) - SUCO [PERSON_NAME];CLARIFIC.C/SO2;PEPSI;" at bounding box center [335, 177] width 442 height 11
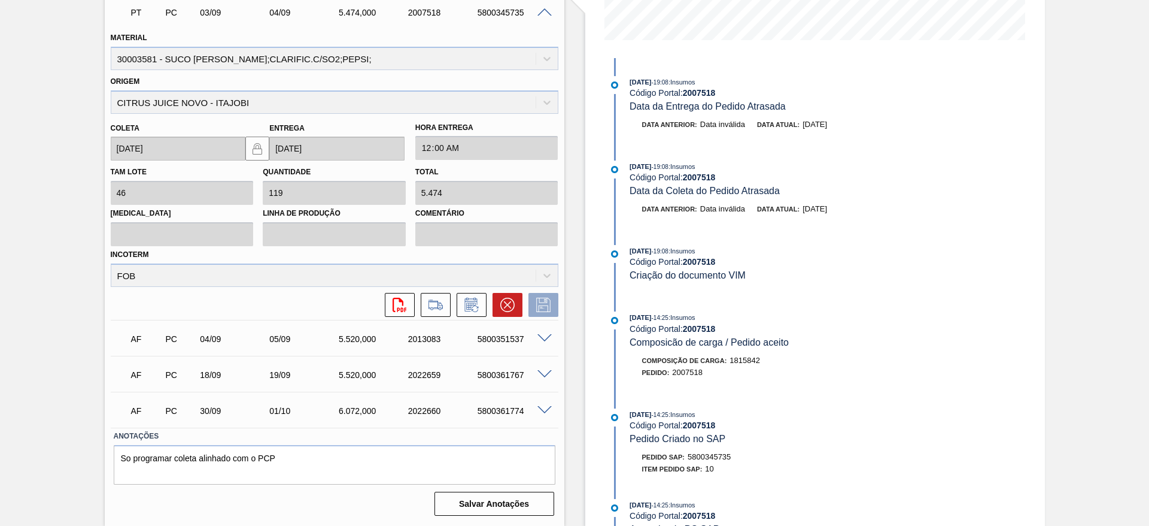
scroll to position [41, 0]
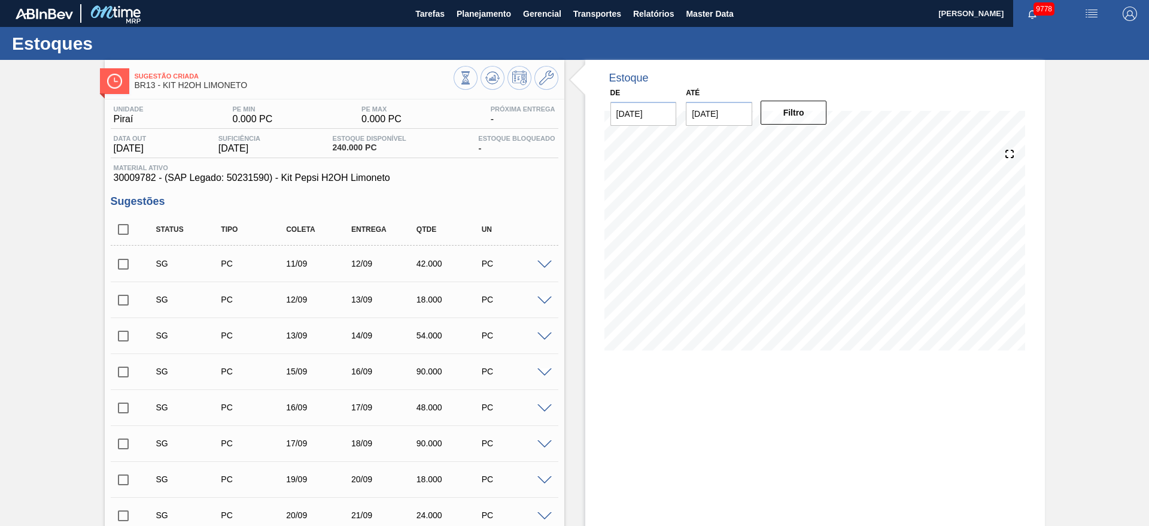
click at [541, 263] on span at bounding box center [545, 264] width 14 height 9
type input "6,000"
type input "0,07"
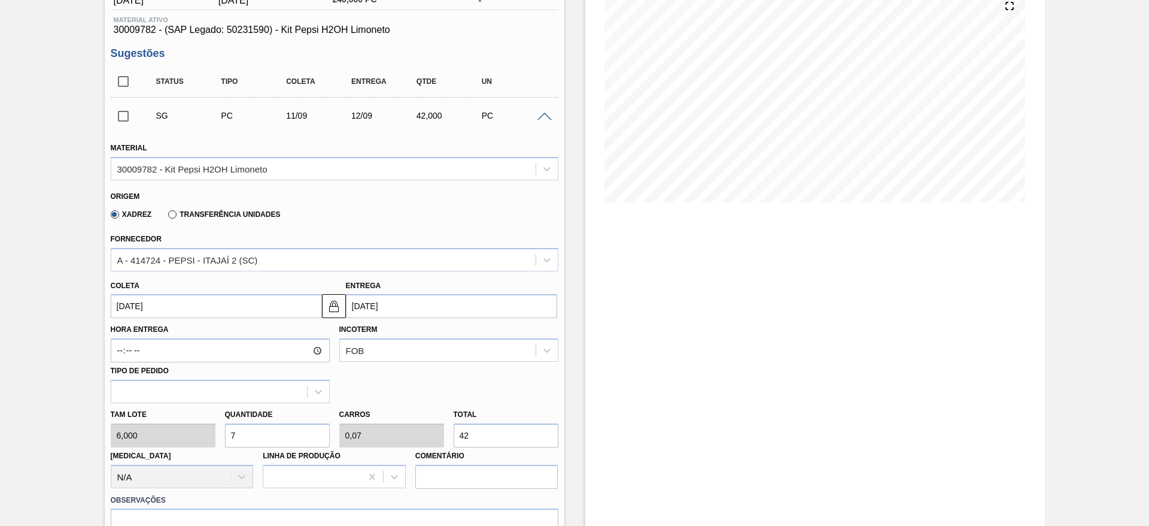
scroll to position [180, 0]
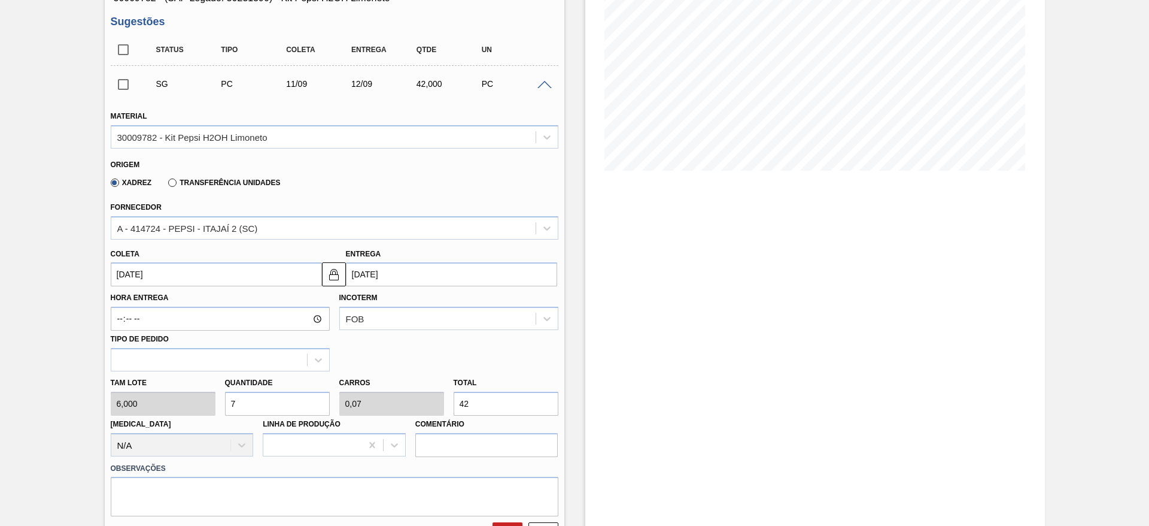
click at [203, 404] on div "Tam lote 6,000 Quantidade 7 Carros 0,07 Total 42 Doca N/A Linha de Produção Com…" at bounding box center [334, 414] width 457 height 86
type input "3"
type input "0,03"
type input "18"
type input "30"
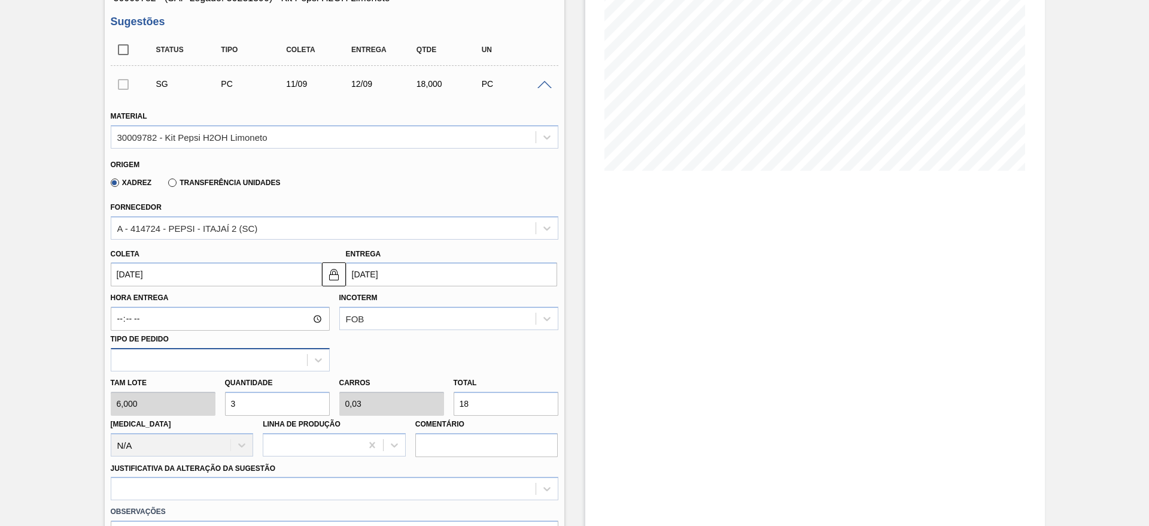
type input "0,3"
type input "180"
type input "30"
click at [135, 259] on div "Coleta 11/09/2025" at bounding box center [216, 265] width 211 height 41
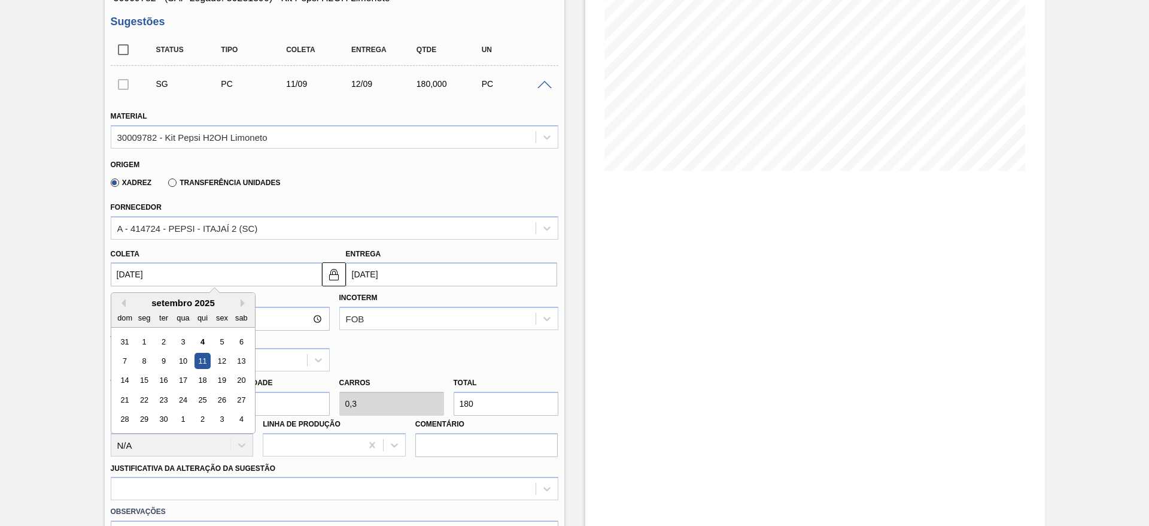
click at [135, 274] on input "[DATE]" at bounding box center [216, 274] width 211 height 24
click at [220, 344] on div "5" at bounding box center [222, 341] width 16 height 16
type input "[DATE]"
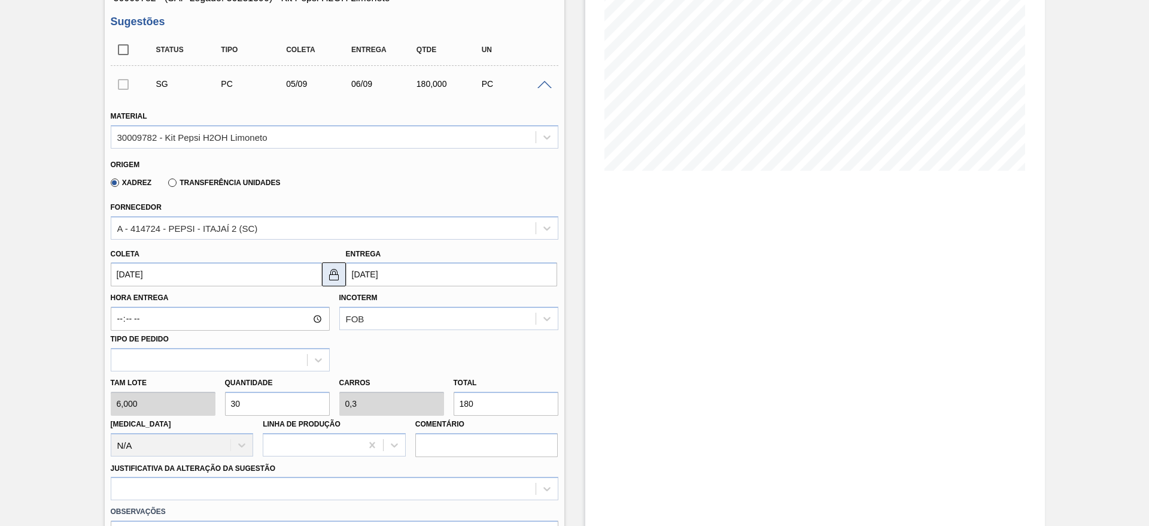
click at [339, 280] on img at bounding box center [334, 274] width 14 height 14
click at [367, 280] on input "06/09/2025" at bounding box center [451, 274] width 211 height 24
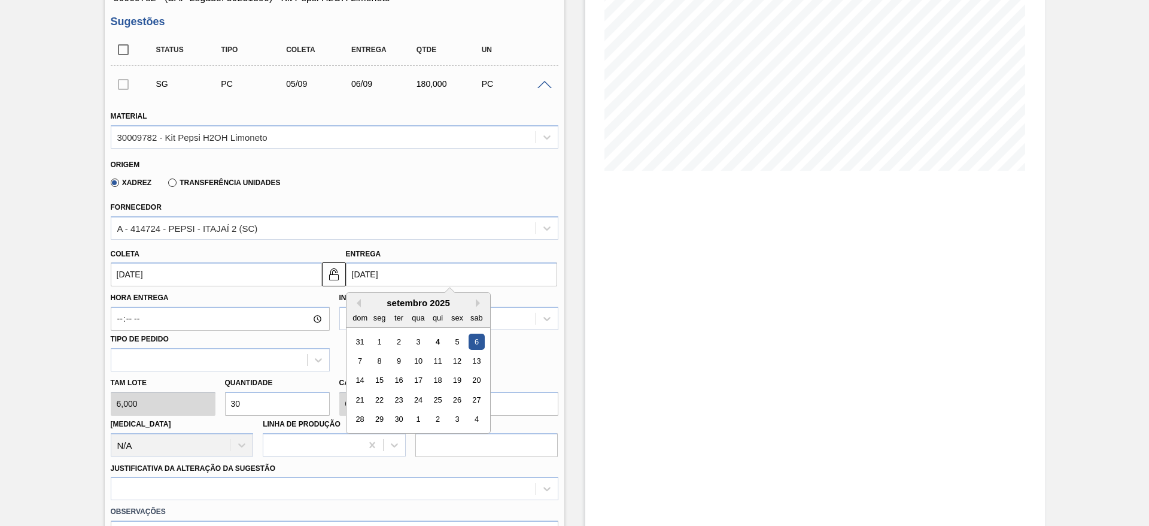
click at [386, 362] on div "8" at bounding box center [379, 361] width 16 height 16
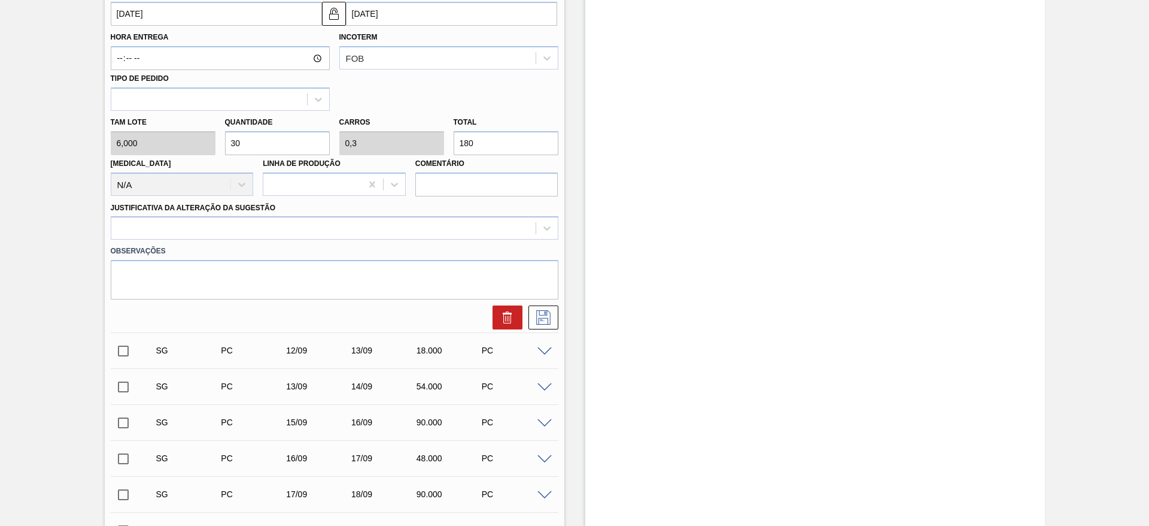
scroll to position [449, 0]
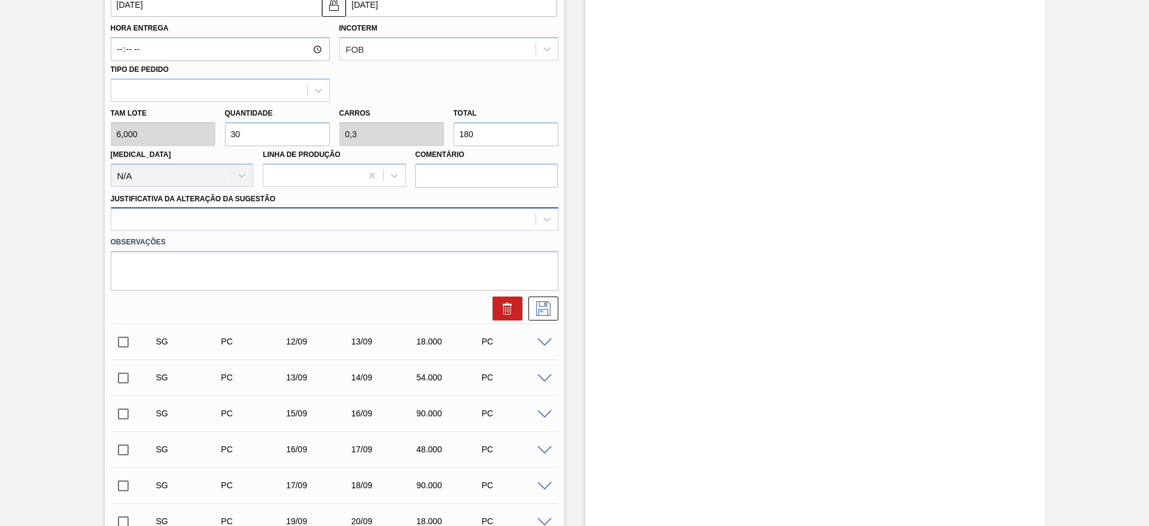
click at [407, 227] on div at bounding box center [323, 219] width 424 height 17
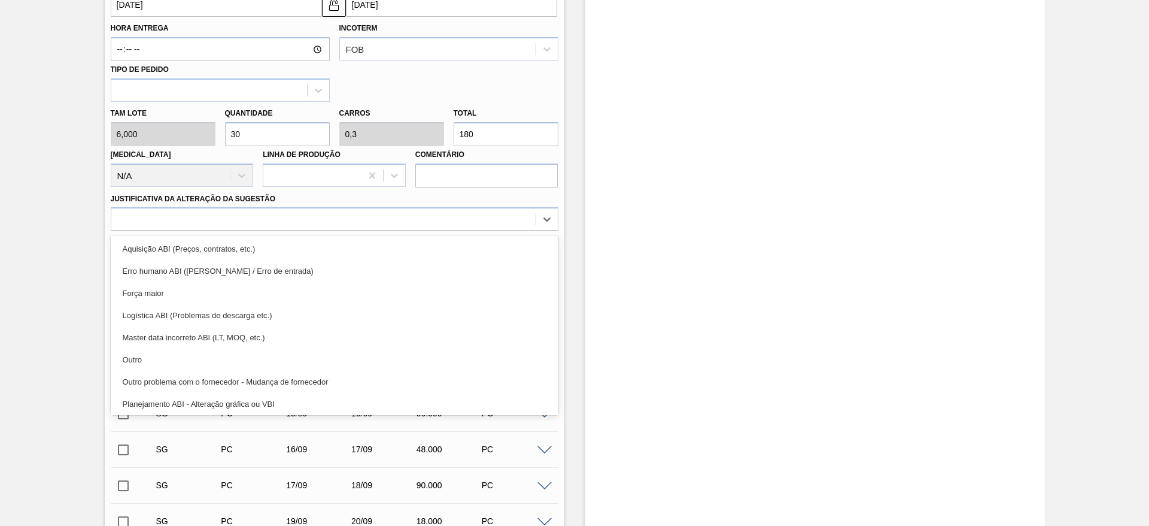
click at [417, 245] on div "Aquisição ABI (Preços, contratos, etc.)" at bounding box center [335, 249] width 448 height 22
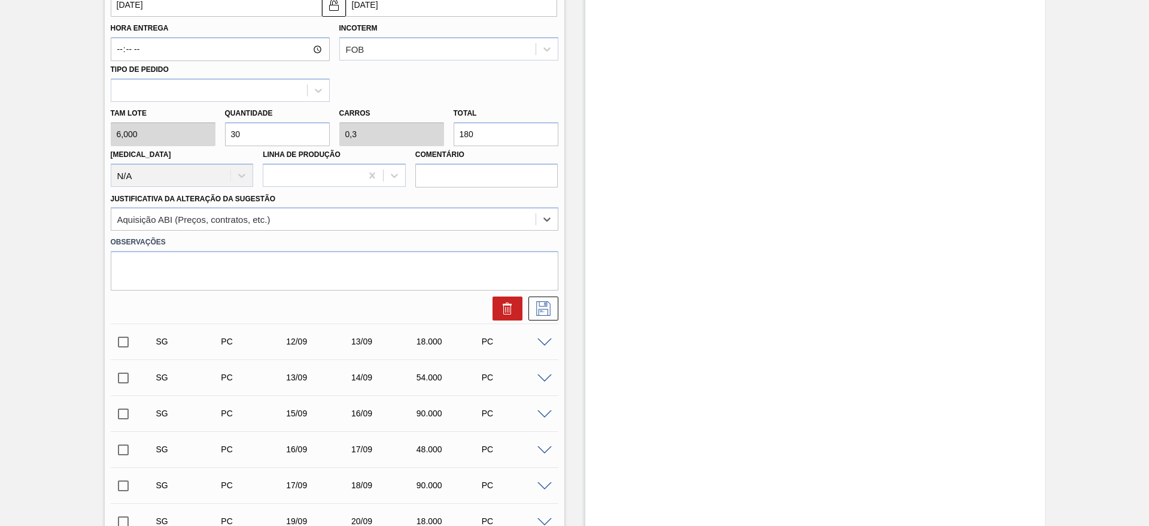
click at [362, 10] on input "08/09/2025" at bounding box center [451, 5] width 211 height 24
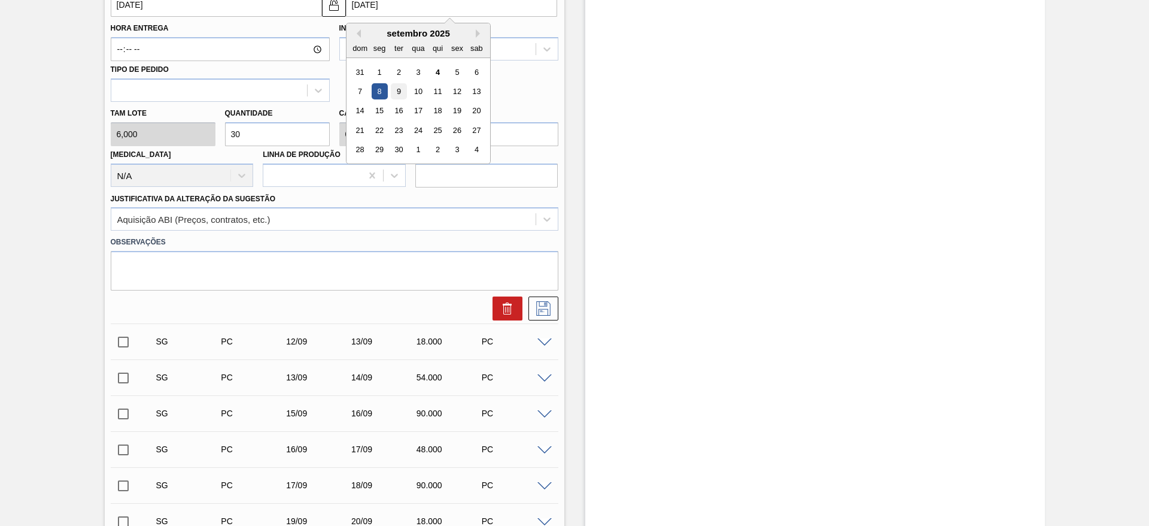
click at [393, 88] on div "9" at bounding box center [398, 91] width 16 height 16
type input "09/09/2025"
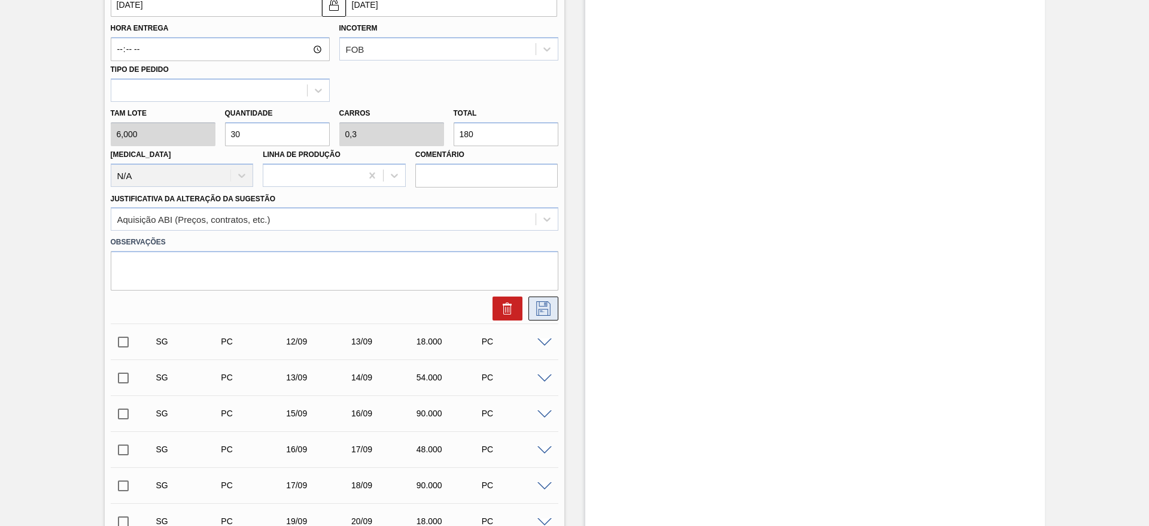
click at [542, 306] on icon at bounding box center [543, 308] width 14 height 14
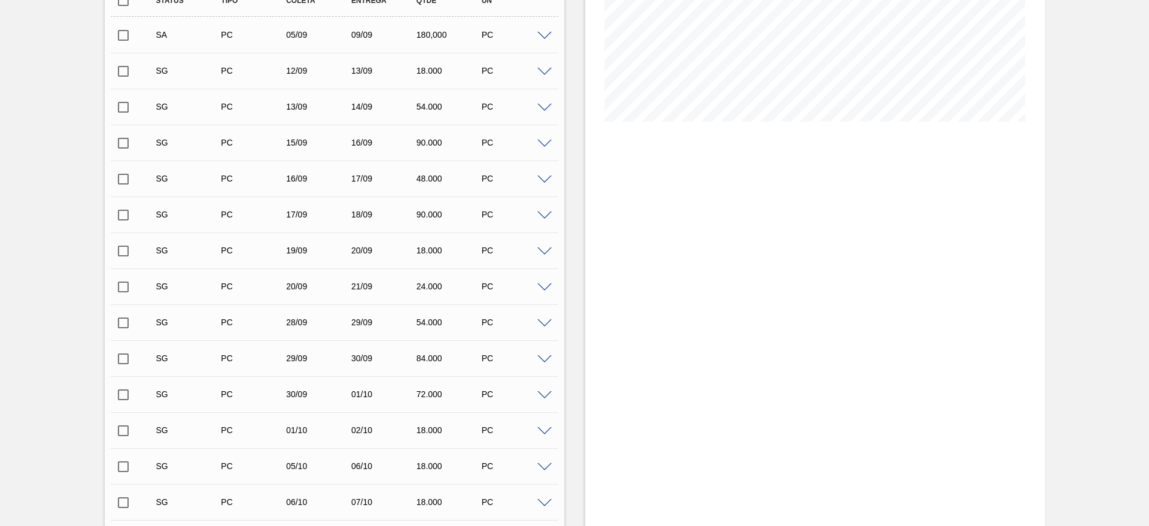
scroll to position [180, 0]
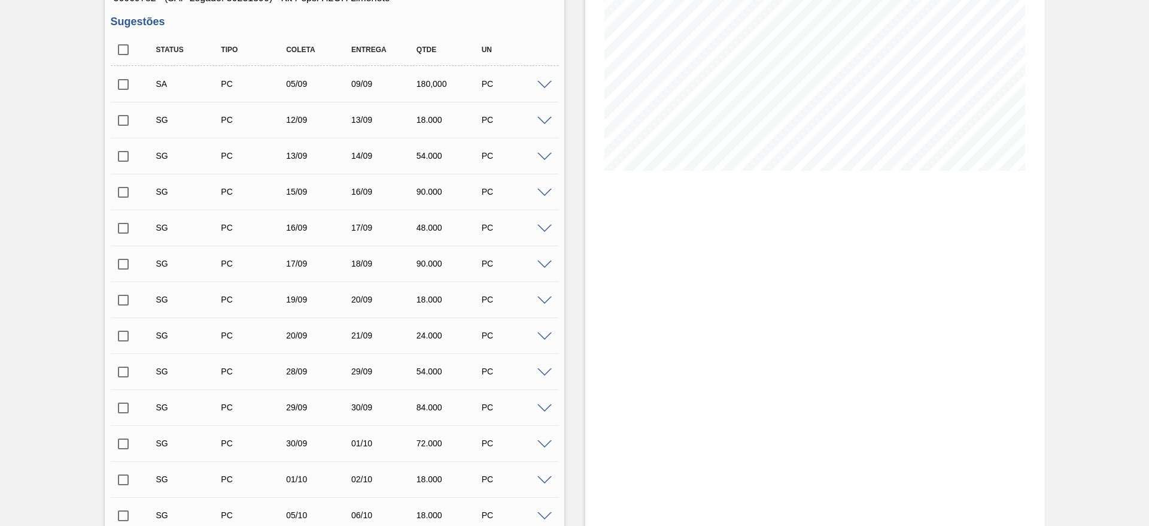
click at [125, 92] on input "checkbox" at bounding box center [123, 84] width 25 height 25
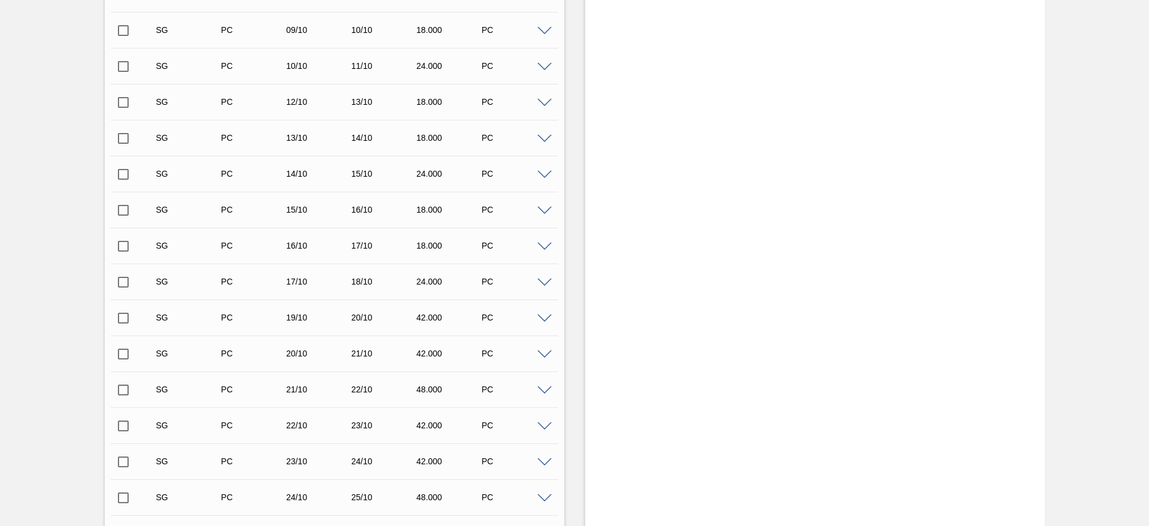
scroll to position [1018, 0]
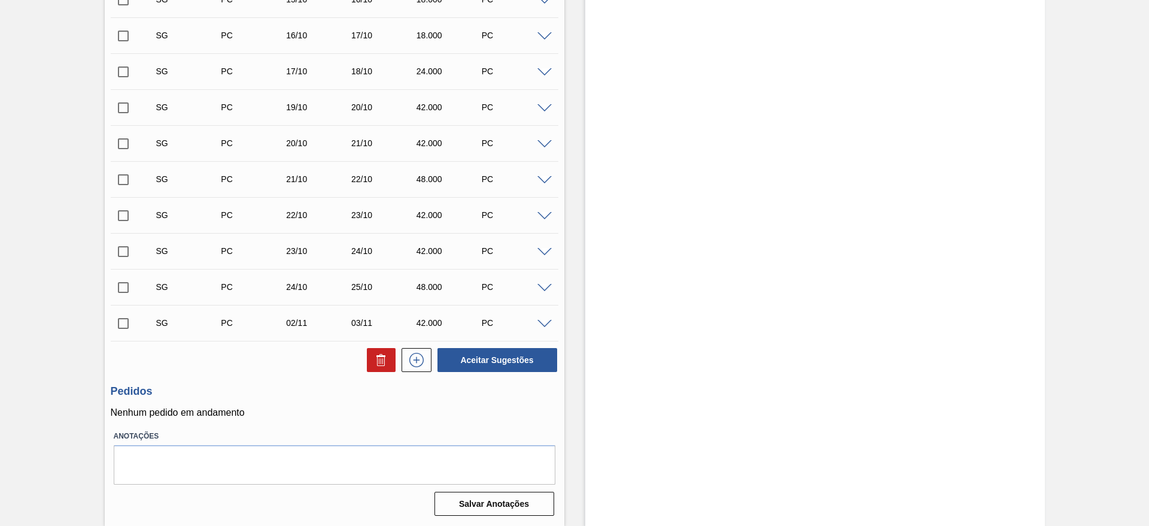
click at [488, 364] on button "Aceitar Sugestões" at bounding box center [498, 360] width 120 height 24
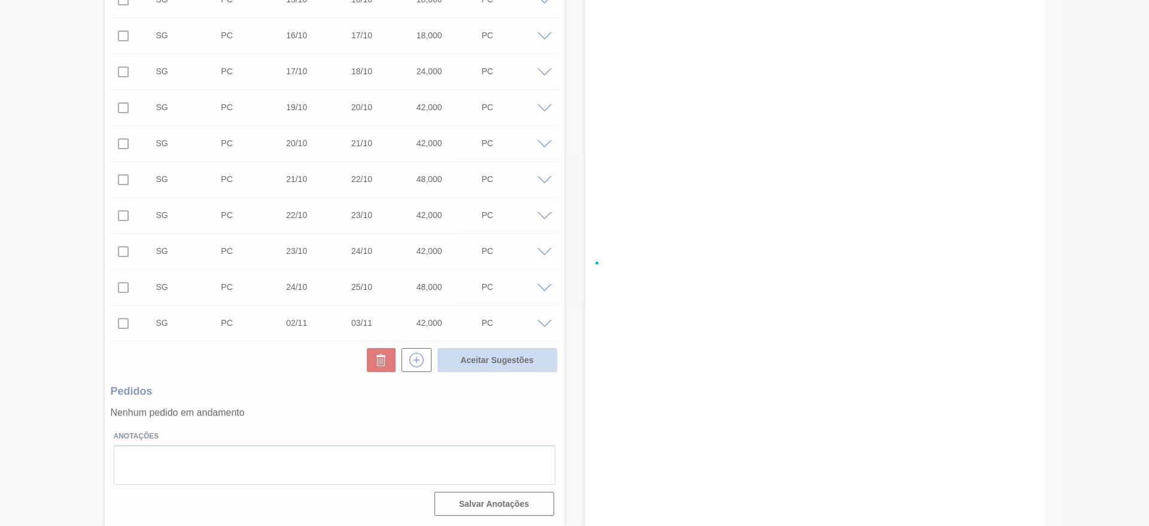
checkbox input "false"
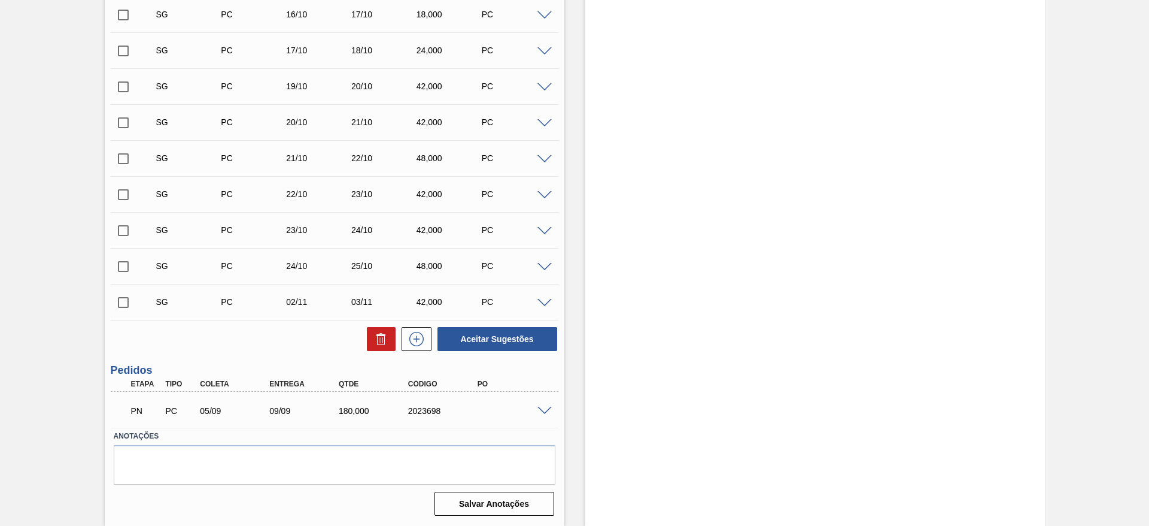
scroll to position [982, 0]
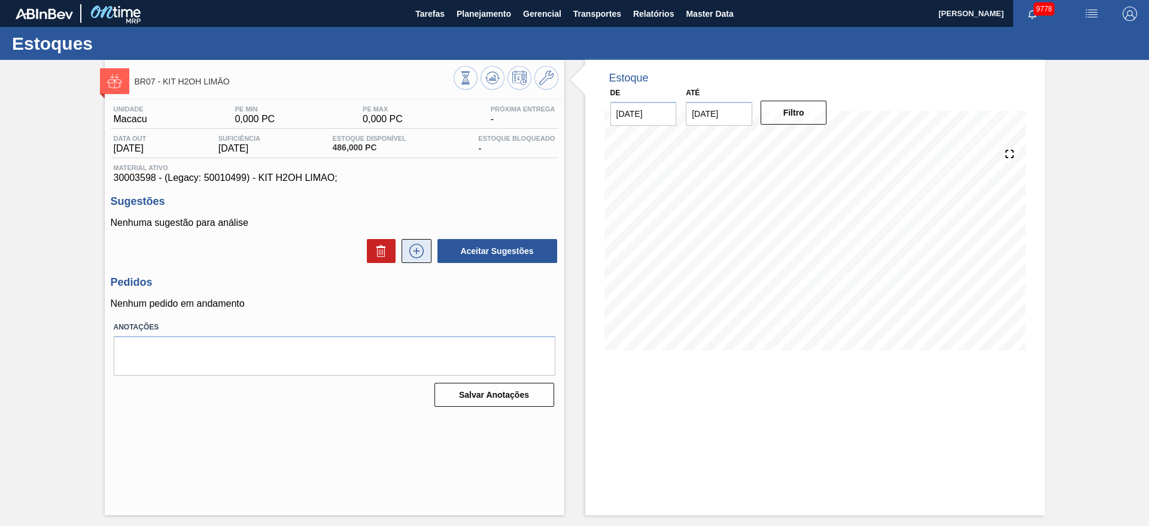
click at [408, 247] on icon at bounding box center [416, 251] width 19 height 14
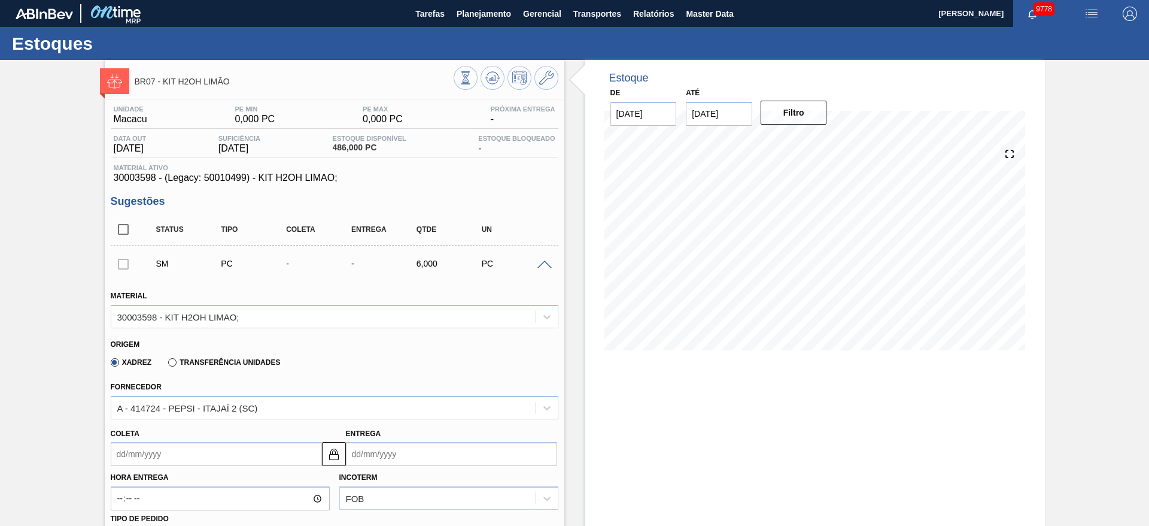
scroll to position [180, 0]
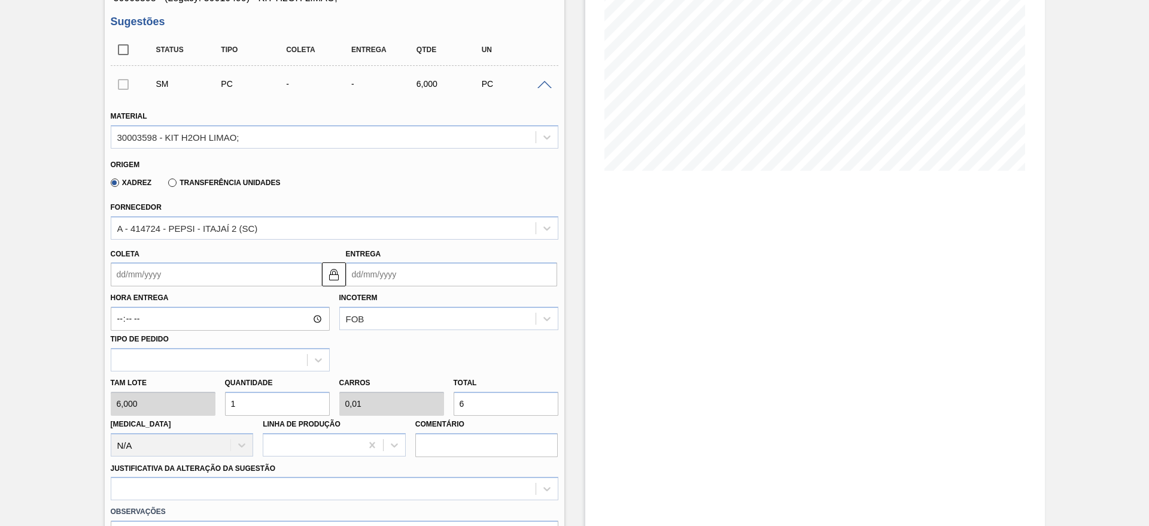
click at [200, 407] on div "Tam lote 6,000 Quantidade 1 Carros 0,01 Total 6 Doca N/A Linha de Produção Come…" at bounding box center [334, 414] width 457 height 86
type input "5"
type input "0,05"
type input "30"
type input "50"
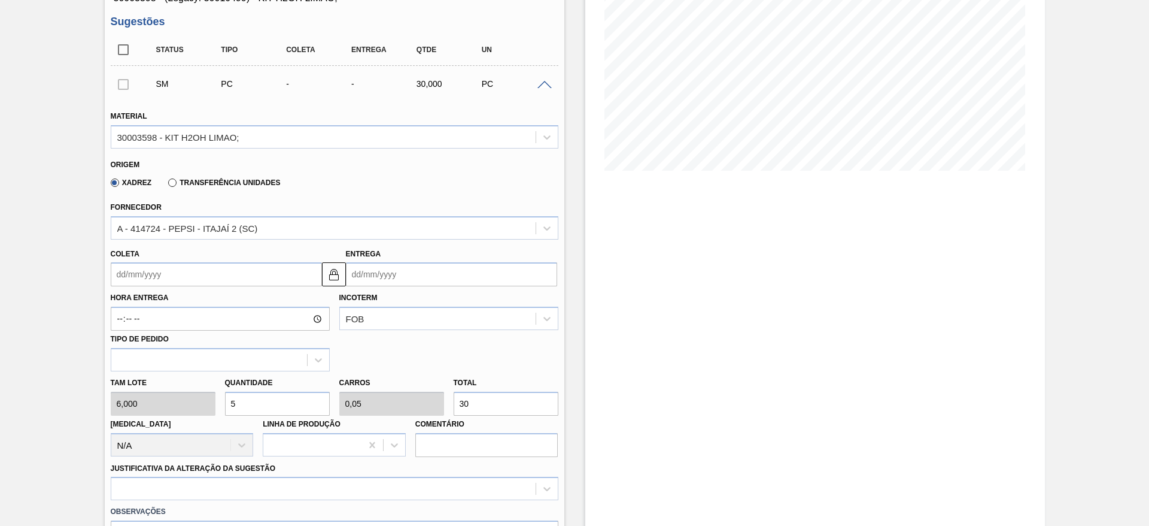
type input "0,5"
type input "300"
type input "50"
click at [148, 279] on input "Coleta" at bounding box center [216, 274] width 211 height 24
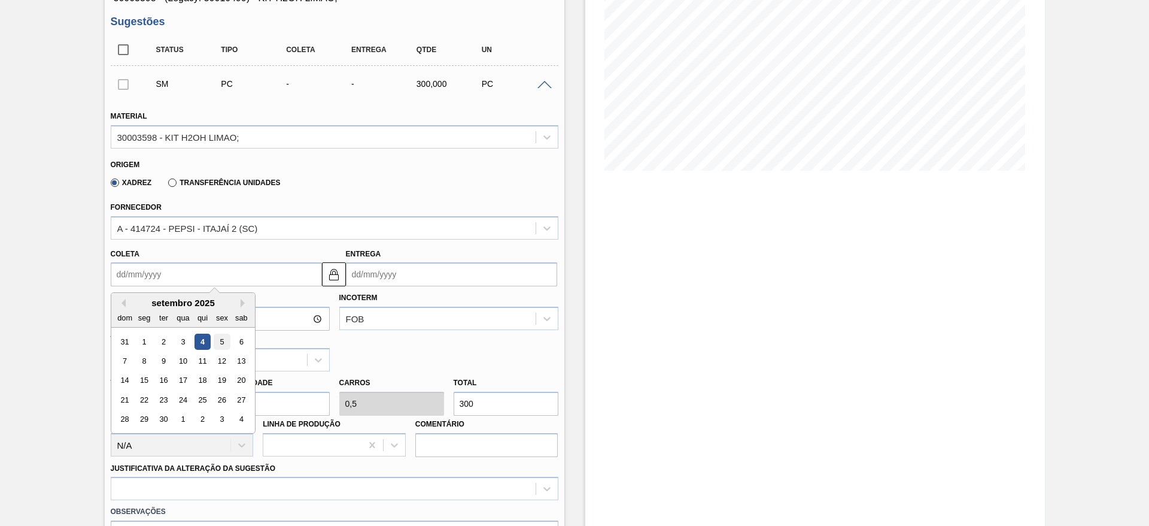
click at [221, 341] on div "5" at bounding box center [222, 341] width 16 height 16
type input "[DATE]"
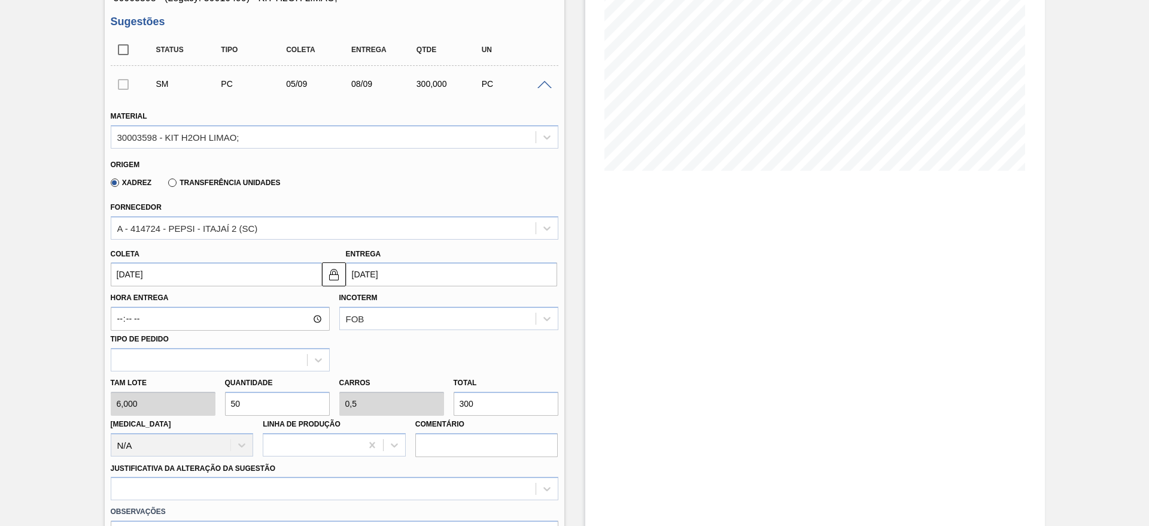
click at [342, 275] on button at bounding box center [334, 274] width 24 height 24
click at [359, 274] on input "[DATE]" at bounding box center [451, 274] width 211 height 24
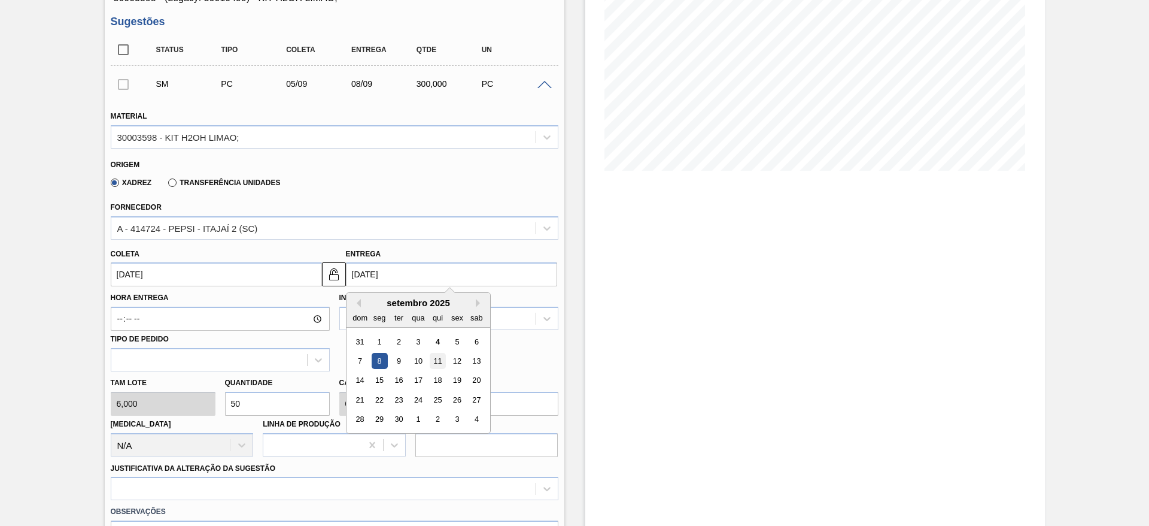
click at [433, 360] on div "11" at bounding box center [437, 361] width 16 height 16
type input "[DATE]"
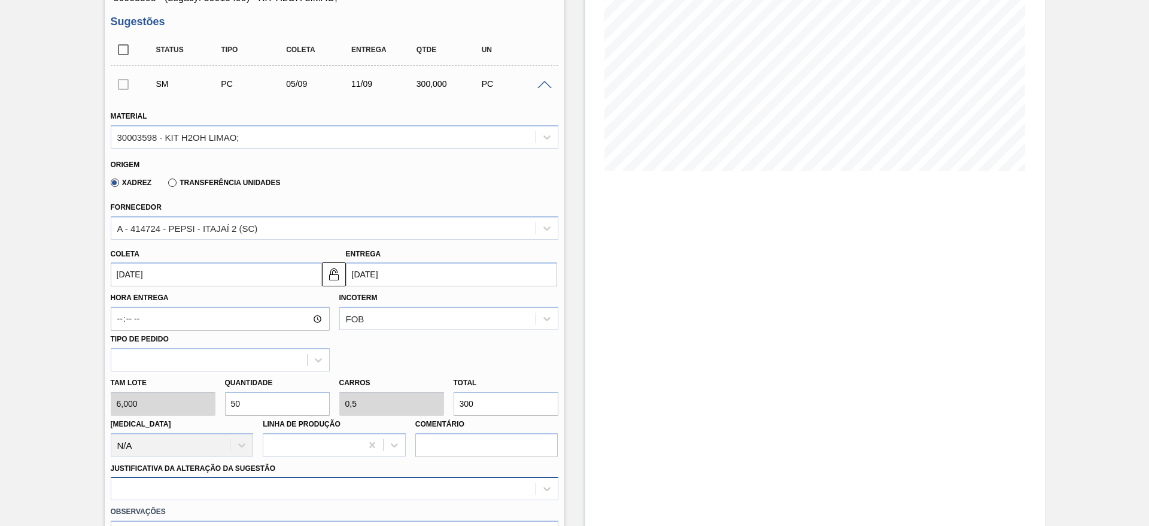
click at [422, 494] on div at bounding box center [335, 488] width 448 height 23
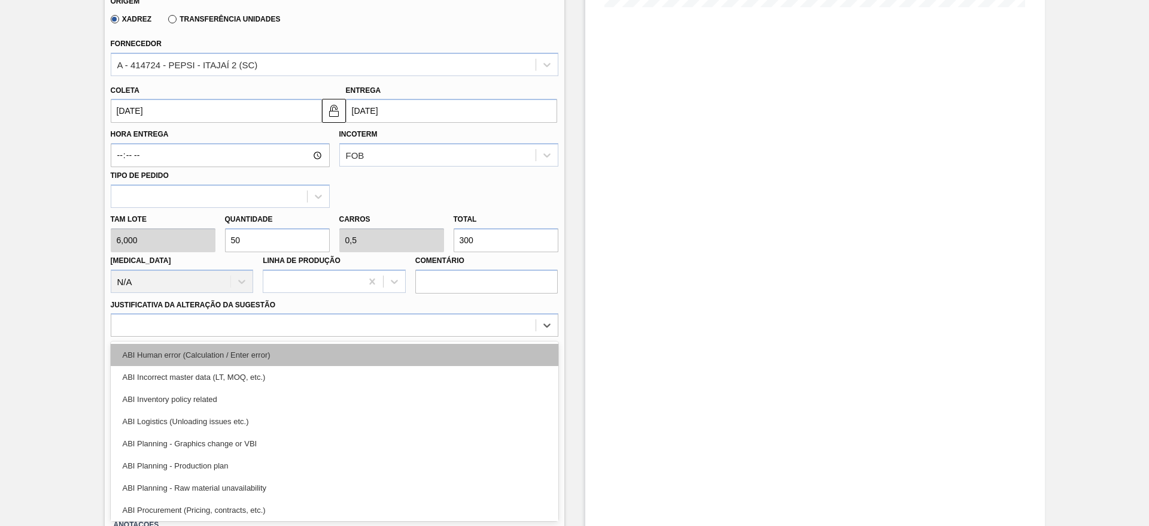
click at [435, 348] on div "ABI Human error (Calculation / Enter error)" at bounding box center [335, 355] width 448 height 22
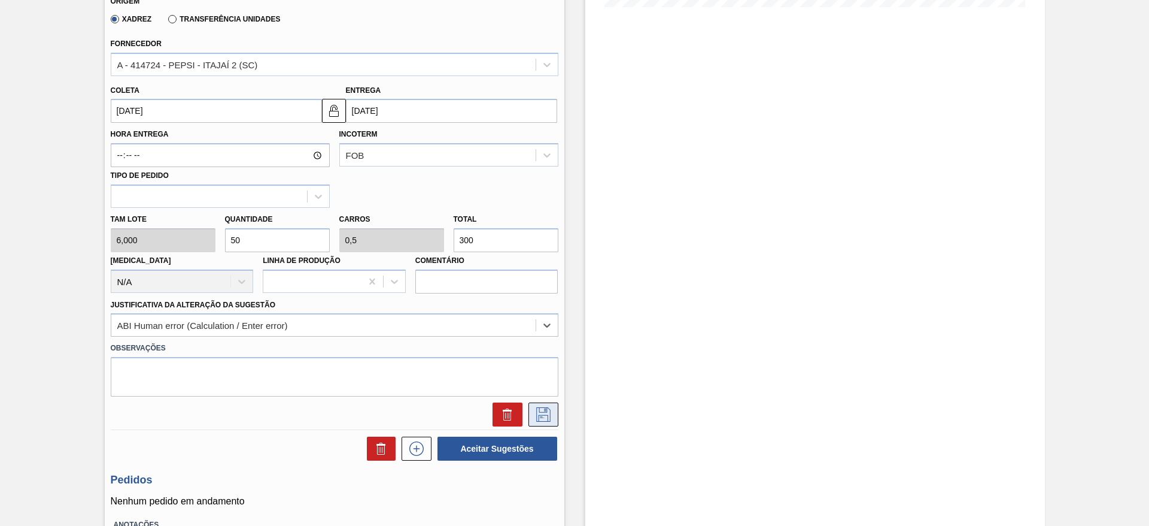
click at [539, 414] on icon at bounding box center [543, 414] width 19 height 14
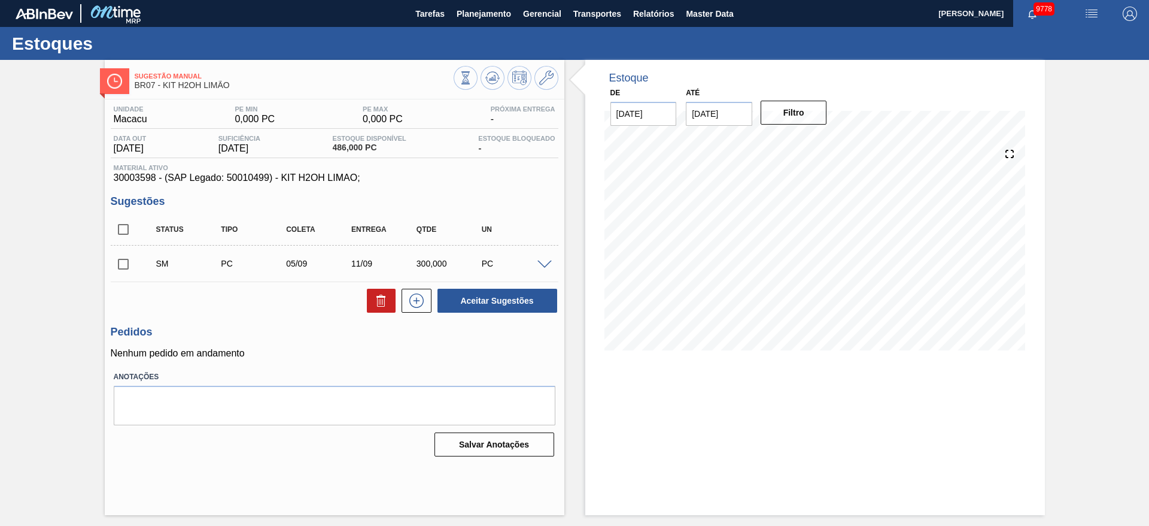
scroll to position [0, 0]
click at [125, 266] on input "checkbox" at bounding box center [123, 263] width 25 height 25
click at [503, 286] on div "Status Tipo Coleta Entrega Qtde UN SM PC 05/09 11/09 300,000 PC Material 300035…" at bounding box center [335, 264] width 448 height 100
click at [500, 299] on button "Aceitar Sugestões" at bounding box center [498, 301] width 120 height 24
checkbox input "false"
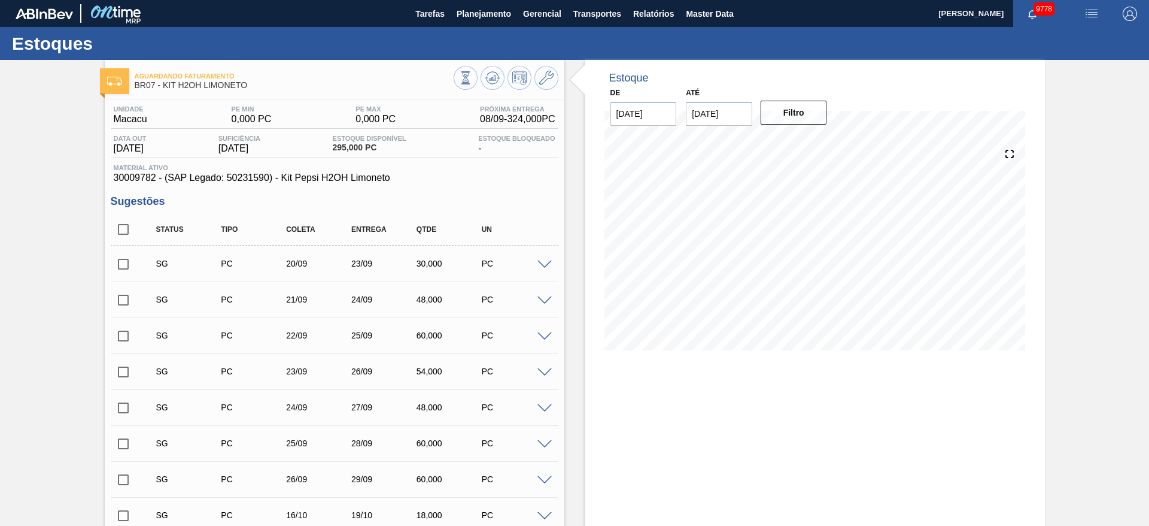
click at [541, 270] on div "SG PC 20/09 23/09 30,000 PC" at bounding box center [335, 263] width 448 height 30
click at [541, 266] on span at bounding box center [545, 264] width 14 height 9
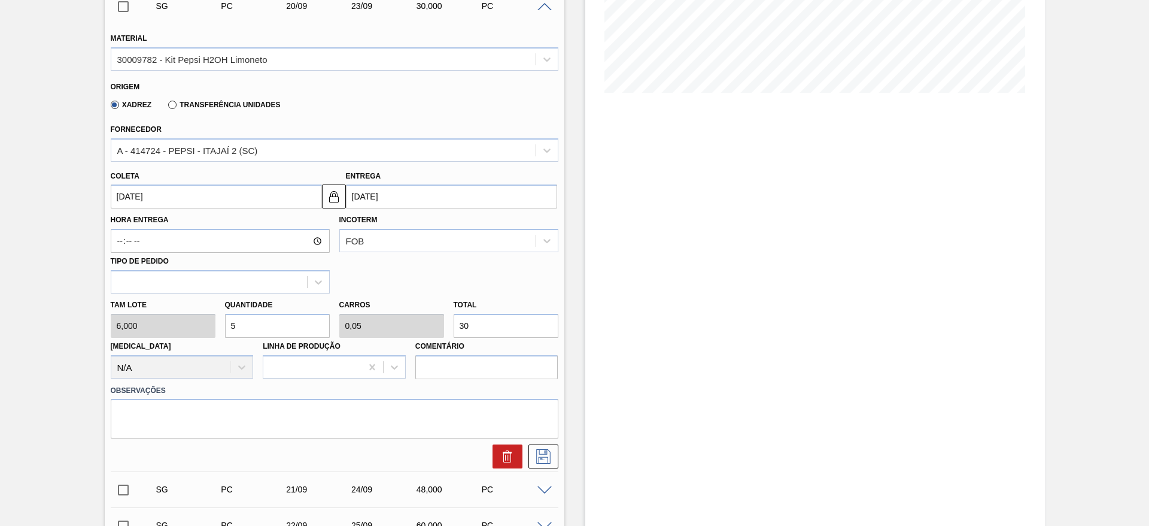
scroll to position [269, 0]
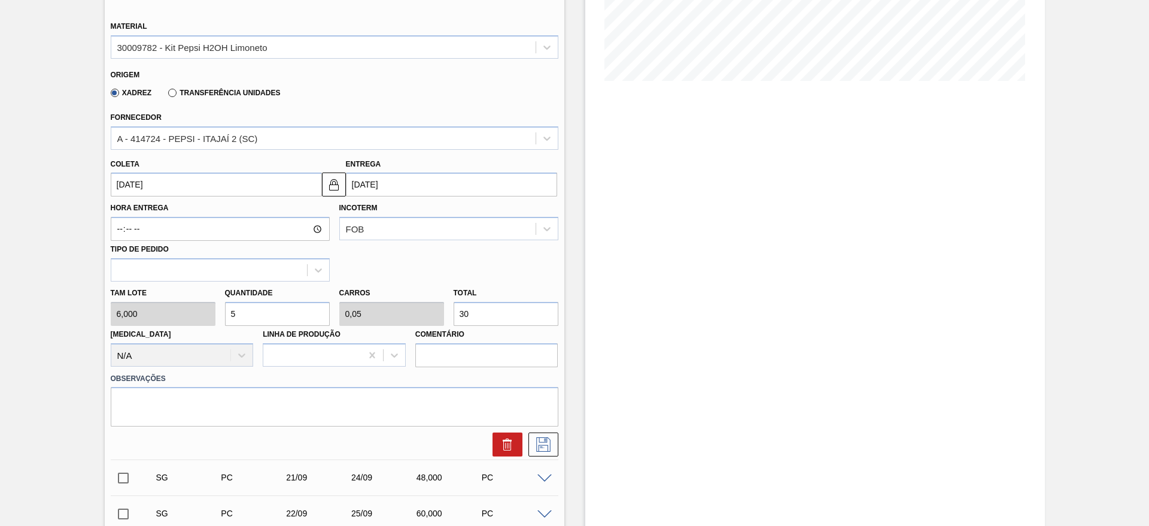
click at [265, 313] on input "5" at bounding box center [277, 314] width 105 height 24
type input "2"
type input "0,02"
type input "12"
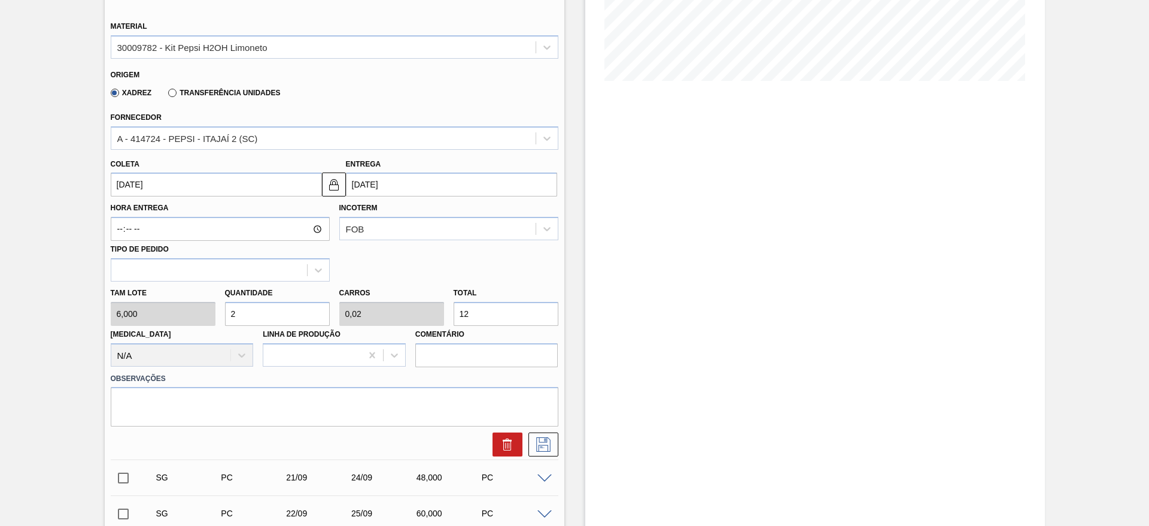
type input "22"
type input "0,22"
type input "132"
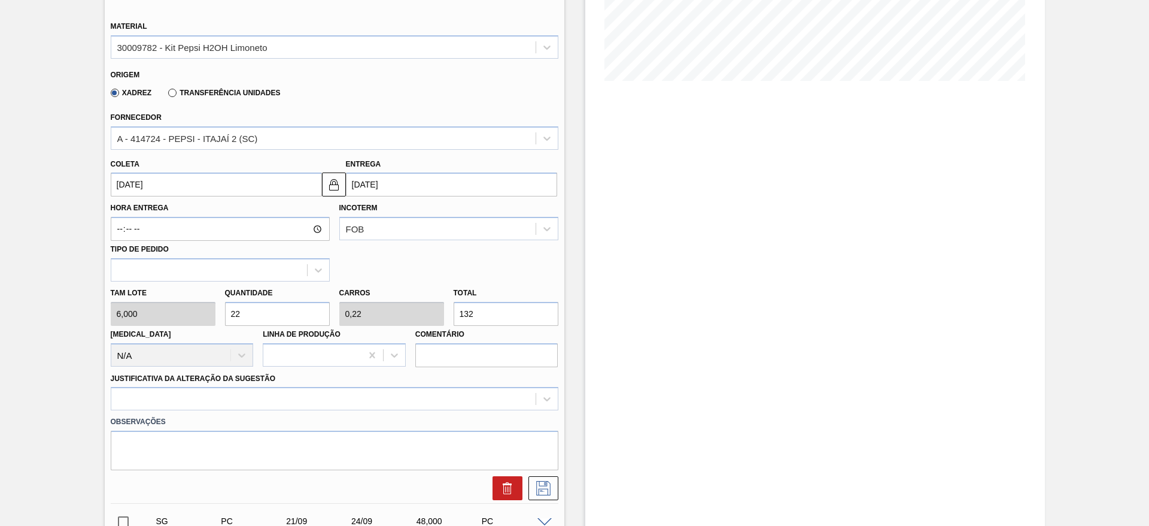
type input "22"
click at [143, 189] on input "[DATE]" at bounding box center [216, 184] width 211 height 24
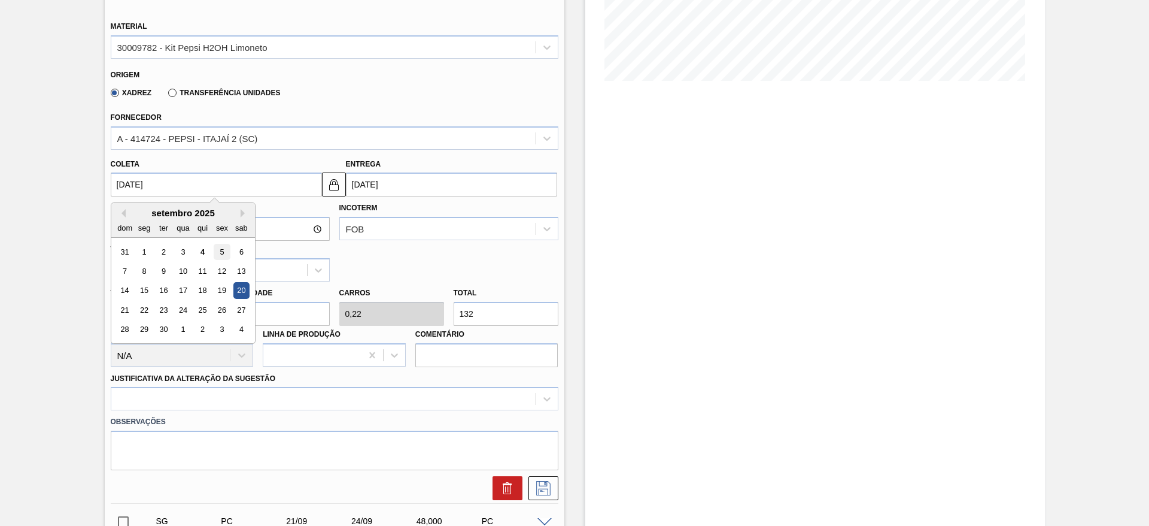
click at [223, 248] on div "5" at bounding box center [222, 252] width 16 height 16
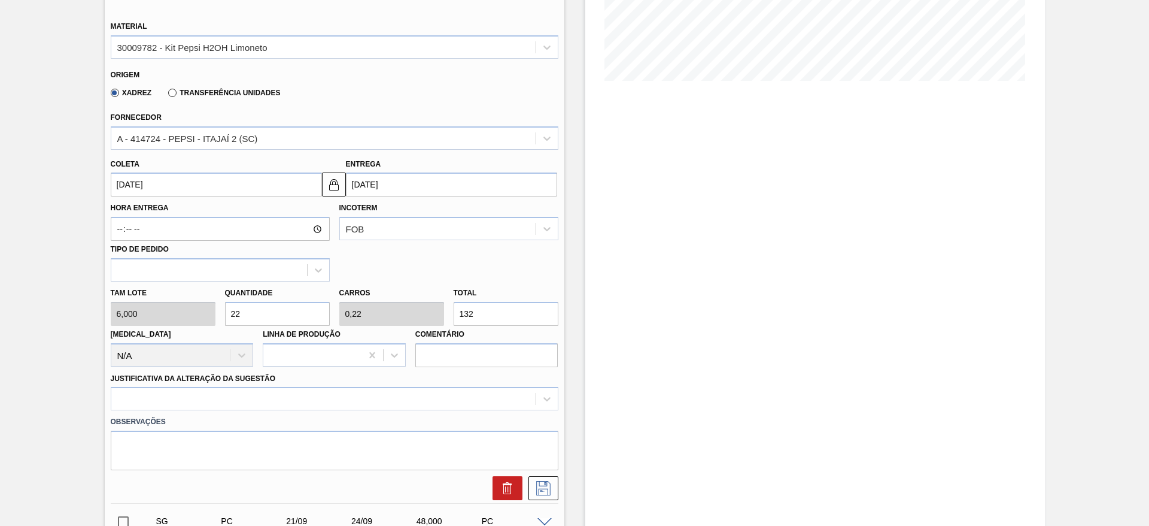
type input "[DATE]"
click at [338, 191] on img at bounding box center [334, 184] width 14 height 14
click at [364, 190] on input "[DATE]" at bounding box center [451, 184] width 211 height 24
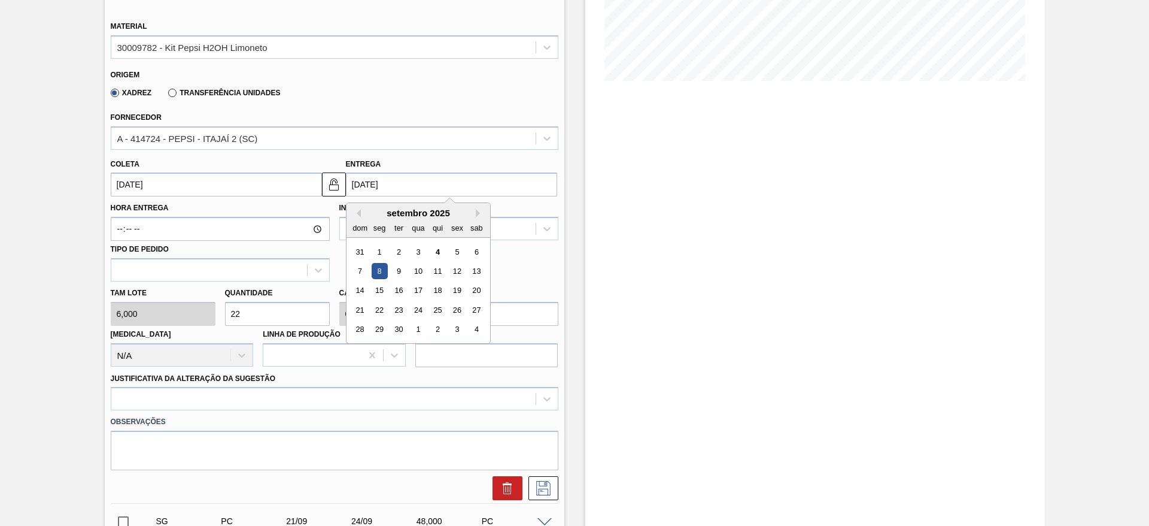
click at [433, 268] on div "11" at bounding box center [437, 271] width 16 height 16
type input "[DATE]"
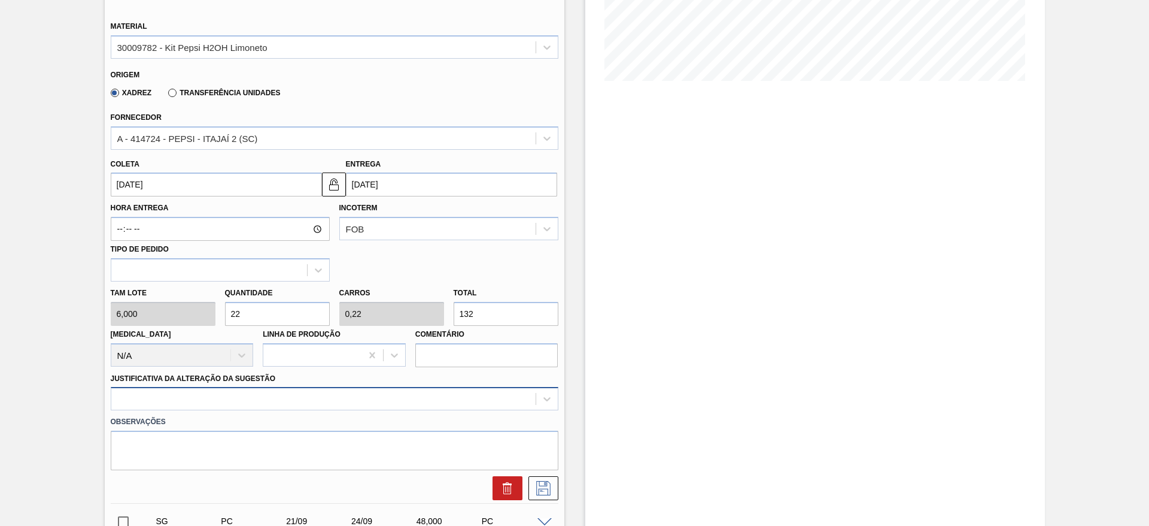
click at [473, 399] on div at bounding box center [335, 398] width 448 height 23
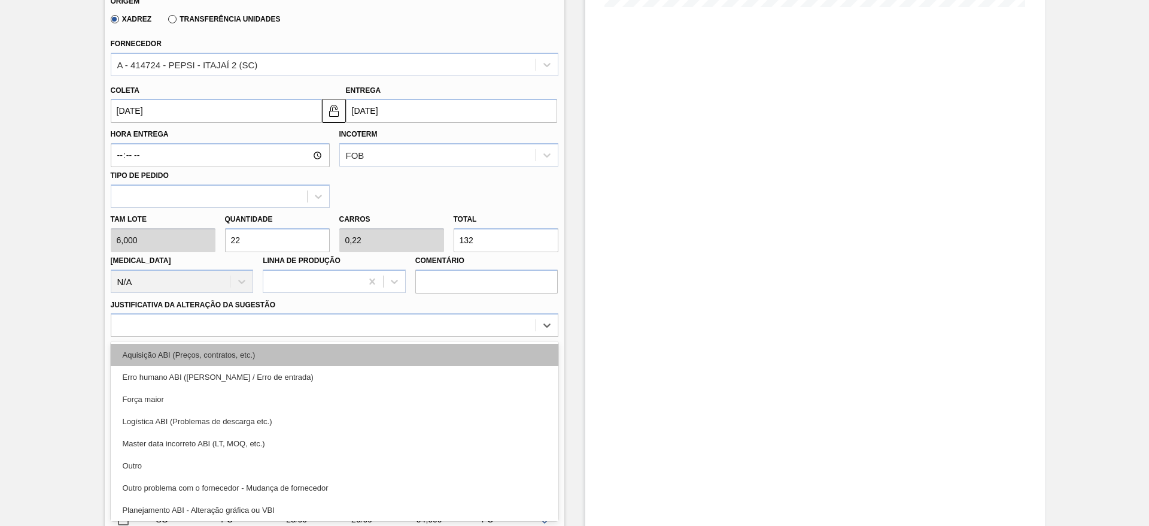
click at [472, 347] on div "Aquisição ABI (Preços, contratos, etc.)" at bounding box center [335, 355] width 448 height 22
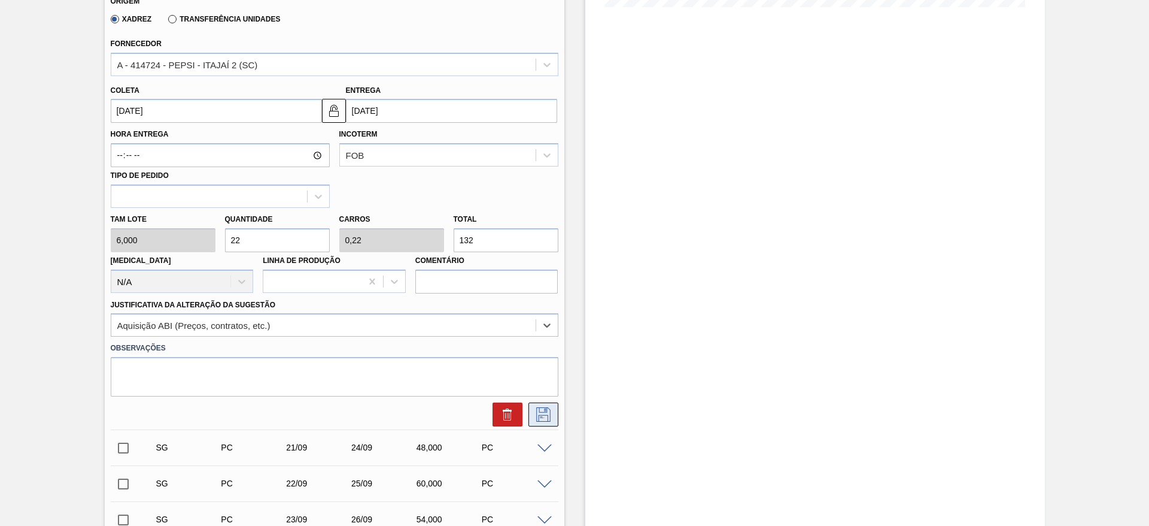
click at [548, 405] on button at bounding box center [544, 414] width 30 height 24
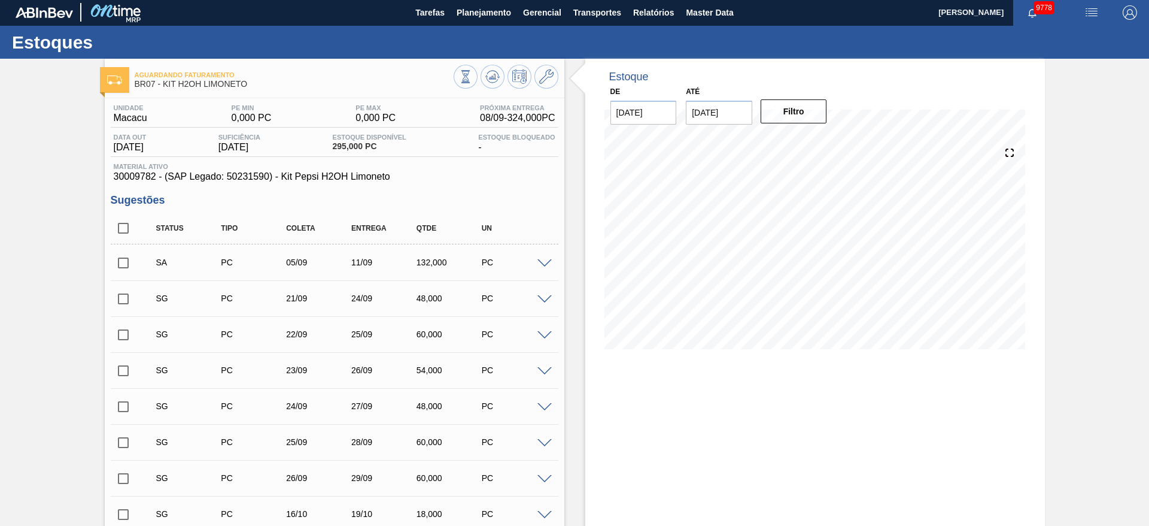
scroll to position [0, 0]
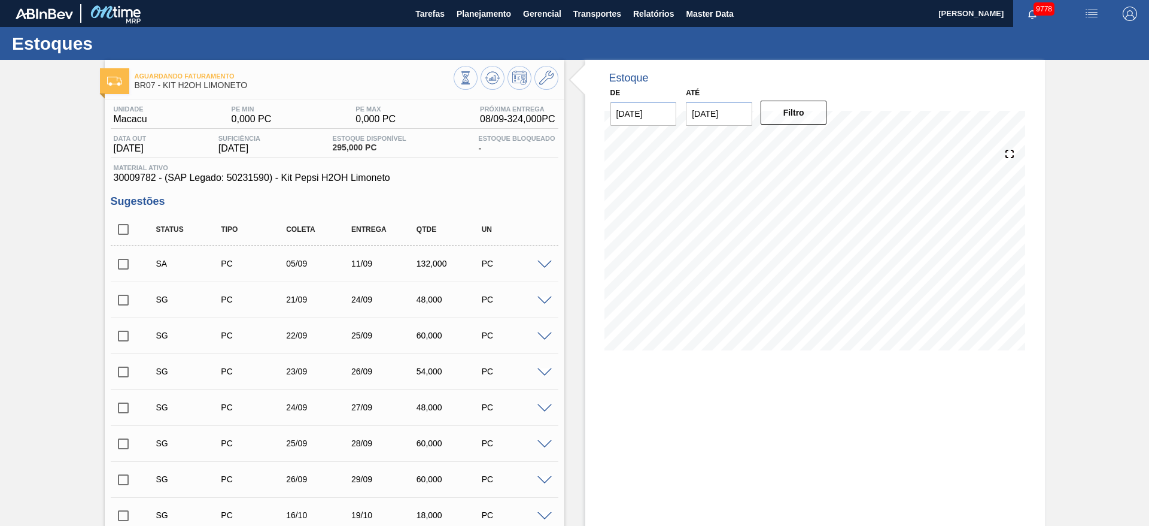
click at [128, 259] on input "checkbox" at bounding box center [123, 263] width 25 height 25
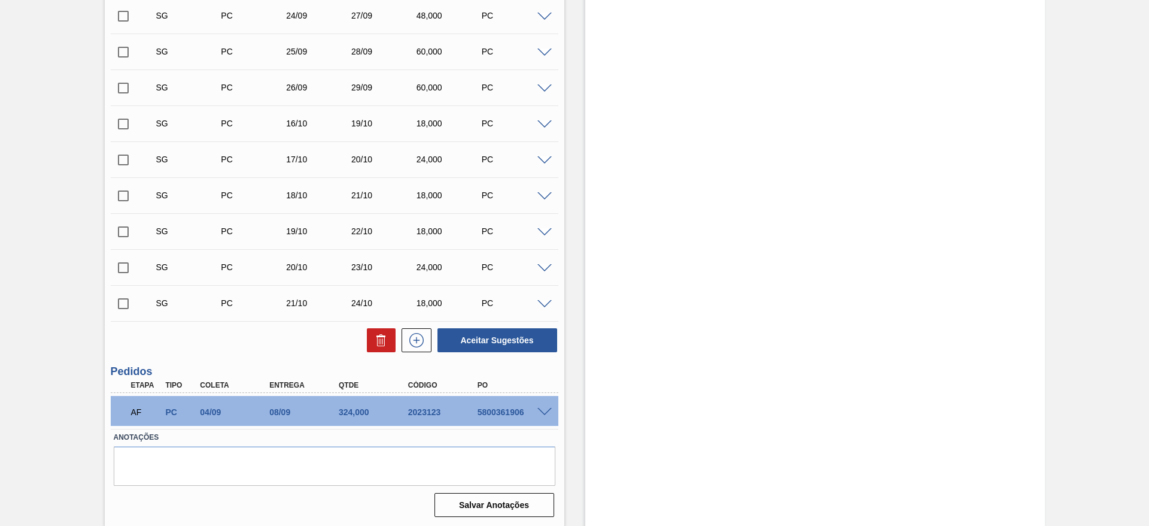
scroll to position [393, 0]
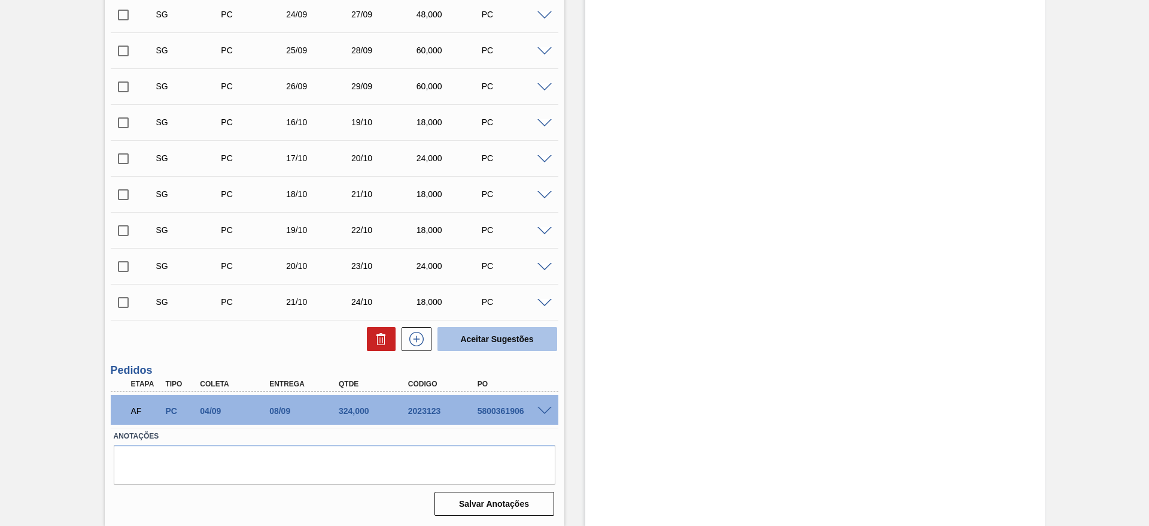
click at [502, 327] on button "Aceitar Sugestões" at bounding box center [498, 339] width 120 height 24
checkbox input "false"
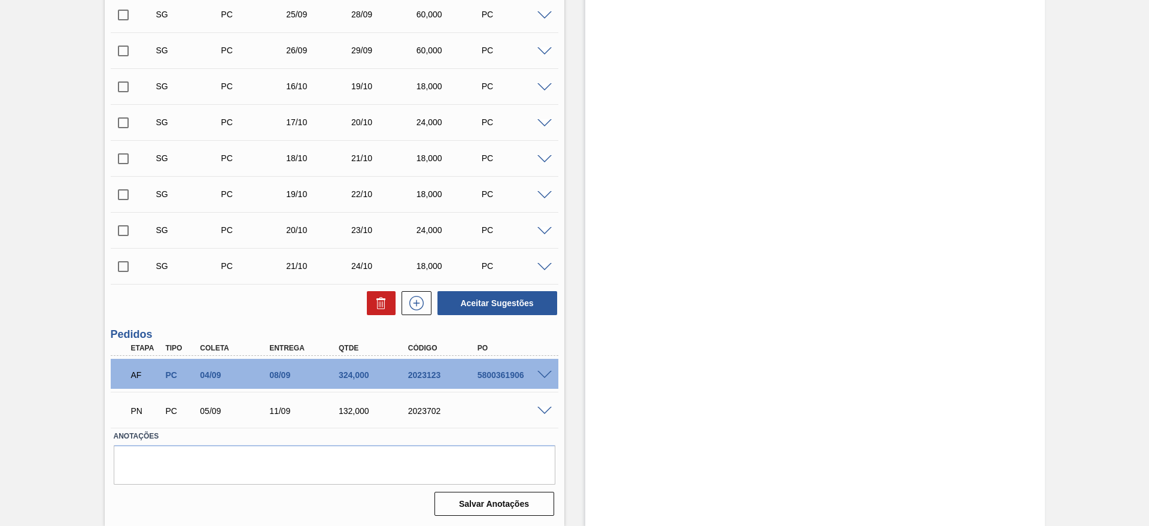
scroll to position [357, 0]
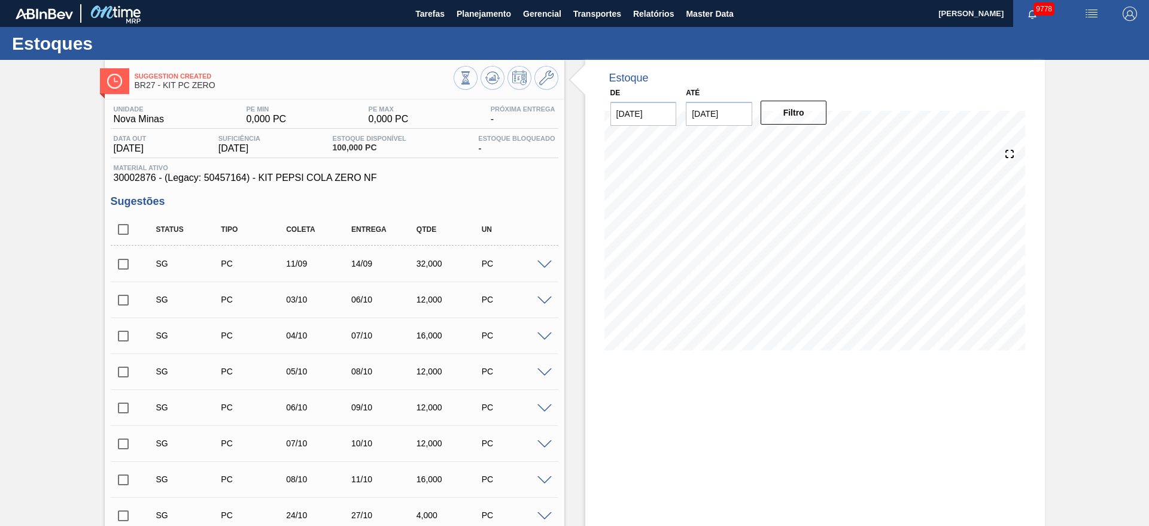
click at [541, 257] on div "SG PC 11/09 14/09 32,000 PC" at bounding box center [335, 263] width 448 height 30
click at [541, 260] on span at bounding box center [545, 264] width 14 height 9
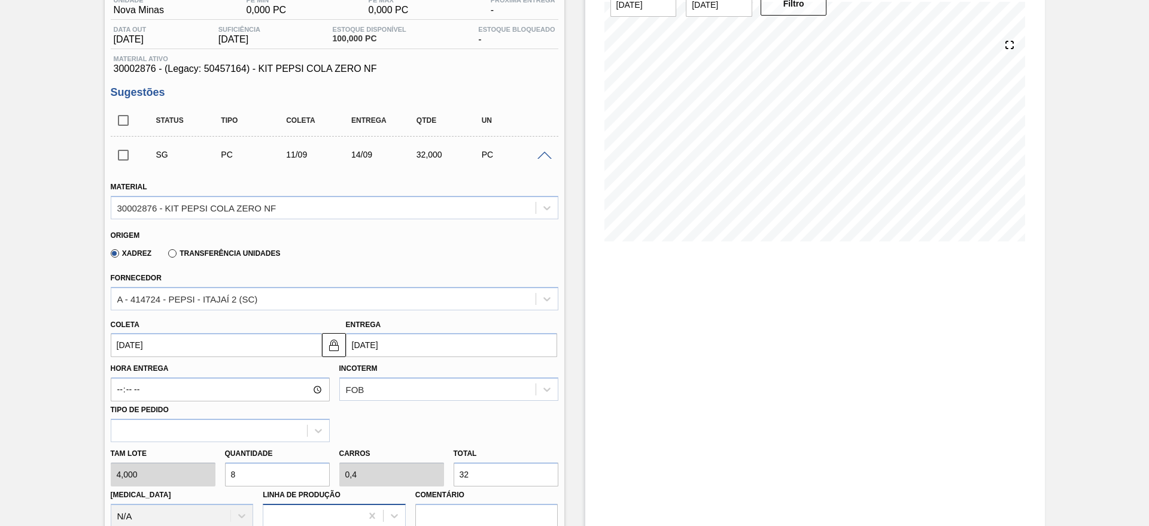
scroll to position [269, 0]
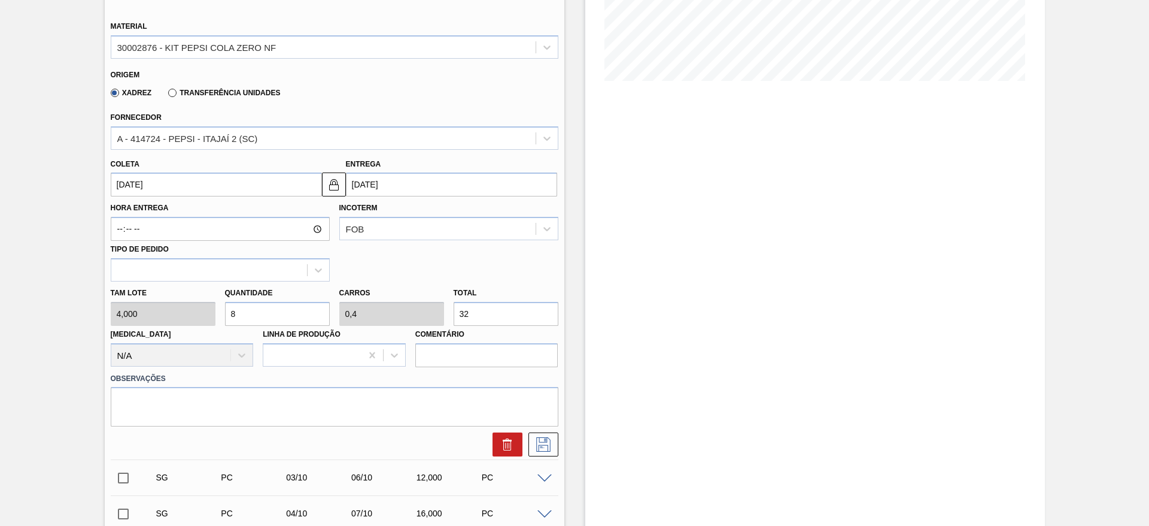
click at [205, 318] on div "Tam lote 4,000 Quantidade 8 Carros 0,4 Total 32 [MEDICAL_DATA] N/A Linha de Pro…" at bounding box center [334, 324] width 457 height 86
type input "1"
type input "0,05"
type input "4"
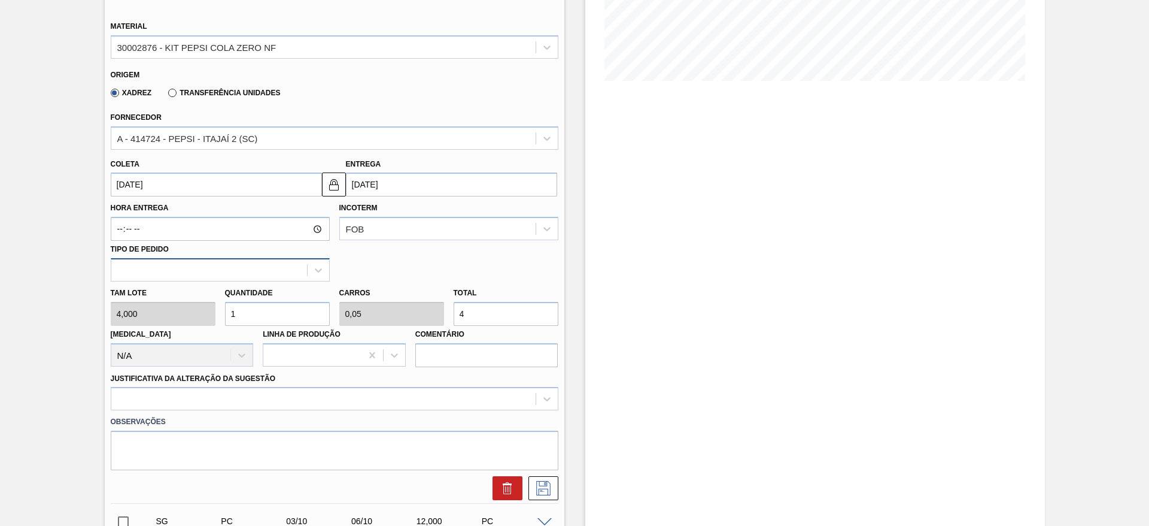
type input "19"
type input "0,95"
type input "76"
type input "19"
click at [122, 187] on input "[DATE]" at bounding box center [216, 184] width 211 height 24
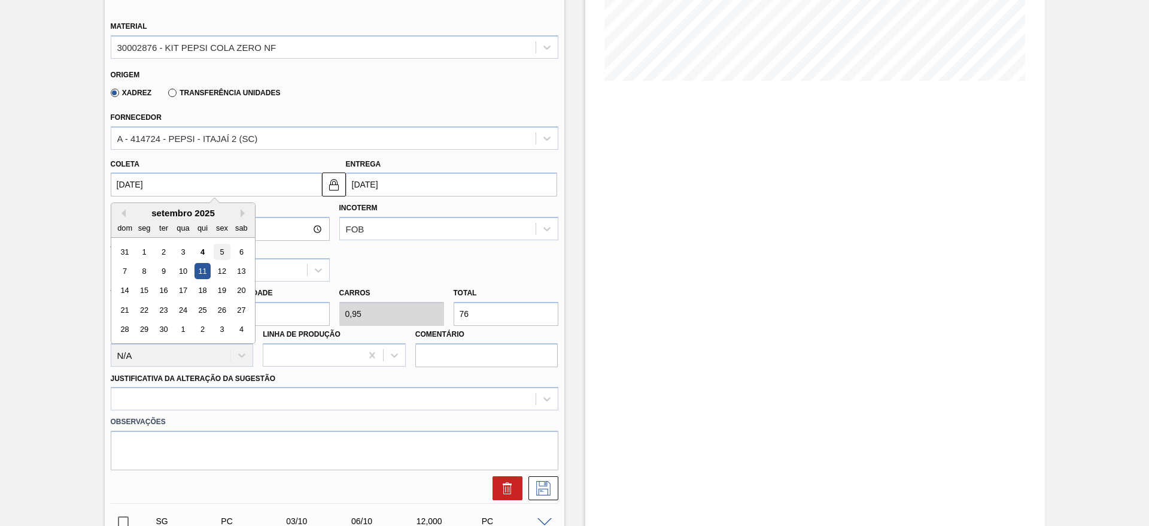
click at [219, 254] on div "5" at bounding box center [222, 252] width 16 height 16
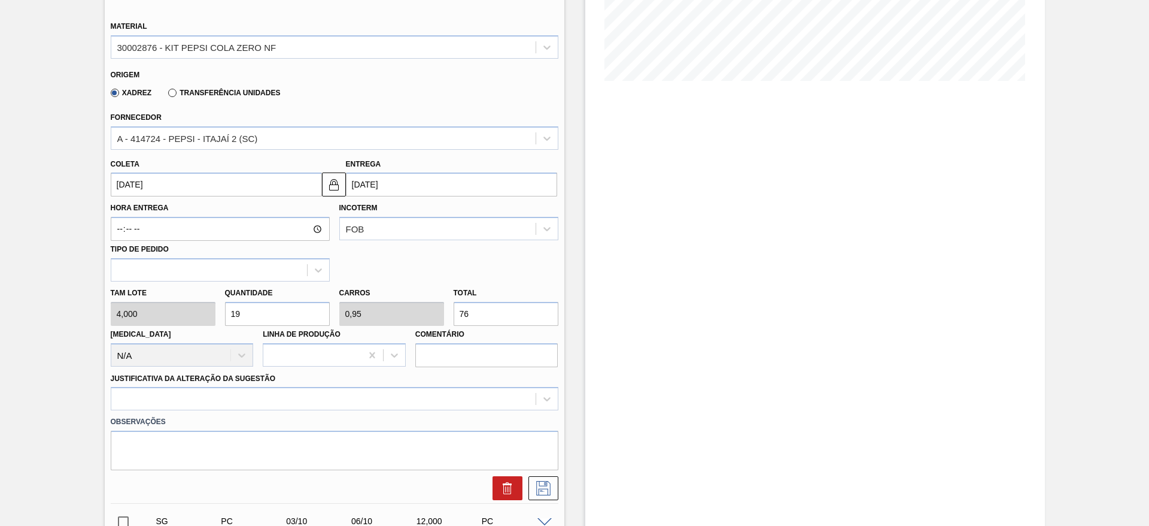
type input "[DATE]"
click at [329, 183] on img at bounding box center [334, 184] width 14 height 14
click at [359, 183] on input "[DATE]" at bounding box center [451, 184] width 211 height 24
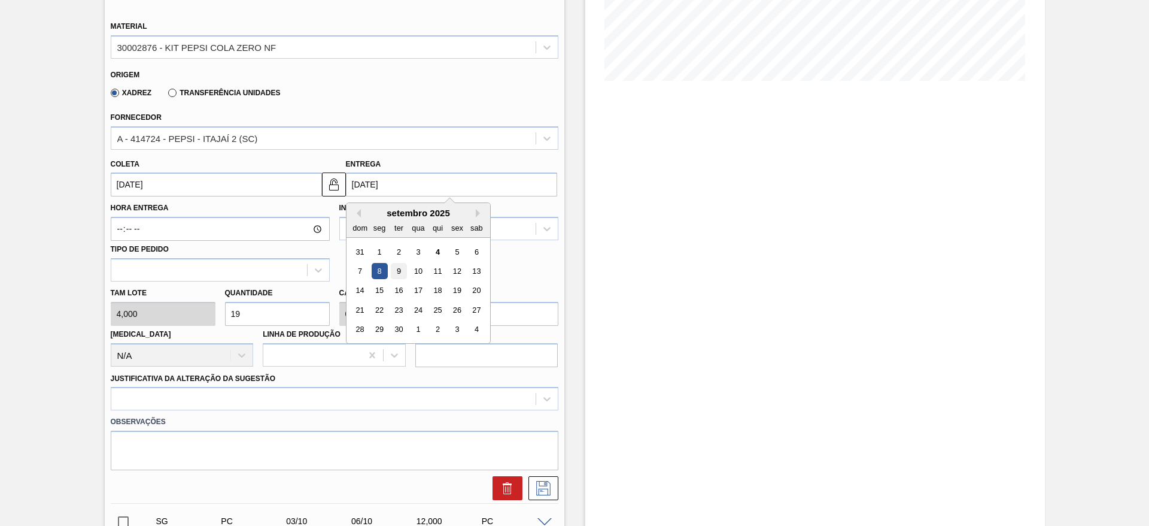
click at [396, 269] on div "9" at bounding box center [398, 271] width 16 height 16
type input "[DATE]"
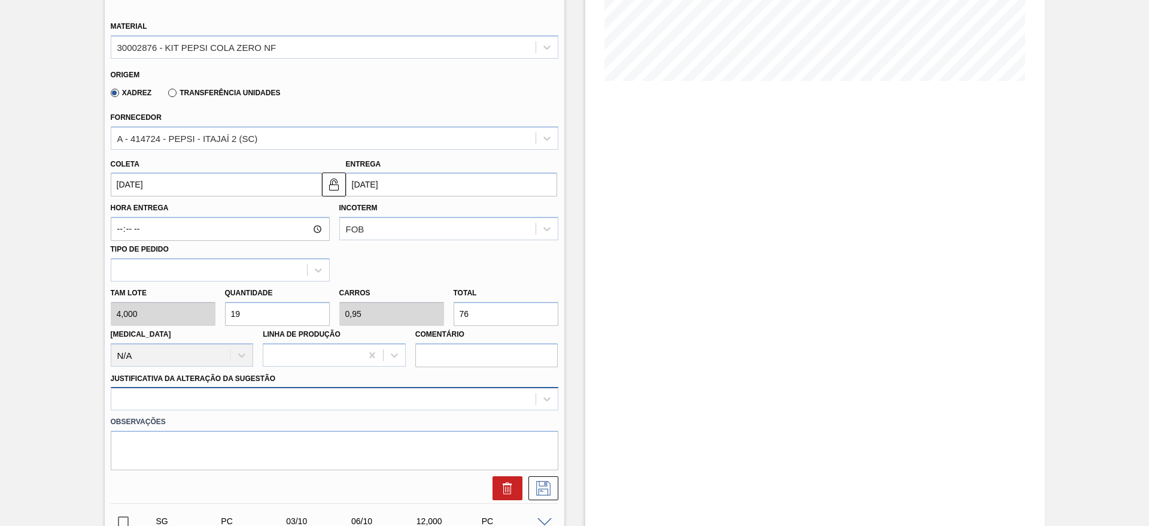
click at [447, 395] on div at bounding box center [335, 398] width 448 height 23
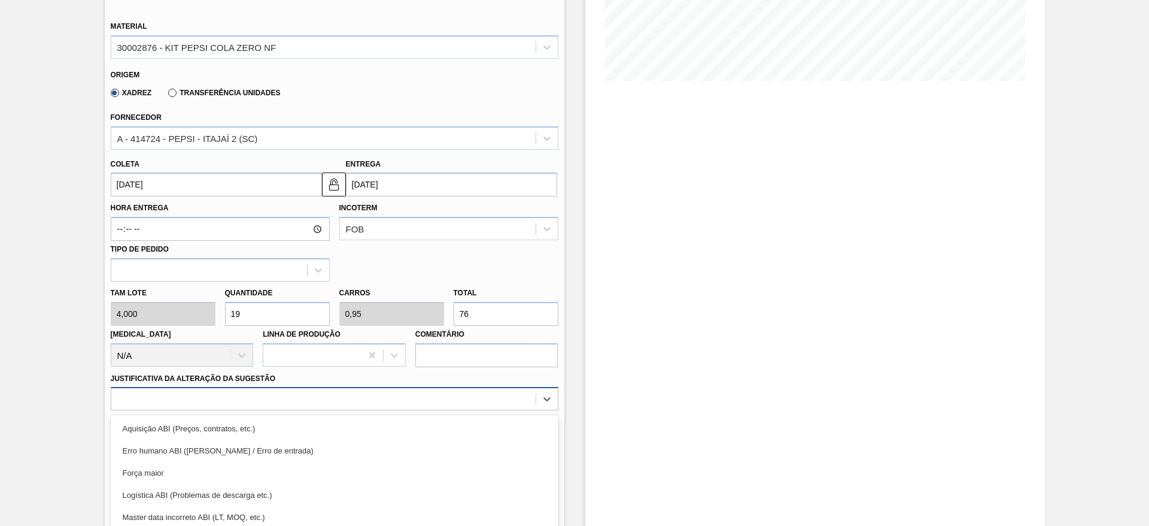
scroll to position [343, 0]
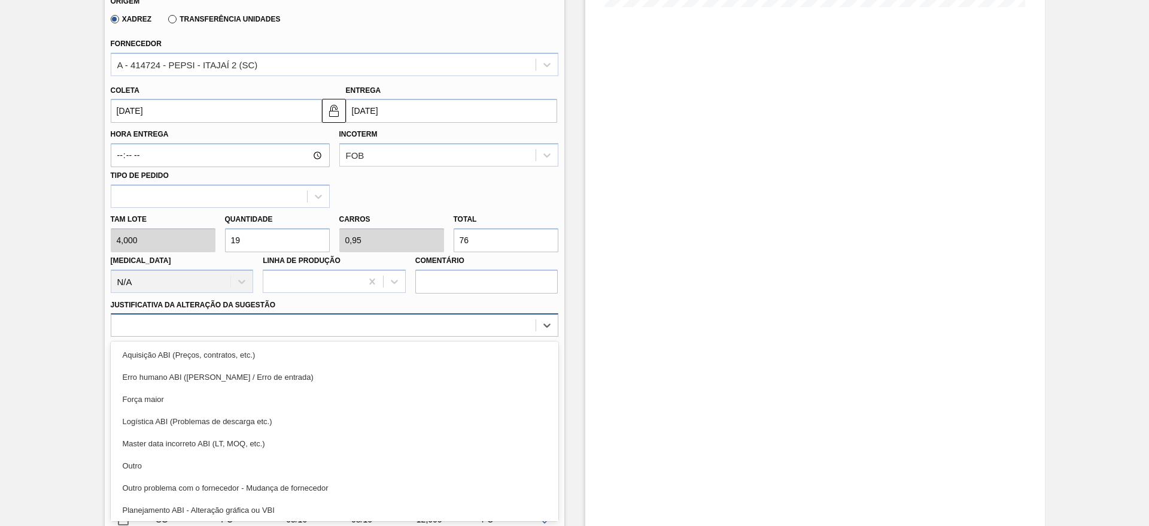
click at [440, 335] on div at bounding box center [335, 324] width 448 height 23
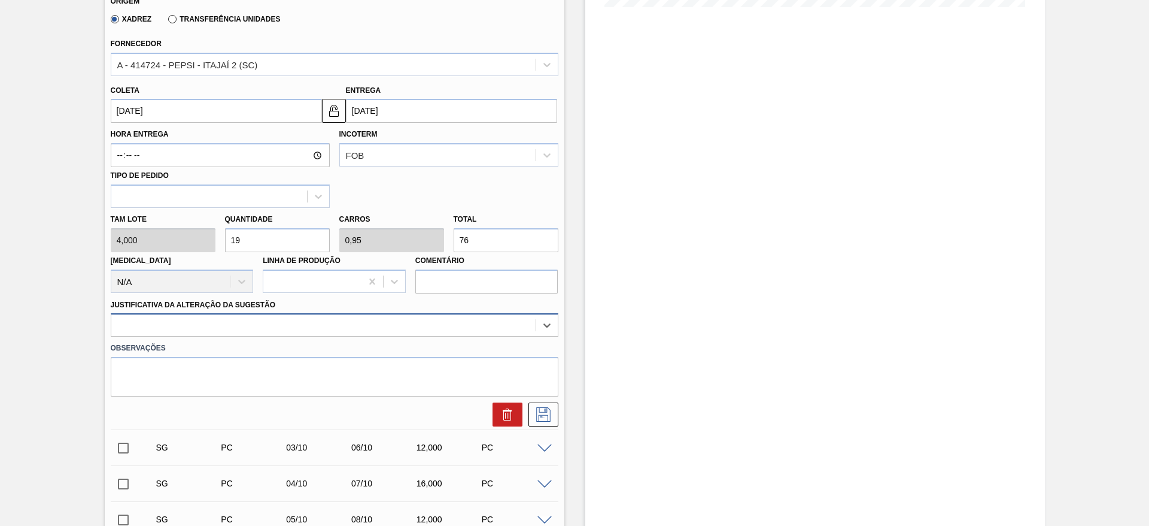
click at [440, 331] on div at bounding box center [323, 325] width 424 height 17
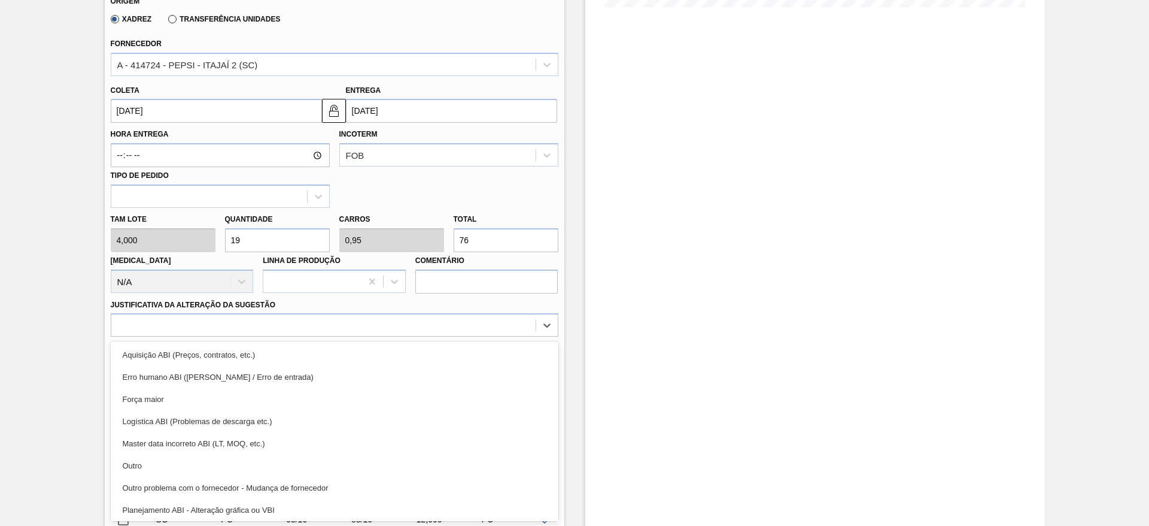
drag, startPoint x: 448, startPoint y: 351, endPoint x: 502, endPoint y: 384, distance: 62.8
click at [449, 352] on div "Aquisição ABI (Preços, contratos, etc.)" at bounding box center [335, 355] width 448 height 22
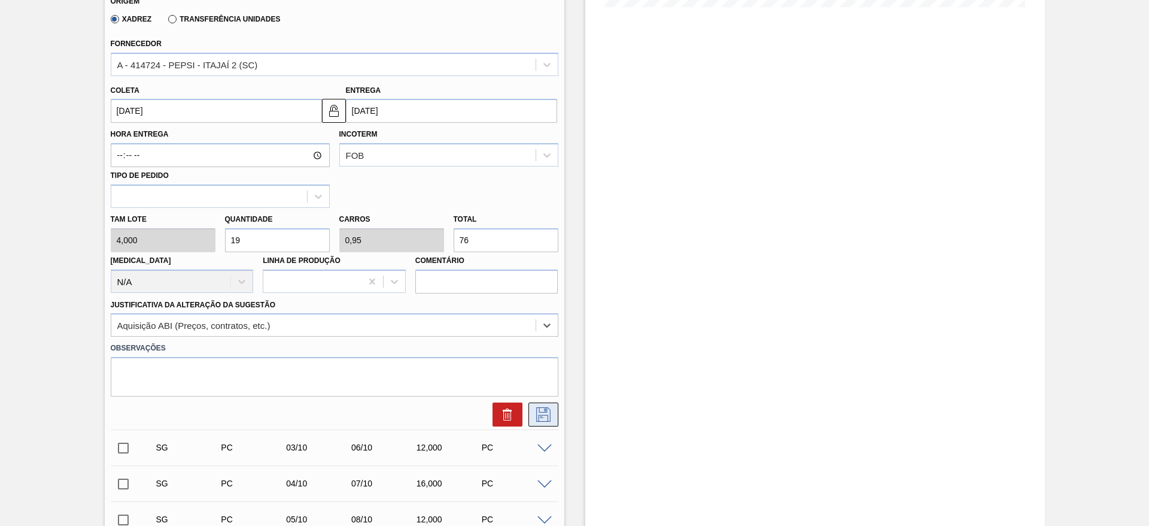
click at [555, 417] on button at bounding box center [544, 414] width 30 height 24
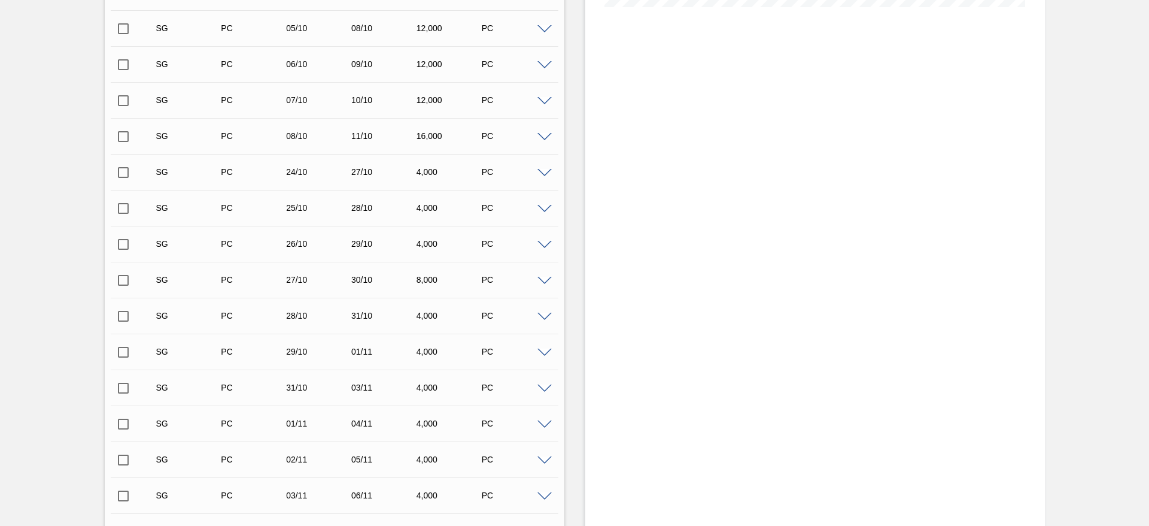
scroll to position [74, 0]
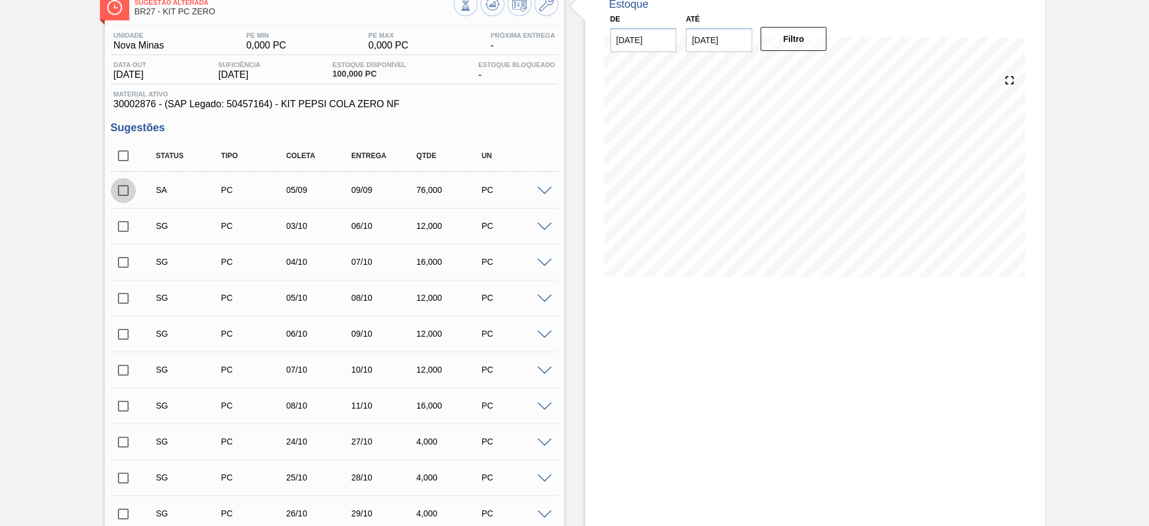
click at [127, 195] on input "checkbox" at bounding box center [123, 190] width 25 height 25
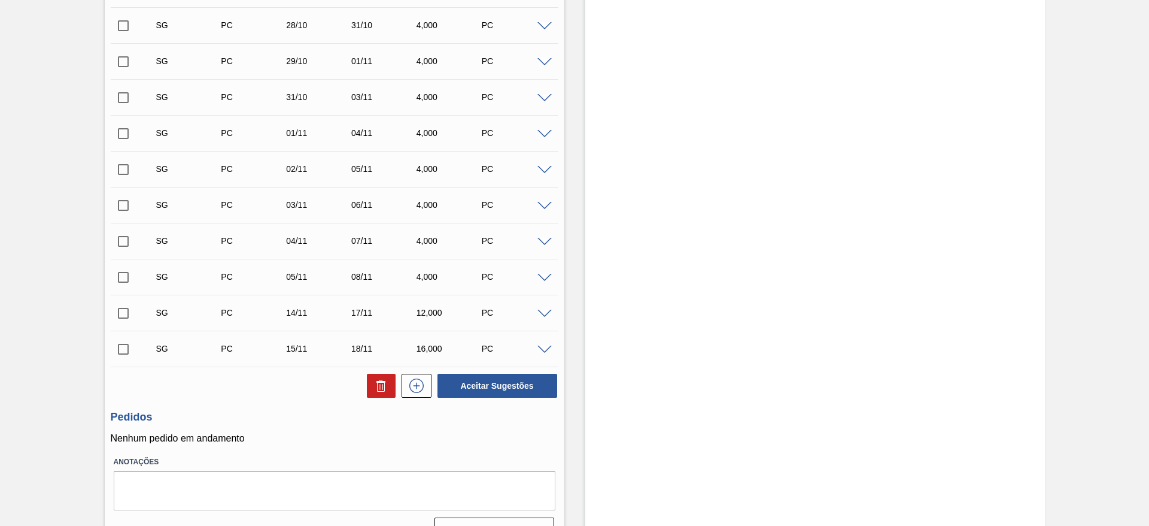
scroll to position [659, 0]
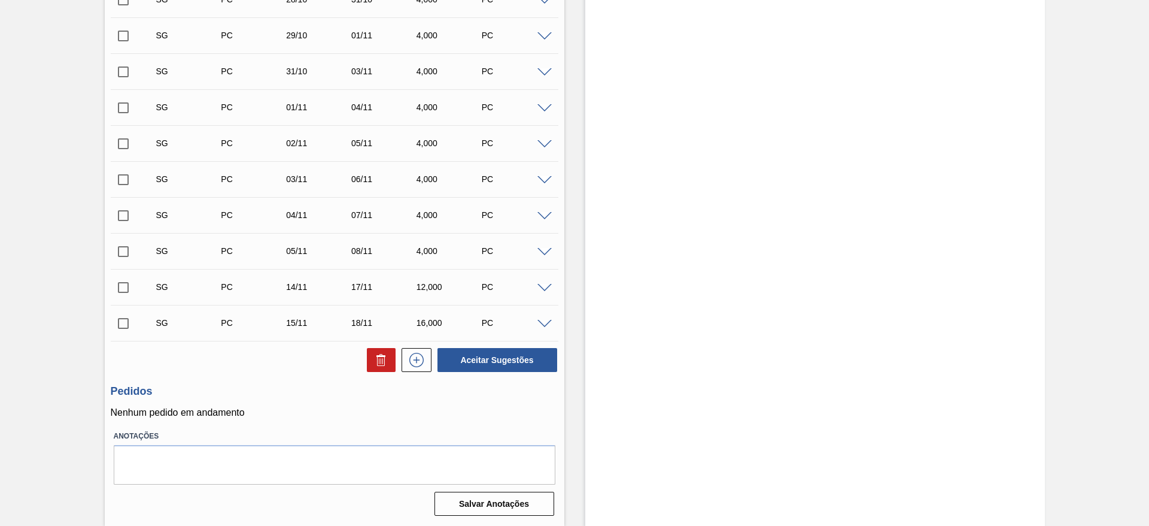
click at [512, 355] on button "Aceitar Sugestões" at bounding box center [498, 360] width 120 height 24
checkbox input "false"
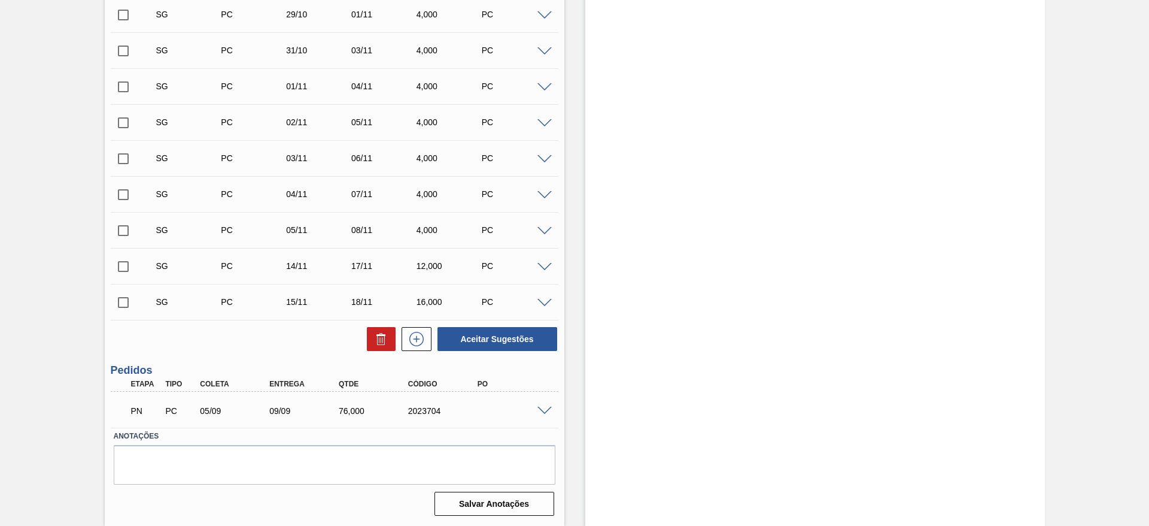
scroll to position [623, 0]
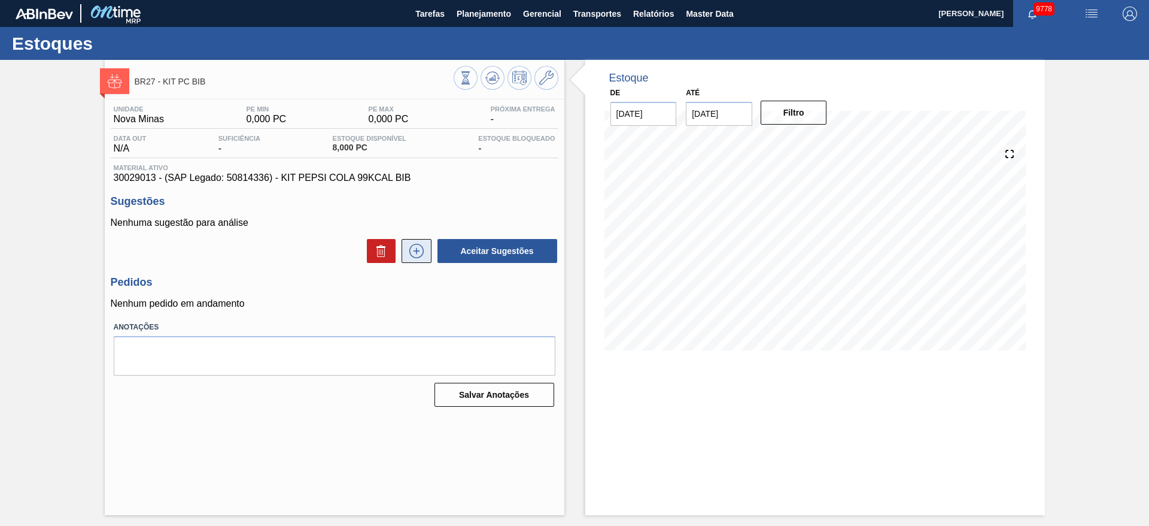
click at [415, 257] on icon at bounding box center [416, 251] width 19 height 14
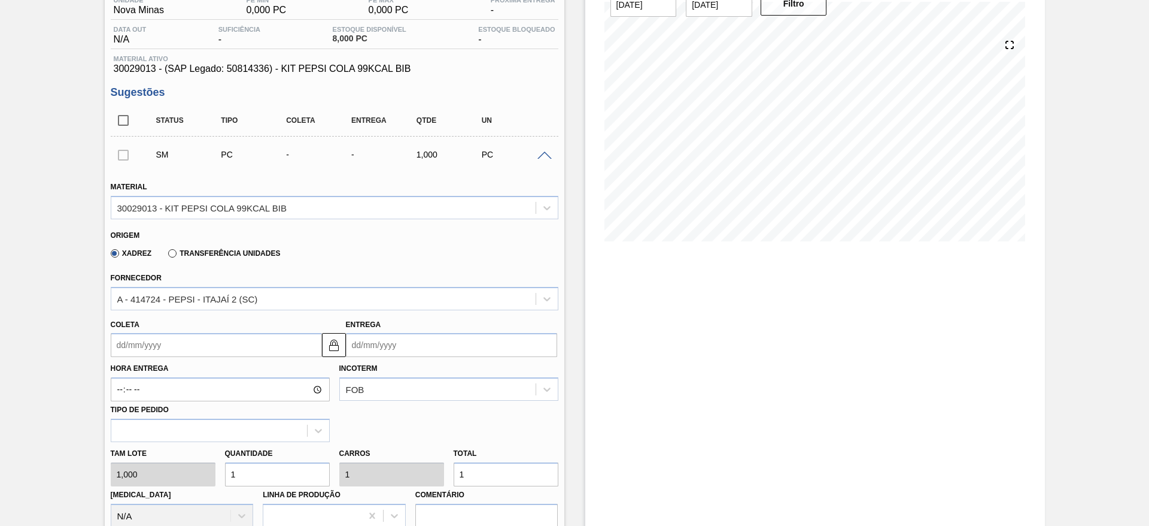
scroll to position [269, 0]
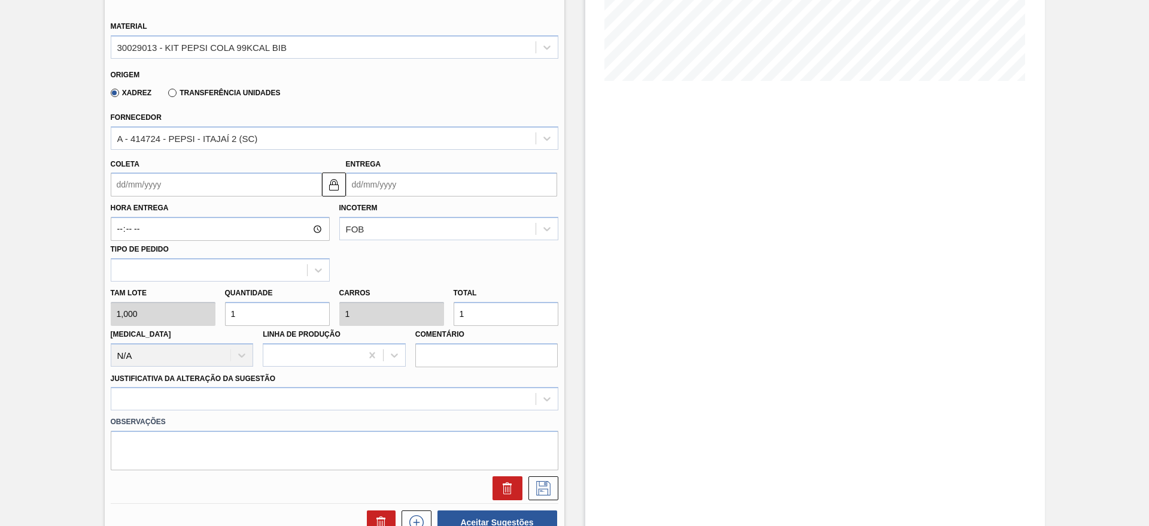
click at [194, 316] on div "Tam lote 1,000 Quantidade 1 Carros 1 Total 1 [MEDICAL_DATA] N/A Linha de Produç…" at bounding box center [334, 324] width 457 height 86
type input "8"
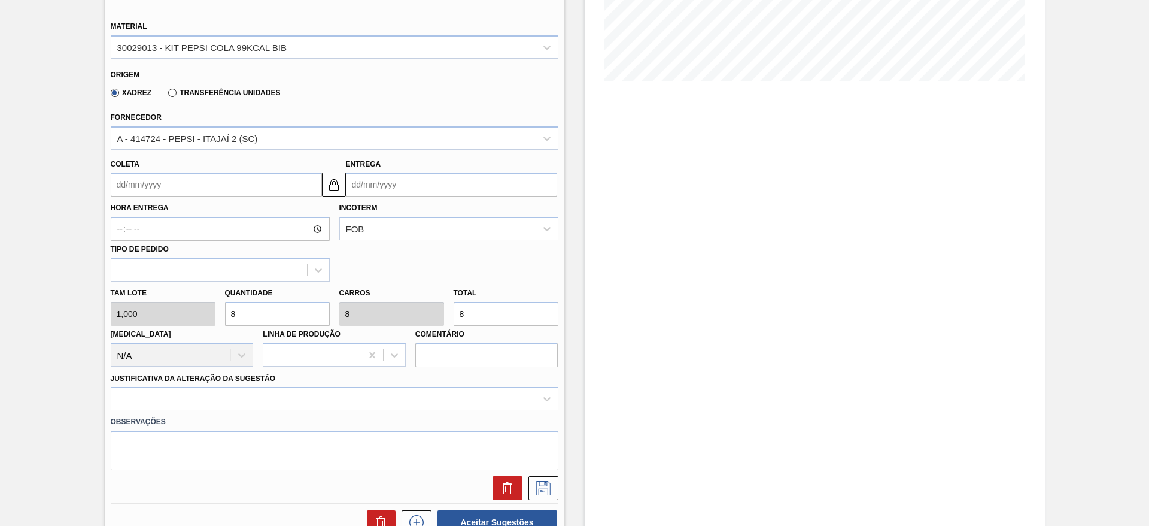
click at [157, 188] on input "Coleta" at bounding box center [216, 184] width 211 height 24
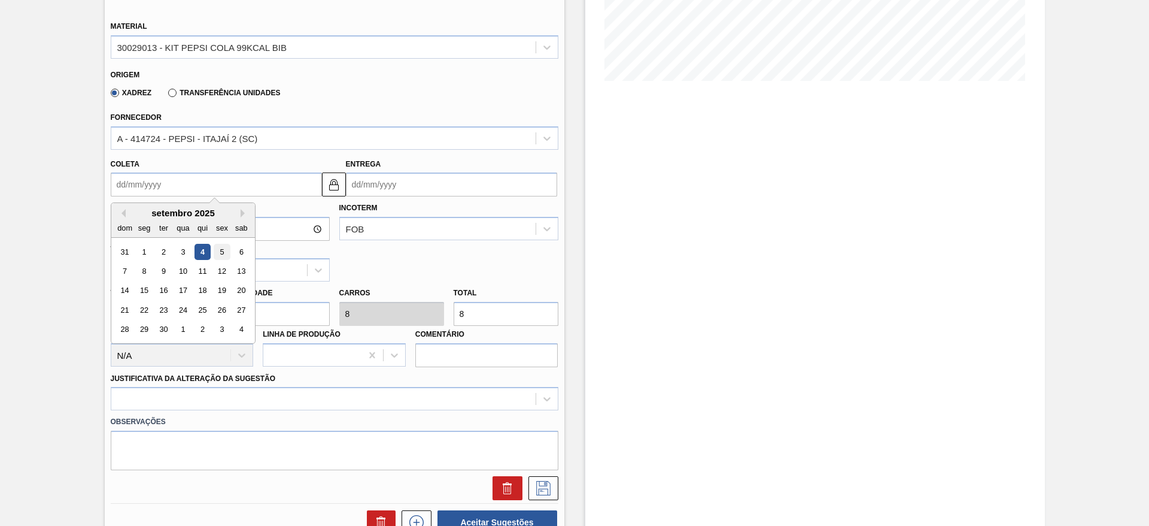
click at [223, 256] on div "5" at bounding box center [222, 252] width 16 height 16
type input "[DATE]"
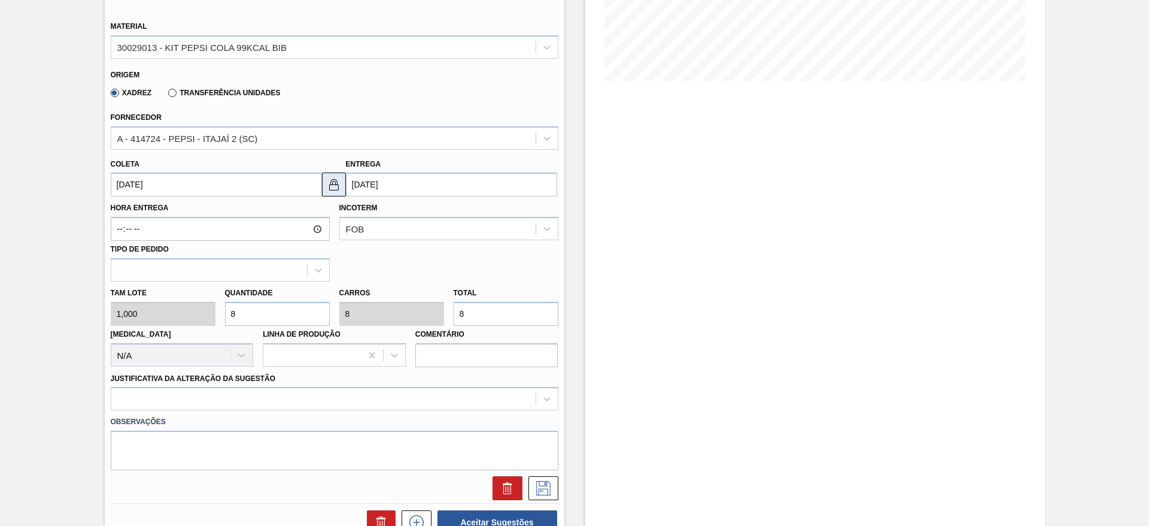
click at [334, 193] on button at bounding box center [334, 184] width 24 height 24
click at [392, 190] on input "08/09/2025" at bounding box center [451, 184] width 211 height 24
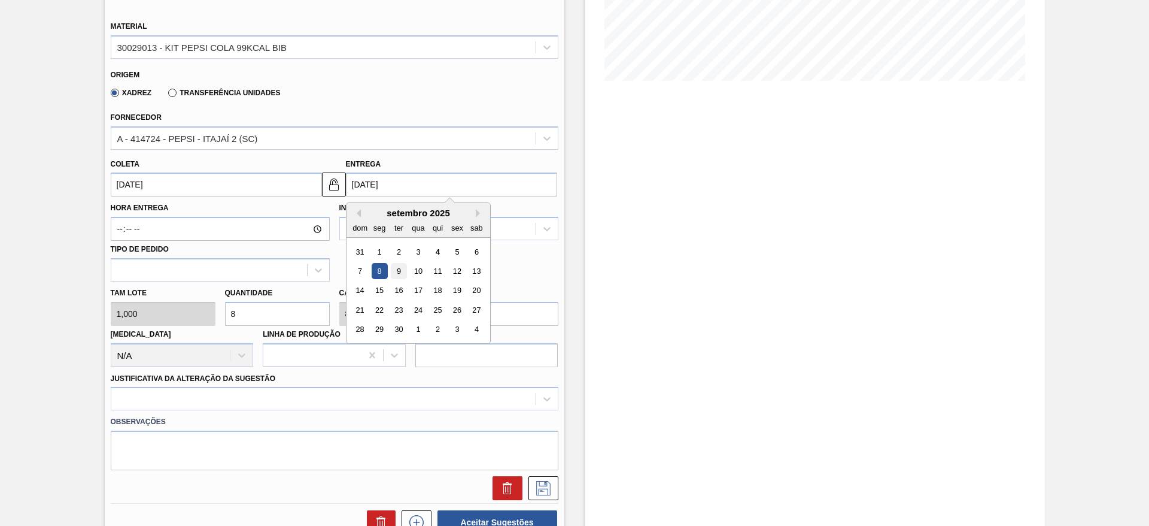
click at [399, 276] on div "9" at bounding box center [398, 271] width 16 height 16
type input "09/09/2025"
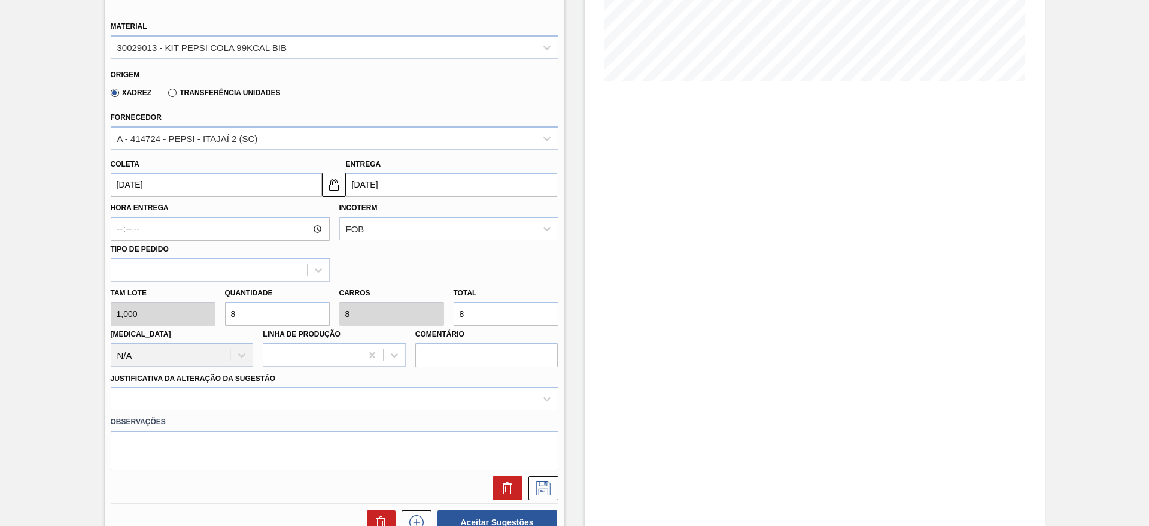
click at [445, 420] on label "Observações" at bounding box center [335, 421] width 448 height 17
click at [446, 394] on div at bounding box center [335, 398] width 448 height 23
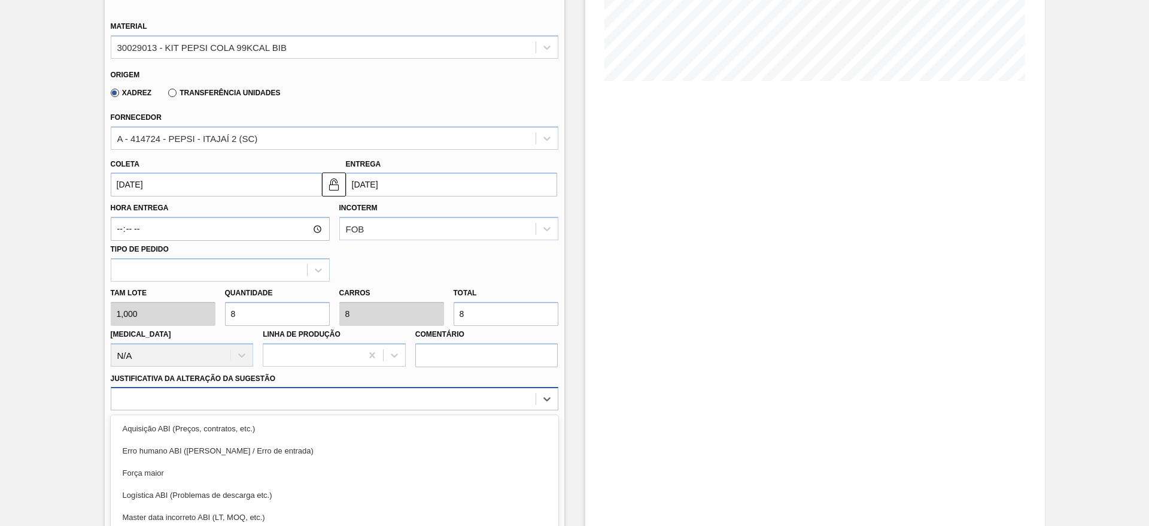
scroll to position [343, 0]
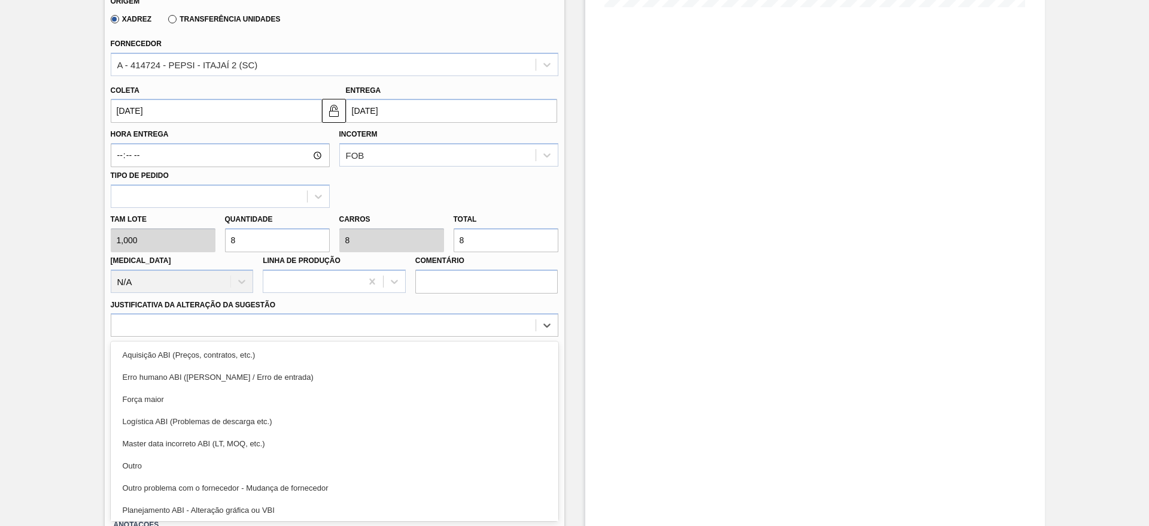
click at [443, 341] on div "Aquisição ABI (Preços, contratos, etc.) Erro humano ABI (Cálculo / Erro de entr…" at bounding box center [335, 431] width 448 height 180
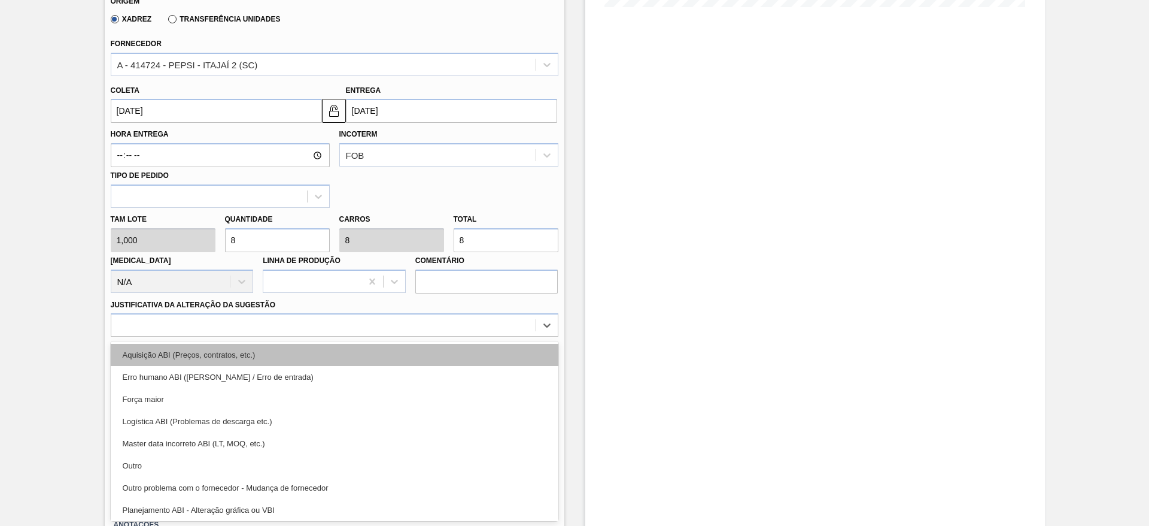
click at [445, 347] on div "Aquisição ABI (Preços, contratos, etc.)" at bounding box center [335, 355] width 448 height 22
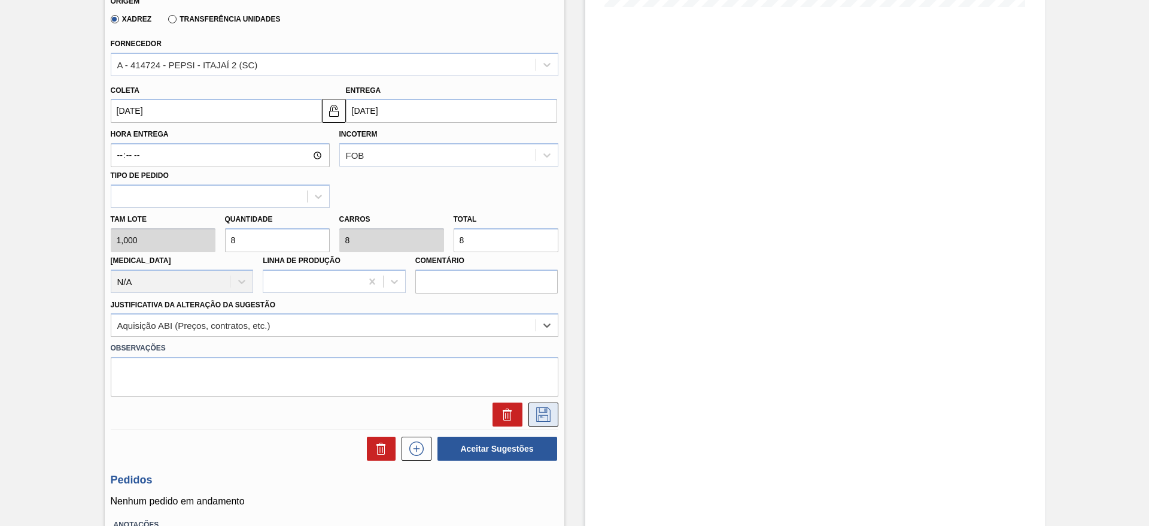
click at [530, 410] on button at bounding box center [544, 414] width 30 height 24
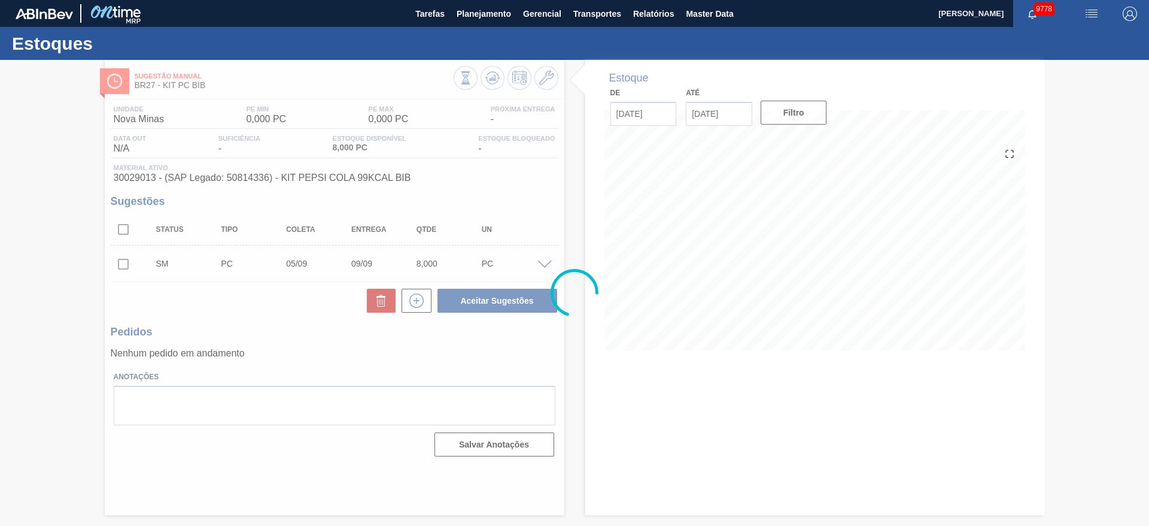
scroll to position [0, 0]
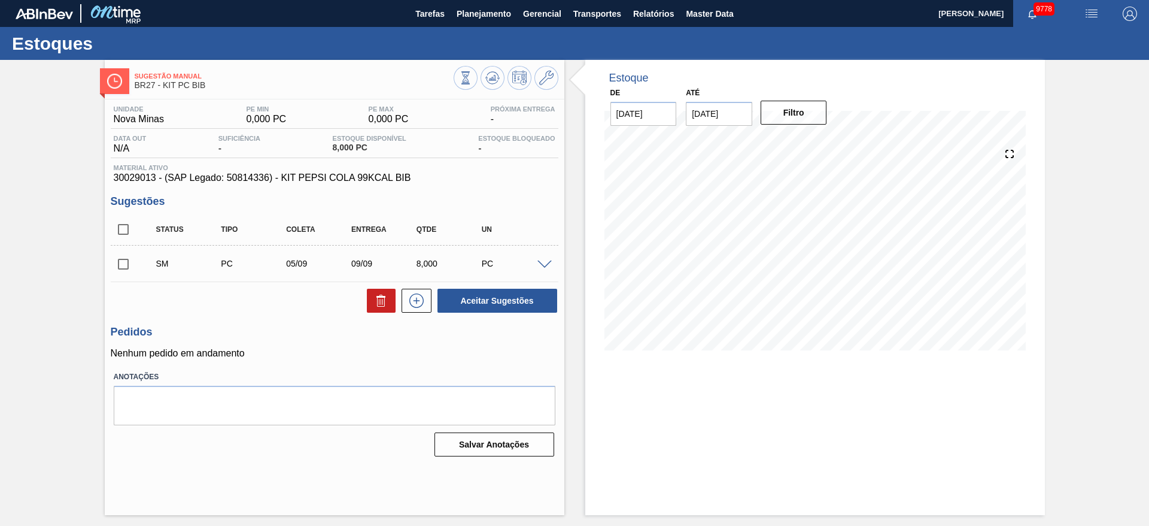
drag, startPoint x: 123, startPoint y: 262, endPoint x: 145, endPoint y: 267, distance: 23.4
click at [123, 262] on input "checkbox" at bounding box center [123, 263] width 25 height 25
click at [533, 308] on button "Aceitar Sugestões" at bounding box center [498, 301] width 120 height 24
checkbox input "false"
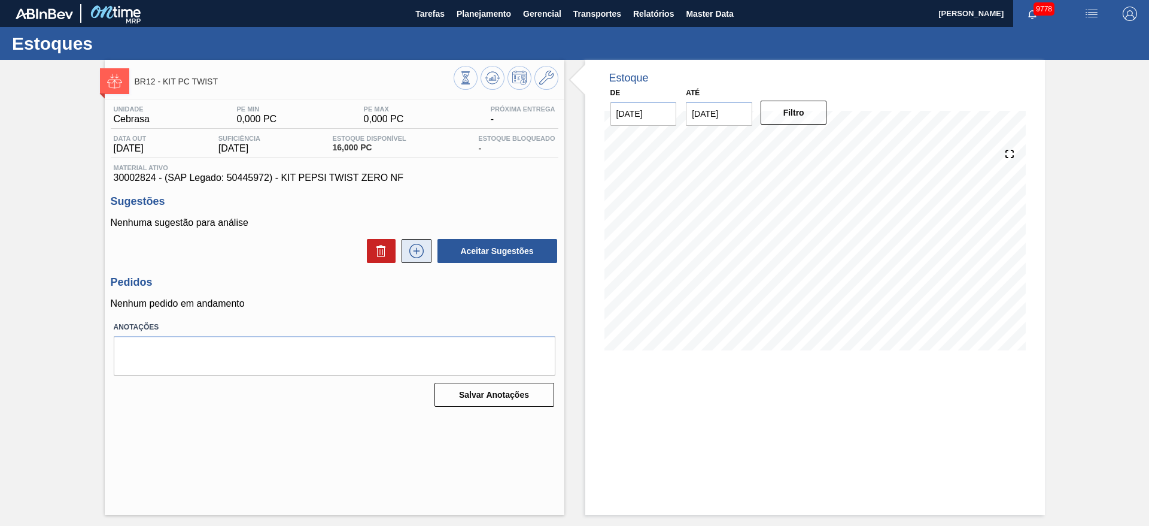
click at [417, 254] on icon at bounding box center [416, 251] width 19 height 14
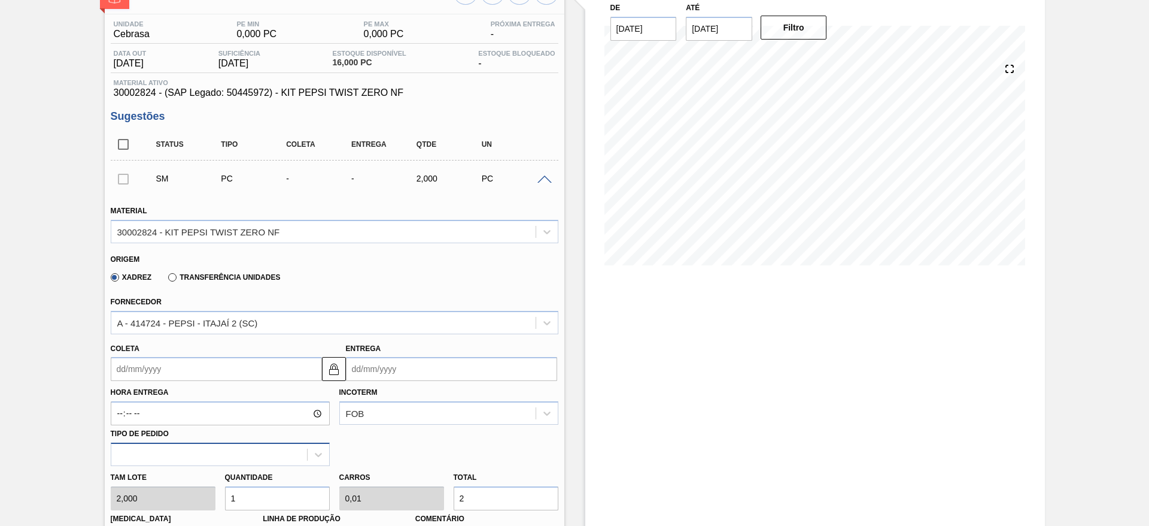
scroll to position [180, 0]
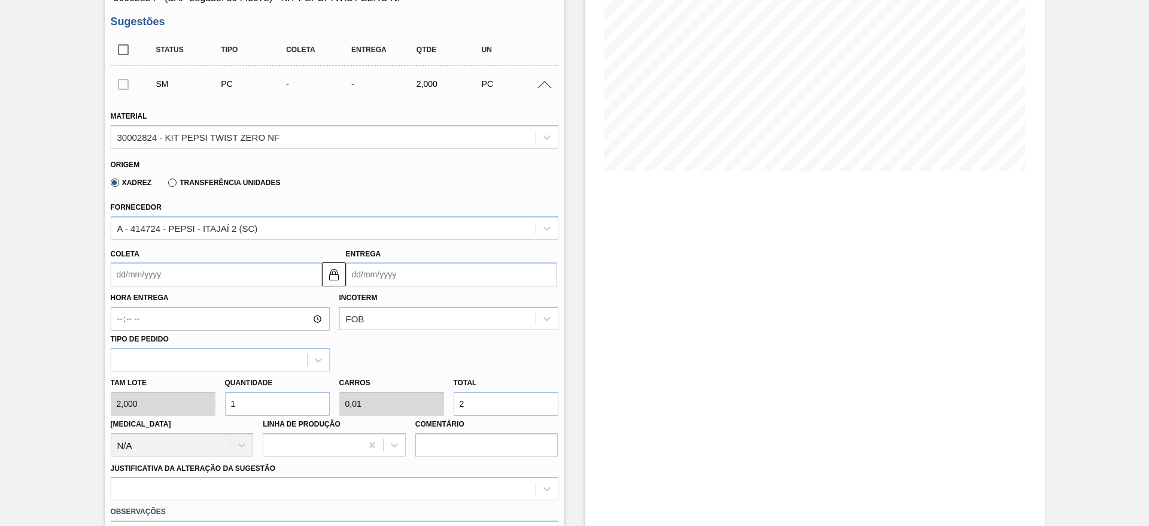
click at [263, 405] on input "1" at bounding box center [277, 404] width 105 height 24
type input "8"
type input "0,08"
type input "16"
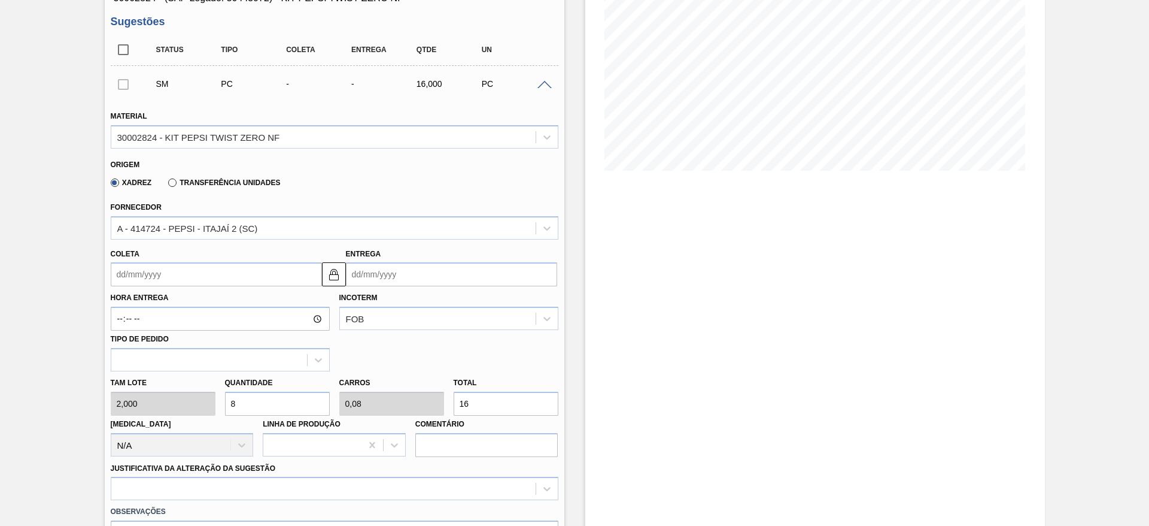
type input "8"
click at [145, 289] on label "Hora Entrega" at bounding box center [220, 297] width 219 height 17
click at [145, 307] on input "Hora Entrega" at bounding box center [220, 319] width 219 height 24
click at [135, 277] on input "Coleta" at bounding box center [216, 274] width 211 height 24
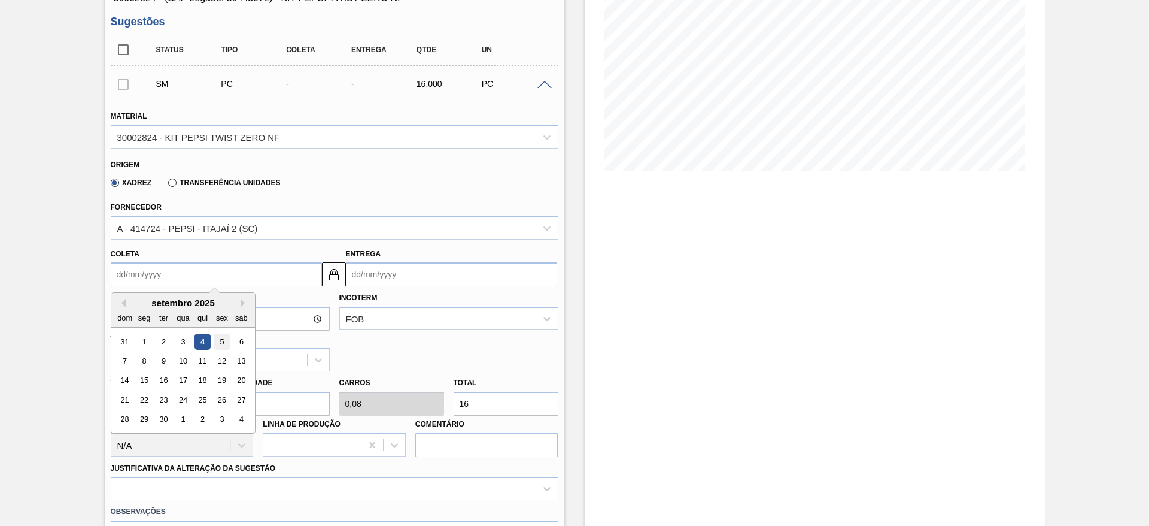
click at [218, 341] on div "5" at bounding box center [222, 341] width 16 height 16
type input "[DATE]"
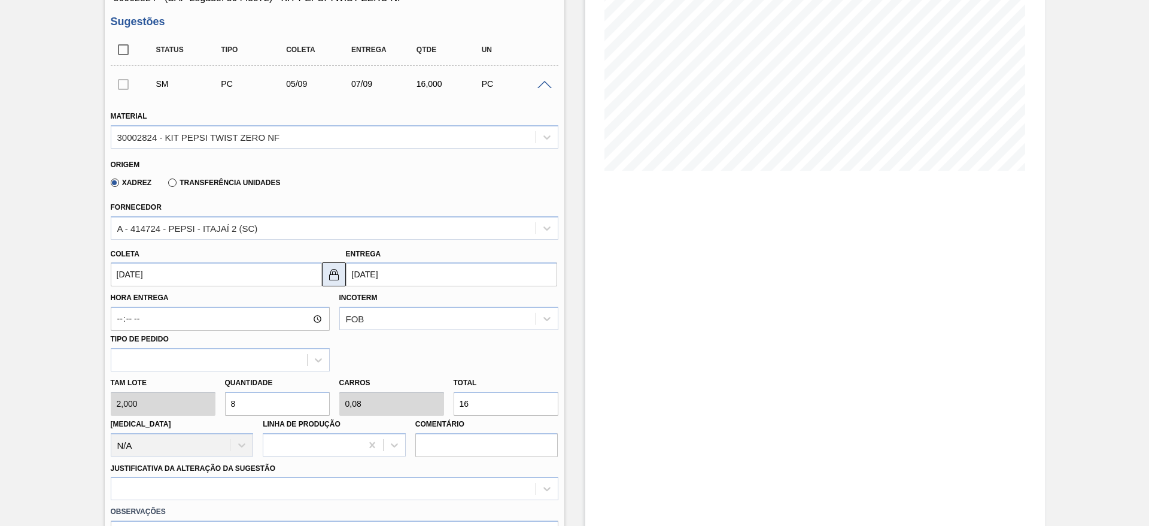
click at [342, 268] on button at bounding box center [334, 274] width 24 height 24
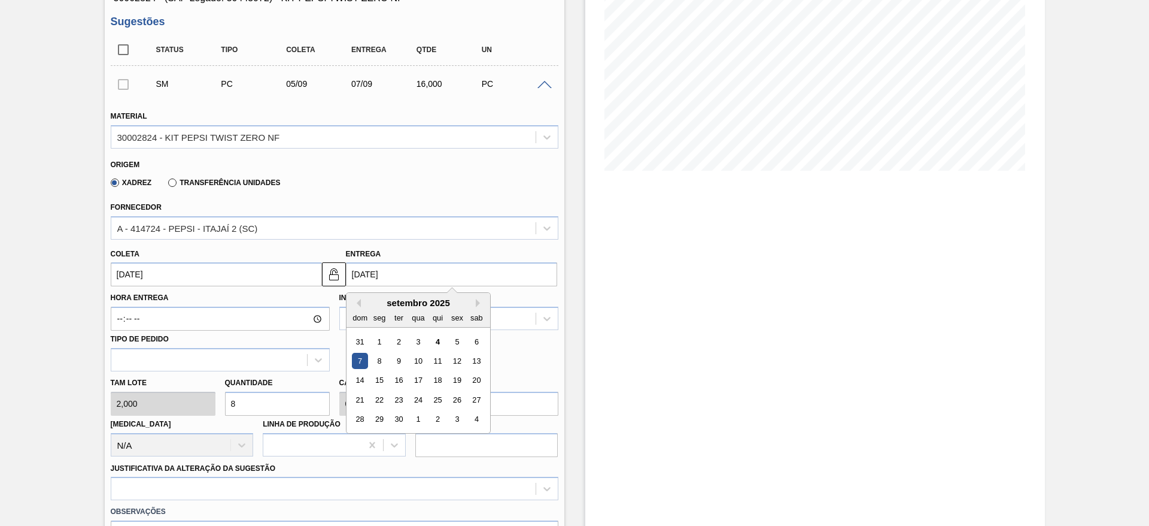
click at [365, 268] on input "[DATE]" at bounding box center [451, 274] width 211 height 24
click at [416, 361] on div "10" at bounding box center [418, 361] width 16 height 16
type input "[DATE]"
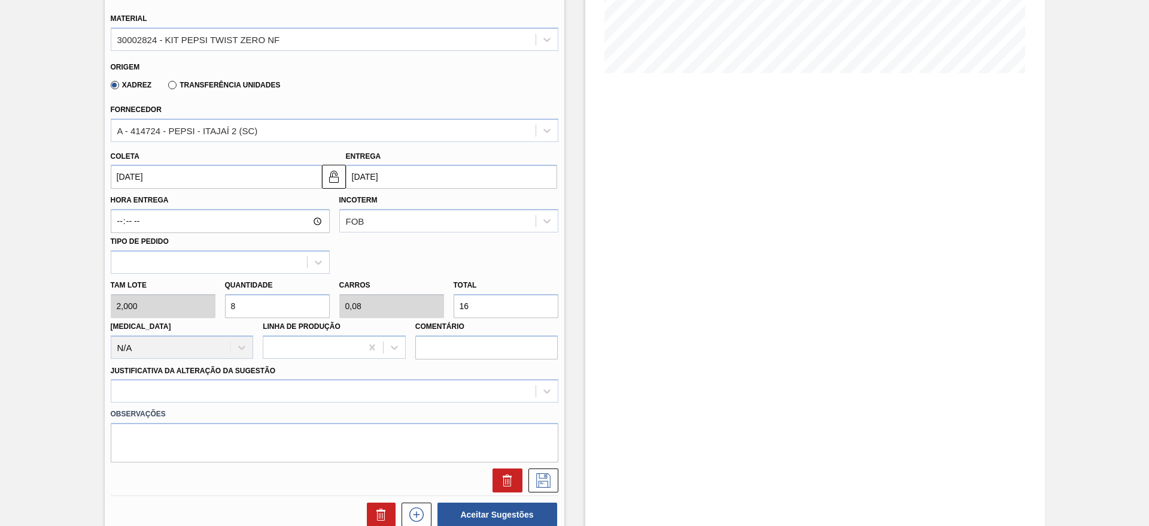
scroll to position [432, 0]
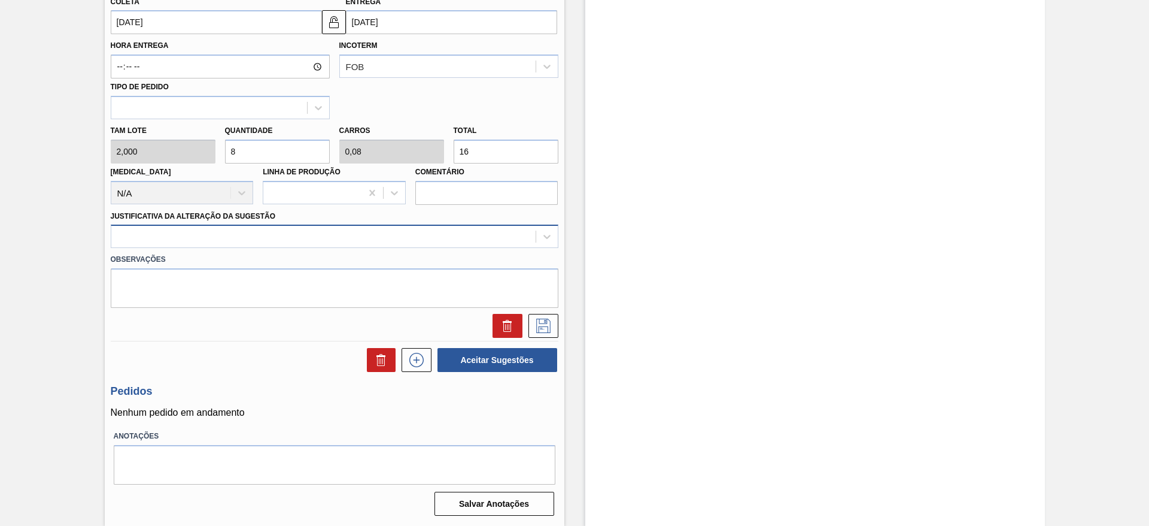
click at [424, 239] on div at bounding box center [323, 236] width 424 height 17
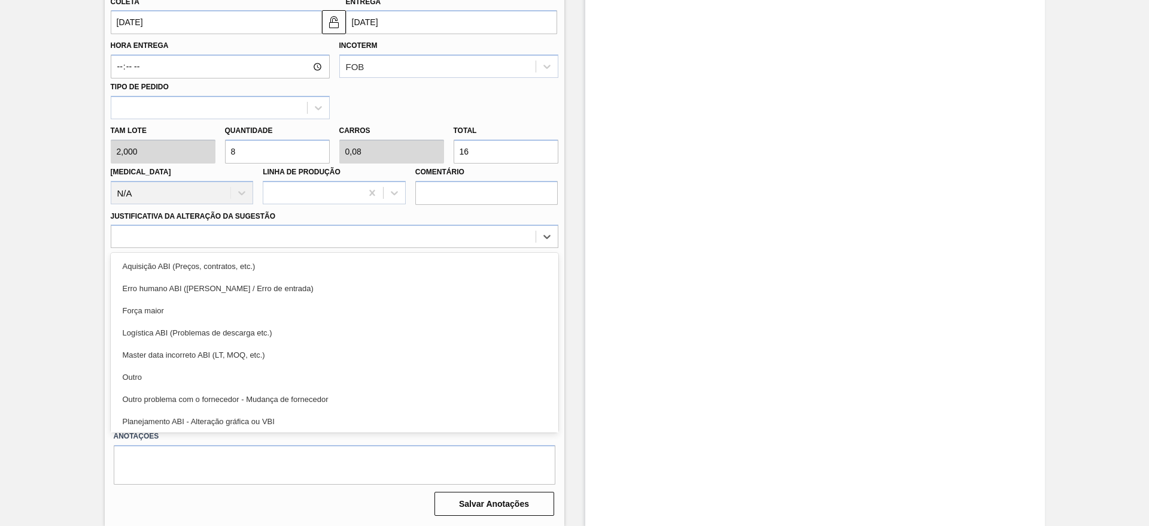
click at [436, 265] on div "Aquisição ABI (Preços, contratos, etc.)" at bounding box center [335, 266] width 448 height 22
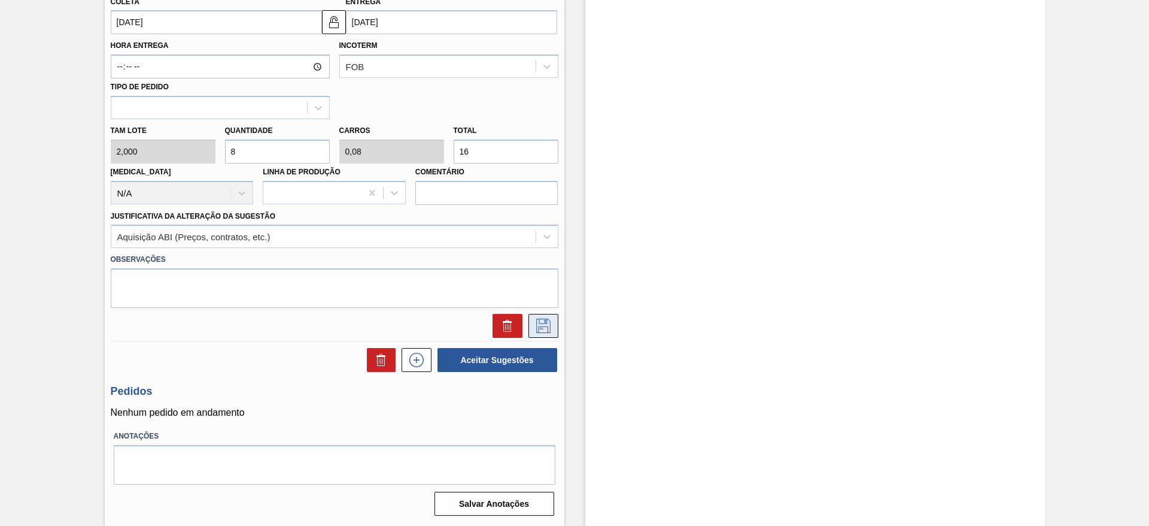
click at [537, 327] on icon at bounding box center [543, 325] width 19 height 14
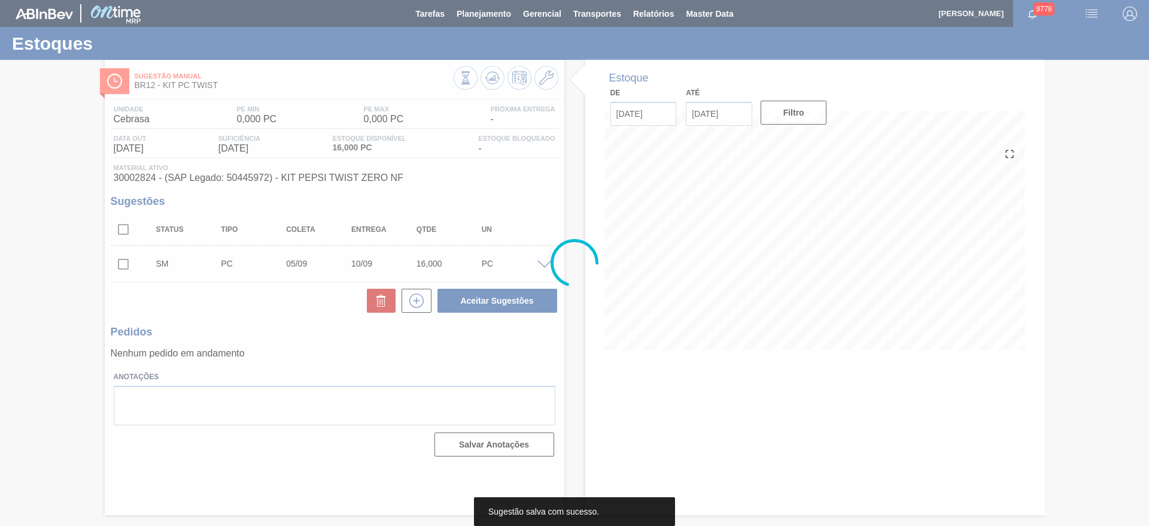
scroll to position [0, 0]
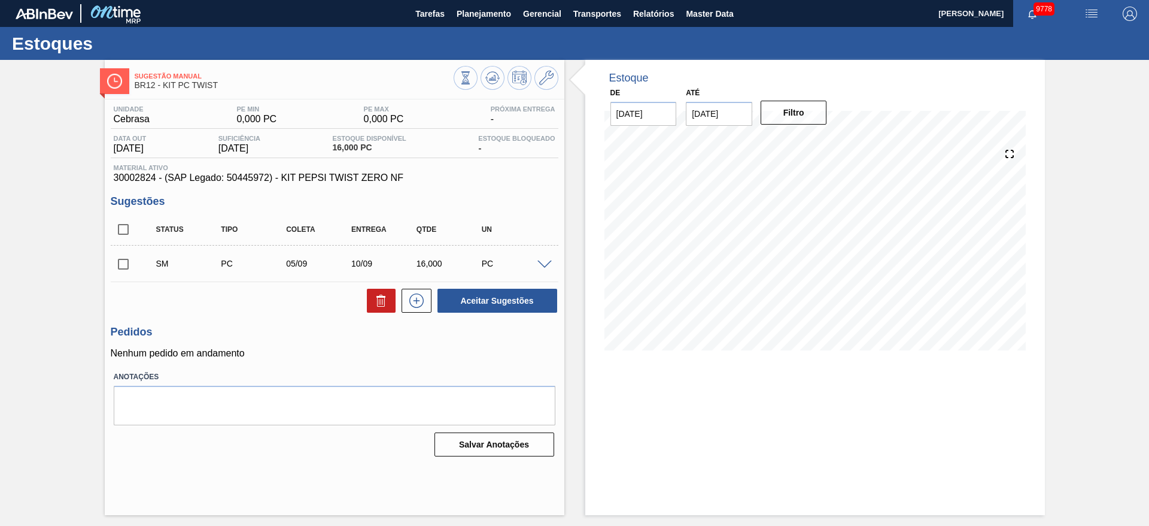
click at [120, 265] on input "checkbox" at bounding box center [123, 263] width 25 height 25
click at [486, 310] on button "Aceitar Sugestões" at bounding box center [498, 301] width 120 height 24
checkbox input "false"
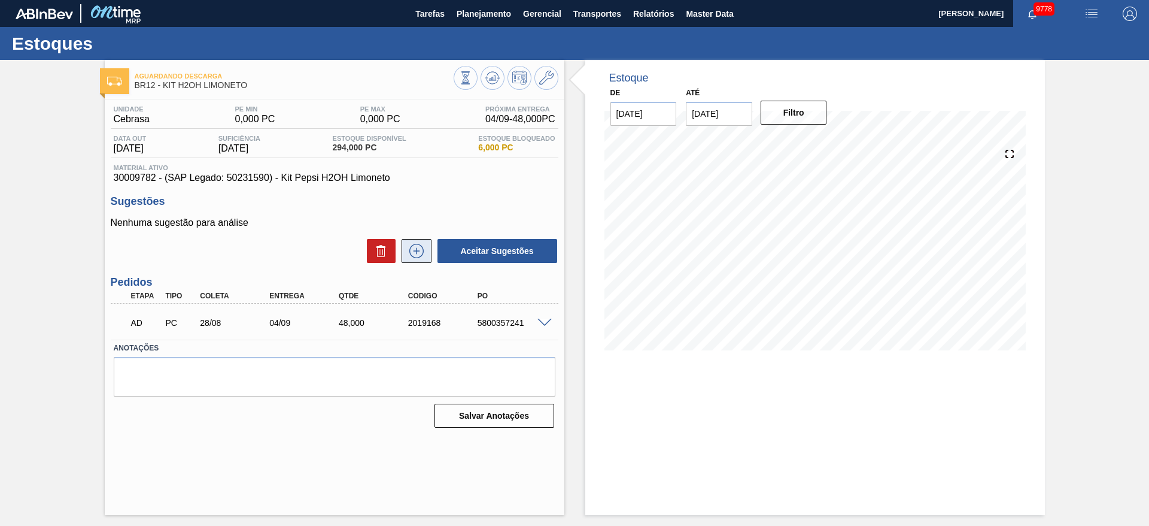
click at [415, 257] on button at bounding box center [417, 251] width 30 height 24
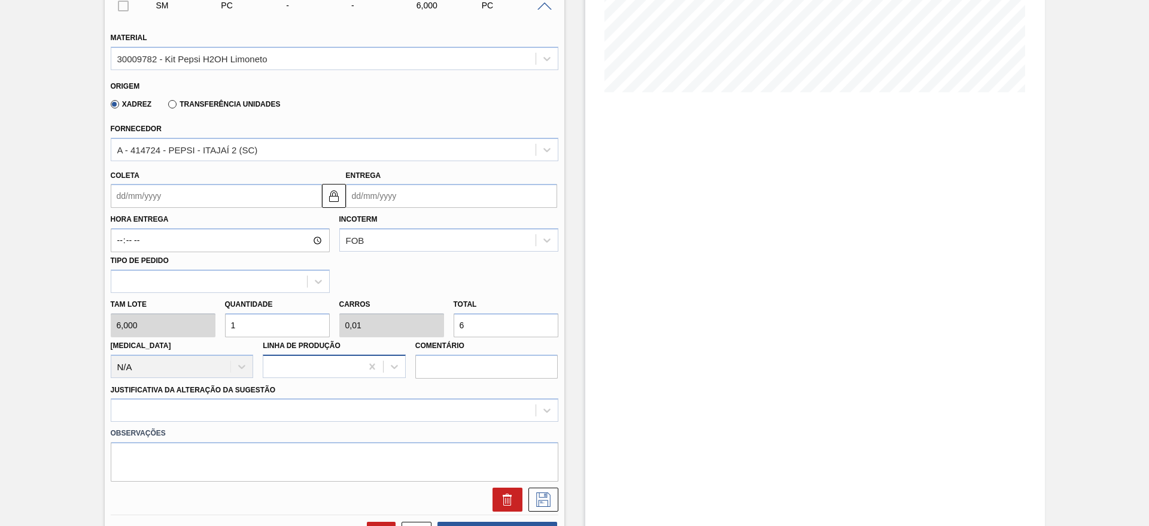
scroll to position [269, 0]
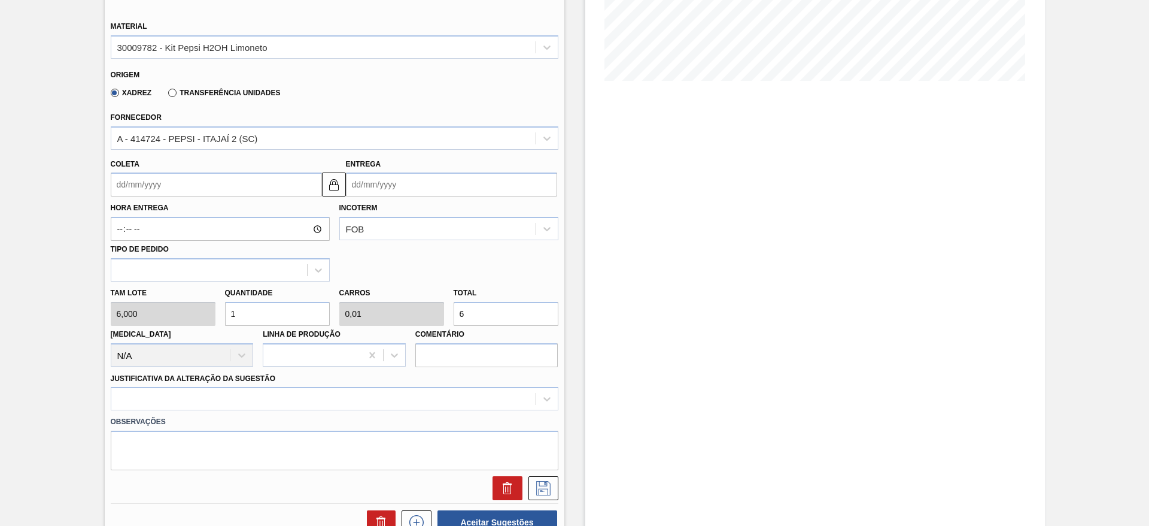
click at [252, 318] on input "1" at bounding box center [277, 314] width 105 height 24
type input "4"
type input "0,04"
type input "24"
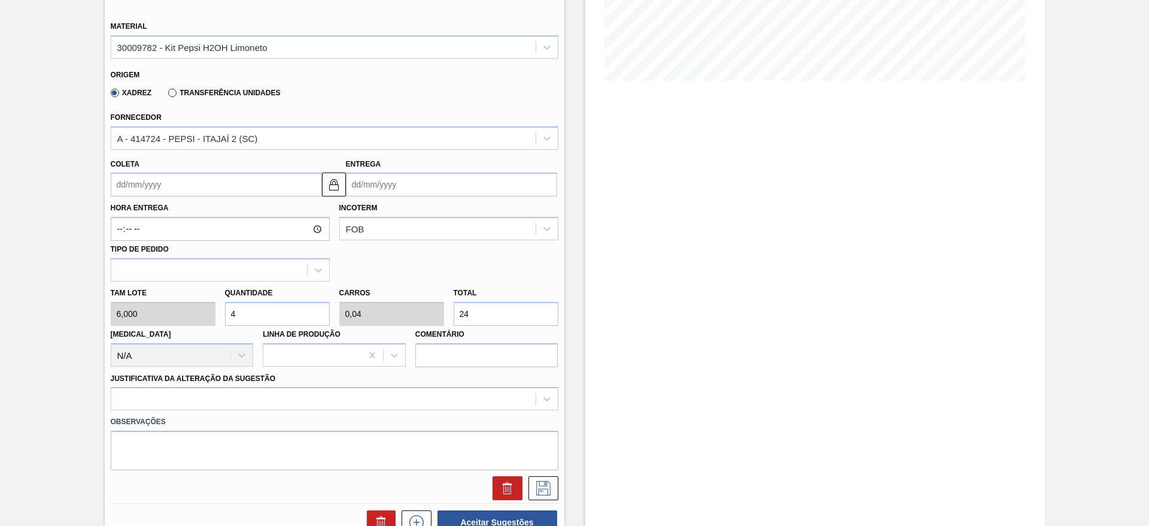
type input "48"
type input "0,48"
type input "288"
type input "48"
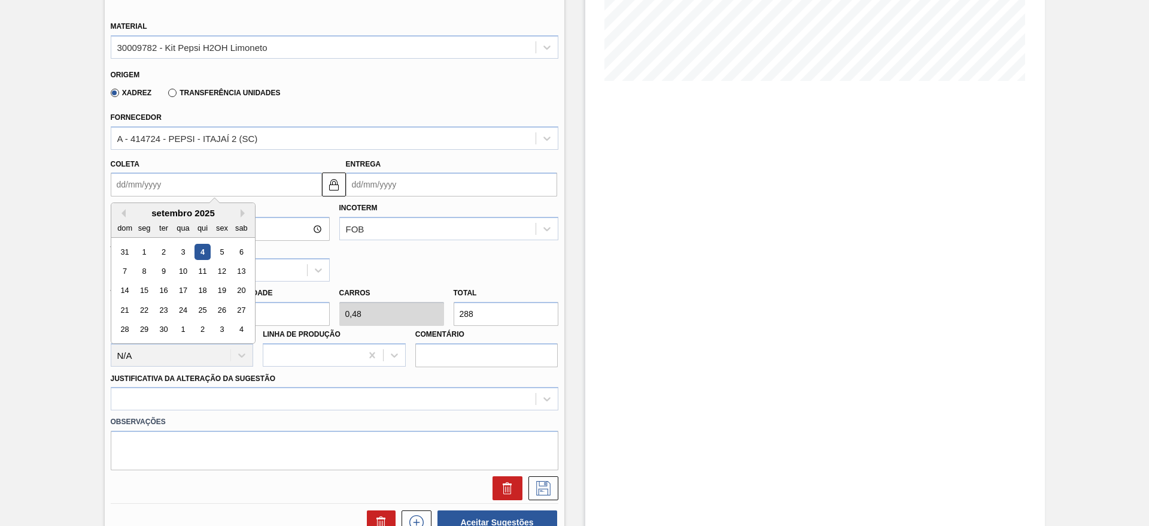
click at [144, 186] on input "Coleta" at bounding box center [216, 184] width 211 height 24
click at [223, 252] on div "5" at bounding box center [222, 252] width 16 height 16
type input "05/09/2025"
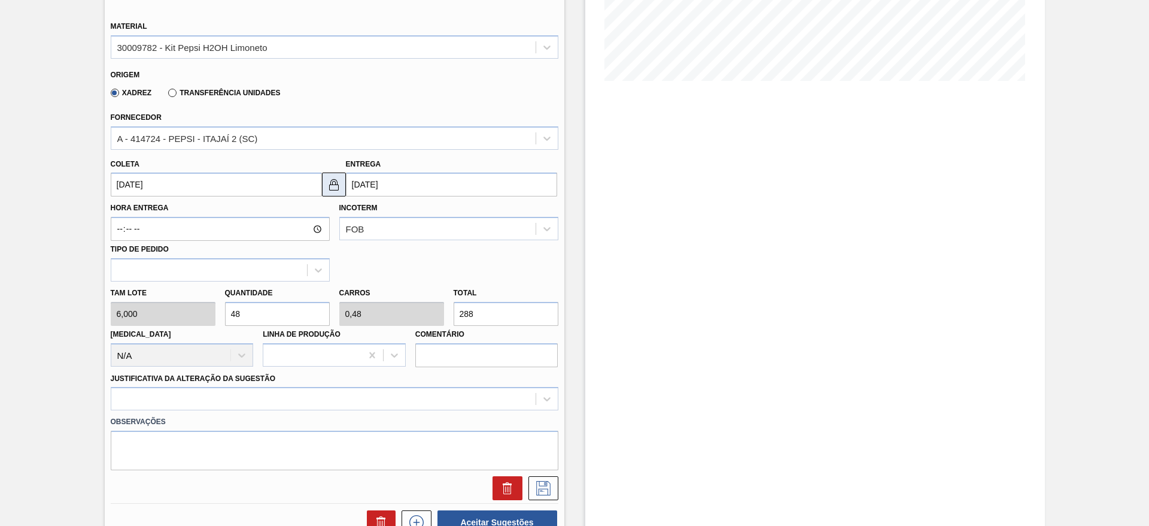
drag, startPoint x: 332, startPoint y: 189, endPoint x: 343, endPoint y: 189, distance: 10.8
click at [332, 189] on img at bounding box center [334, 184] width 14 height 14
click at [354, 187] on input "06/09/2025" at bounding box center [451, 184] width 211 height 24
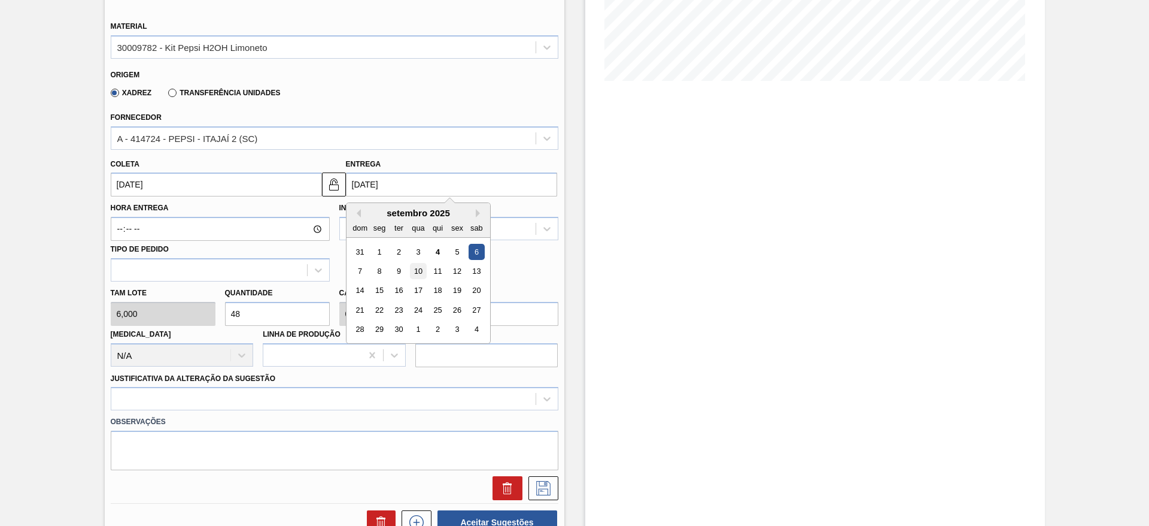
click at [415, 271] on div "10" at bounding box center [418, 271] width 16 height 16
type input "10/09/2025"
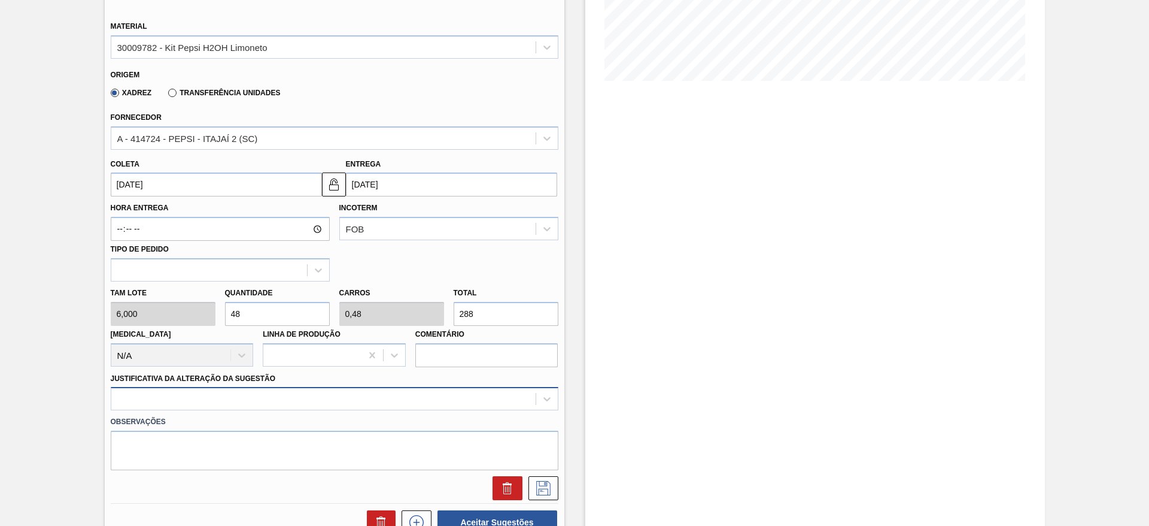
click at [457, 407] on div at bounding box center [335, 398] width 448 height 23
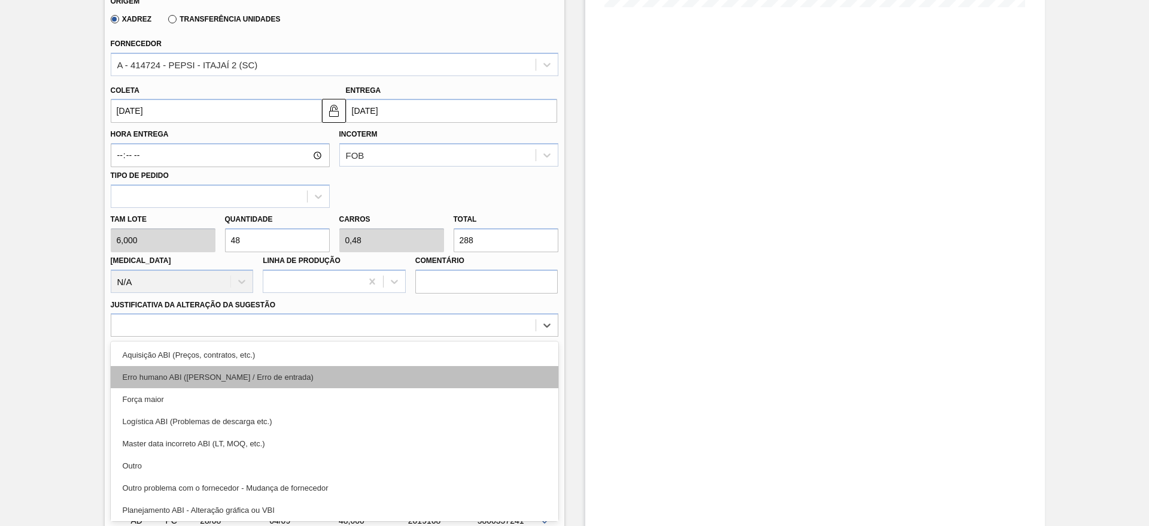
click at [456, 372] on div "Erro humano ABI (Cálculo / Erro de entrada)" at bounding box center [335, 377] width 448 height 22
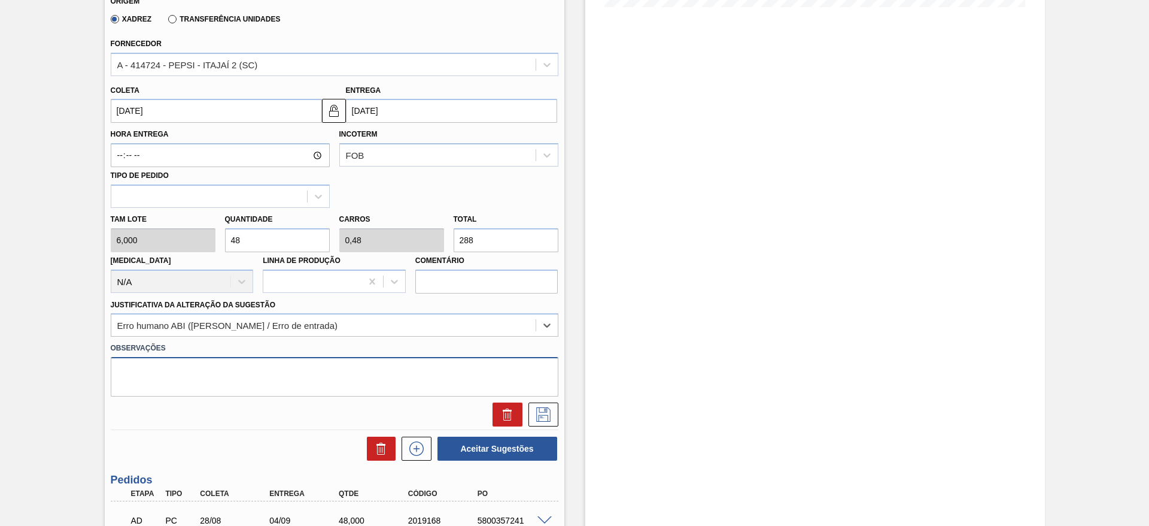
click at [456, 372] on textarea at bounding box center [335, 377] width 448 height 40
click at [451, 329] on div "Erro humano ABI (Cálculo / Erro de entrada)" at bounding box center [323, 325] width 424 height 17
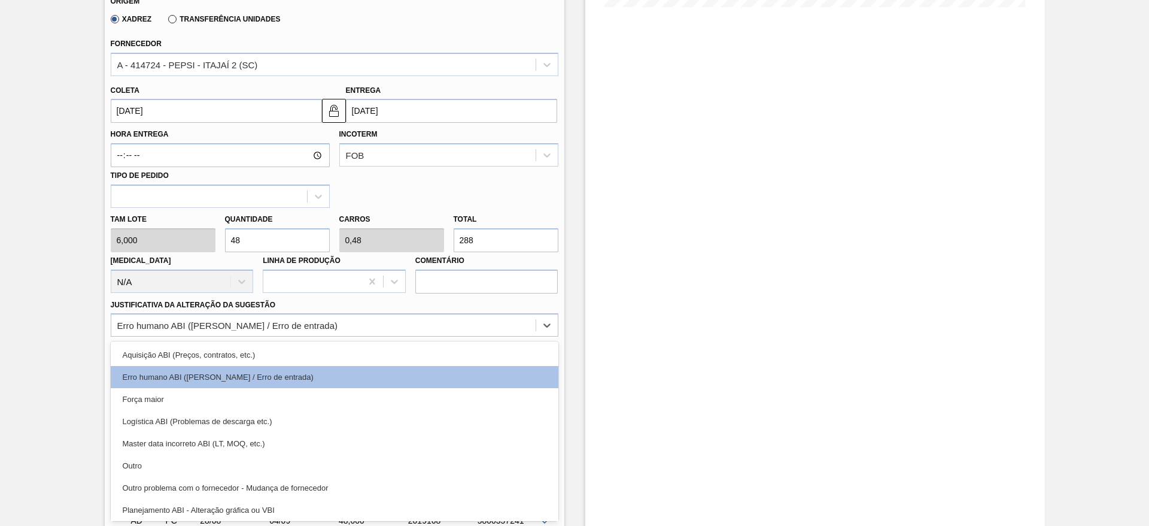
drag, startPoint x: 454, startPoint y: 336, endPoint x: 455, endPoint y: 342, distance: 6.1
click at [455, 339] on div "Material 30009782 - Kit Pepsi H2OH Limoneto Origem Xadrez Transferência Unidade…" at bounding box center [335, 180] width 448 height 491
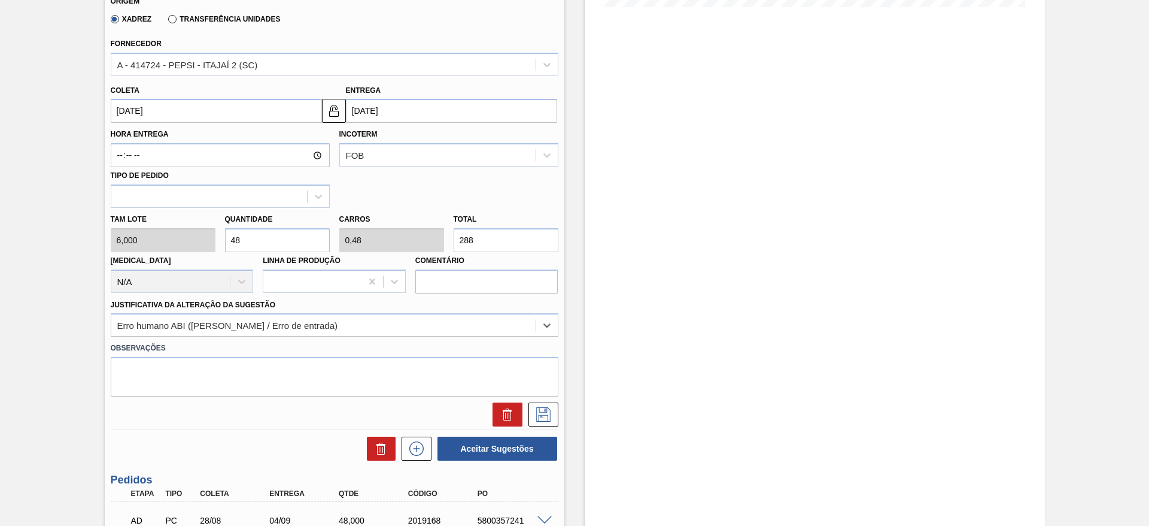
click at [462, 356] on label "Observações" at bounding box center [335, 347] width 448 height 17
drag, startPoint x: 458, startPoint y: 333, endPoint x: 456, endPoint y: 340, distance: 7.4
click at [457, 333] on div "Erro humano ABI (Cálculo / Erro de entrada)" at bounding box center [323, 325] width 424 height 17
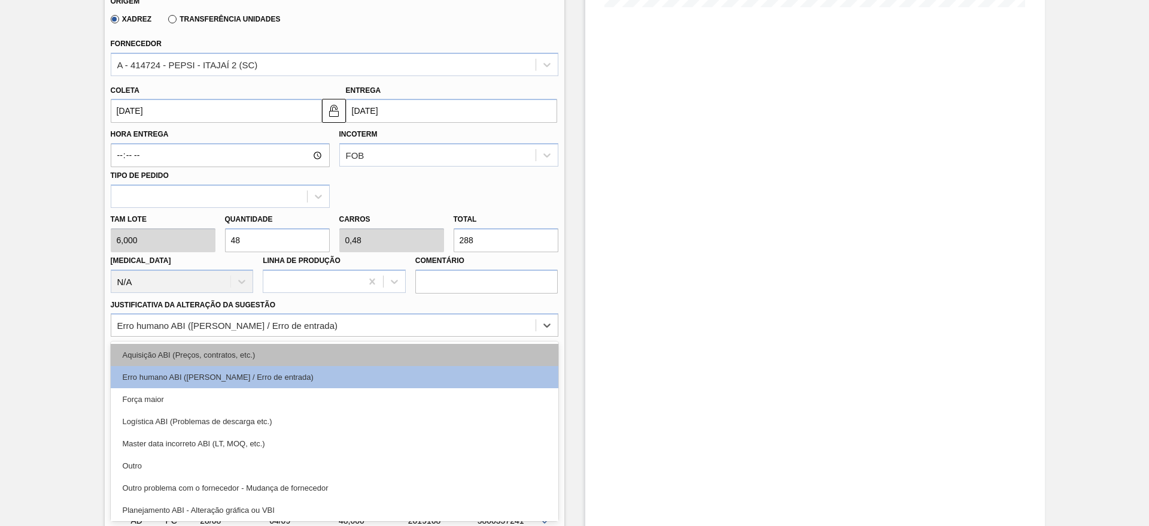
click at [460, 357] on div "Aquisição ABI (Preços, contratos, etc.)" at bounding box center [335, 355] width 448 height 22
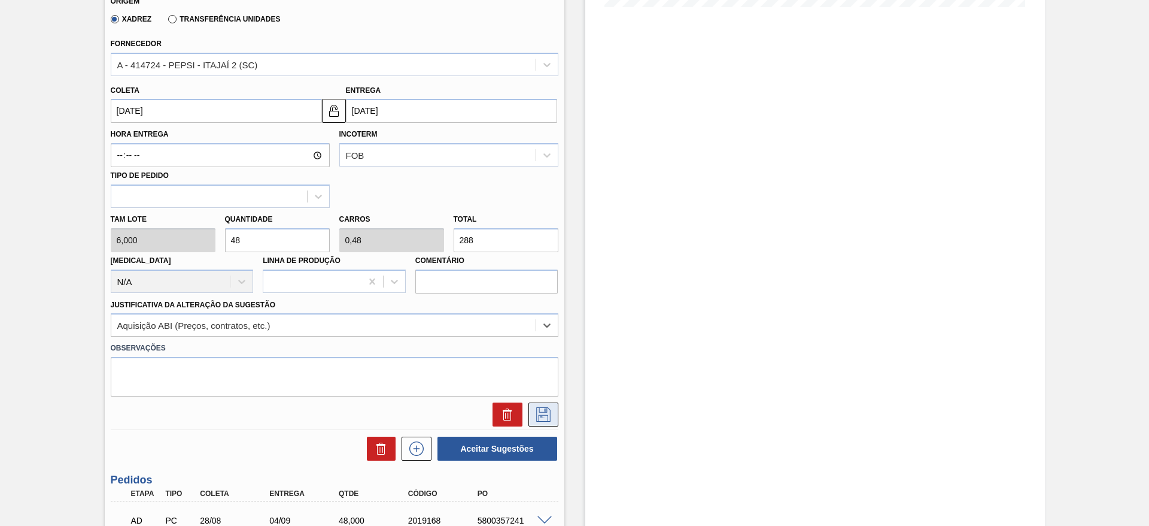
click at [542, 425] on button at bounding box center [544, 414] width 30 height 24
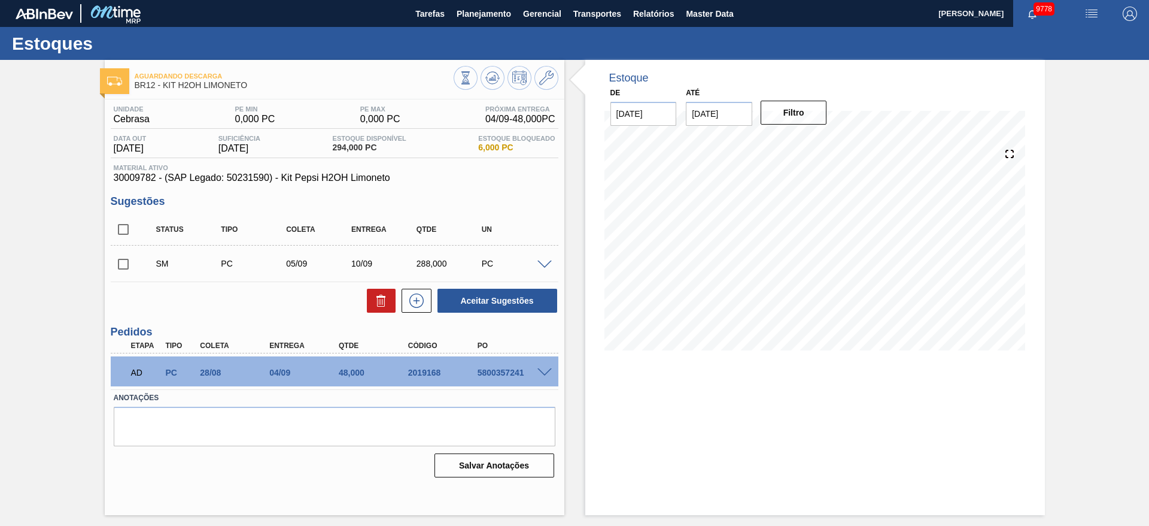
scroll to position [0, 0]
click at [114, 272] on input "checkbox" at bounding box center [123, 263] width 25 height 25
click at [455, 293] on button "Aceitar Sugestões" at bounding box center [498, 301] width 120 height 24
checkbox input "false"
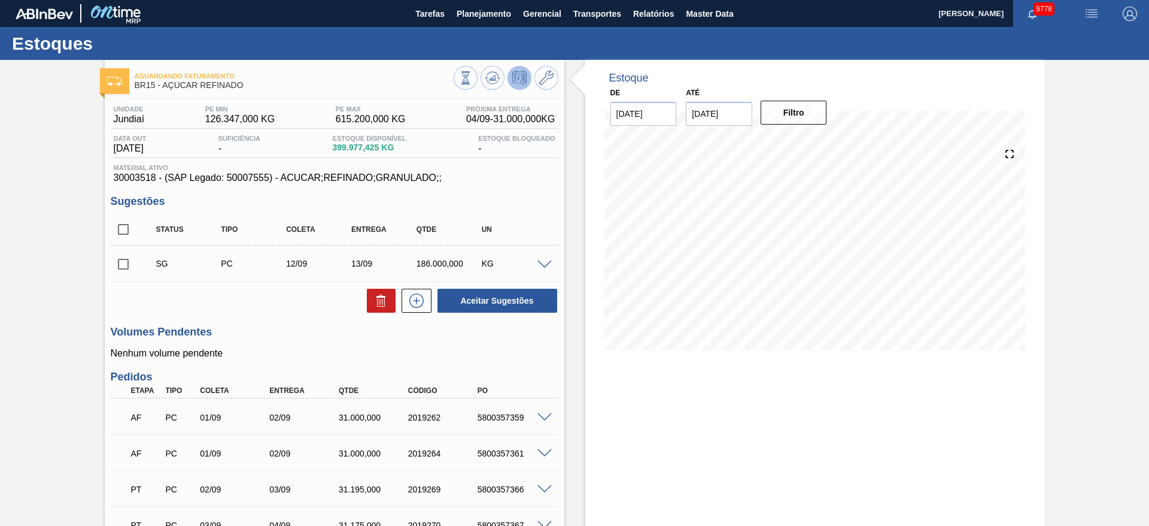
click at [547, 265] on span at bounding box center [545, 264] width 14 height 9
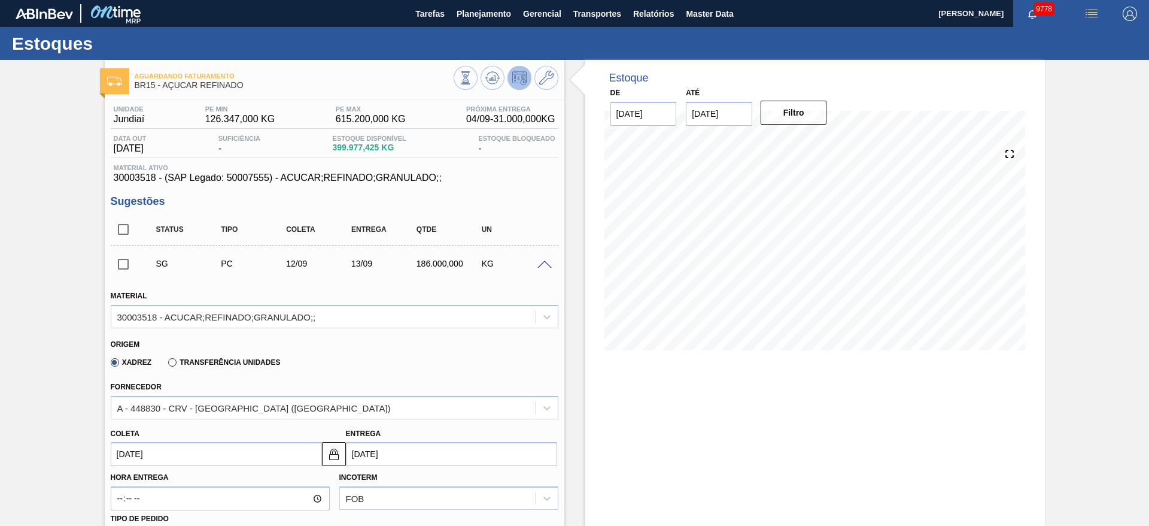
click at [146, 456] on input "12/09/2025" at bounding box center [216, 454] width 211 height 24
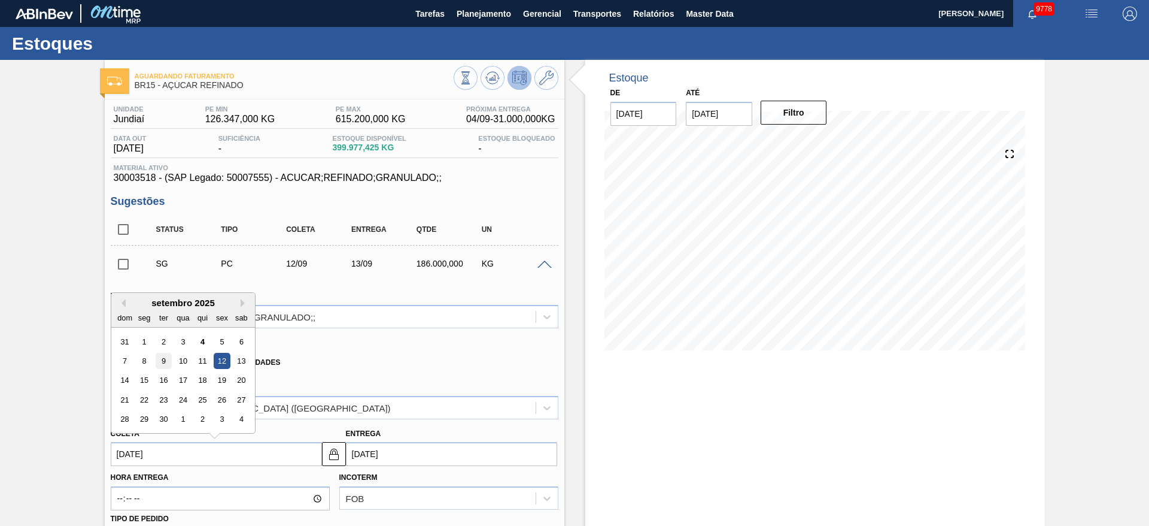
click at [169, 359] on div "9" at bounding box center [163, 361] width 16 height 16
type input "[DATE]"
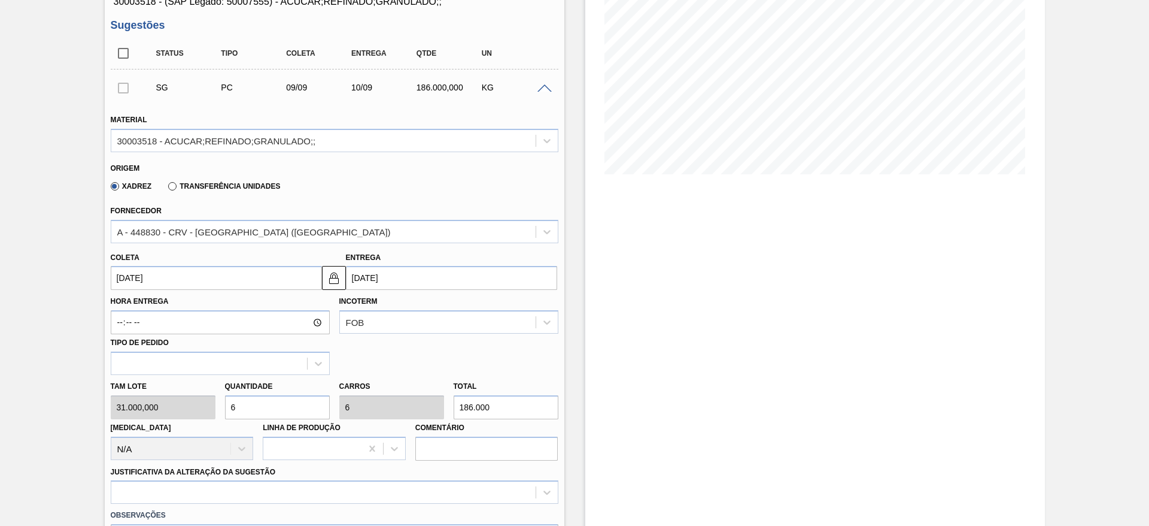
scroll to position [180, 0]
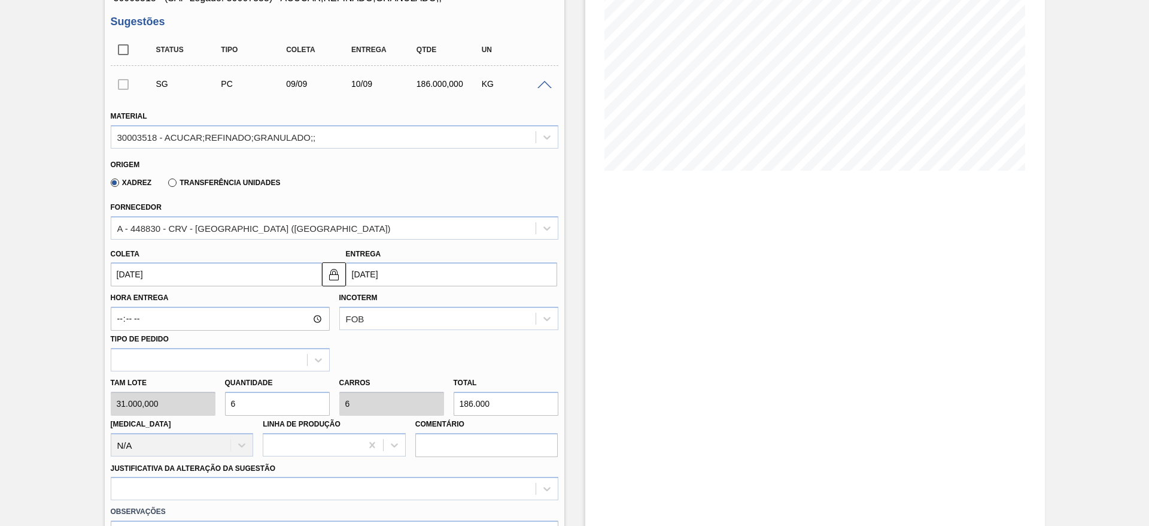
drag, startPoint x: 246, startPoint y: 399, endPoint x: 231, endPoint y: 399, distance: 15.0
click at [232, 399] on input "6" at bounding box center [277, 404] width 105 height 24
type input "3"
type input "93.000"
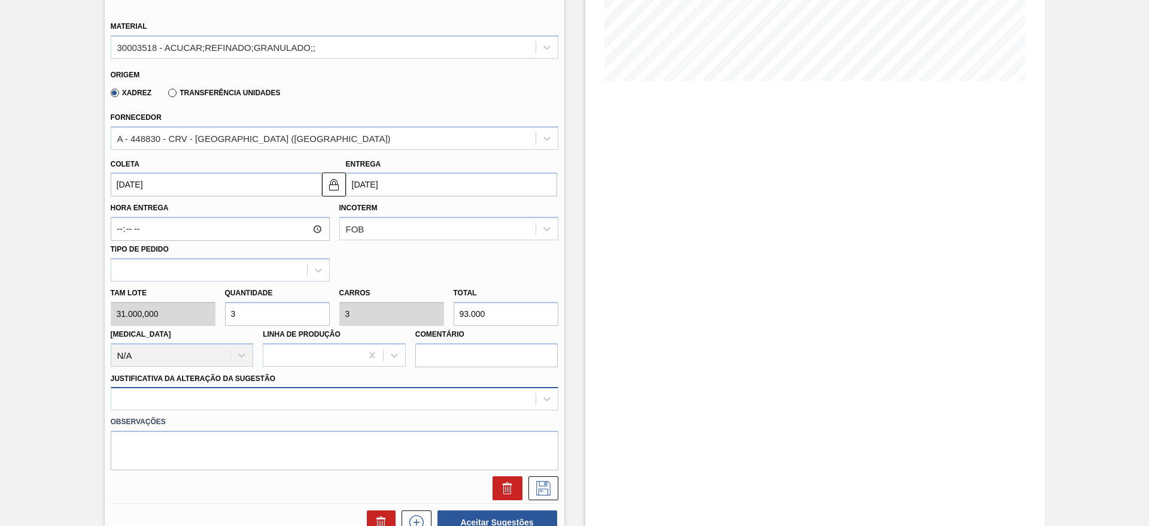
type input "3"
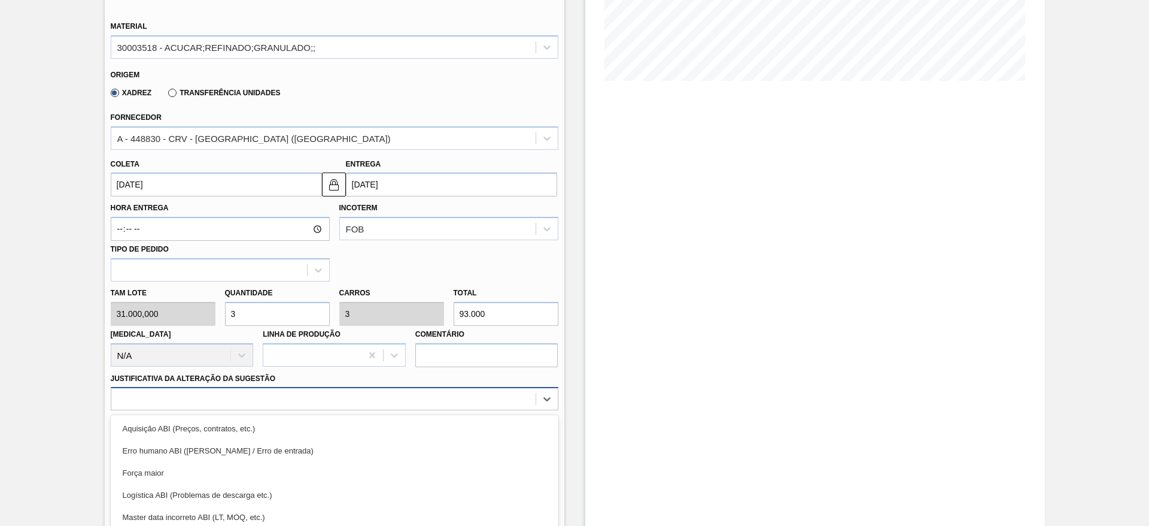
click at [380, 406] on div "option Força maior focused, 3 of 18. 18 results available. Use Up and Down to c…" at bounding box center [335, 398] width 448 height 23
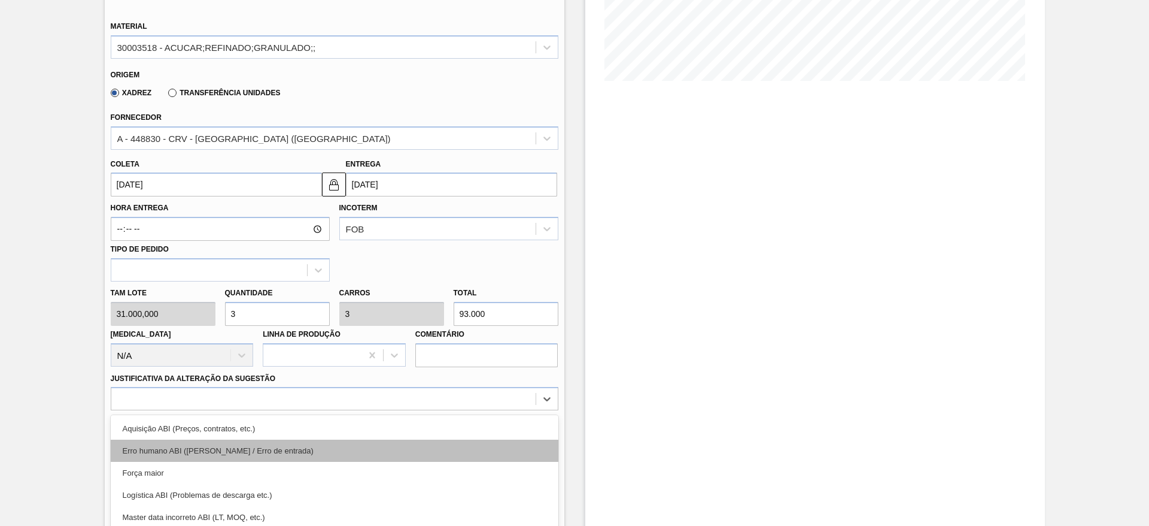
scroll to position [343, 0]
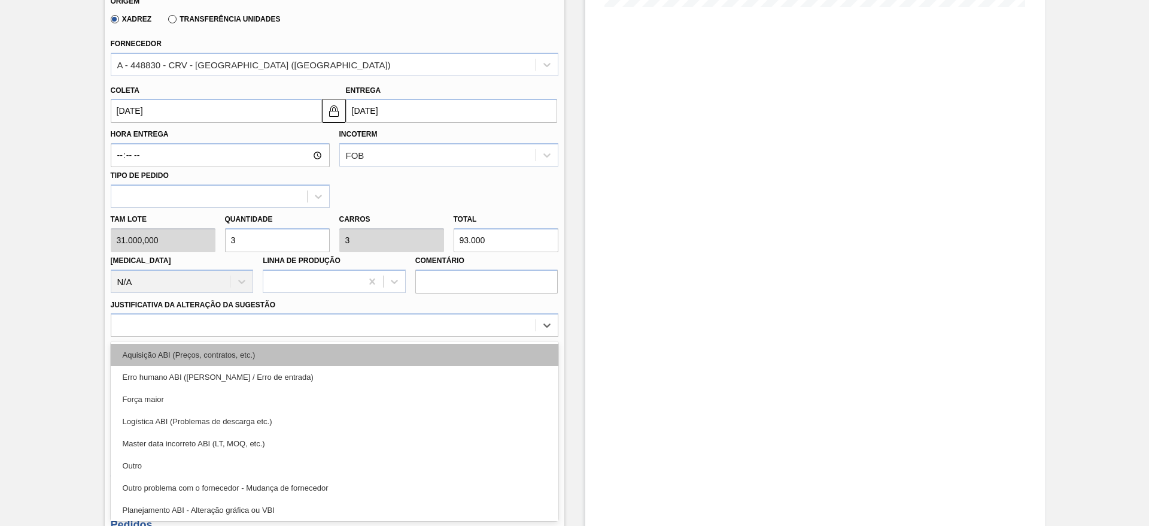
click at [380, 354] on div "Aquisição ABI (Preços, contratos, etc.)" at bounding box center [335, 355] width 448 height 22
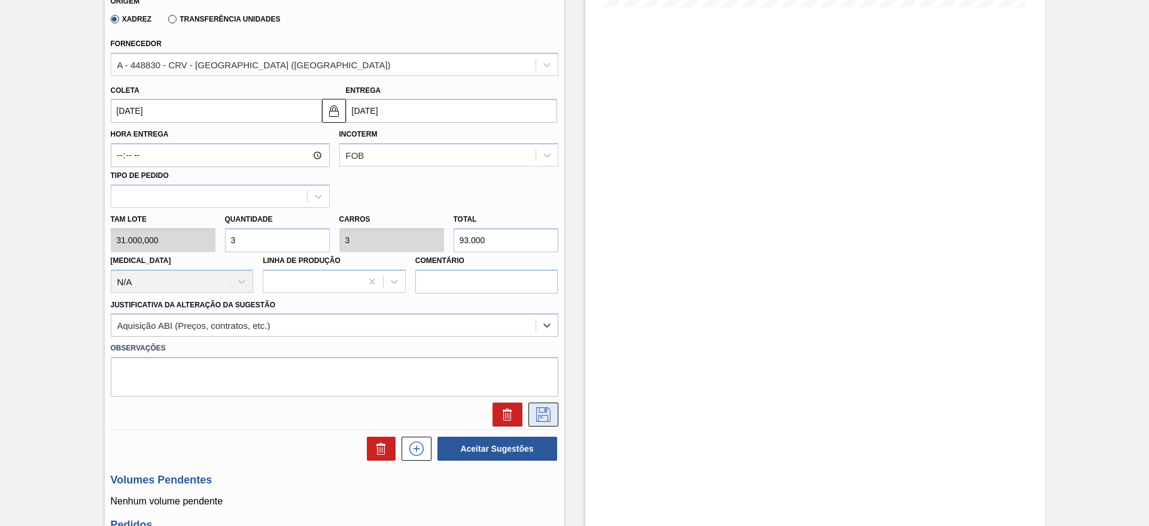
click at [546, 417] on icon at bounding box center [543, 414] width 19 height 14
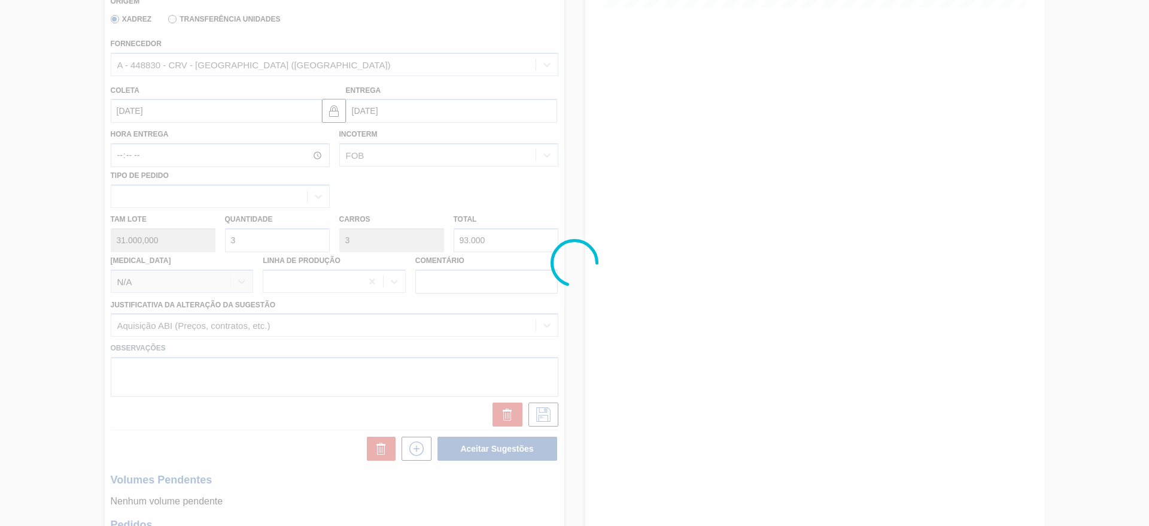
scroll to position [0, 0]
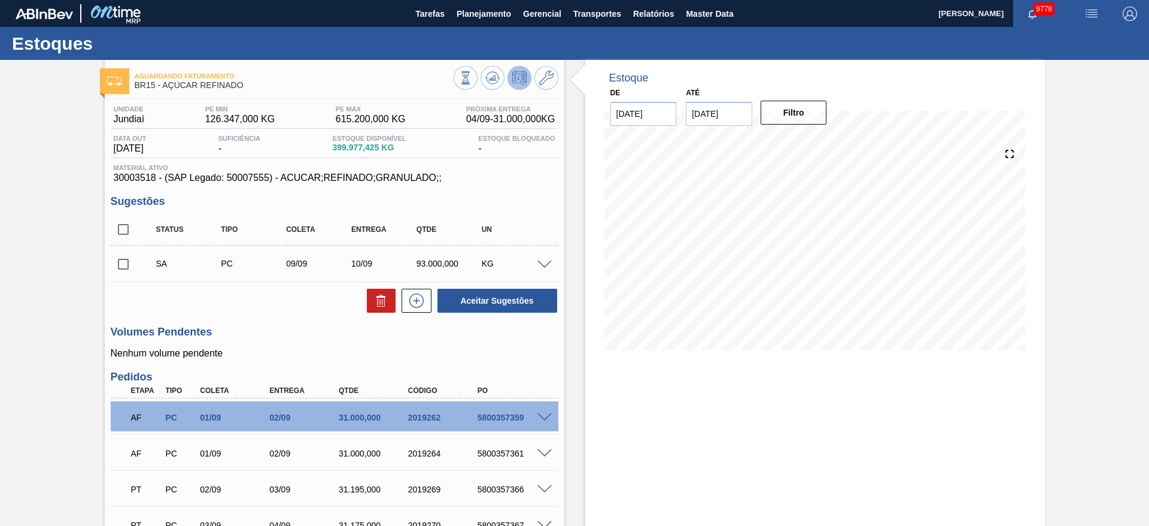
click at [505, 421] on div "5800357359" at bounding box center [514, 417] width 78 height 10
click at [504, 421] on div "5800357359" at bounding box center [514, 417] width 78 height 10
copy div "5800357359"
click at [415, 297] on icon at bounding box center [416, 300] width 19 height 14
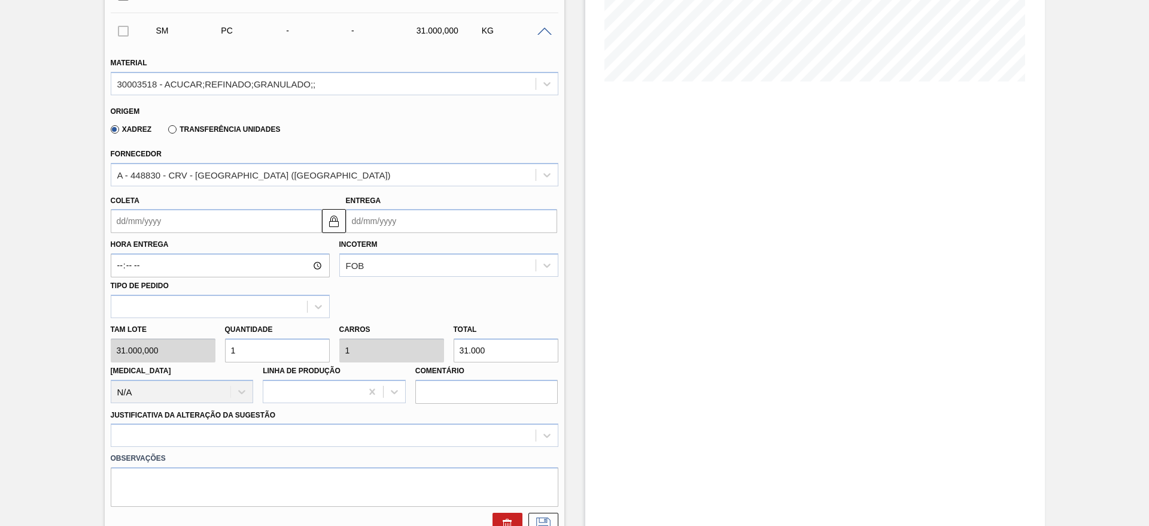
scroll to position [269, 0]
click at [198, 356] on div "Tam lote 31.000,000 Quantidade 1 Carros 1 Total 31.000 Doca N/A Linha de Produç…" at bounding box center [334, 360] width 457 height 86
type input "3"
type input "93.000"
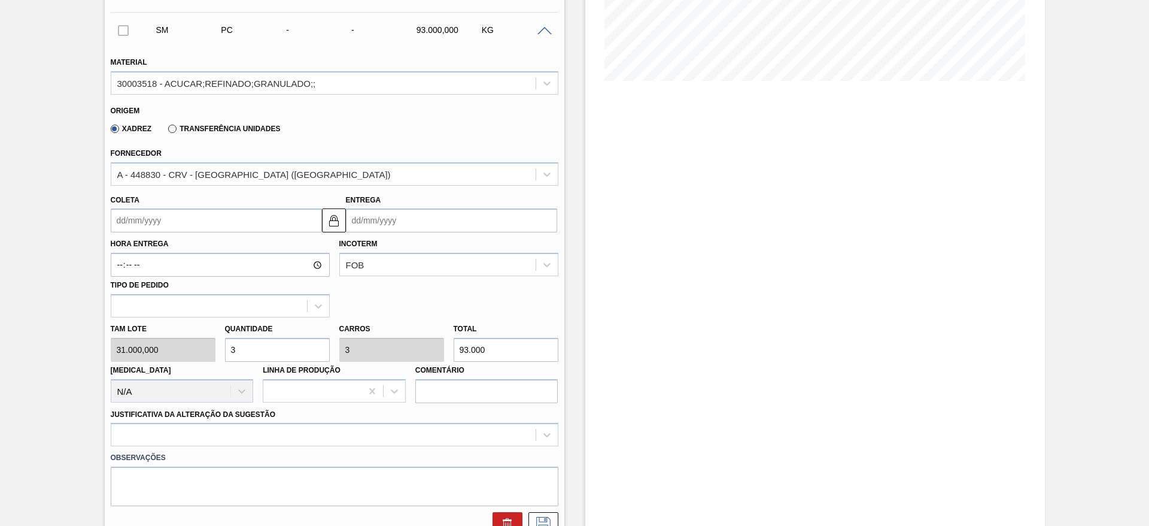
type input "3"
click at [138, 214] on input "Coleta" at bounding box center [216, 220] width 211 height 24
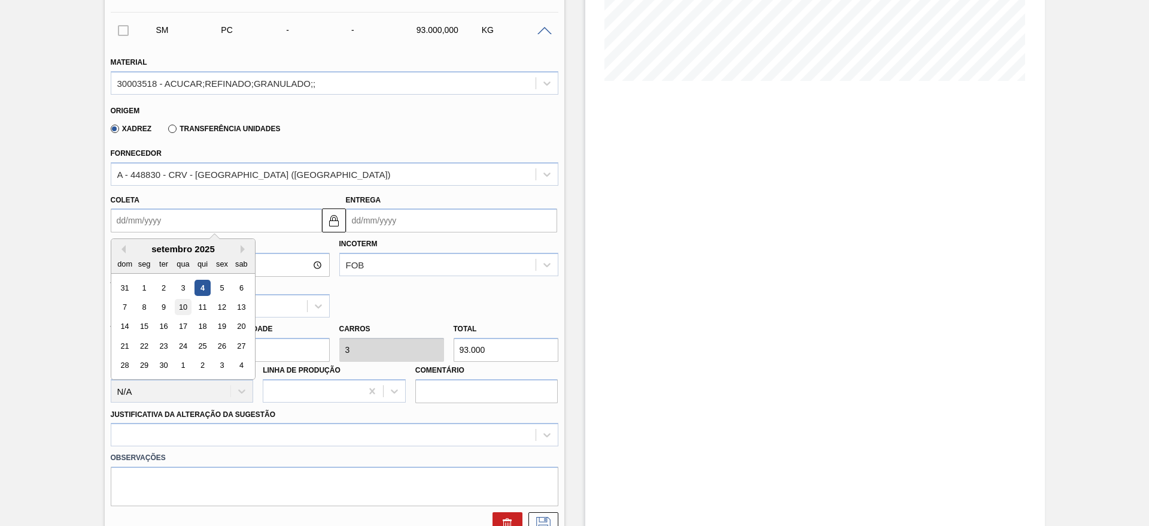
click at [180, 308] on div "10" at bounding box center [183, 307] width 16 height 16
type input "10/09/2025"
type input "11/09/2025"
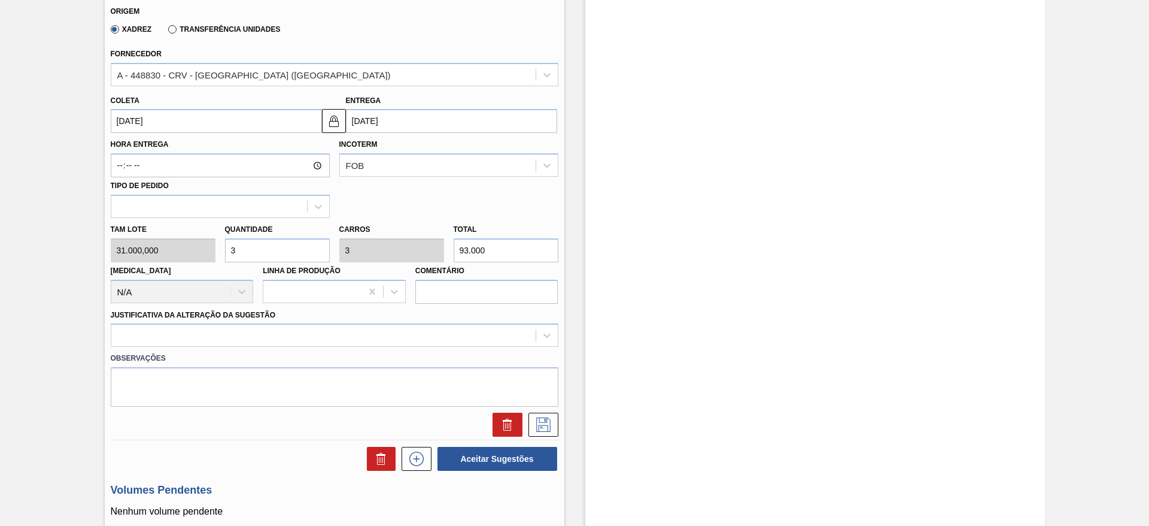
scroll to position [449, 0]
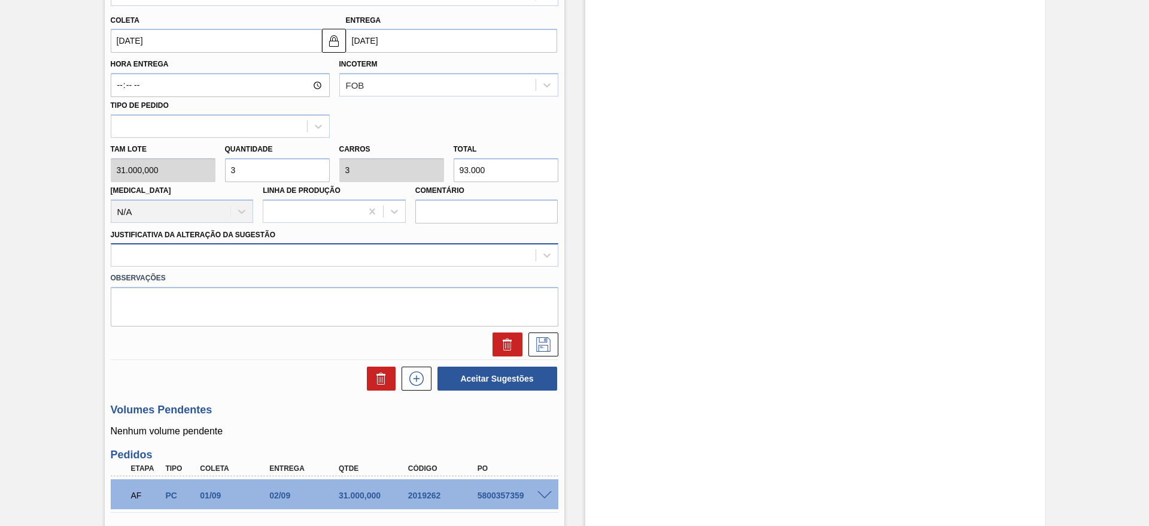
click at [428, 250] on div at bounding box center [323, 255] width 424 height 17
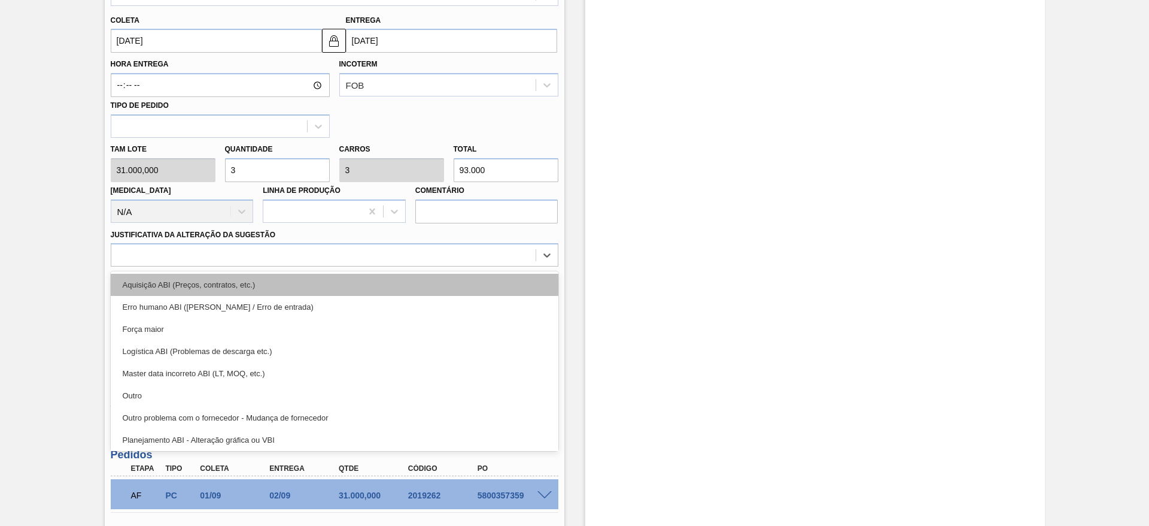
click at [442, 289] on div "Aquisição ABI (Preços, contratos, etc.)" at bounding box center [335, 285] width 448 height 22
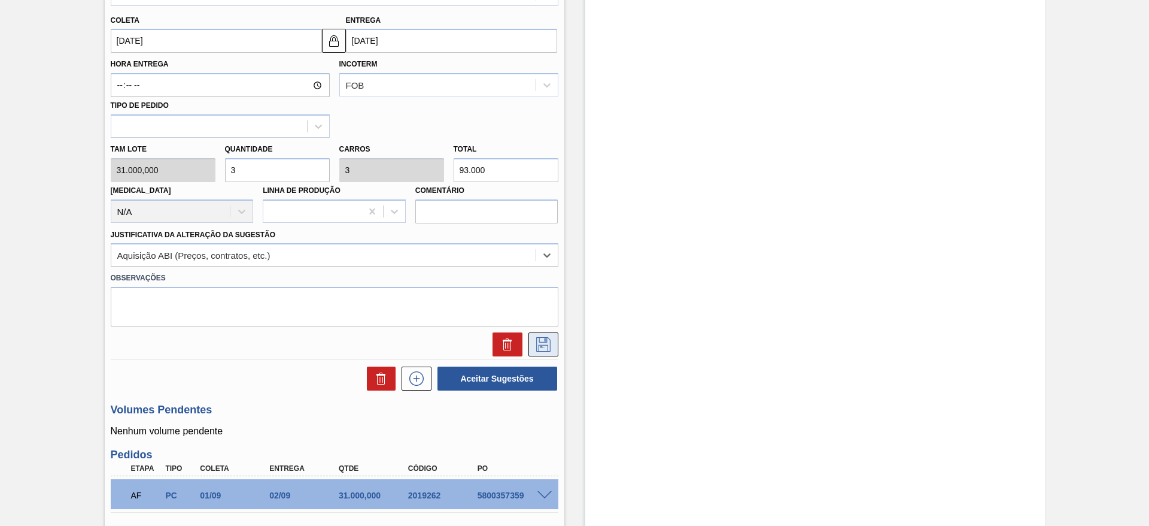
click at [542, 339] on icon at bounding box center [543, 344] width 19 height 14
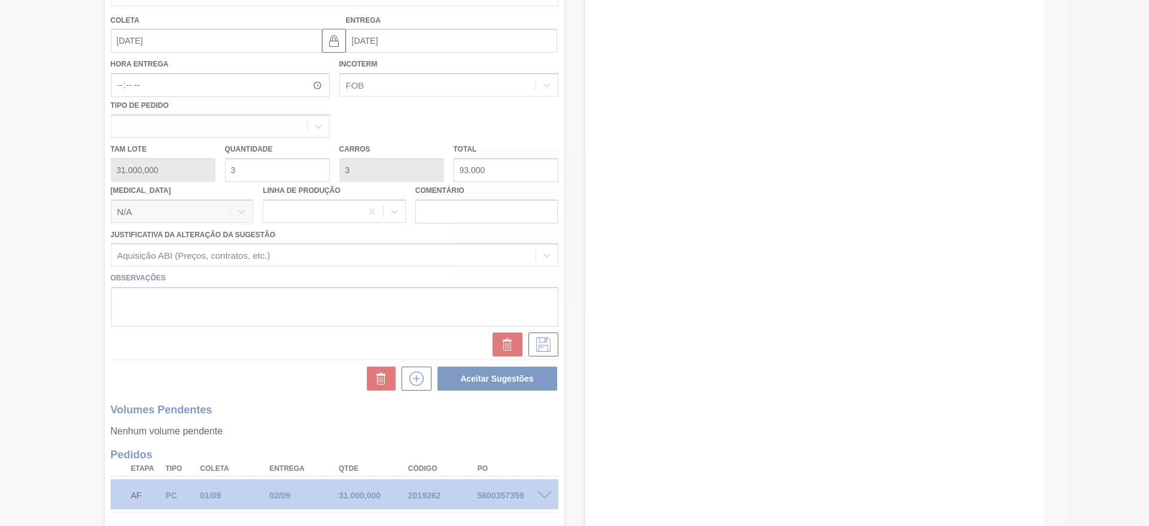
scroll to position [0, 0]
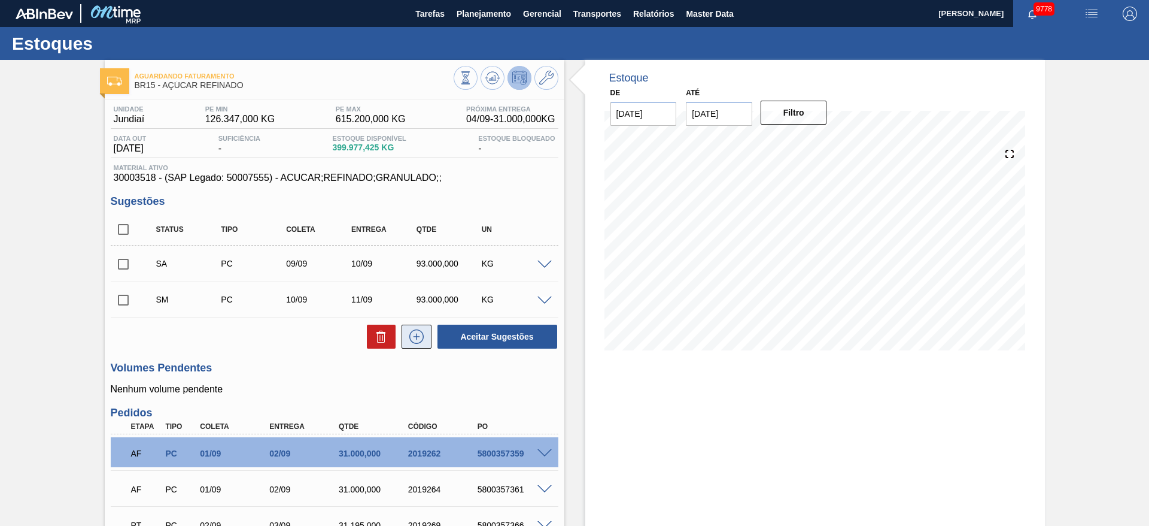
click at [424, 345] on button at bounding box center [417, 336] width 30 height 24
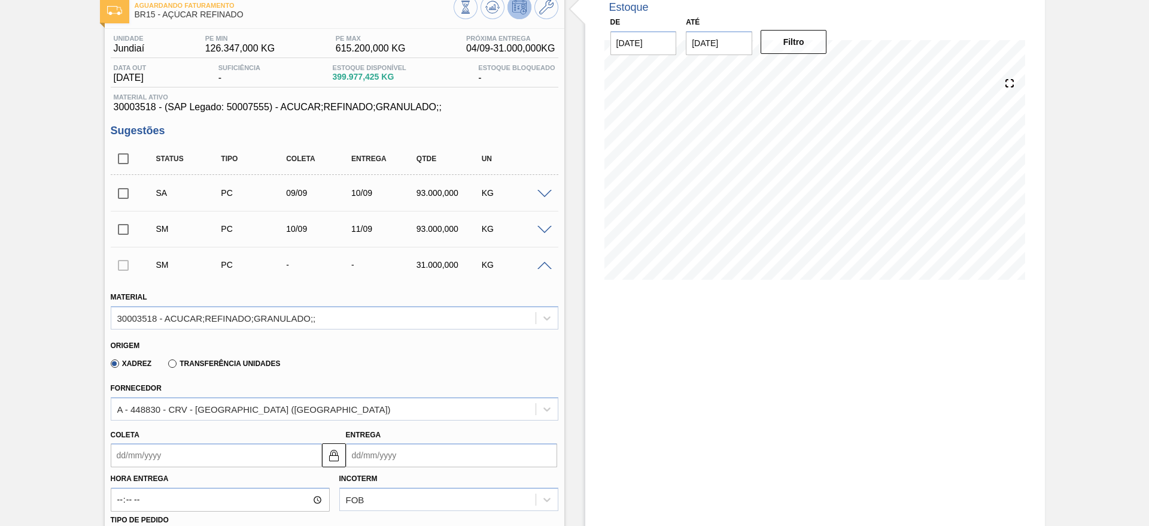
scroll to position [180, 0]
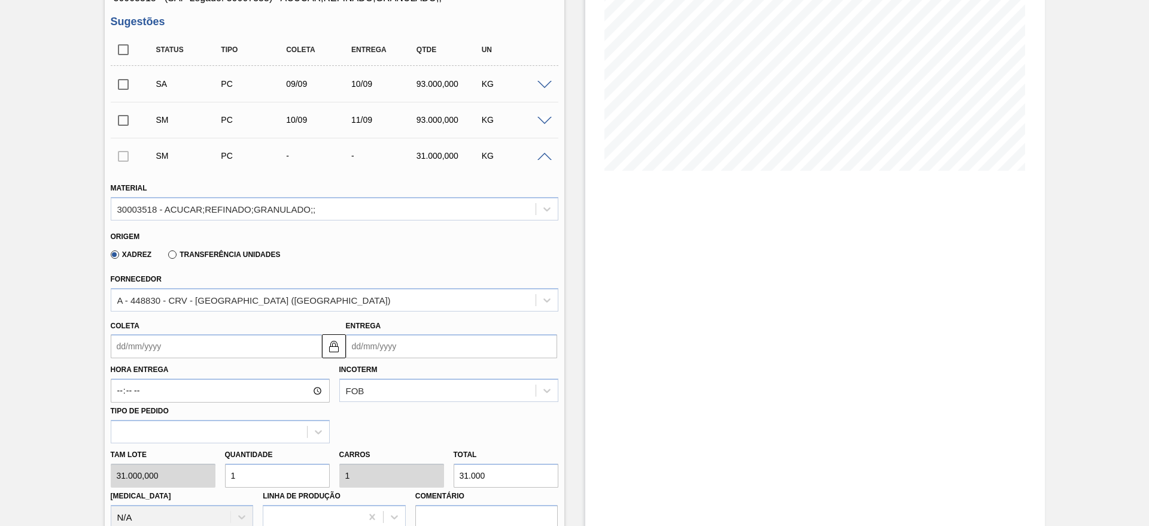
click at [196, 476] on div "Tam lote 31.000,000 Quantidade 1 Carros 1 Total 31.000 Doca N/A Linha de Produç…" at bounding box center [334, 486] width 457 height 86
type input "3"
type input "93.000"
type input "3"
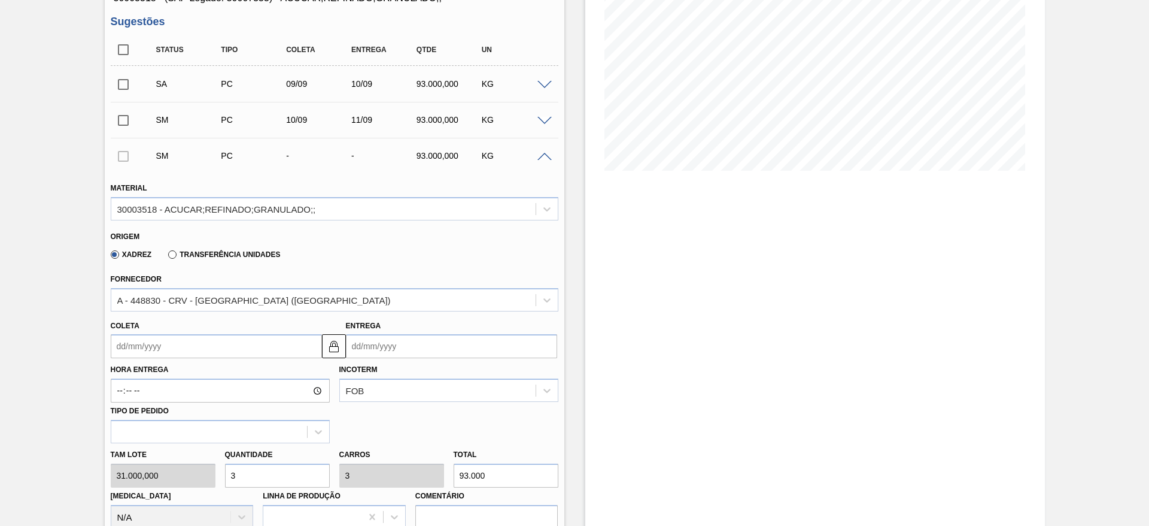
click at [147, 346] on input "Coleta" at bounding box center [216, 346] width 211 height 24
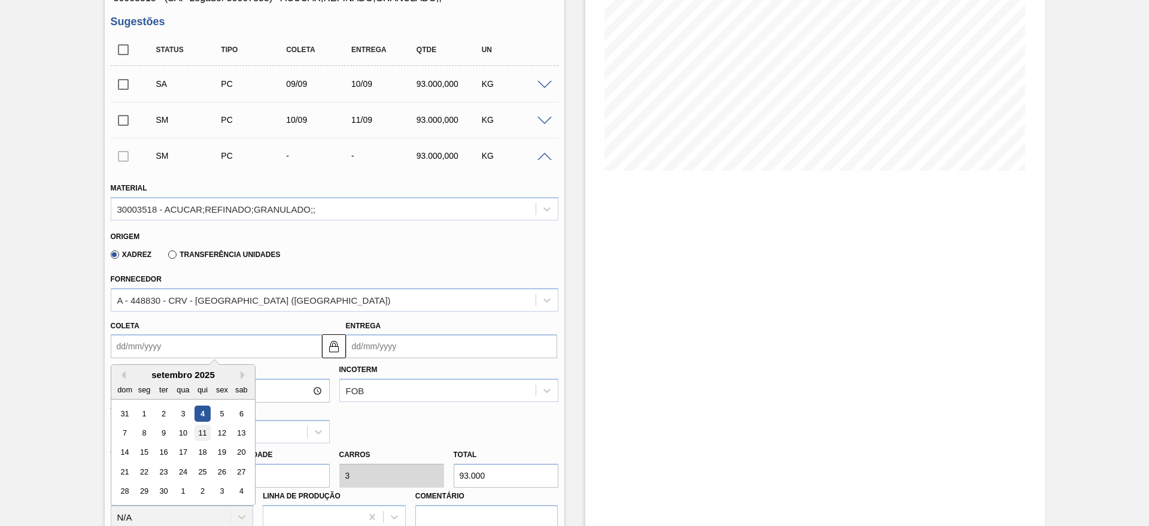
click at [202, 430] on div "11" at bounding box center [202, 432] width 16 height 16
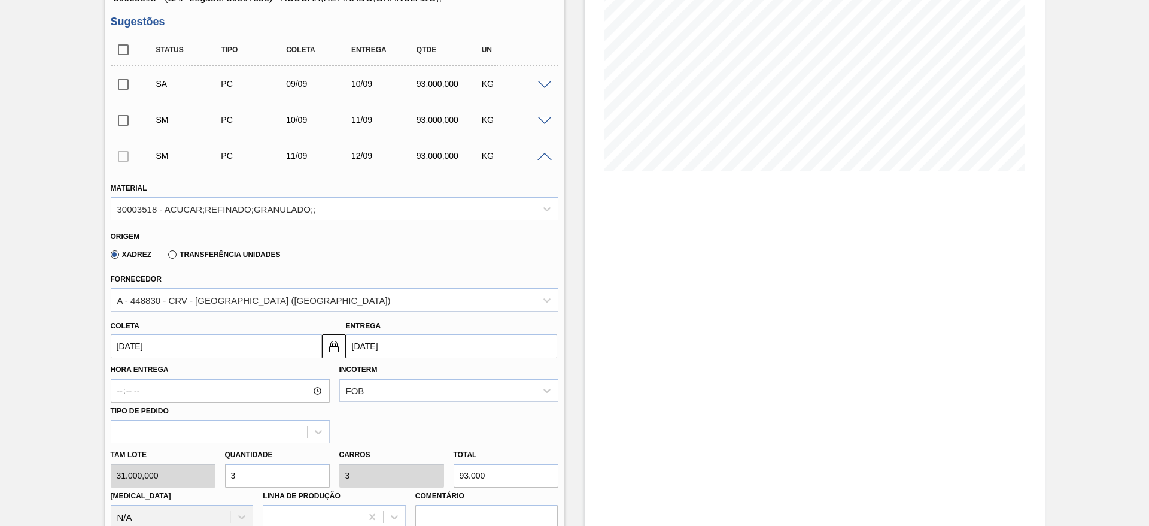
type input "11/09/2025"
type input "12/09/2025"
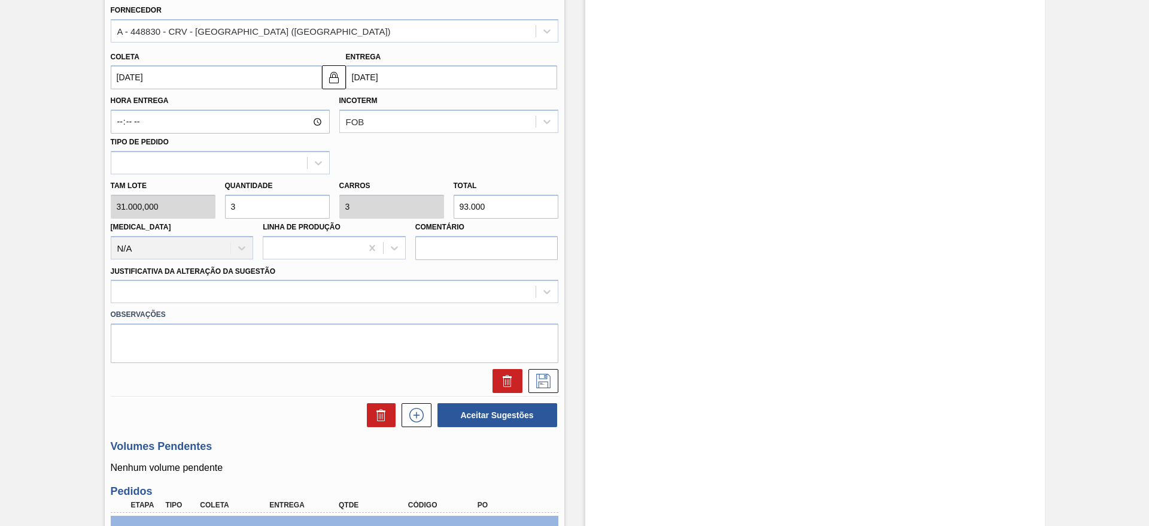
scroll to position [449, 0]
click at [341, 280] on div at bounding box center [335, 290] width 448 height 23
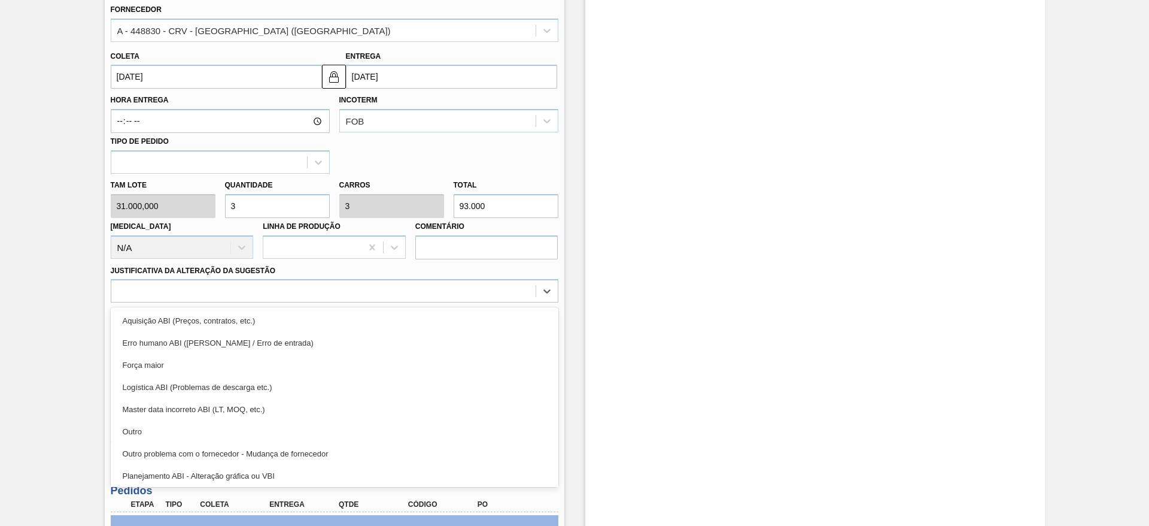
click at [350, 303] on div "Observações" at bounding box center [334, 332] width 457 height 60
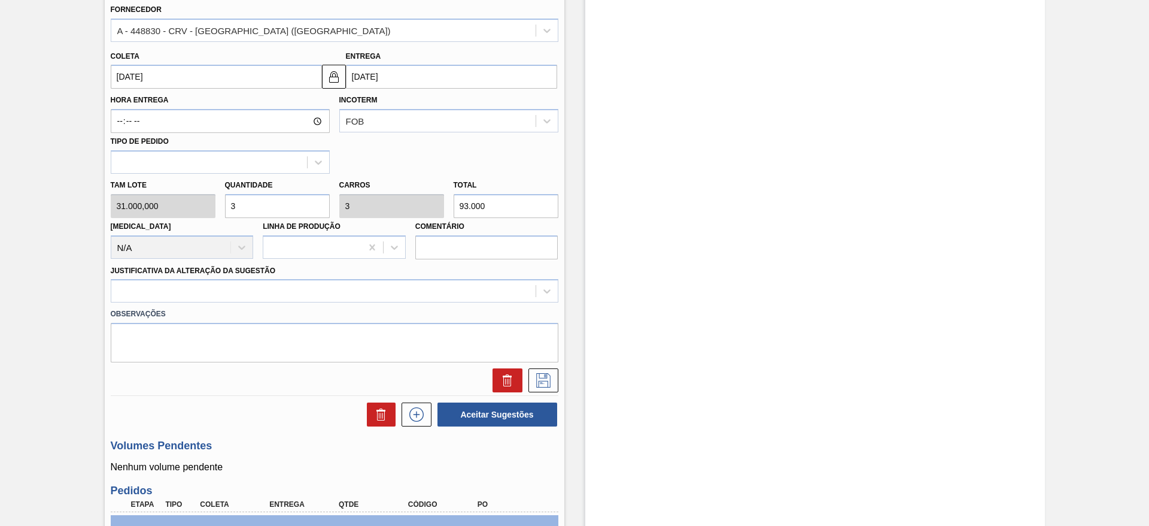
click at [354, 304] on div "Observações" at bounding box center [334, 332] width 457 height 60
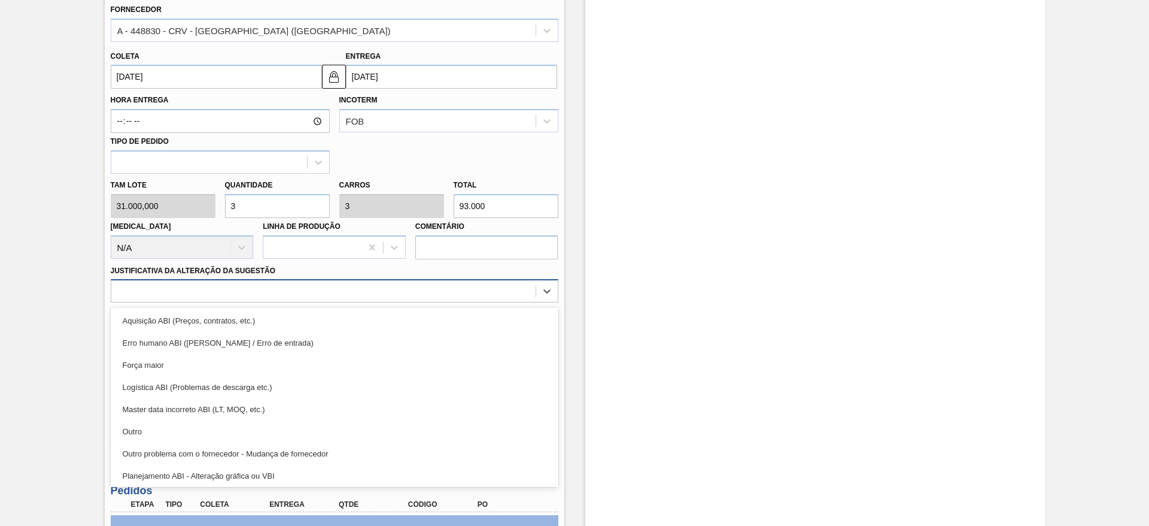
click at [354, 299] on div at bounding box center [323, 291] width 424 height 17
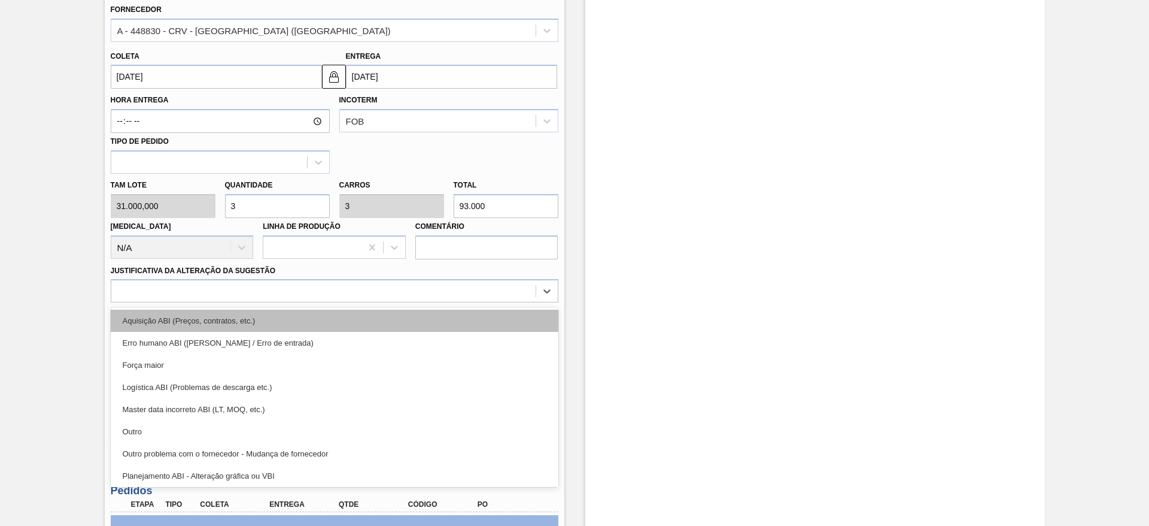
click at [357, 316] on div "Aquisição ABI (Preços, contratos, etc.)" at bounding box center [335, 321] width 448 height 22
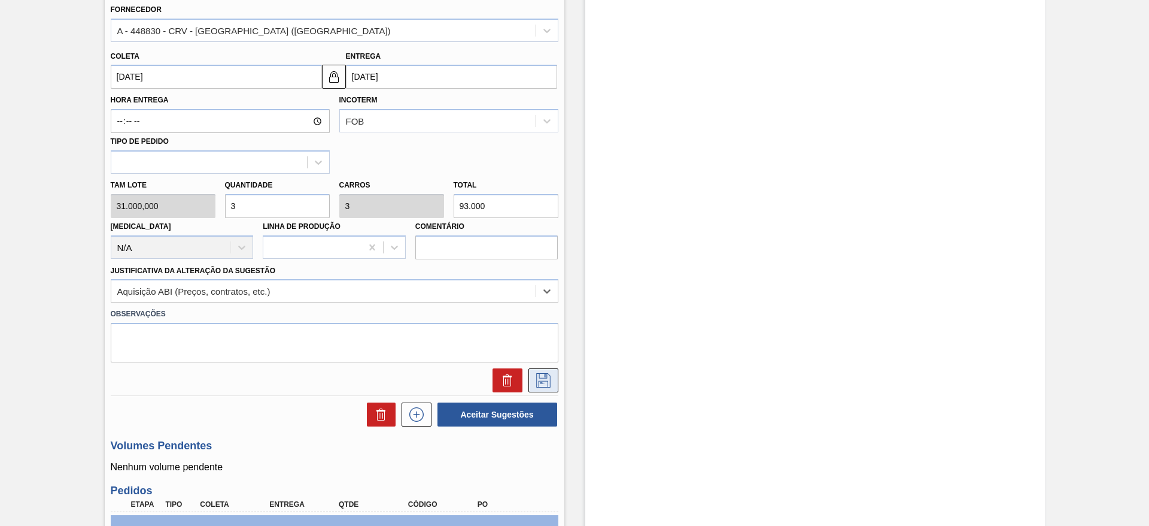
click at [536, 381] on icon at bounding box center [543, 380] width 14 height 14
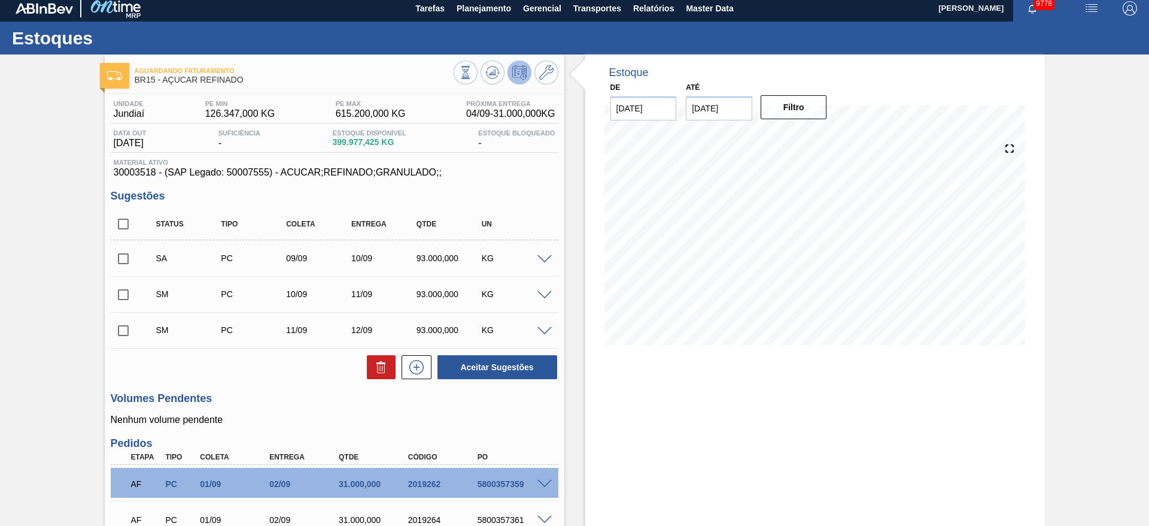
scroll to position [0, 0]
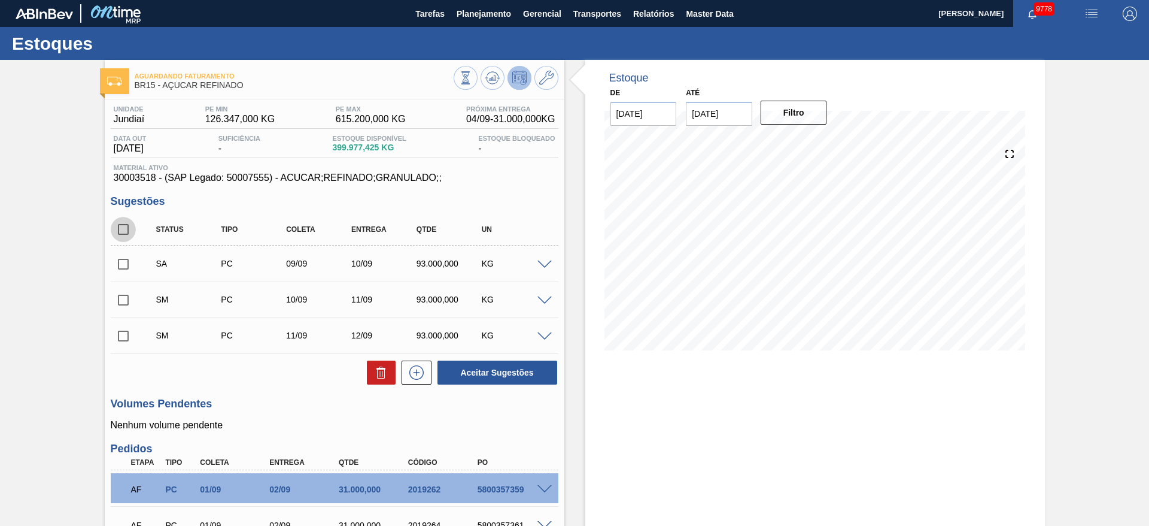
click at [116, 226] on input "checkbox" at bounding box center [123, 229] width 25 height 25
checkbox input "true"
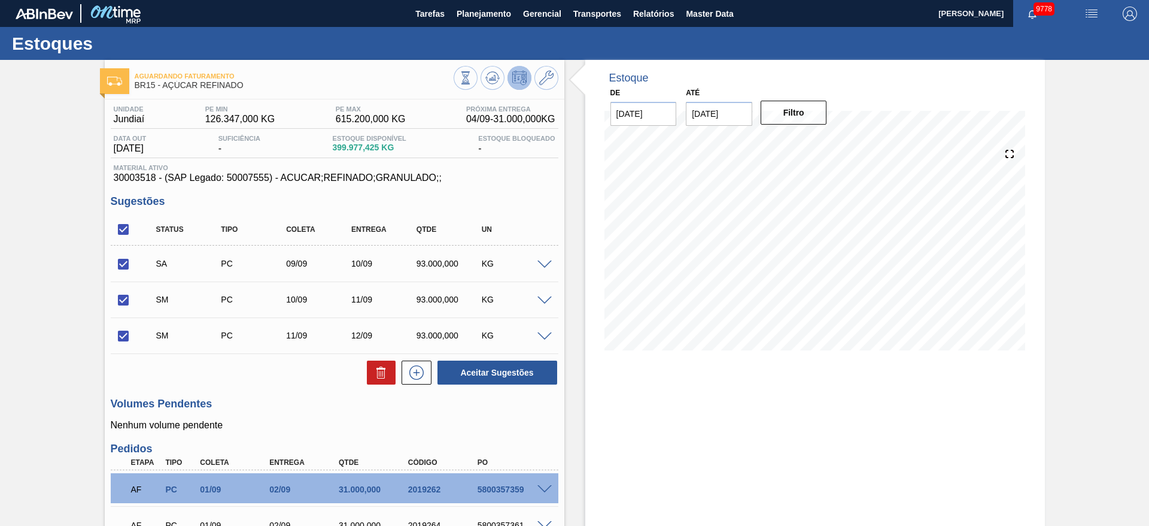
click at [487, 359] on div "Aceitar Sugestões" at bounding box center [495, 372] width 127 height 26
click at [489, 361] on button "Aceitar Sugestões" at bounding box center [498, 372] width 120 height 24
checkbox input "false"
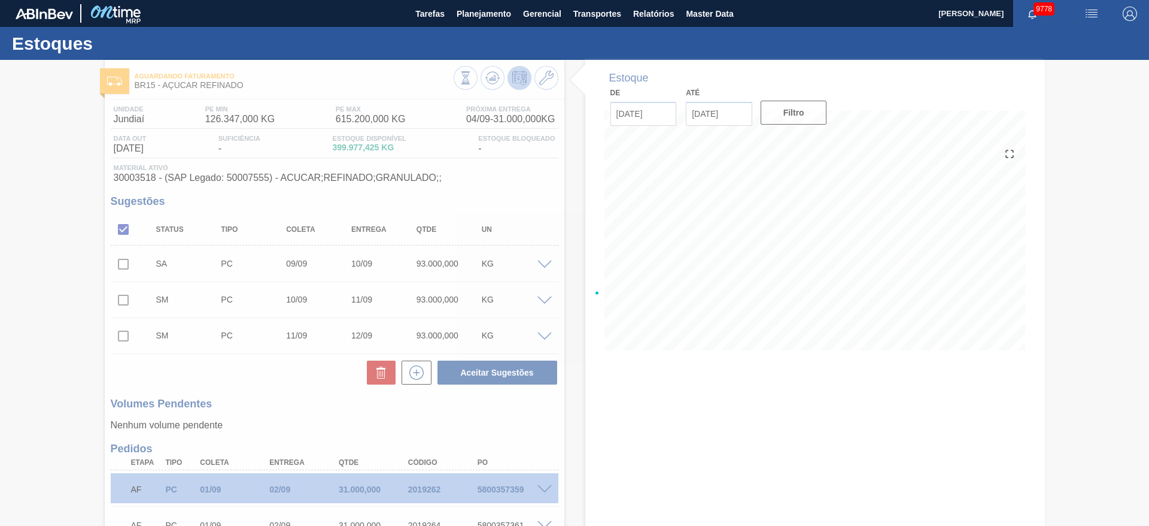
click at [517, 198] on div at bounding box center [574, 293] width 1149 height 466
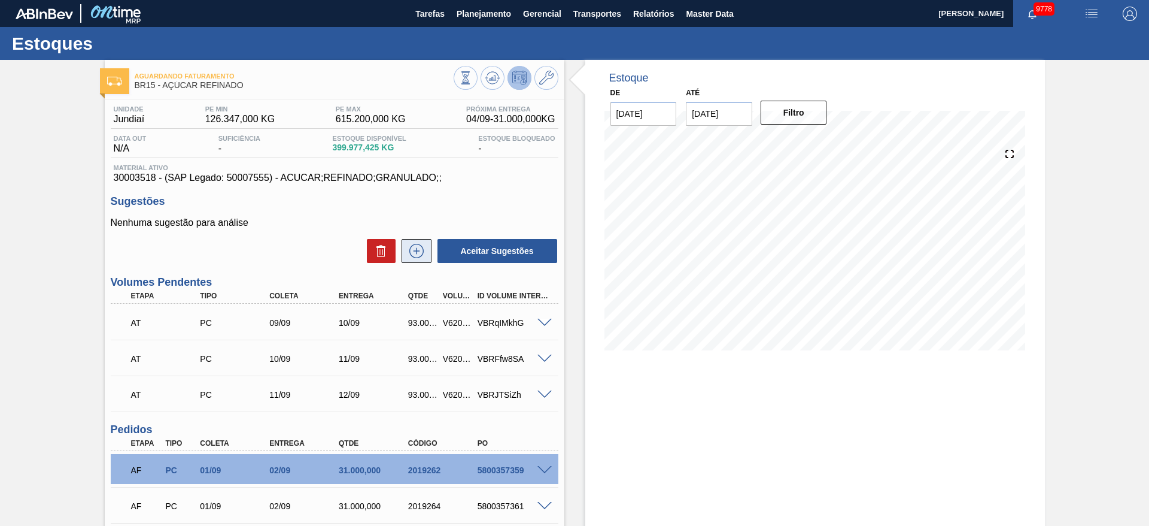
click at [412, 252] on icon at bounding box center [416, 251] width 19 height 14
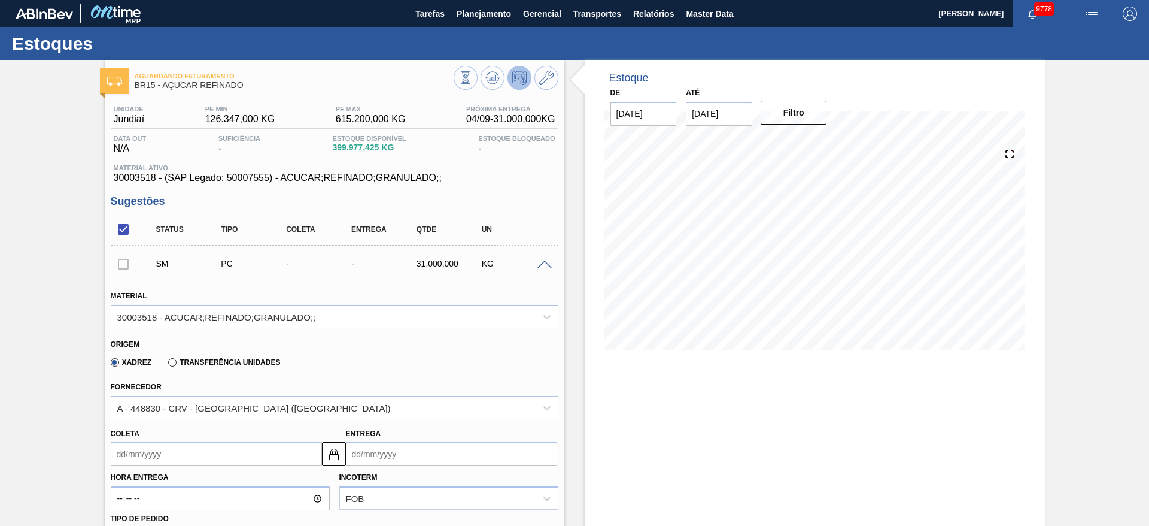
scroll to position [180, 0]
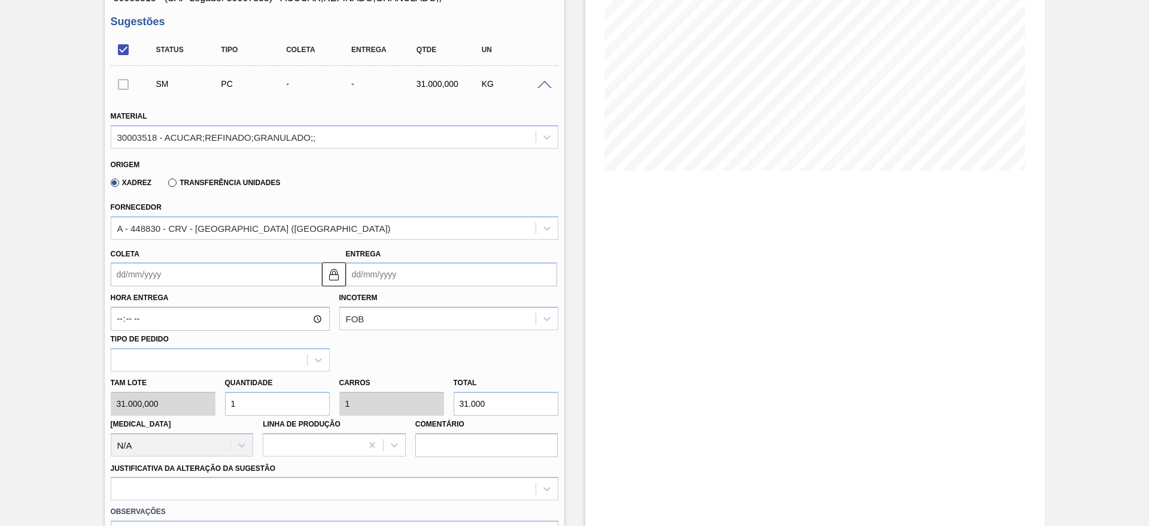
click at [171, 409] on div "Tam lote 31.000,000 Quantidade 1 Carros 1 Total 31.000 [MEDICAL_DATA] N/A Linha…" at bounding box center [334, 414] width 457 height 86
type input "3"
type input "93.000"
type input "3"
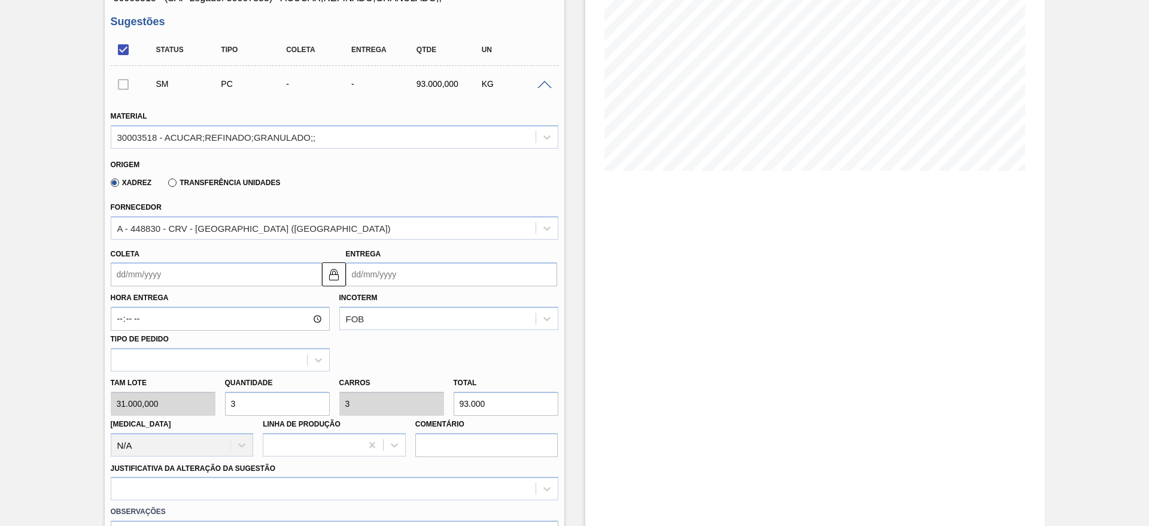
click at [130, 266] on input "Coleta" at bounding box center [216, 274] width 211 height 24
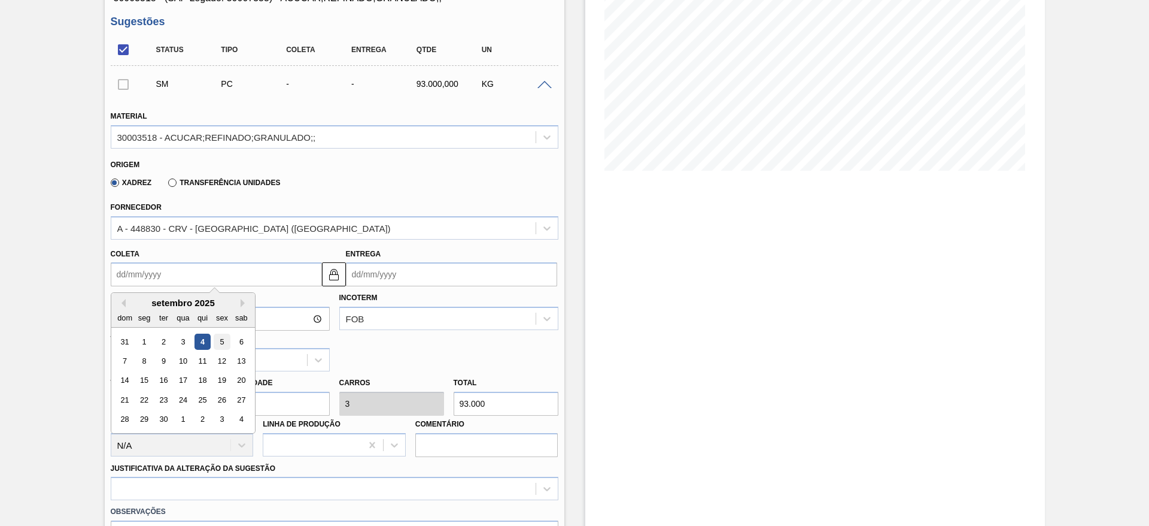
click at [219, 343] on div "5" at bounding box center [222, 341] width 16 height 16
type input "[DATE]"
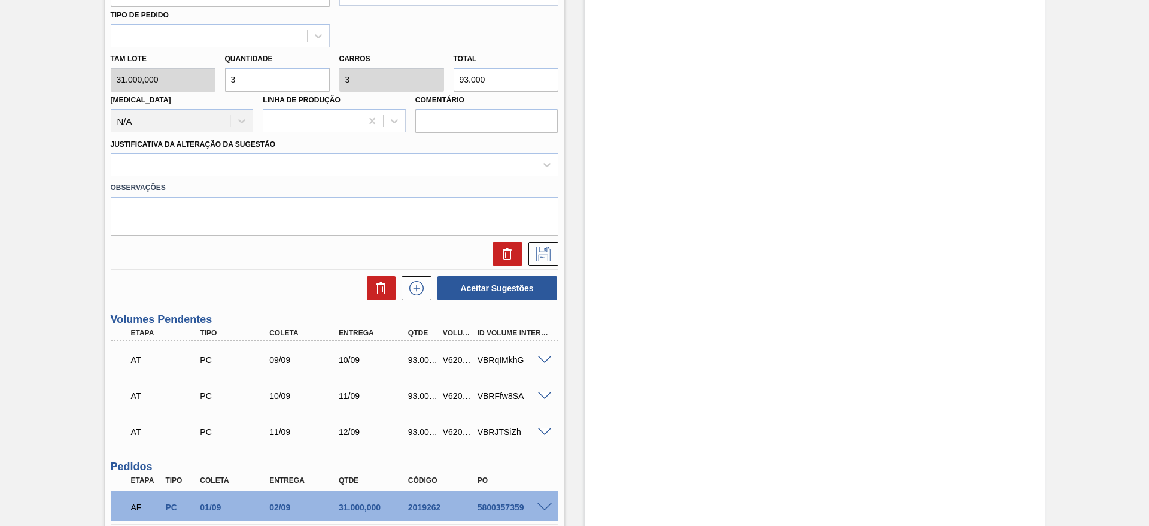
scroll to position [539, 0]
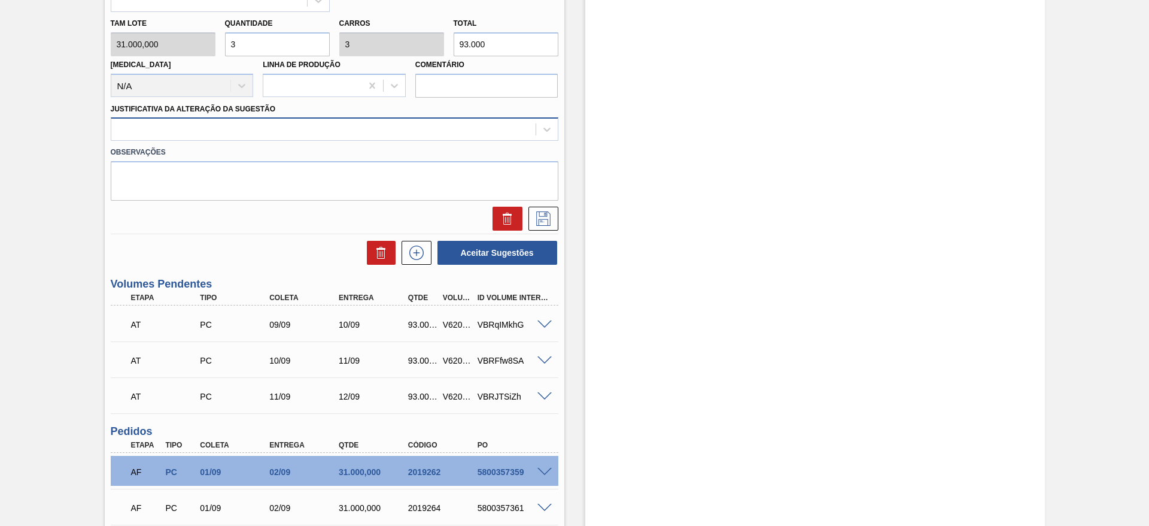
click at [411, 131] on div at bounding box center [323, 129] width 424 height 17
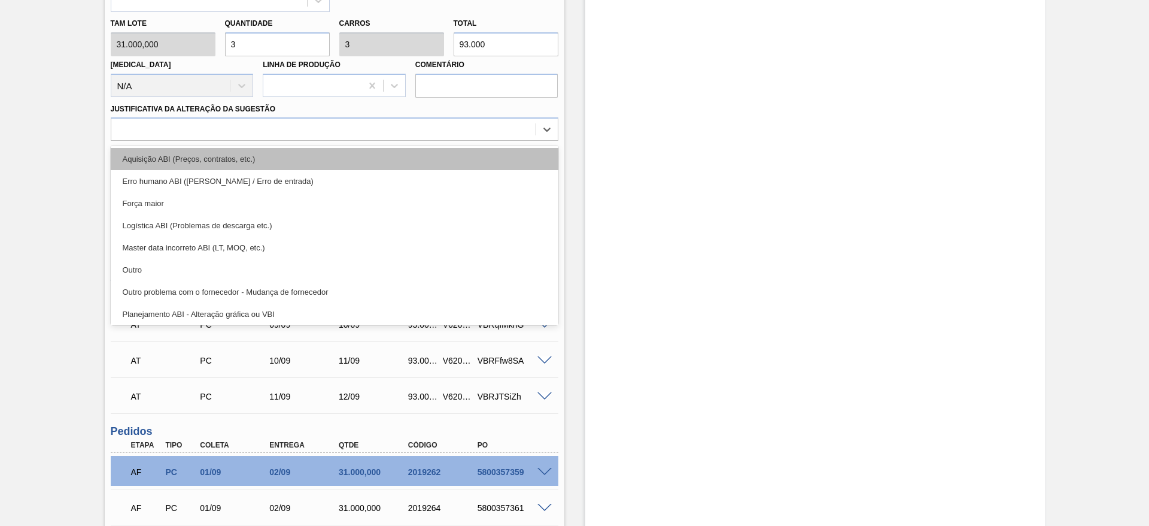
click at [414, 156] on div "Aquisição ABI (Preços, contratos, etc.)" at bounding box center [335, 159] width 448 height 22
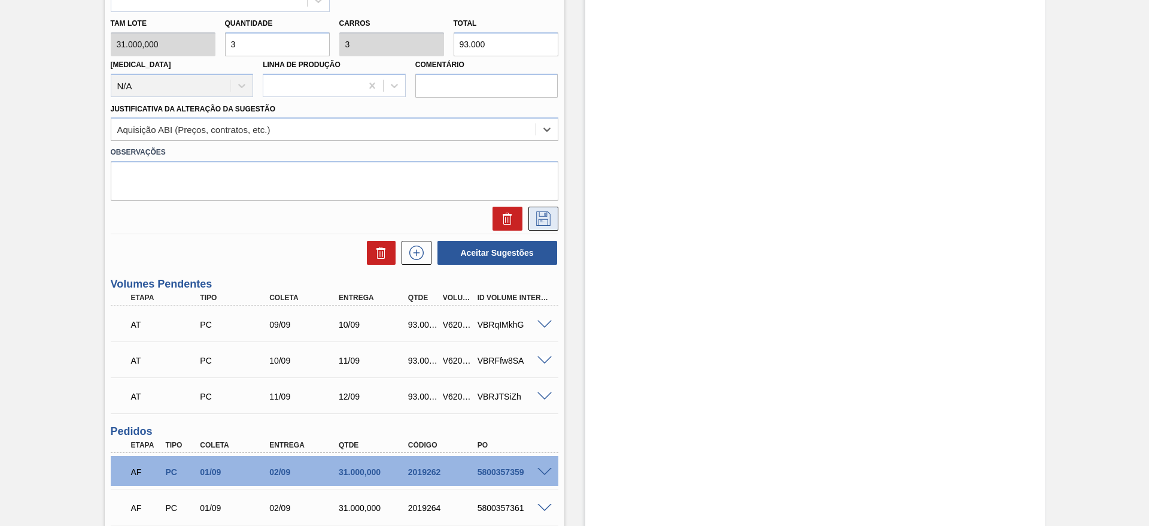
click at [554, 229] on button at bounding box center [544, 219] width 30 height 24
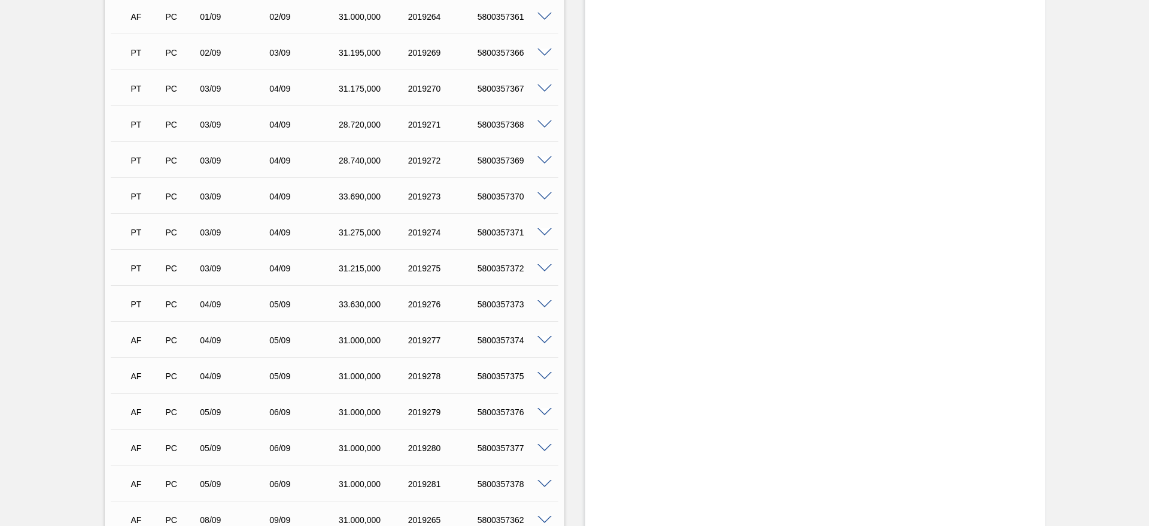
scroll to position [180, 0]
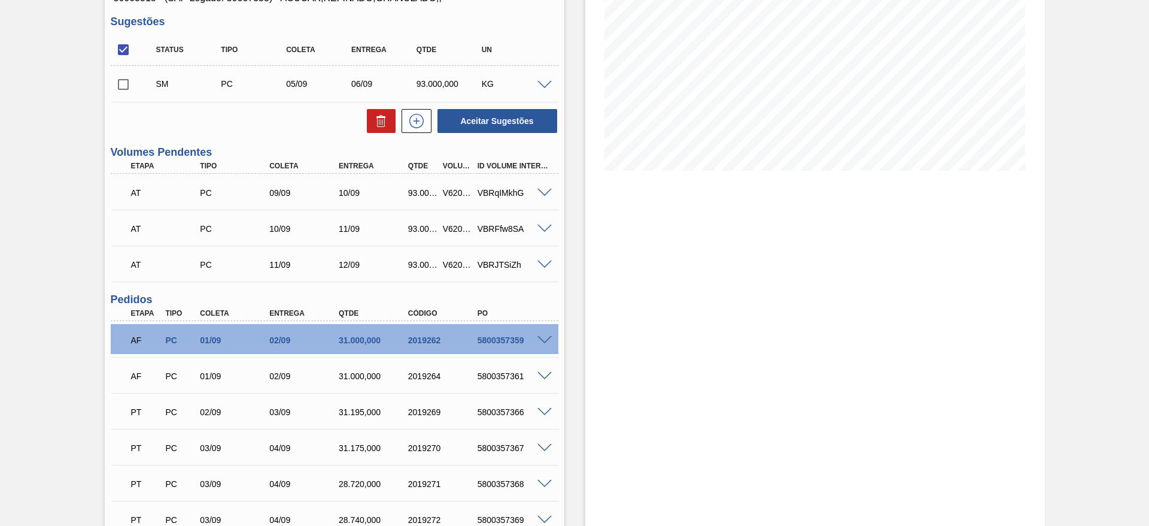
click at [130, 87] on input "checkbox" at bounding box center [123, 84] width 25 height 25
click at [500, 129] on button "Aceitar Sugestões" at bounding box center [498, 121] width 120 height 24
checkbox input "false"
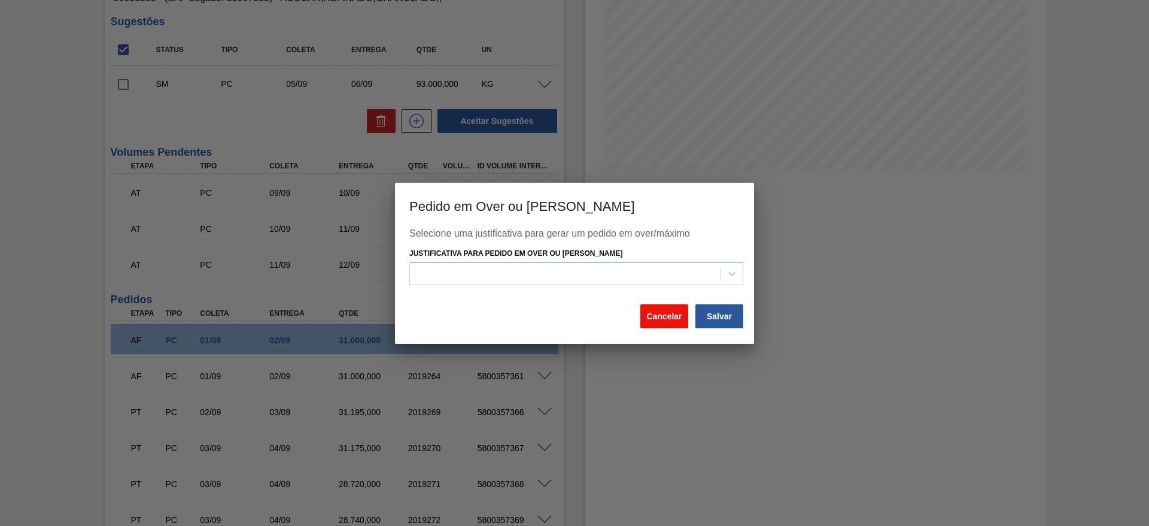
click at [657, 314] on button "Cancelar" at bounding box center [665, 316] width 48 height 24
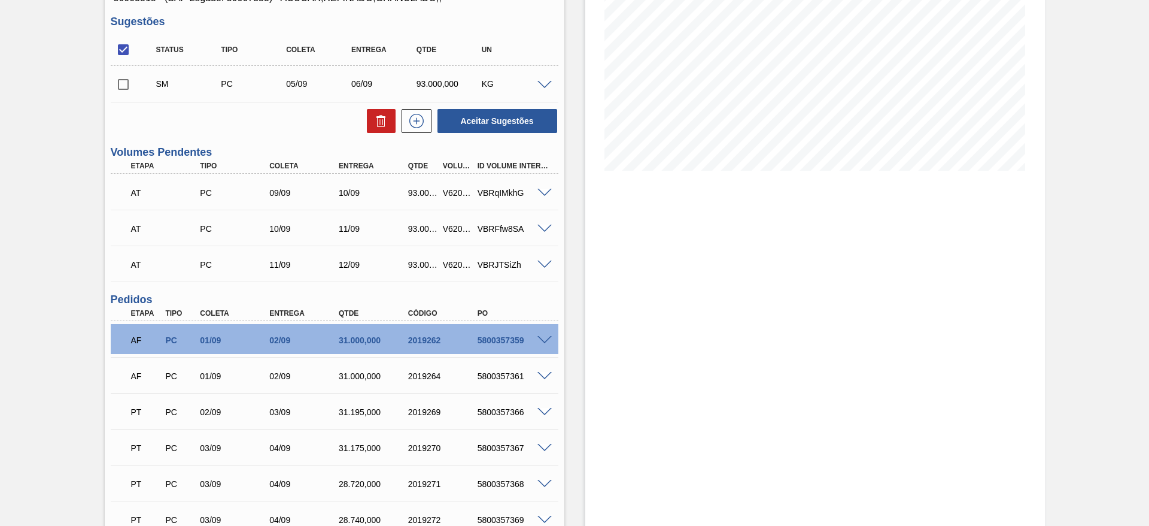
click at [542, 78] on div "SM PC 05/09 06/09 93.000,000 KG" at bounding box center [335, 84] width 448 height 30
click at [544, 80] on div at bounding box center [547, 84] width 24 height 9
click at [544, 87] on span at bounding box center [545, 85] width 14 height 9
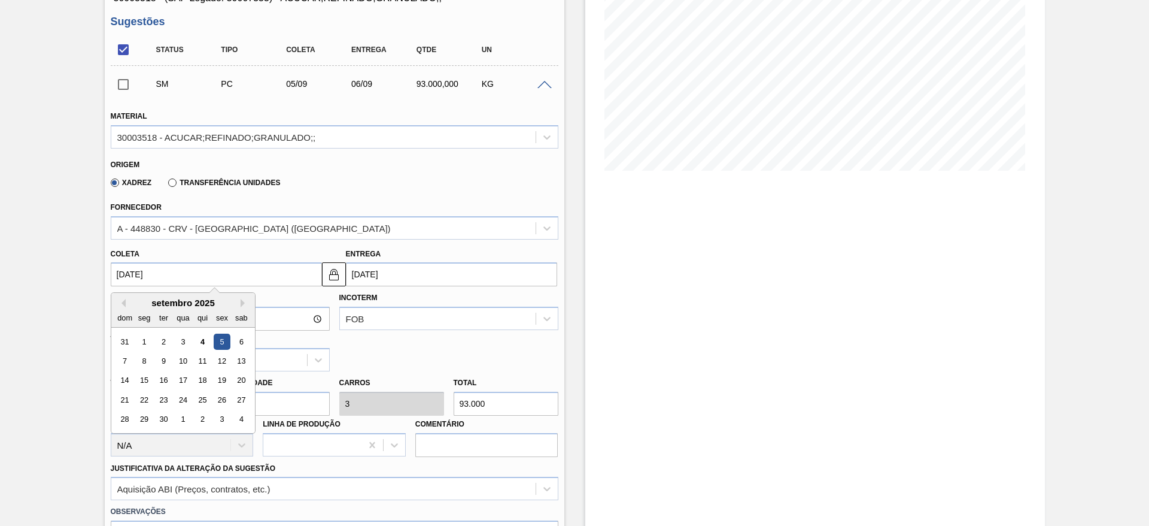
click at [131, 272] on input "[DATE]" at bounding box center [216, 274] width 211 height 24
click at [201, 363] on div "11" at bounding box center [202, 361] width 16 height 16
type input "[DATE]"
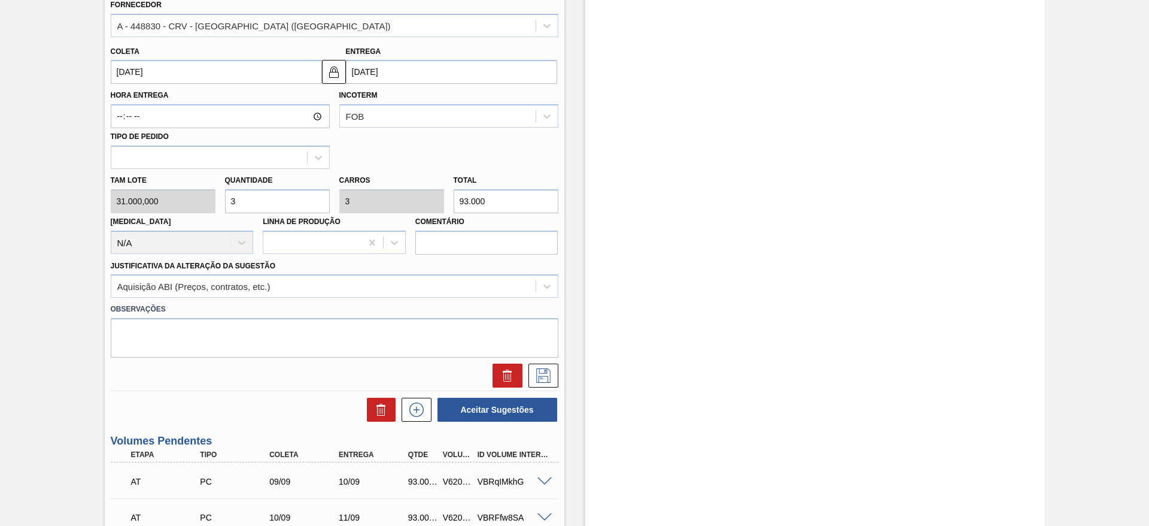
scroll to position [359, 0]
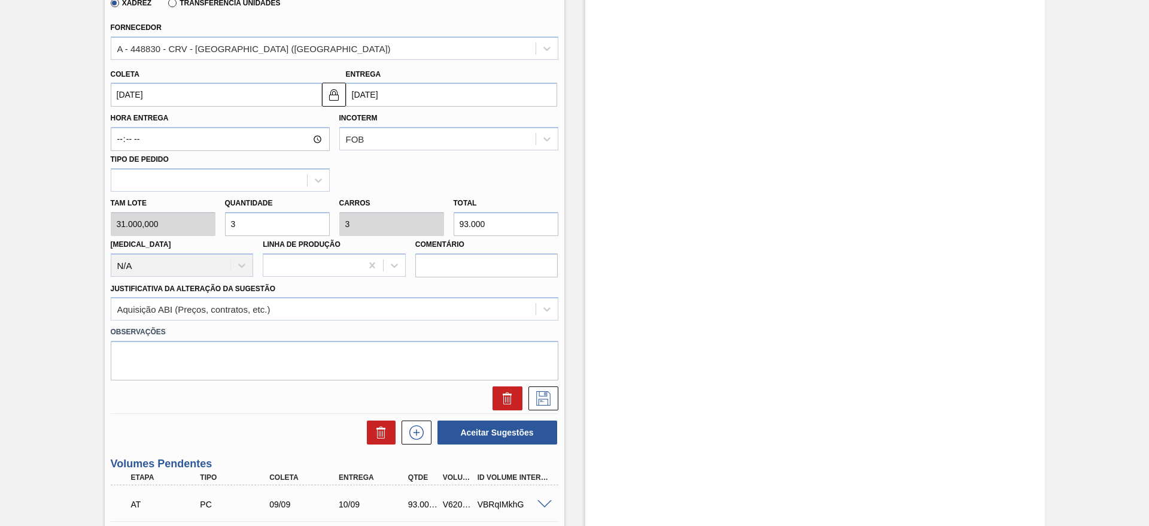
click at [128, 92] on input "[DATE]" at bounding box center [216, 95] width 211 height 24
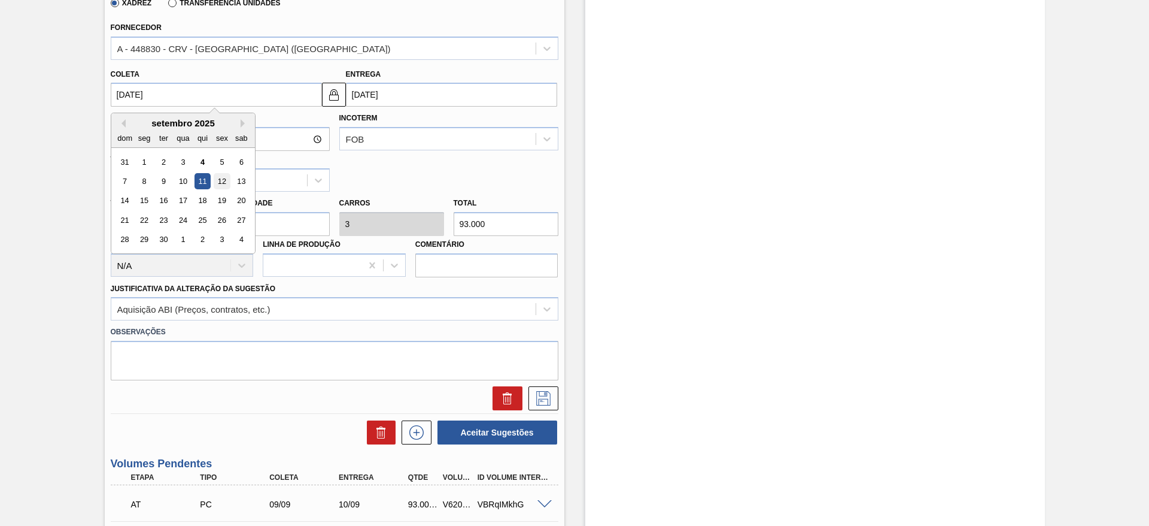
click at [216, 185] on div "12" at bounding box center [222, 181] width 16 height 16
type input "[DATE]"
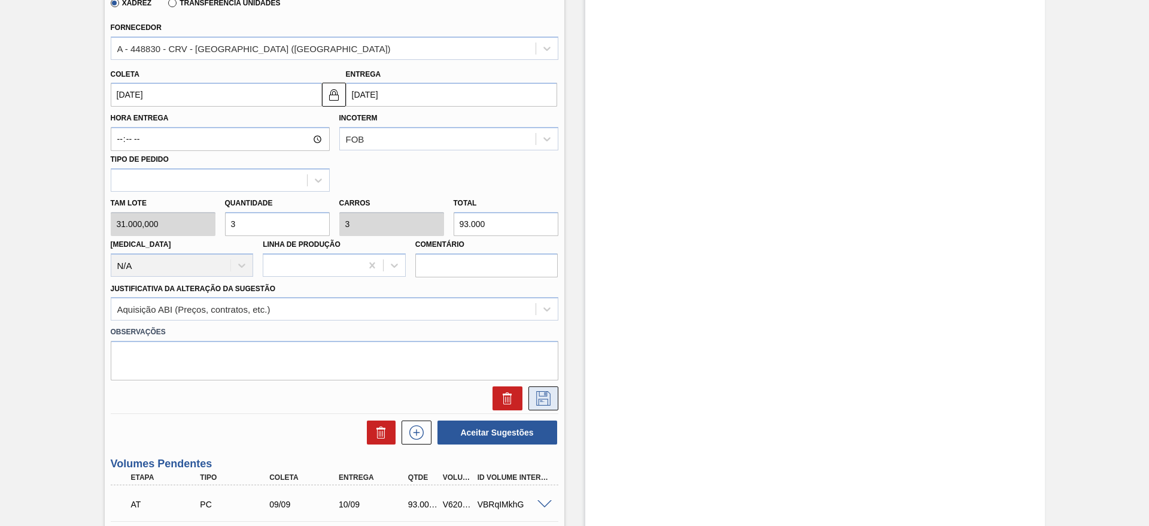
click at [532, 389] on button at bounding box center [544, 398] width 30 height 24
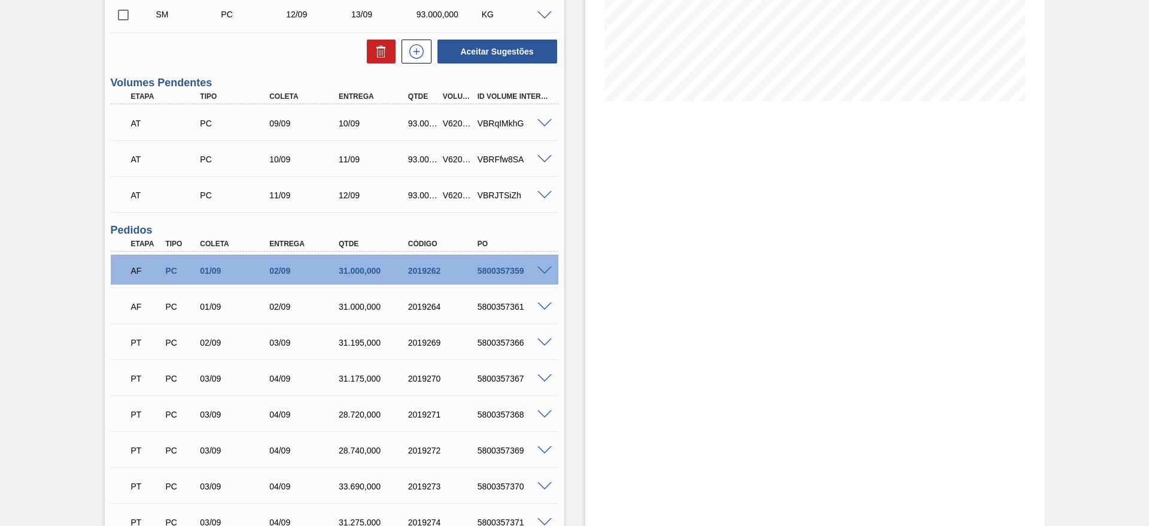
scroll to position [180, 0]
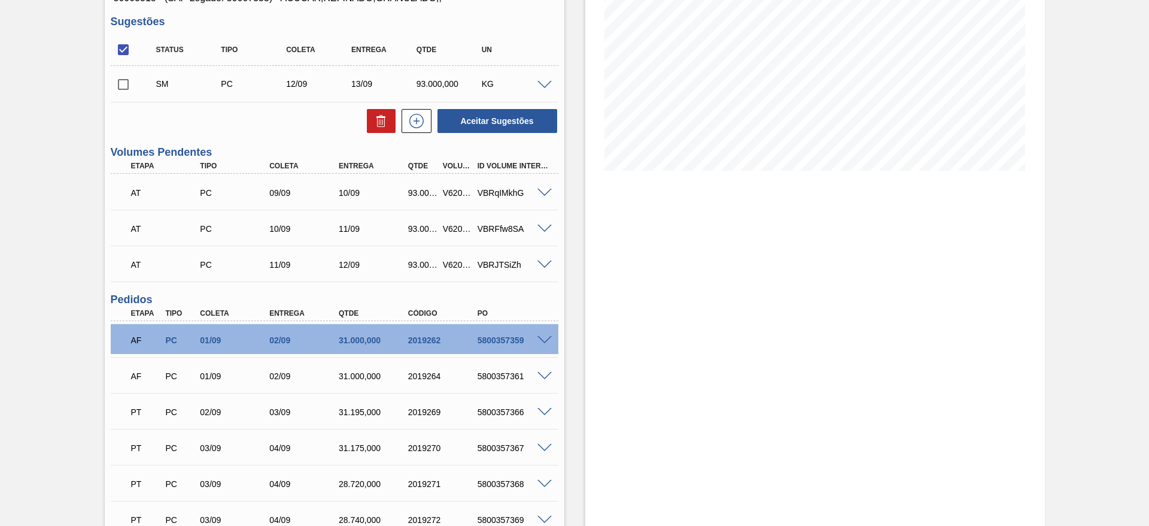
drag, startPoint x: 123, startPoint y: 75, endPoint x: 153, endPoint y: 98, distance: 38.0
click at [123, 74] on input "checkbox" at bounding box center [123, 84] width 25 height 25
click at [498, 120] on button "Aceitar Sugestões" at bounding box center [498, 121] width 120 height 24
checkbox input "false"
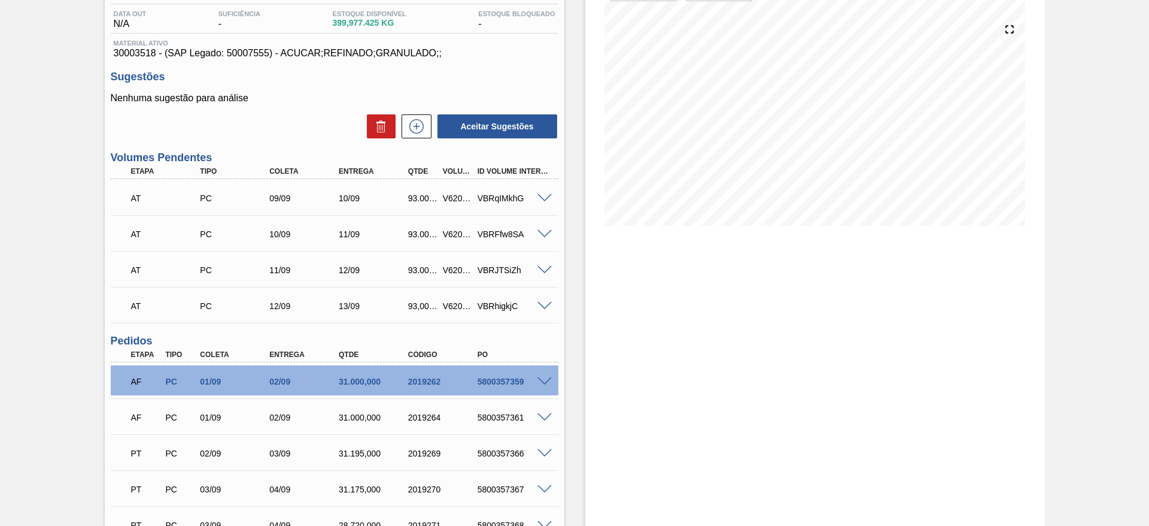
scroll to position [0, 0]
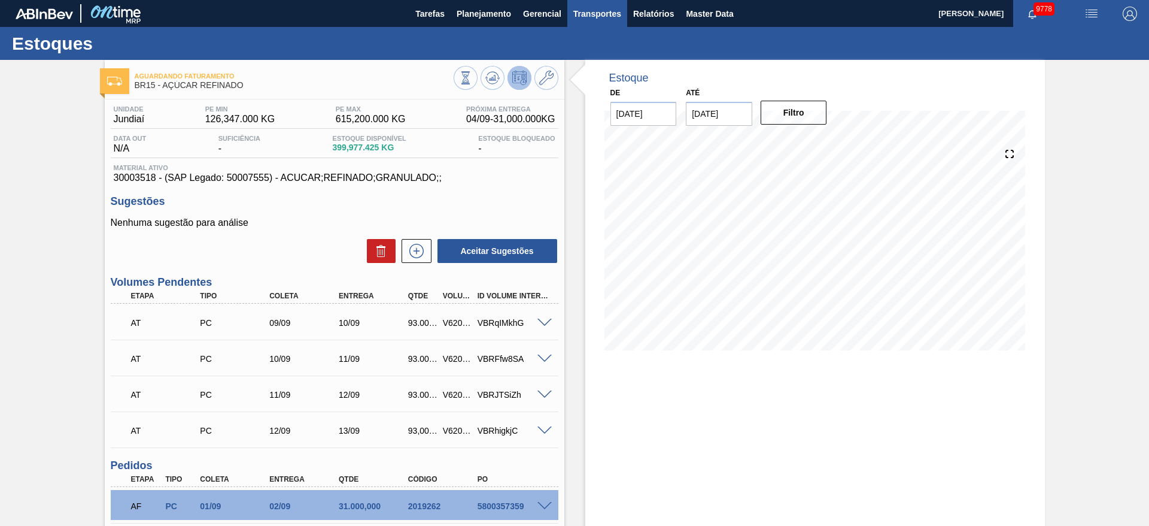
click at [572, 22] on button "Transportes" at bounding box center [598, 13] width 60 height 27
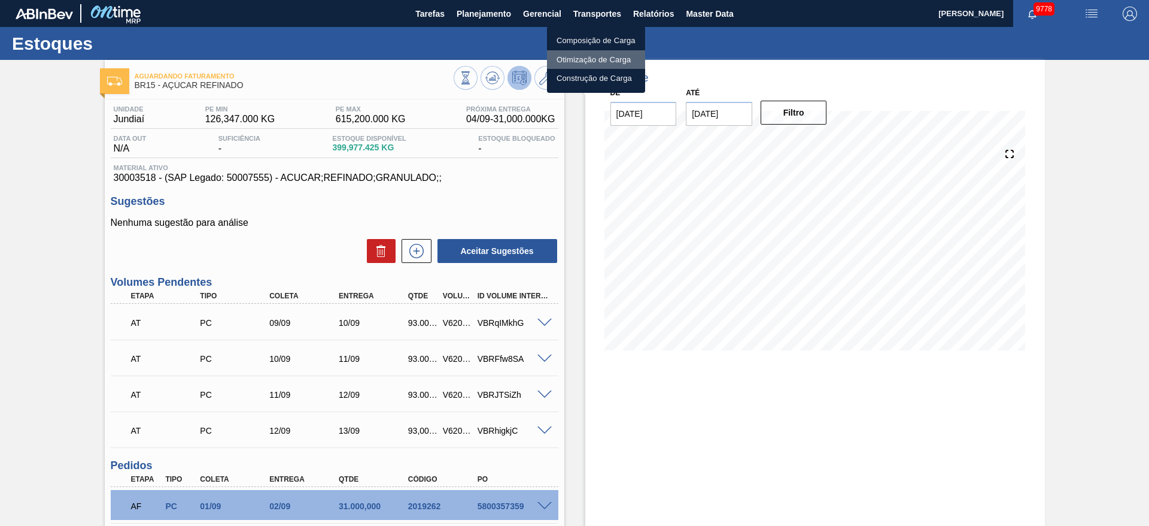
click at [573, 59] on li "Otimização de Carga" at bounding box center [596, 59] width 98 height 19
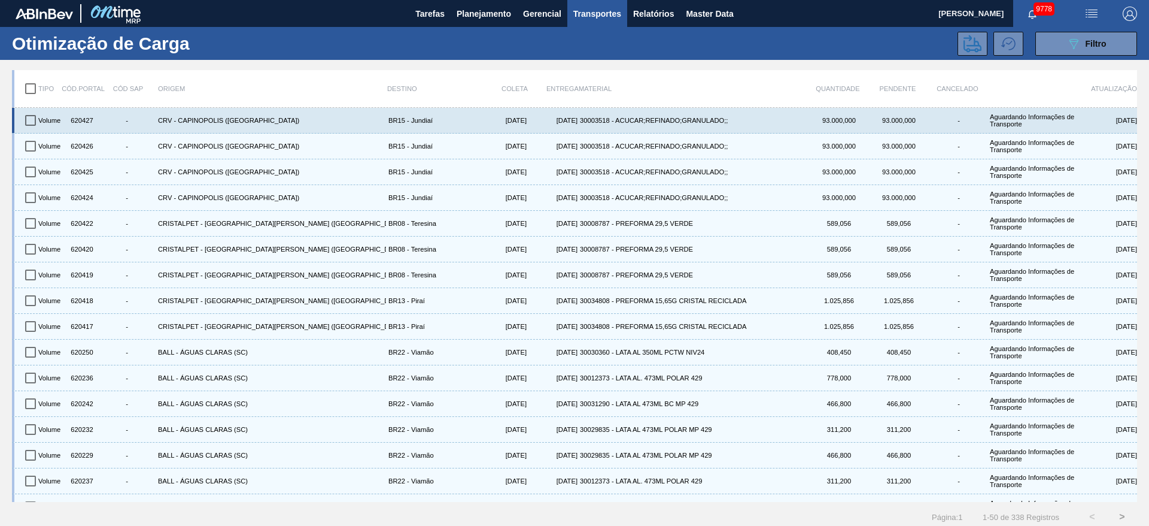
click at [30, 122] on input "checkbox" at bounding box center [30, 120] width 25 height 25
checkbox input "true"
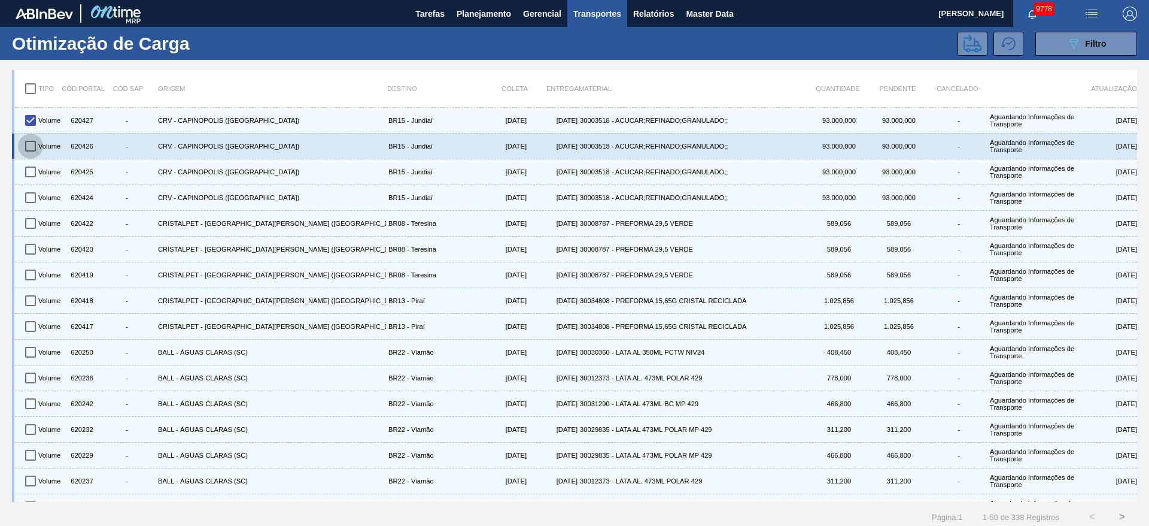
click at [31, 149] on input "checkbox" at bounding box center [30, 146] width 25 height 25
checkbox input "true"
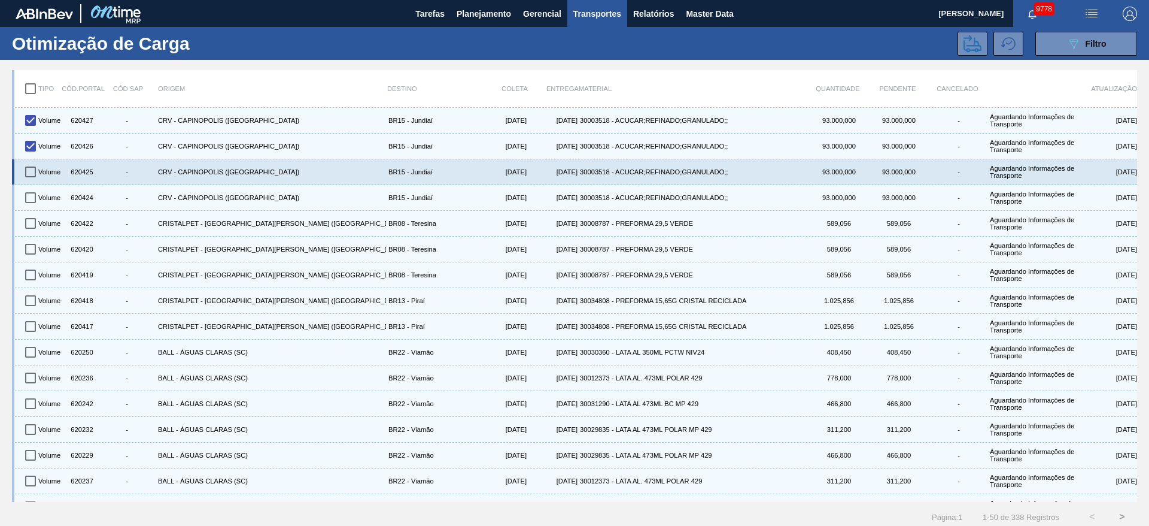
click at [31, 173] on input "checkbox" at bounding box center [30, 171] width 25 height 25
checkbox input "true"
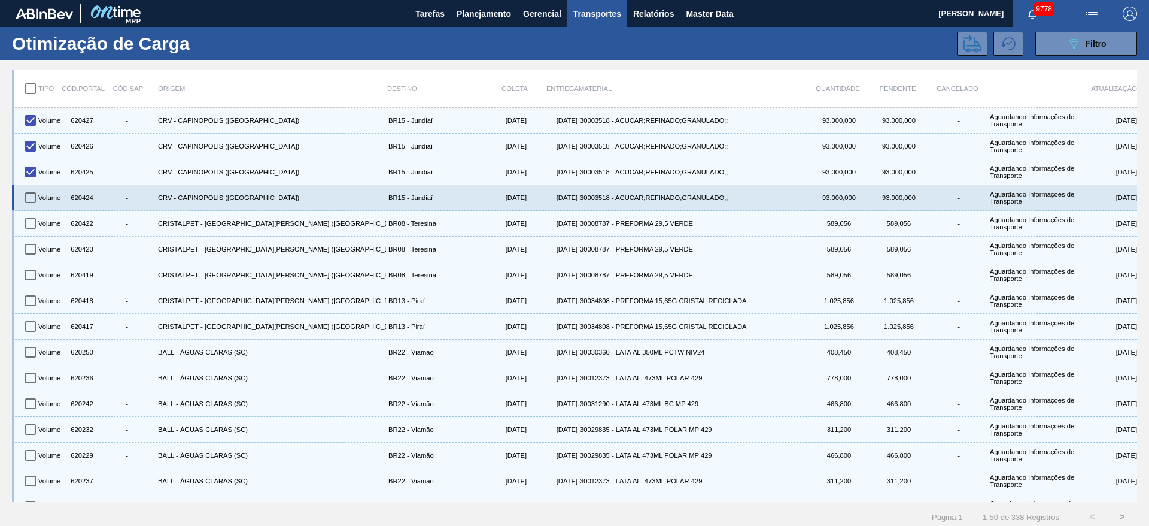
click at [31, 194] on input "checkbox" at bounding box center [30, 197] width 25 height 25
checkbox input "true"
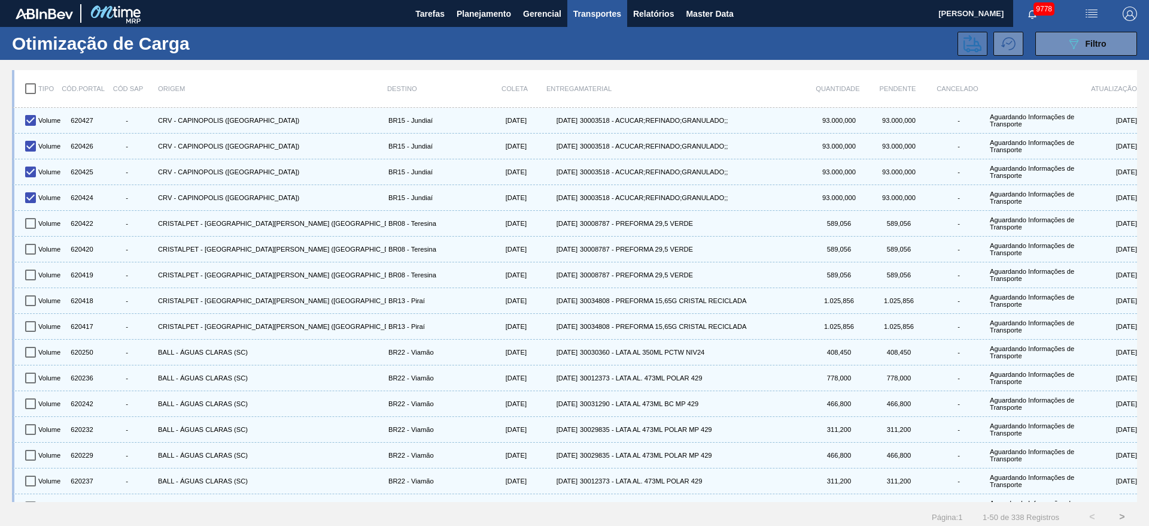
click at [967, 44] on icon at bounding box center [973, 44] width 18 height 18
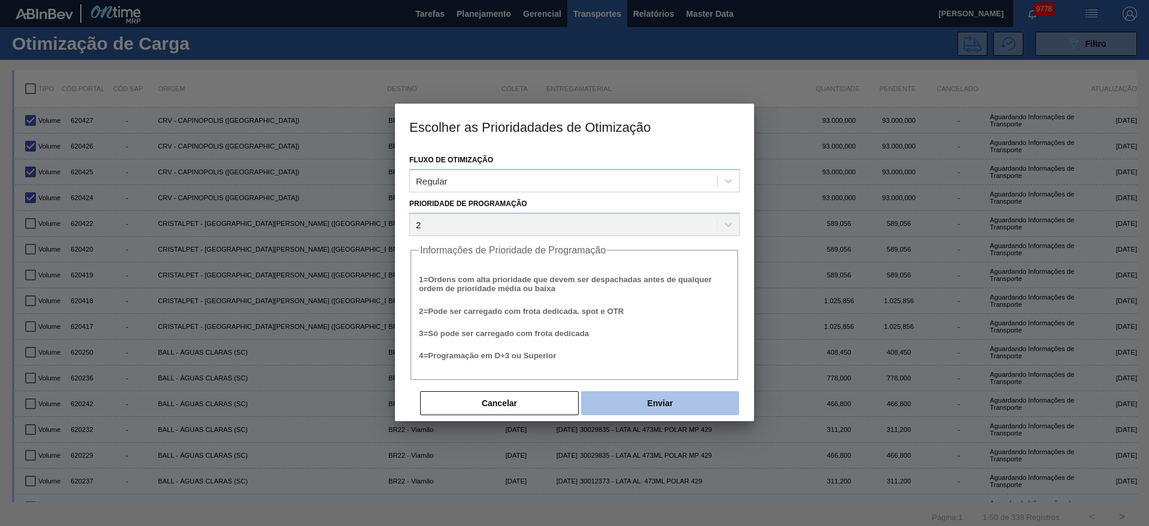
click at [606, 408] on button "Enviar" at bounding box center [660, 403] width 158 height 24
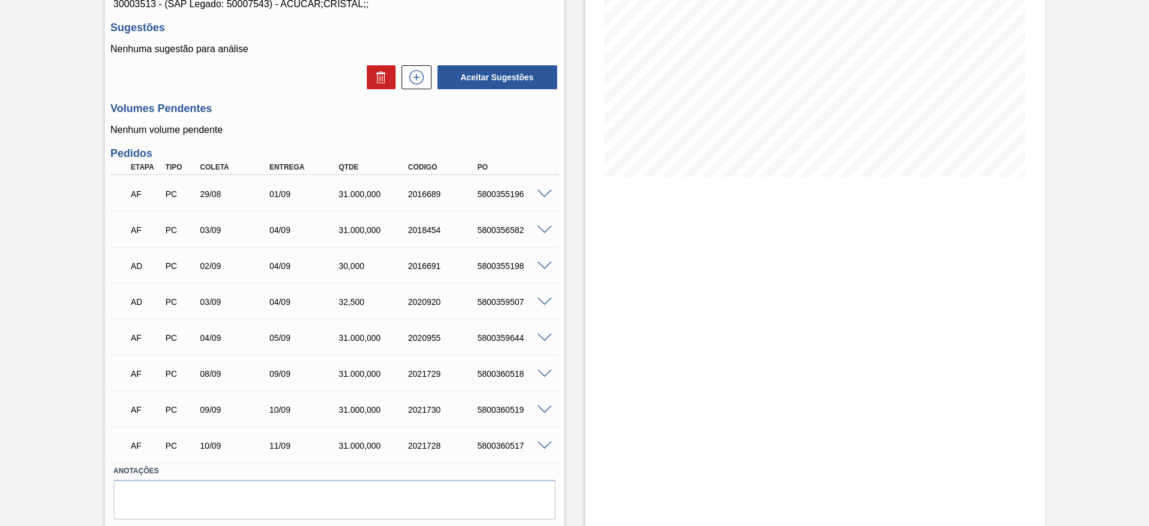
scroll to position [208, 0]
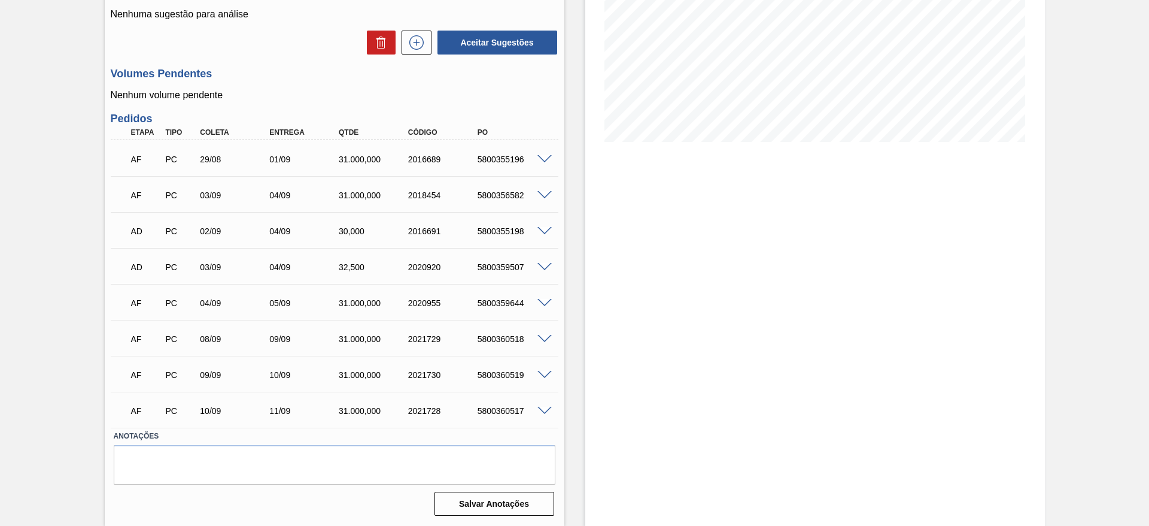
click at [545, 153] on div "AF PC 29/08 01/09 31.000,000 2016689 5800355196" at bounding box center [335, 158] width 448 height 30
click at [545, 160] on span at bounding box center [545, 159] width 14 height 9
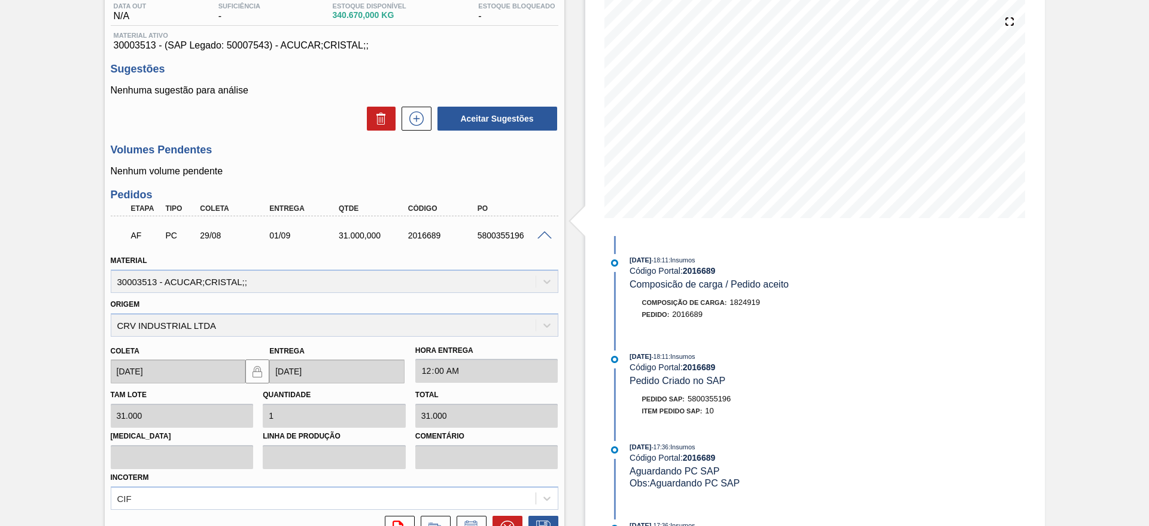
scroll to position [0, 0]
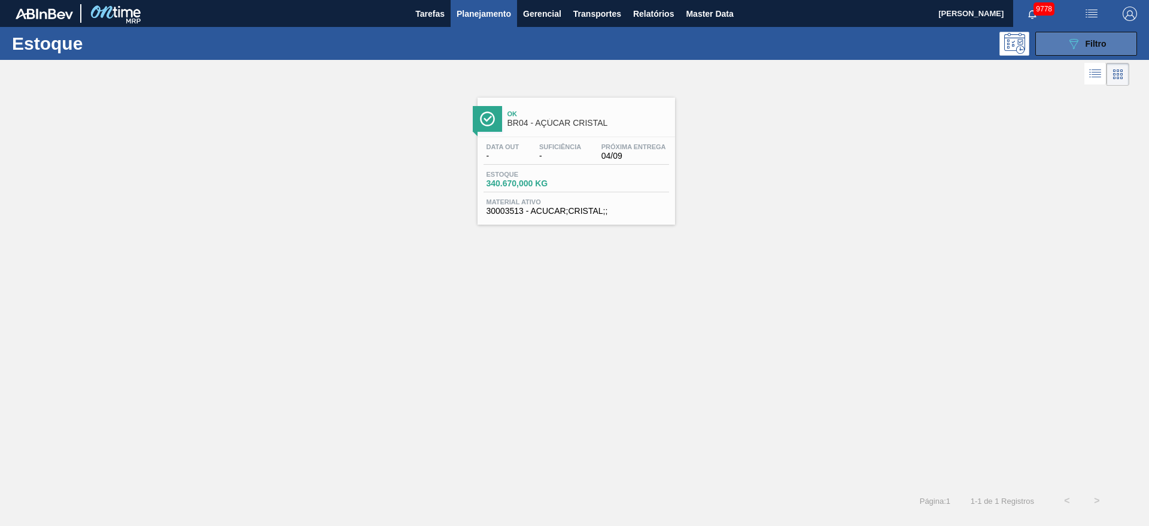
click at [1073, 32] on button "089F7B8B-B2A5-4AFE-B5C0-19BA573D28AC Filtro" at bounding box center [1087, 44] width 102 height 24
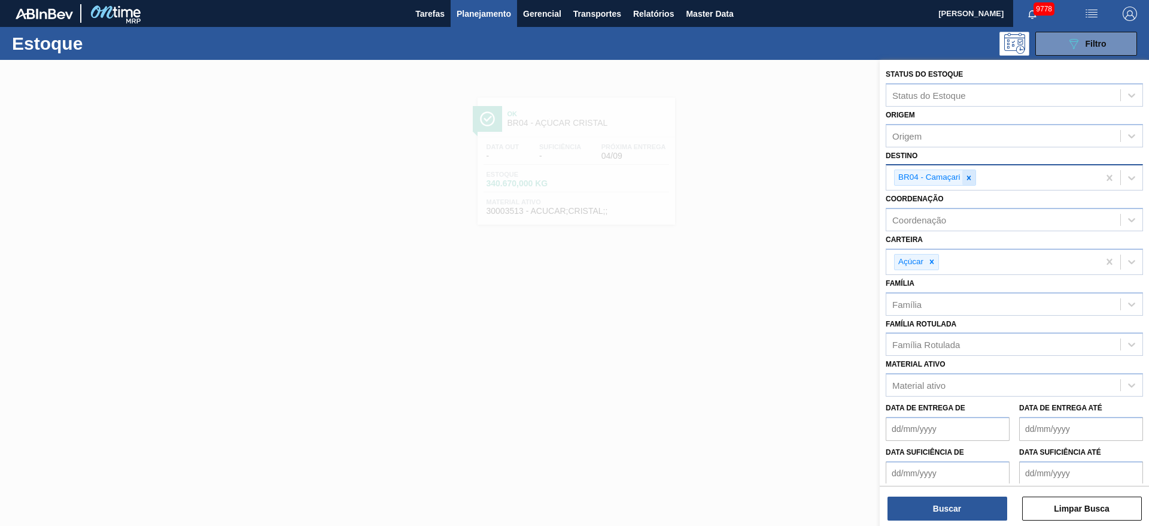
click at [964, 176] on div at bounding box center [969, 177] width 13 height 15
type input "12"
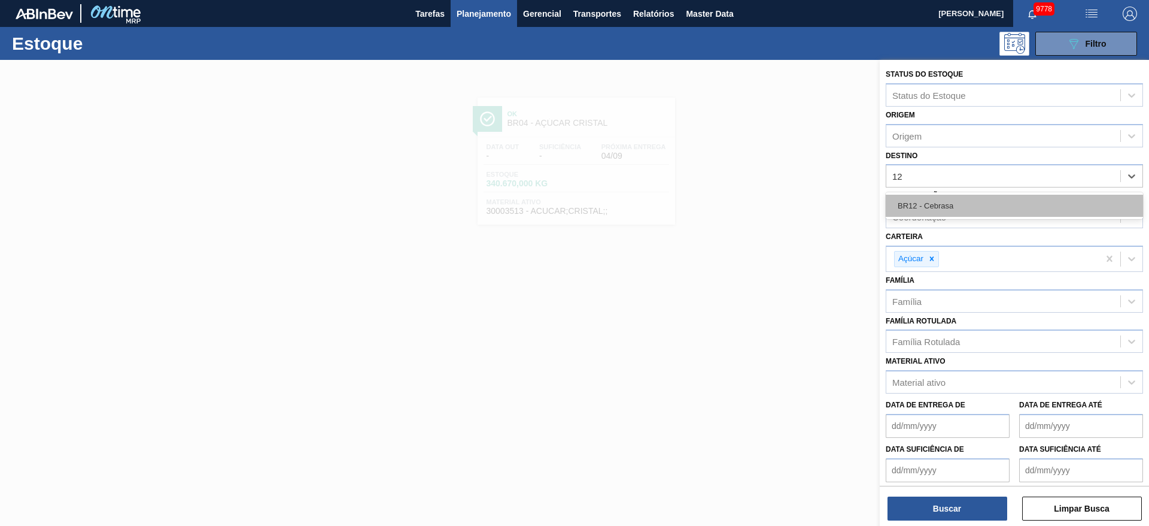
click at [951, 214] on div "BR12 - Cebrasa" at bounding box center [1014, 206] width 257 height 22
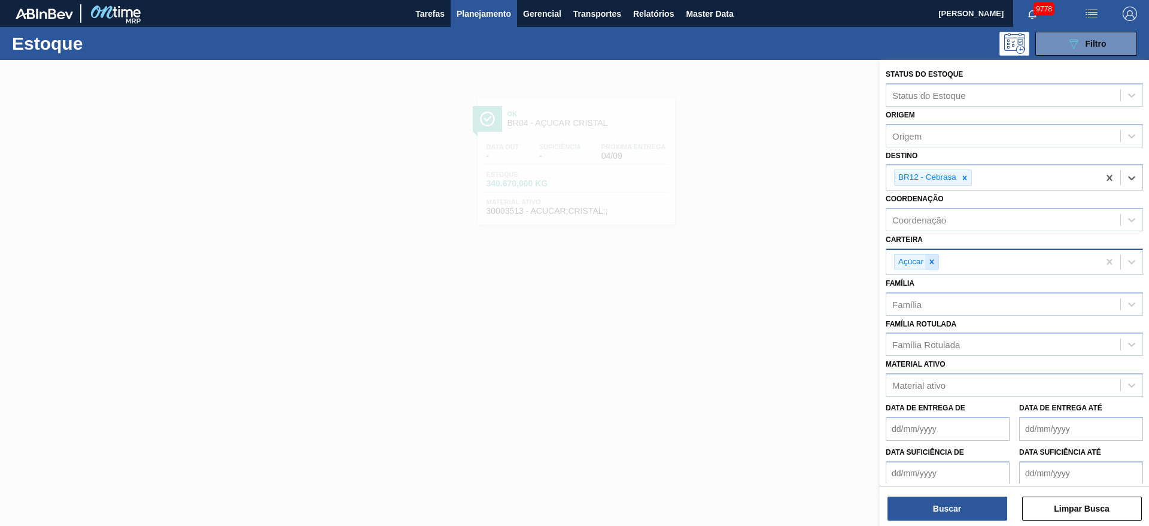
click at [932, 259] on icon at bounding box center [932, 261] width 8 height 8
click at [932, 259] on div "Carteira" at bounding box center [1004, 259] width 234 height 17
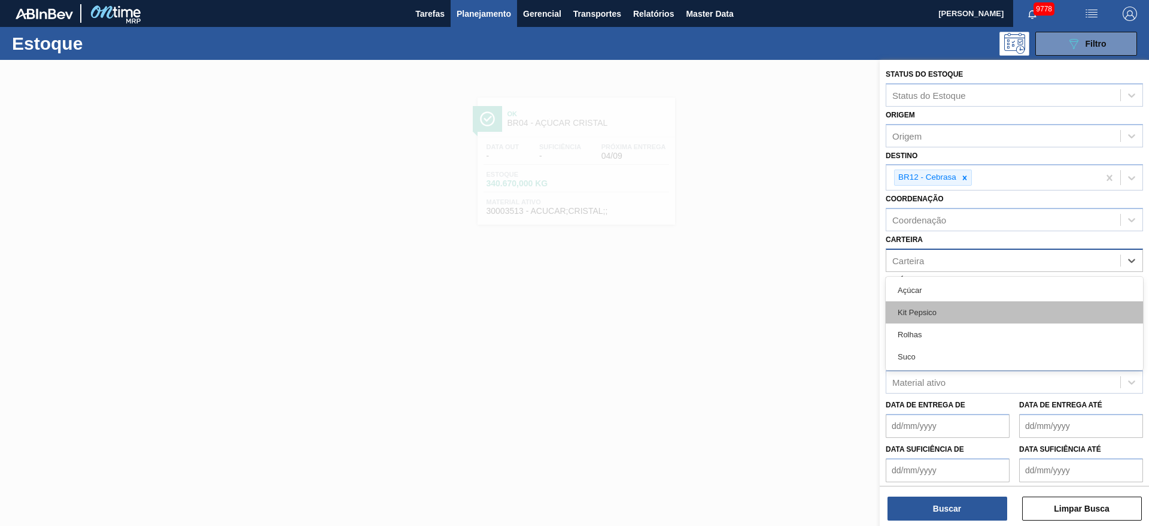
click at [939, 313] on div "Kit Pepsico" at bounding box center [1014, 312] width 257 height 22
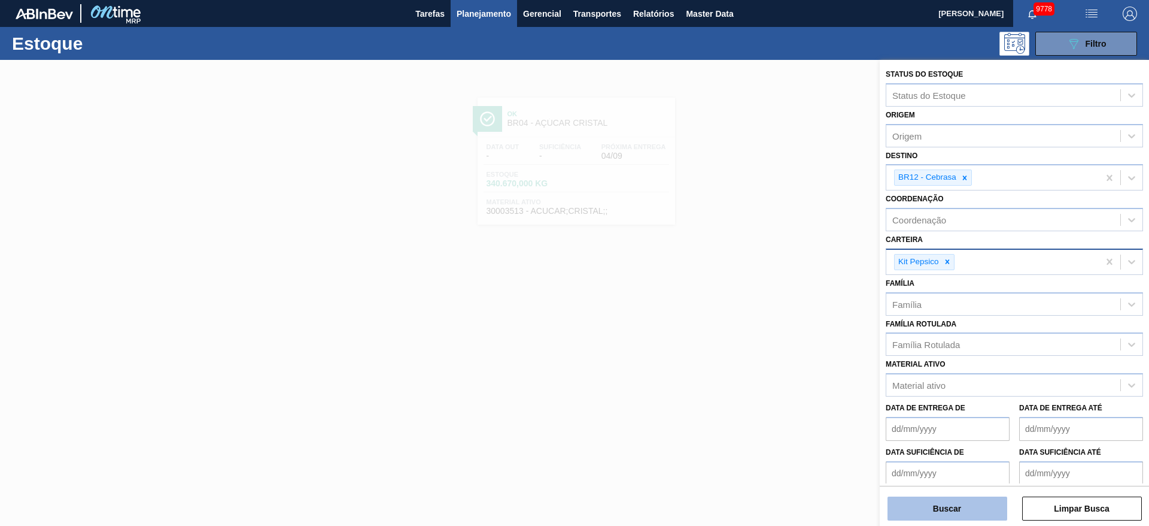
click at [966, 516] on button "Buscar" at bounding box center [948, 508] width 120 height 24
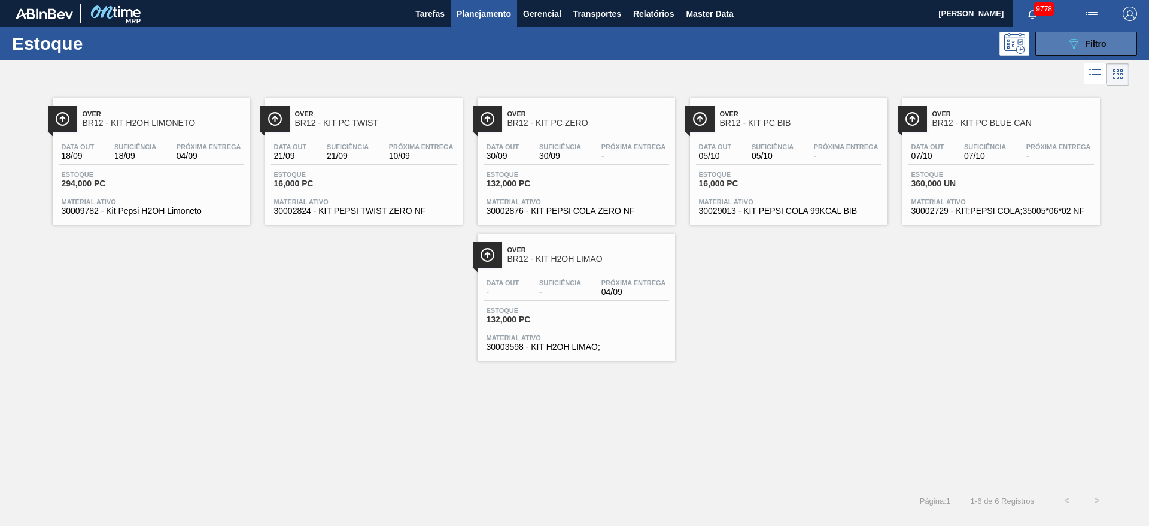
click at [1061, 34] on button "089F7B8B-B2A5-4AFE-B5C0-19BA573D28AC Filtro" at bounding box center [1087, 44] width 102 height 24
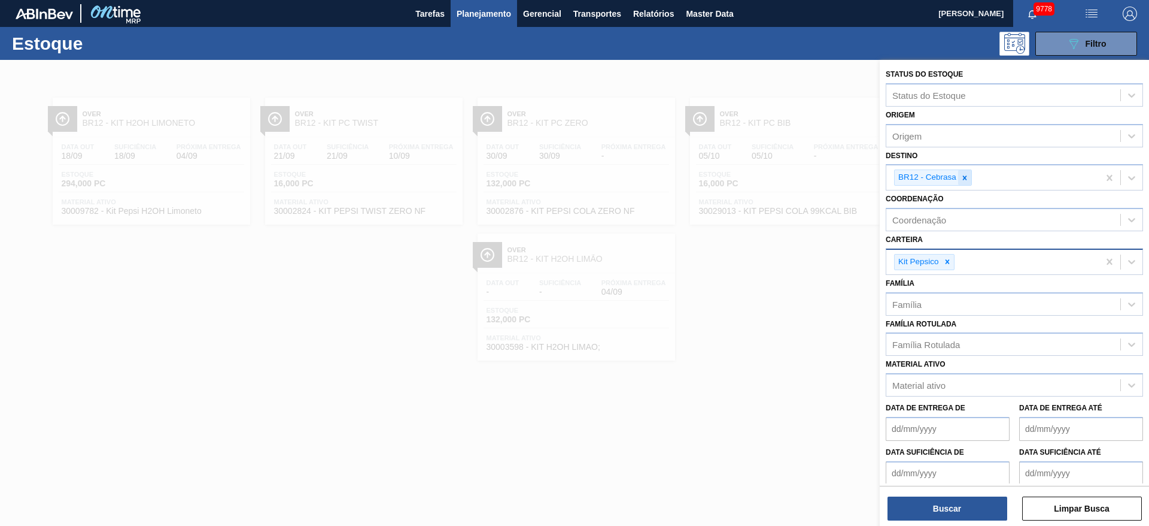
click at [964, 182] on div at bounding box center [964, 177] width 13 height 15
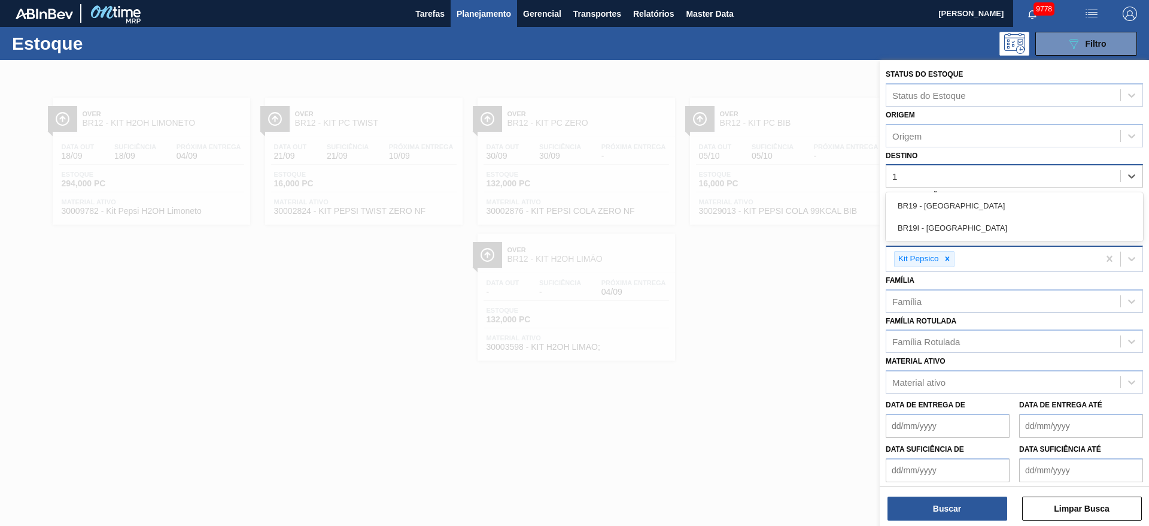
type input "18"
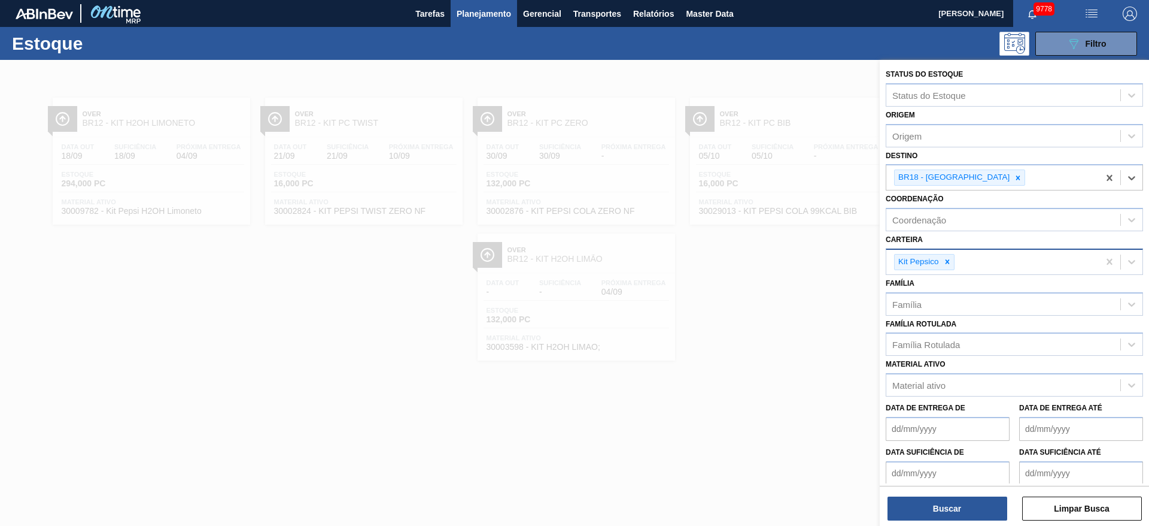
click at [946, 254] on div "Kit Pepsico" at bounding box center [924, 262] width 60 height 16
drag, startPoint x: 946, startPoint y: 253, endPoint x: 946, endPoint y: 261, distance: 7.8
click at [946, 257] on div "Kit Pepsico" at bounding box center [924, 262] width 60 height 16
click at [946, 261] on icon at bounding box center [948, 261] width 8 height 8
click at [946, 261] on div "Carteira" at bounding box center [1004, 259] width 234 height 17
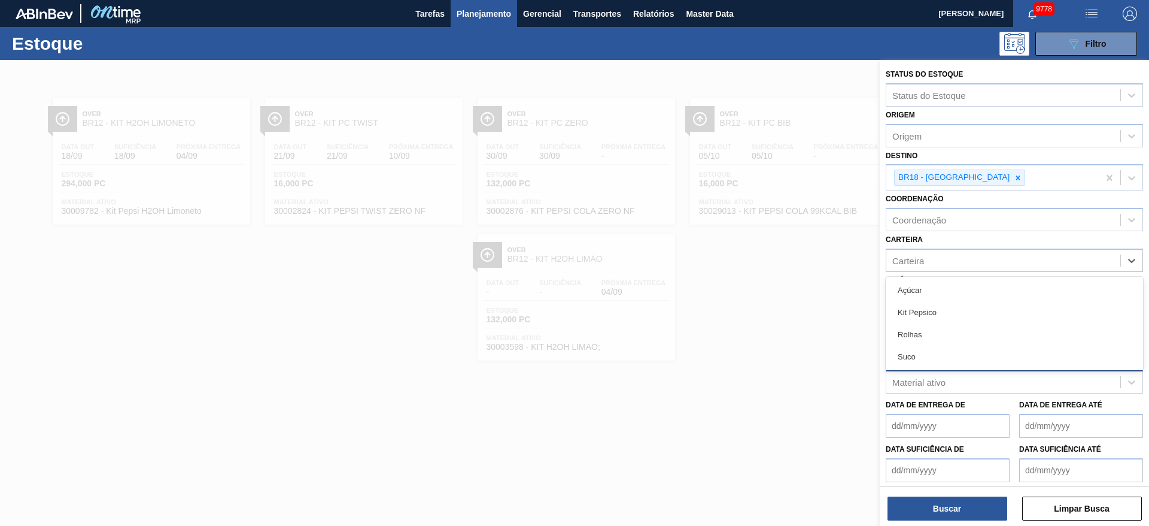
drag, startPoint x: 944, startPoint y: 283, endPoint x: 940, endPoint y: 388, distance: 104.8
click at [941, 283] on div "Açúcar" at bounding box center [1014, 290] width 257 height 22
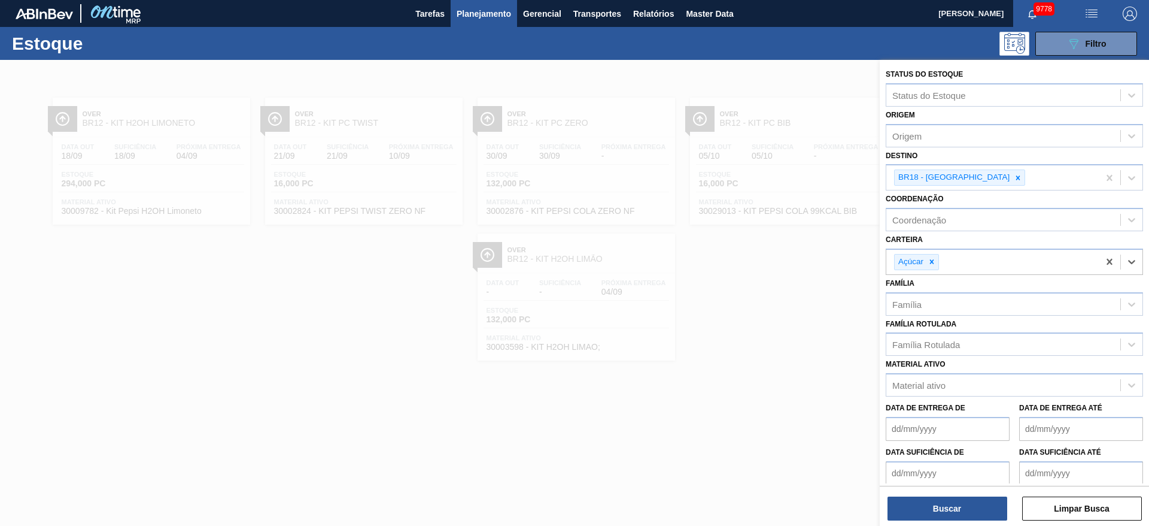
click at [953, 523] on div "Status do Estoque Status do Estoque Origem Origem Destino BR18 - [GEOGRAPHIC_DA…" at bounding box center [1014, 294] width 269 height 468
click at [947, 509] on button "Buscar" at bounding box center [948, 508] width 120 height 24
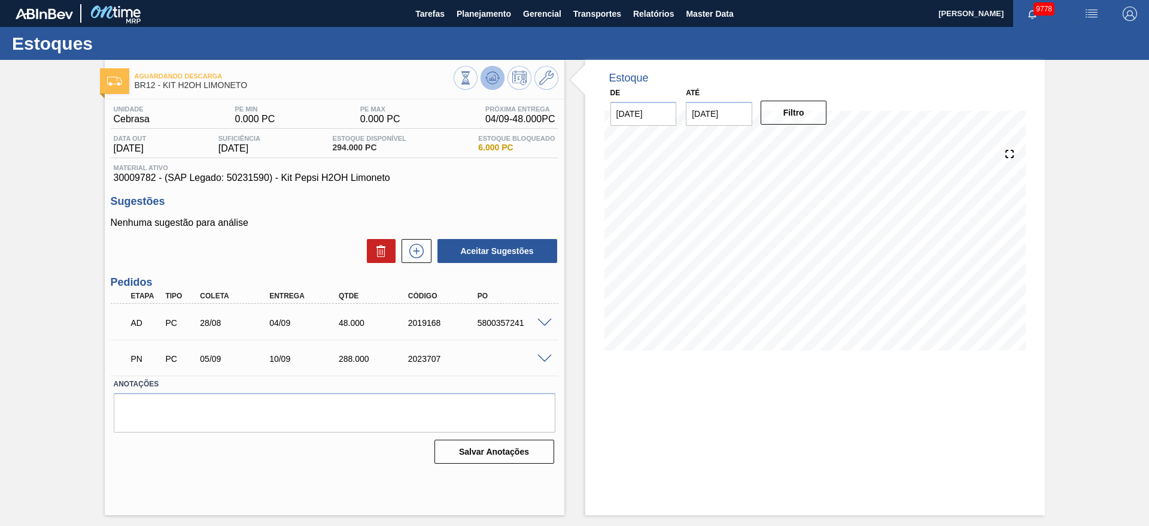
click at [494, 80] on icon at bounding box center [493, 77] width 8 height 5
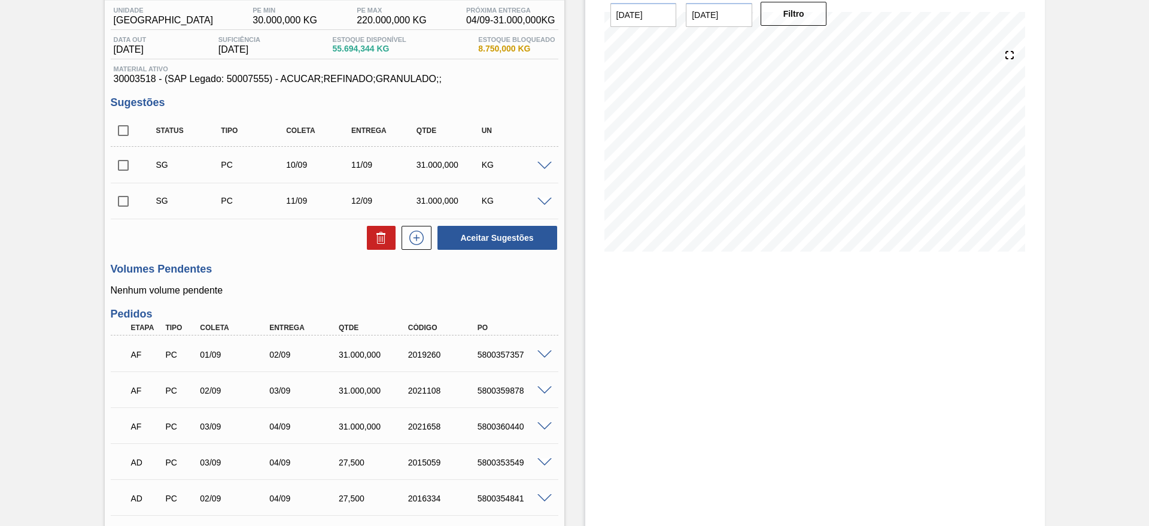
scroll to position [43, 0]
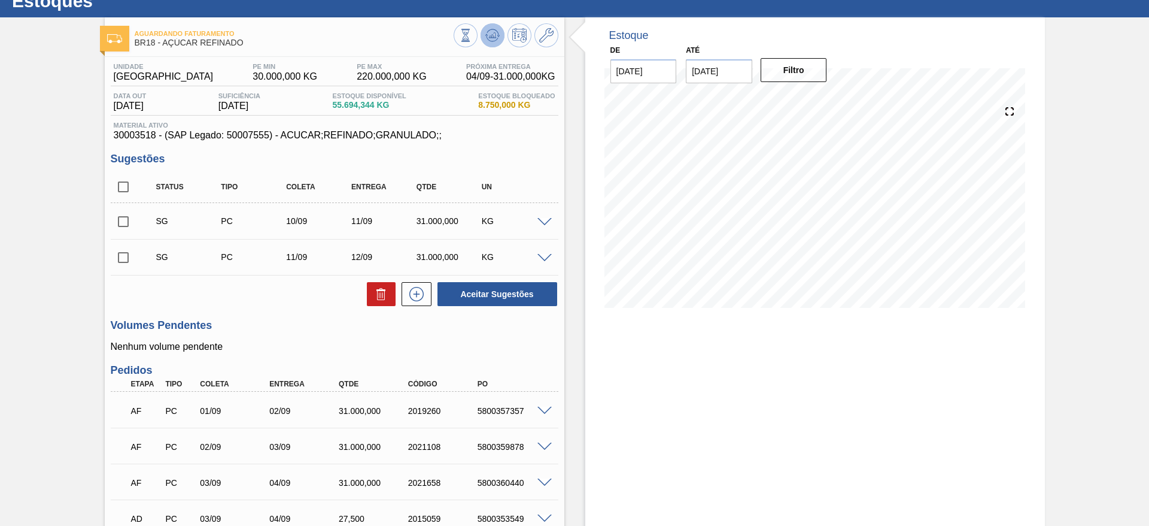
click at [490, 37] on icon at bounding box center [493, 35] width 14 height 14
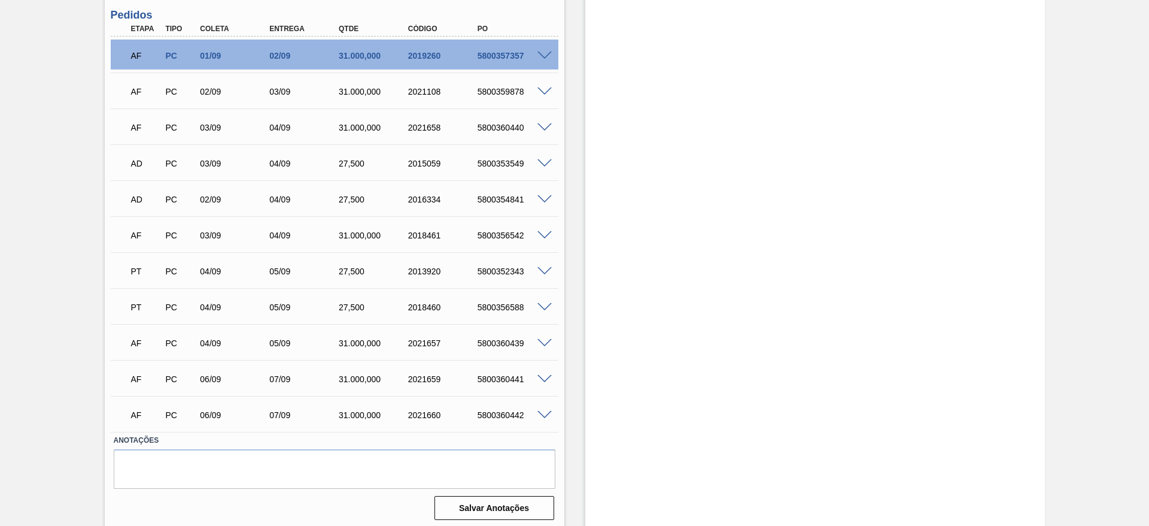
scroll to position [438, 0]
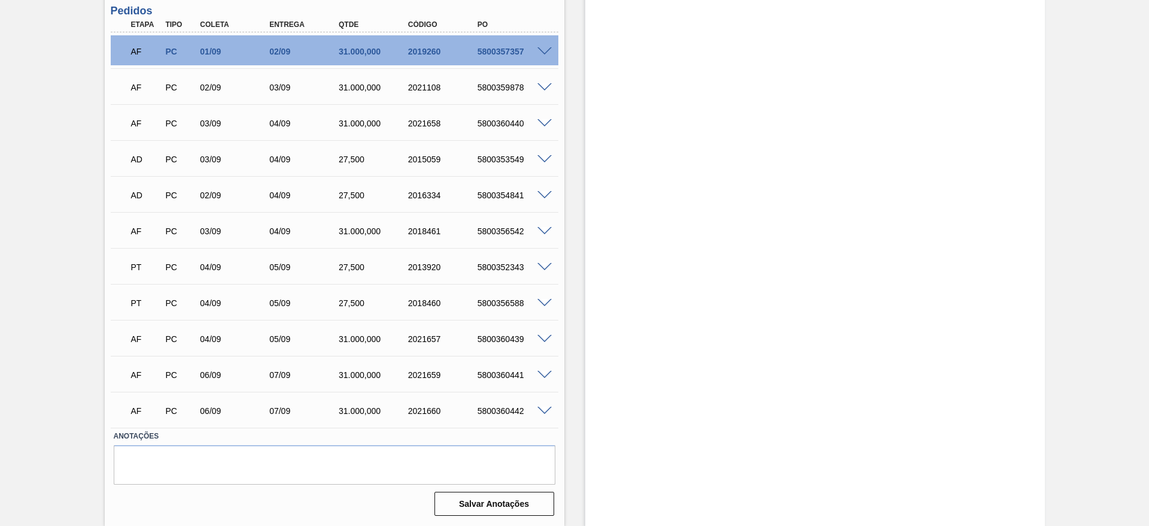
click at [547, 86] on span at bounding box center [545, 87] width 14 height 9
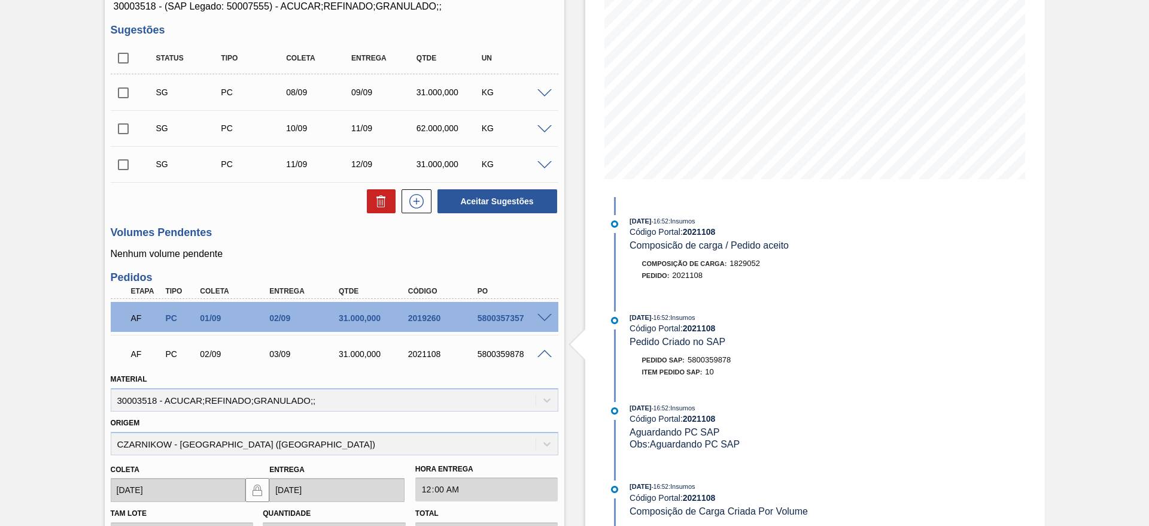
scroll to position [168, 0]
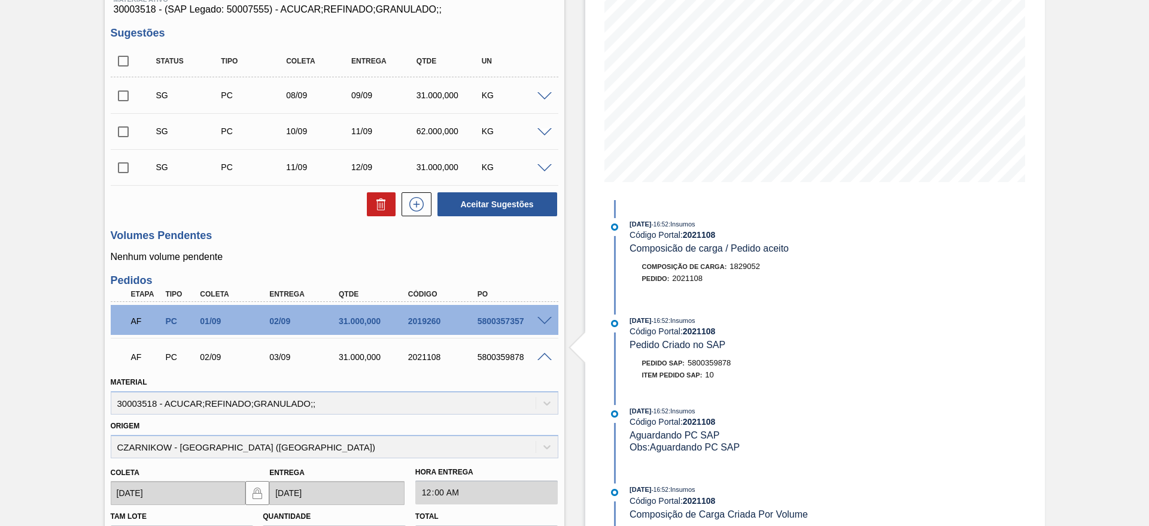
click at [542, 356] on span at bounding box center [545, 357] width 14 height 9
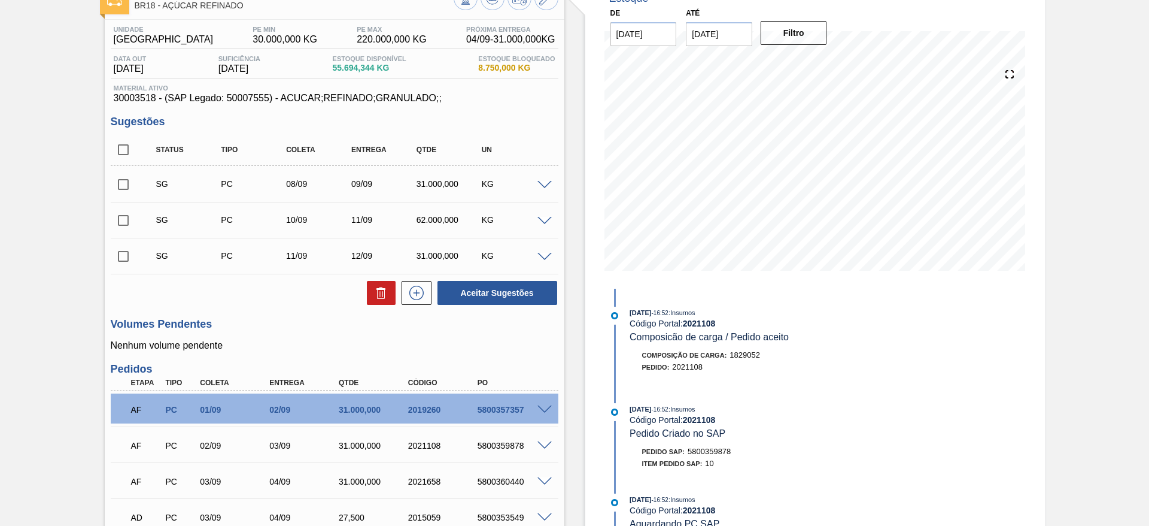
scroll to position [78, 0]
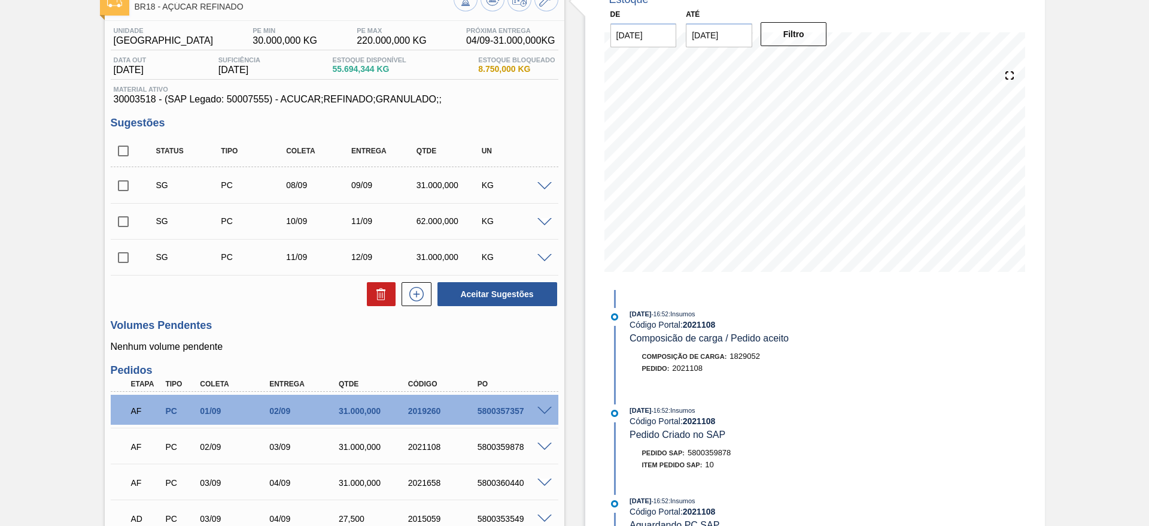
click at [542, 191] on div "SG PC 08/09 09/09 31.000,000 KG" at bounding box center [335, 185] width 448 height 30
click at [539, 184] on span at bounding box center [545, 186] width 14 height 9
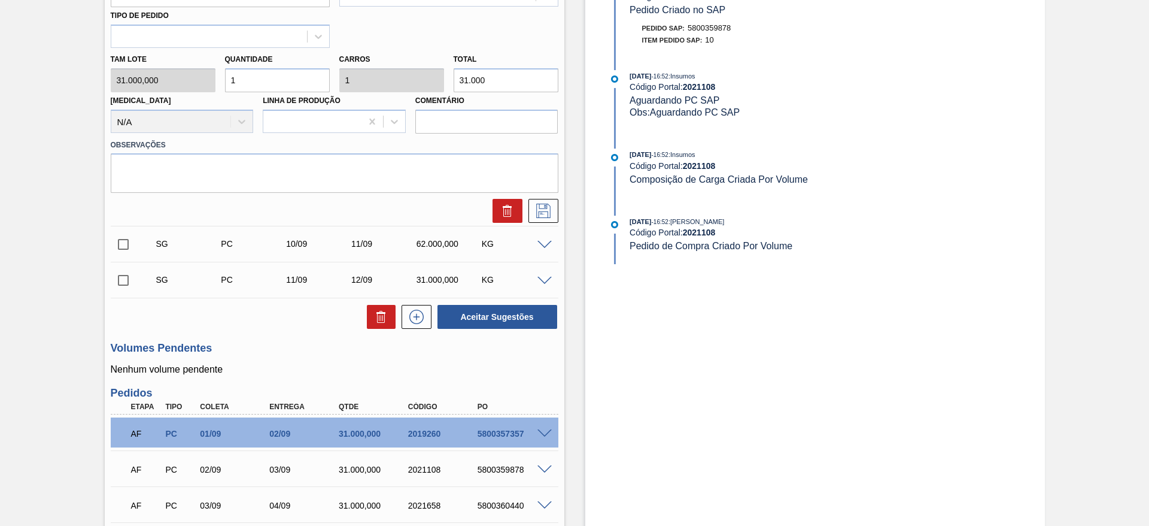
scroll to position [436, 0]
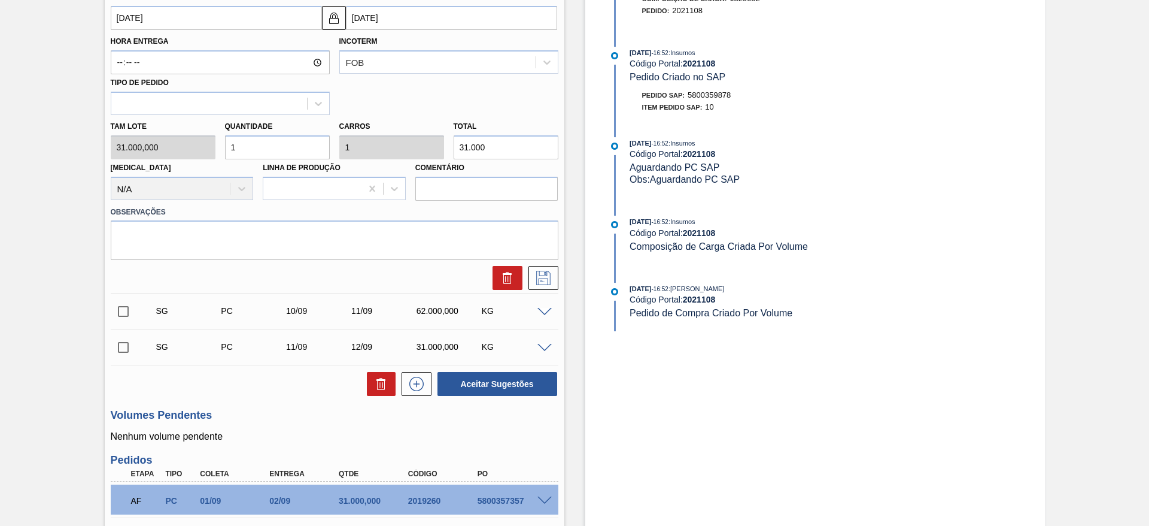
click at [139, 14] on input "[DATE]" at bounding box center [216, 18] width 211 height 24
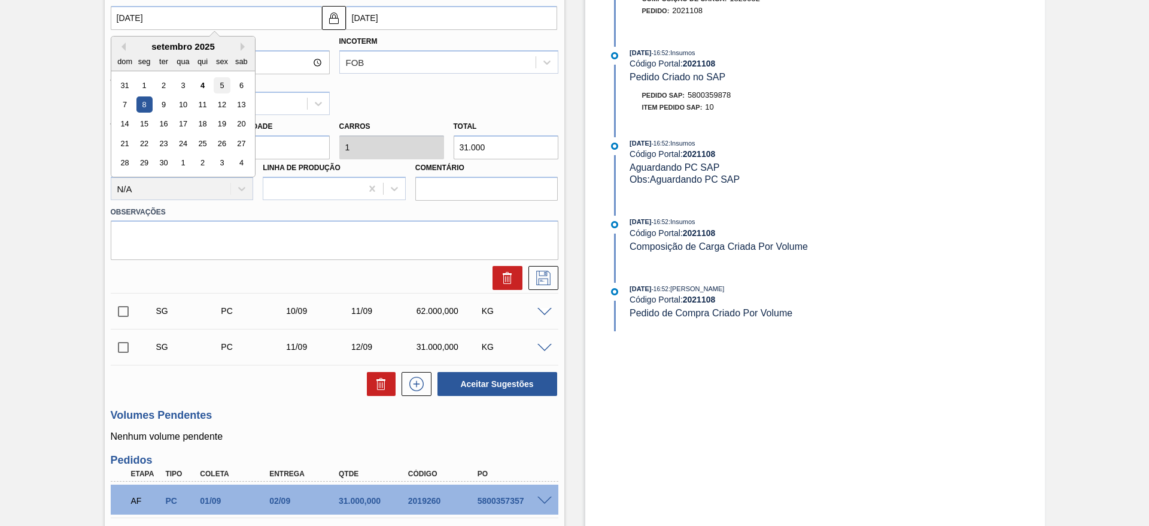
click at [219, 84] on div "5" at bounding box center [222, 85] width 16 height 16
type input "[DATE]"
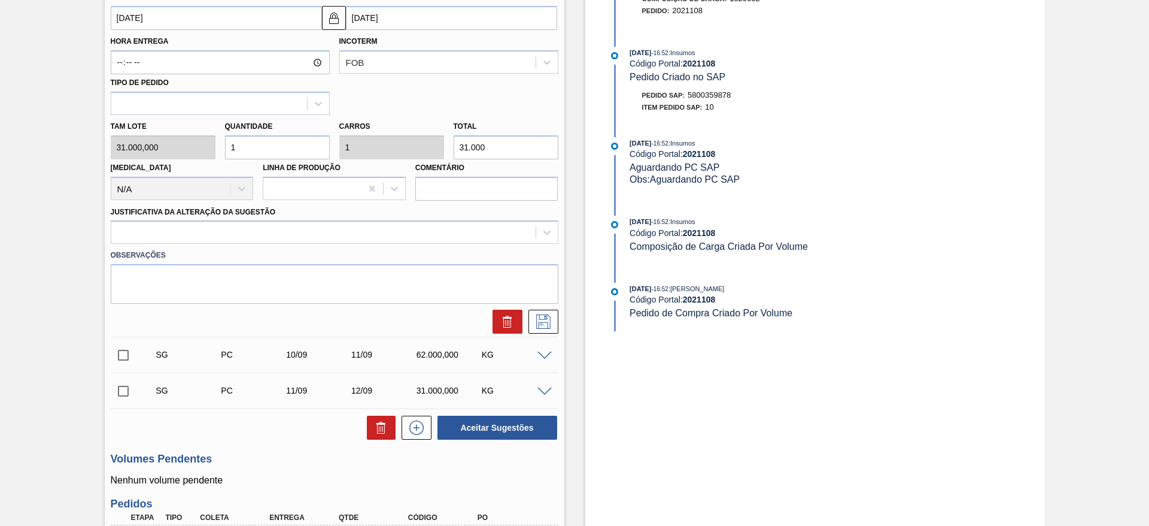
click at [202, 151] on div "Tam lote 31.000,000 Quantidade 1 Carros 1 Total 31.000 [MEDICAL_DATA] N/A Linha…" at bounding box center [334, 158] width 457 height 86
type input "2"
type input "62.000"
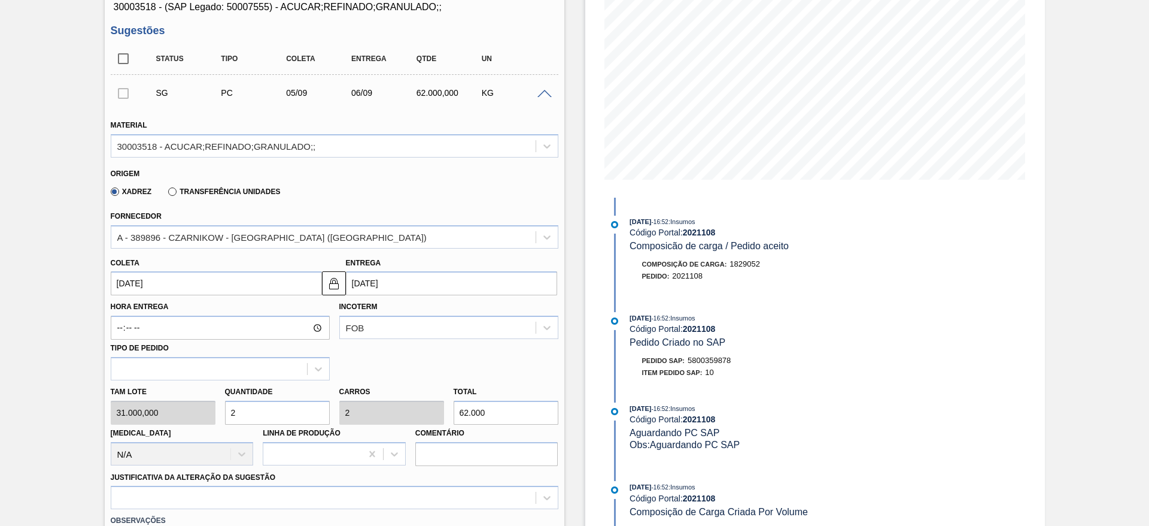
scroll to position [166, 0]
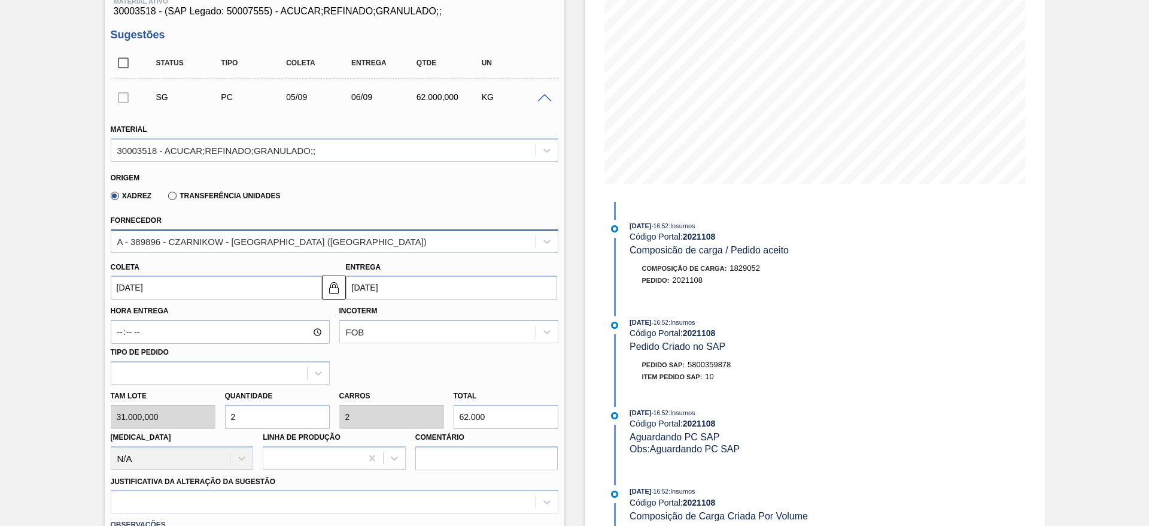
type input "2"
click at [238, 231] on div "A - 389896 - CZARNIKOW - [GEOGRAPHIC_DATA] ([GEOGRAPHIC_DATA])" at bounding box center [335, 240] width 448 height 23
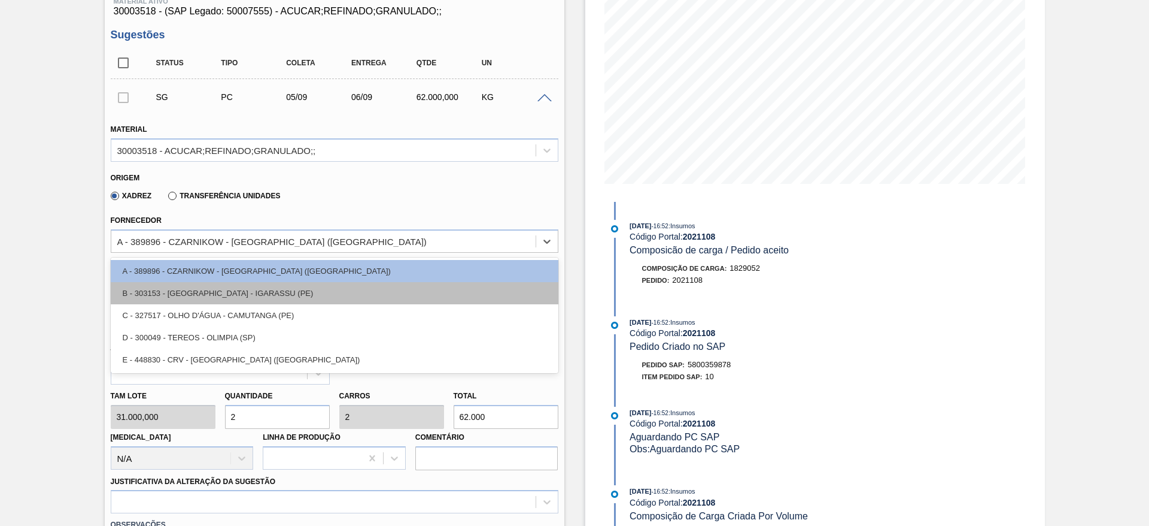
click at [242, 288] on div "B - 303153 - [GEOGRAPHIC_DATA] - IGARASSU (PE)" at bounding box center [335, 293] width 448 height 22
type input "[DATE]"
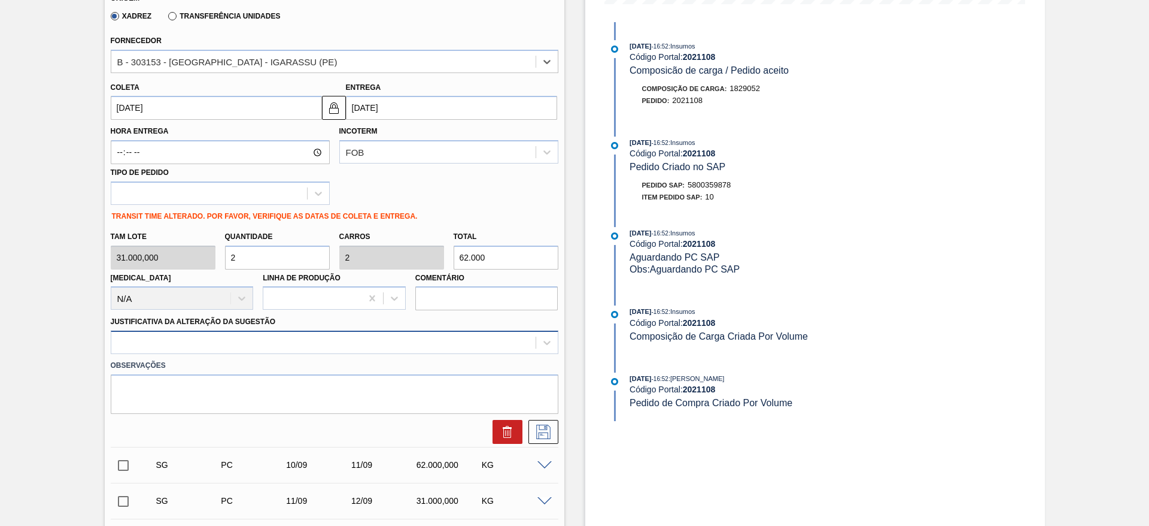
click at [414, 339] on div "Material 30003518 - ACUCAR;REFINADO;GRANULADO;; Origem Xadrez Transferência Uni…" at bounding box center [335, 187] width 448 height 511
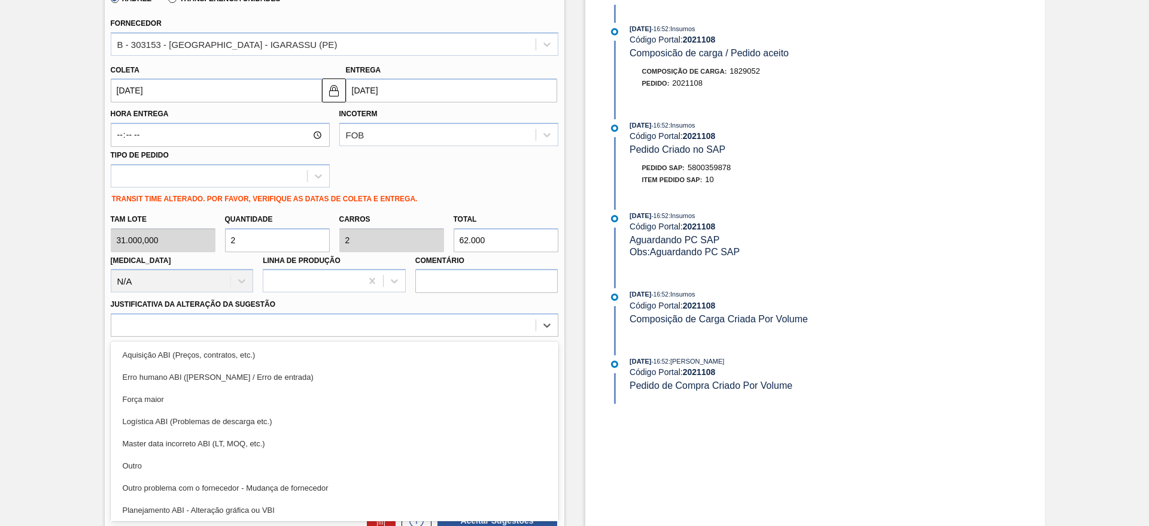
drag, startPoint x: 415, startPoint y: 353, endPoint x: 484, endPoint y: 383, distance: 74.5
click at [417, 353] on div "Aquisição ABI (Preços, contratos, etc.)" at bounding box center [335, 355] width 448 height 22
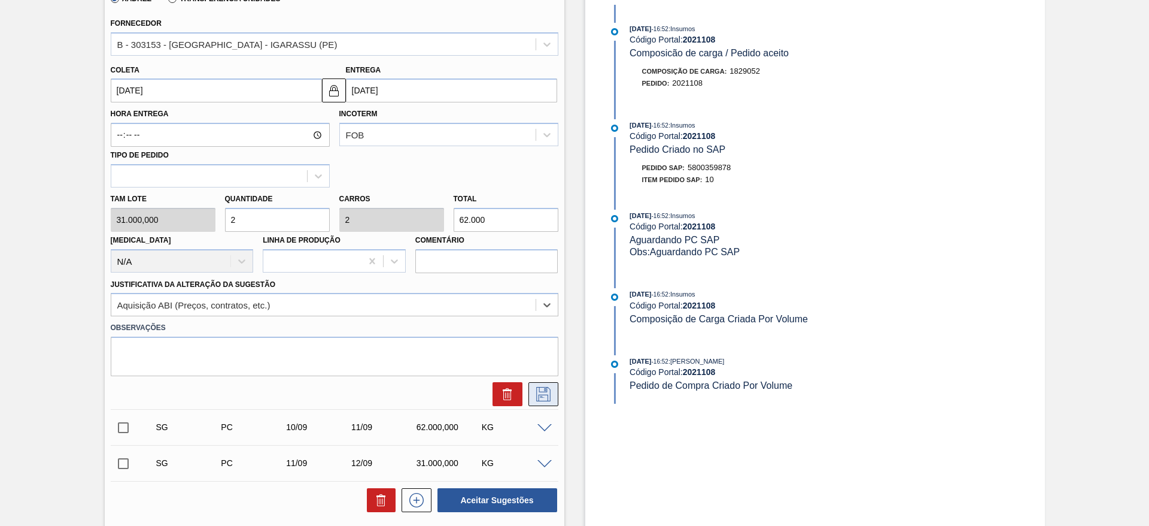
click at [534, 396] on icon at bounding box center [543, 394] width 19 height 14
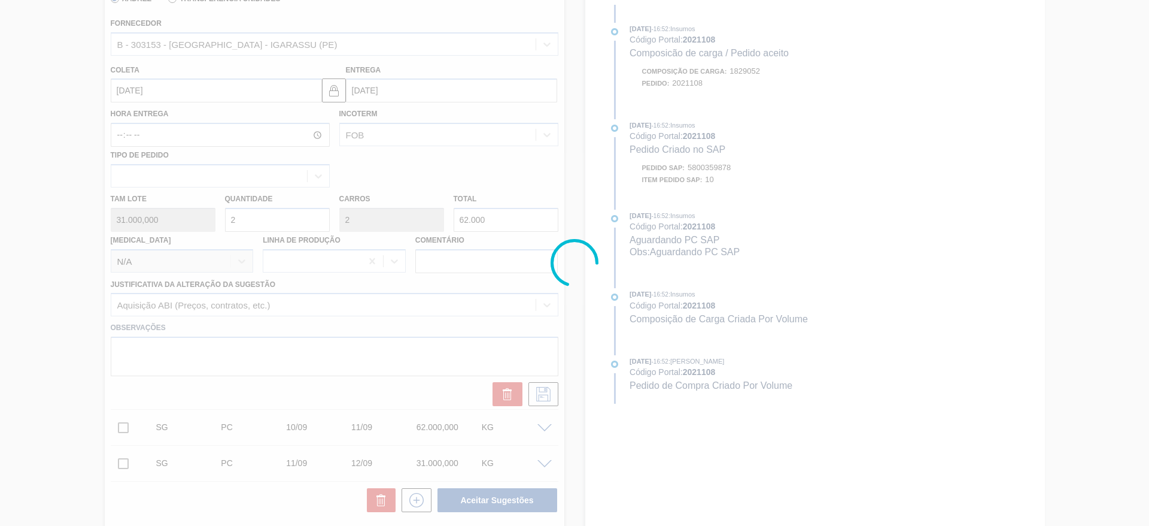
scroll to position [0, 0]
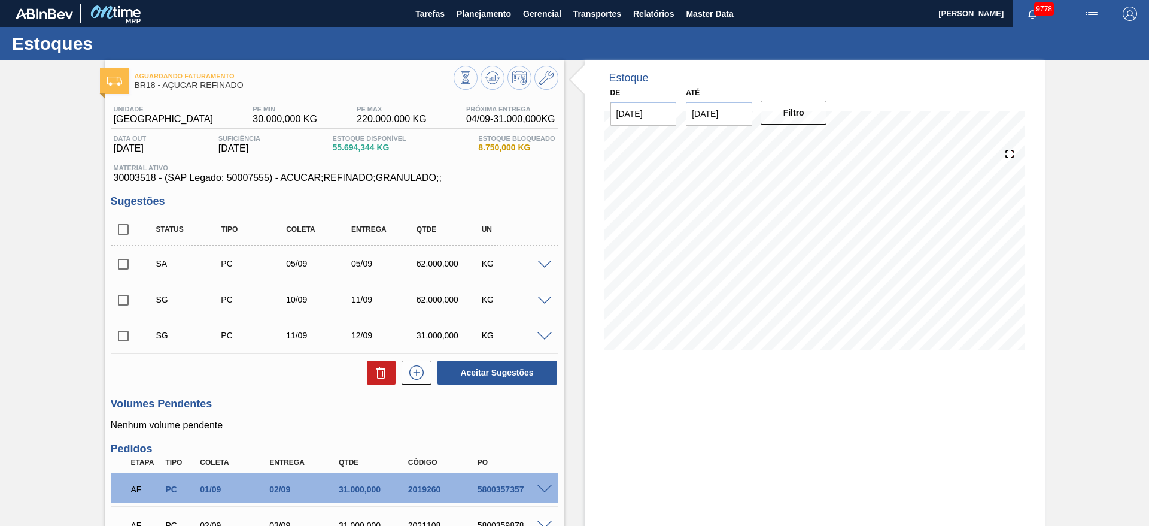
click at [544, 261] on span at bounding box center [545, 264] width 14 height 9
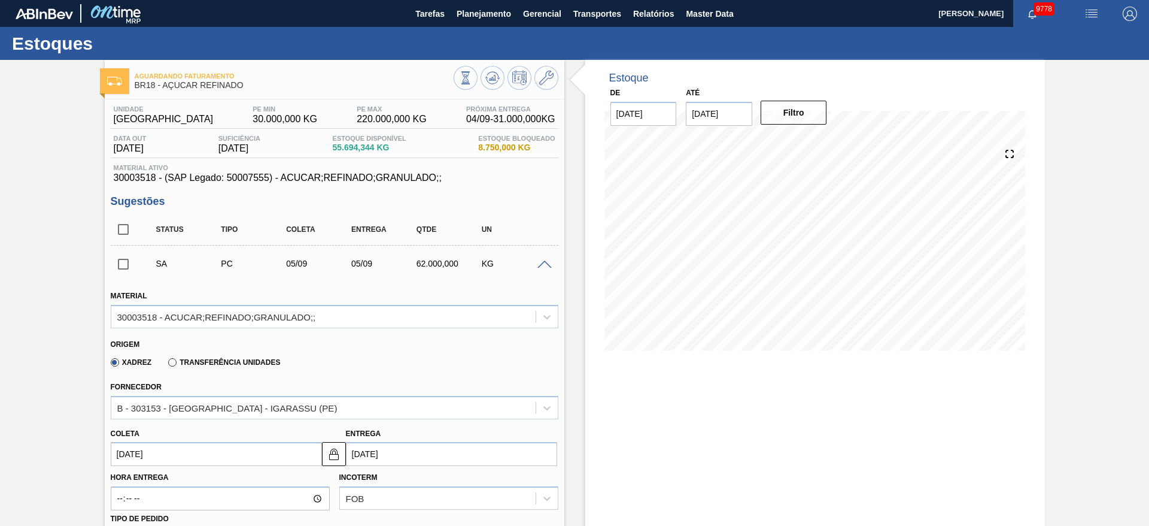
click at [544, 261] on span at bounding box center [545, 264] width 14 height 9
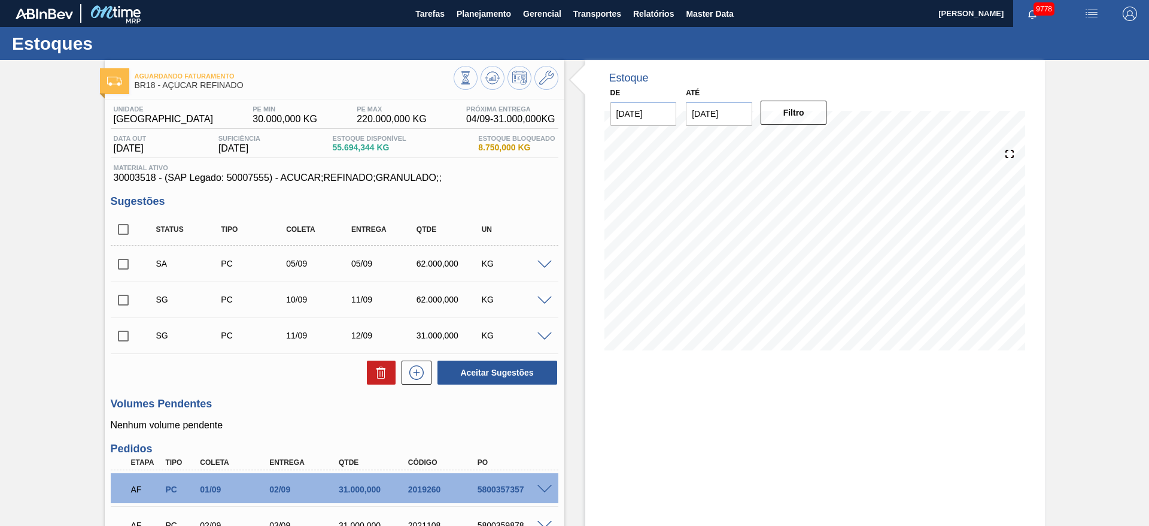
click at [546, 307] on div "SG PC 10/09 11/09 62.000,000 KG" at bounding box center [335, 299] width 448 height 30
click at [543, 306] on div "SG PC 10/09 11/09 62.000,000 KG" at bounding box center [335, 299] width 448 height 30
click at [541, 298] on span at bounding box center [545, 300] width 14 height 9
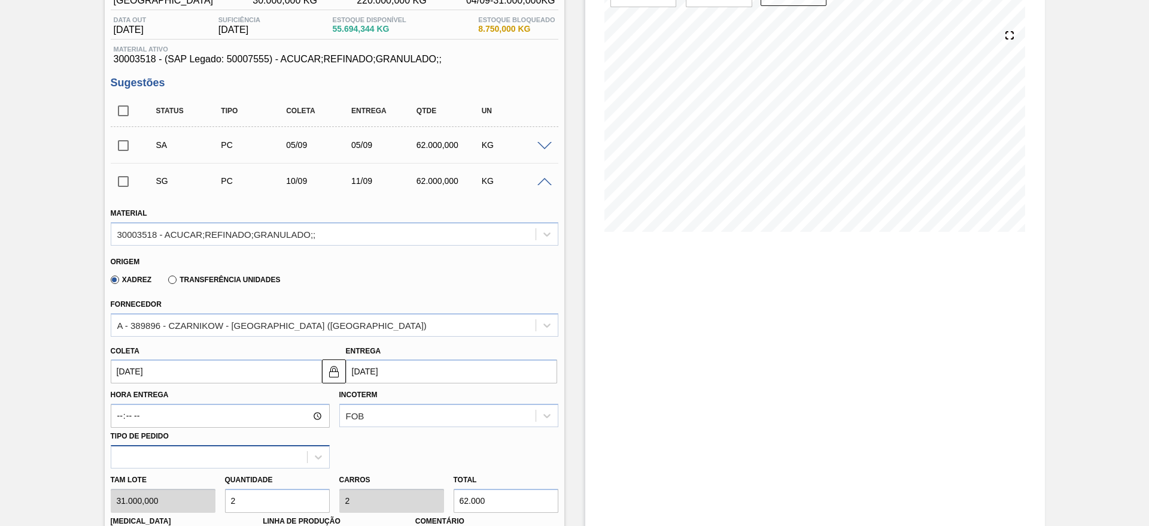
scroll to position [180, 0]
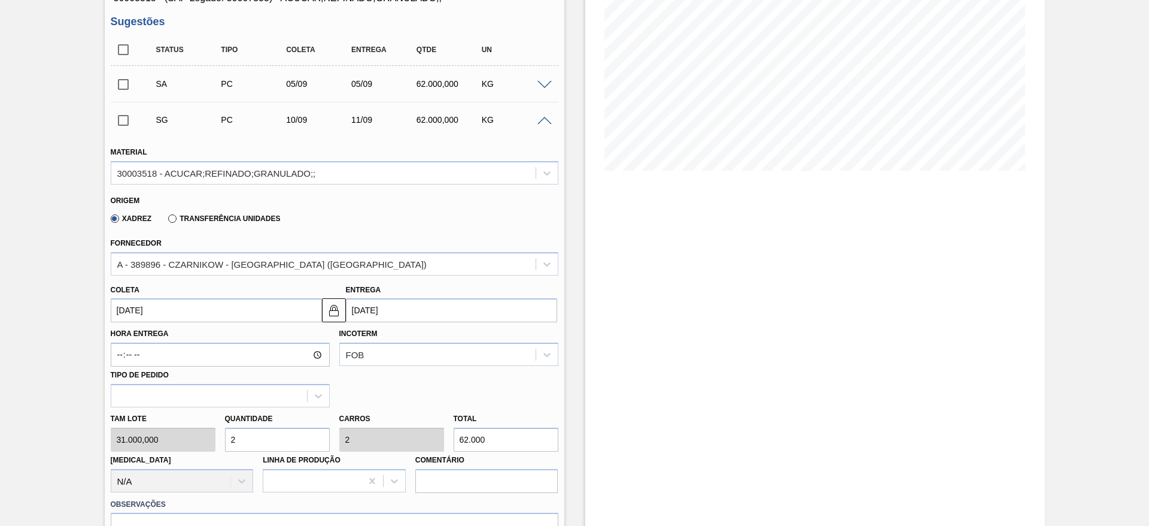
drag, startPoint x: 145, startPoint y: 326, endPoint x: 142, endPoint y: 319, distance: 7.6
click at [145, 326] on label "Hora Entrega" at bounding box center [220, 333] width 219 height 17
click at [0, 0] on input "Hora Entrega" at bounding box center [0, 0] width 0 height 0
click at [142, 310] on input "[DATE]" at bounding box center [216, 310] width 211 height 24
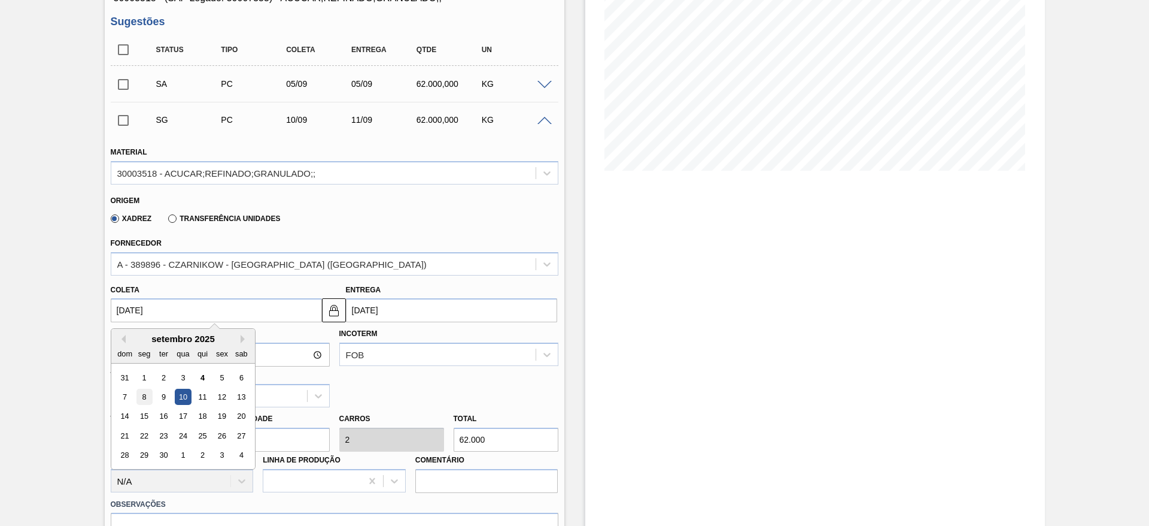
click at [144, 404] on div "8" at bounding box center [144, 397] width 16 height 16
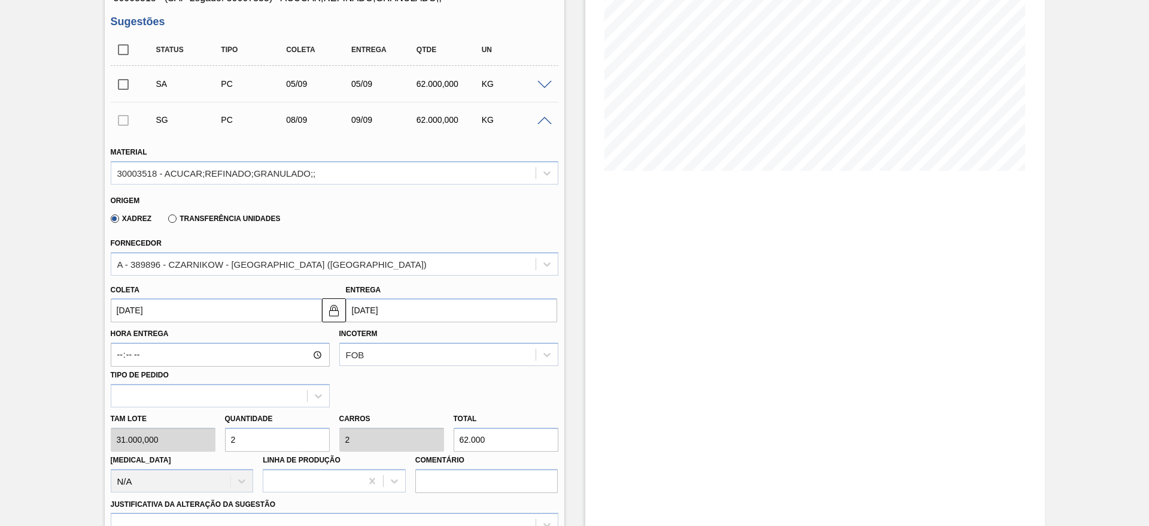
type input "[DATE]"
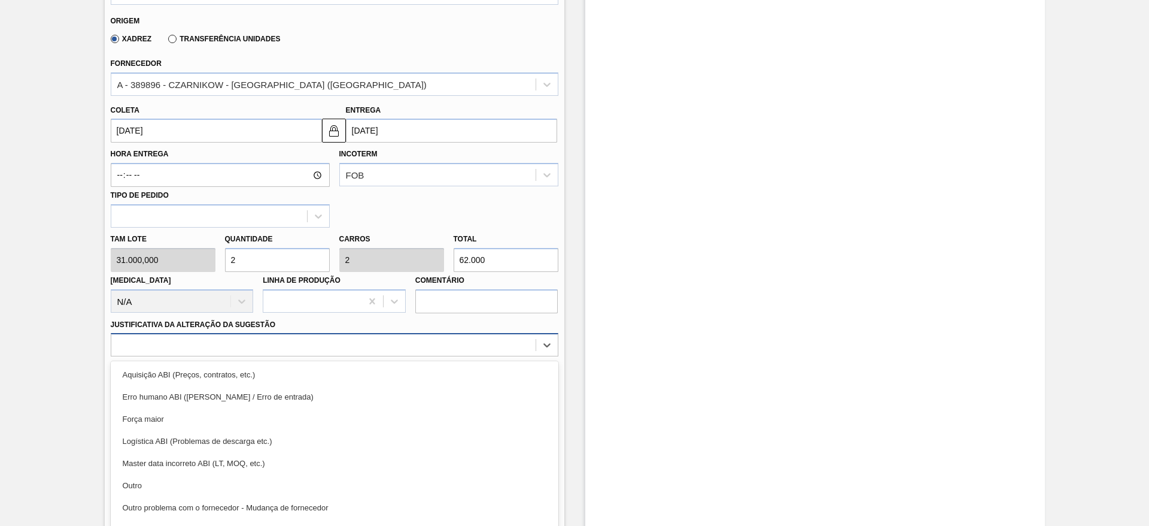
click at [402, 342] on div "option Aquisição ABI (Preços, contratos, etc.) focused, 1 of 18. 18 results ava…" at bounding box center [335, 344] width 448 height 23
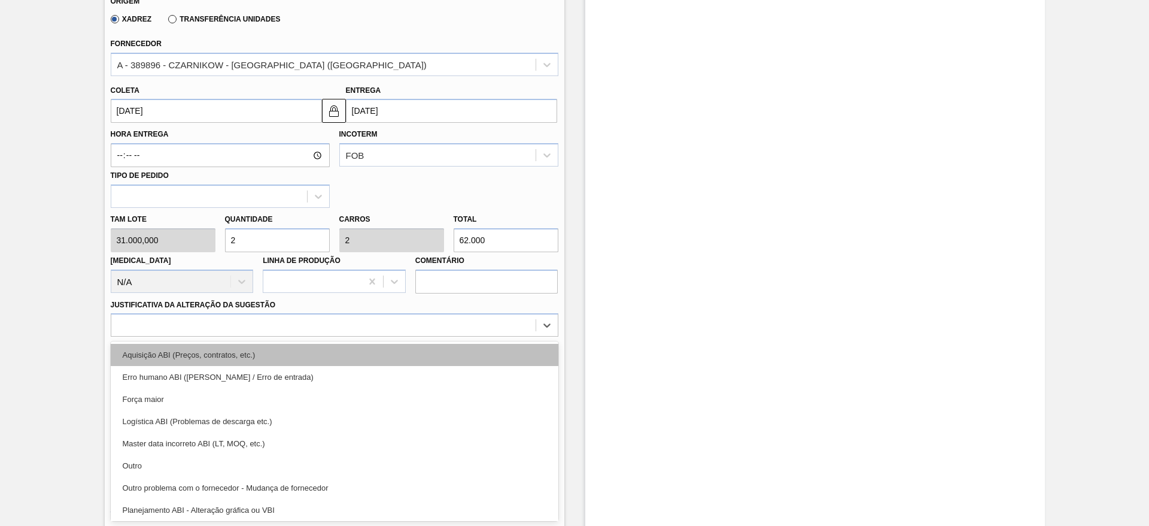
click at [412, 361] on div "Aquisição ABI (Preços, contratos, etc.)" at bounding box center [335, 355] width 448 height 22
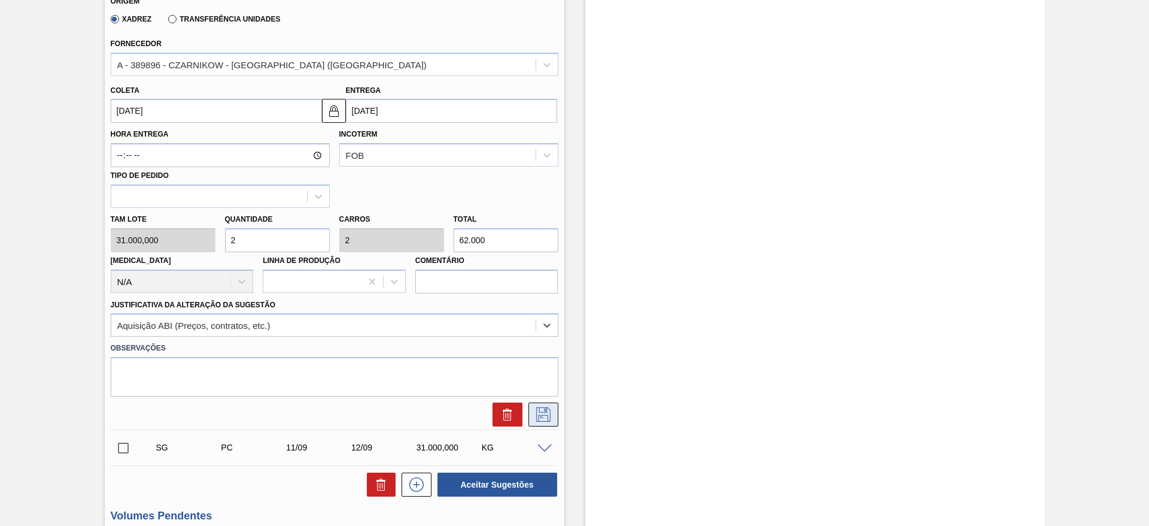
click at [547, 417] on icon at bounding box center [543, 414] width 19 height 14
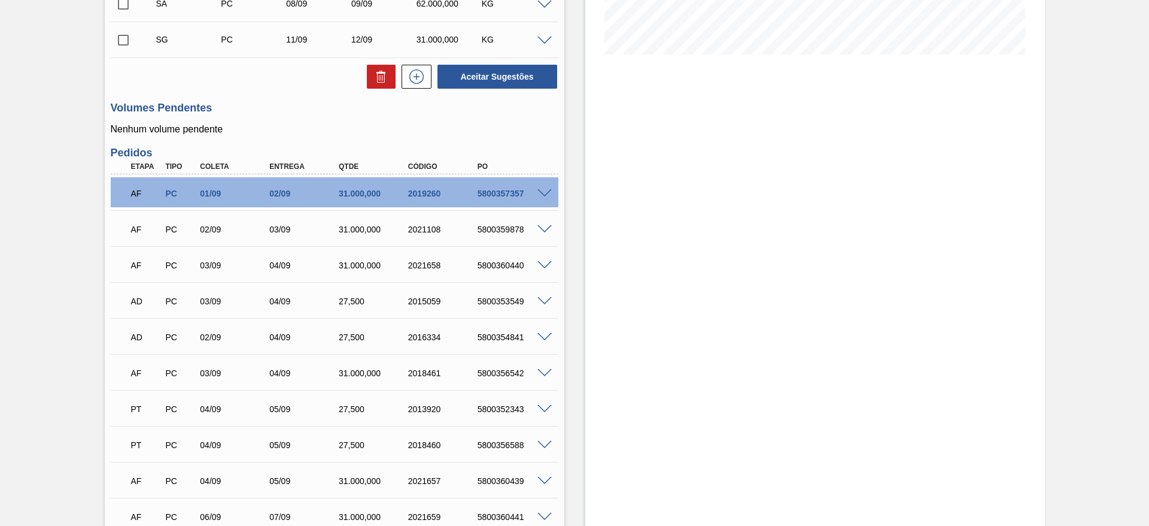
scroll to position [199, 0]
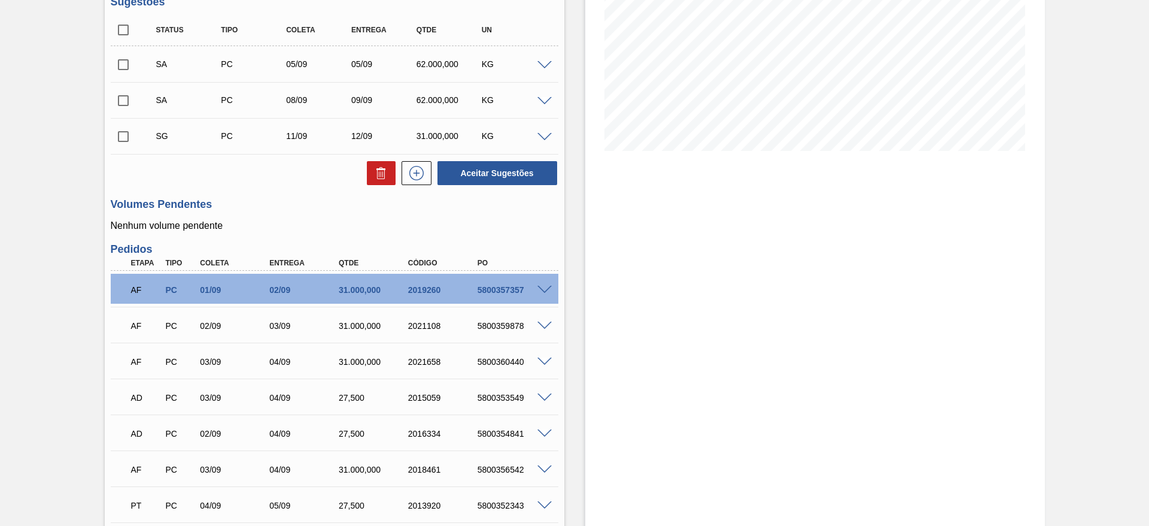
click at [543, 135] on span at bounding box center [545, 137] width 14 height 9
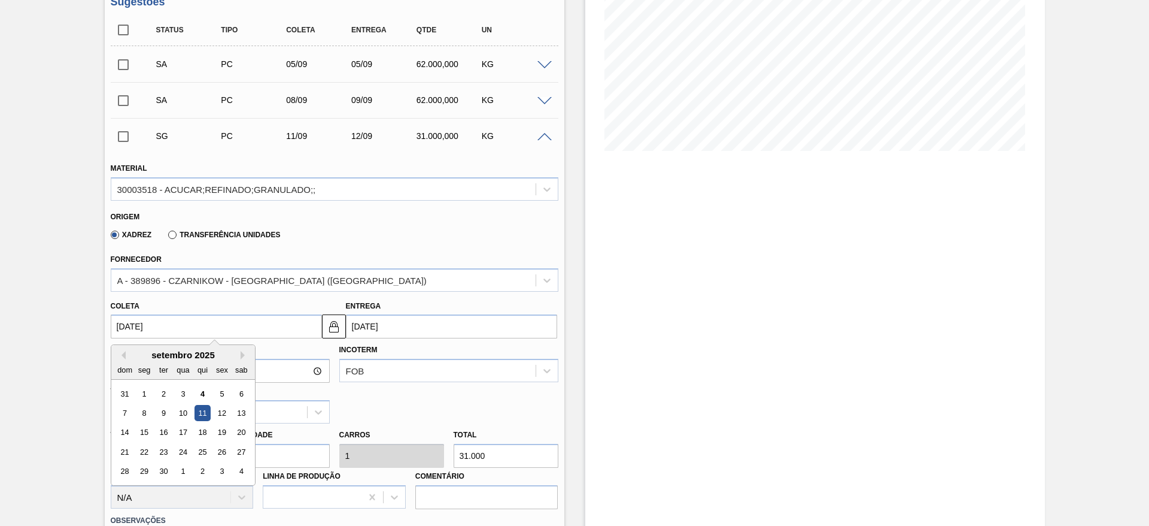
click at [154, 314] on input "[DATE]" at bounding box center [216, 326] width 211 height 24
click at [166, 409] on div "9" at bounding box center [163, 413] width 16 height 16
type input "[DATE]"
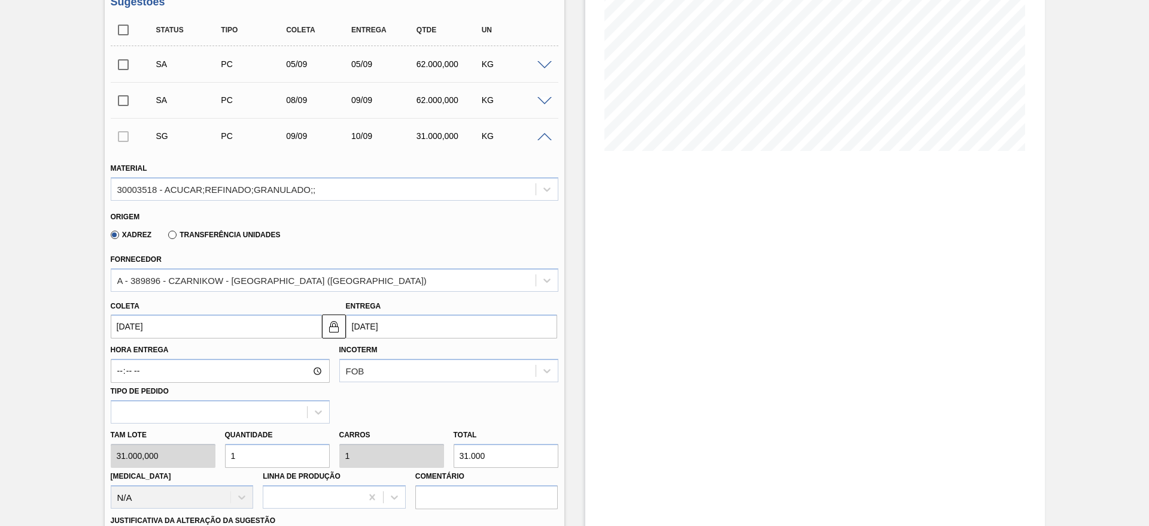
click at [205, 455] on div "Tam lote 31.000,000 Quantidade 1 Carros 1 Total 31.000 [MEDICAL_DATA] N/A Linha…" at bounding box center [334, 466] width 457 height 86
type input "2"
type input "62.000"
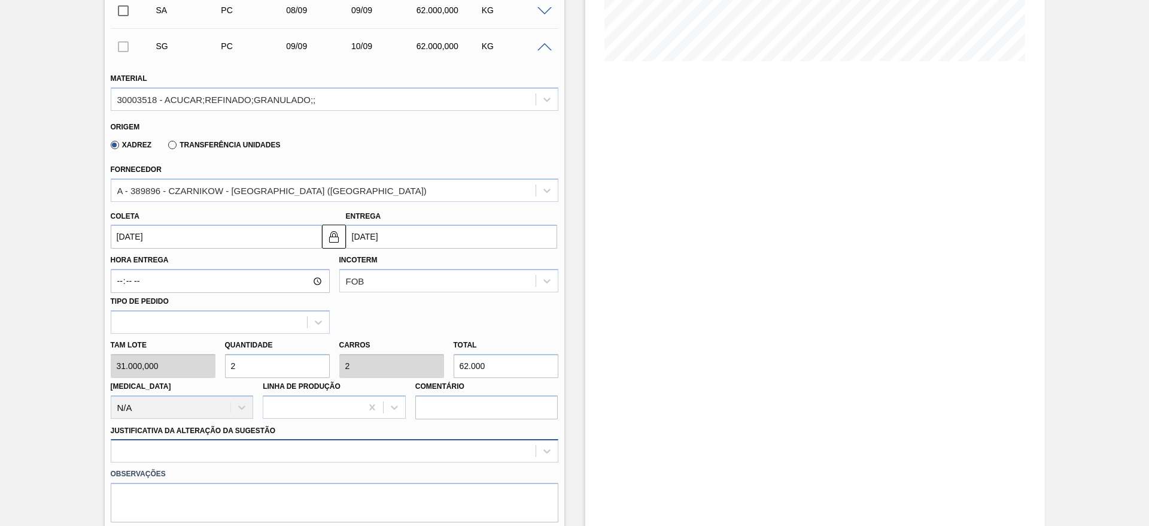
type input "2"
click at [387, 446] on div at bounding box center [335, 450] width 448 height 23
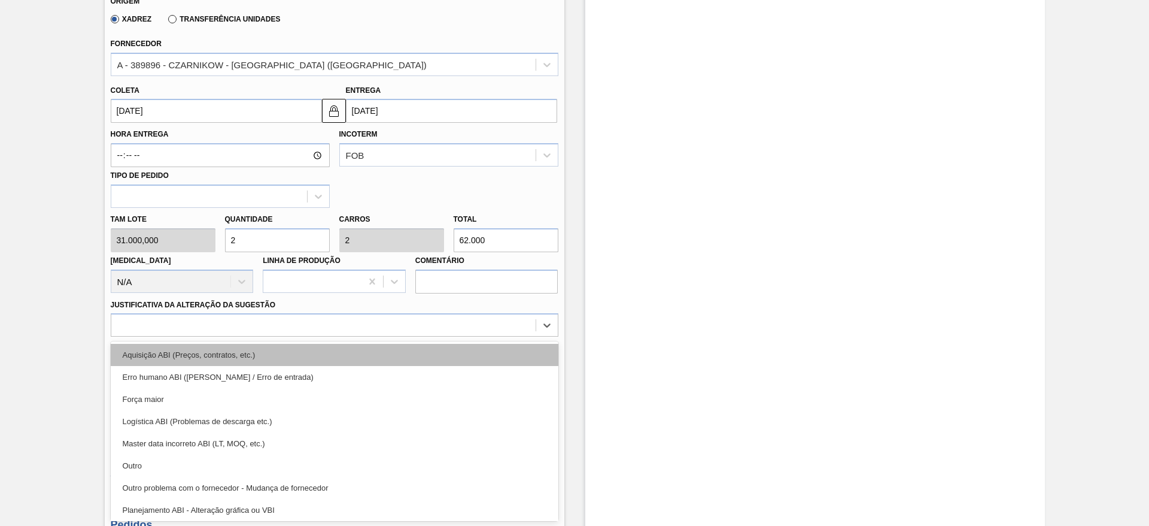
click at [379, 358] on div "Aquisição ABI (Preços, contratos, etc.)" at bounding box center [335, 355] width 448 height 22
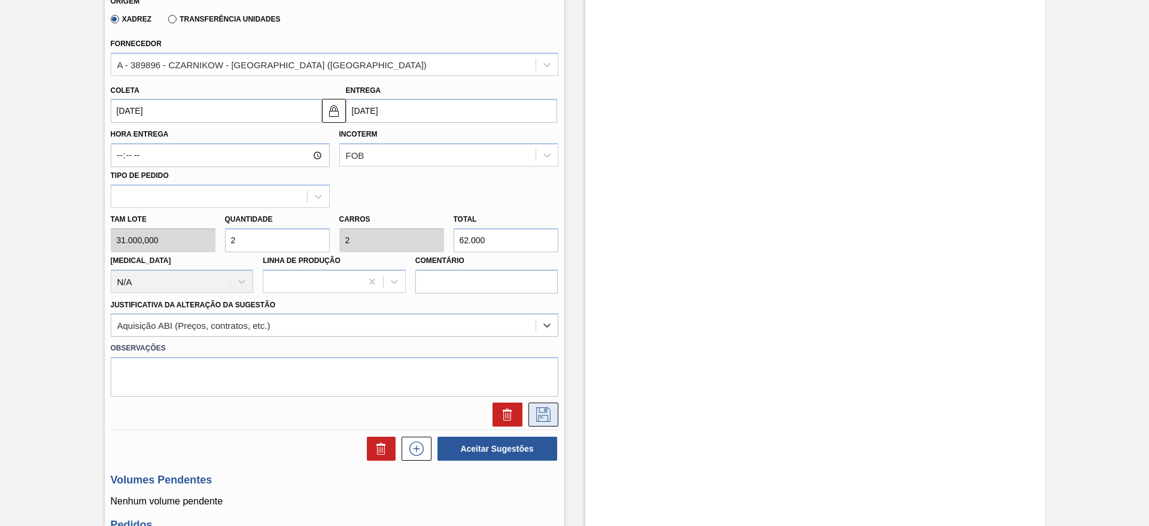
click at [536, 413] on icon at bounding box center [543, 414] width 19 height 14
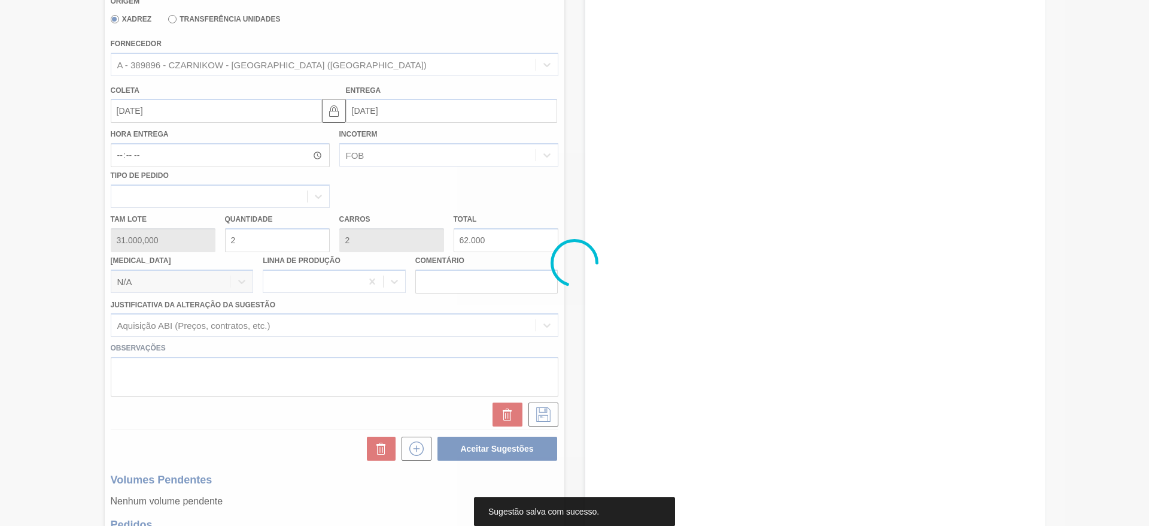
scroll to position [0, 0]
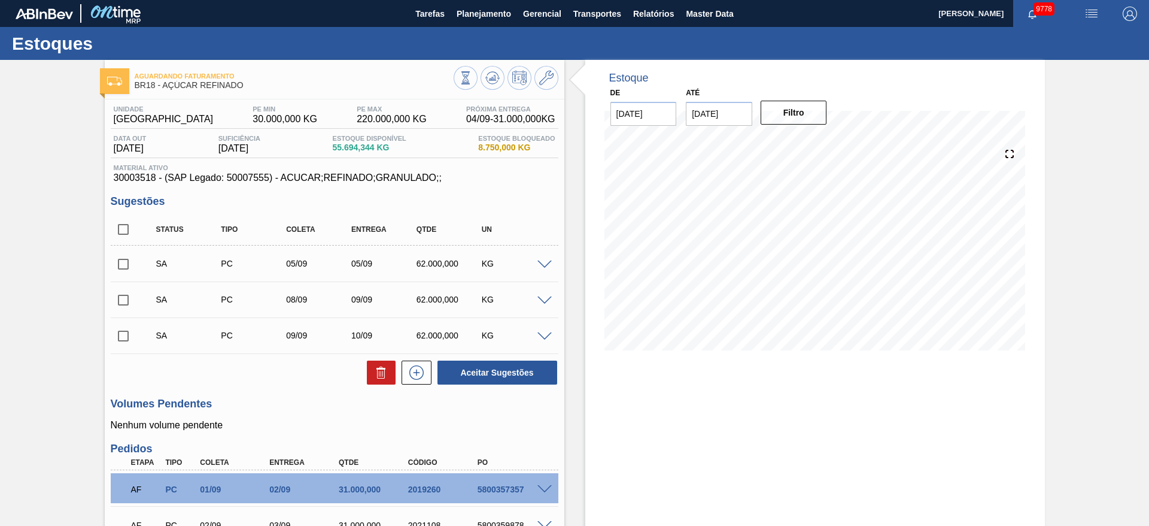
click at [121, 231] on input "checkbox" at bounding box center [123, 229] width 25 height 25
checkbox input "true"
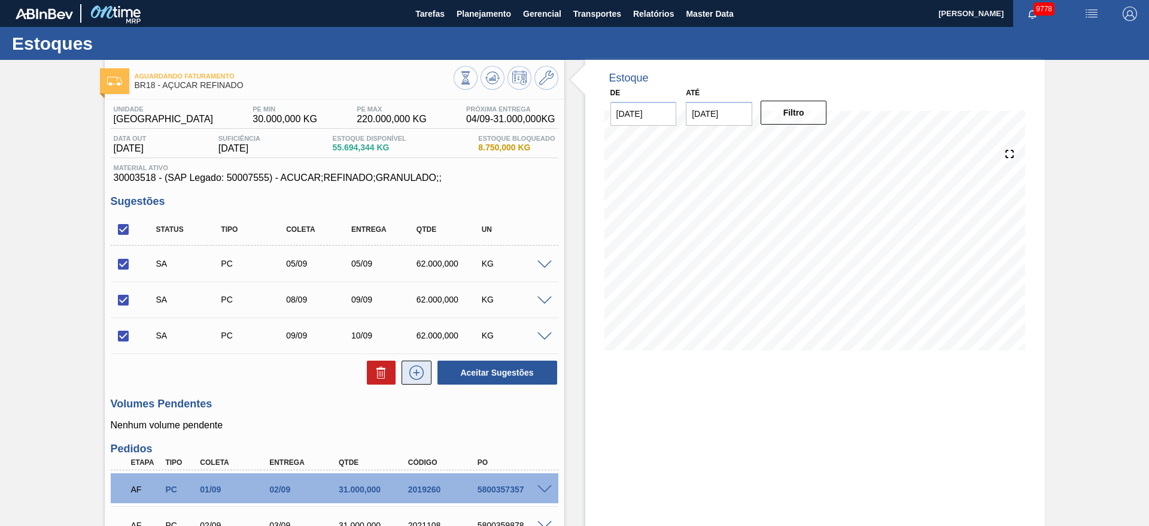
click at [411, 371] on icon at bounding box center [416, 372] width 19 height 14
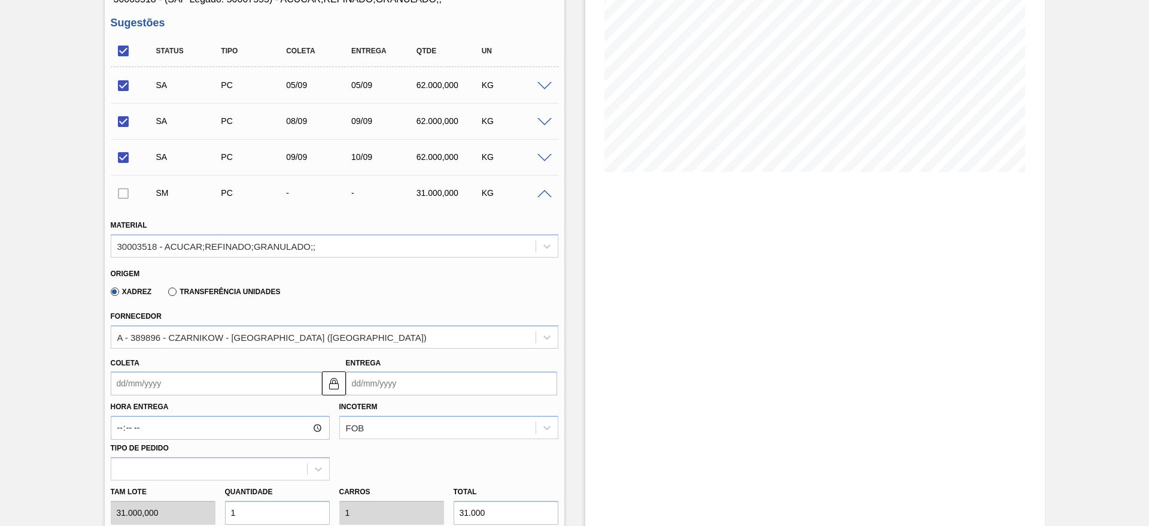
scroll to position [180, 0]
click at [156, 385] on input "Coleta" at bounding box center [216, 382] width 211 height 24
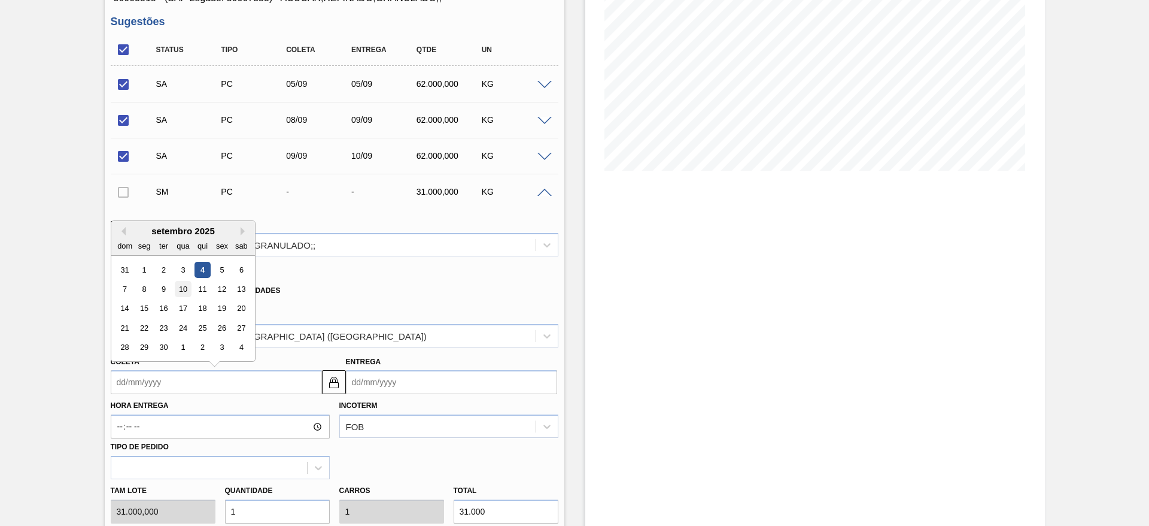
click at [186, 291] on div "10" at bounding box center [183, 289] width 16 height 16
type input "[DATE]"
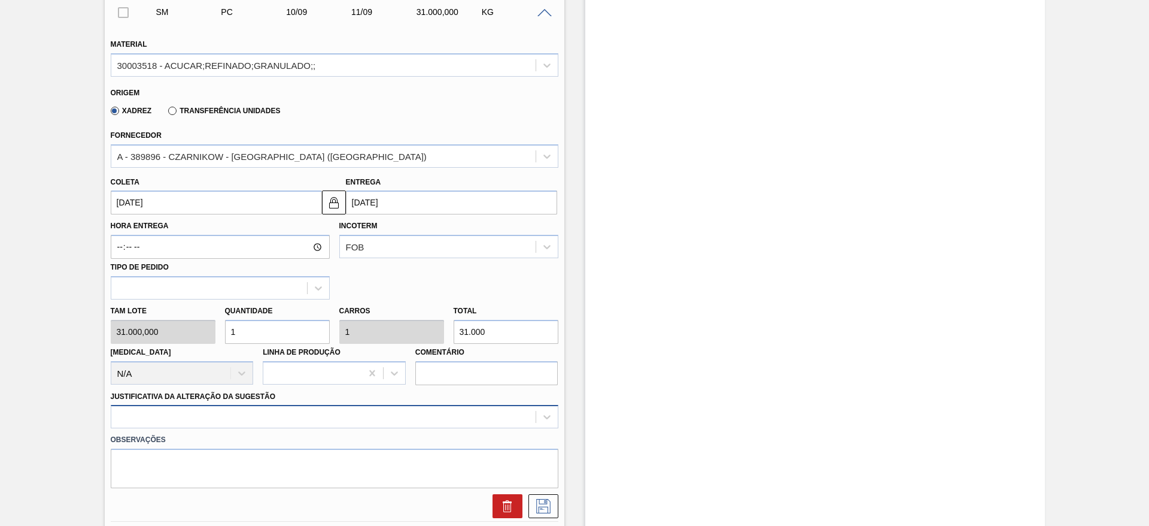
click at [386, 419] on div at bounding box center [335, 416] width 448 height 23
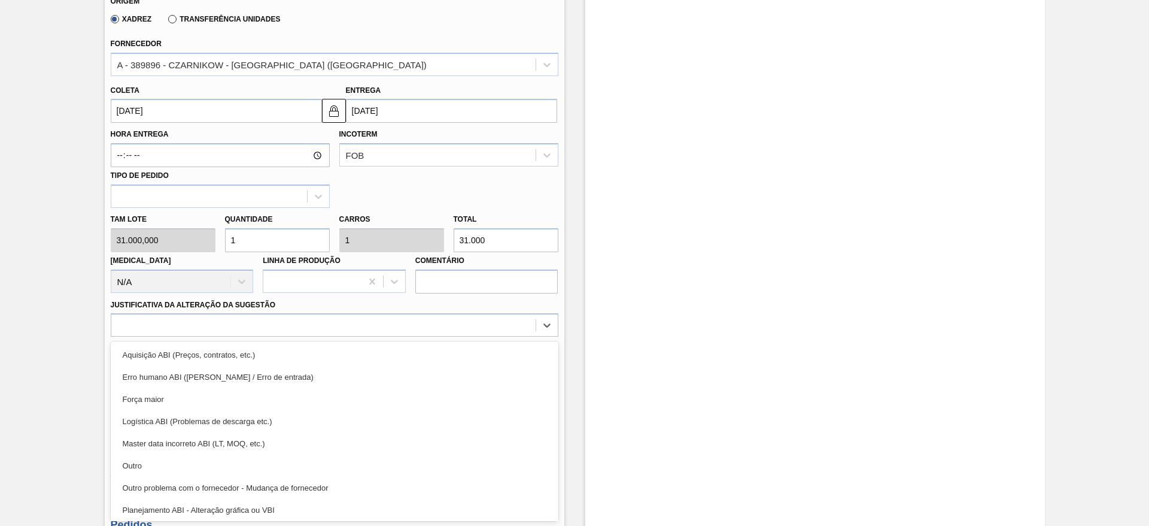
drag, startPoint x: 384, startPoint y: 354, endPoint x: 397, endPoint y: 372, distance: 22.8
click at [383, 354] on div "Aquisição ABI (Preços, contratos, etc.)" at bounding box center [335, 355] width 448 height 22
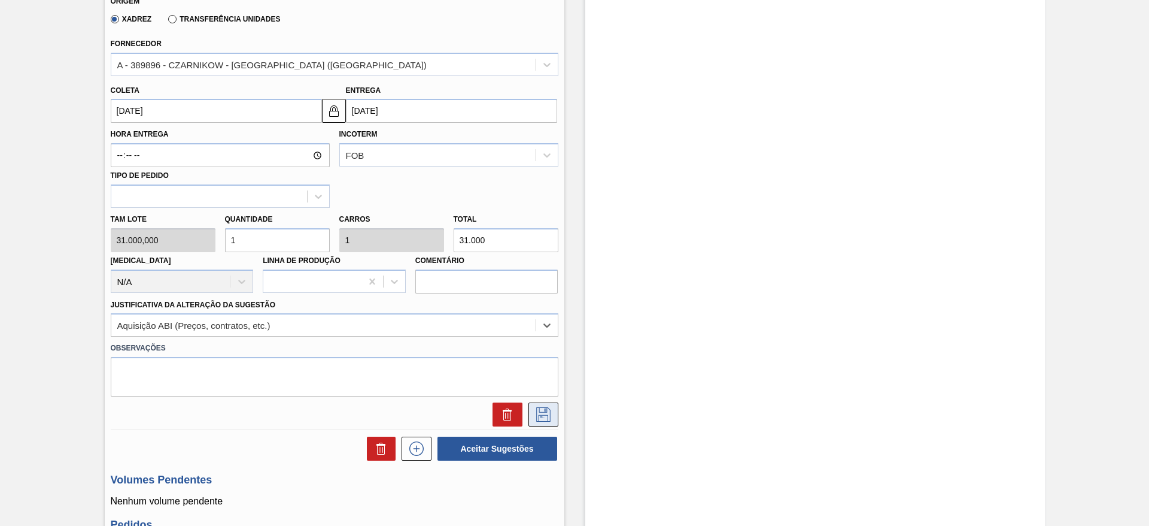
click at [550, 414] on icon at bounding box center [543, 414] width 19 height 14
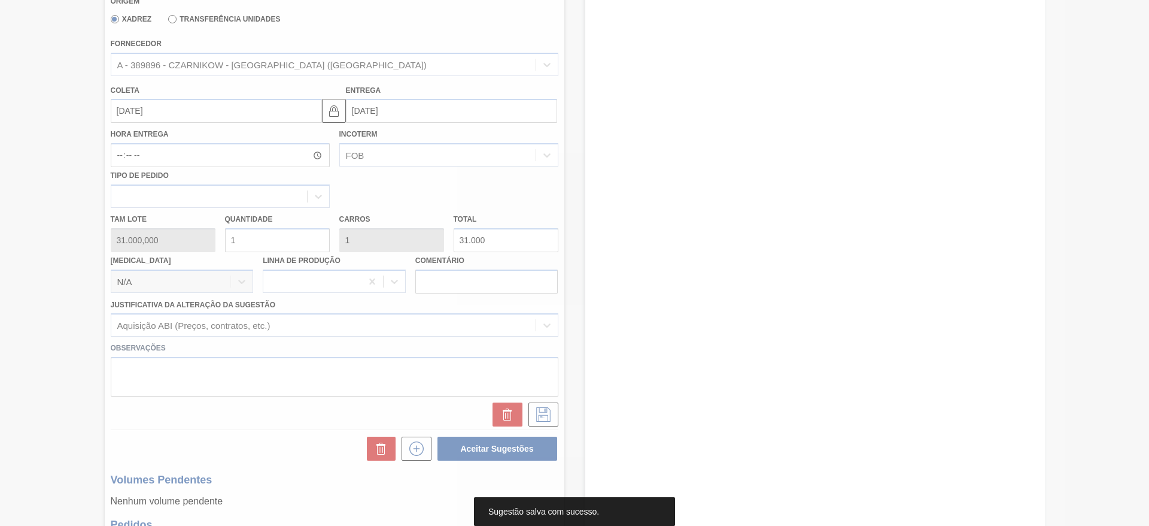
scroll to position [0, 0]
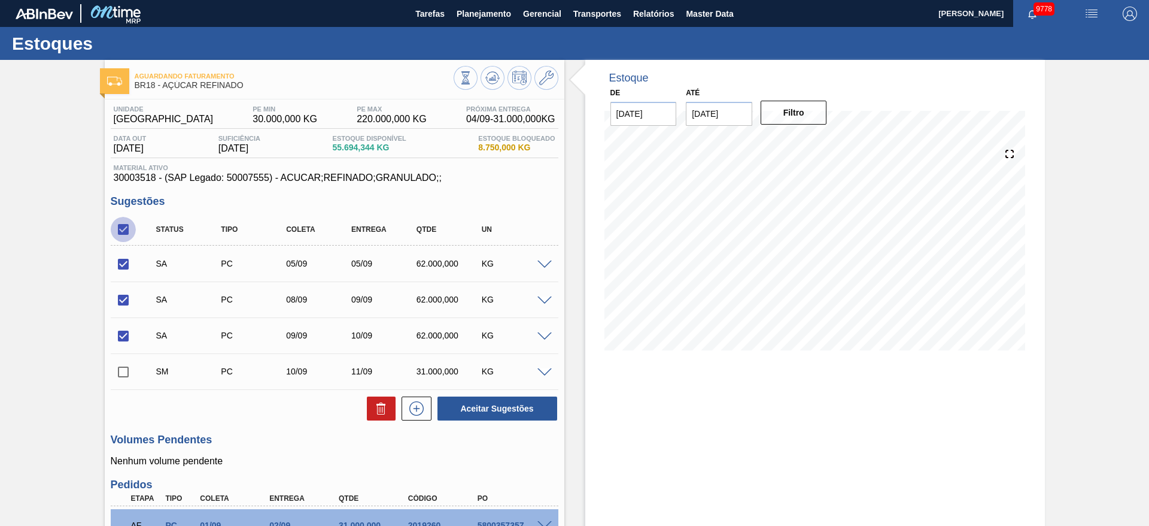
click at [120, 227] on input "checkbox" at bounding box center [123, 229] width 25 height 25
checkbox input "false"
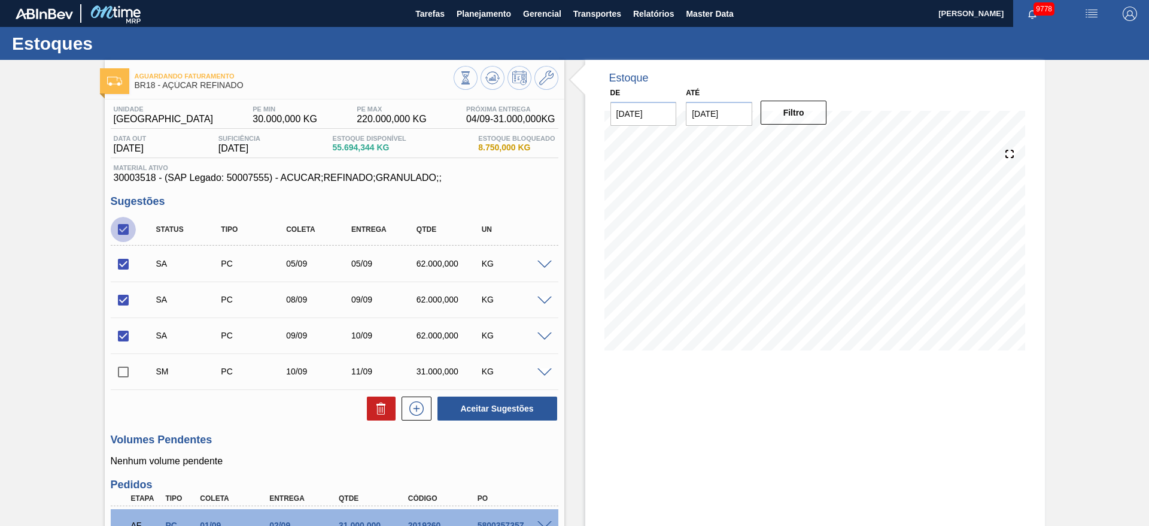
click at [120, 227] on input "checkbox" at bounding box center [123, 229] width 25 height 25
checkbox input "true"
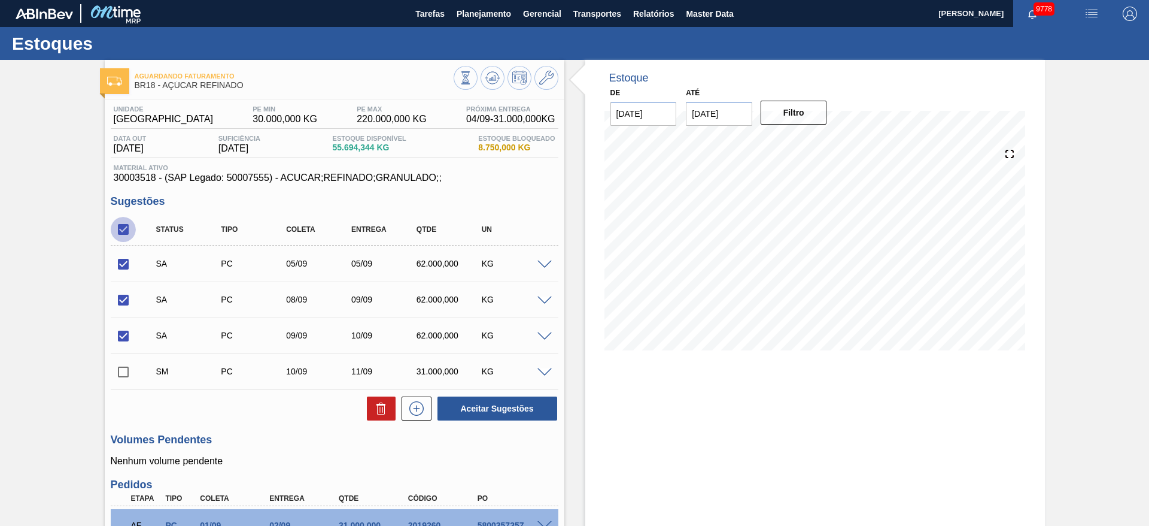
checkbox input "true"
click at [484, 414] on button "Aceitar Sugestões" at bounding box center [498, 408] width 120 height 24
checkbox input "false"
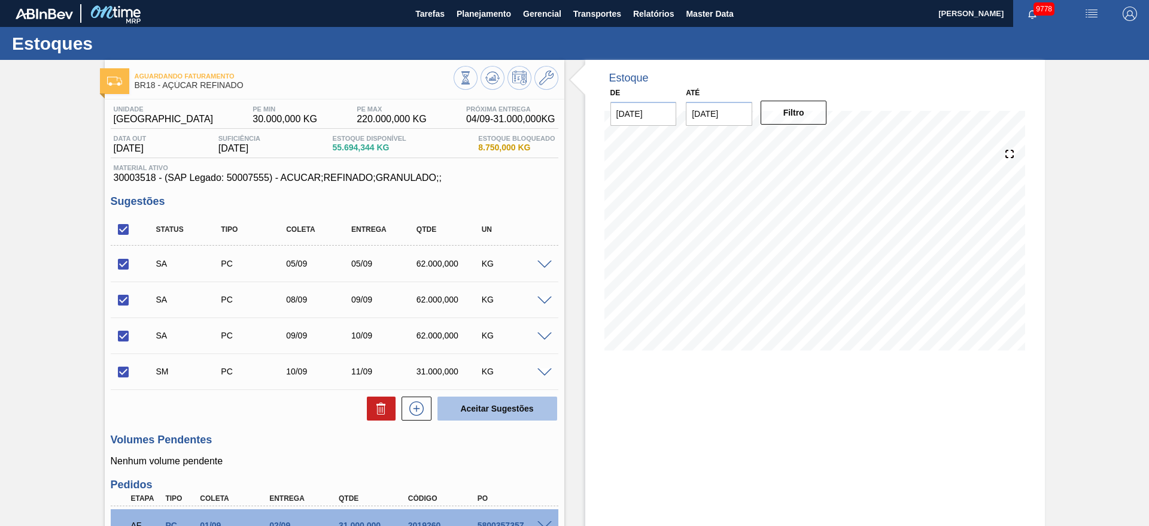
checkbox input "false"
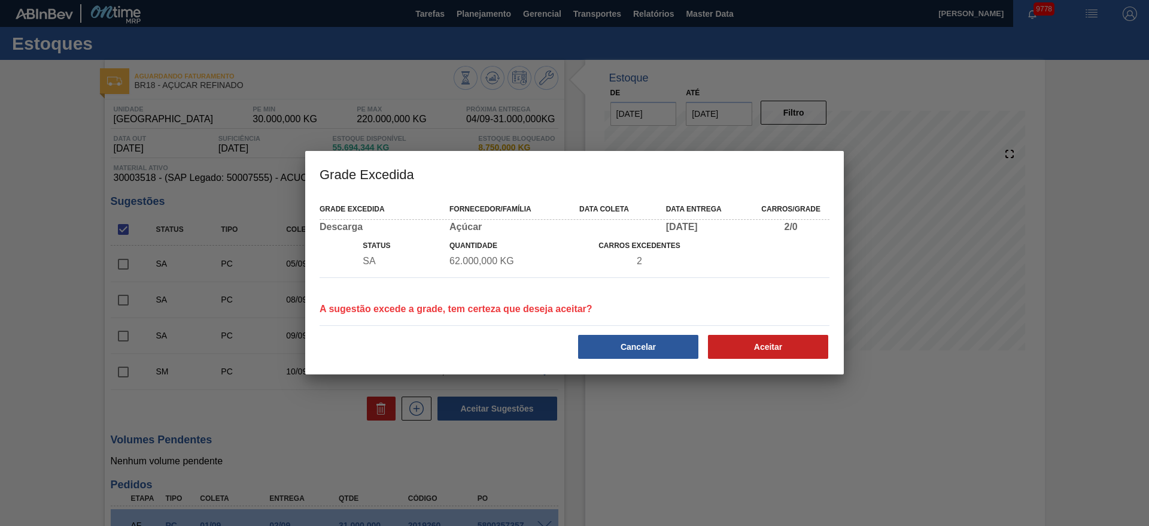
click at [796, 359] on div "Grade Excedida Fornecedor/Família Data coleta Data entrega Carros/Grade Descarg…" at bounding box center [574, 285] width 539 height 178
click at [779, 348] on button "Aceitar" at bounding box center [768, 347] width 120 height 24
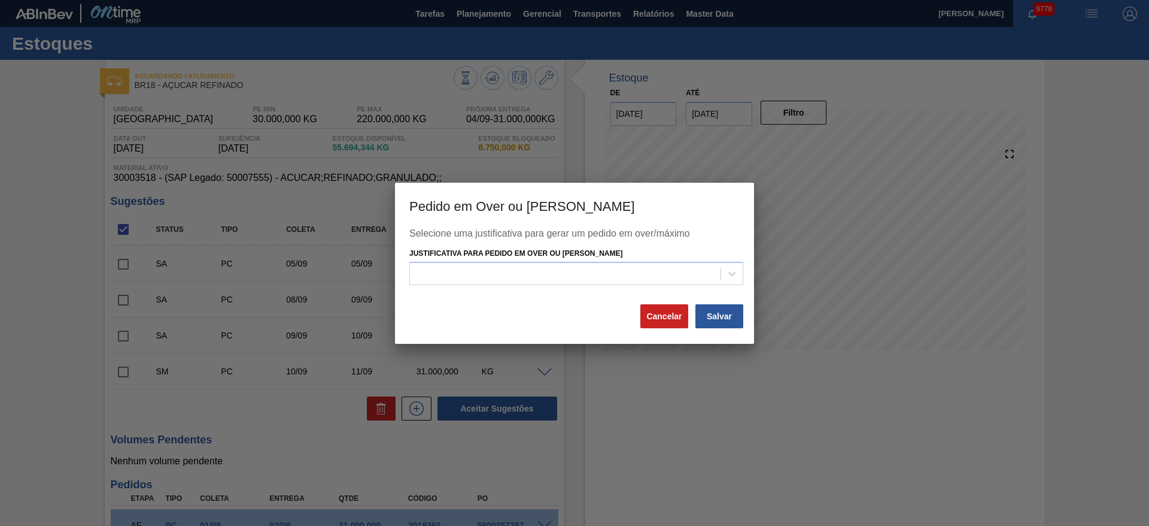
click at [562, 292] on div "Selecione uma justificativa para gerar um pedido em over/máximo Justificativa p…" at bounding box center [574, 265] width 330 height 75
click at [563, 271] on div at bounding box center [565, 273] width 311 height 17
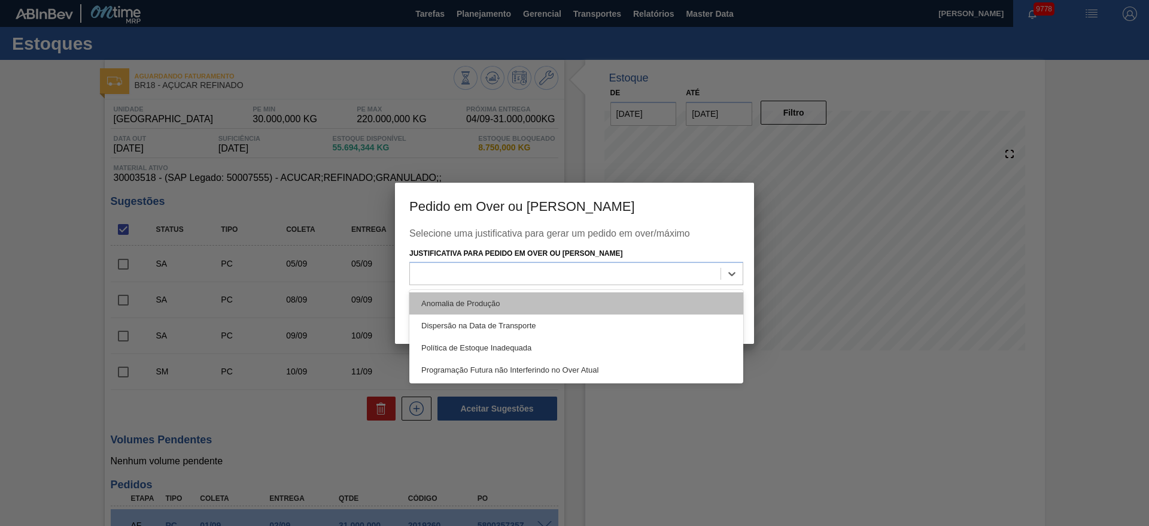
click at [577, 292] on div "Anomalia de Produção" at bounding box center [576, 303] width 334 height 22
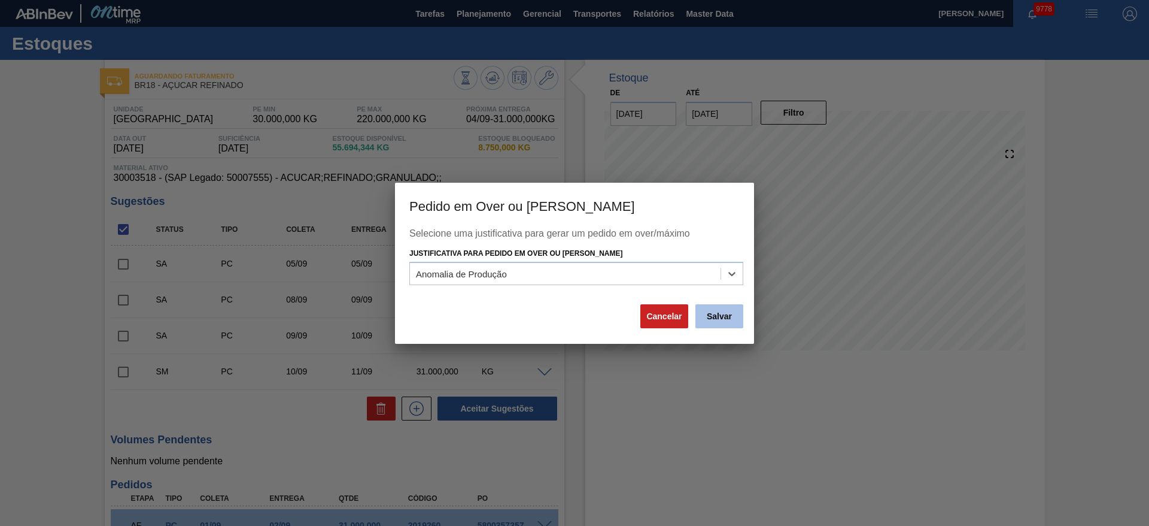
click at [714, 305] on button "Salvar" at bounding box center [720, 316] width 48 height 24
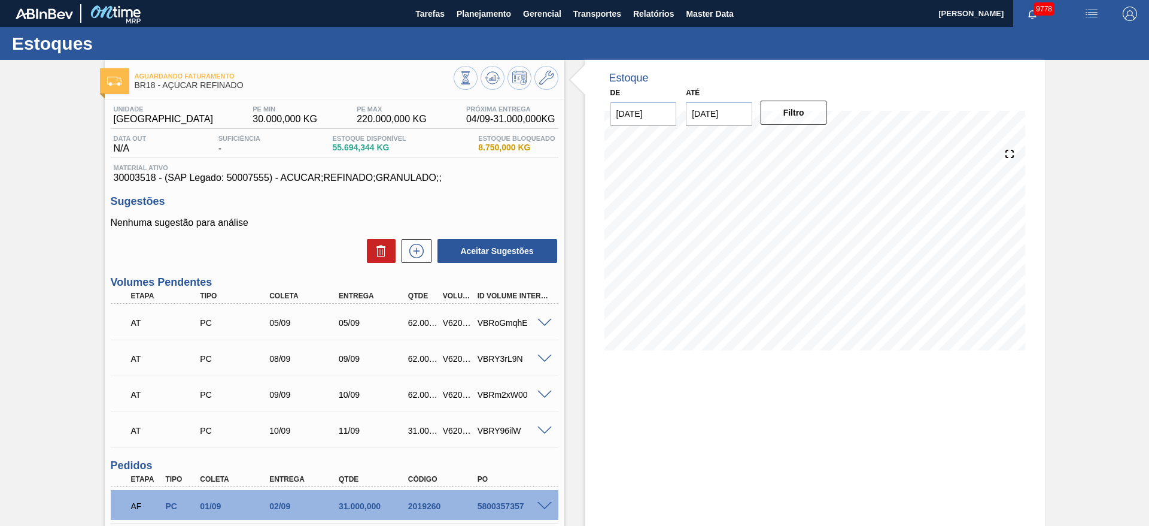
click at [548, 359] on span at bounding box center [545, 358] width 14 height 9
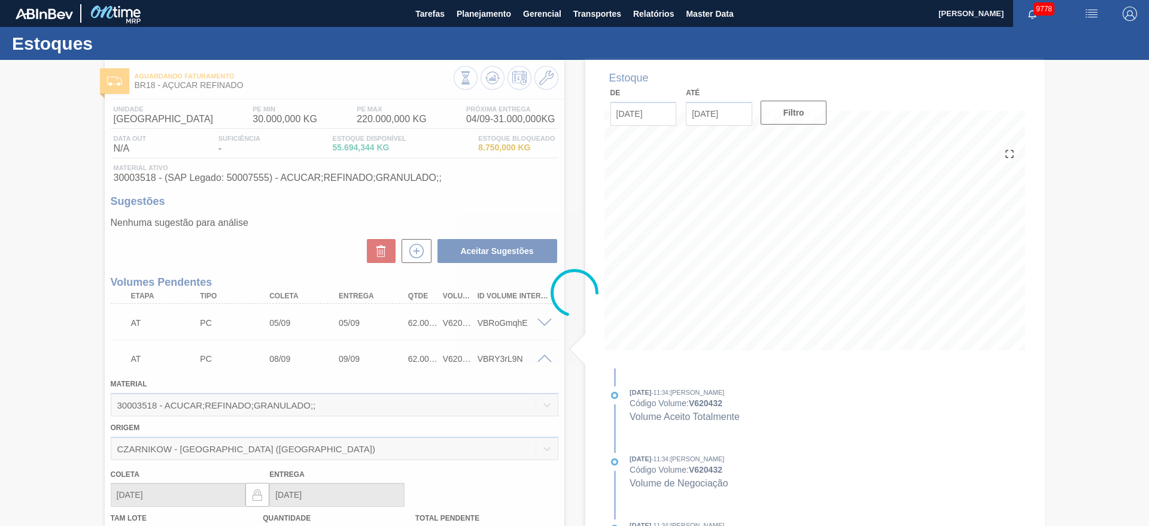
click at [541, 321] on div at bounding box center [574, 293] width 1149 height 466
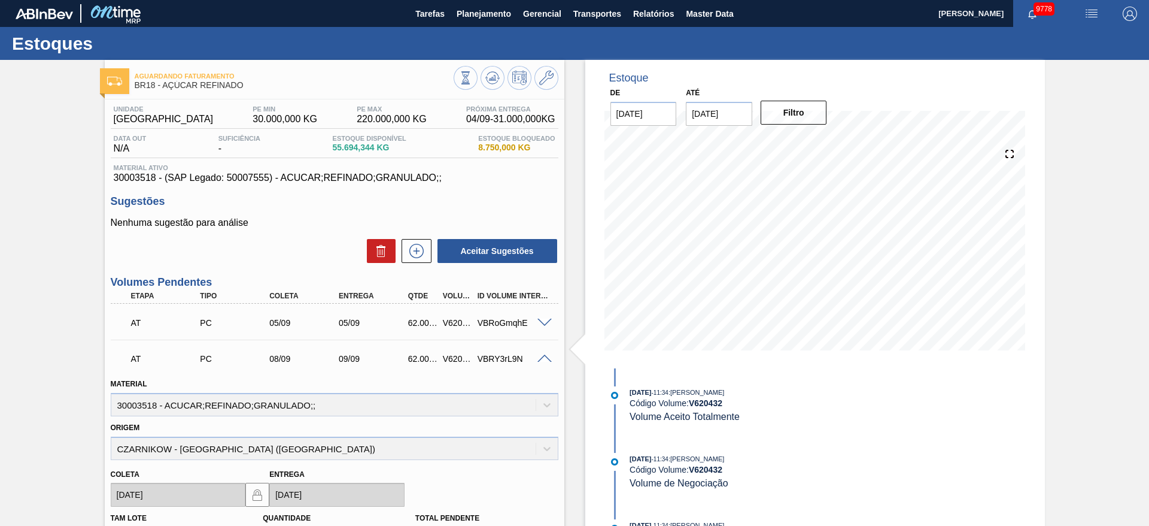
click at [540, 320] on span at bounding box center [545, 322] width 14 height 9
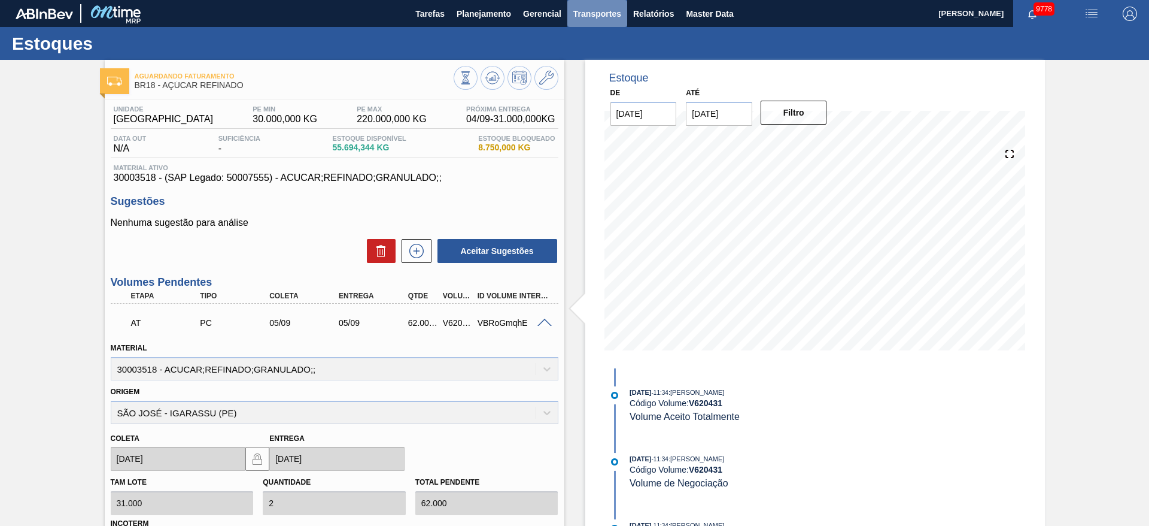
click at [608, 11] on span "Transportes" at bounding box center [598, 14] width 48 height 14
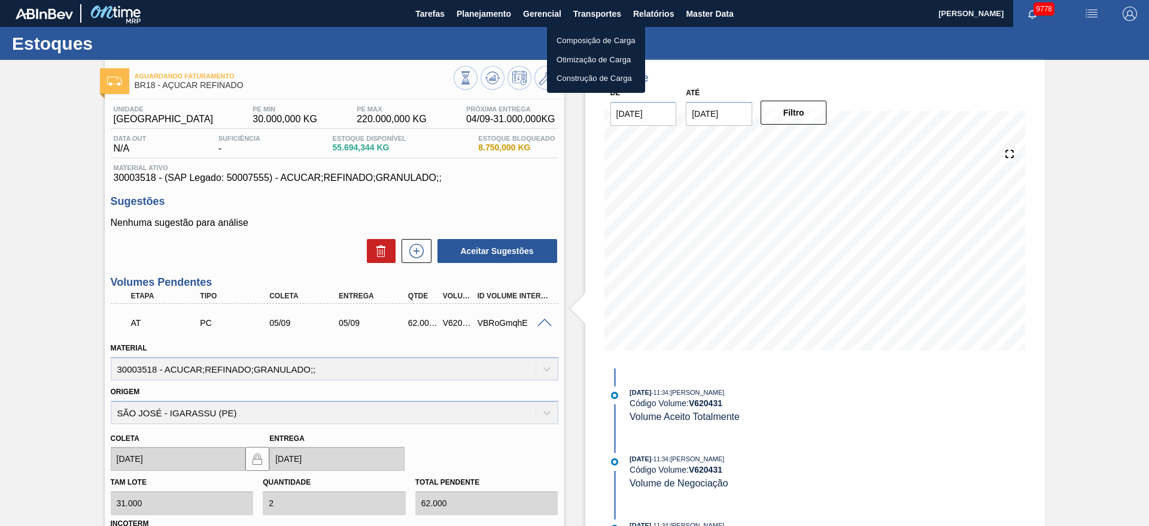
click at [585, 59] on li "Otimização de Carga" at bounding box center [596, 59] width 98 height 19
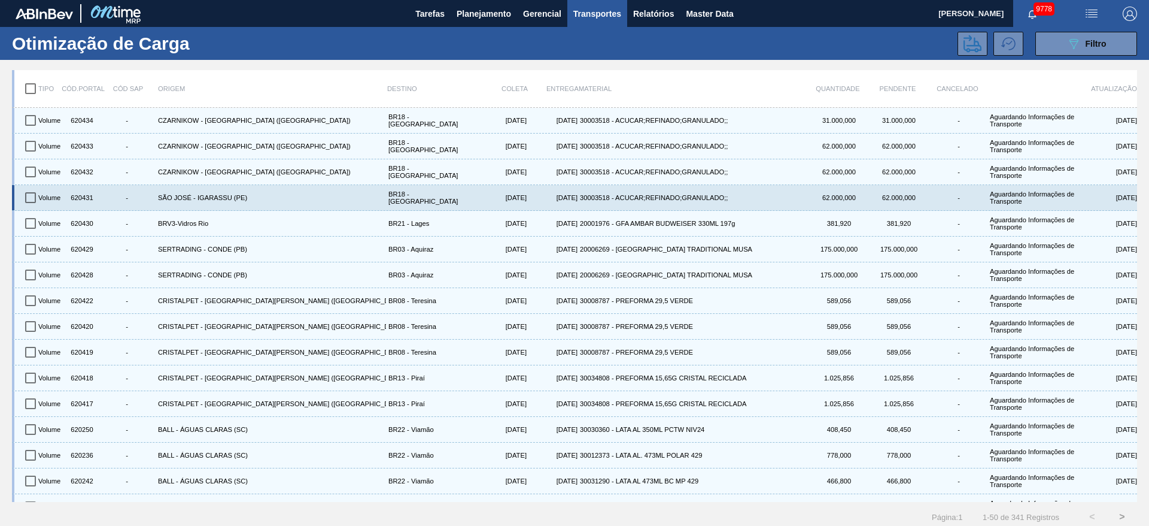
click at [38, 196] on input "checkbox" at bounding box center [30, 197] width 25 height 25
checkbox input "true"
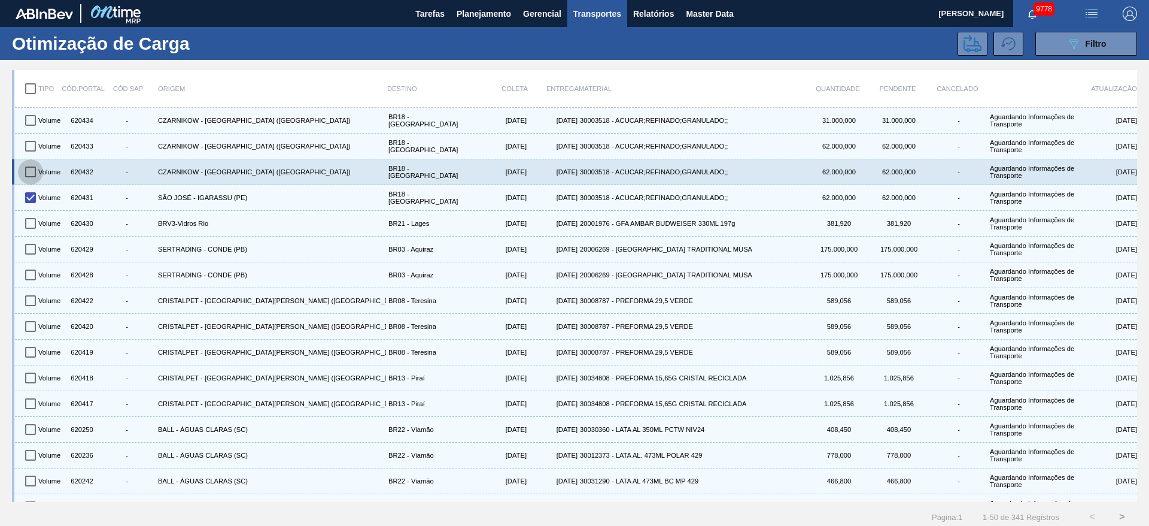
click at [37, 174] on input "checkbox" at bounding box center [30, 171] width 25 height 25
checkbox input "true"
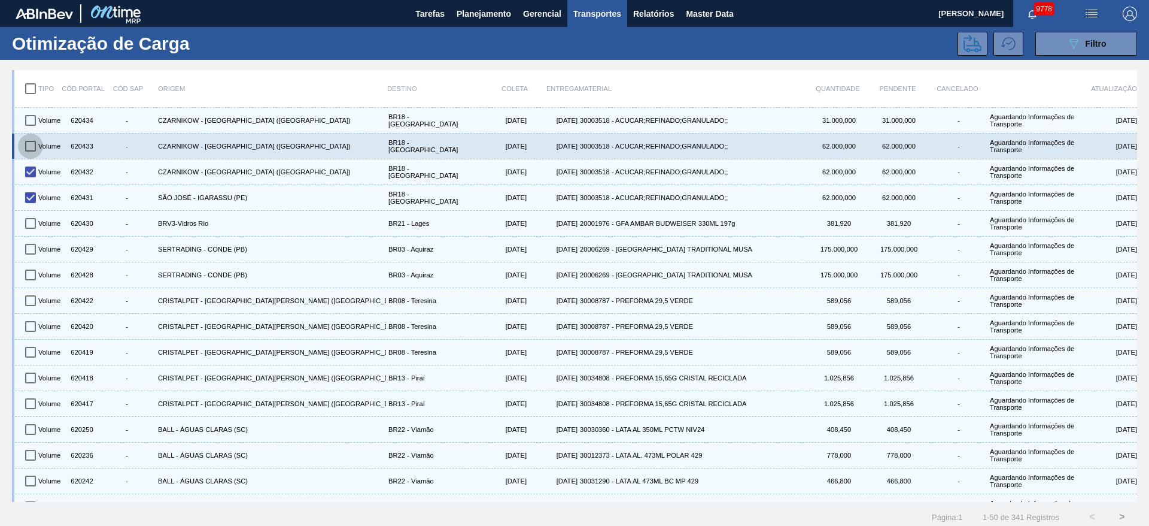
click at [35, 148] on input "checkbox" at bounding box center [30, 146] width 25 height 25
checkbox input "true"
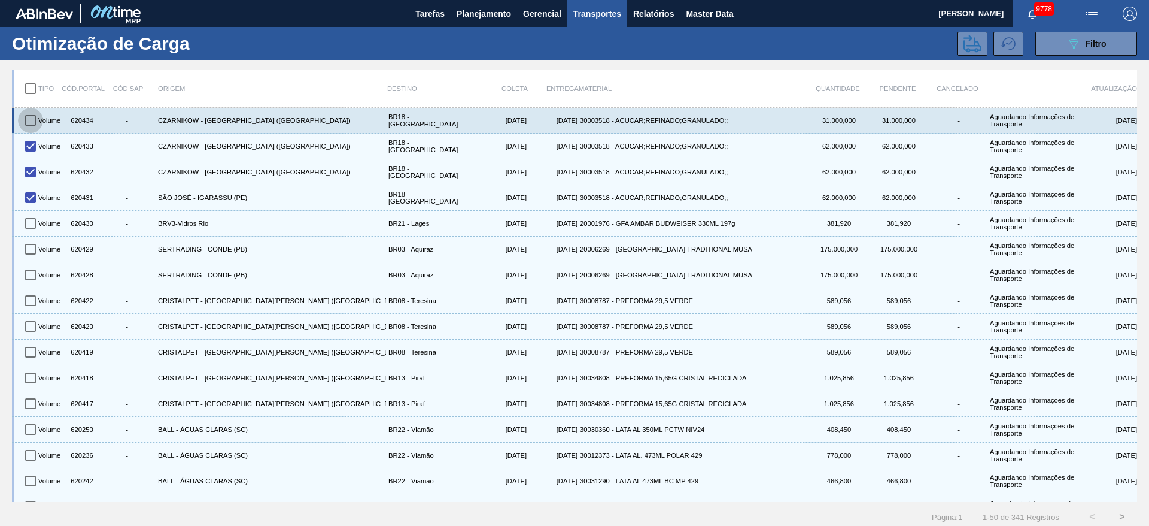
click at [35, 120] on input "checkbox" at bounding box center [30, 120] width 25 height 25
checkbox input "true"
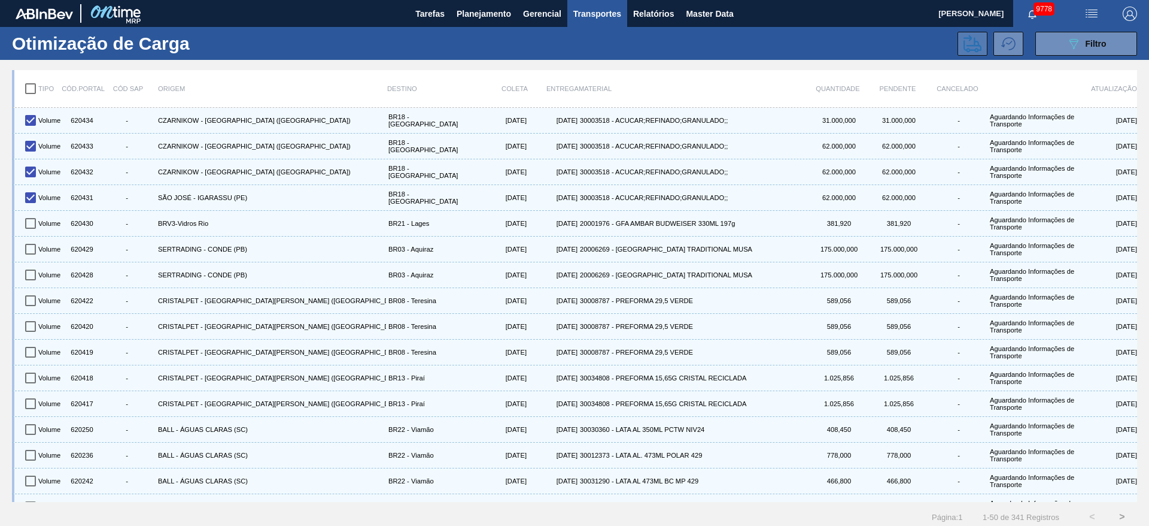
click at [976, 41] on icon at bounding box center [973, 43] width 18 height 17
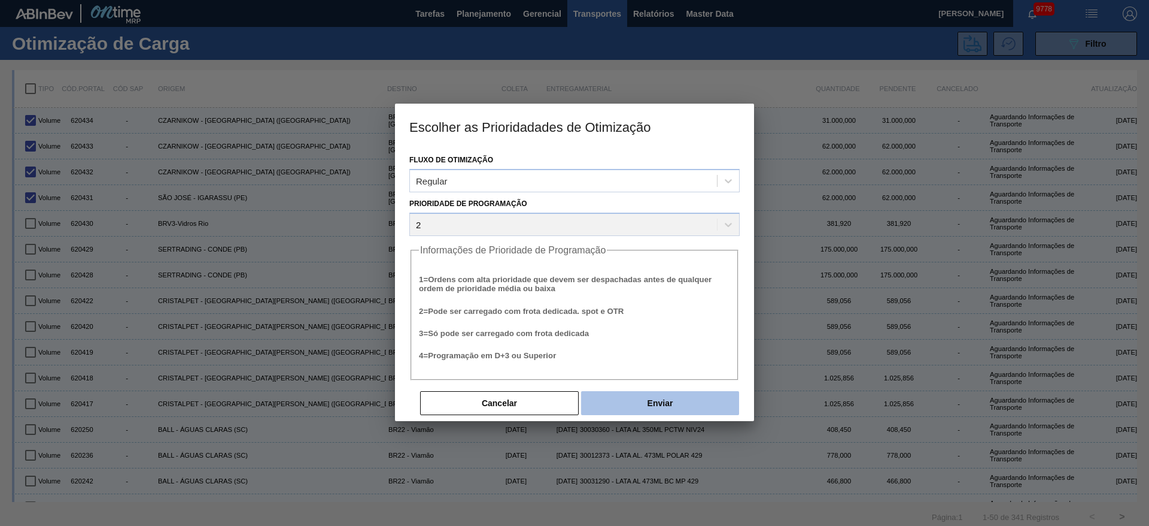
click at [658, 400] on button "Enviar" at bounding box center [660, 403] width 158 height 24
